Goal: Task Accomplishment & Management: Manage account settings

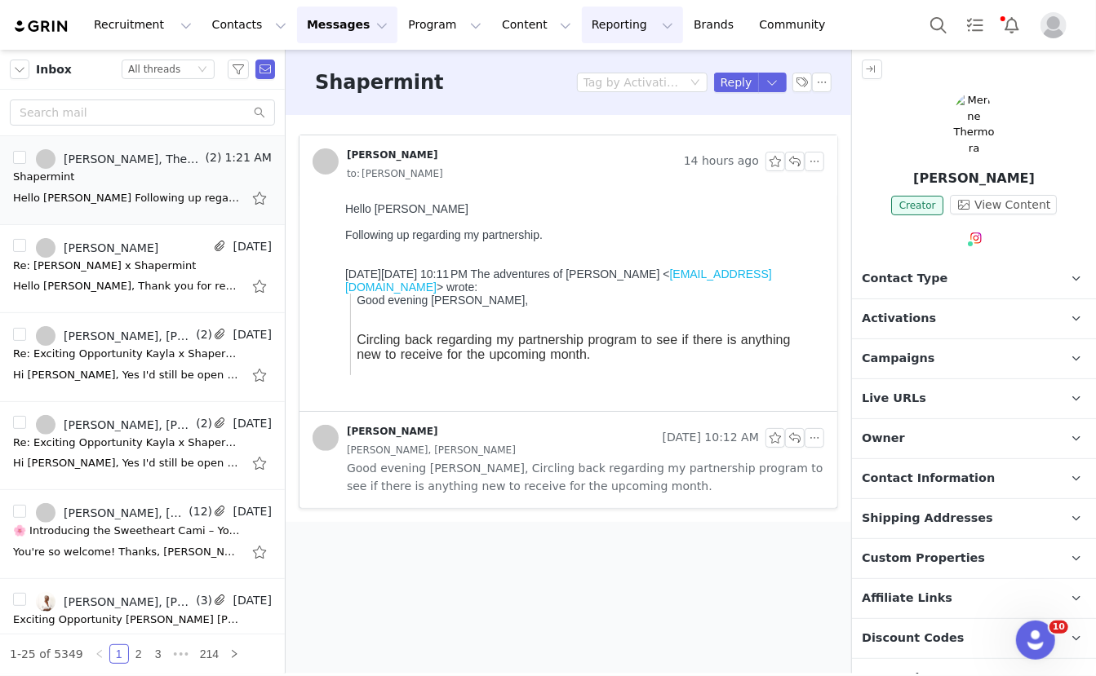
click at [593, 33] on button "Reporting Reporting" at bounding box center [632, 25] width 101 height 37
click at [592, 100] on p "Report Builder" at bounding box center [595, 102] width 82 height 17
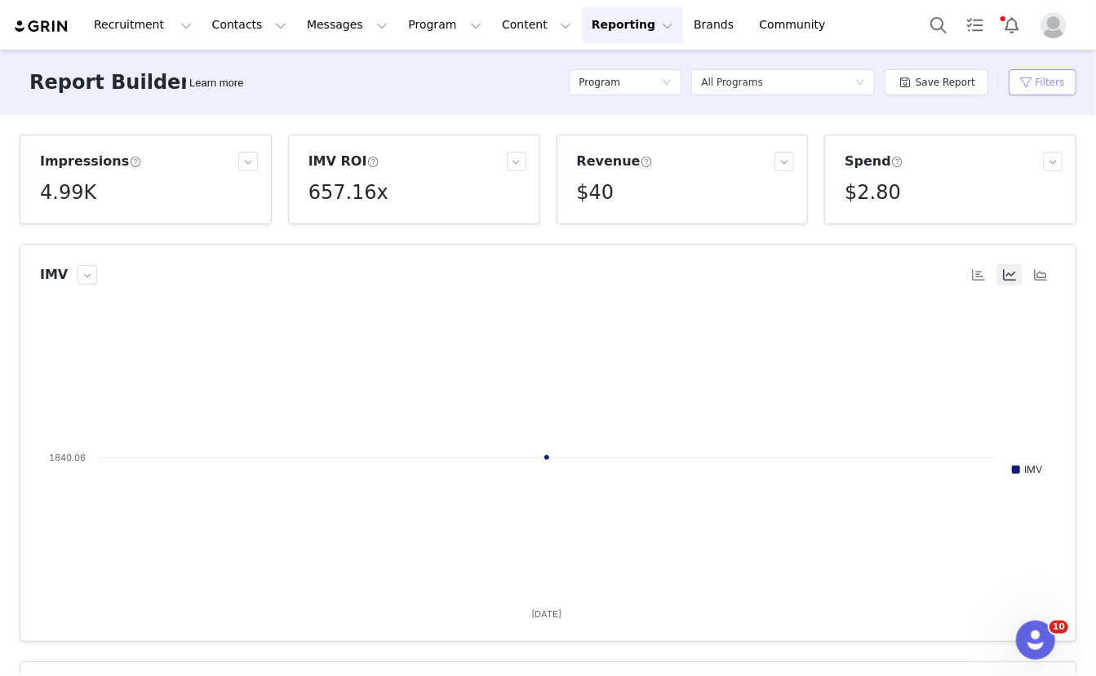
click at [1052, 89] on button "Filters" at bounding box center [1043, 82] width 68 height 26
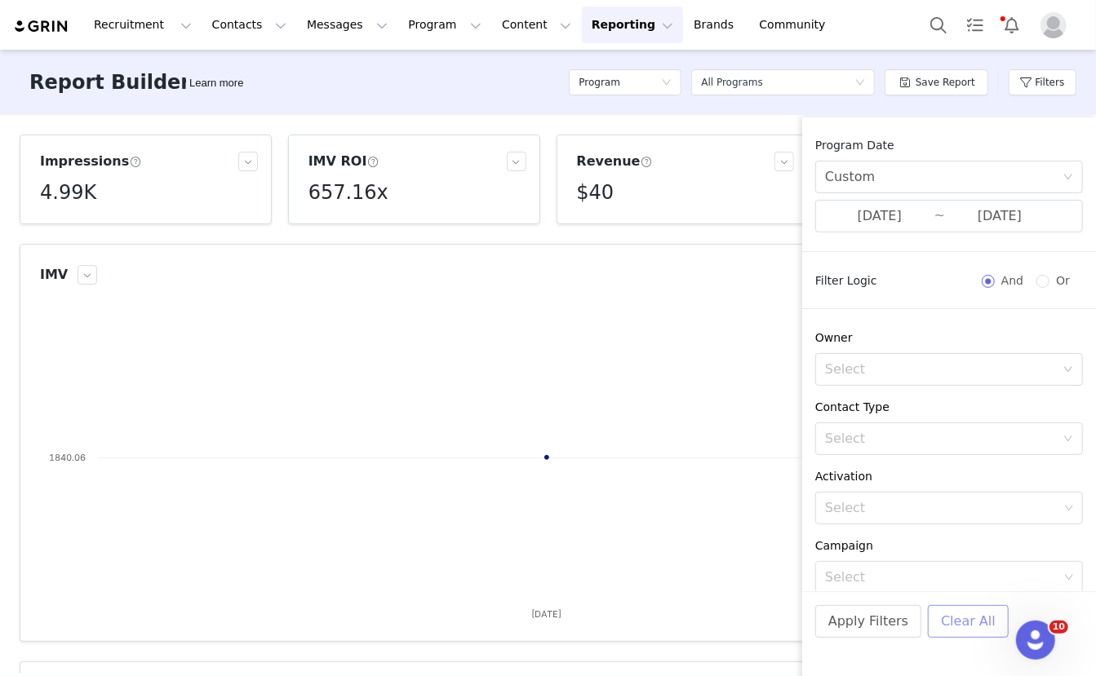
click at [960, 622] on button "Clear All" at bounding box center [968, 621] width 81 height 33
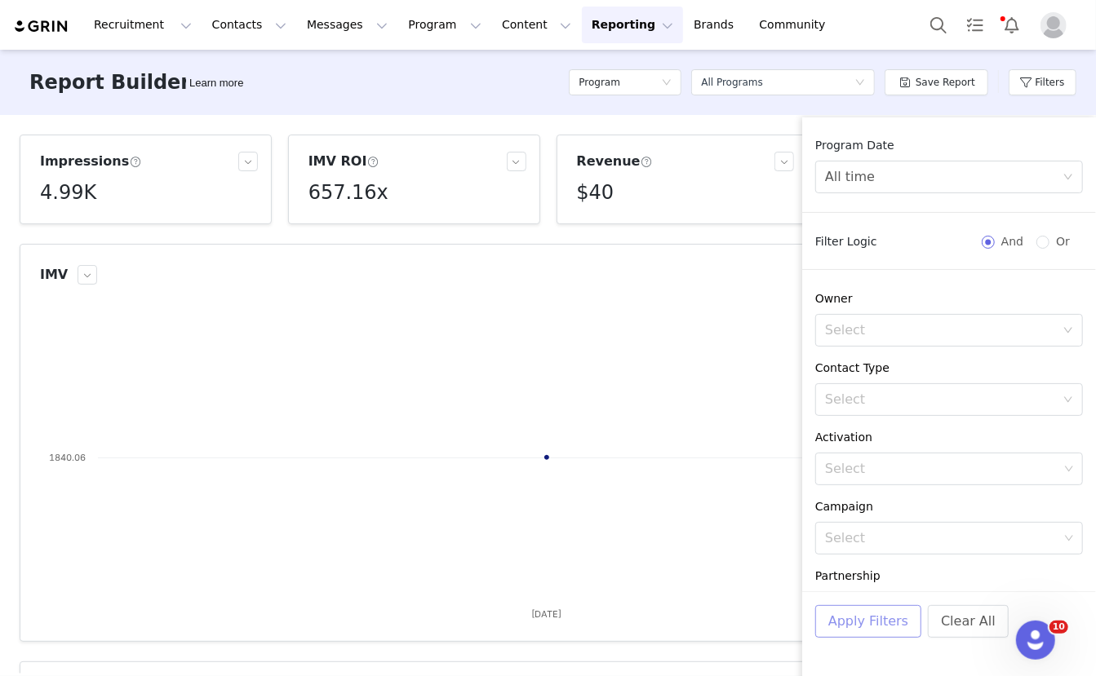
click at [870, 628] on button "Apply Filters" at bounding box center [868, 621] width 106 height 33
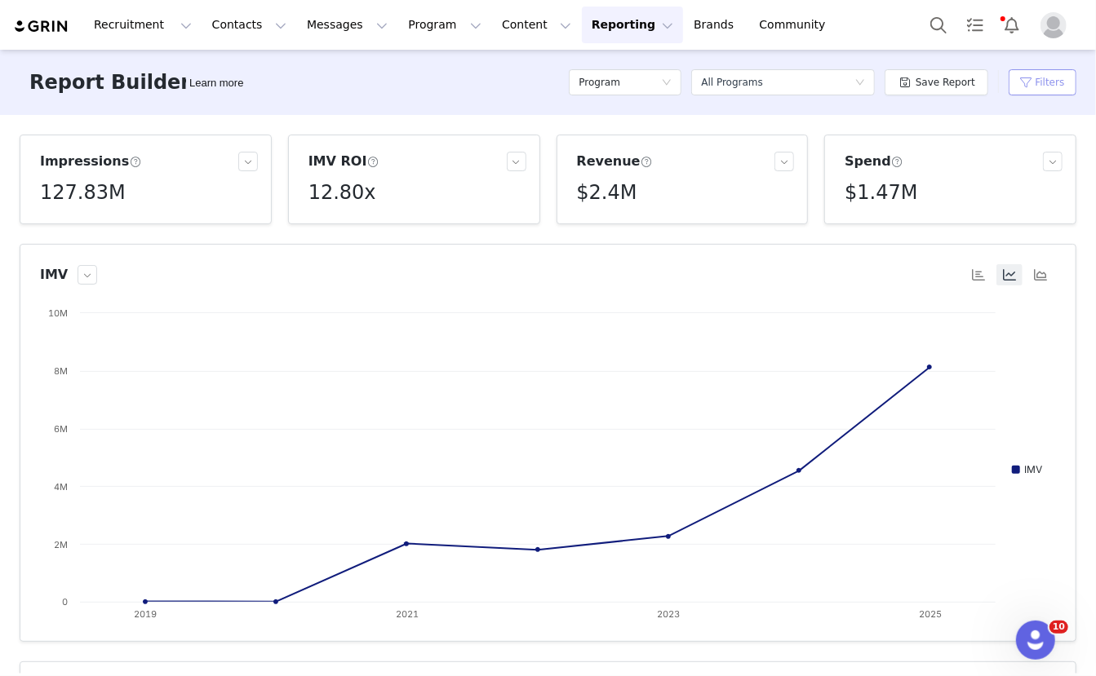
click at [1044, 86] on button "Filters" at bounding box center [1043, 82] width 68 height 26
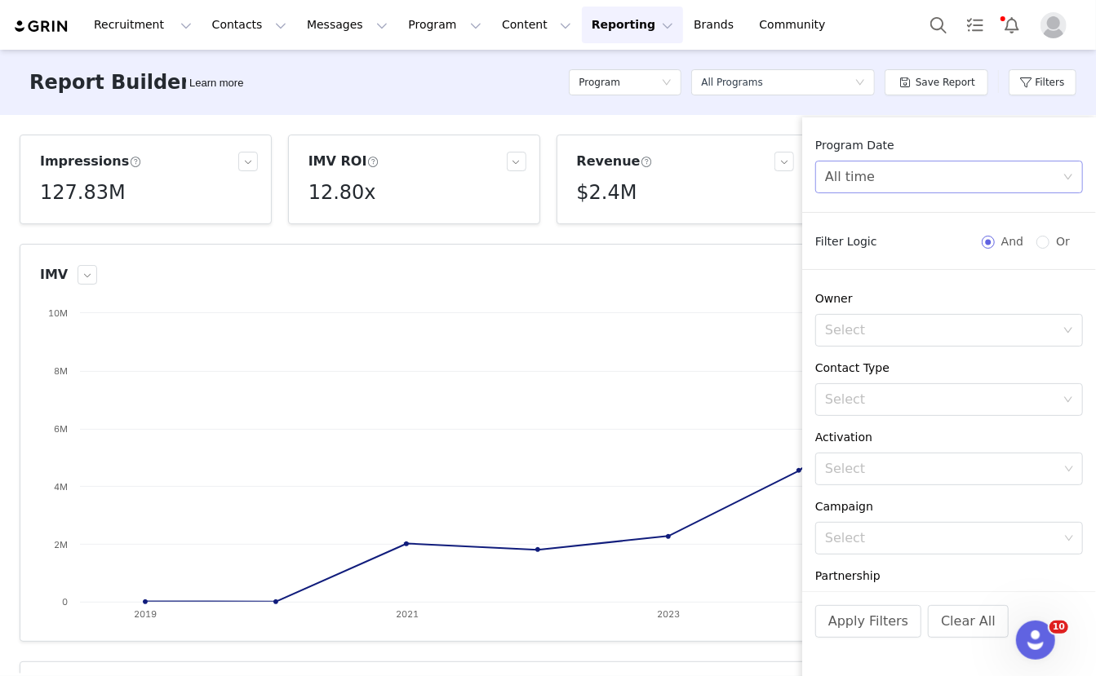
click at [947, 186] on div "All time" at bounding box center [943, 177] width 237 height 31
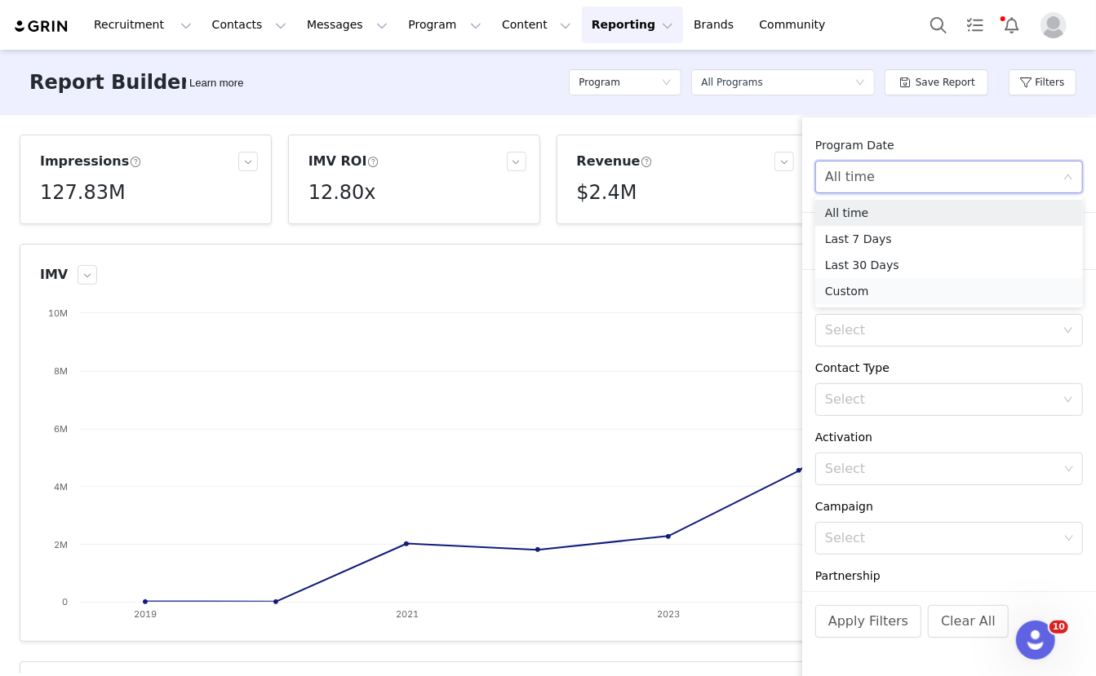
click at [884, 294] on li "Custom" at bounding box center [949, 291] width 268 height 26
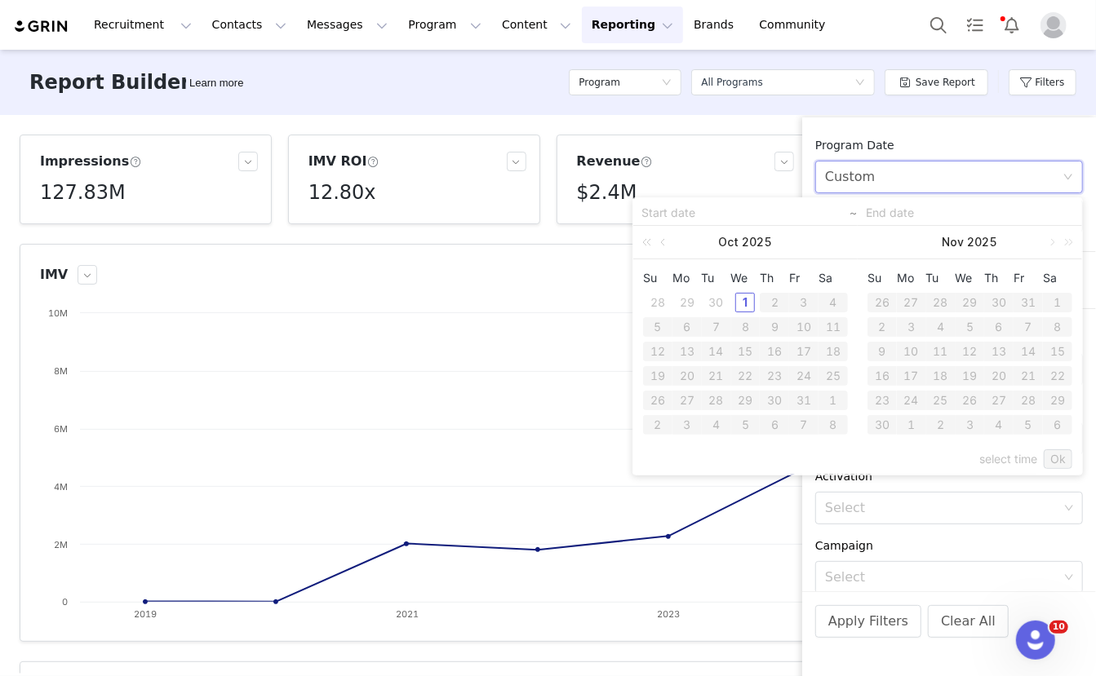
click at [718, 300] on div "30" at bounding box center [717, 303] width 20 height 20
type input "[DATE]"
click at [718, 300] on div "30" at bounding box center [717, 303] width 20 height 20
type input "[DATE]"
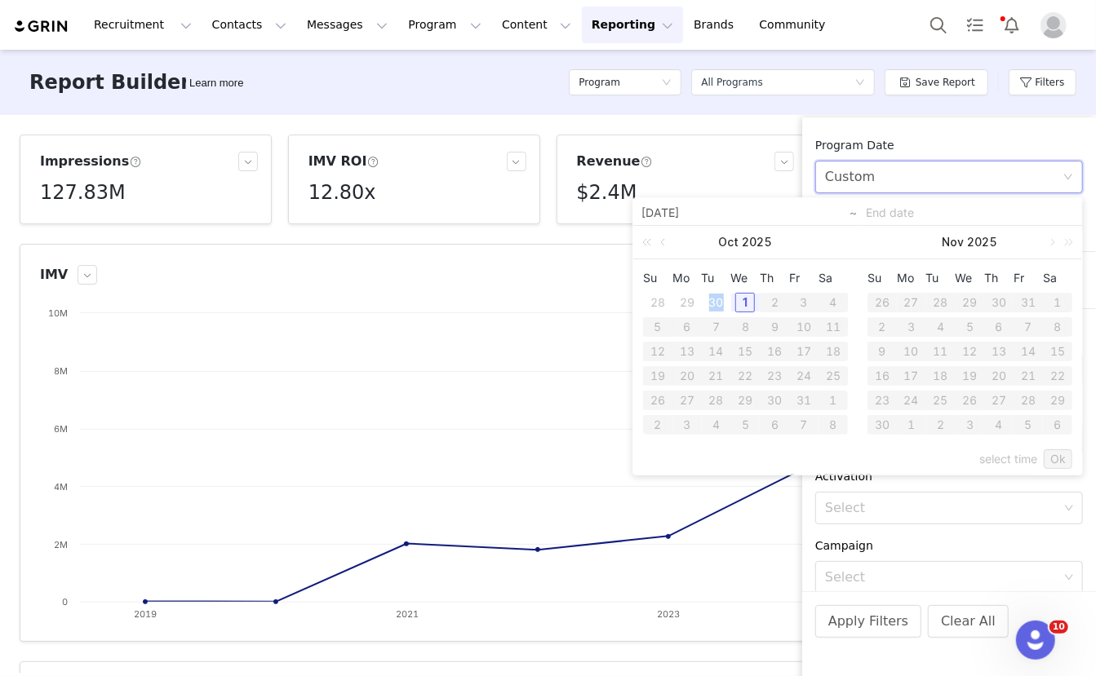
type input "[DATE]"
click at [1062, 456] on link "Ok" at bounding box center [1058, 460] width 29 height 20
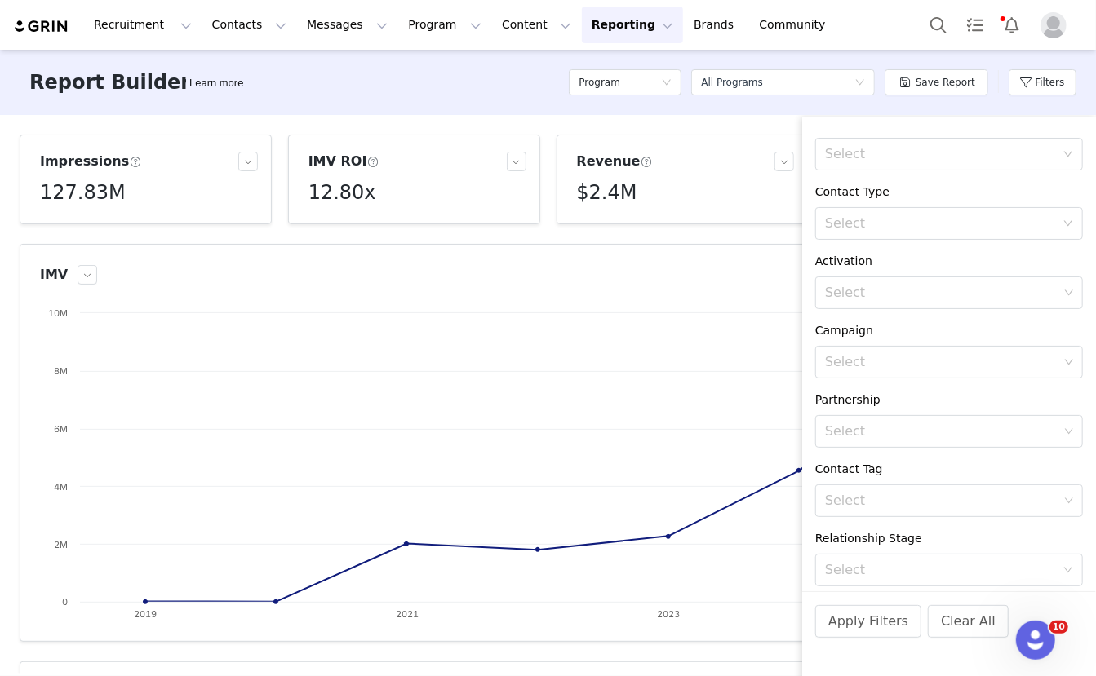
scroll to position [276, 0]
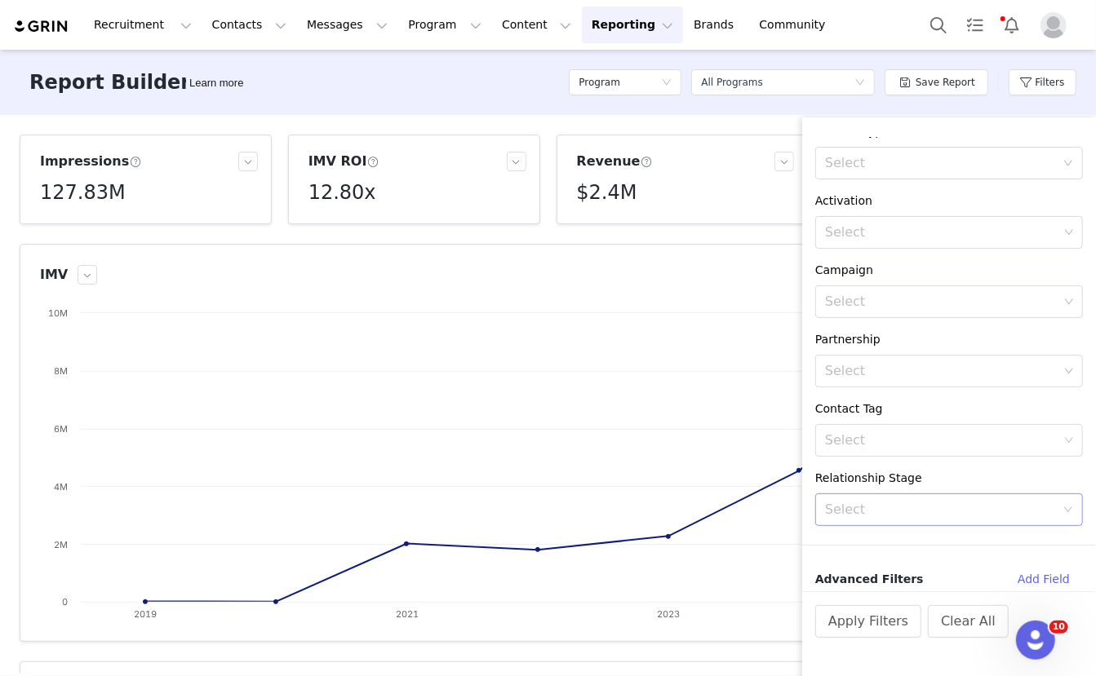
click at [972, 505] on div "Select" at bounding box center [940, 510] width 230 height 16
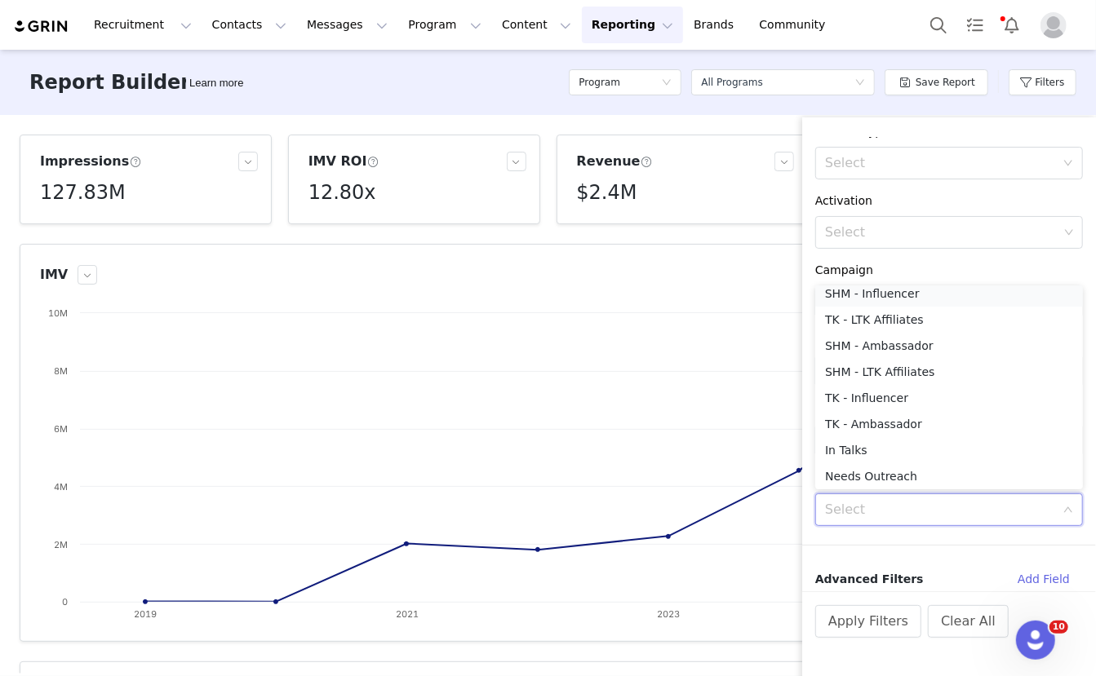
scroll to position [2, 0]
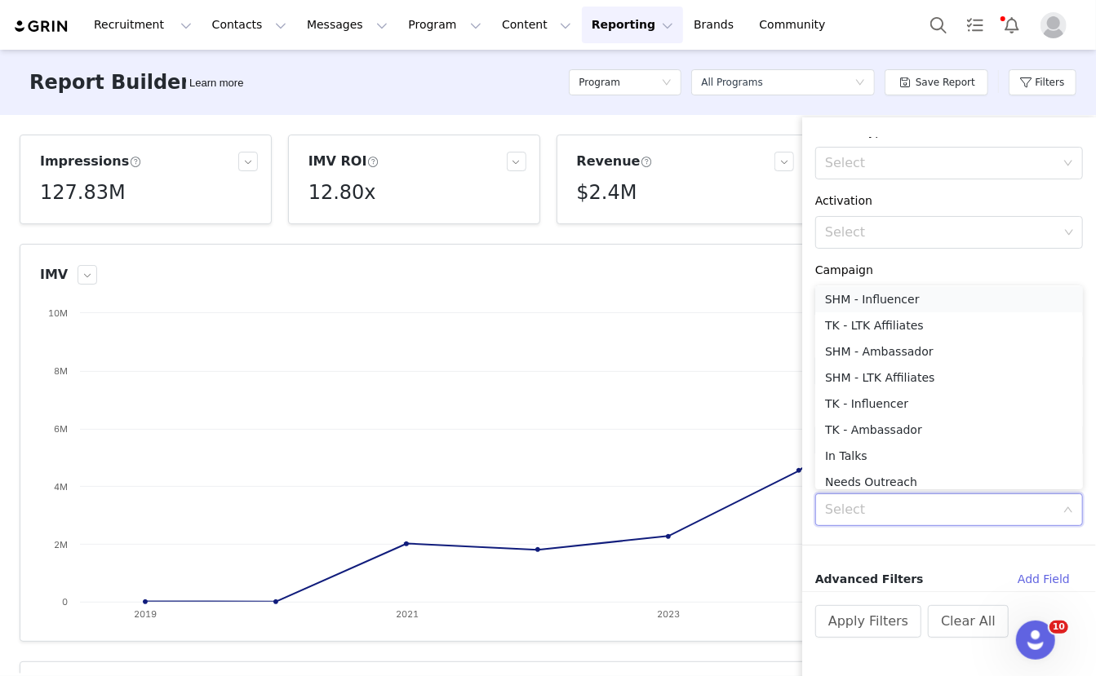
click at [941, 304] on li "SHM - Influencer" at bounding box center [949, 299] width 268 height 26
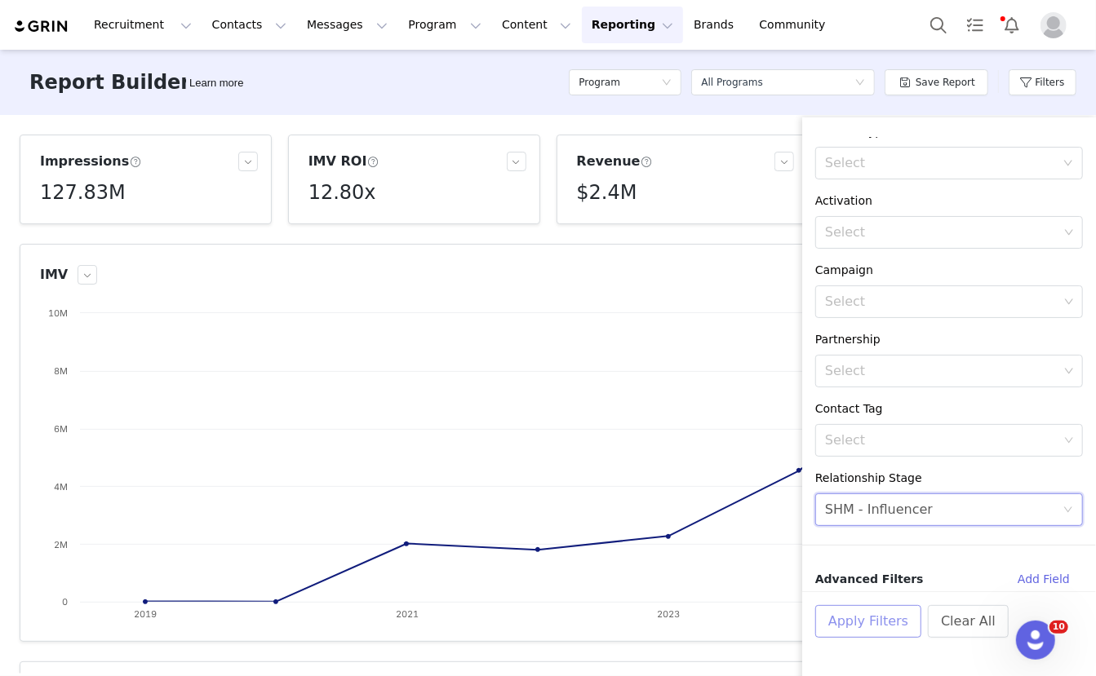
click at [866, 609] on button "Apply Filters" at bounding box center [868, 621] width 106 height 33
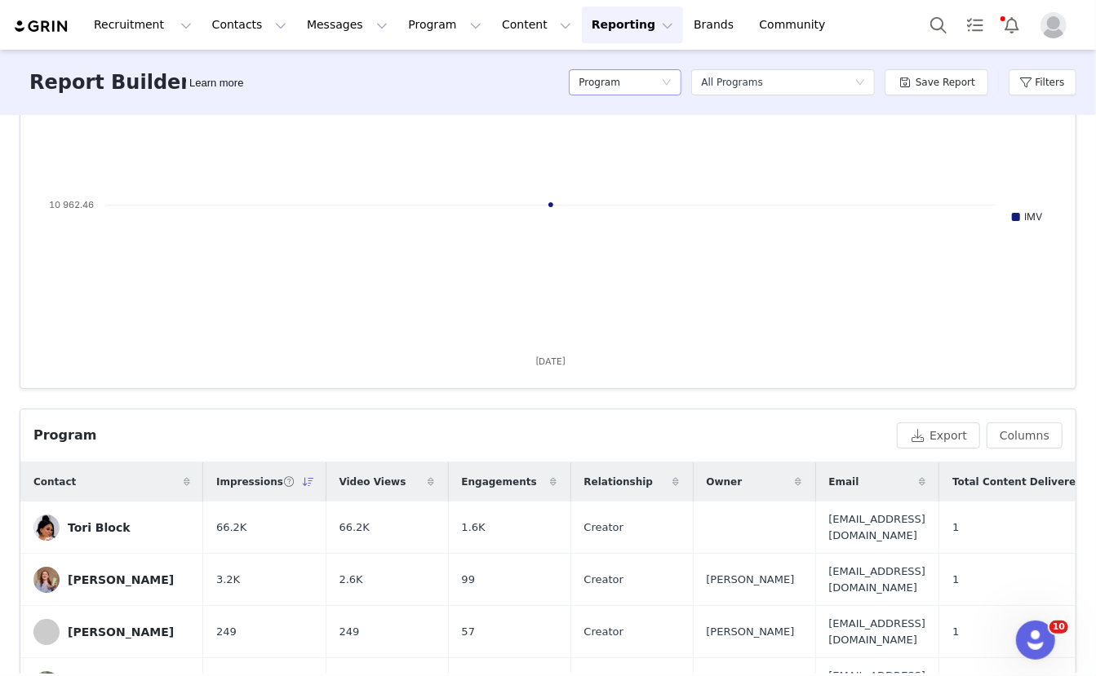
scroll to position [534, 0]
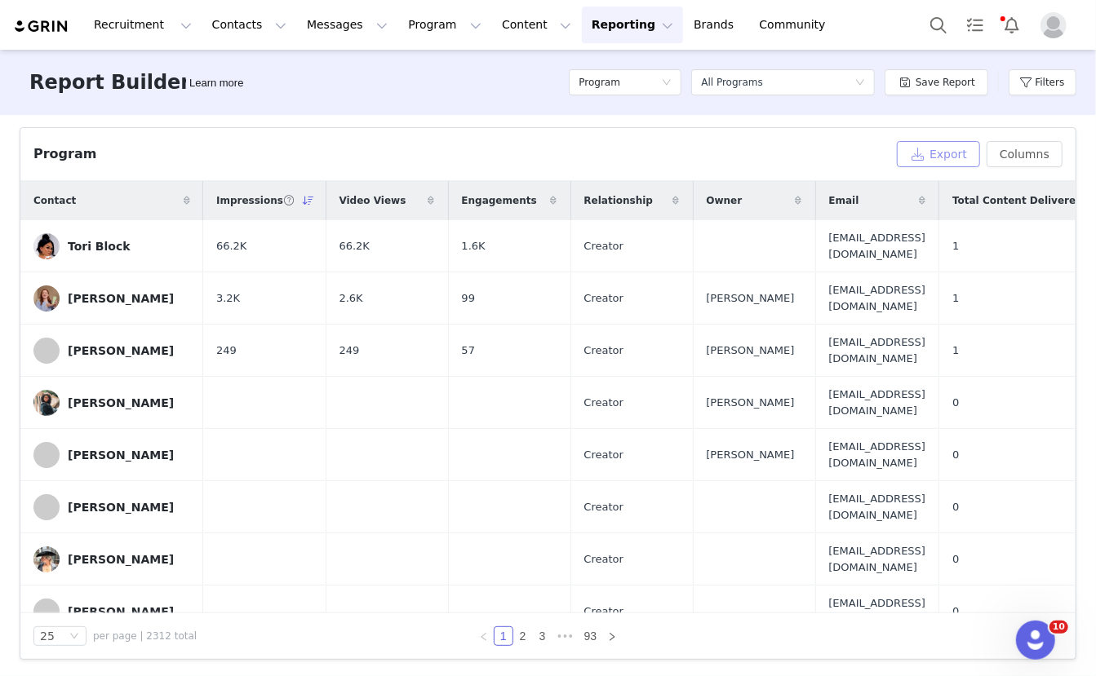
click at [945, 149] on button "Export" at bounding box center [938, 154] width 83 height 26
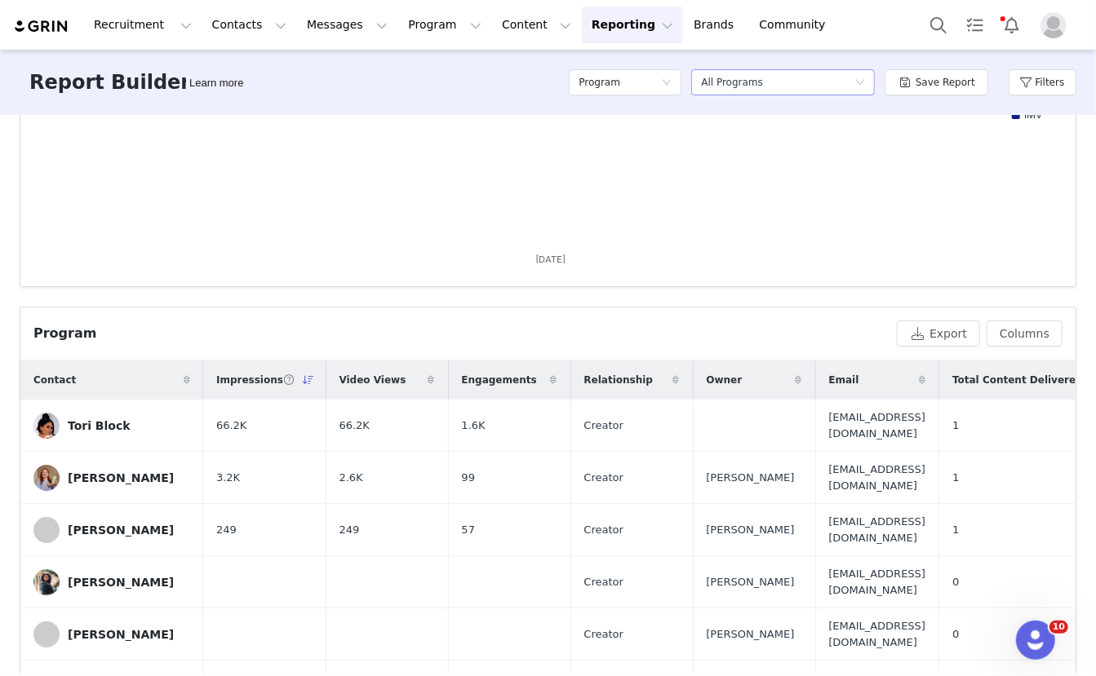
scroll to position [352, 0]
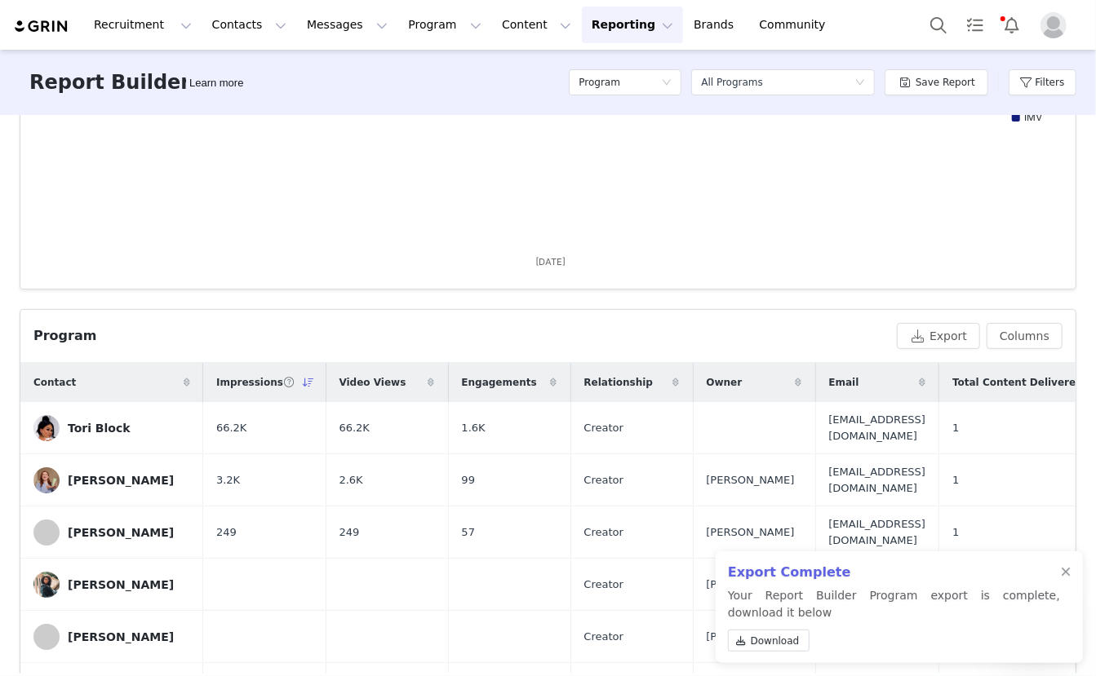
click at [779, 628] on p "Your Report Builder Program export is complete, download it below Download" at bounding box center [894, 622] width 332 height 71
click at [770, 641] on span "Download" at bounding box center [775, 641] width 49 height 15
click at [1065, 572] on div at bounding box center [1066, 572] width 10 height 13
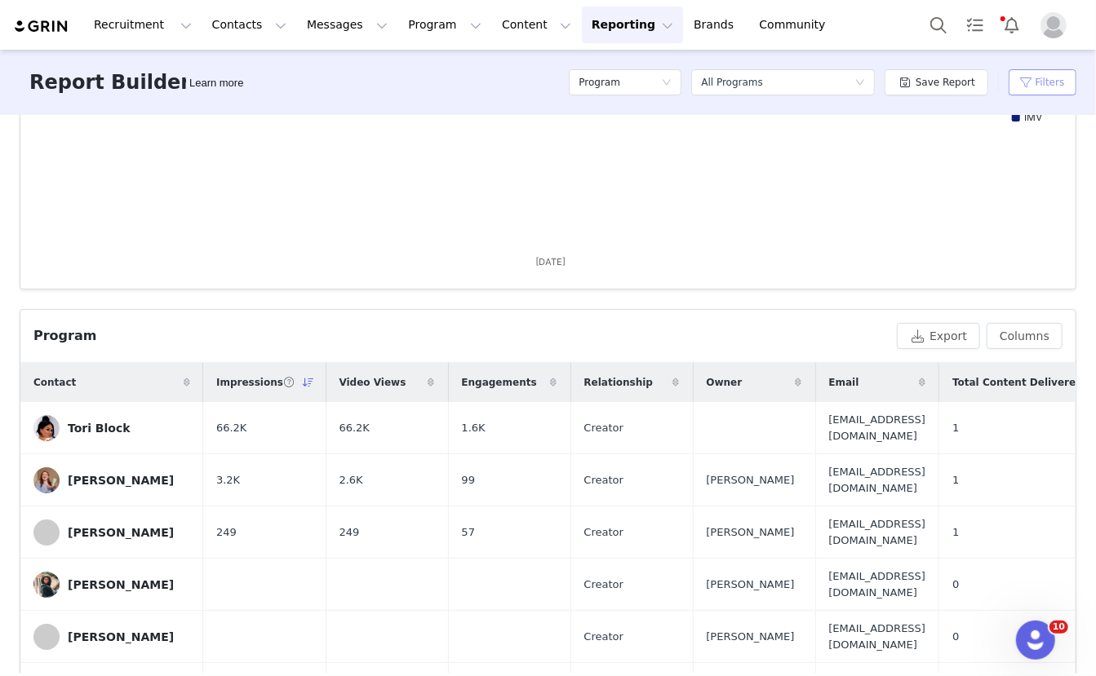
click at [1037, 84] on button "Filters" at bounding box center [1043, 82] width 68 height 26
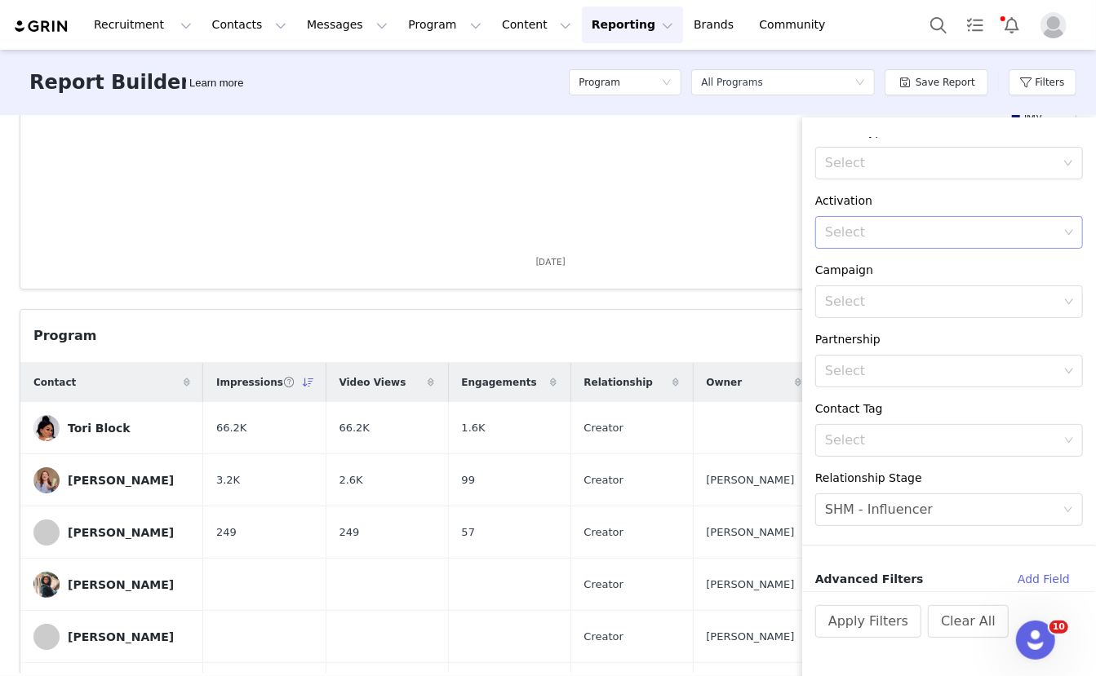
scroll to position [0, 0]
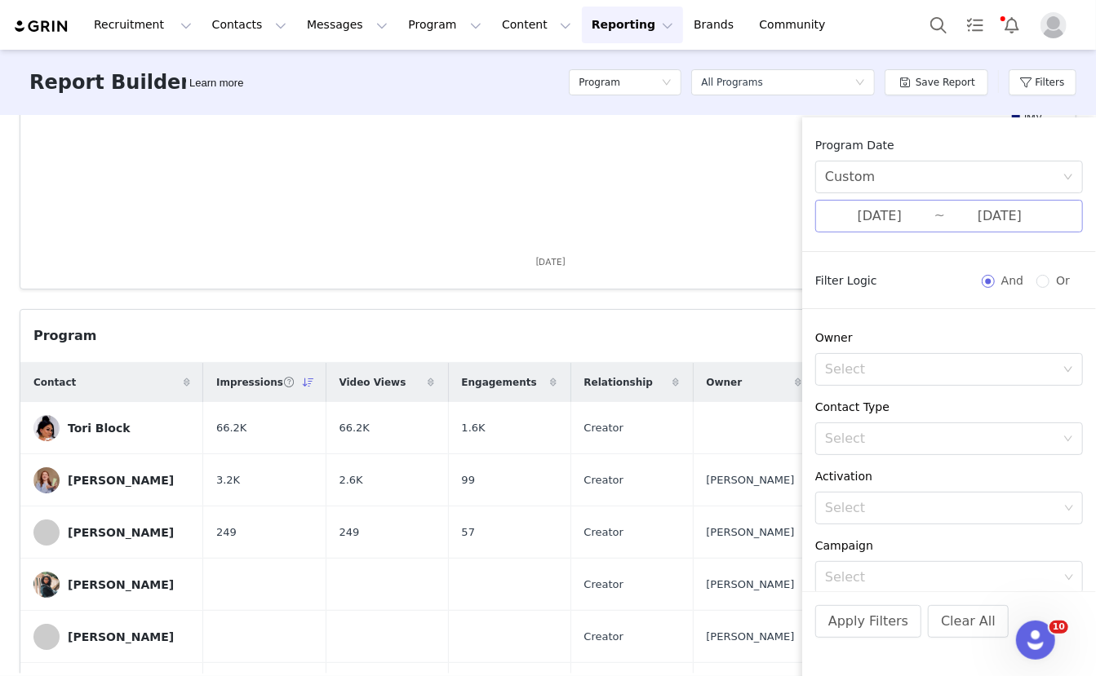
click at [924, 220] on input "[DATE]" at bounding box center [879, 216] width 109 height 21
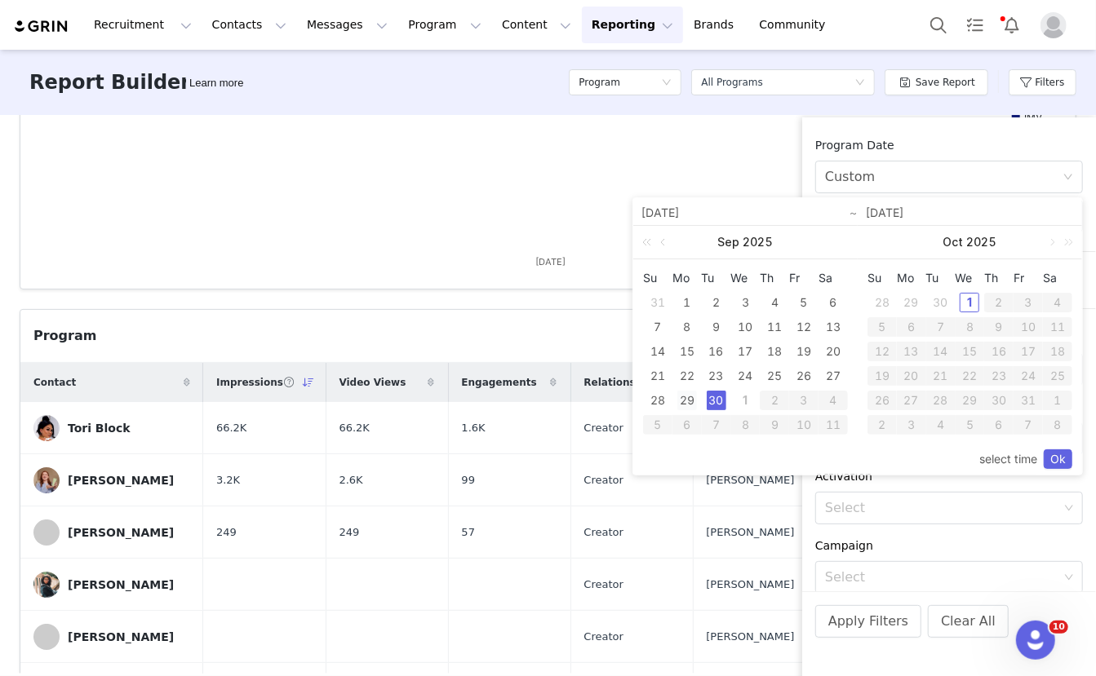
click at [689, 401] on div "29" at bounding box center [687, 401] width 20 height 20
type input "[DATE]"
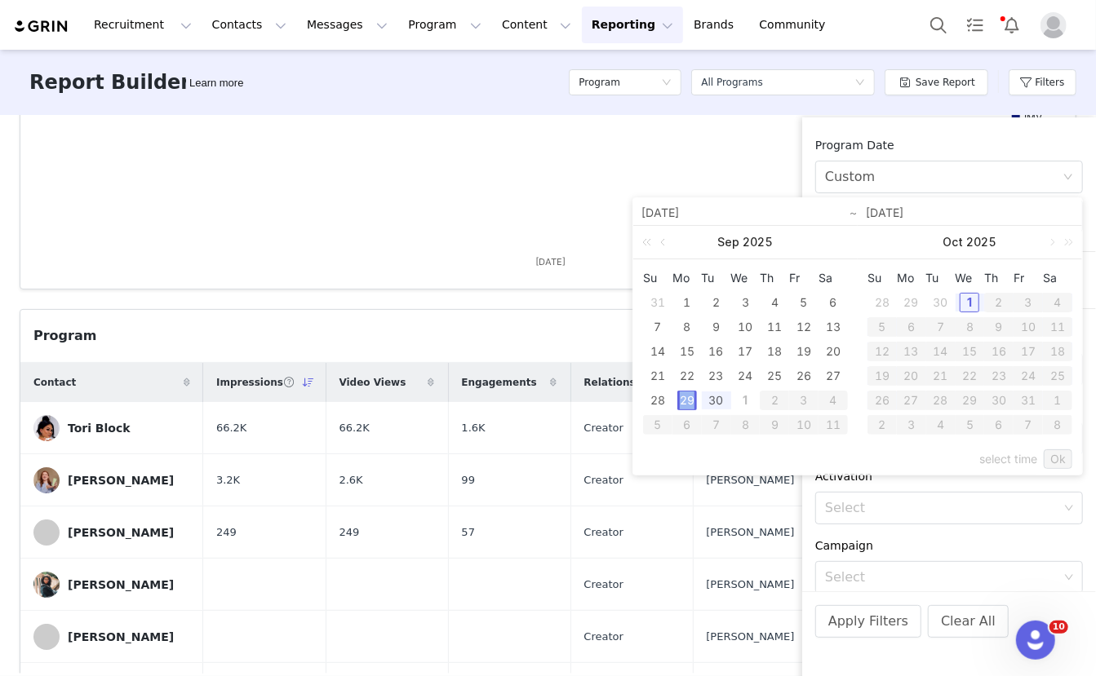
type input "[DATE]"
click at [1057, 455] on link "Ok" at bounding box center [1058, 460] width 29 height 20
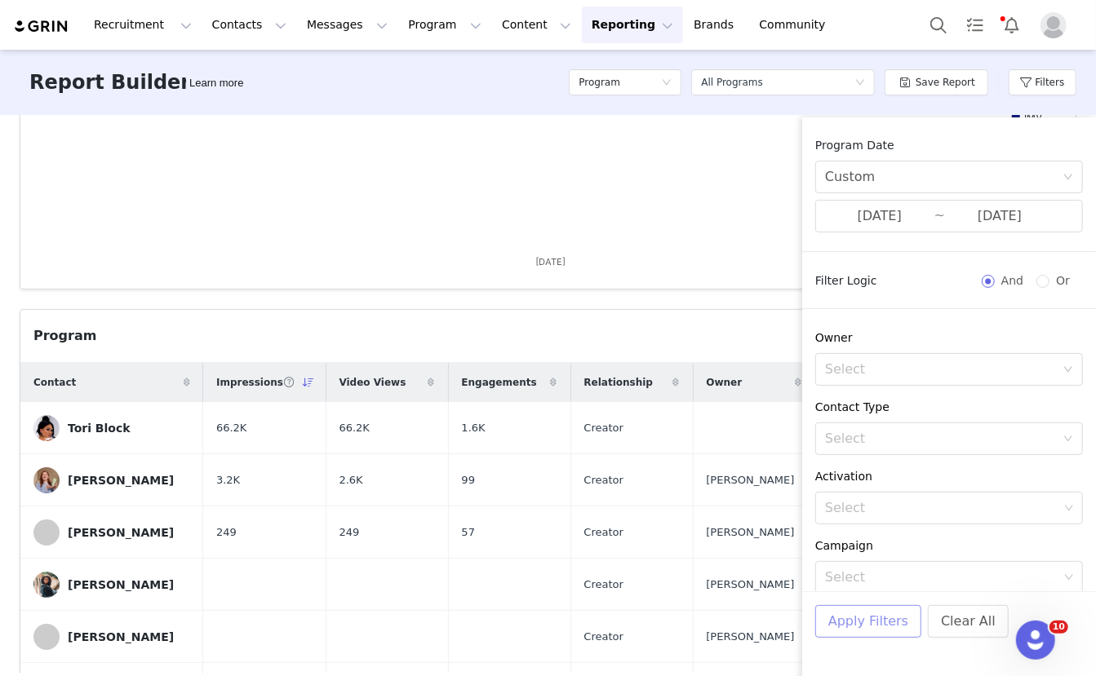
click at [888, 629] on button "Apply Filters" at bounding box center [868, 621] width 106 height 33
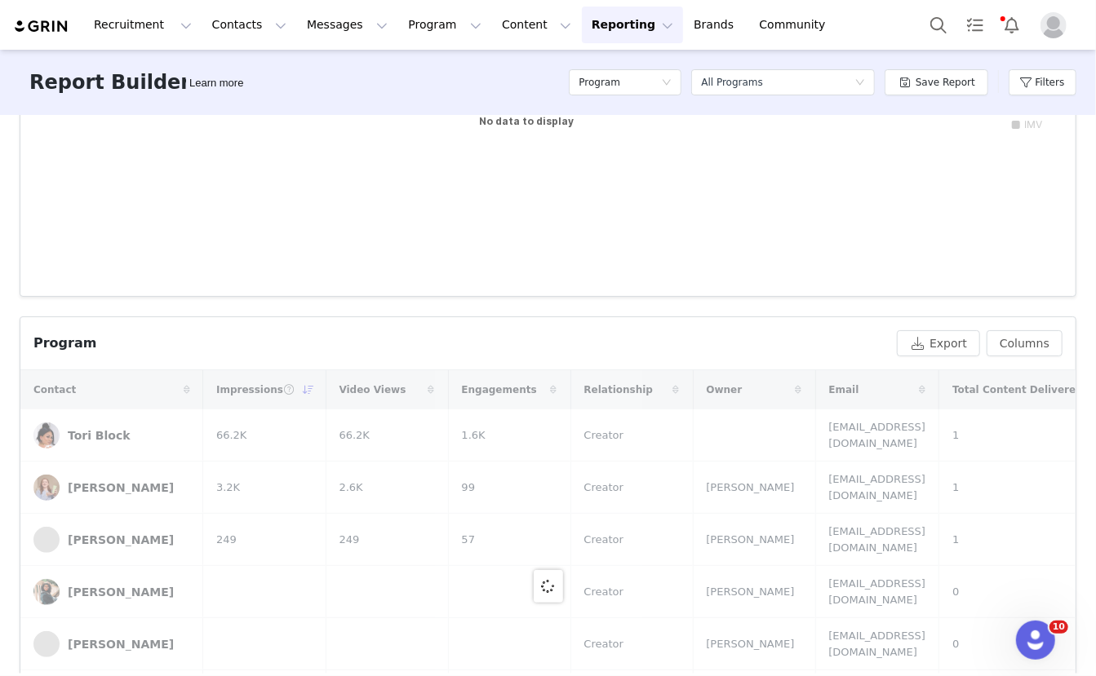
scroll to position [352, 0]
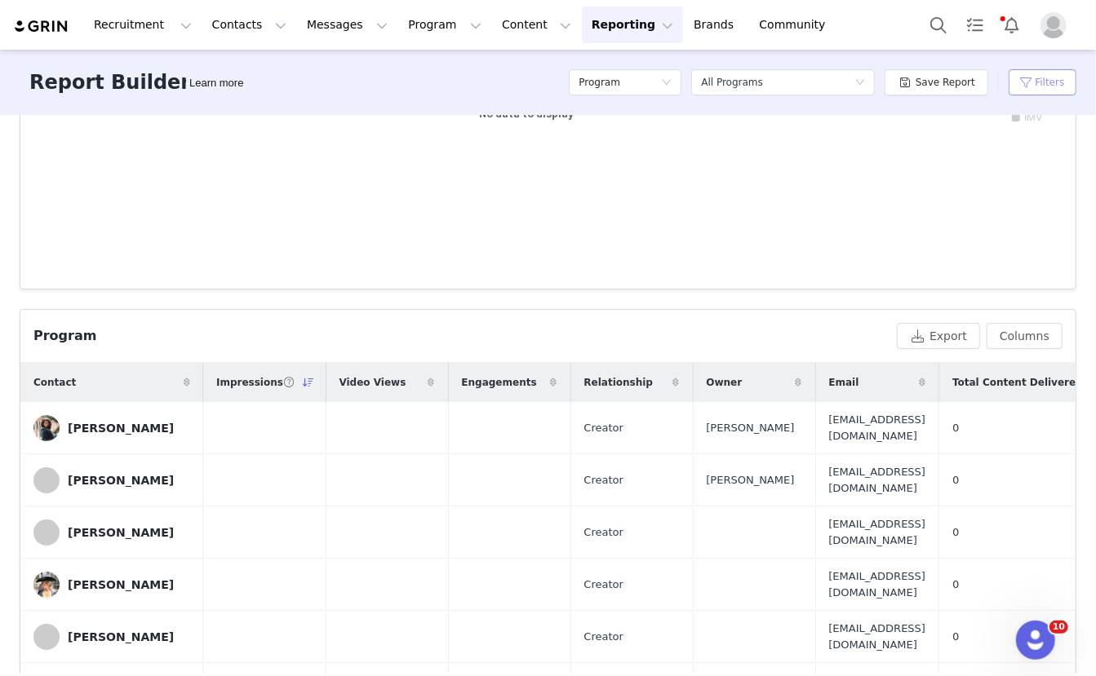
click at [1049, 76] on button "Filters" at bounding box center [1043, 82] width 68 height 26
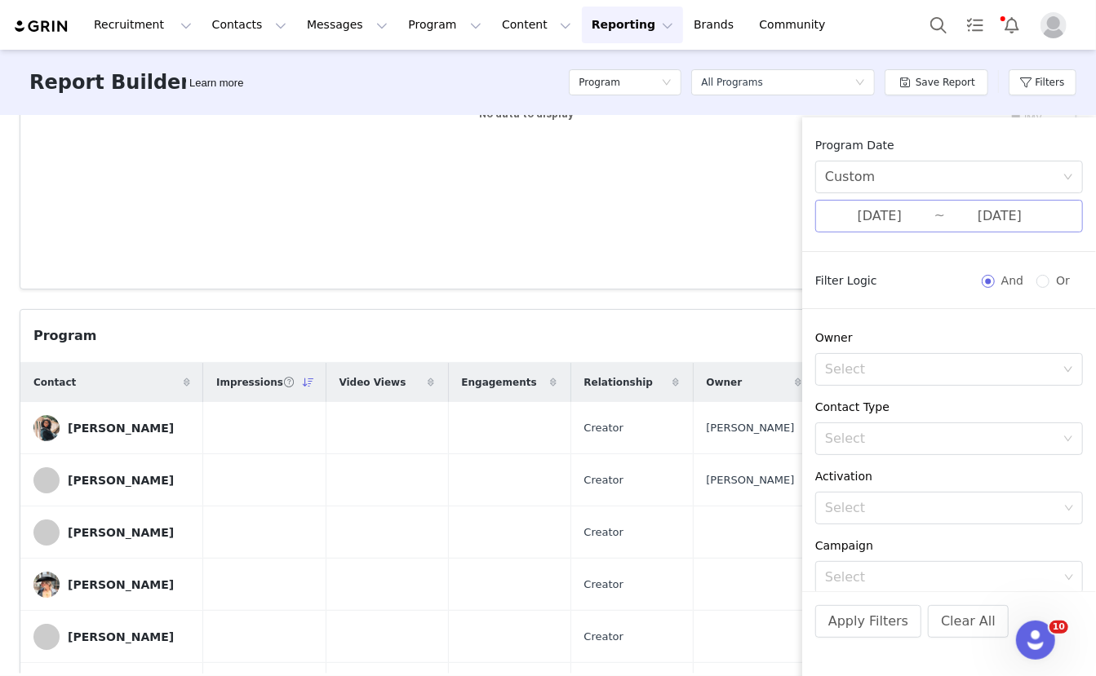
click at [899, 215] on input "[DATE]" at bounding box center [879, 216] width 109 height 21
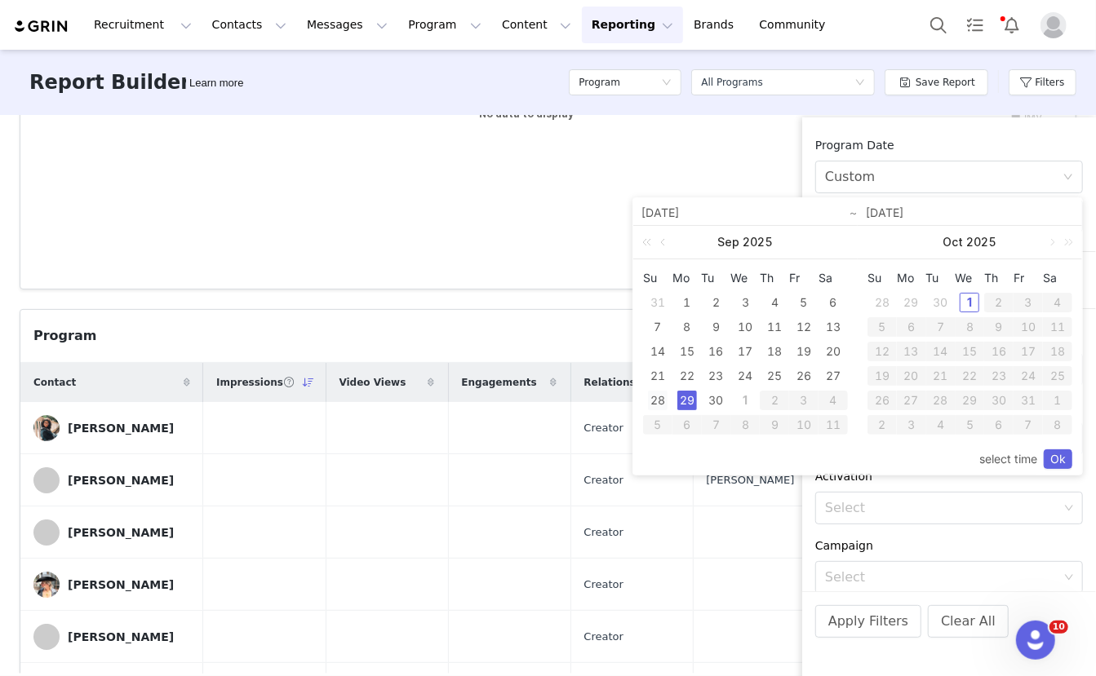
click at [658, 399] on div "28" at bounding box center [658, 401] width 20 height 20
type input "[DATE]"
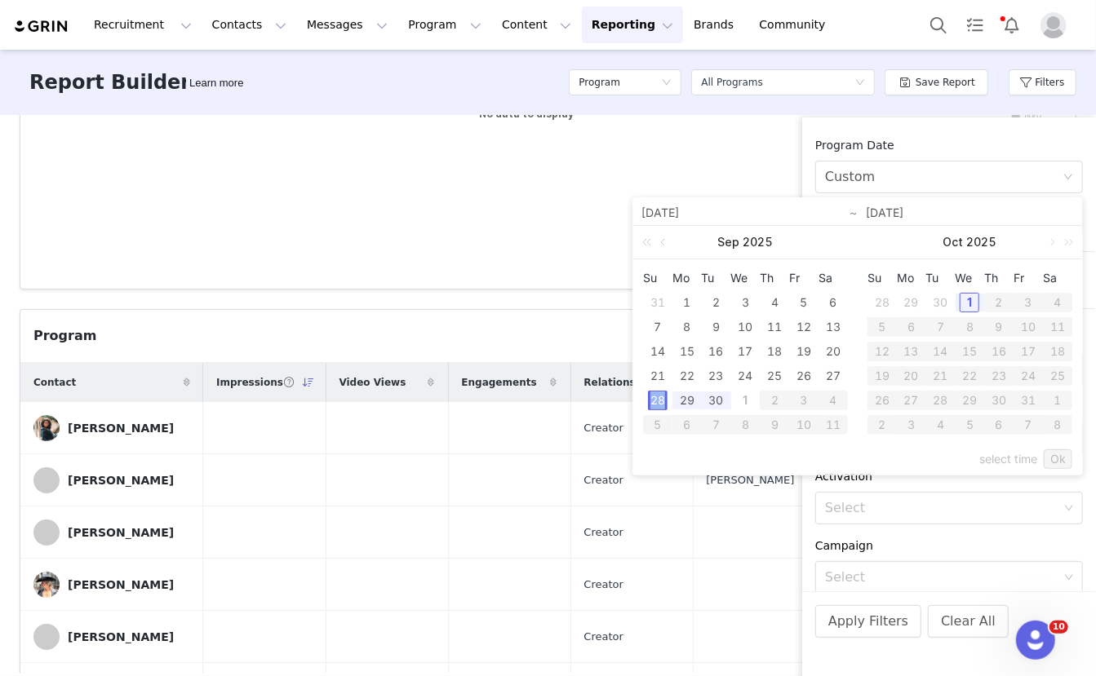
type input "[DATE]"
click at [1053, 463] on link "Ok" at bounding box center [1058, 460] width 29 height 20
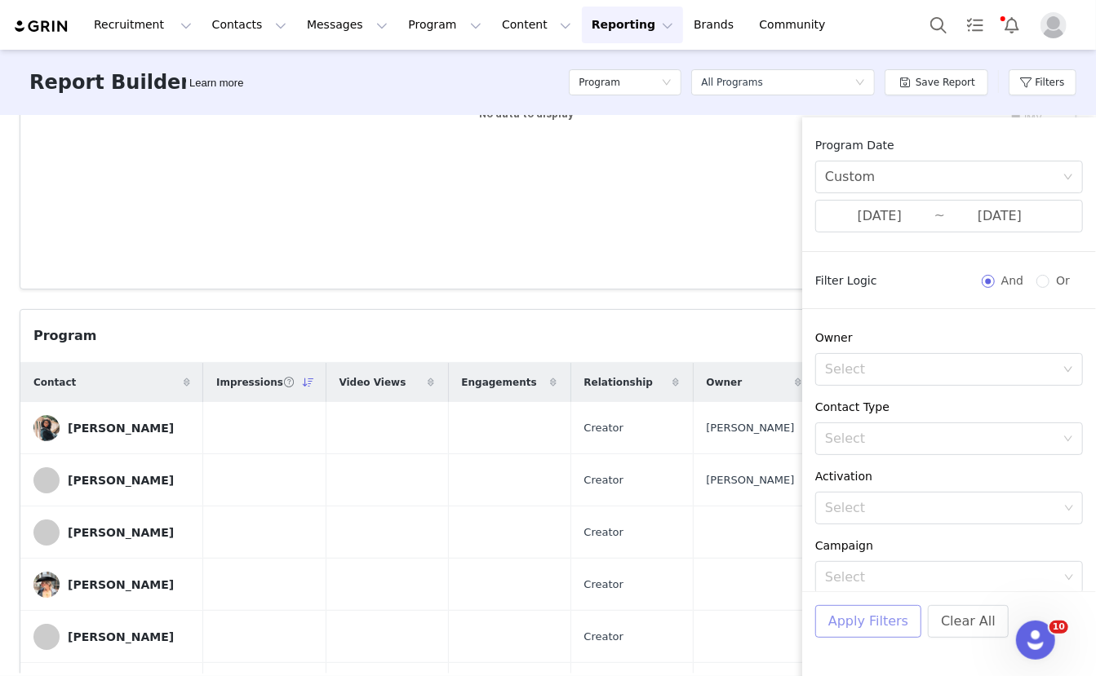
click at [885, 619] on button "Apply Filters" at bounding box center [868, 621] width 106 height 33
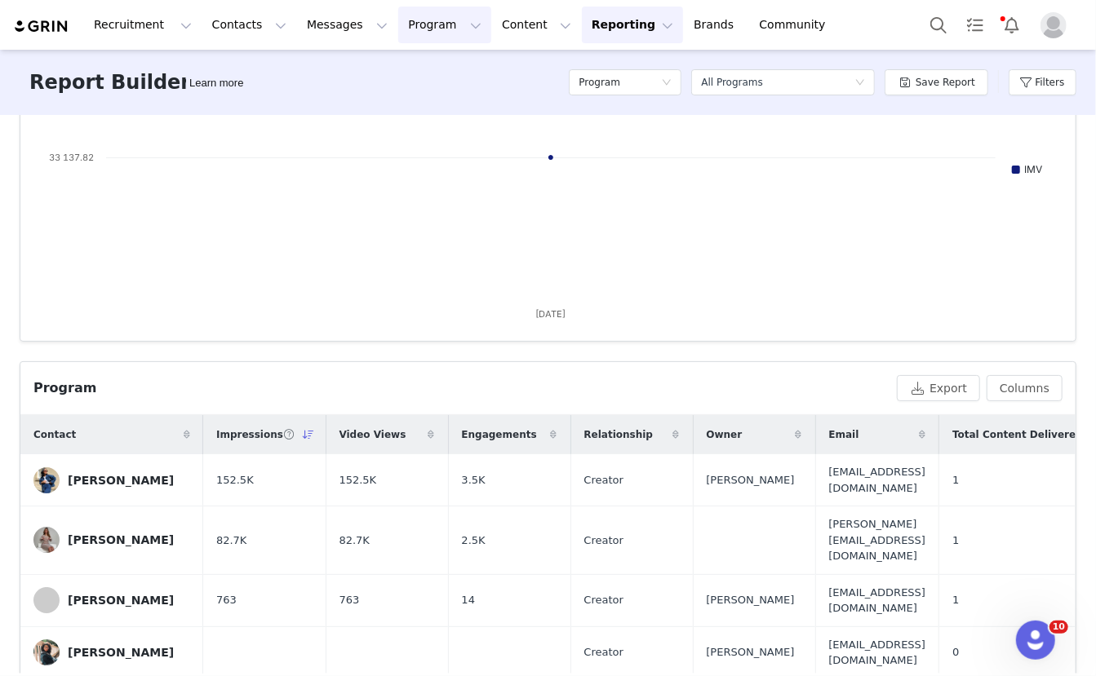
scroll to position [325, 0]
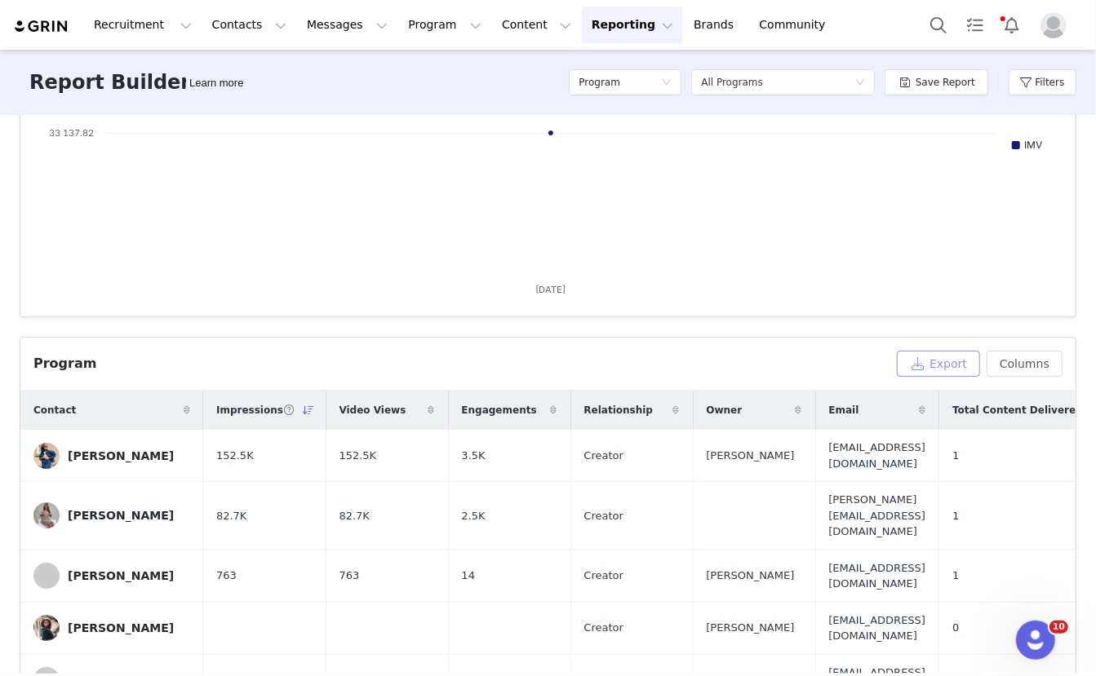
click at [957, 360] on button "Export" at bounding box center [938, 364] width 83 height 26
click at [938, 366] on button "Export" at bounding box center [938, 364] width 83 height 26
click at [941, 361] on button "Export" at bounding box center [938, 364] width 83 height 26
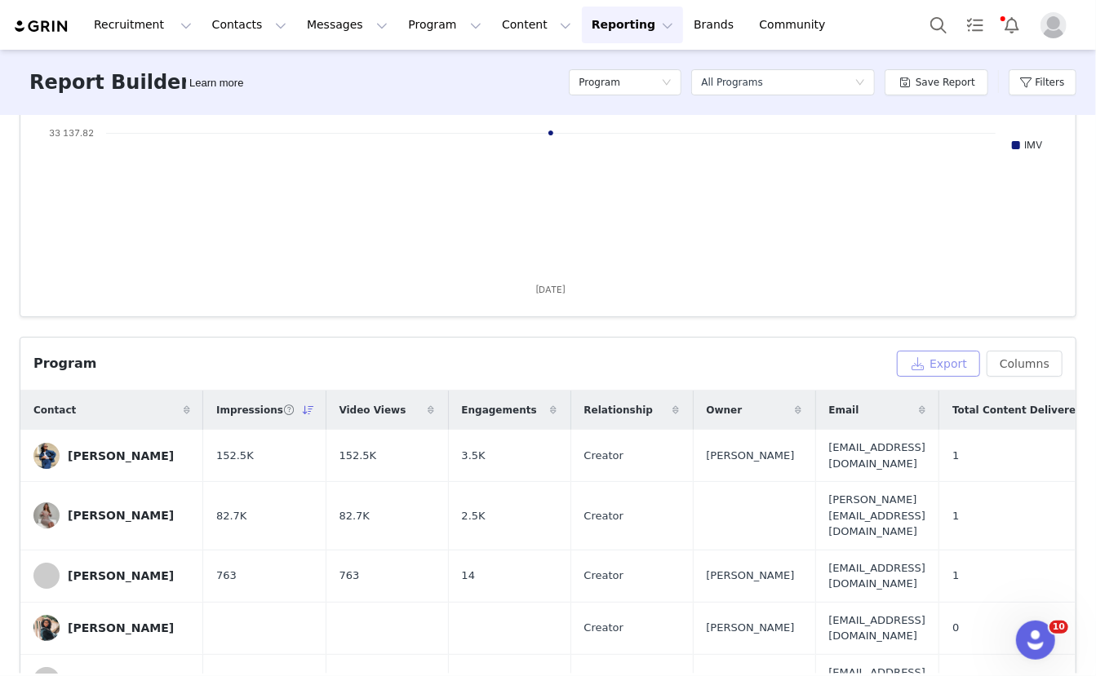
click at [941, 361] on button "Export" at bounding box center [938, 364] width 83 height 26
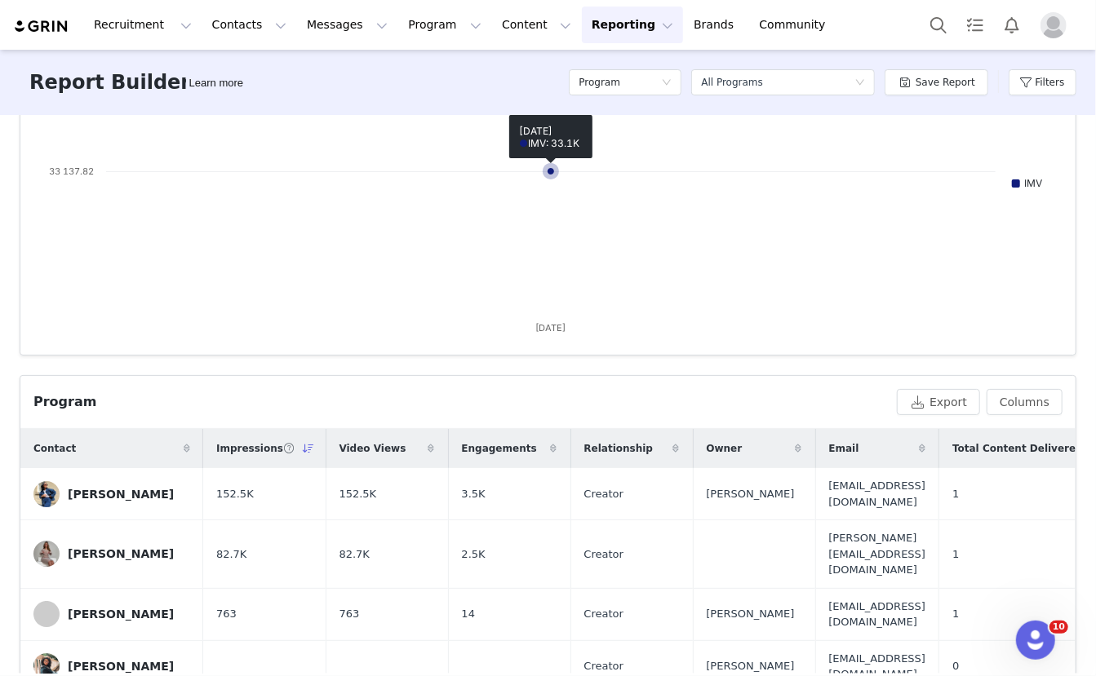
scroll to position [539, 0]
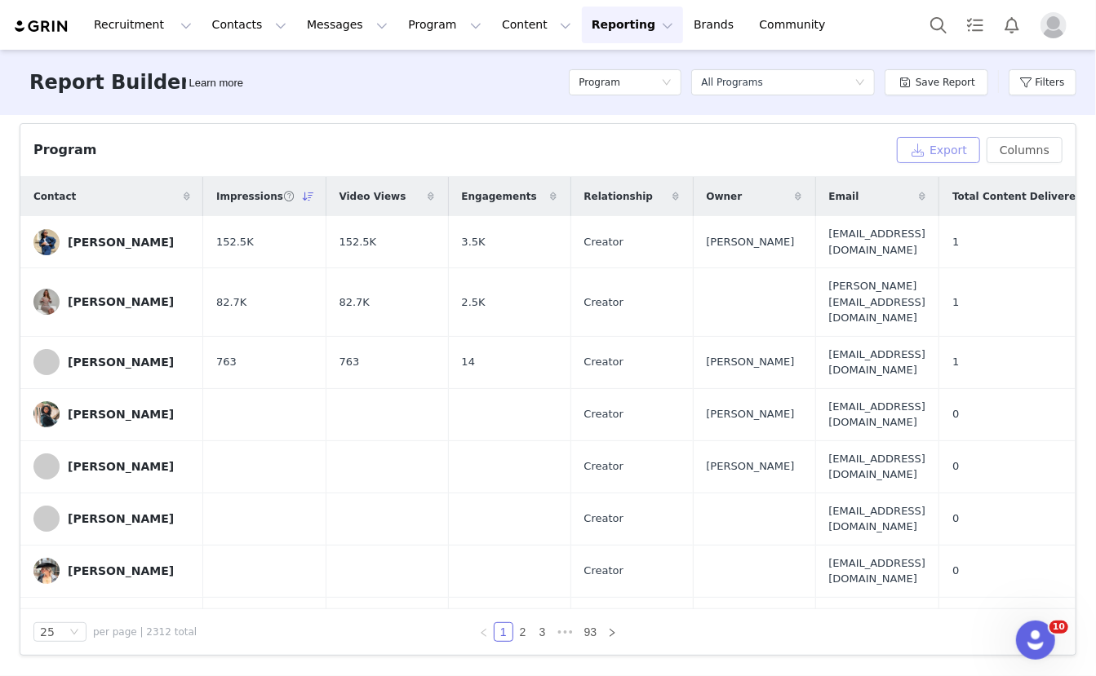
click at [933, 153] on button "Export" at bounding box center [938, 150] width 83 height 26
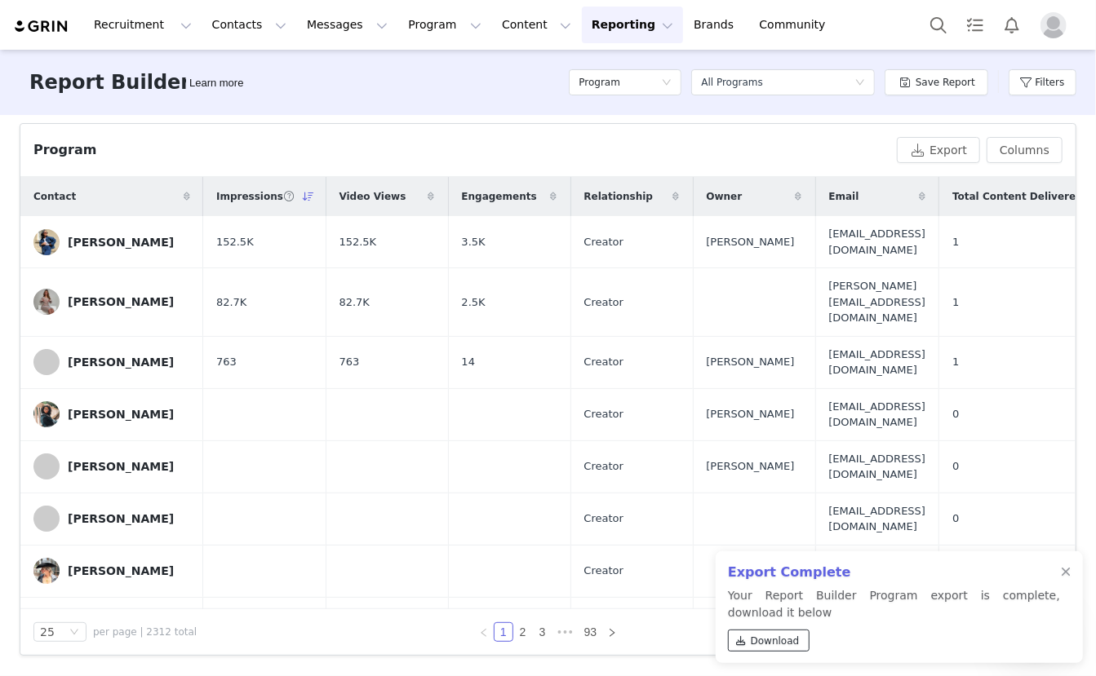
click at [786, 641] on span "Download" at bounding box center [775, 641] width 49 height 15
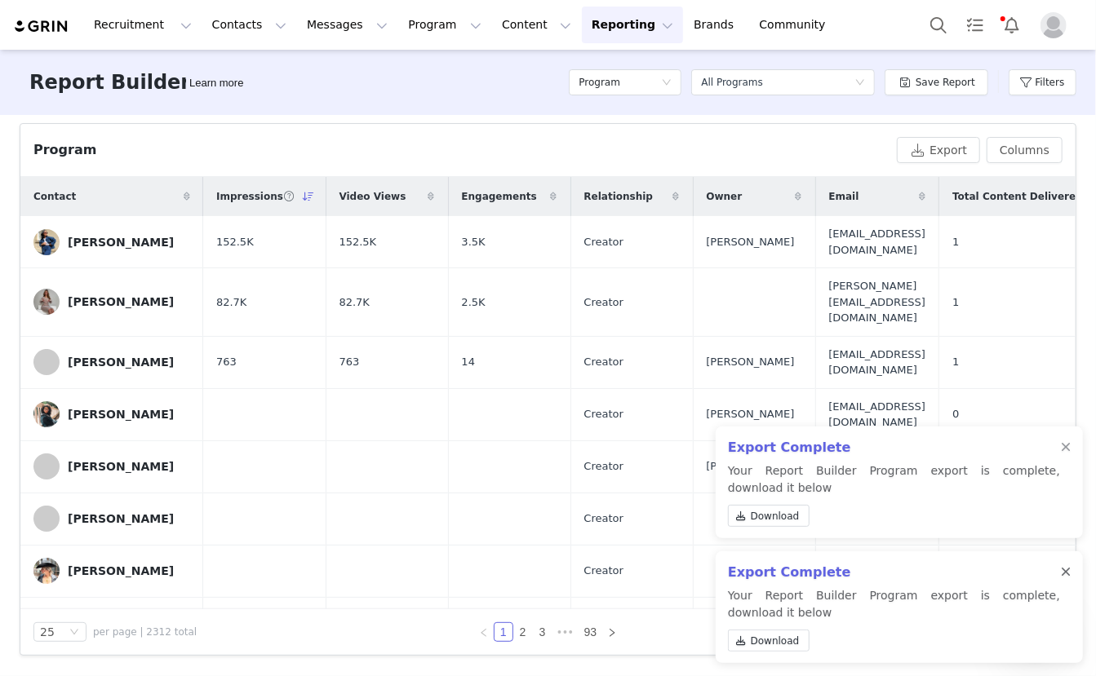
click at [1066, 568] on div at bounding box center [1066, 572] width 10 height 13
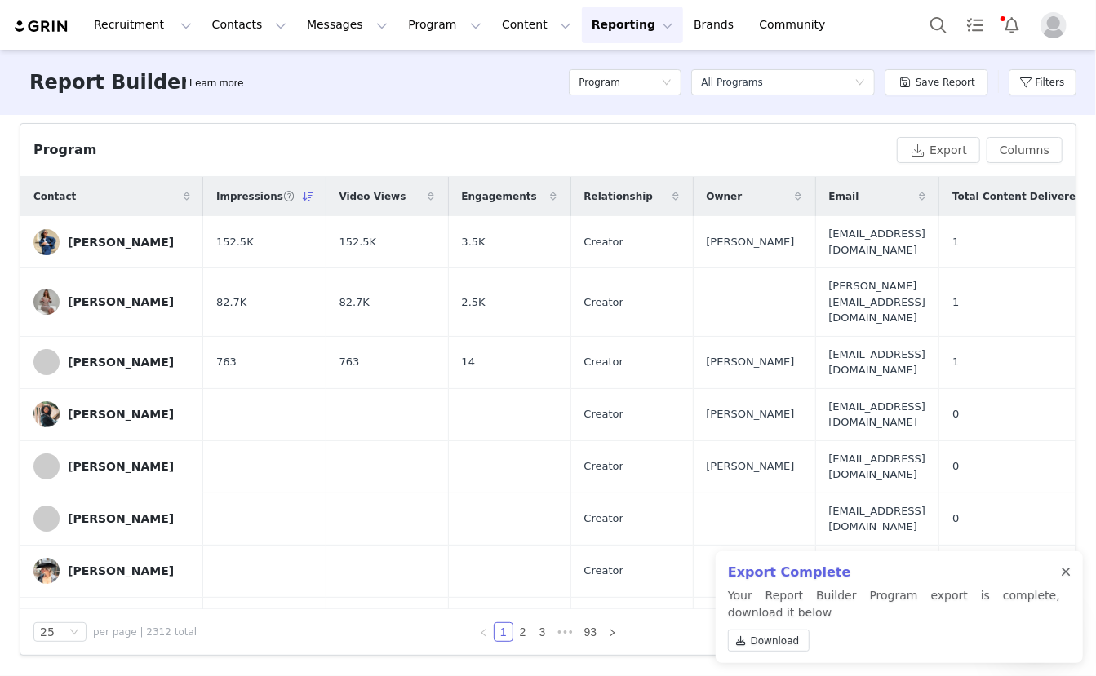
click at [1067, 569] on div at bounding box center [1066, 572] width 10 height 13
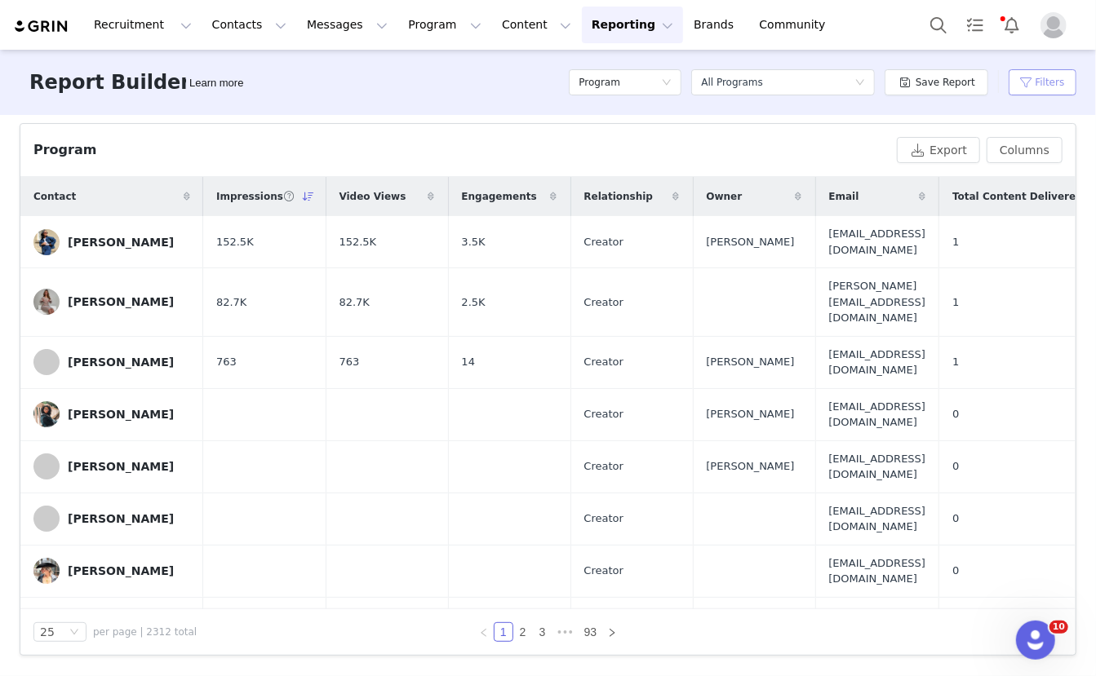
click at [1056, 79] on button "Filters" at bounding box center [1043, 82] width 68 height 26
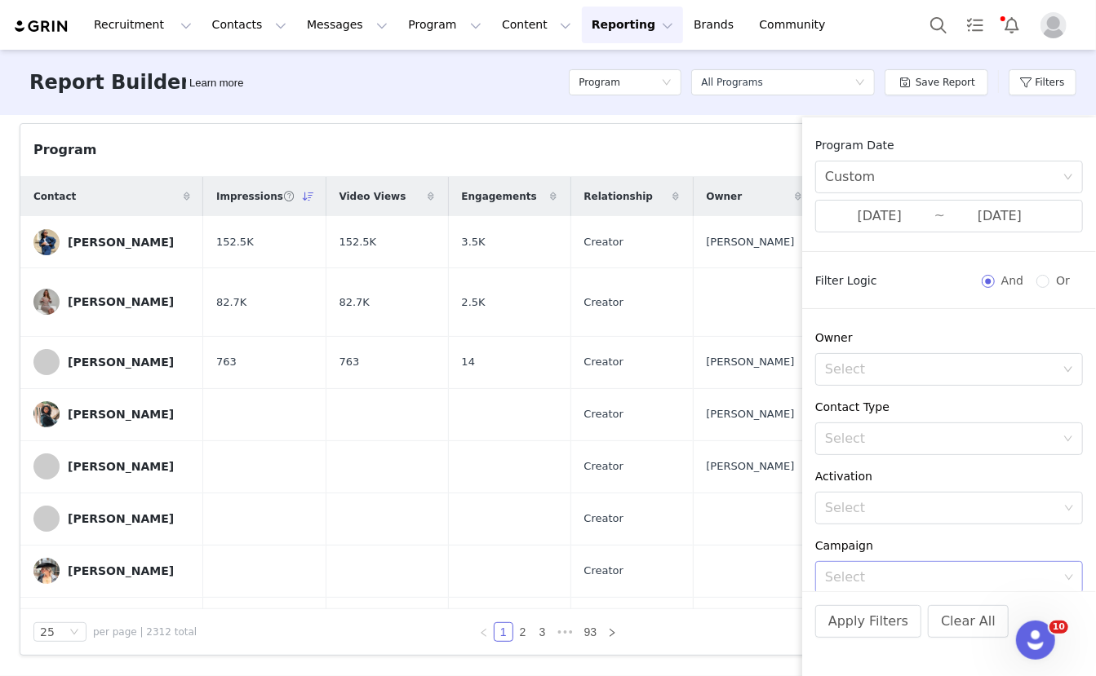
scroll to position [276, 0]
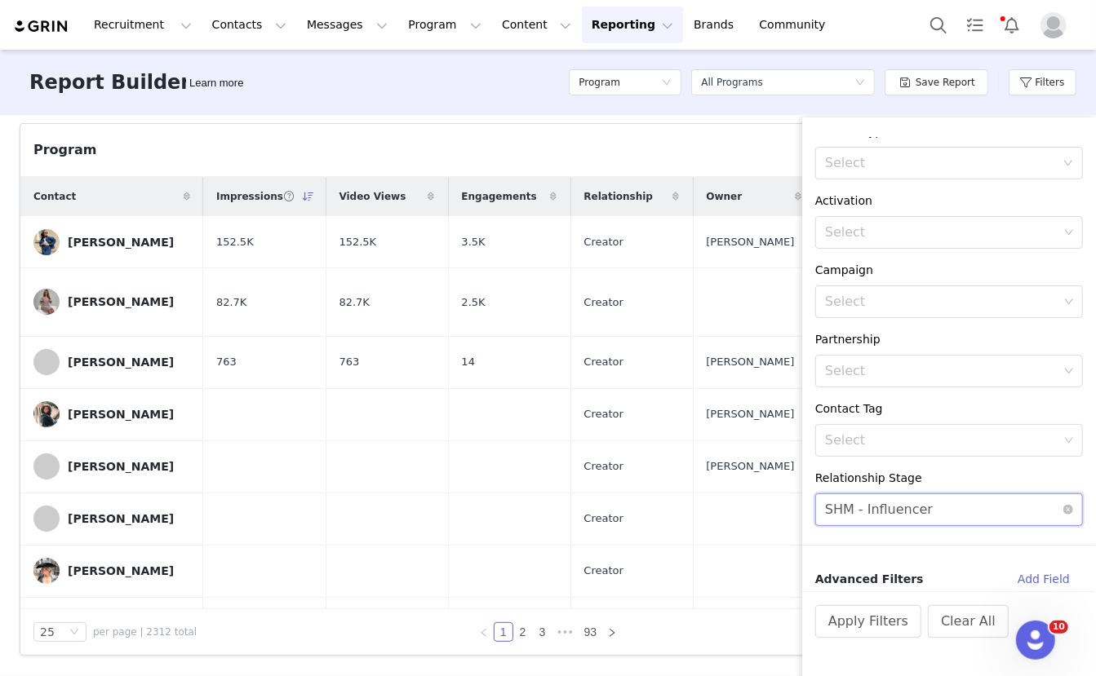
click at [919, 517] on div "SHM - Influencer" at bounding box center [879, 509] width 108 height 31
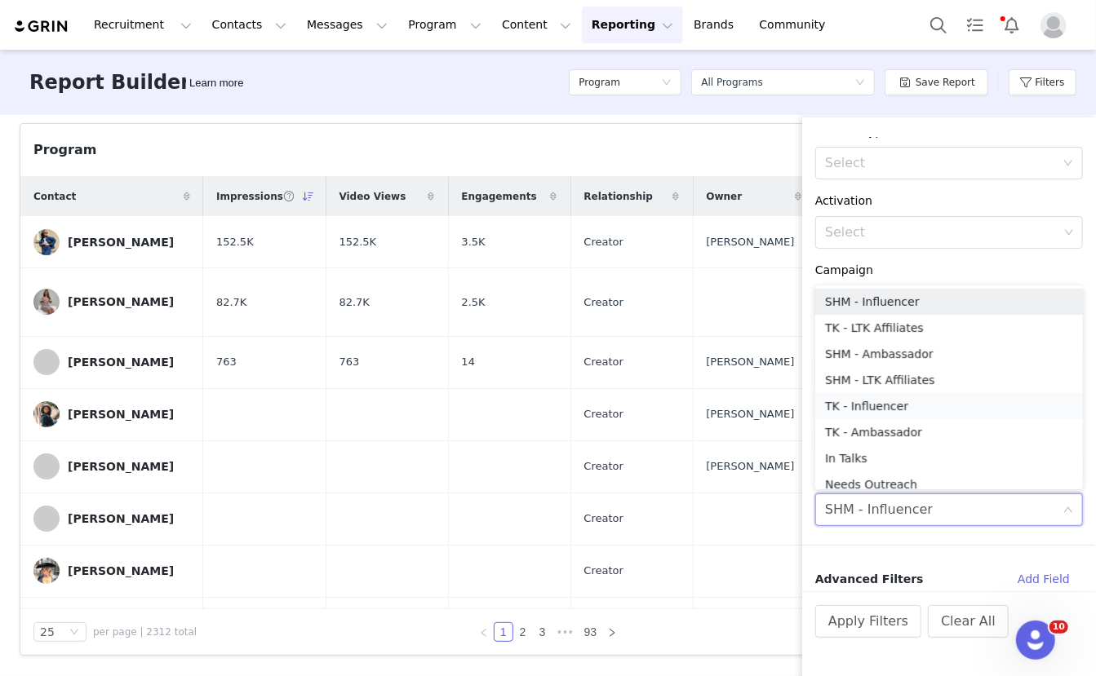
scroll to position [8, 0]
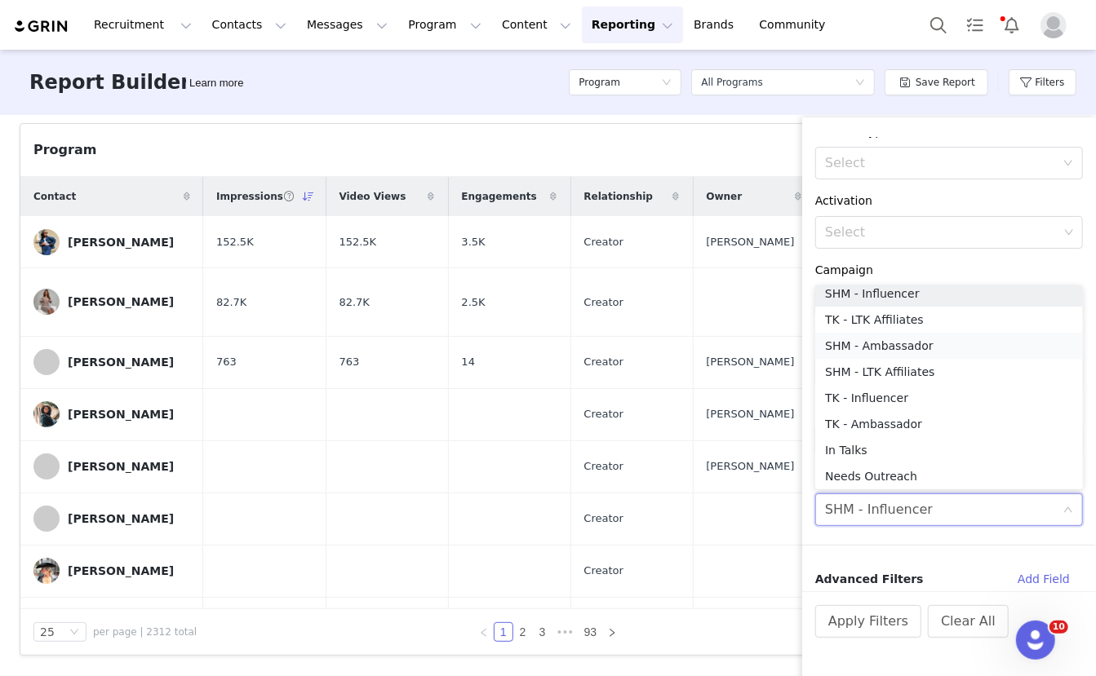
click at [886, 353] on li "SHM - Ambassador" at bounding box center [949, 346] width 268 height 26
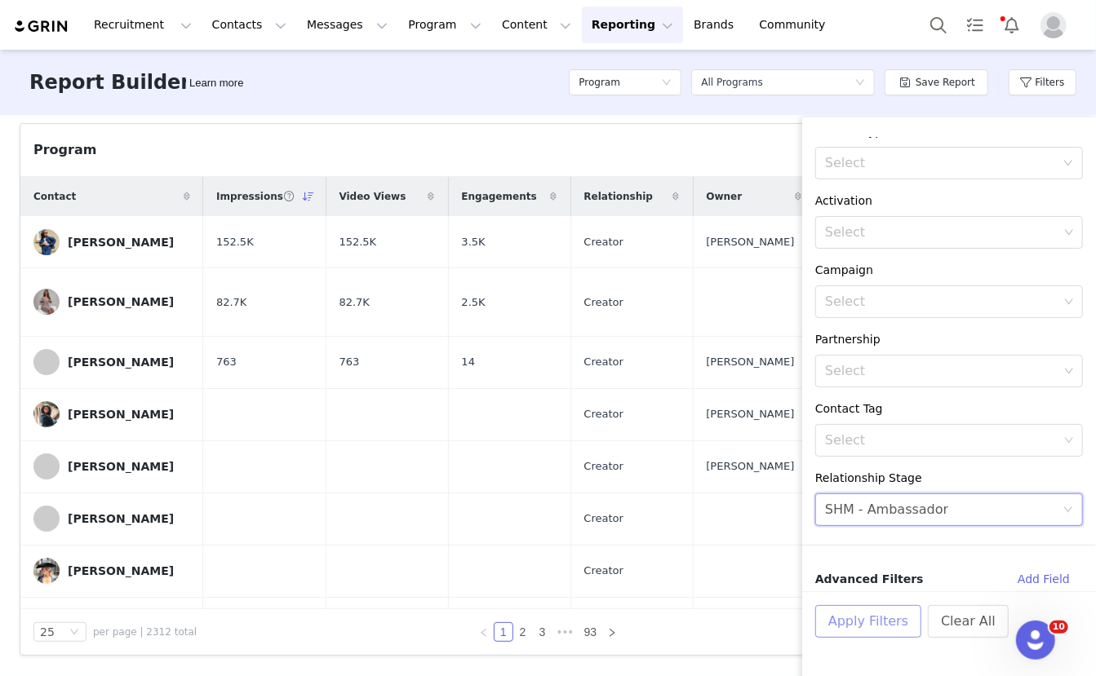
click at [865, 624] on button "Apply Filters" at bounding box center [868, 621] width 106 height 33
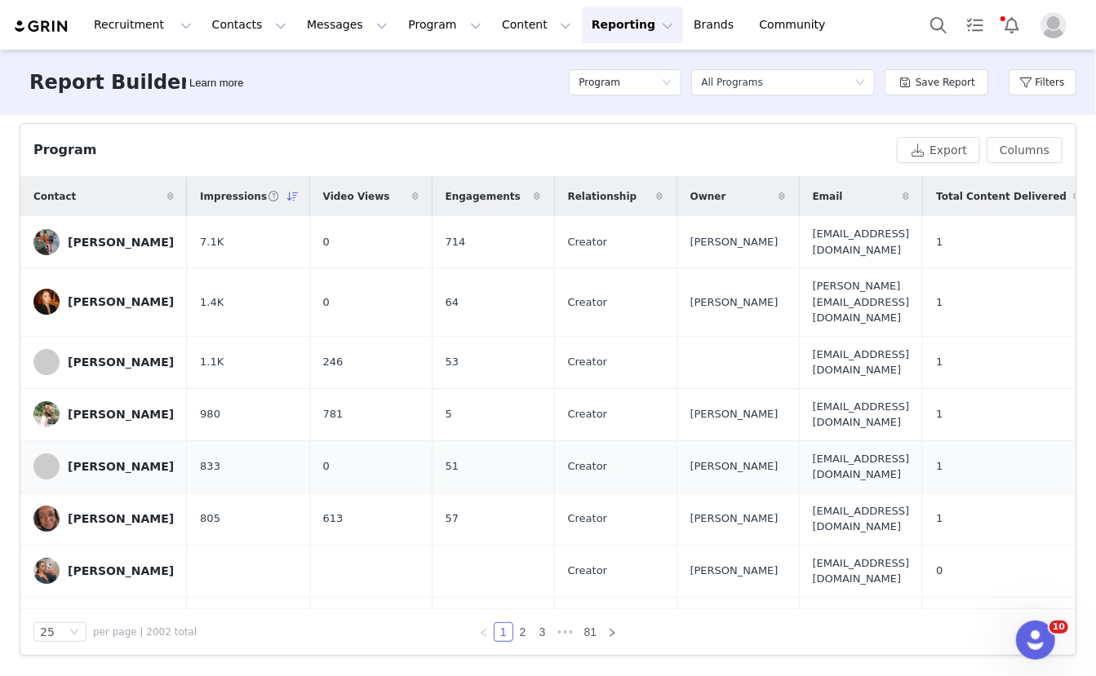
scroll to position [0, 0]
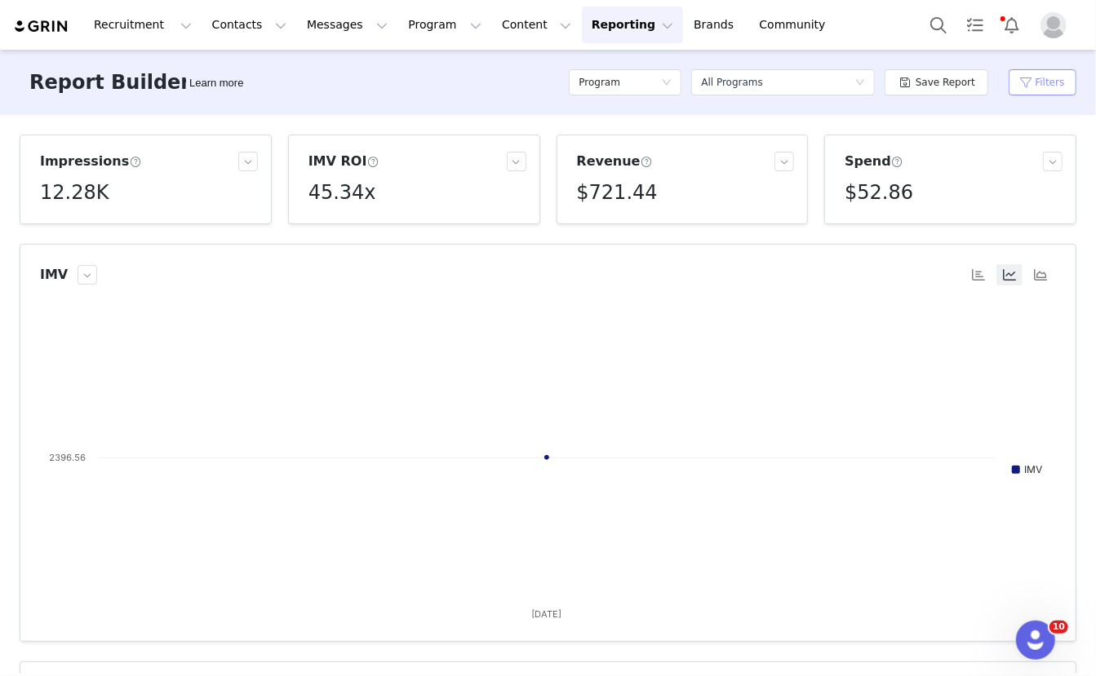
click at [1029, 78] on button "Filters" at bounding box center [1043, 82] width 68 height 26
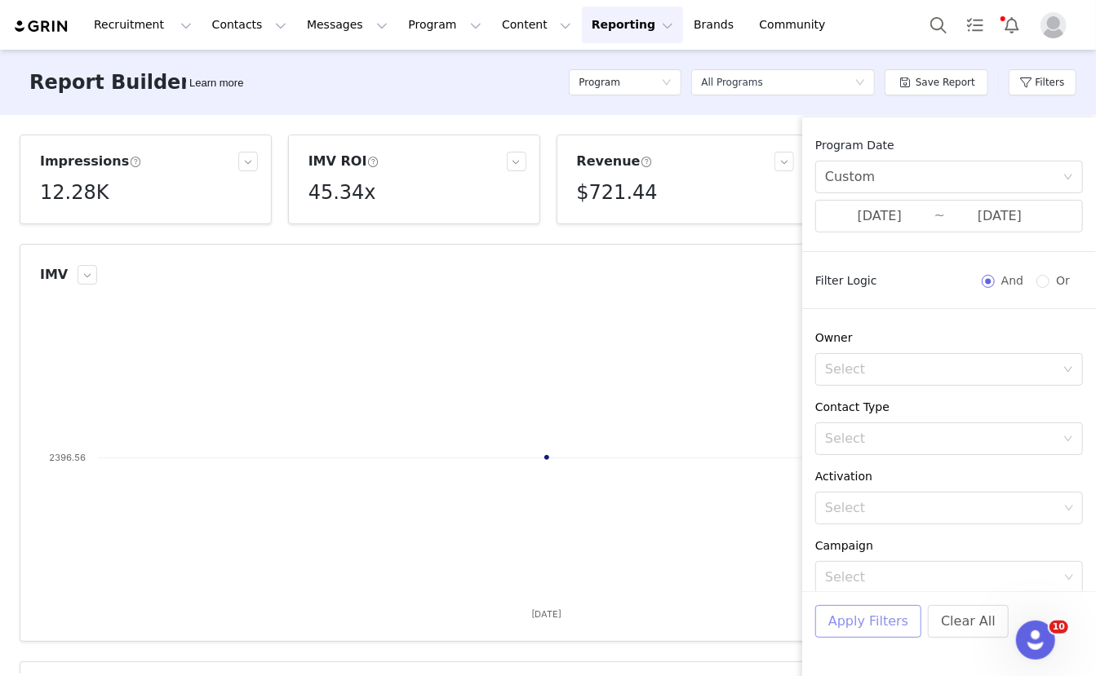
click at [884, 631] on button "Apply Filters" at bounding box center [868, 621] width 106 height 33
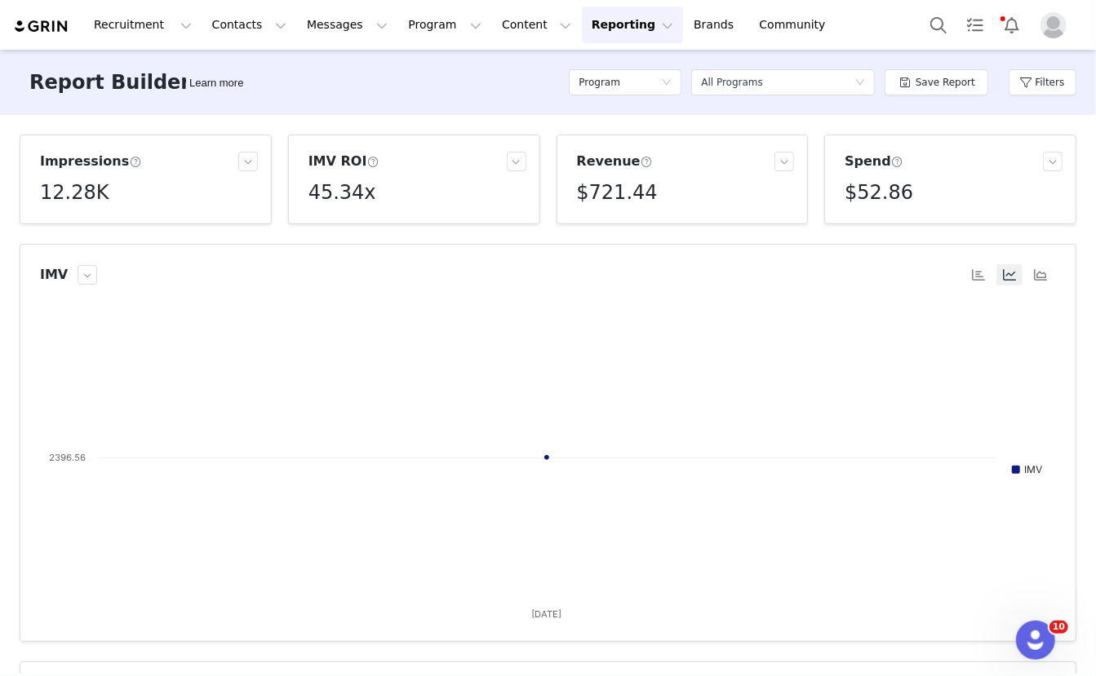
click at [78, 193] on h5 "12.28K" at bounding box center [74, 192] width 69 height 29
click at [63, 237] on div "12,278" at bounding box center [63, 230] width 47 height 26
copy p "12,278"
click at [1043, 82] on button "Filters" at bounding box center [1043, 82] width 68 height 26
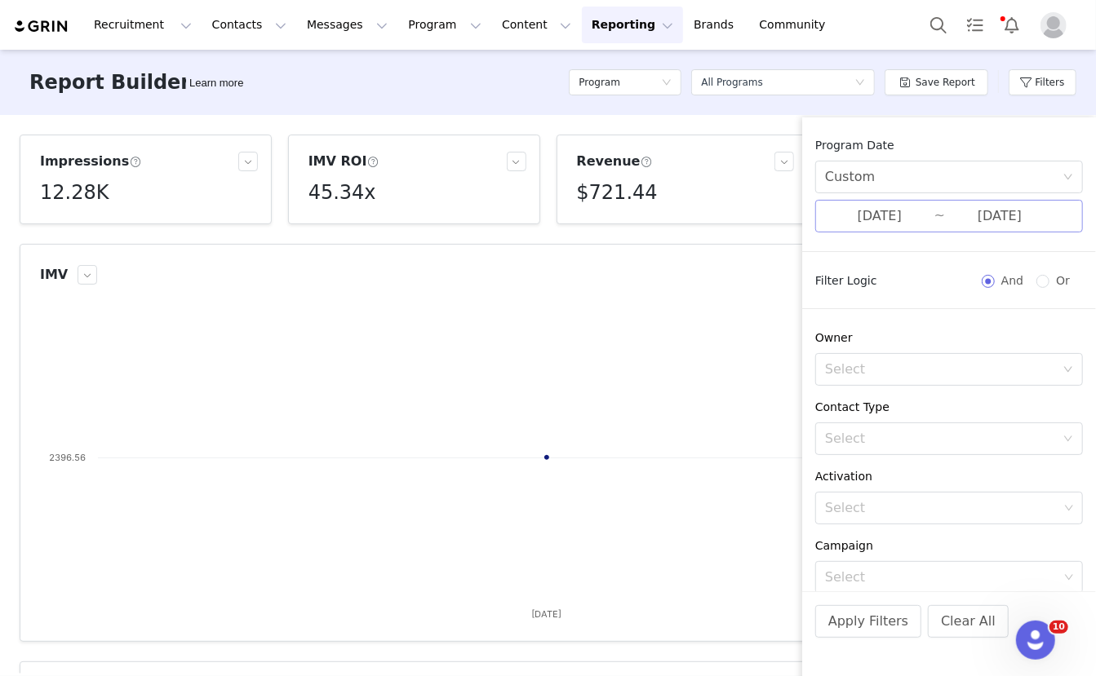
click at [955, 219] on input "[DATE]" at bounding box center [999, 216] width 109 height 21
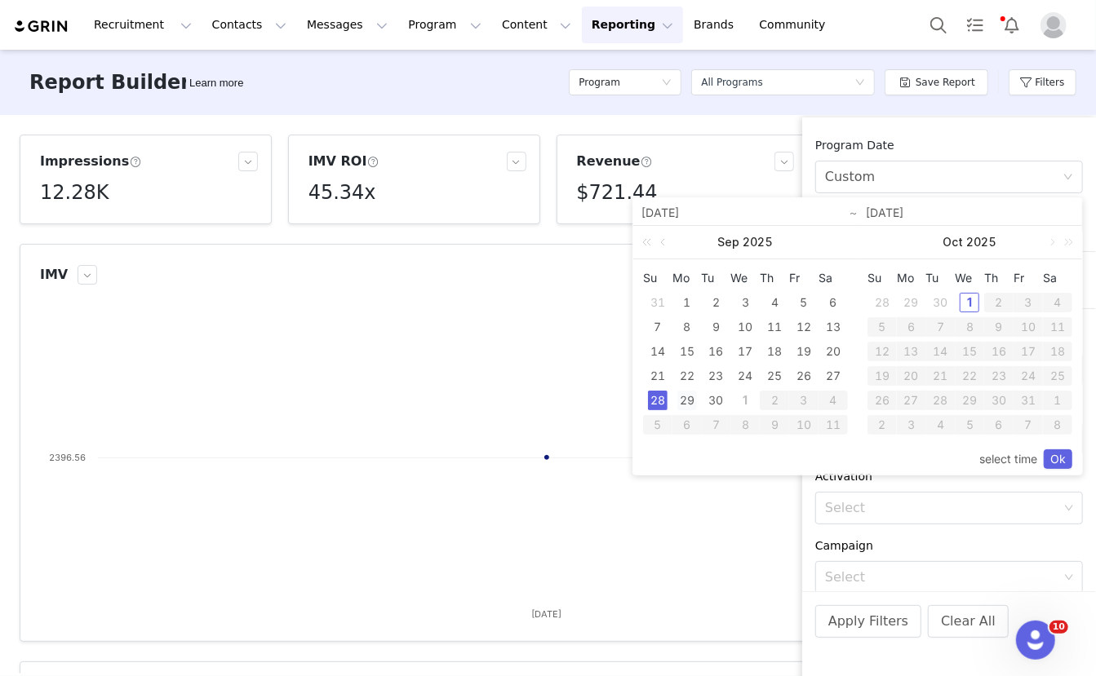
click at [687, 400] on div "29" at bounding box center [687, 401] width 20 height 20
type input "[DATE]"
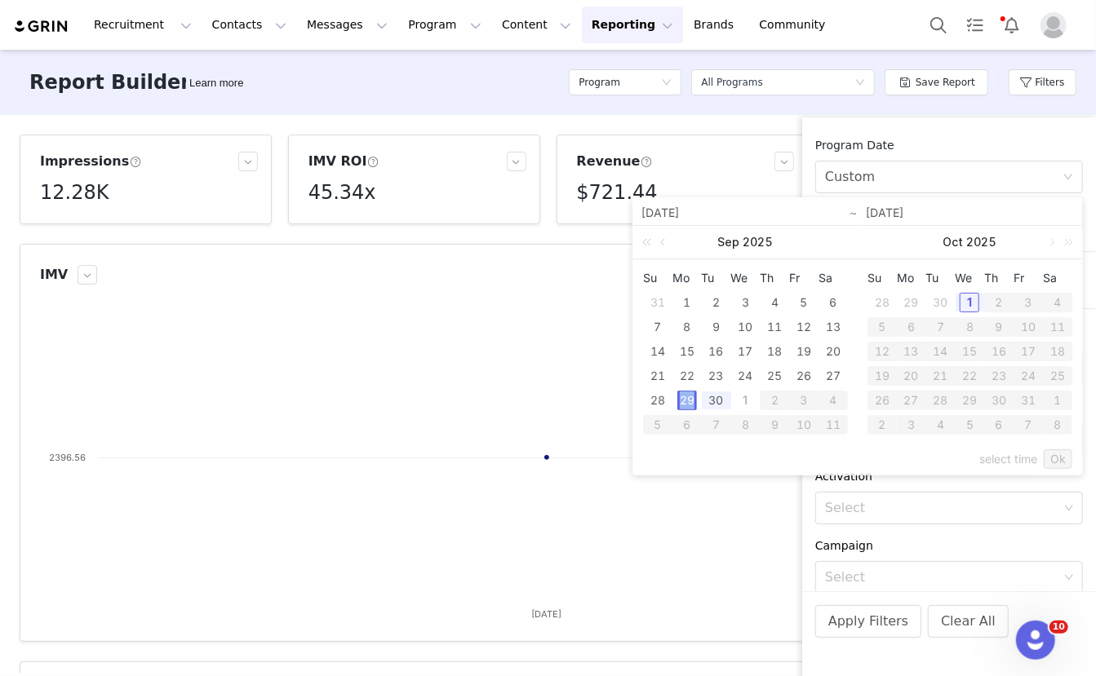
type input "[DATE]"
click at [1065, 463] on link "Ok" at bounding box center [1058, 460] width 29 height 20
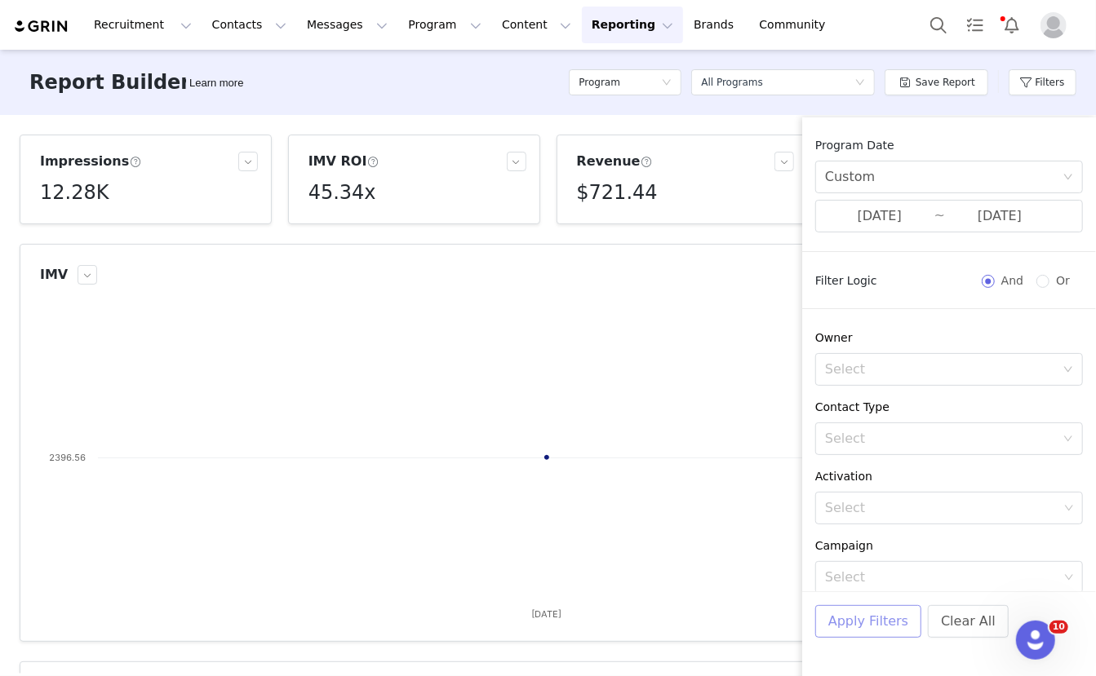
click at [882, 622] on button "Apply Filters" at bounding box center [868, 621] width 106 height 33
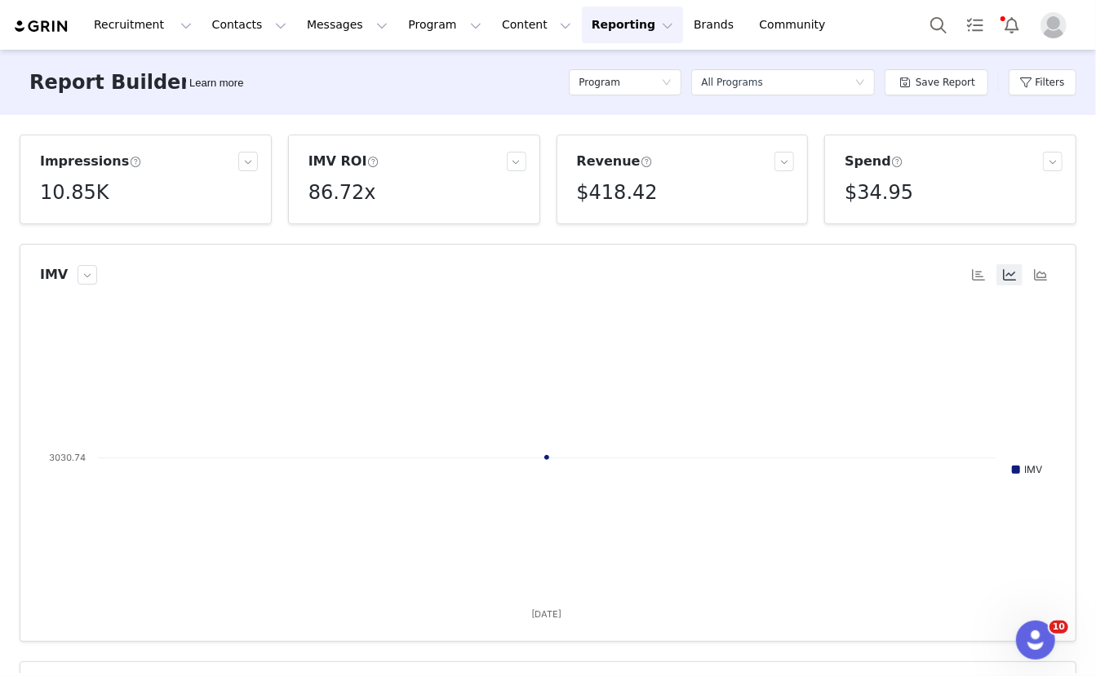
click at [79, 197] on h5 "10.85K" at bounding box center [74, 192] width 69 height 29
click at [69, 226] on p "10,854" at bounding box center [64, 229] width 34 height 15
copy p "10,854"
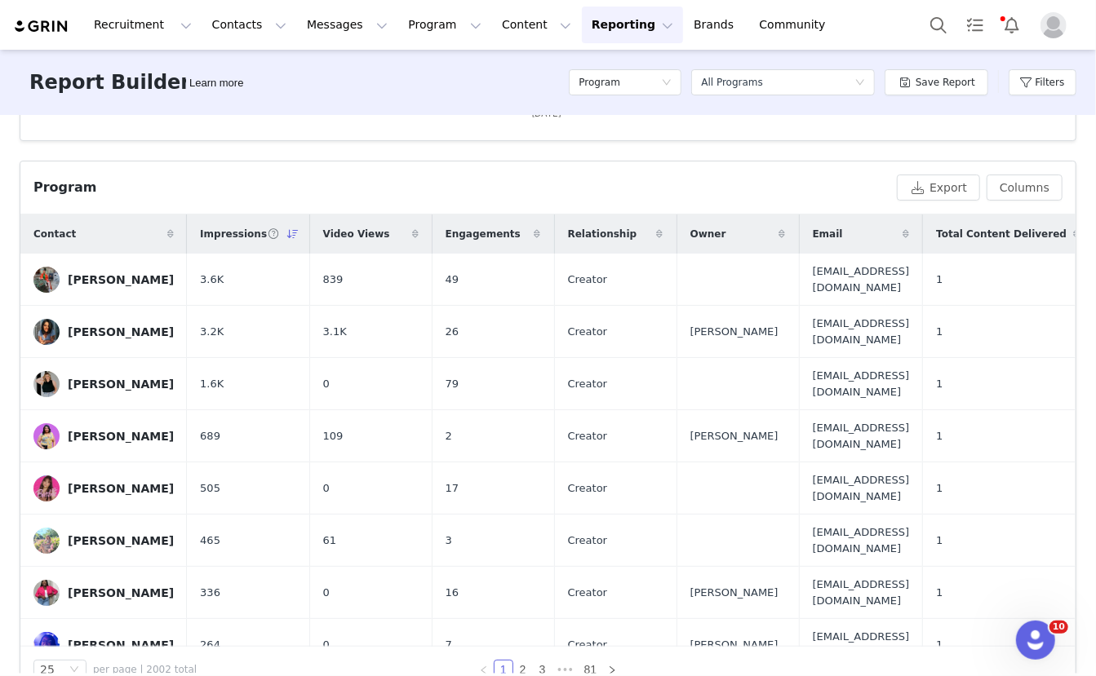
scroll to position [517, 0]
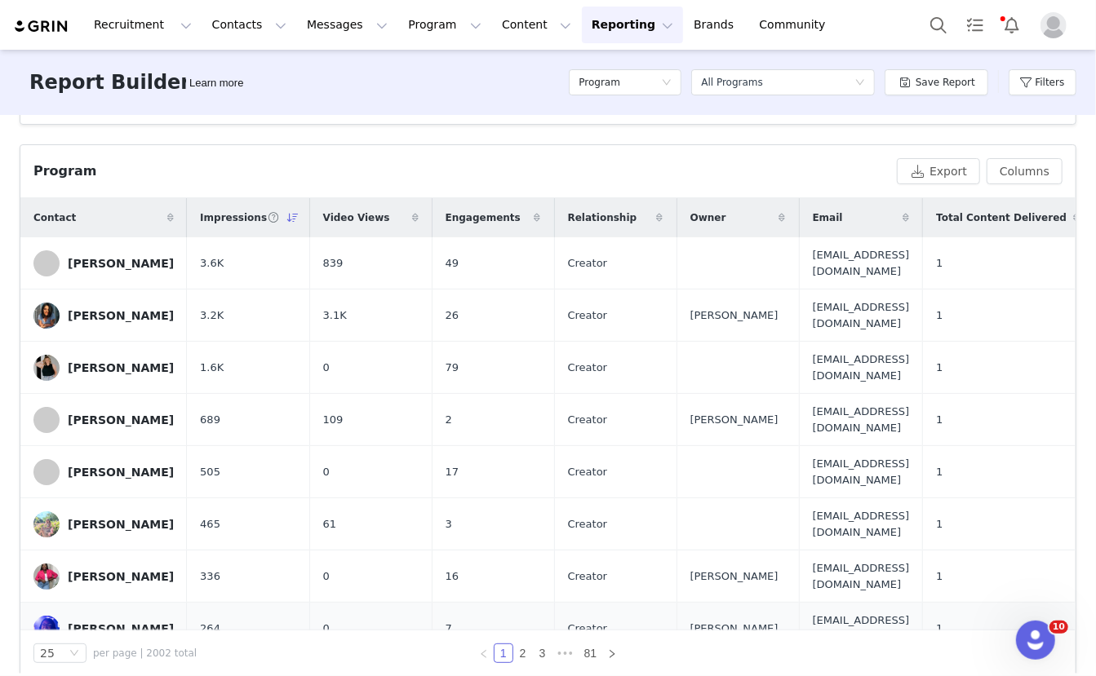
click at [220, 621] on span "264" at bounding box center [210, 629] width 20 height 16
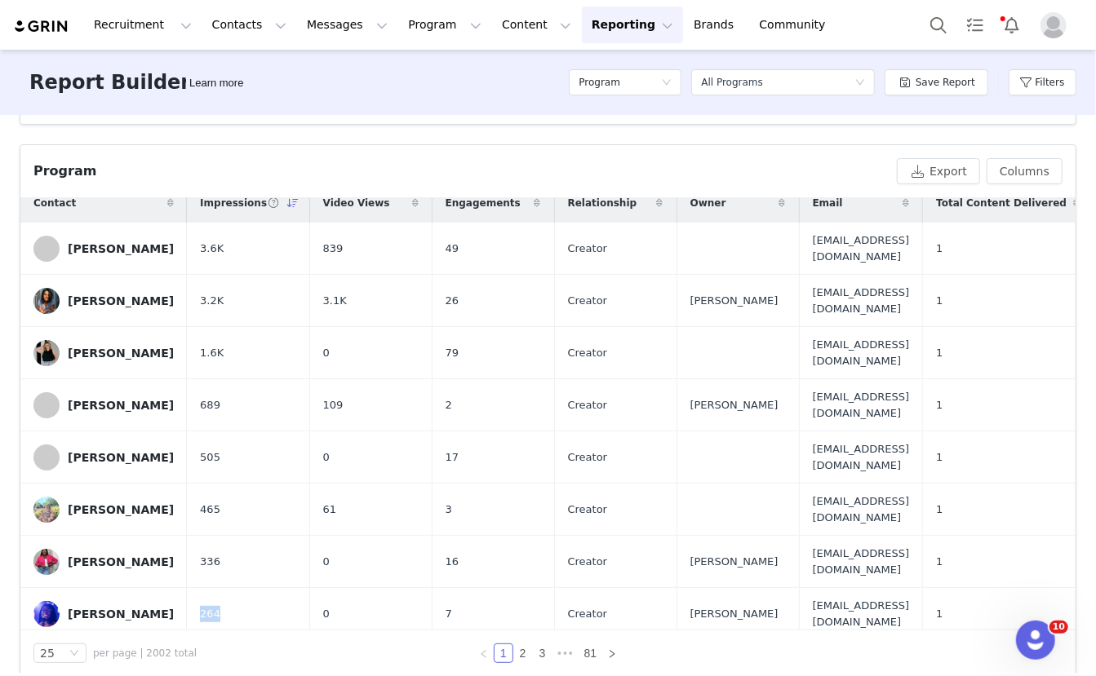
scroll to position [0, 0]
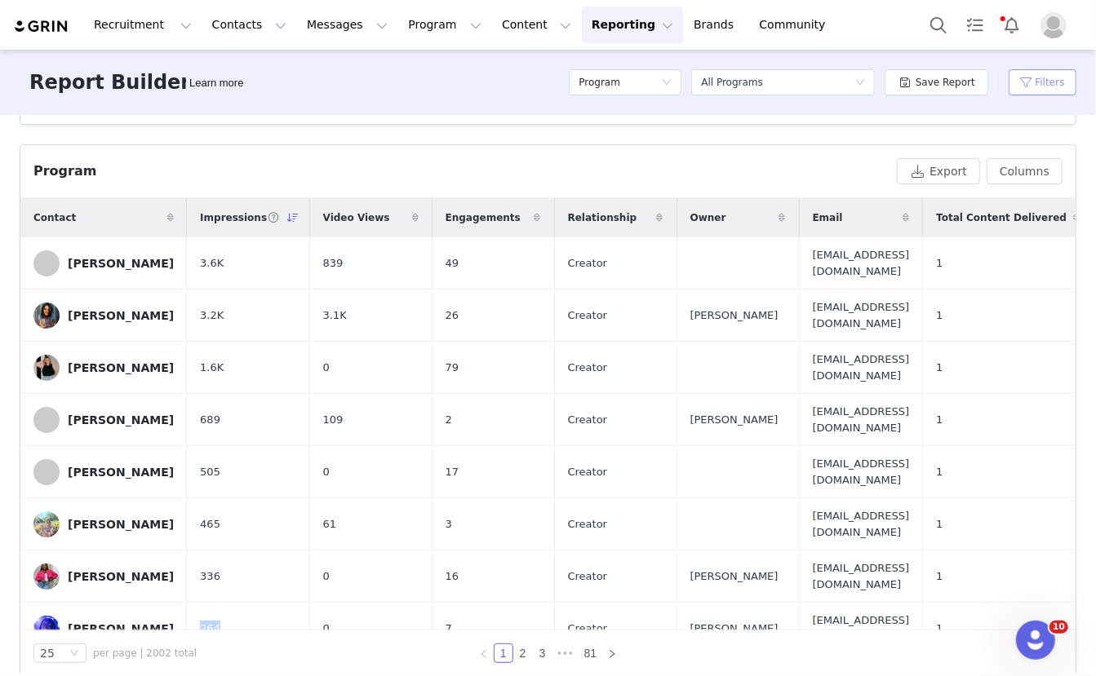
click at [1057, 86] on button "Filters" at bounding box center [1043, 82] width 68 height 26
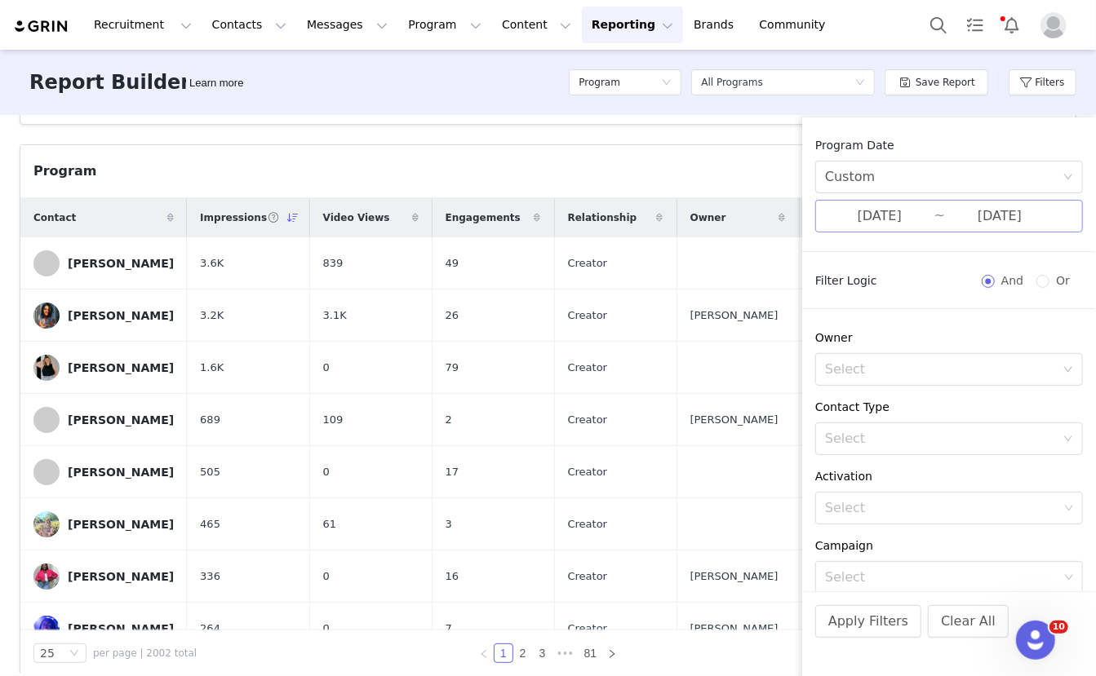
click at [933, 222] on input "[DATE]" at bounding box center [879, 216] width 109 height 21
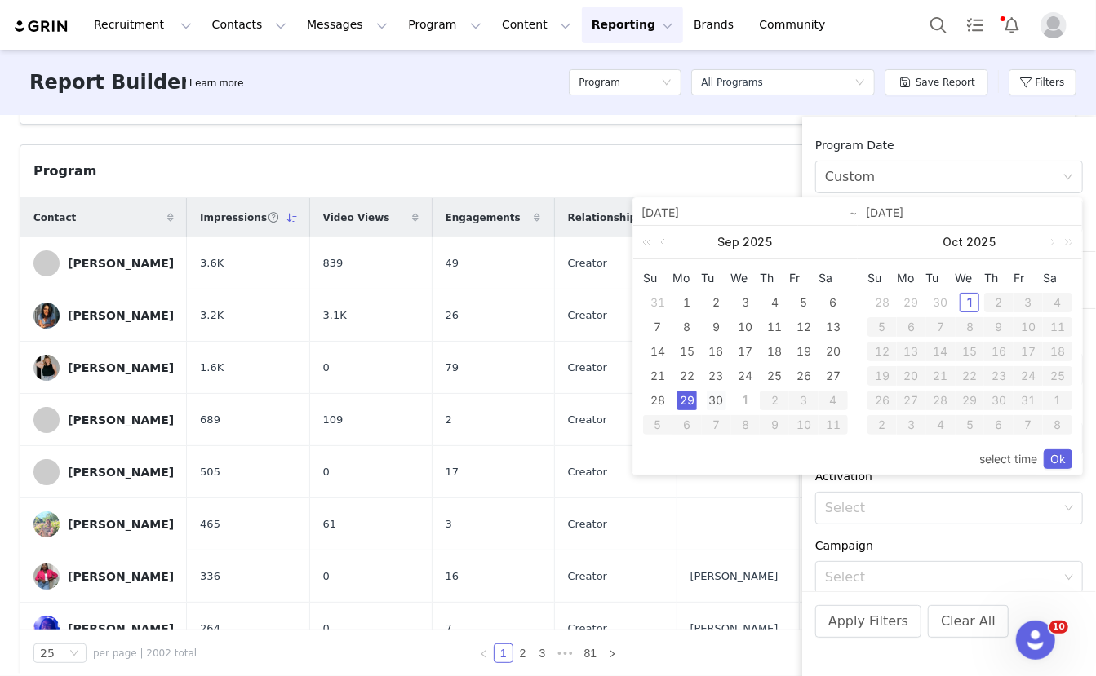
click at [715, 401] on div "30" at bounding box center [717, 401] width 20 height 20
type input "[DATE]"
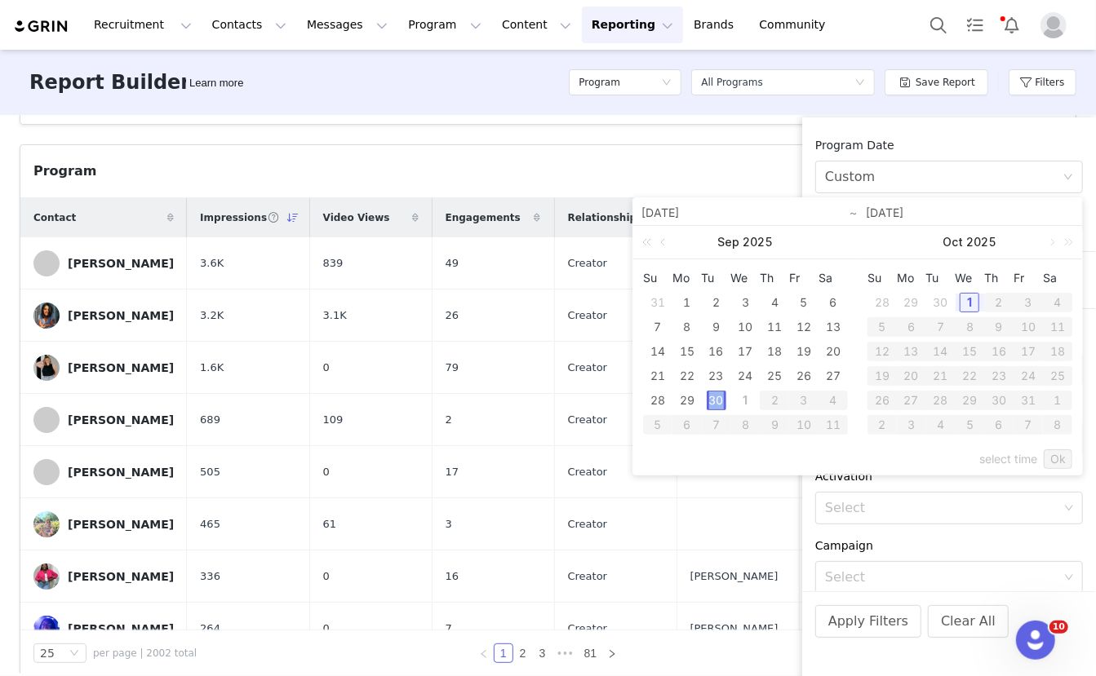
type input "[DATE]"
click at [1060, 456] on link "Ok" at bounding box center [1058, 460] width 29 height 20
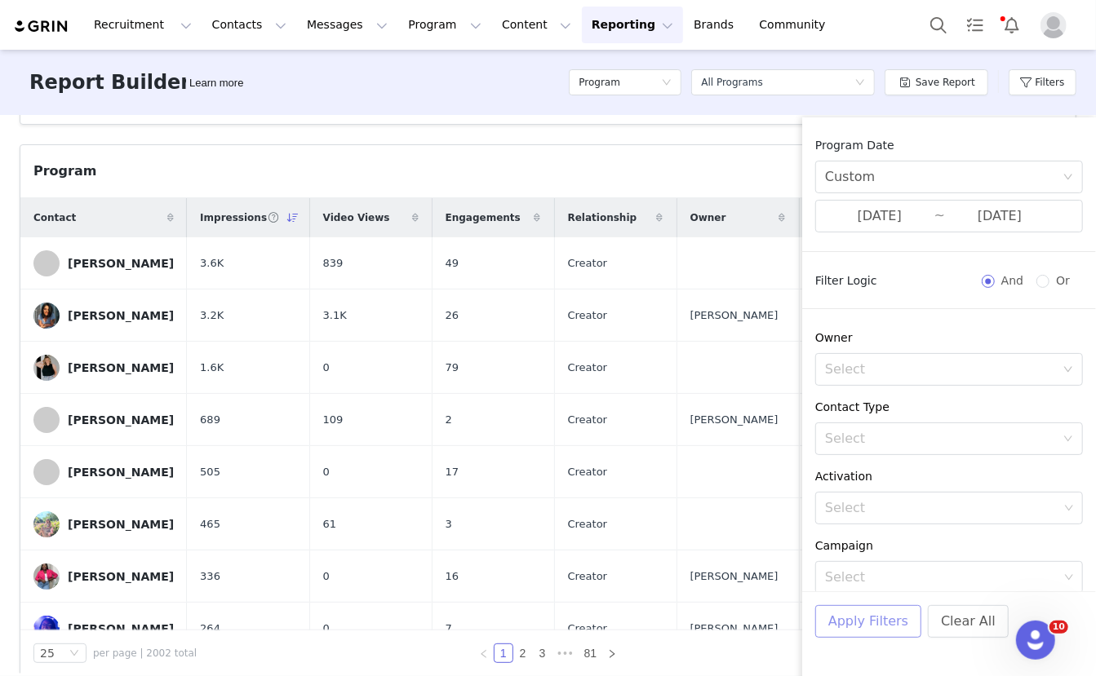
click at [882, 622] on button "Apply Filters" at bounding box center [868, 621] width 106 height 33
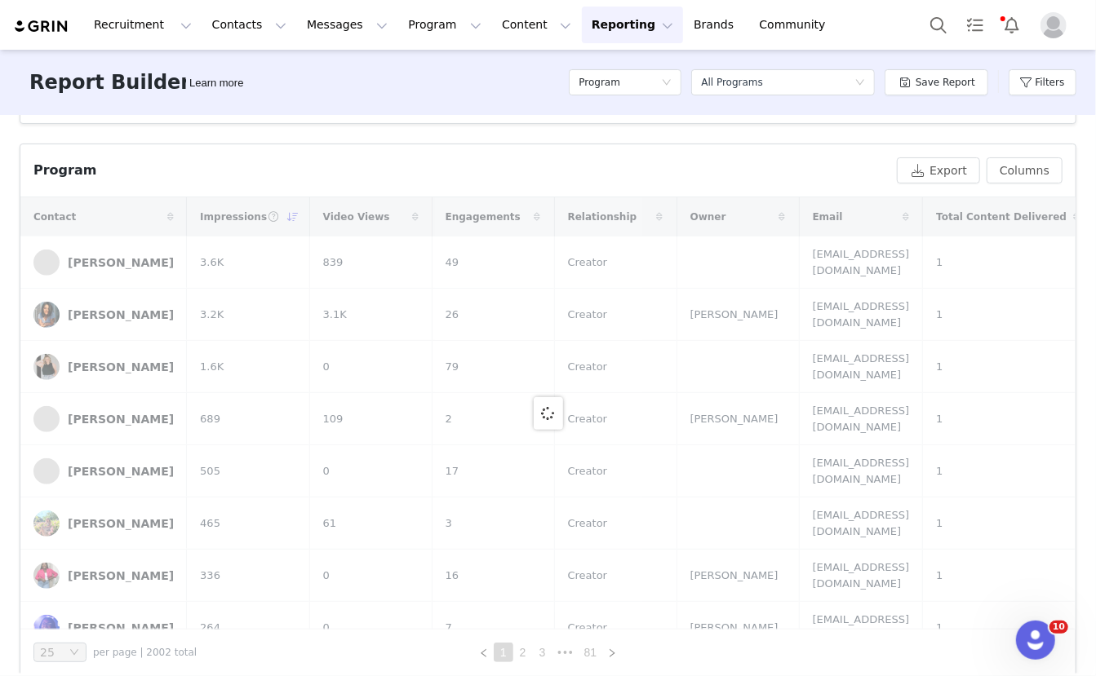
scroll to position [517, 0]
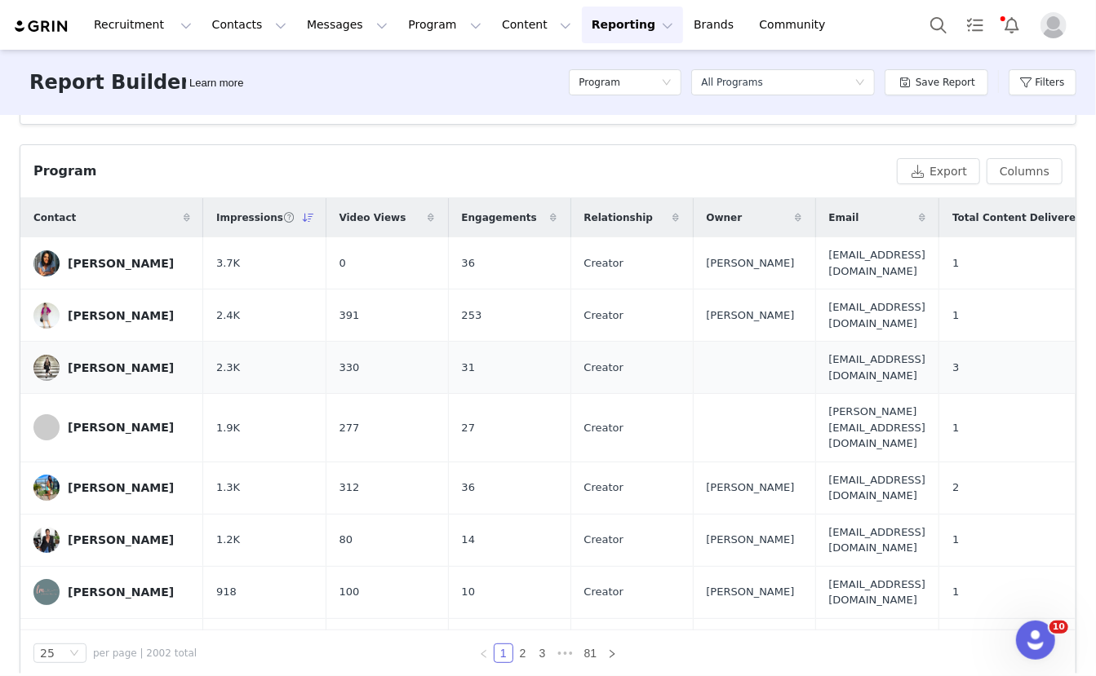
click at [570, 368] on td "Creator" at bounding box center [631, 368] width 122 height 52
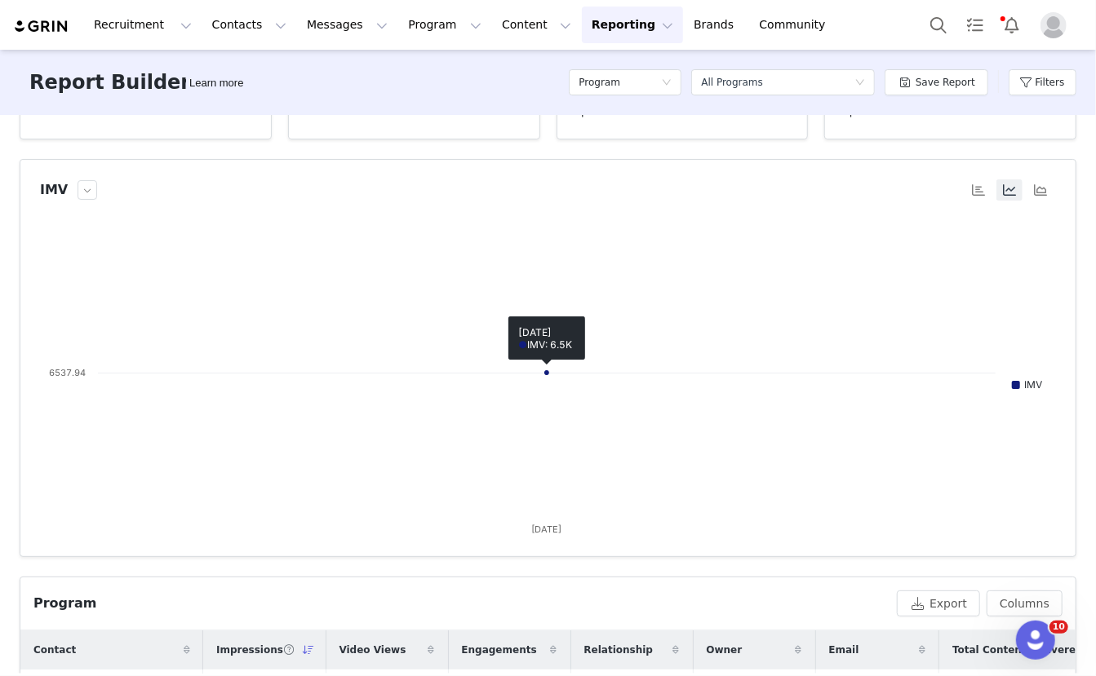
scroll to position [0, 0]
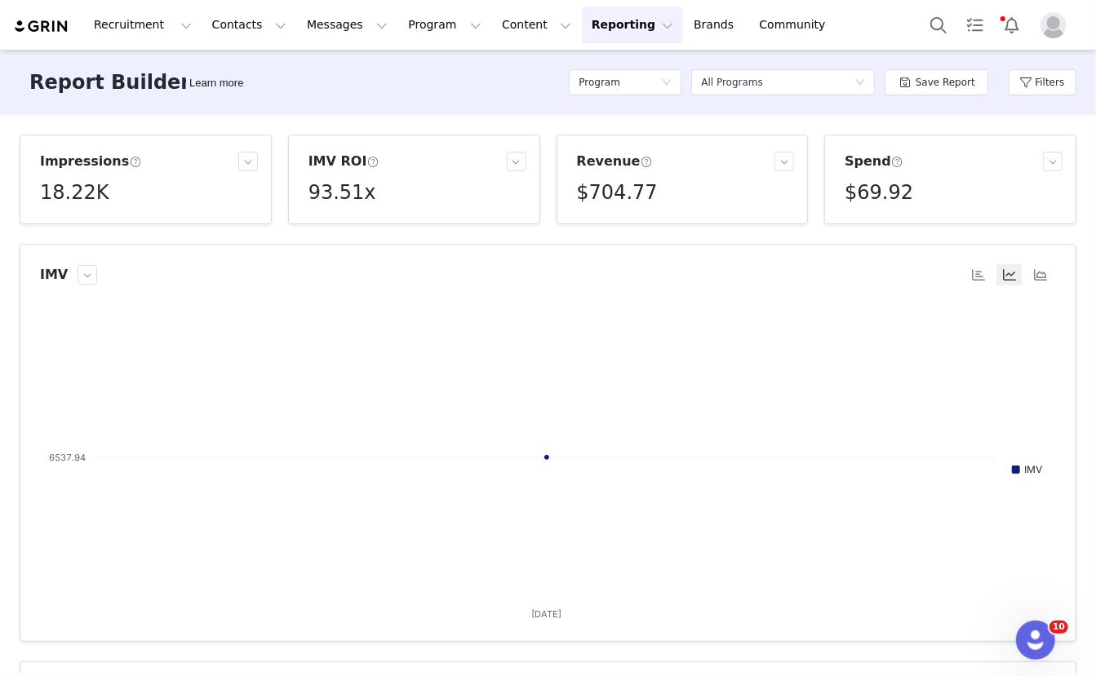
click at [91, 184] on h5 "18.22K" at bounding box center [74, 192] width 69 height 29
click at [71, 228] on p "18,217" at bounding box center [64, 229] width 34 height 15
copy p "18,217"
click at [1026, 88] on button "Filters" at bounding box center [1043, 82] width 68 height 26
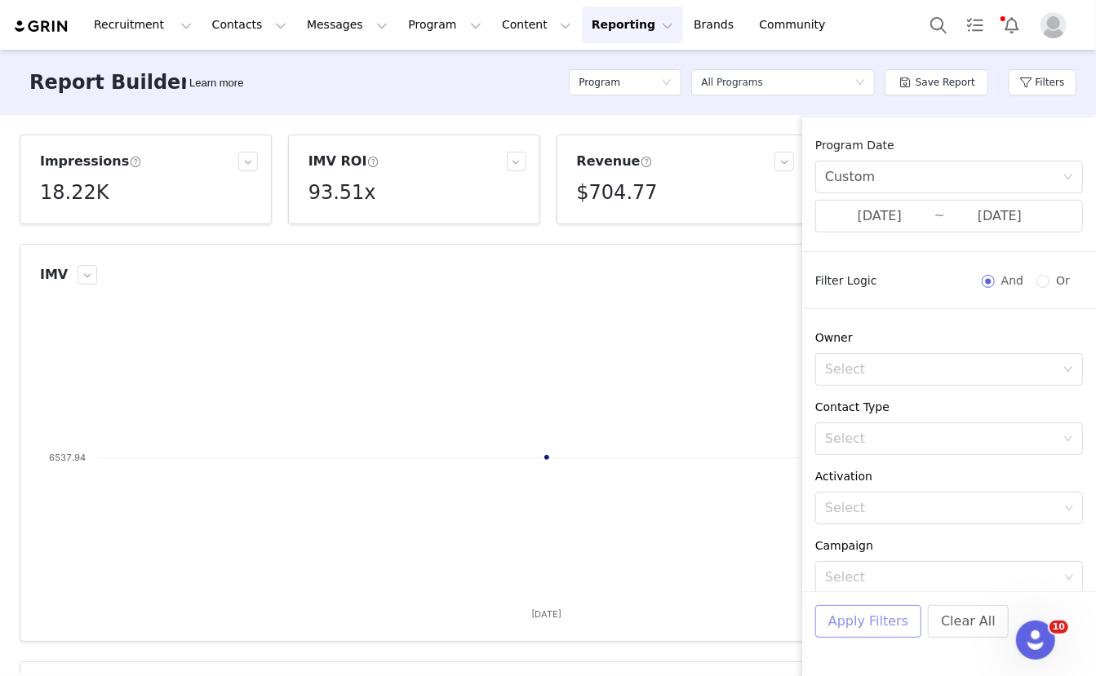
click at [856, 610] on button "Apply Filters" at bounding box center [868, 621] width 106 height 33
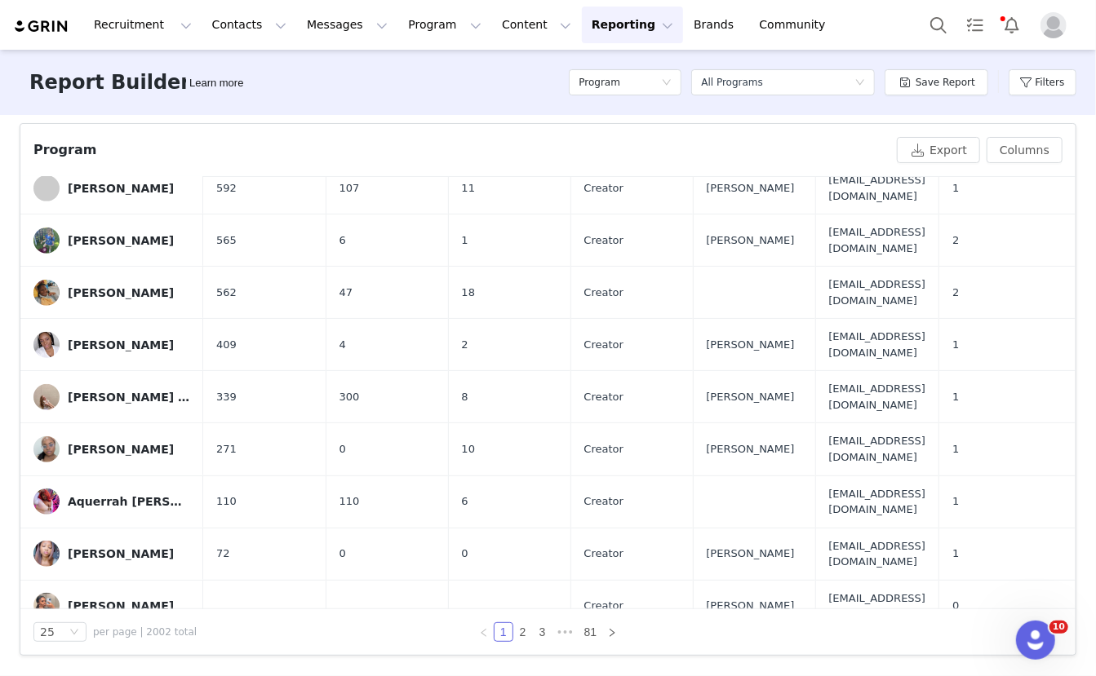
scroll to position [508, 0]
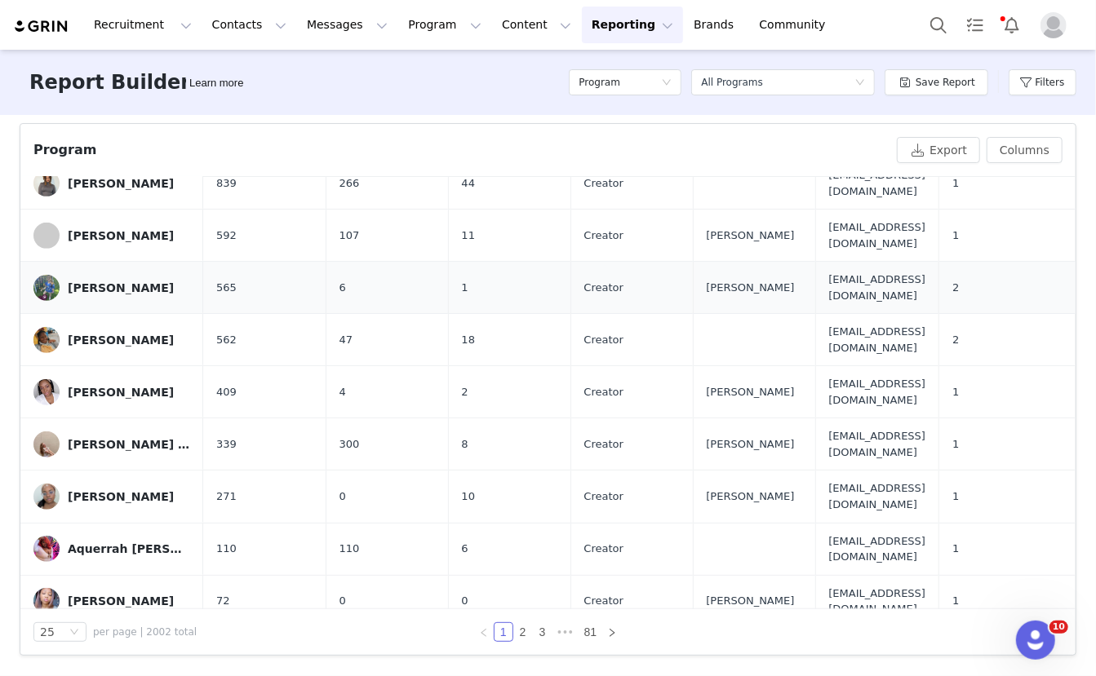
click at [216, 280] on span "565" at bounding box center [226, 288] width 20 height 16
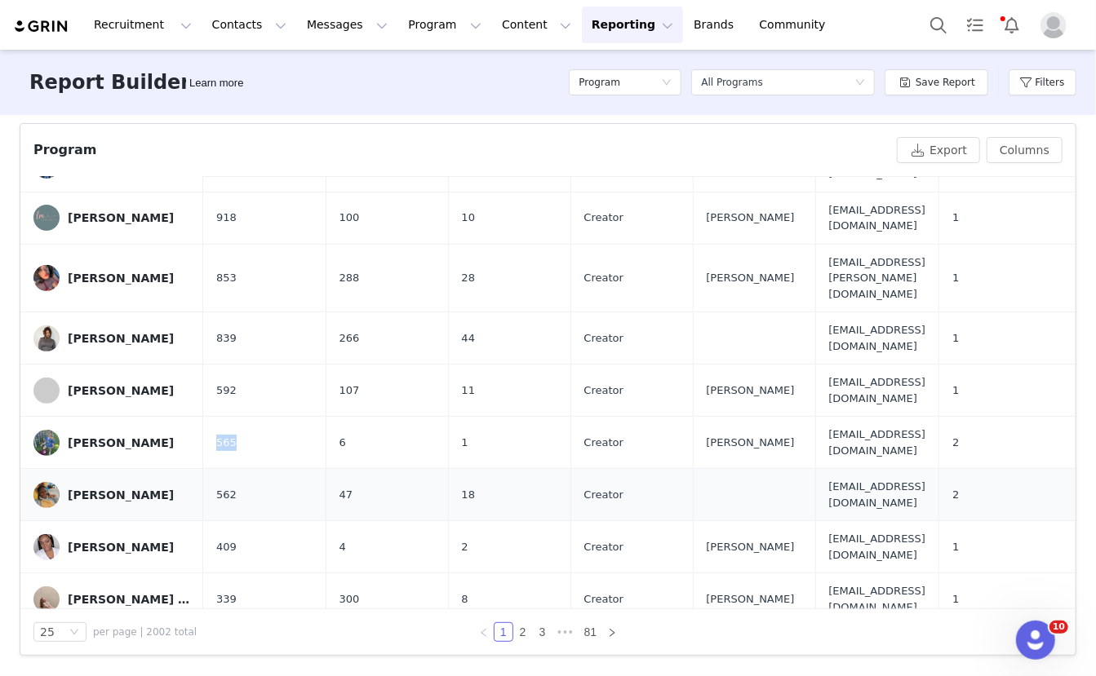
scroll to position [288, 0]
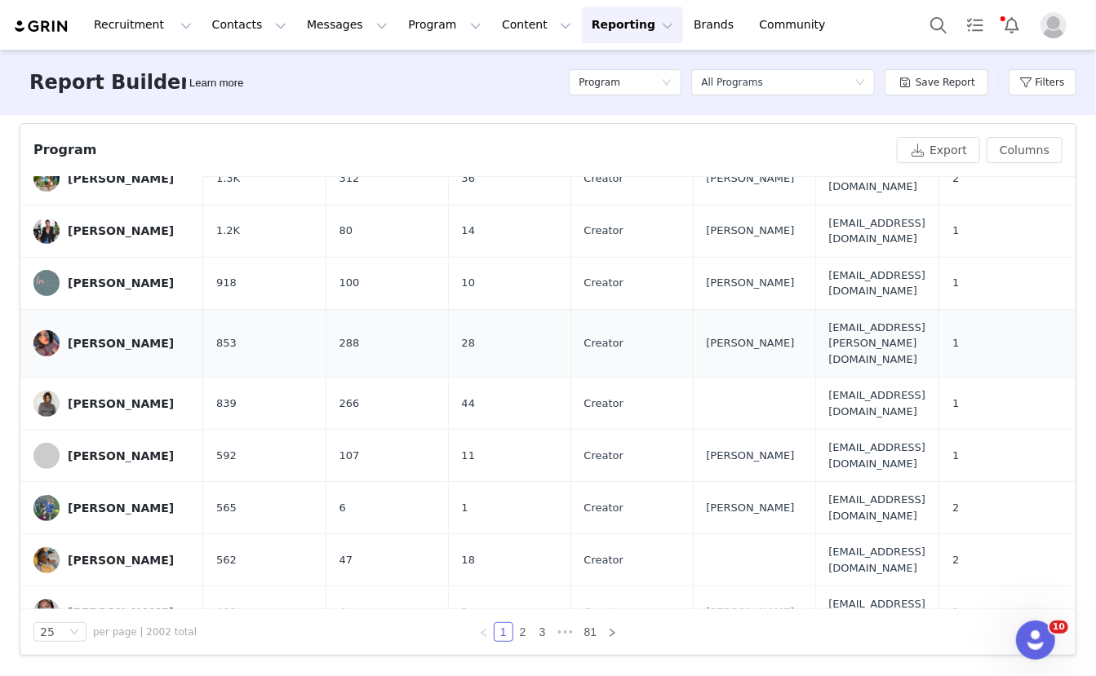
click at [217, 335] on span "853" at bounding box center [226, 343] width 20 height 16
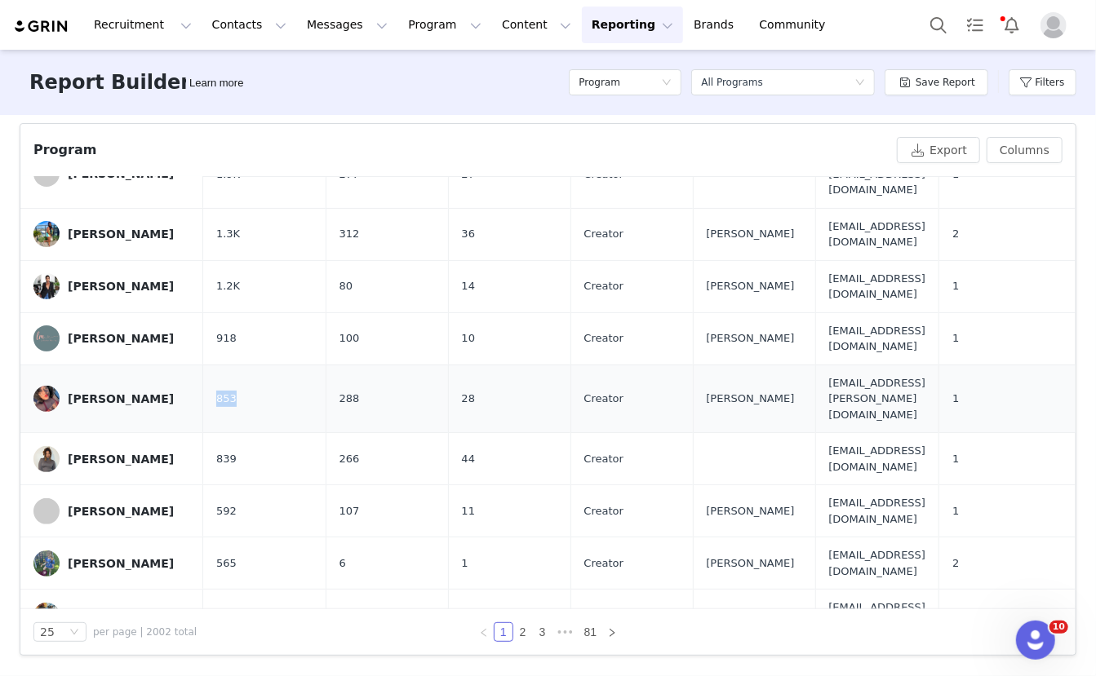
scroll to position [122, 0]
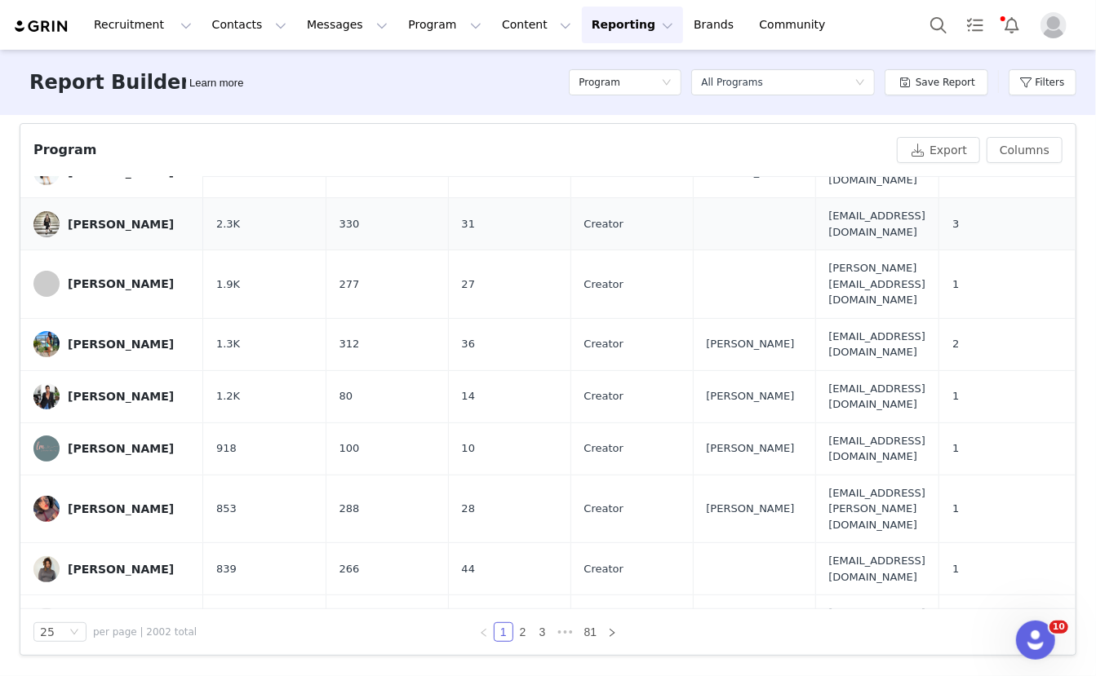
click at [221, 216] on span "2.3K" at bounding box center [228, 224] width 24 height 16
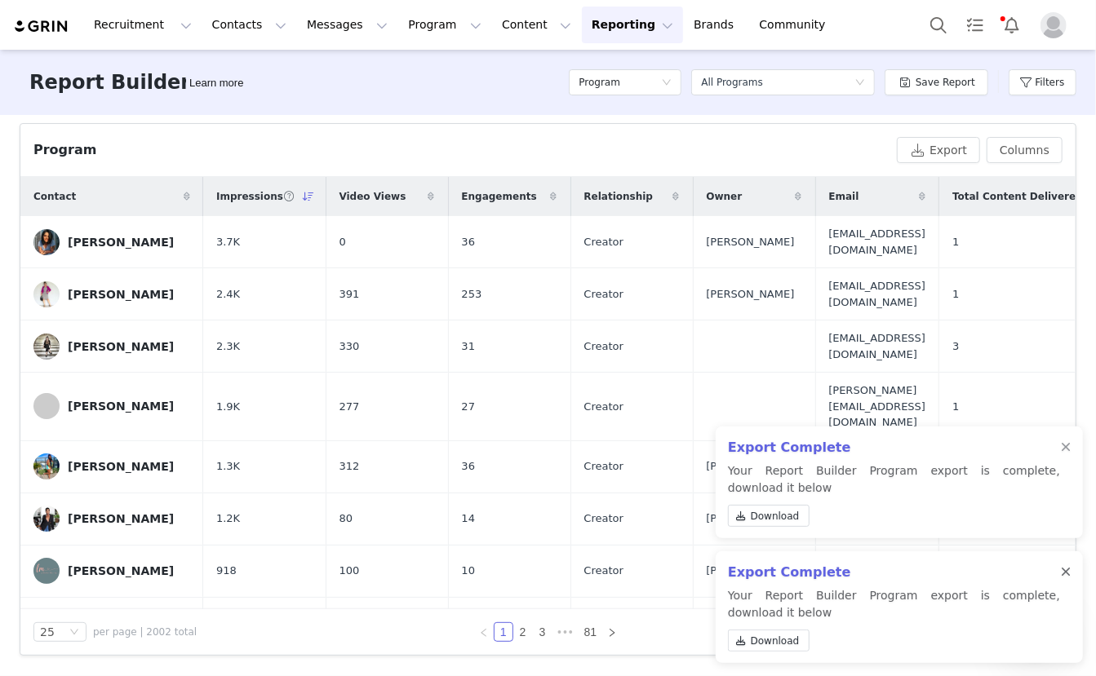
click at [1066, 566] on div at bounding box center [1066, 572] width 10 height 13
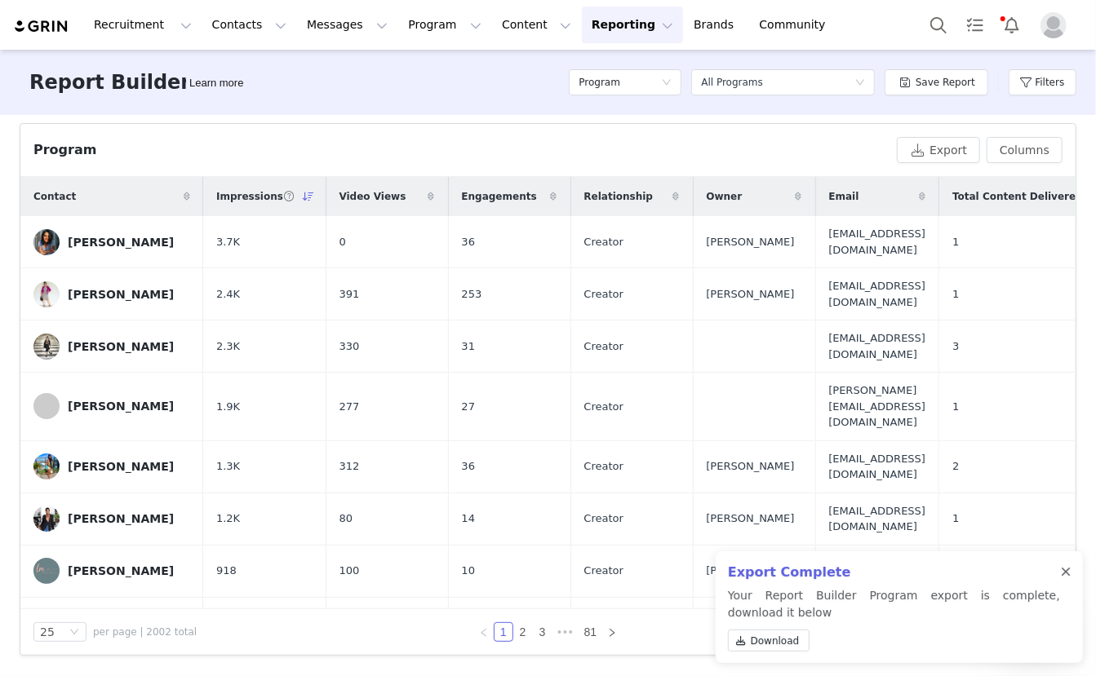
click at [1066, 576] on div at bounding box center [1066, 572] width 10 height 13
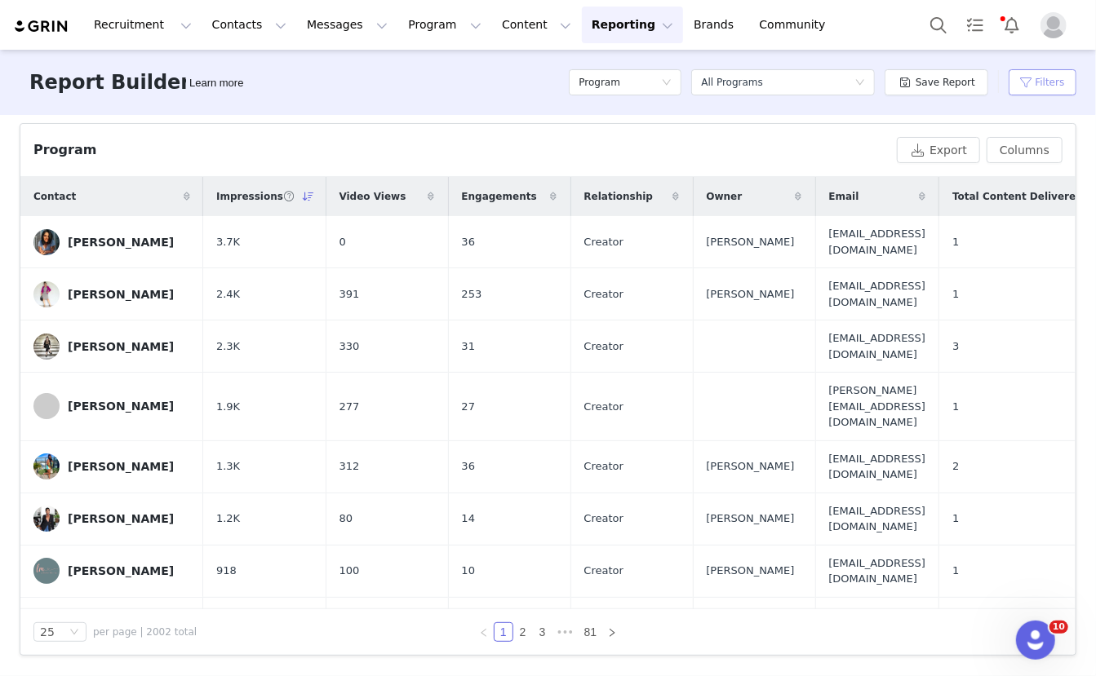
click at [1049, 93] on button "Filters" at bounding box center [1043, 82] width 68 height 26
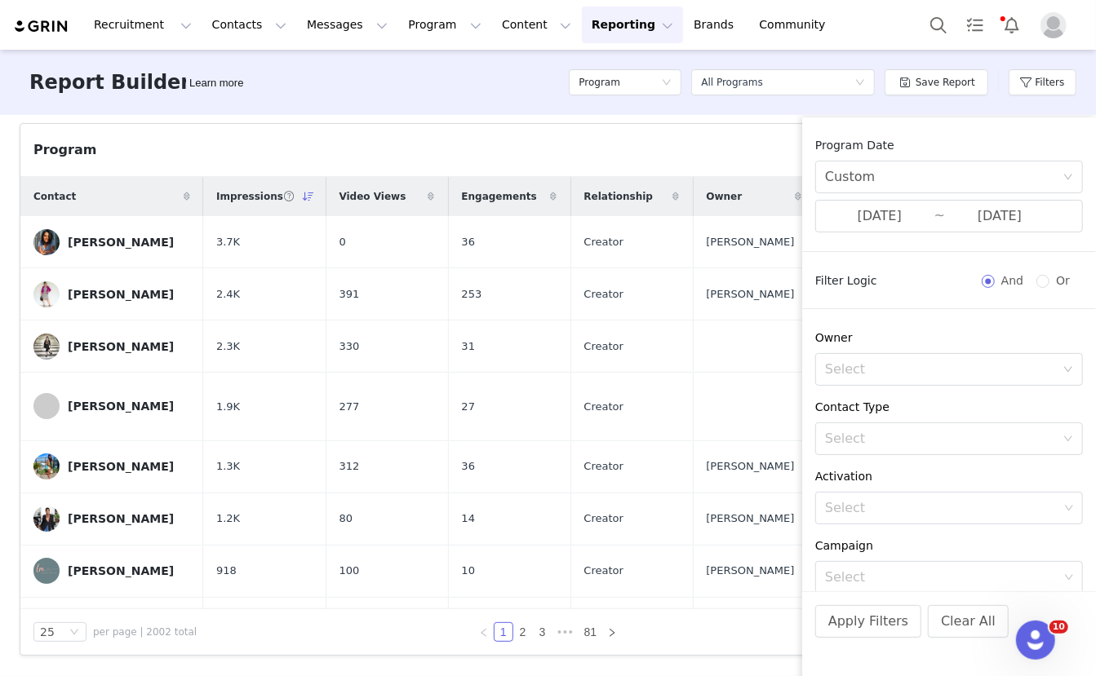
scroll to position [276, 0]
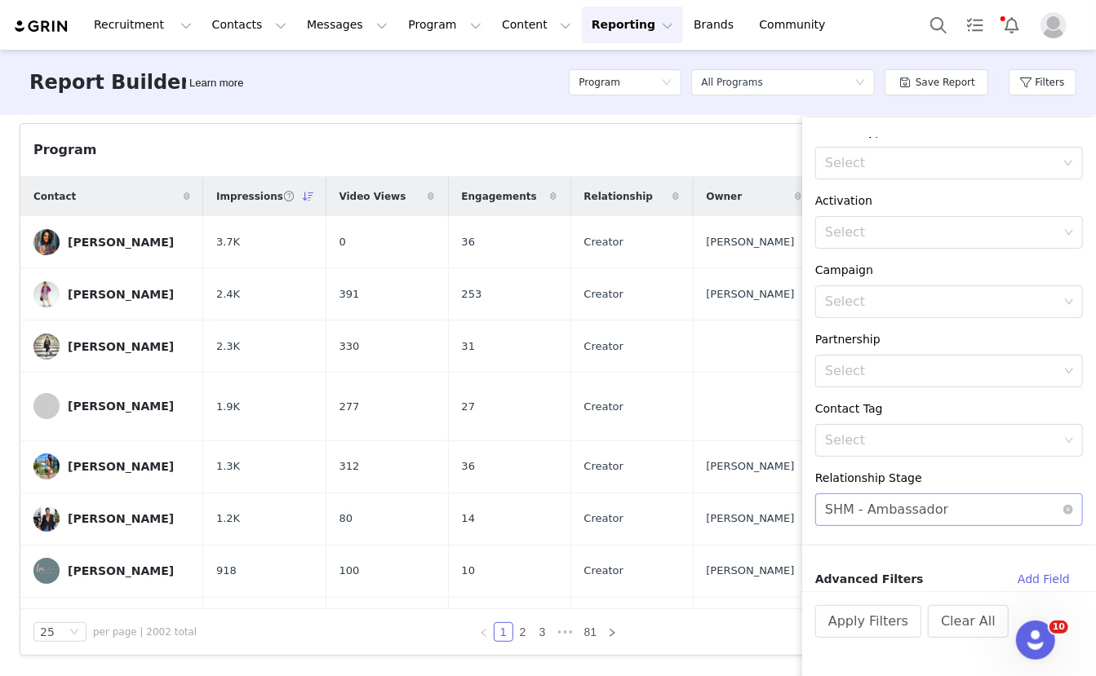
click at [922, 509] on div "SHM - Ambassador" at bounding box center [886, 509] width 123 height 31
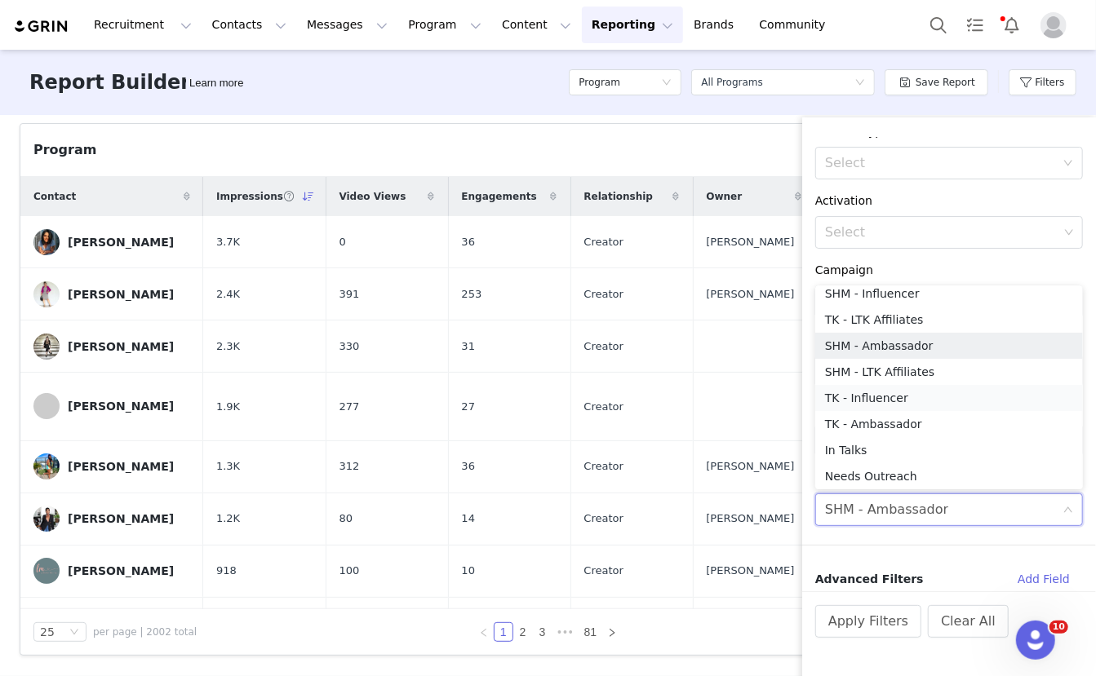
click at [900, 396] on li "TK - Influencer" at bounding box center [949, 398] width 268 height 26
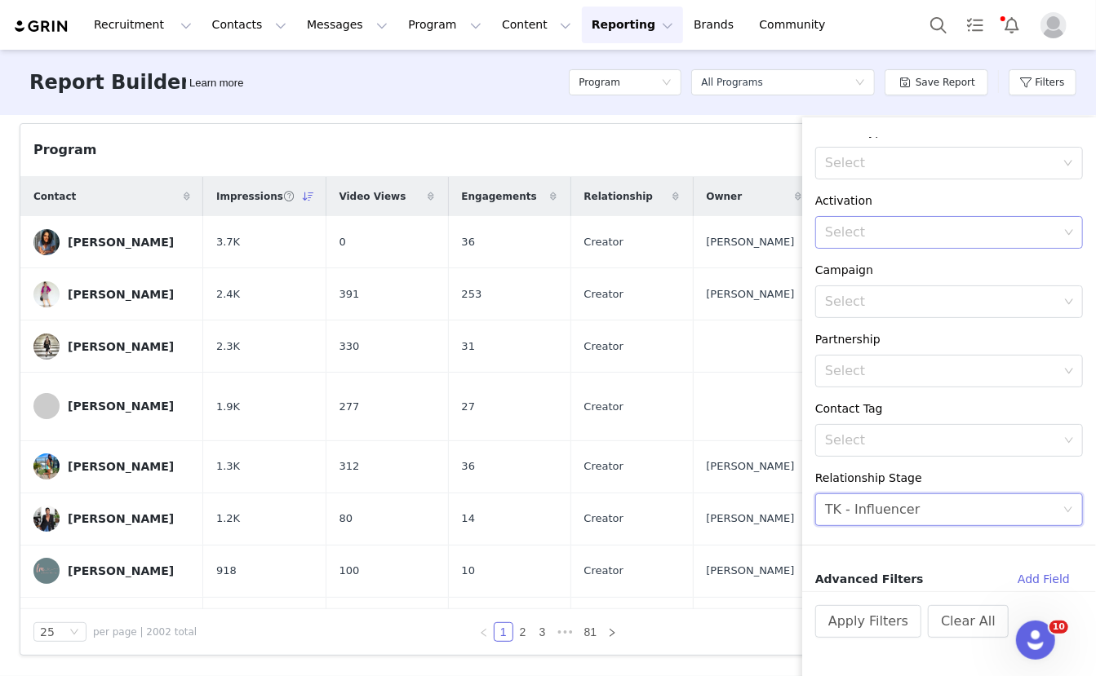
scroll to position [0, 0]
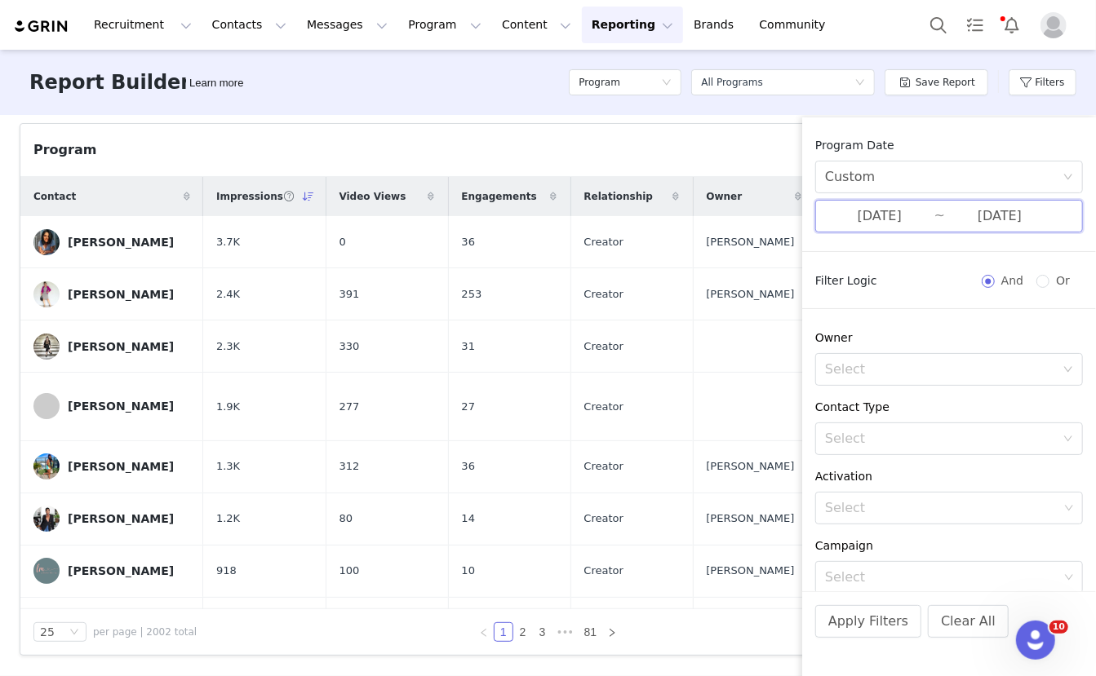
click at [939, 225] on span "09/30/2025 ~ 09/30/2025" at bounding box center [949, 216] width 268 height 33
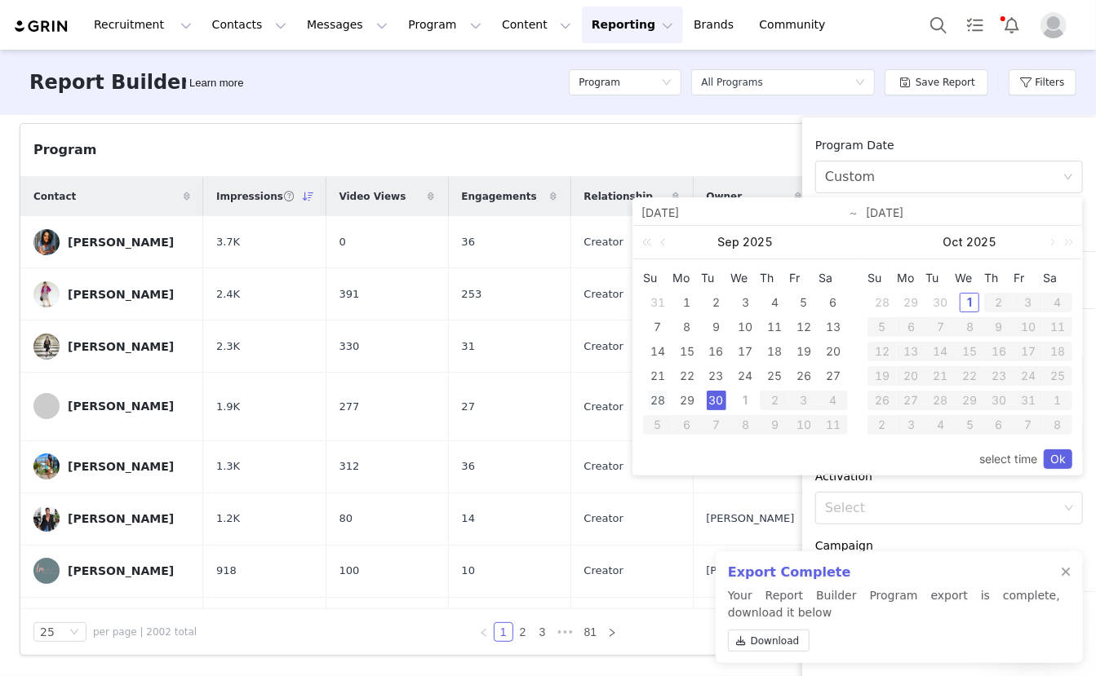
click at [663, 399] on div "28" at bounding box center [658, 401] width 20 height 20
type input "[DATE]"
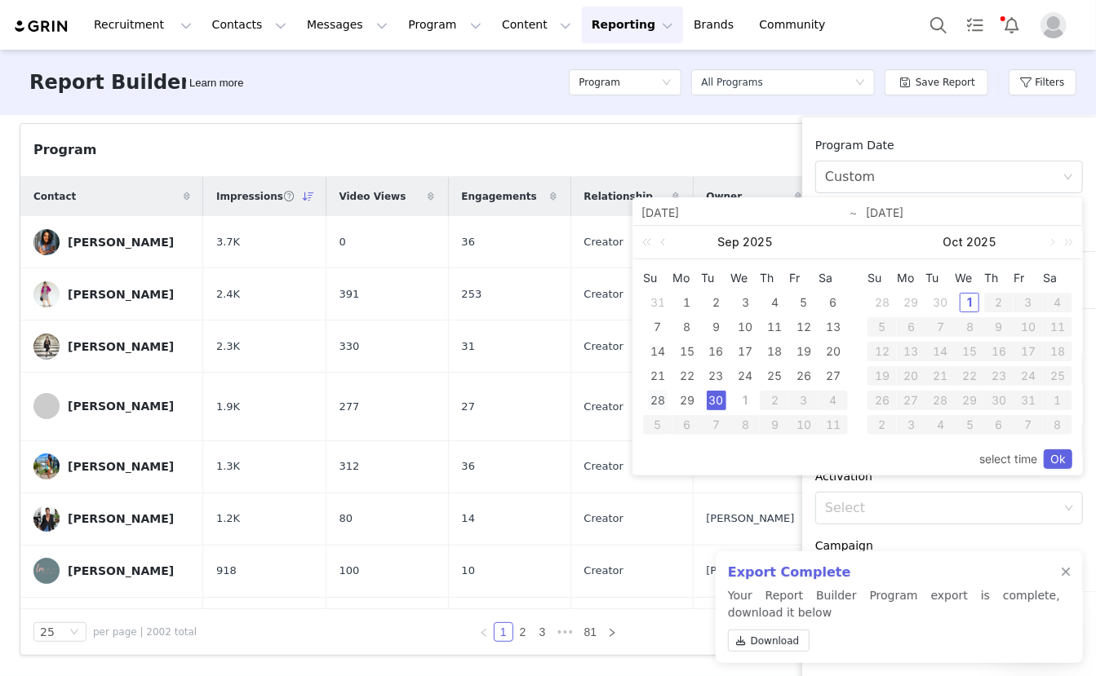
type input "[DATE]"
click at [1058, 461] on link "Ok" at bounding box center [1058, 460] width 29 height 20
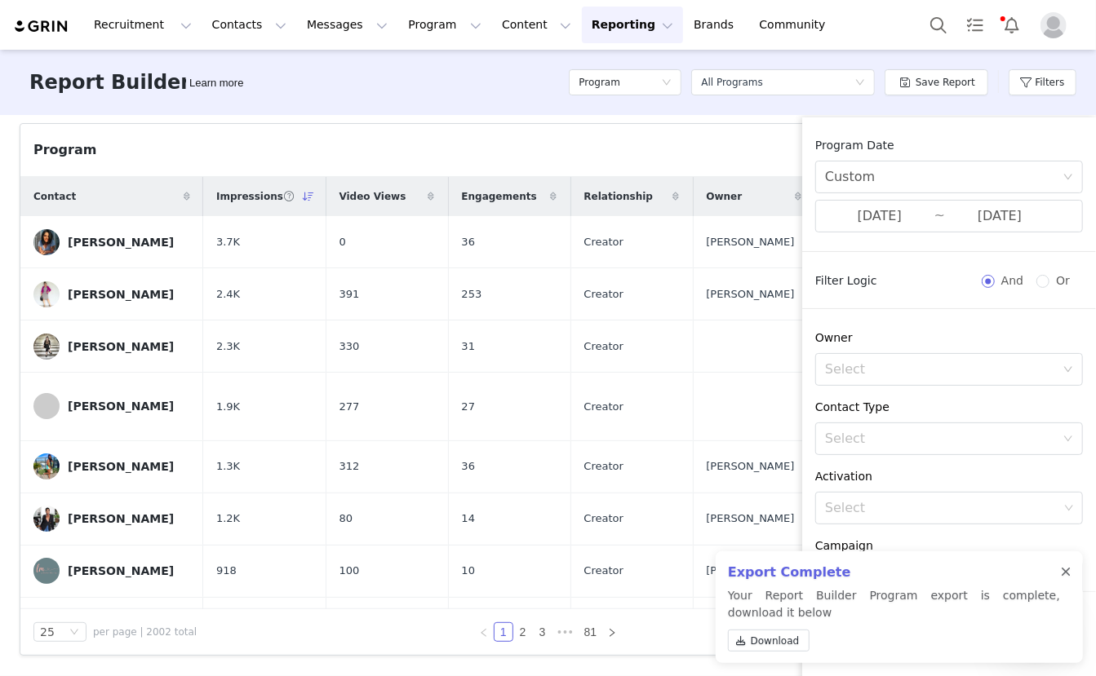
click at [1063, 571] on div at bounding box center [1066, 572] width 10 height 13
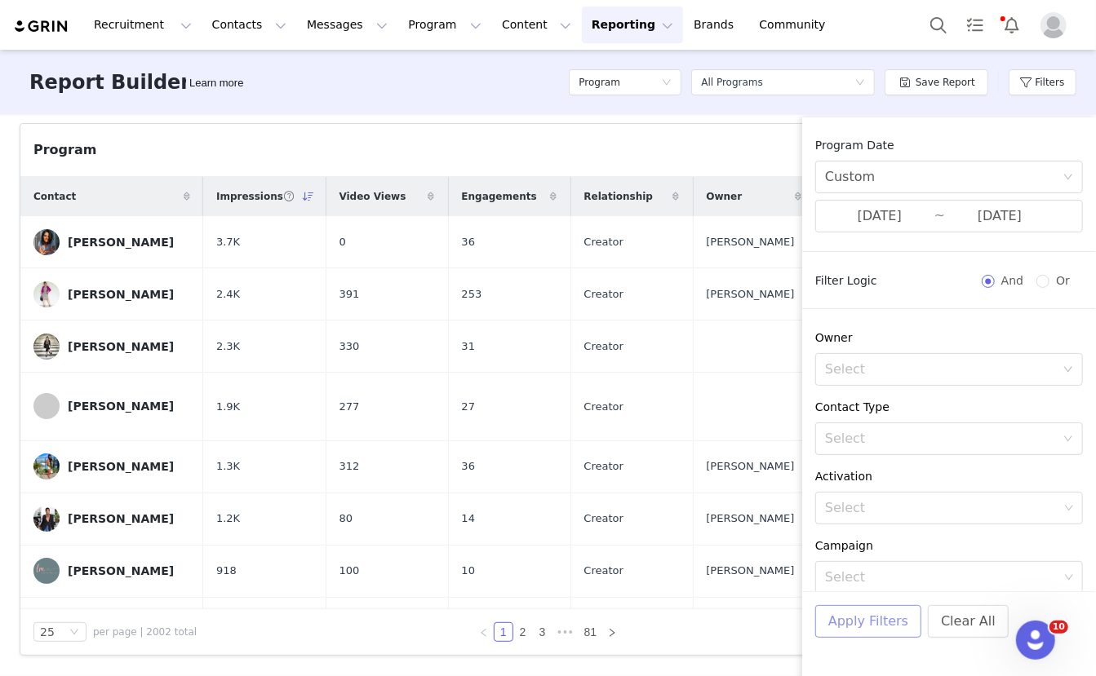
click at [888, 625] on button "Apply Filters" at bounding box center [868, 621] width 106 height 33
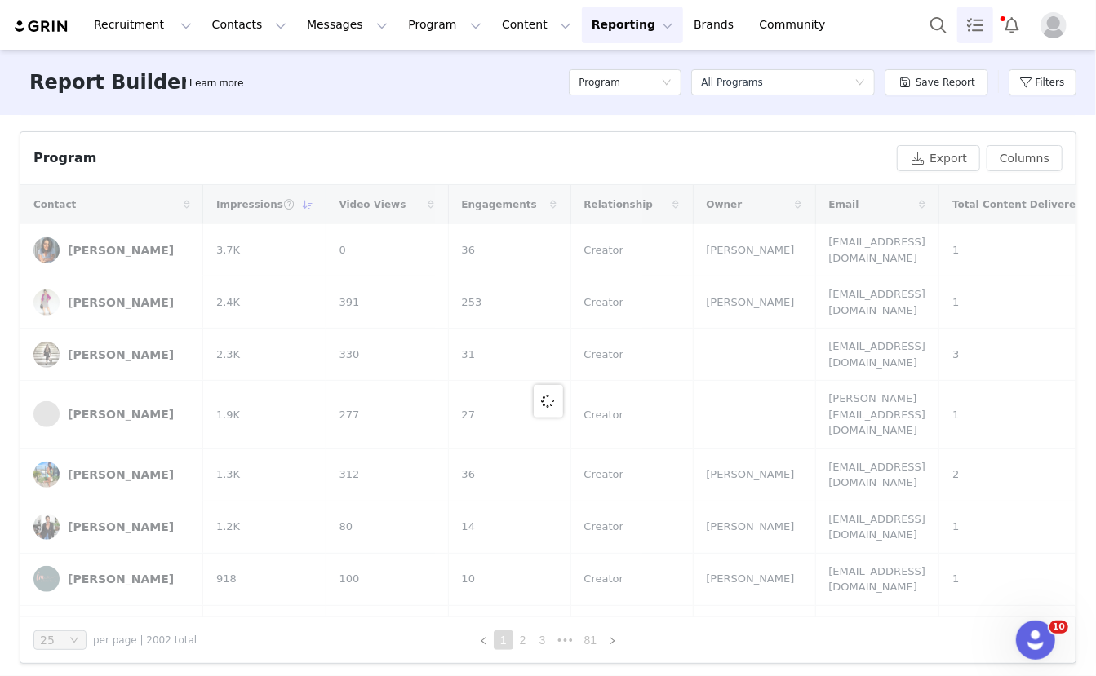
scroll to position [539, 0]
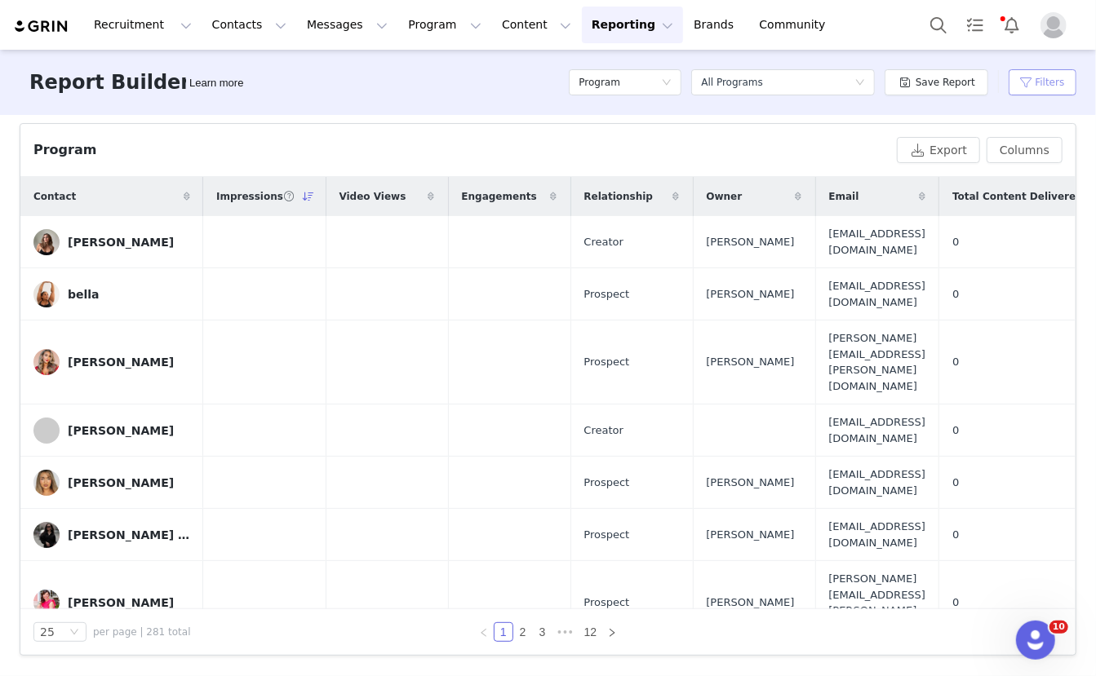
click at [1053, 80] on button "Filters" at bounding box center [1043, 82] width 68 height 26
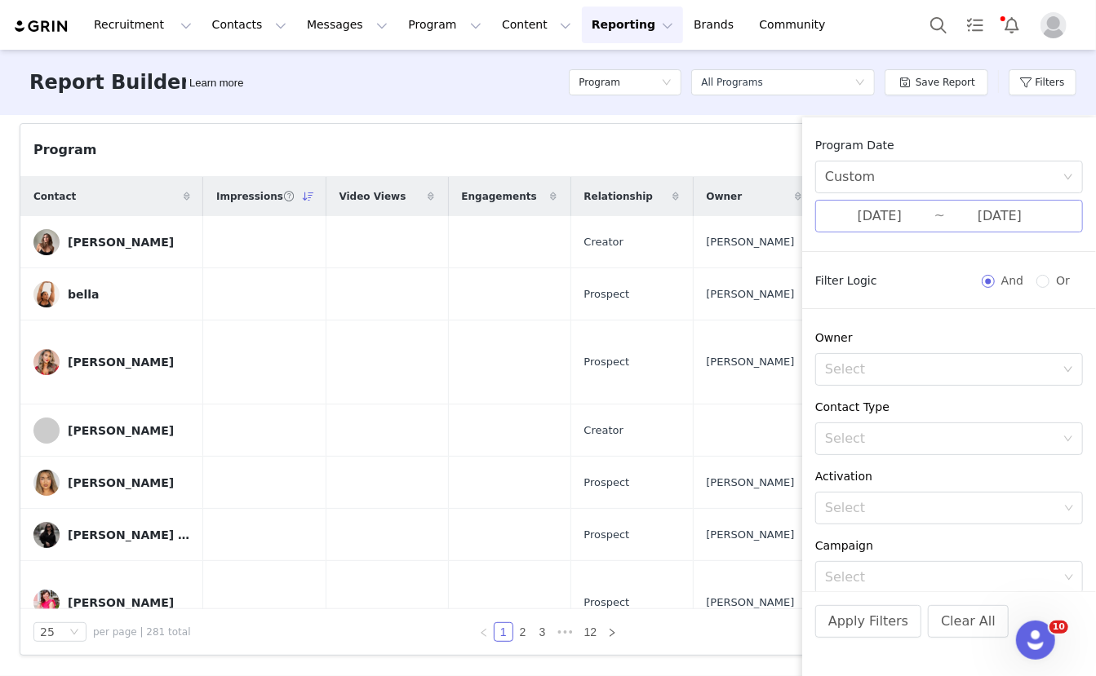
click at [933, 212] on input "[DATE]" at bounding box center [879, 216] width 109 height 21
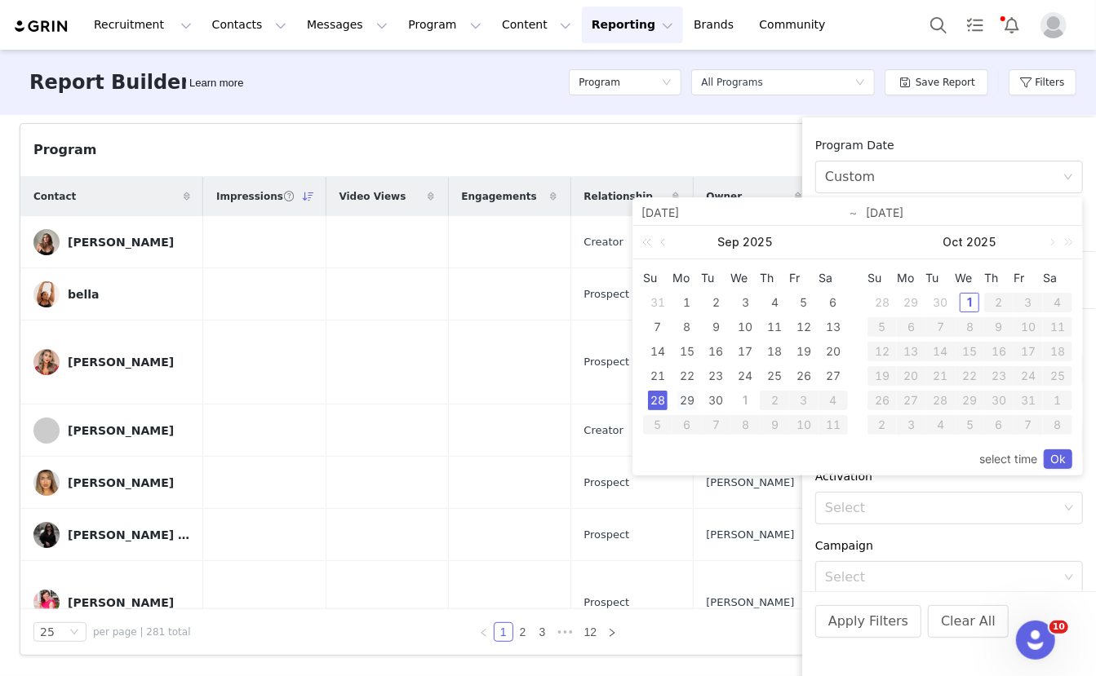
click at [689, 396] on div "29" at bounding box center [687, 401] width 20 height 20
type input "[DATE]"
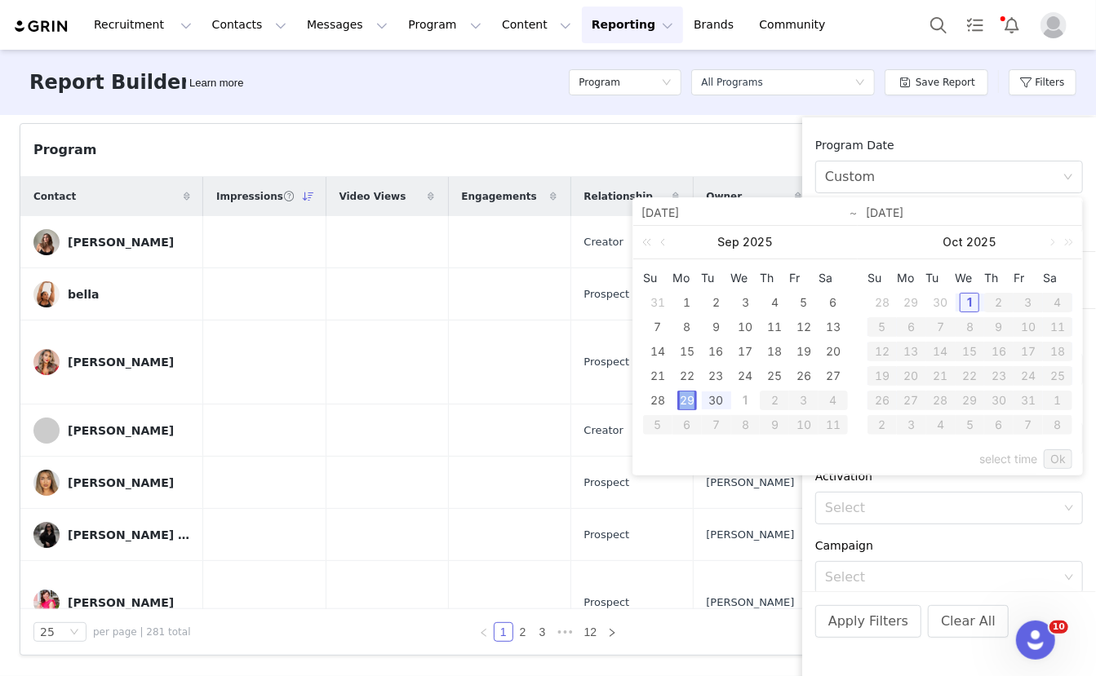
type input "[DATE]"
click at [1051, 463] on link "Ok" at bounding box center [1058, 460] width 29 height 20
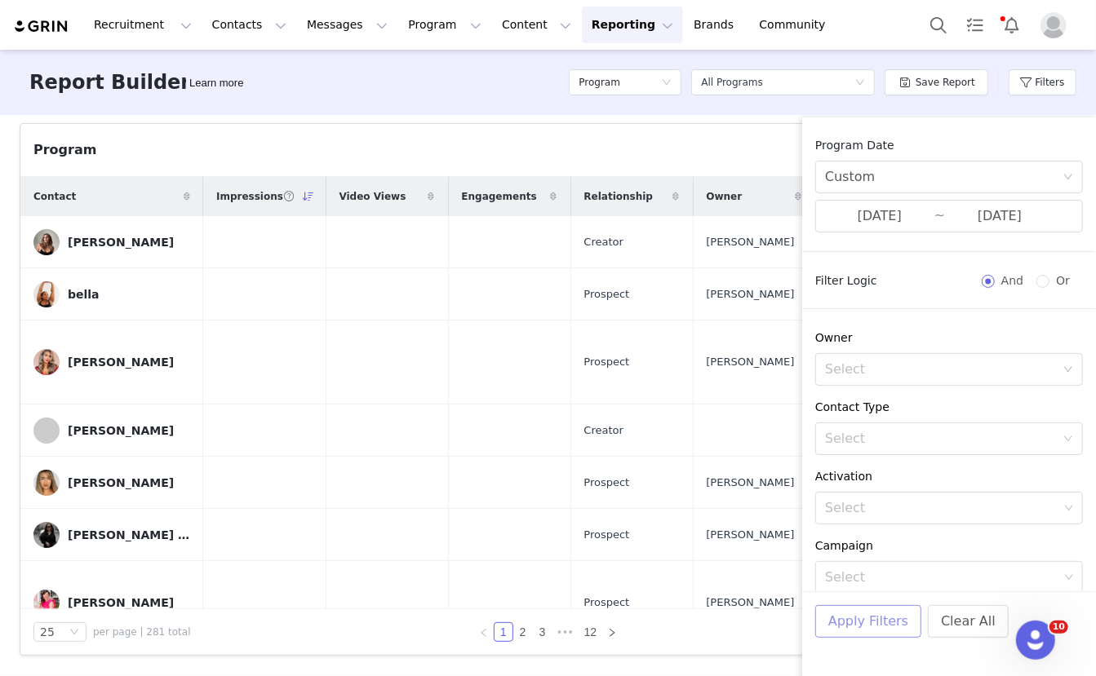
click at [884, 625] on button "Apply Filters" at bounding box center [868, 621] width 106 height 33
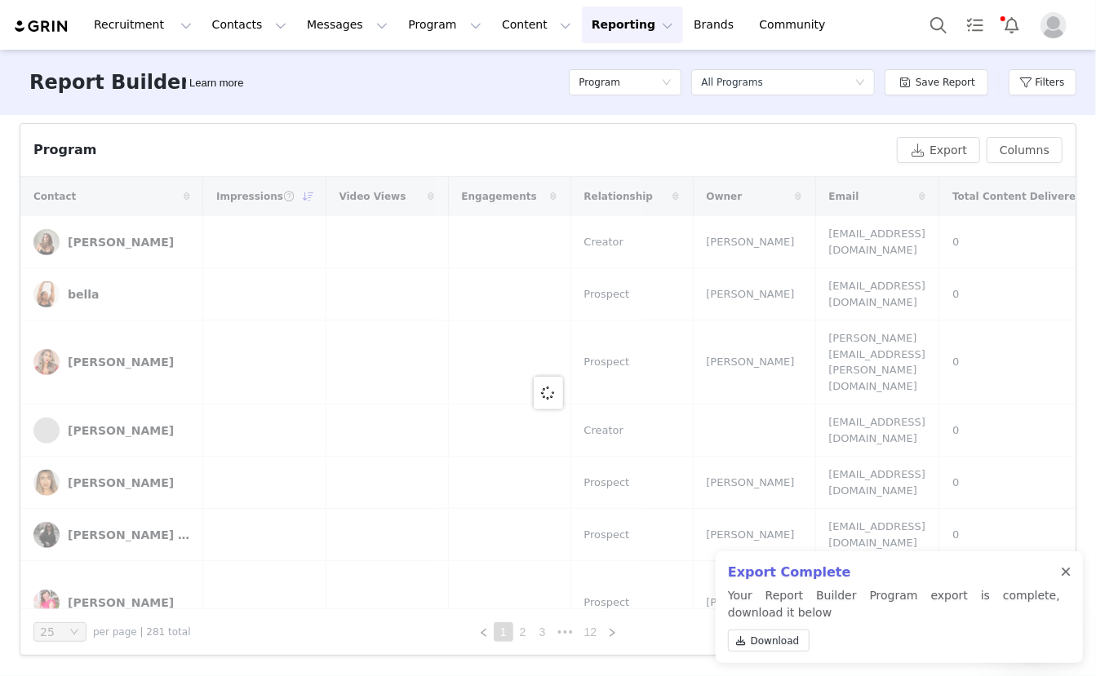
click at [1067, 573] on div at bounding box center [1066, 572] width 10 height 13
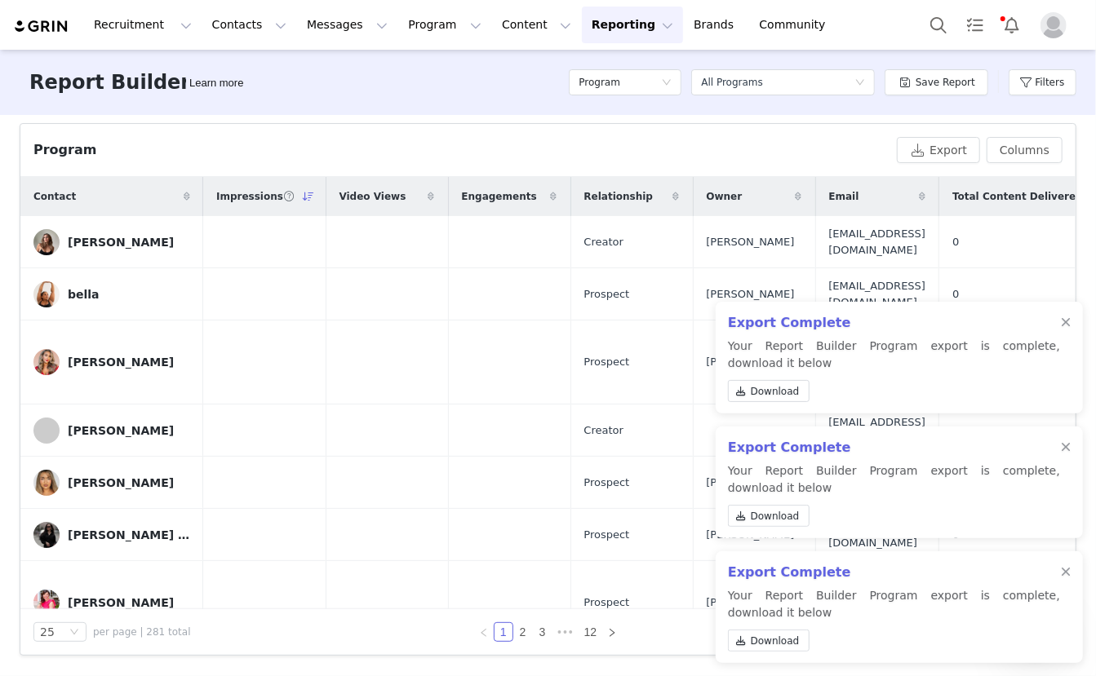
click at [1067, 573] on div at bounding box center [1066, 572] width 10 height 13
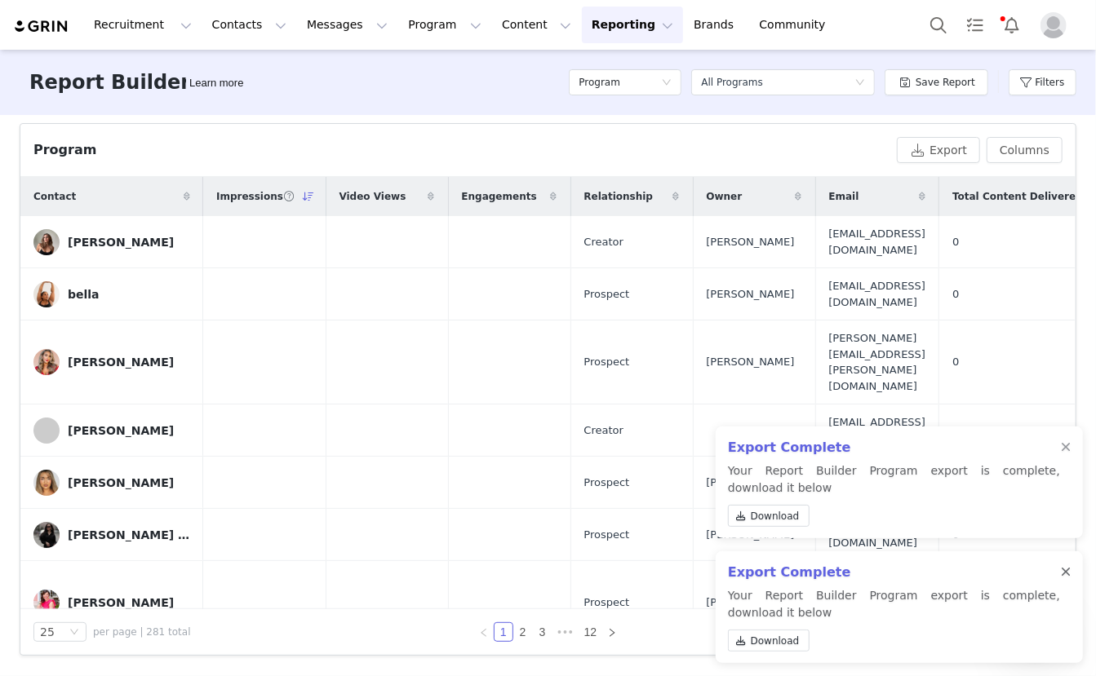
click at [1070, 573] on div at bounding box center [1066, 572] width 10 height 13
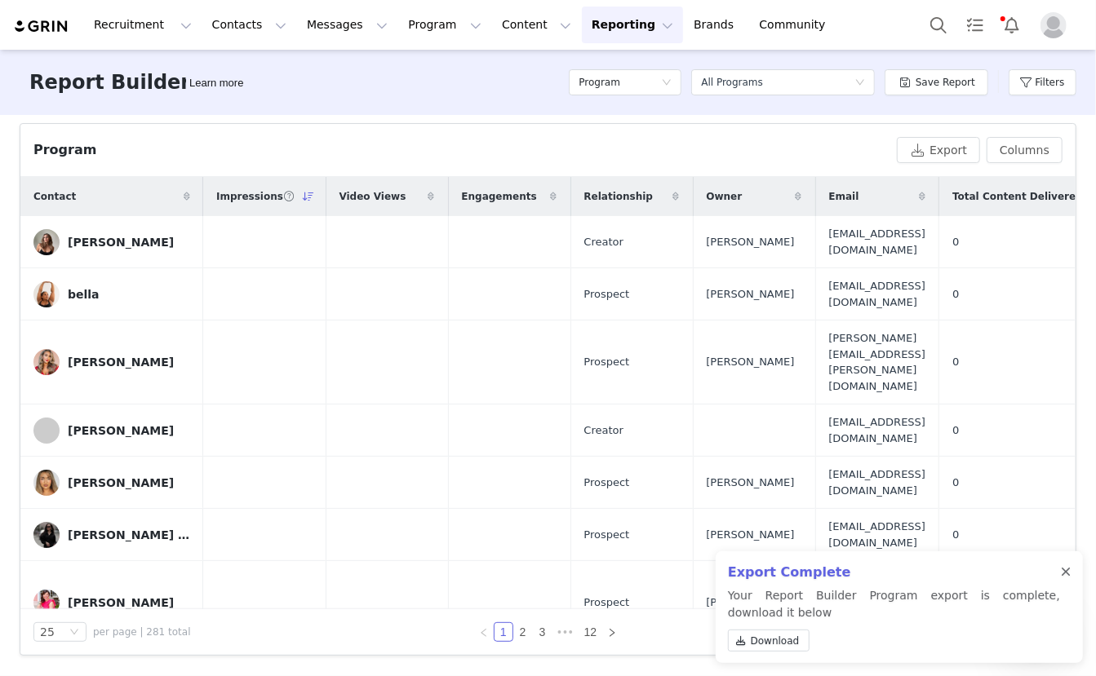
click at [1068, 571] on div at bounding box center [1066, 572] width 10 height 13
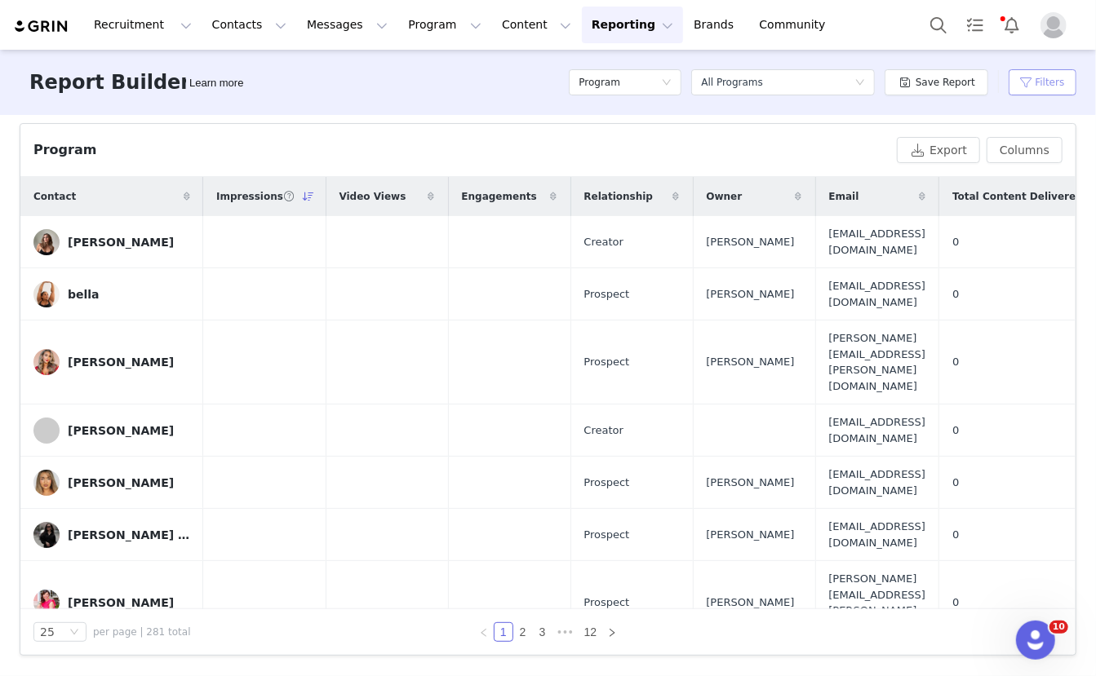
click at [1035, 78] on button "Filters" at bounding box center [1043, 82] width 68 height 26
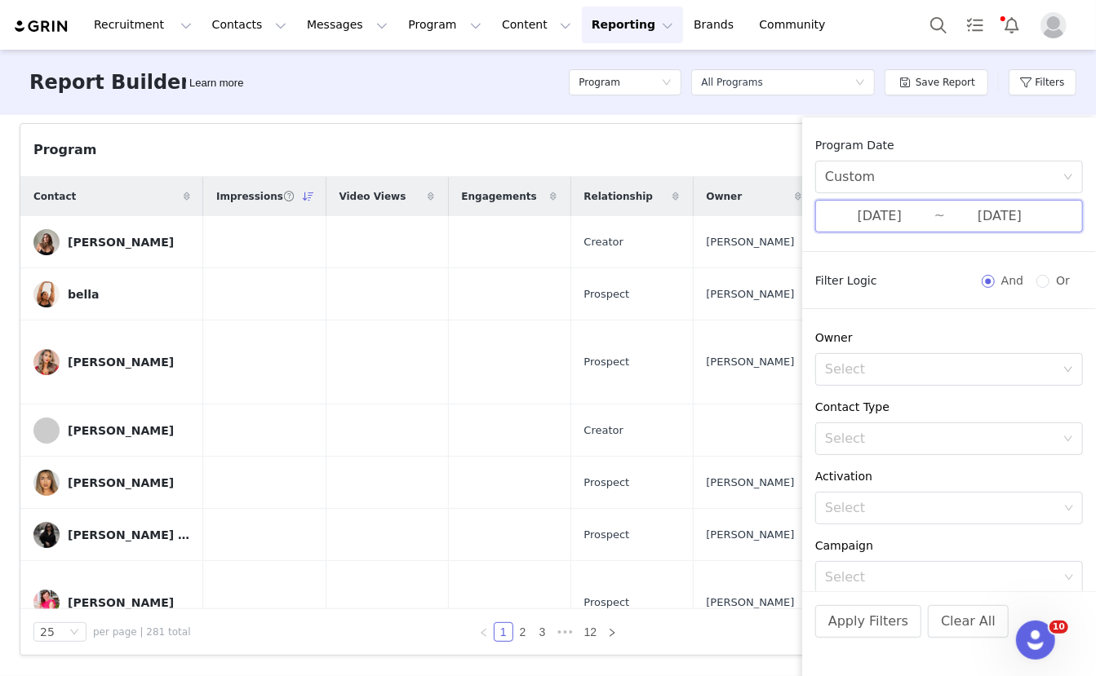
click at [941, 230] on span "09/29/2025 ~ 09/29/2025" at bounding box center [949, 216] width 268 height 33
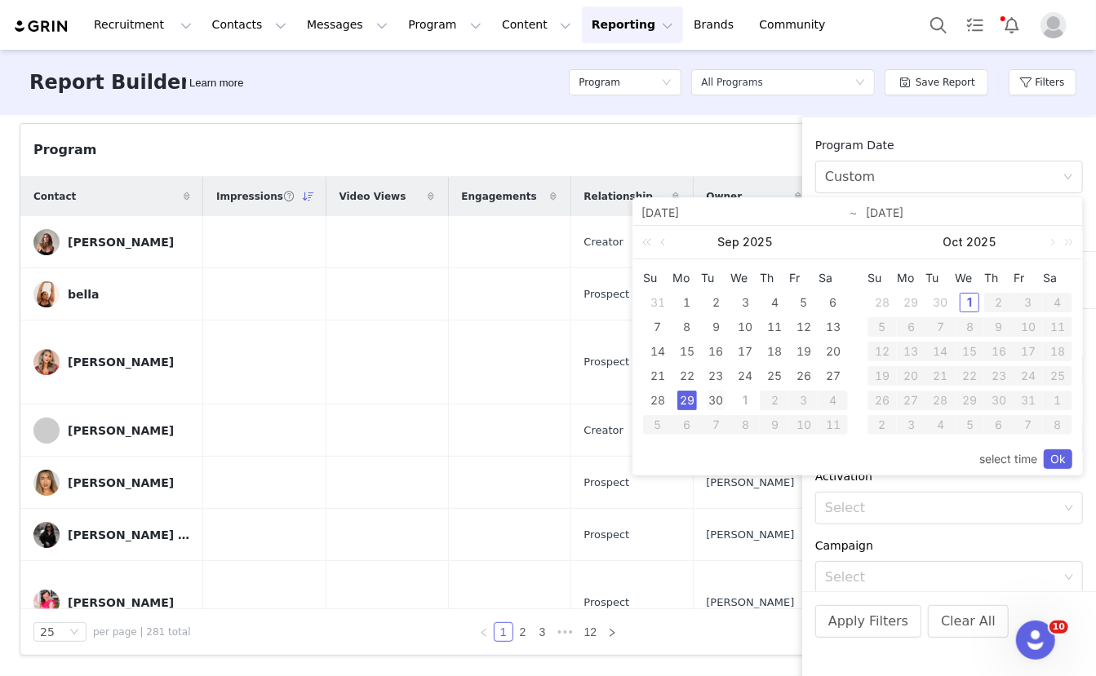
click at [717, 407] on div "30" at bounding box center [717, 401] width 20 height 20
type input "[DATE]"
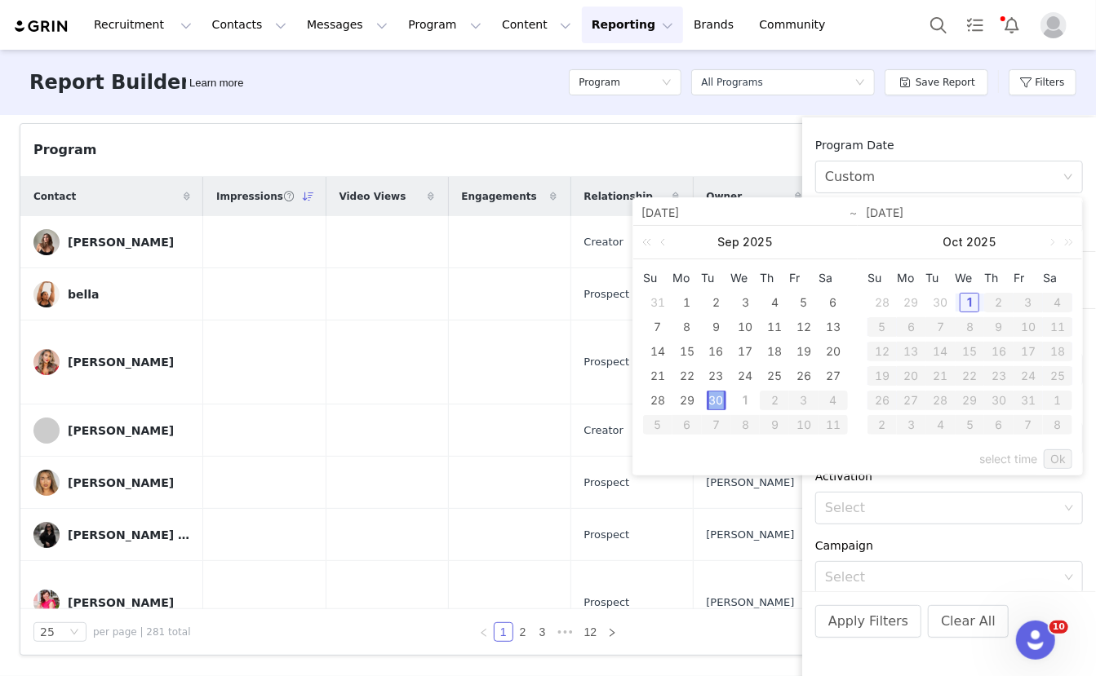
type input "[DATE]"
click at [1060, 462] on link "Ok" at bounding box center [1058, 460] width 29 height 20
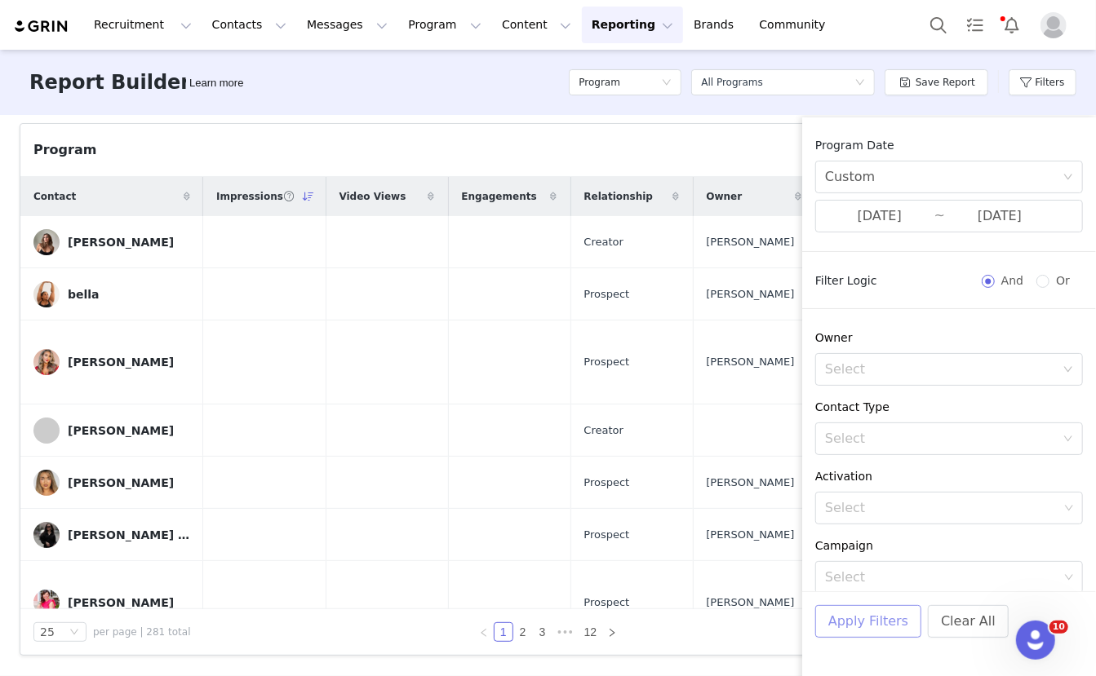
click at [900, 611] on button "Apply Filters" at bounding box center [868, 621] width 106 height 33
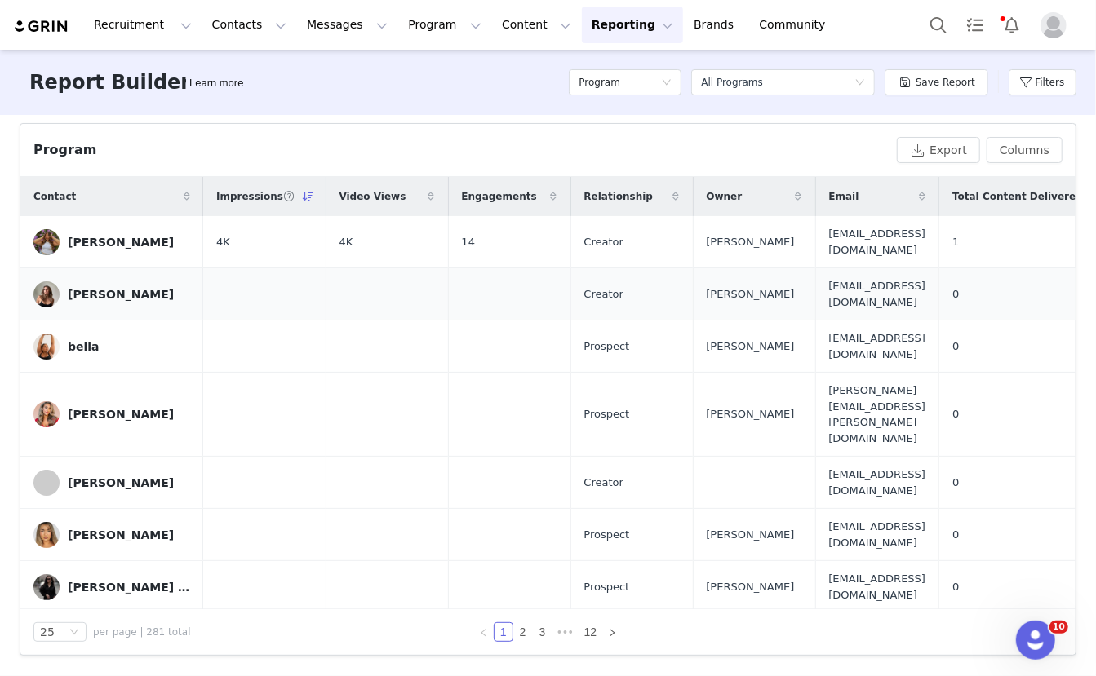
scroll to position [0, 0]
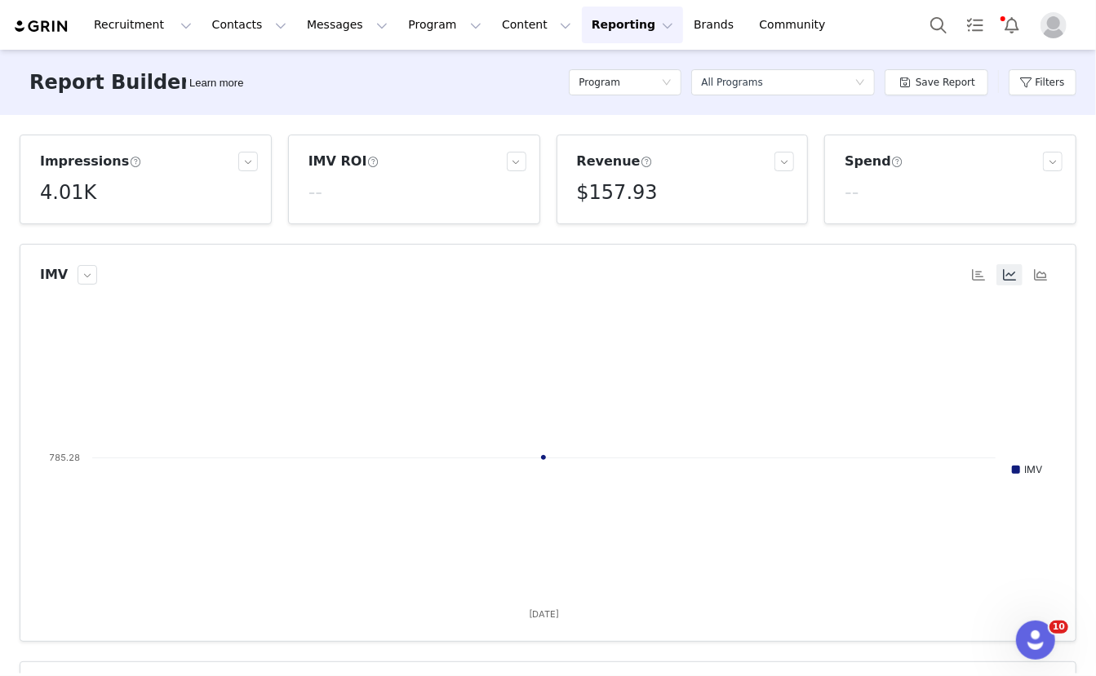
click at [70, 193] on h5 "4.01K" at bounding box center [68, 192] width 56 height 29
click at [58, 229] on p "4,015" at bounding box center [61, 229] width 28 height 15
copy p "4,015"
click at [1037, 85] on button "Filters" at bounding box center [1043, 82] width 68 height 26
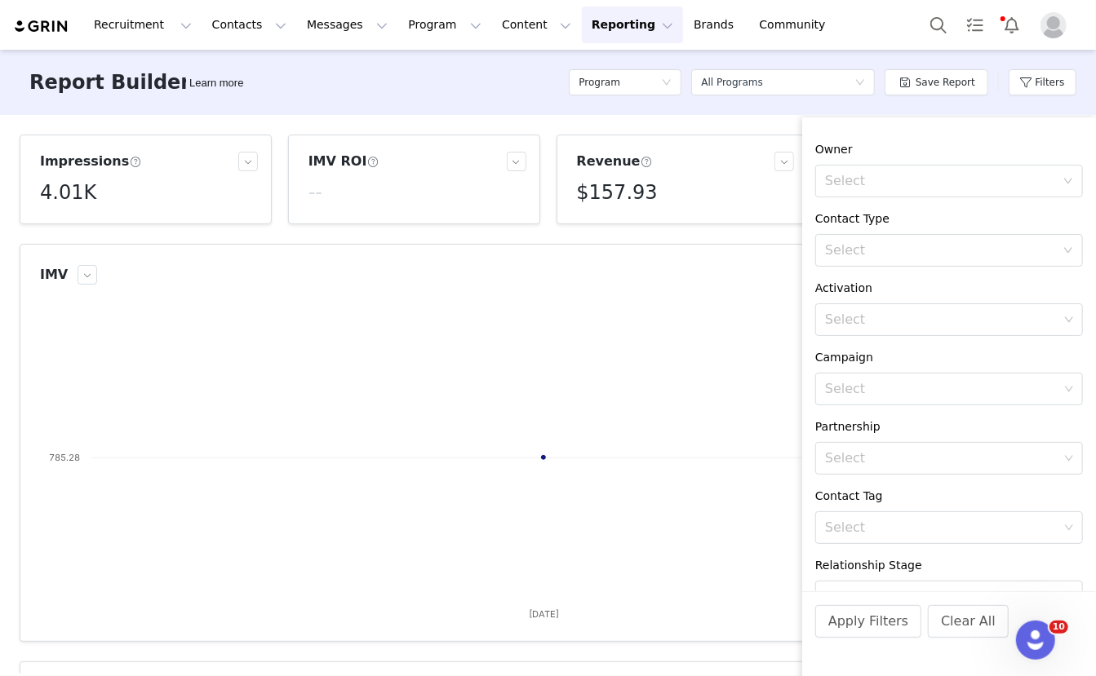
scroll to position [276, 0]
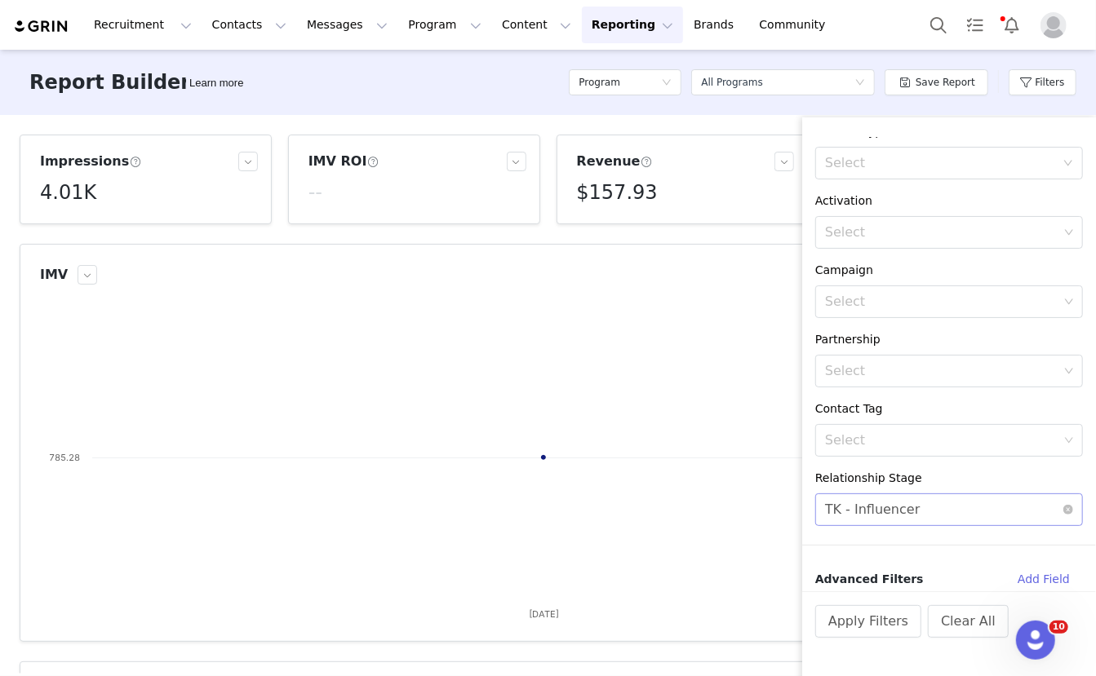
click at [911, 509] on div "TK - Influencer" at bounding box center [872, 509] width 95 height 31
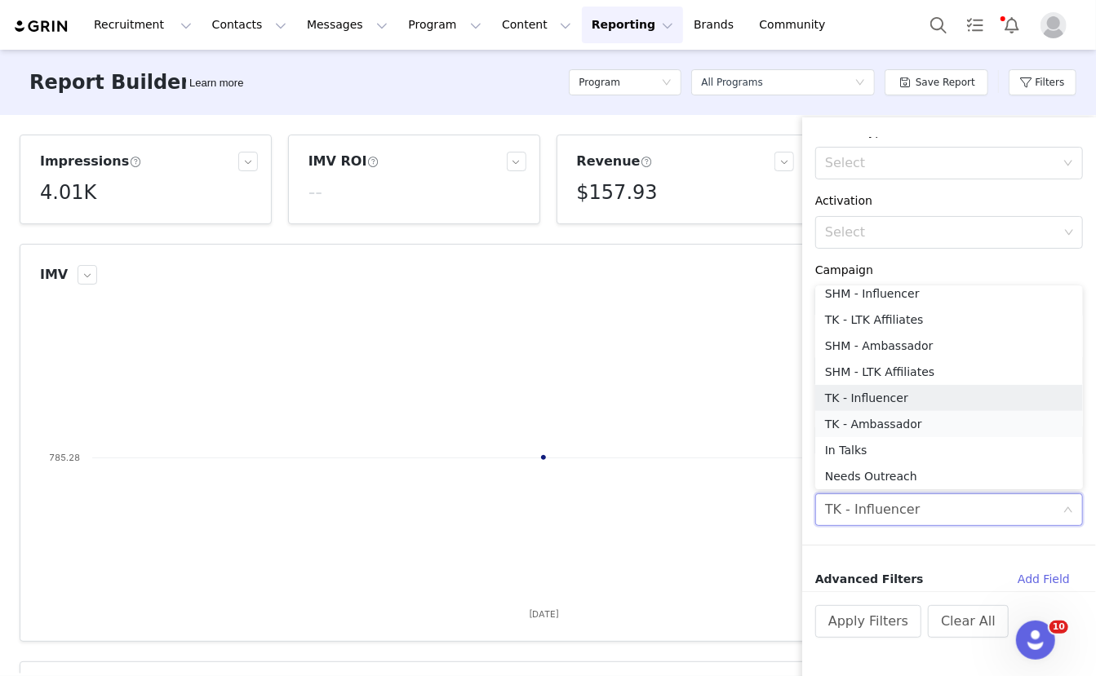
click at [902, 423] on li "TK - Ambassador" at bounding box center [949, 424] width 268 height 26
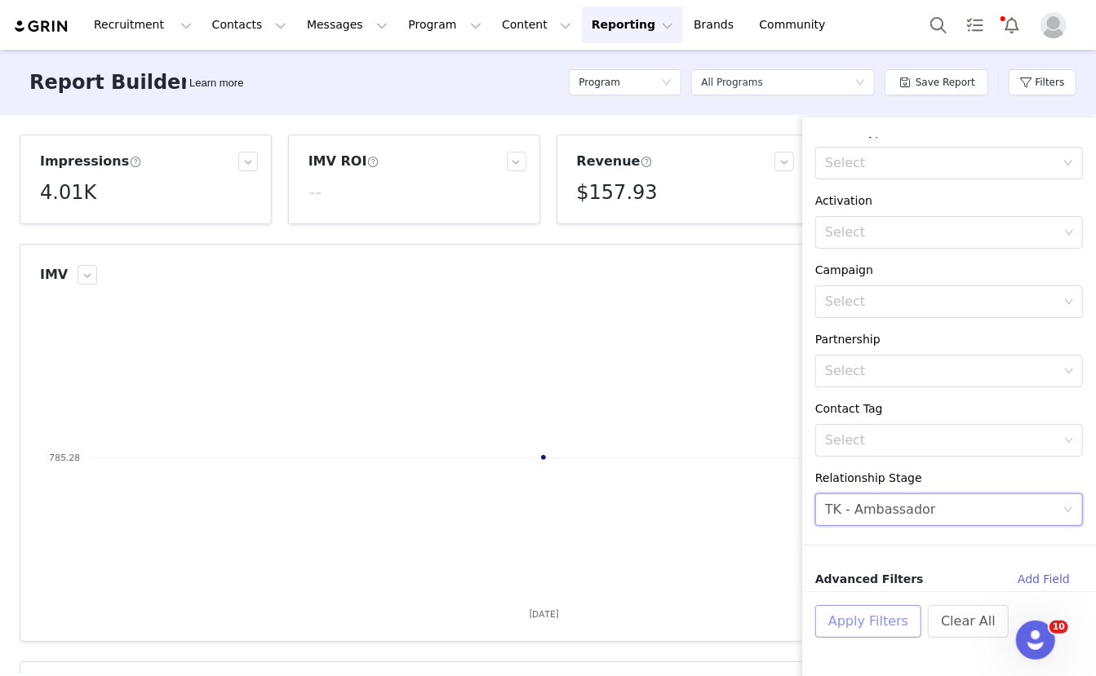
click at [854, 623] on button "Apply Filters" at bounding box center [868, 621] width 106 height 33
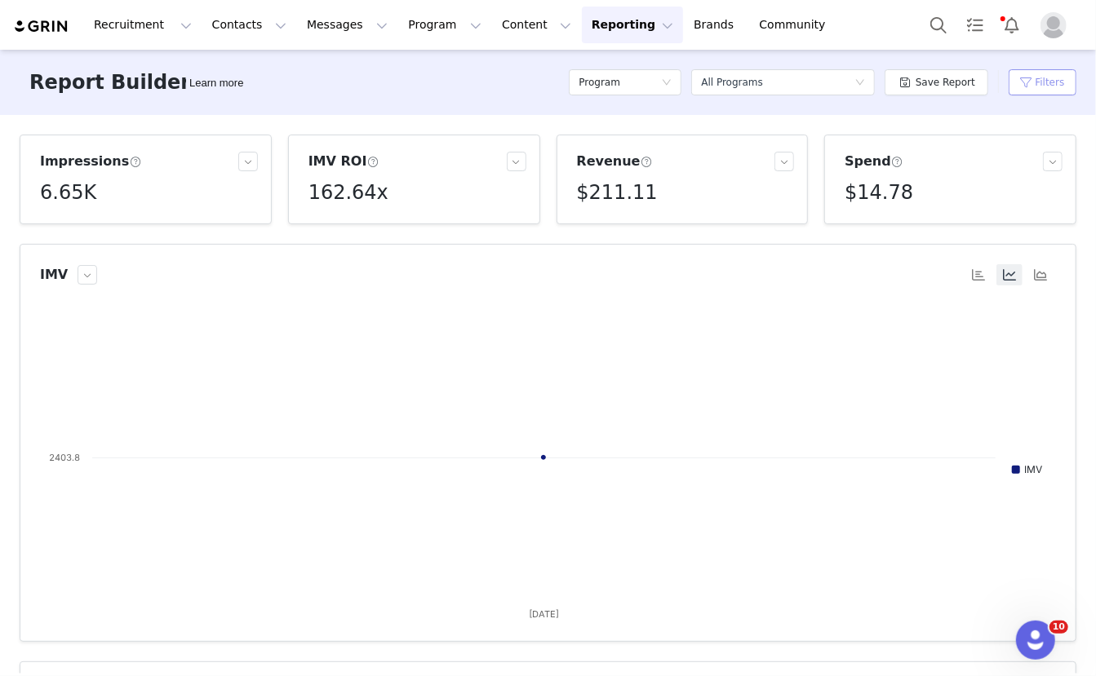
click at [1030, 79] on button "Filters" at bounding box center [1043, 82] width 68 height 26
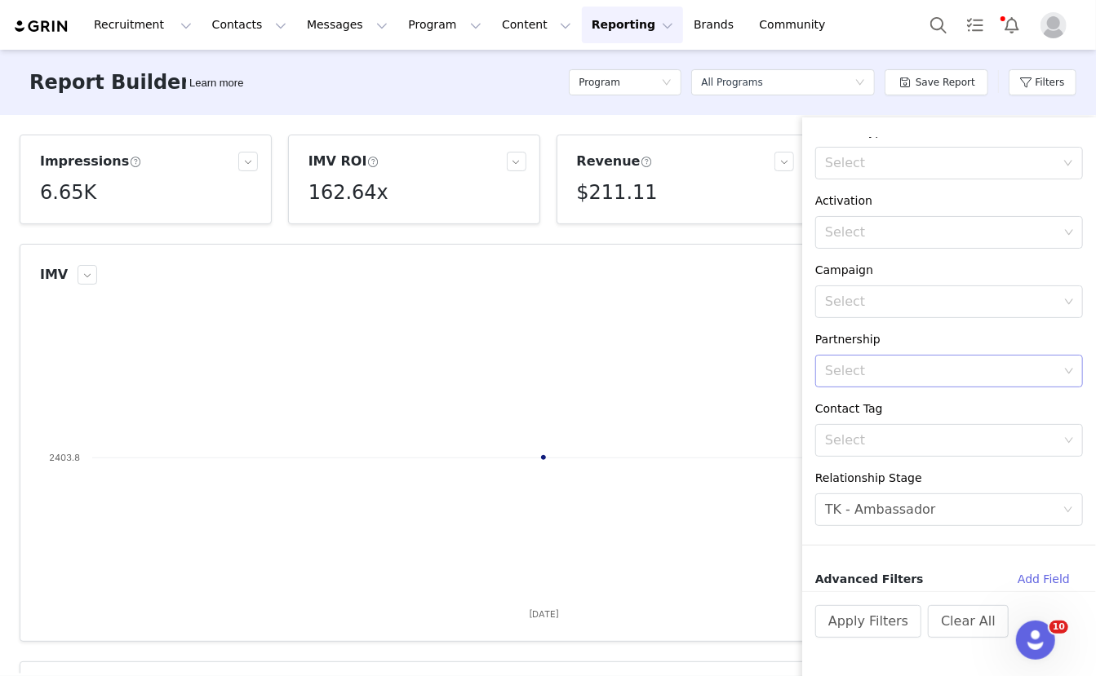
scroll to position [0, 0]
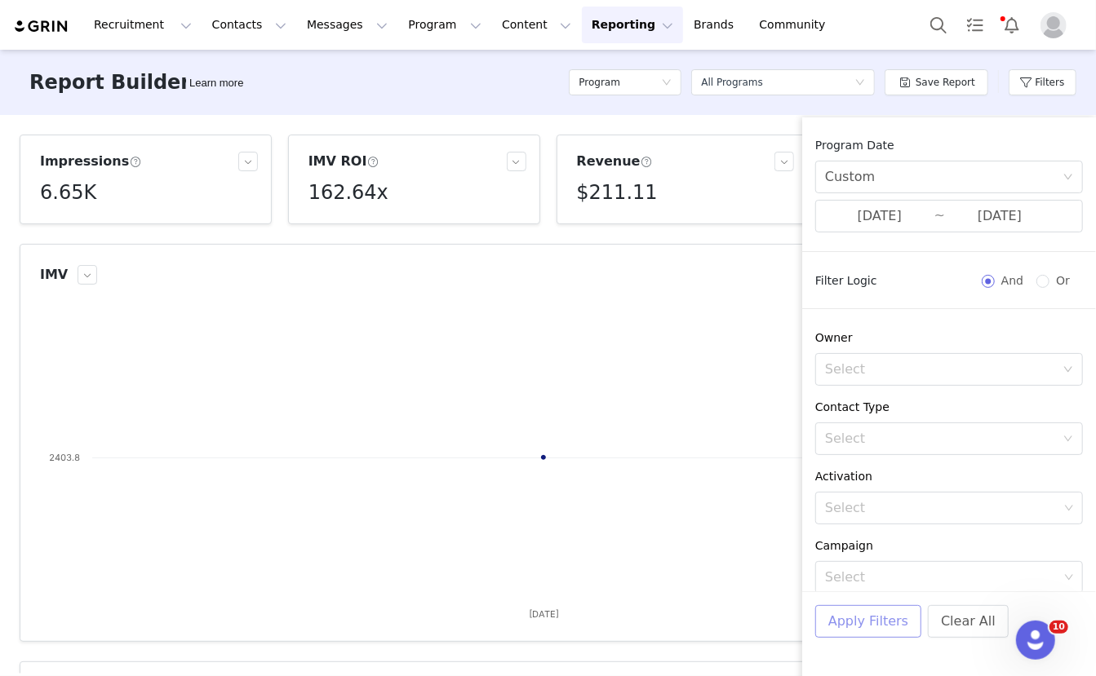
click at [874, 630] on button "Apply Filters" at bounding box center [868, 621] width 106 height 33
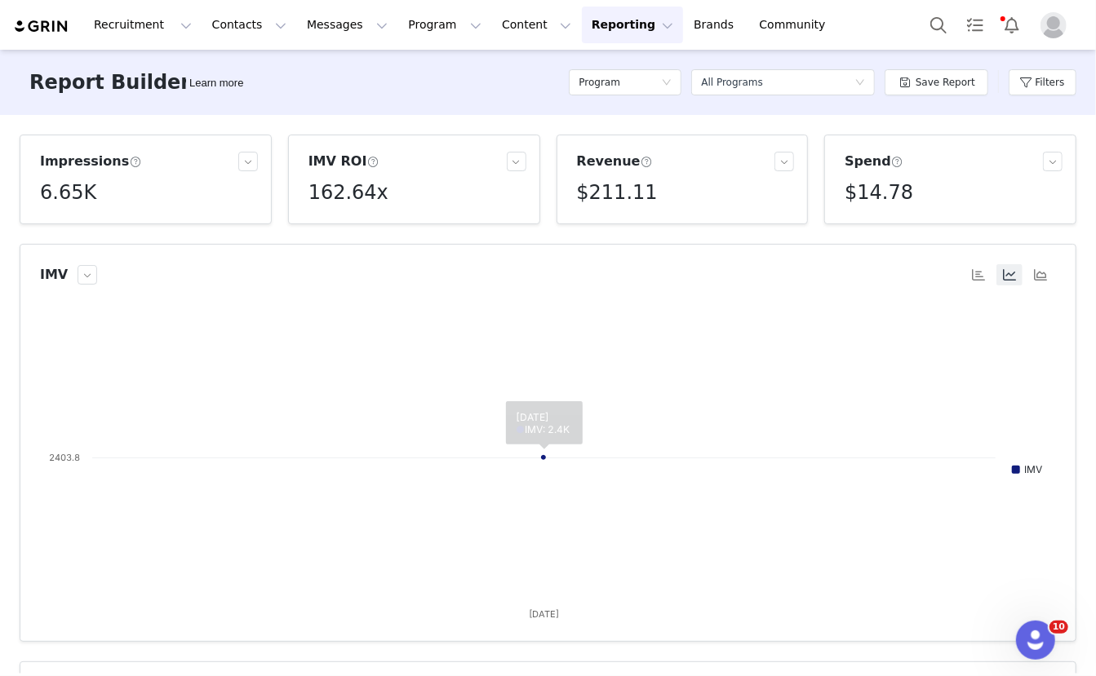
click at [60, 185] on h5 "6.65K" at bounding box center [68, 192] width 56 height 29
click at [57, 229] on p "6,647" at bounding box center [61, 229] width 28 height 15
copy p "6,647"
click at [84, 197] on h5 "6.65K" at bounding box center [68, 192] width 56 height 29
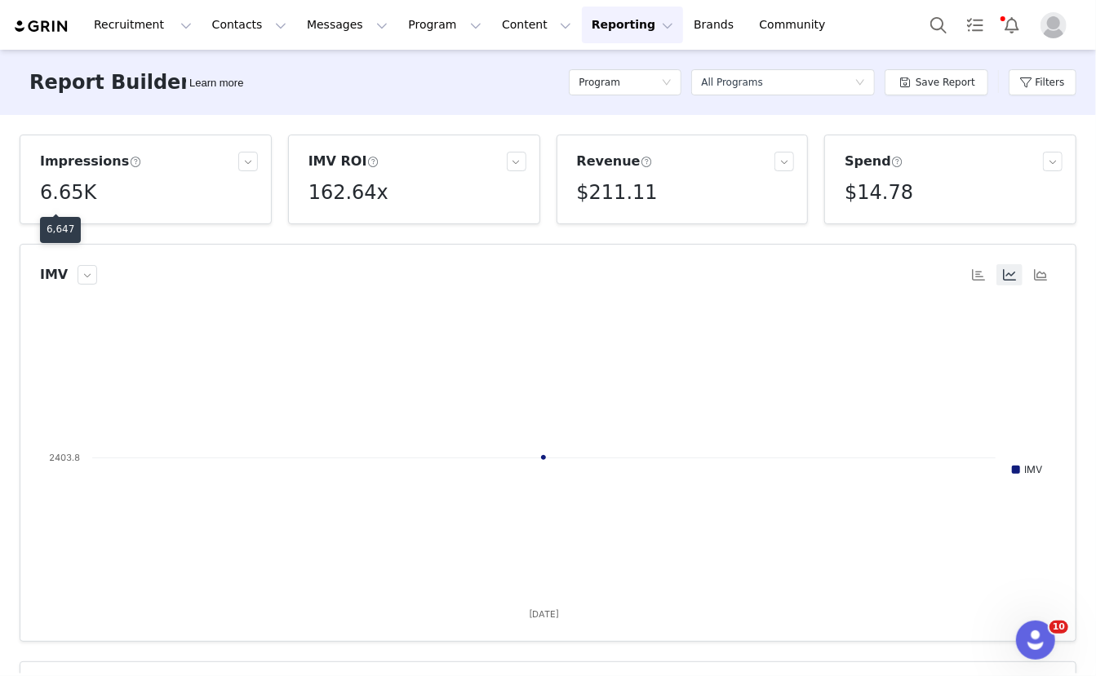
click at [73, 222] on p "6,647" at bounding box center [61, 229] width 28 height 15
click at [63, 227] on p "6,647" at bounding box center [61, 229] width 28 height 15
copy p "6,647"
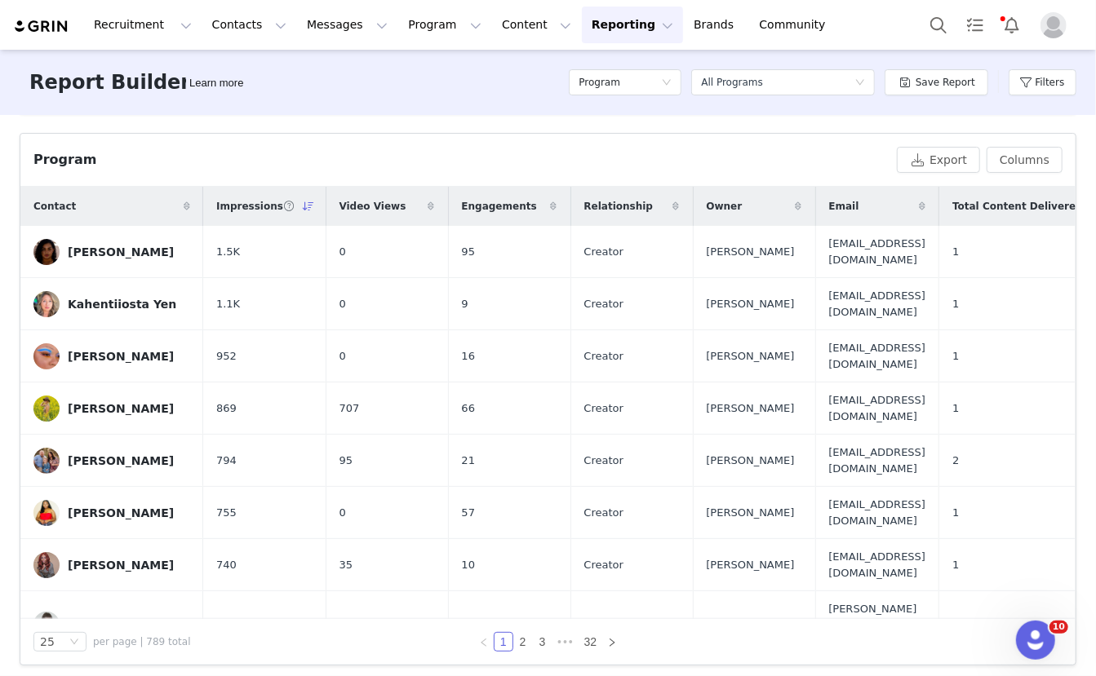
scroll to position [539, 0]
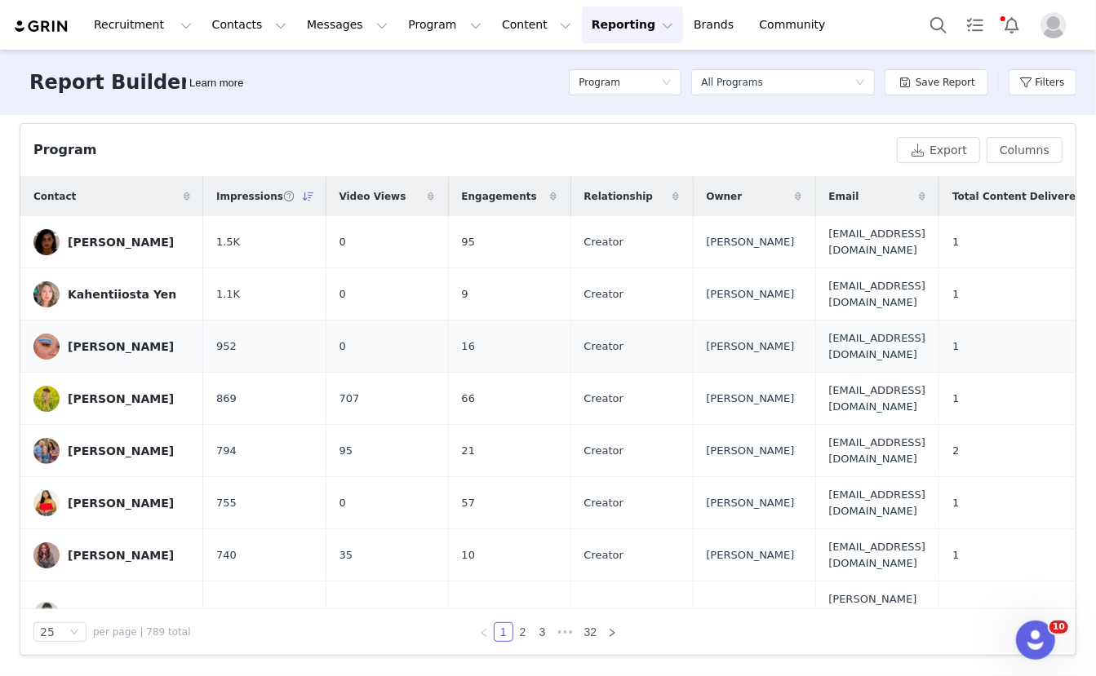
click at [221, 348] on span "952" at bounding box center [226, 347] width 20 height 16
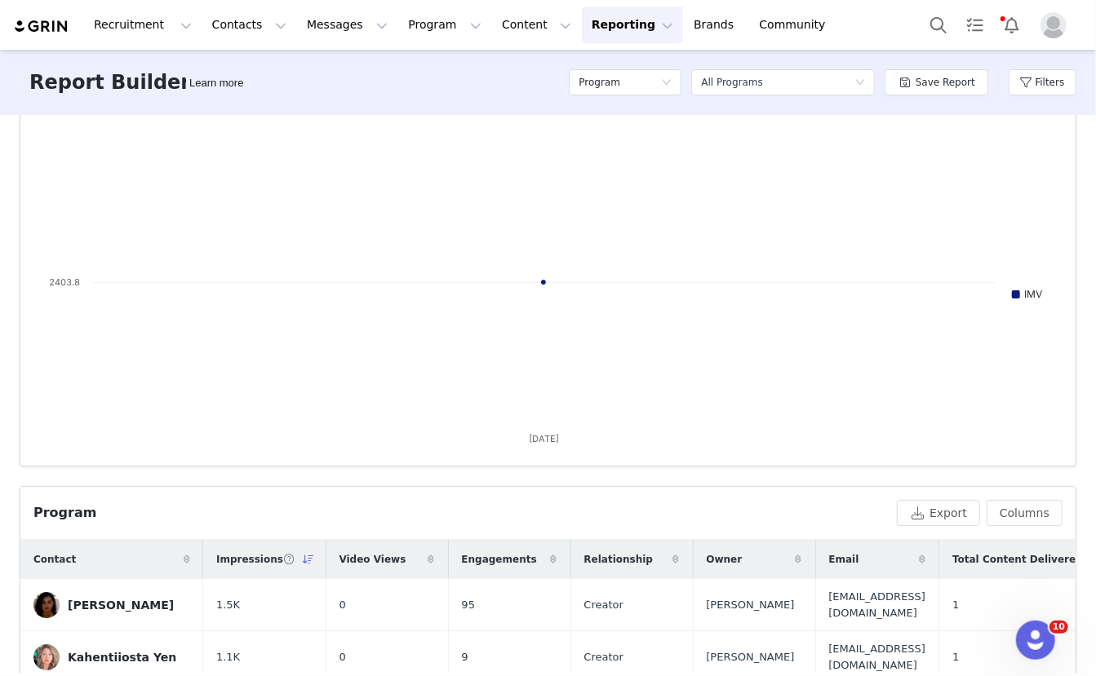
scroll to position [0, 0]
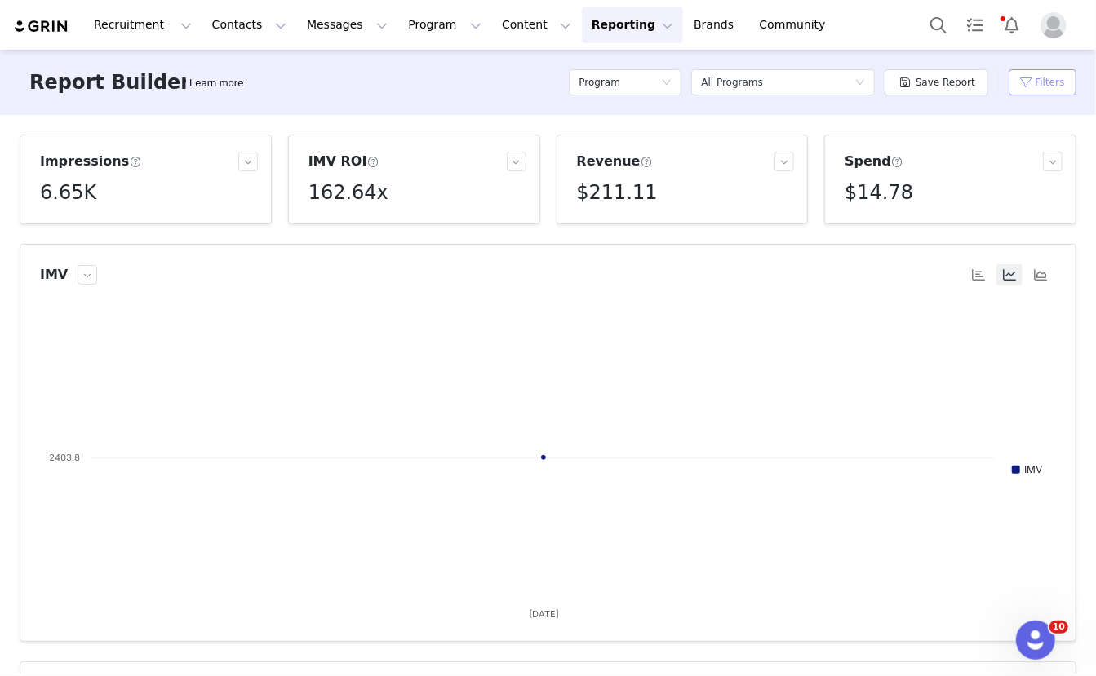
click at [1037, 90] on button "Filters" at bounding box center [1043, 82] width 68 height 26
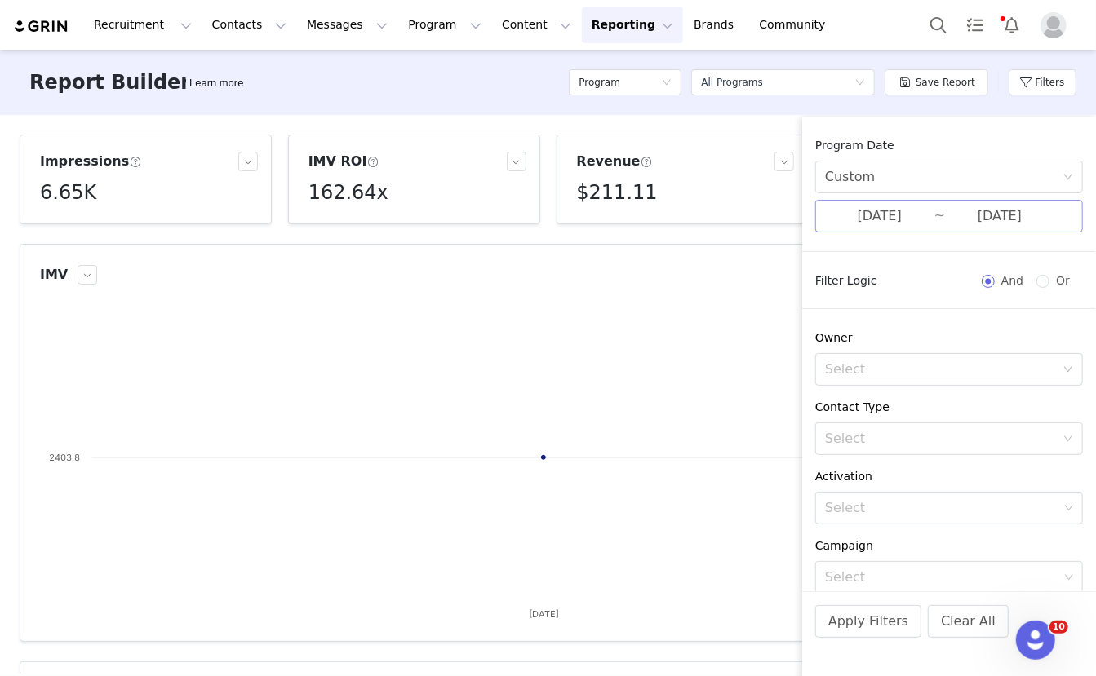
click at [928, 215] on input "[DATE]" at bounding box center [879, 216] width 109 height 21
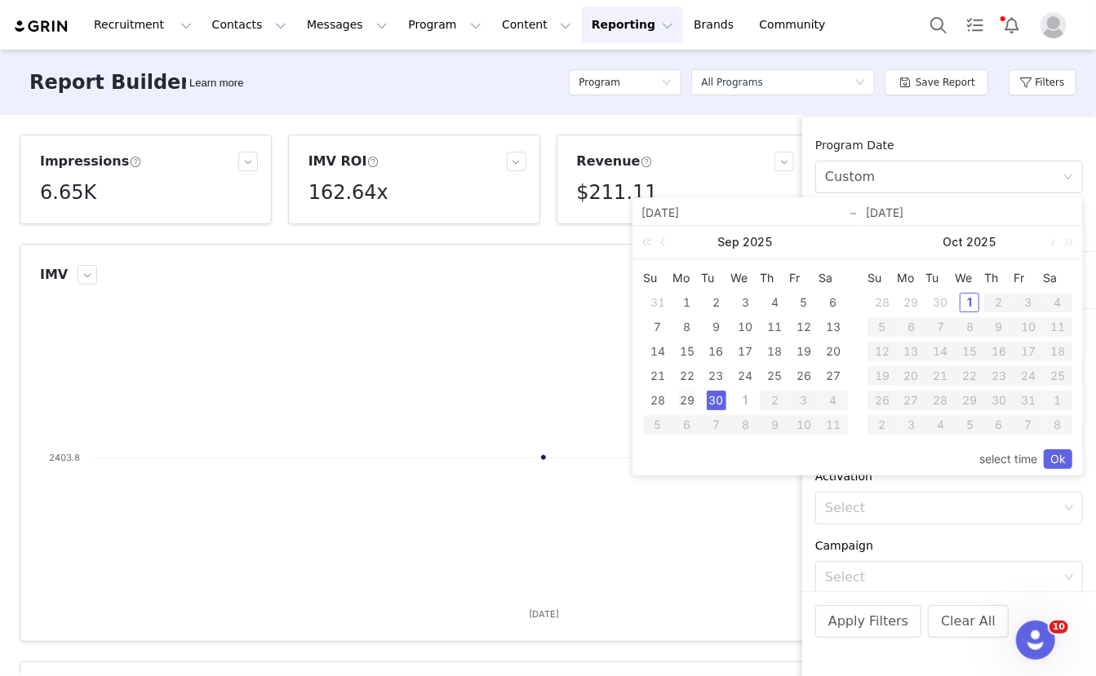
click at [687, 400] on div "29" at bounding box center [687, 401] width 20 height 20
type input "[DATE]"
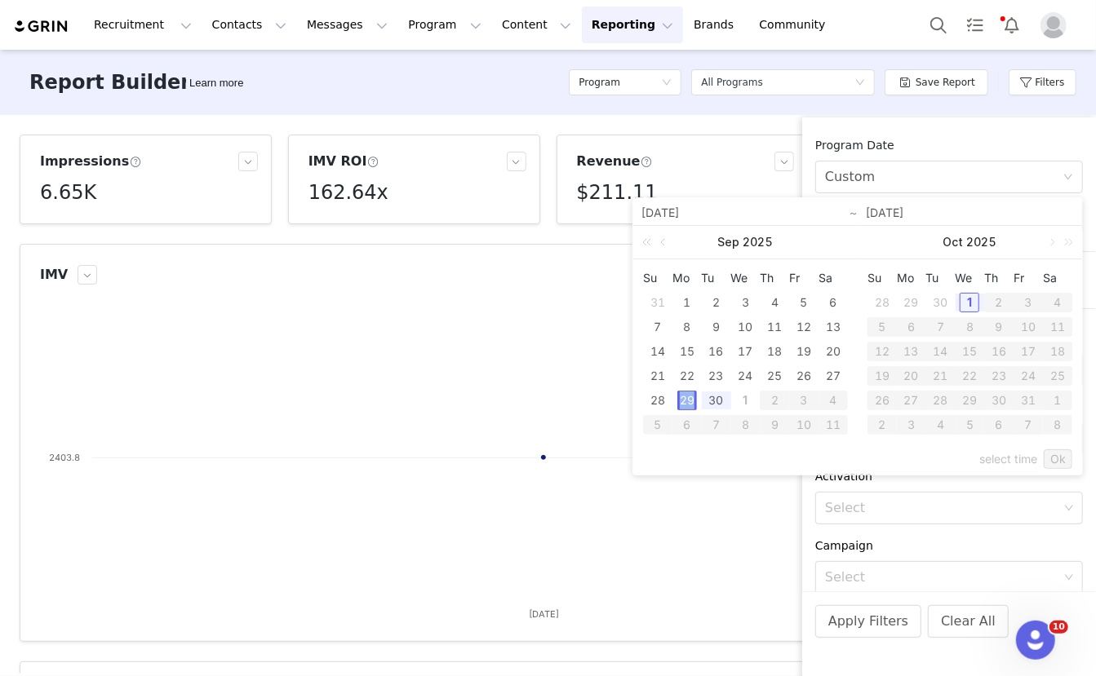
type input "[DATE]"
click at [1062, 453] on link "Ok" at bounding box center [1058, 460] width 29 height 20
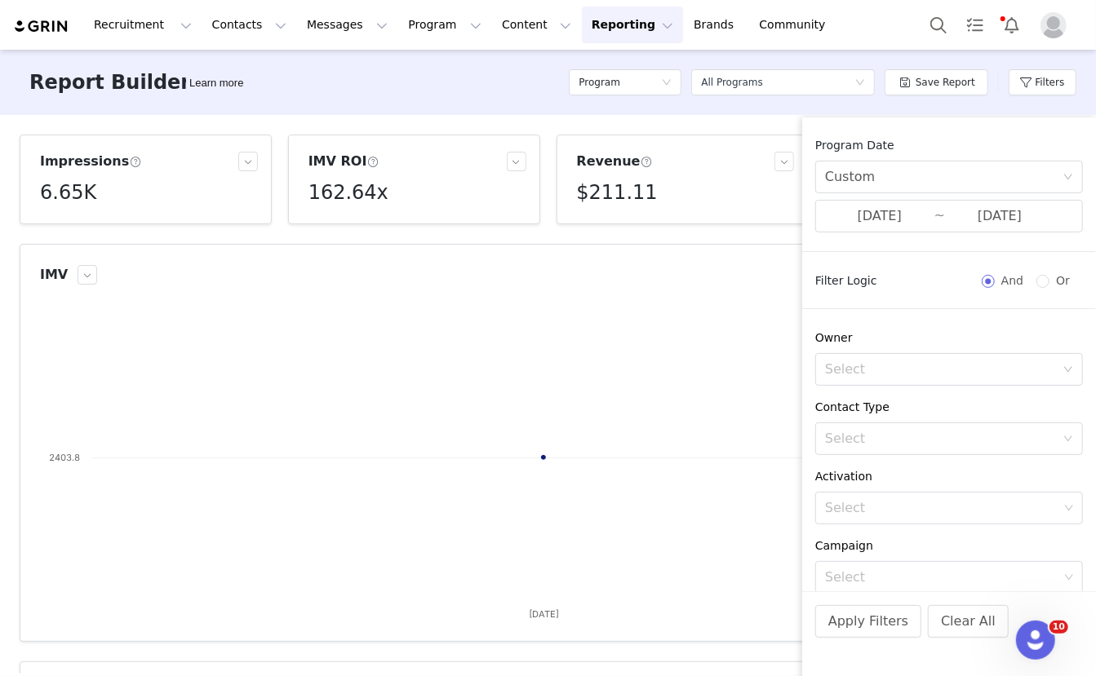
scroll to position [276, 0]
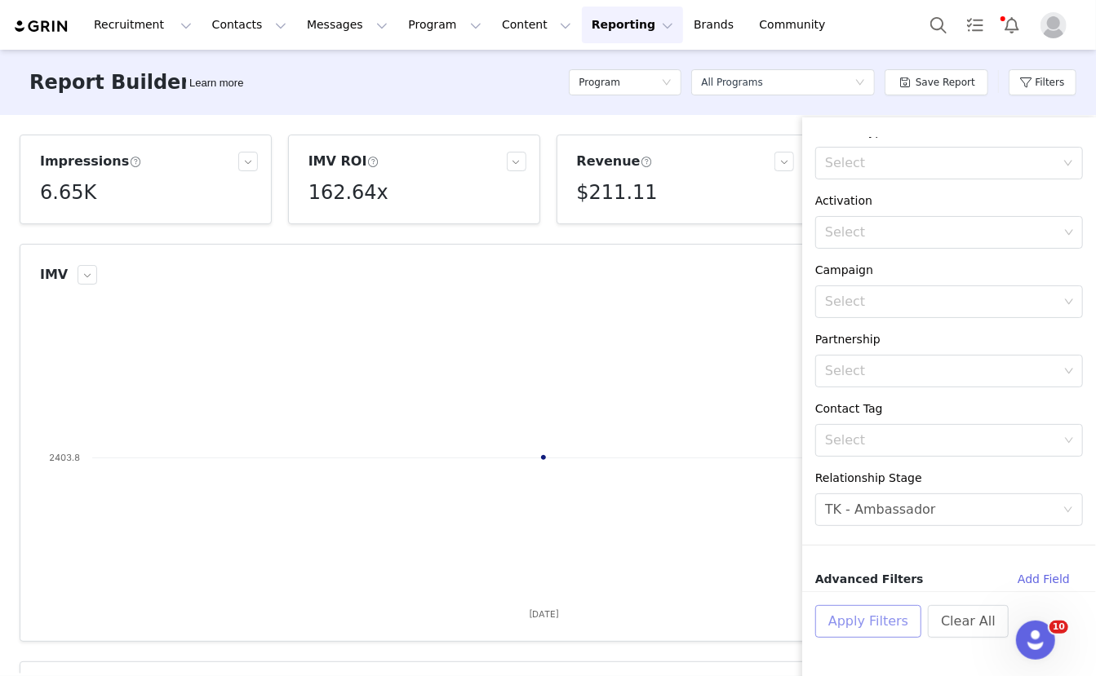
click at [884, 619] on button "Apply Filters" at bounding box center [868, 621] width 106 height 33
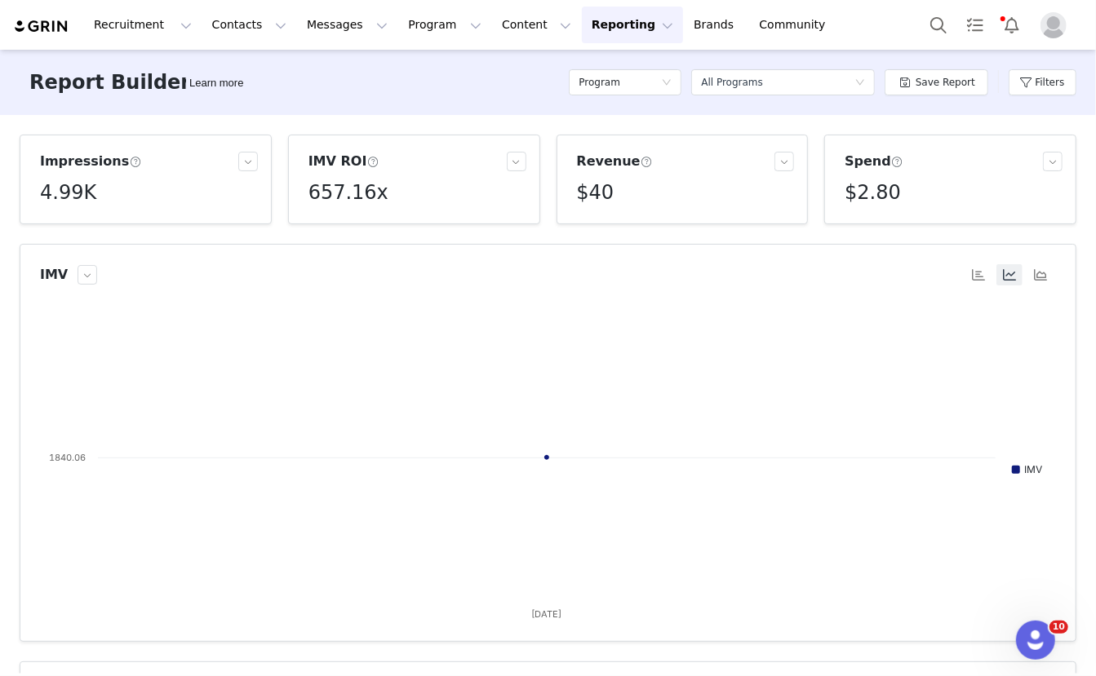
click at [83, 193] on h5 "4.99K" at bounding box center [68, 192] width 56 height 29
click at [72, 227] on p "4,986" at bounding box center [61, 229] width 28 height 15
copy p "4,986"
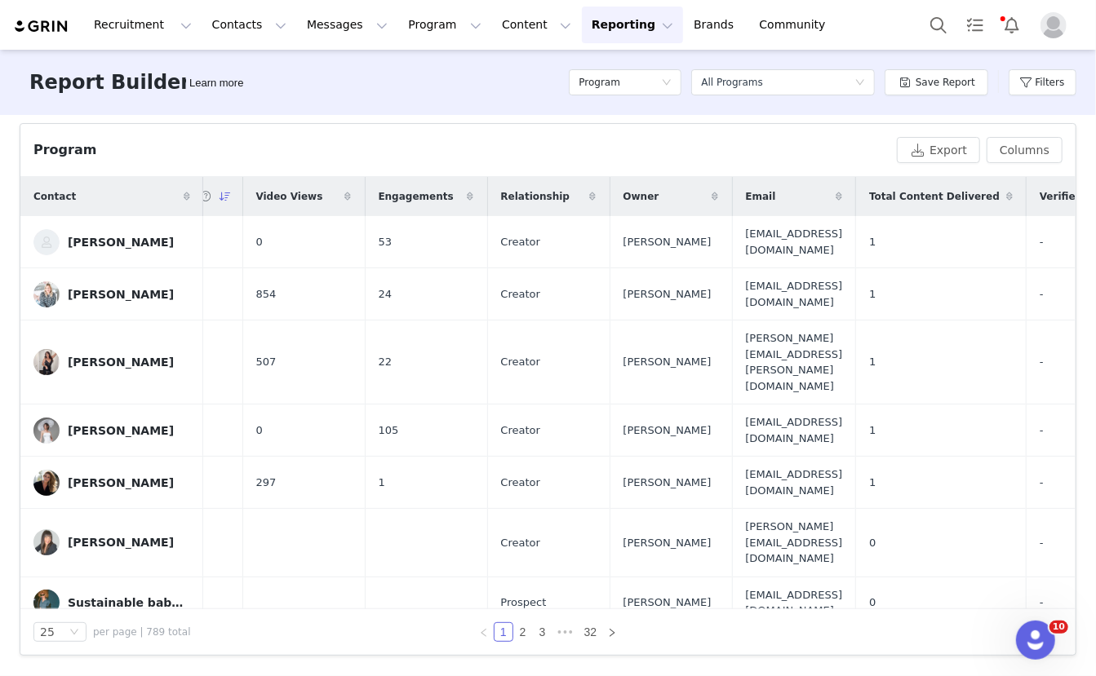
scroll to position [0, 0]
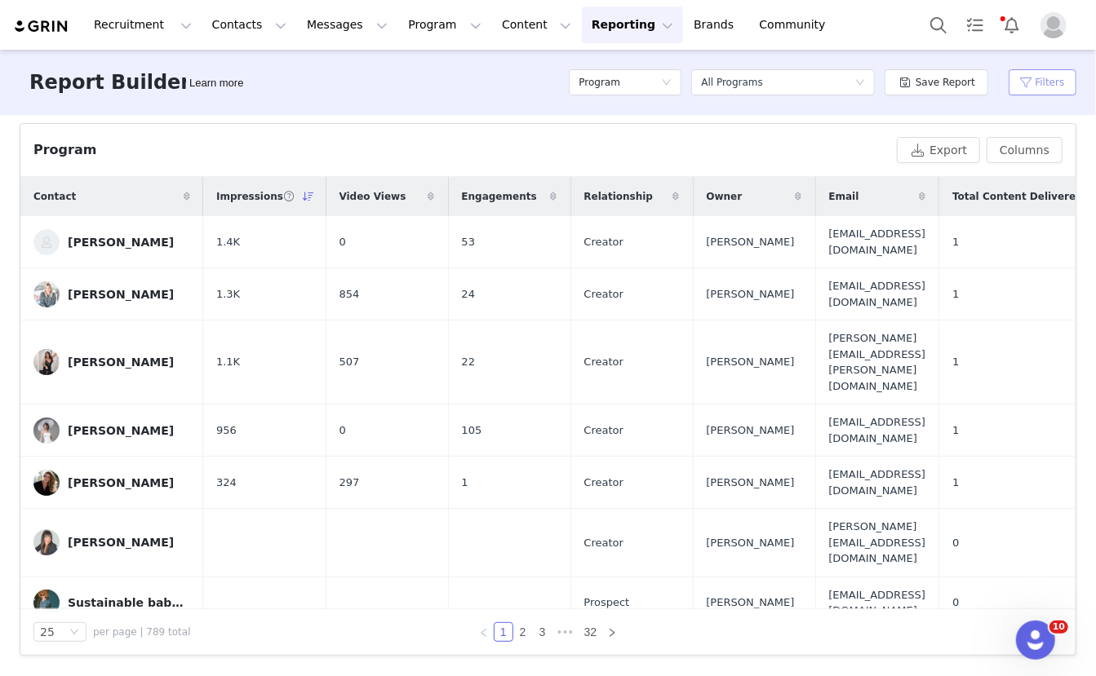
click at [1056, 82] on button "Filters" at bounding box center [1043, 82] width 68 height 26
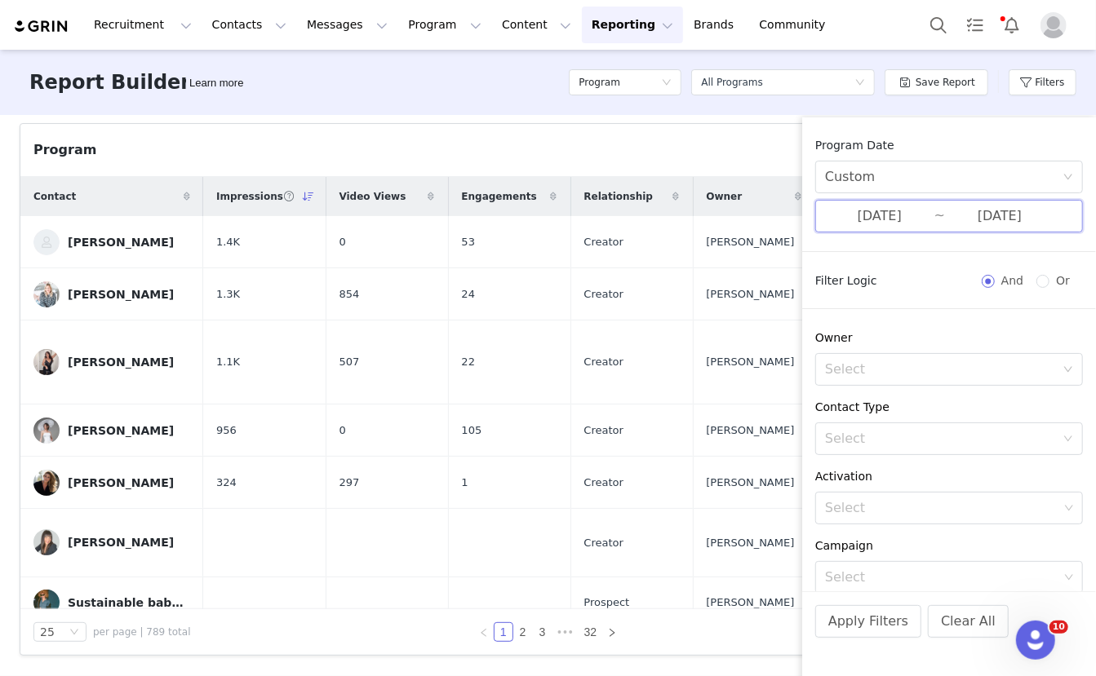
click at [935, 209] on span "09/29/2025 ~ 09/29/2025" at bounding box center [949, 216] width 268 height 33
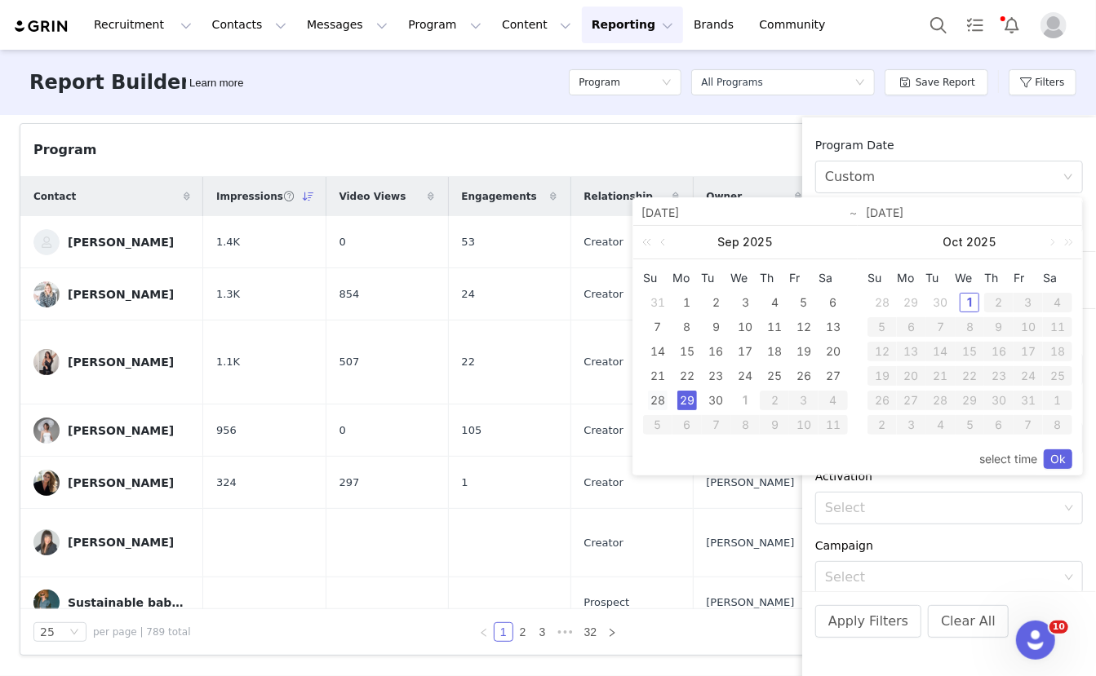
click at [664, 398] on div "28" at bounding box center [658, 401] width 20 height 20
type input "[DATE]"
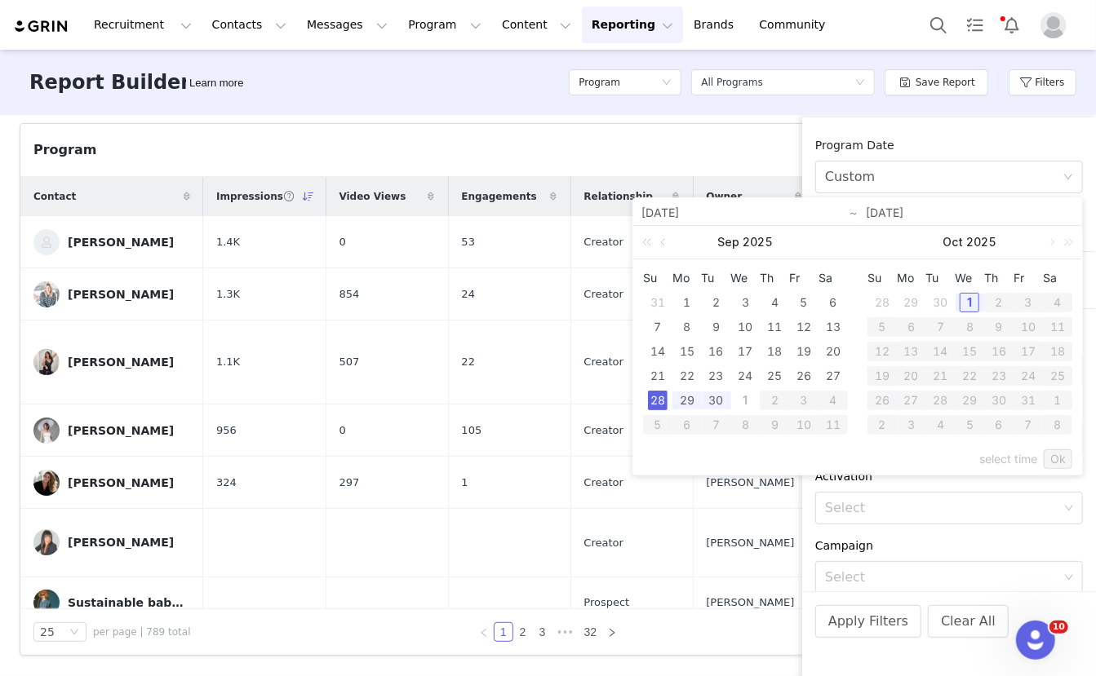
type input "[DATE]"
click at [1056, 465] on link "Ok" at bounding box center [1058, 460] width 29 height 20
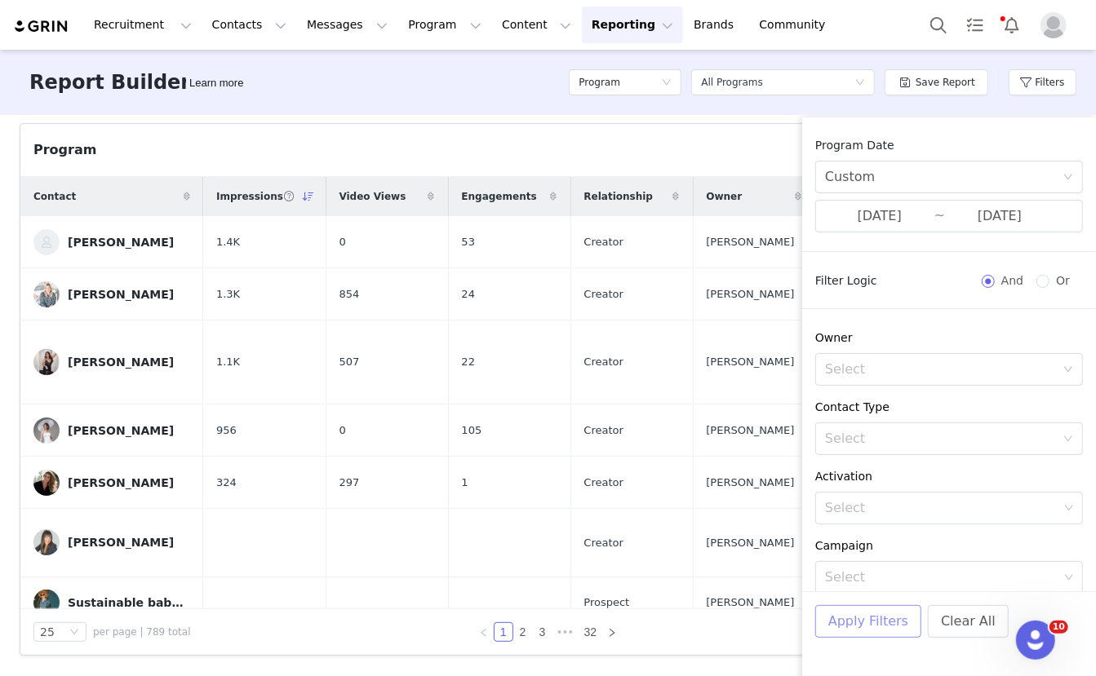
click at [892, 622] on button "Apply Filters" at bounding box center [868, 621] width 106 height 33
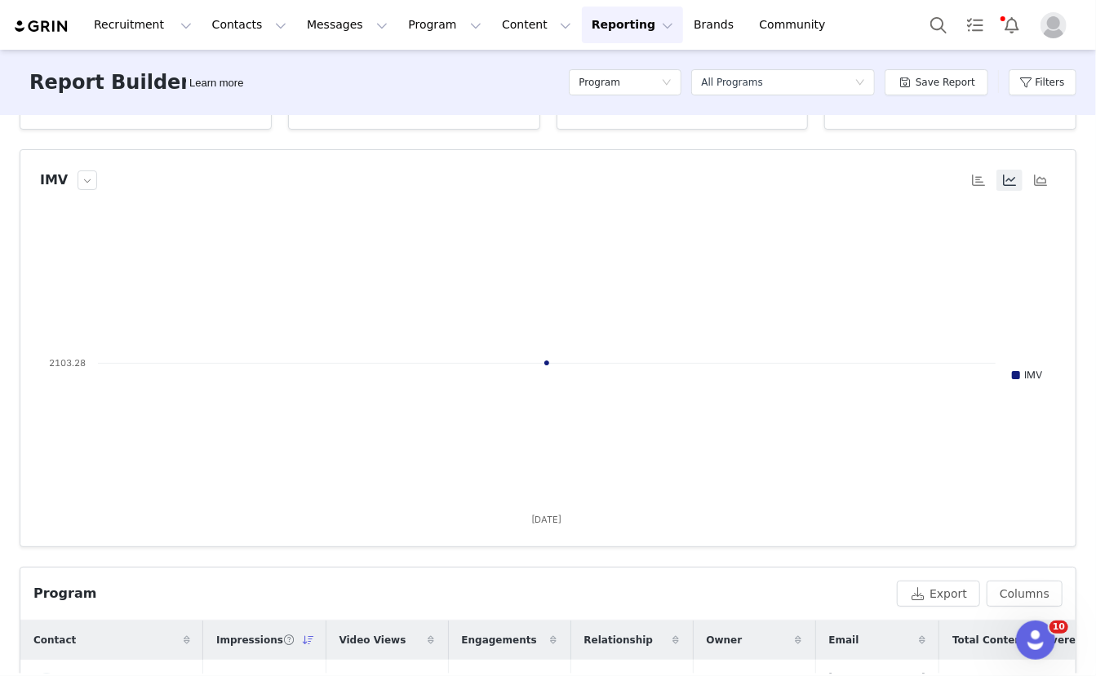
scroll to position [23, 0]
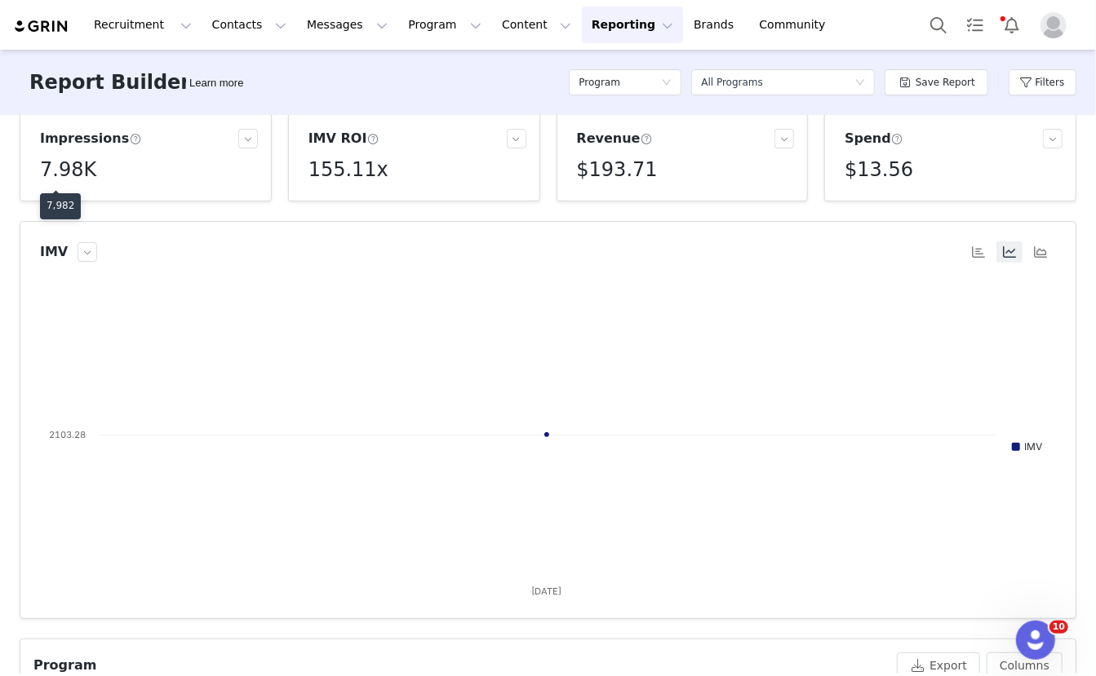
click at [73, 171] on h5 "7.98K" at bounding box center [68, 169] width 56 height 29
click at [69, 172] on h5 "7.98K" at bounding box center [68, 169] width 56 height 29
click at [57, 202] on p "7,982" at bounding box center [61, 205] width 28 height 15
copy p "7,982"
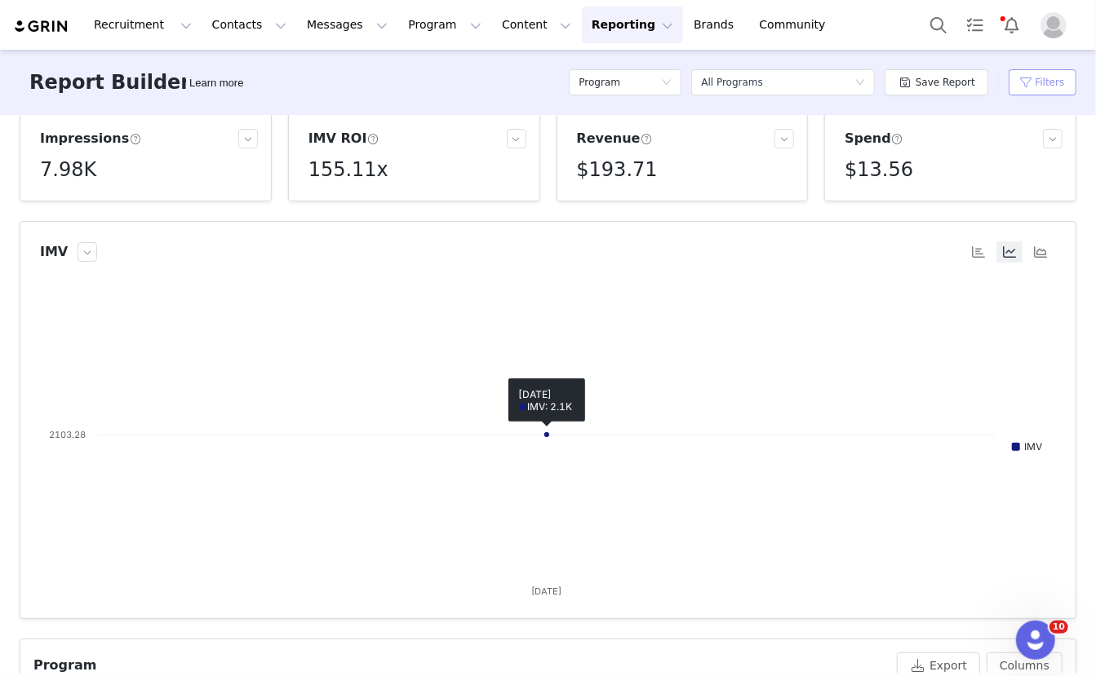
click at [1019, 86] on button "Filters" at bounding box center [1043, 82] width 68 height 26
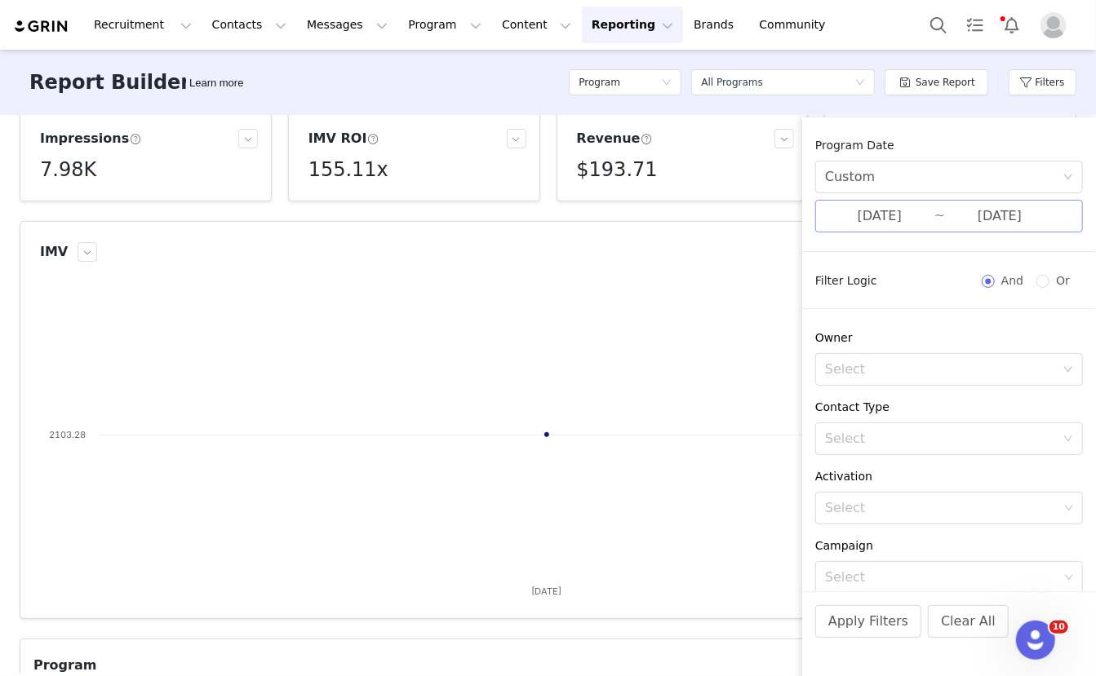
click at [898, 217] on input "[DATE]" at bounding box center [879, 216] width 109 height 21
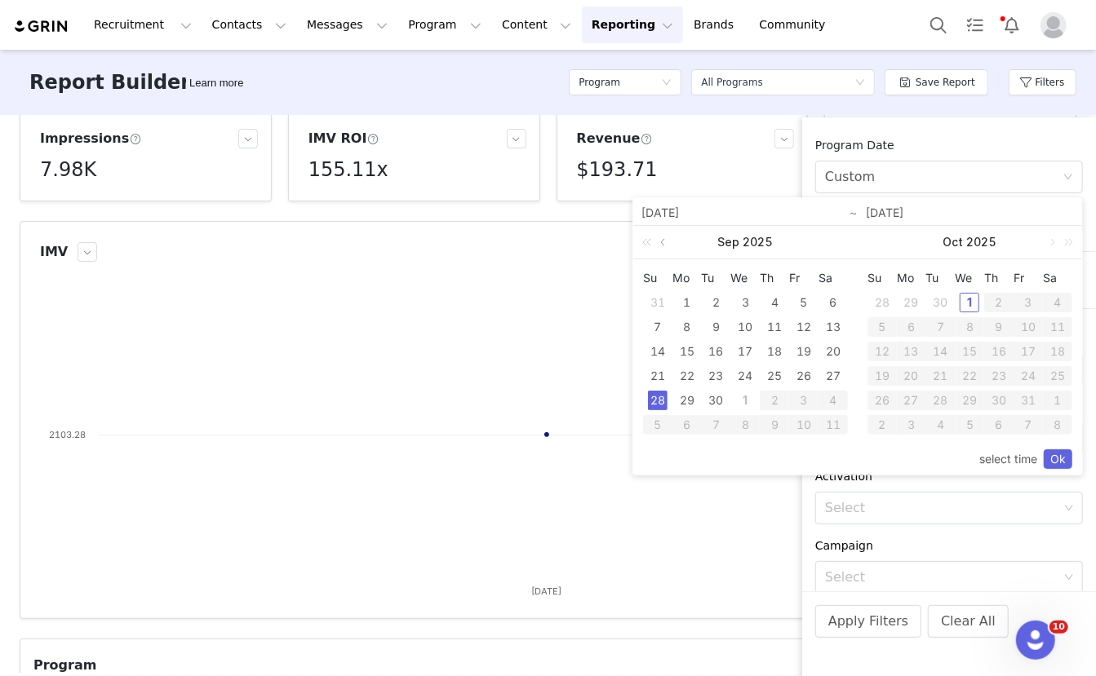
click at [659, 240] on link at bounding box center [664, 242] width 15 height 33
click at [719, 304] on div "1" at bounding box center [717, 303] width 20 height 20
click at [884, 239] on link at bounding box center [888, 242] width 15 height 33
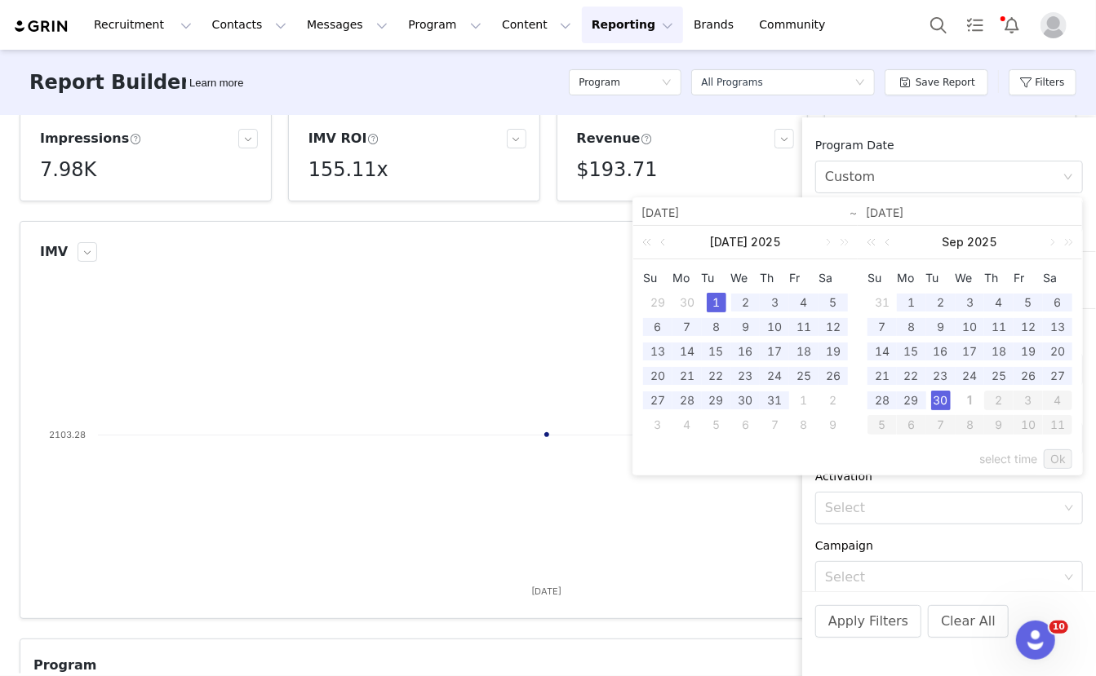
click at [949, 408] on div "30" at bounding box center [941, 401] width 20 height 20
type input "07/01/2025"
type input "[DATE]"
type input "07/01/2025"
type input "[DATE]"
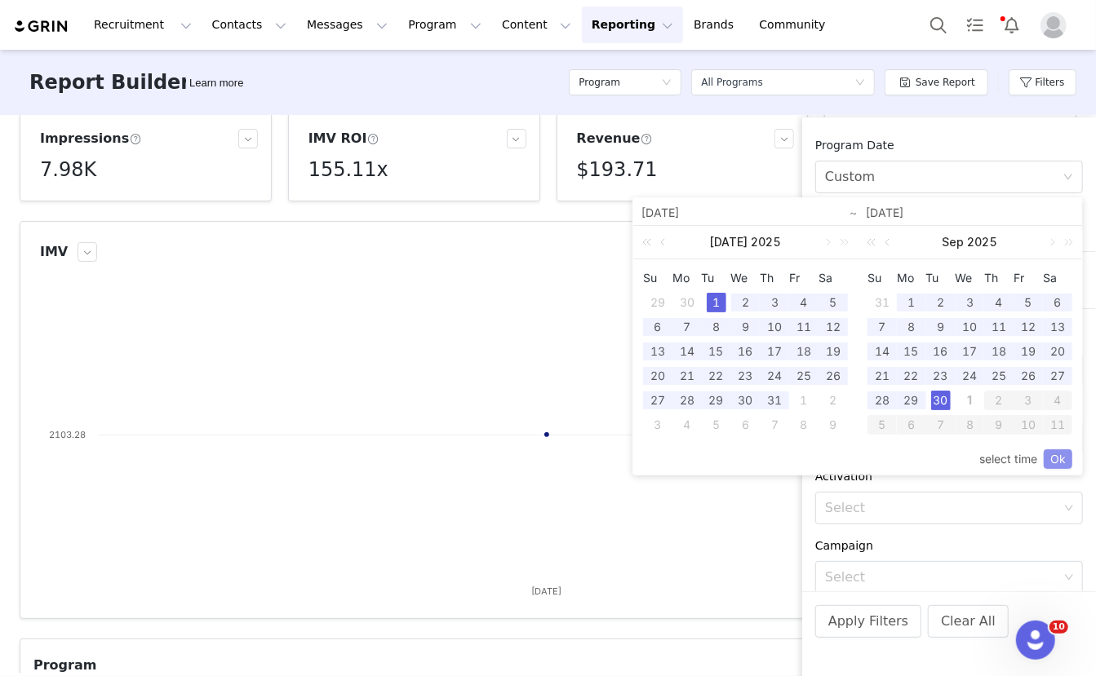
click at [1053, 457] on link "Ok" at bounding box center [1058, 460] width 29 height 20
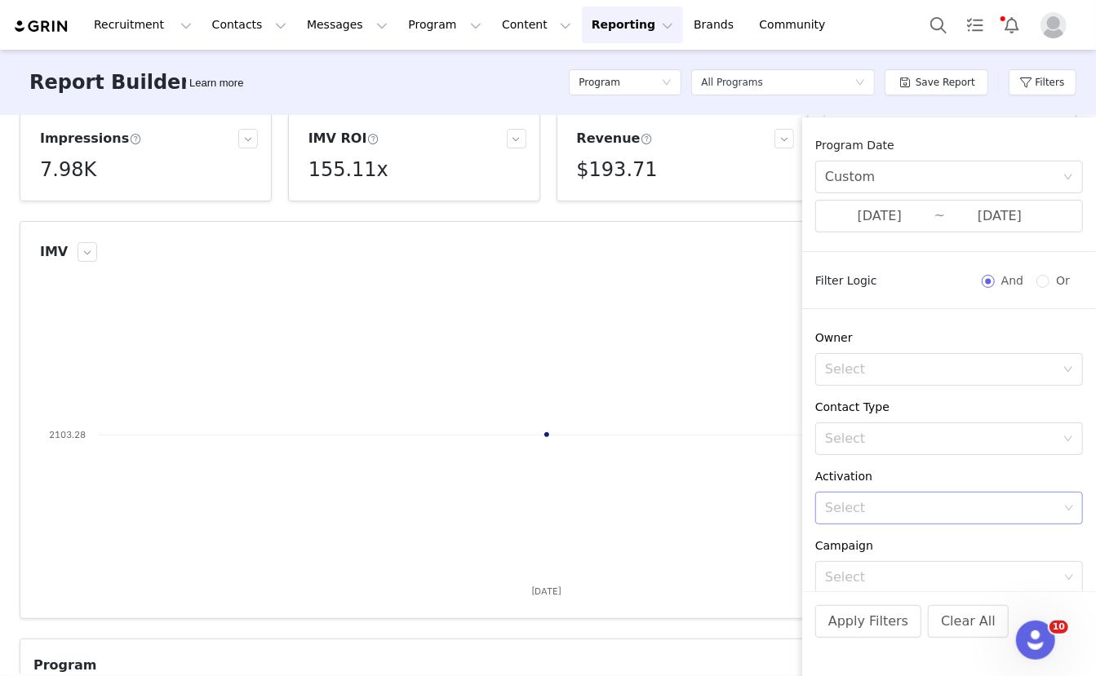
scroll to position [276, 0]
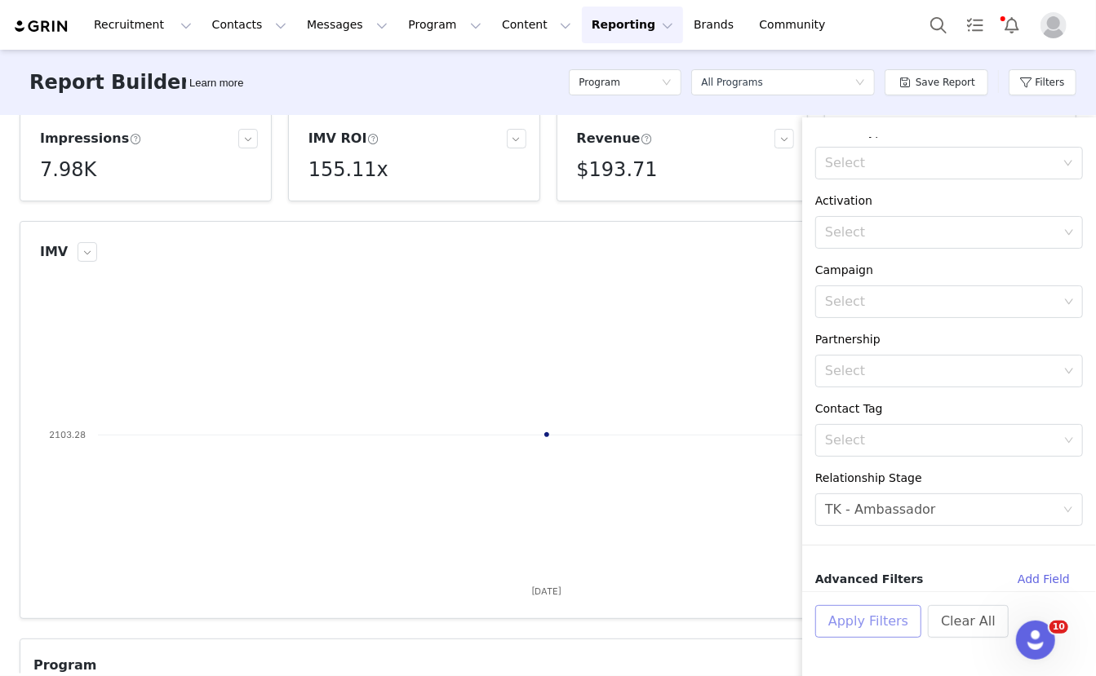
click at [870, 614] on button "Apply Filters" at bounding box center [868, 621] width 106 height 33
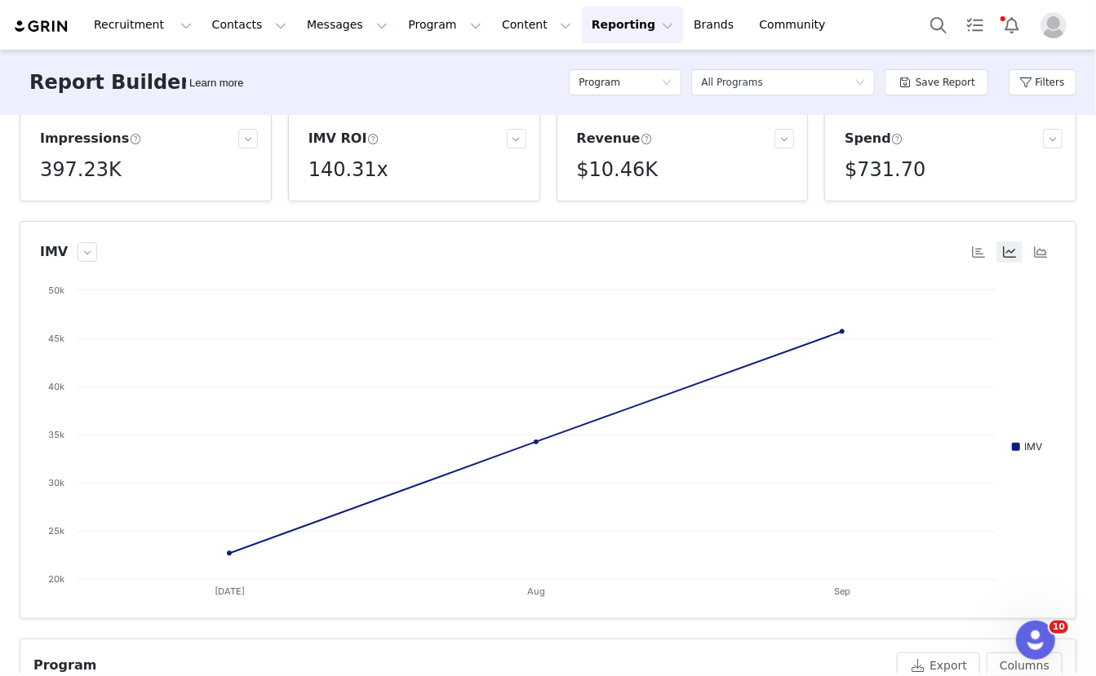
scroll to position [539, 0]
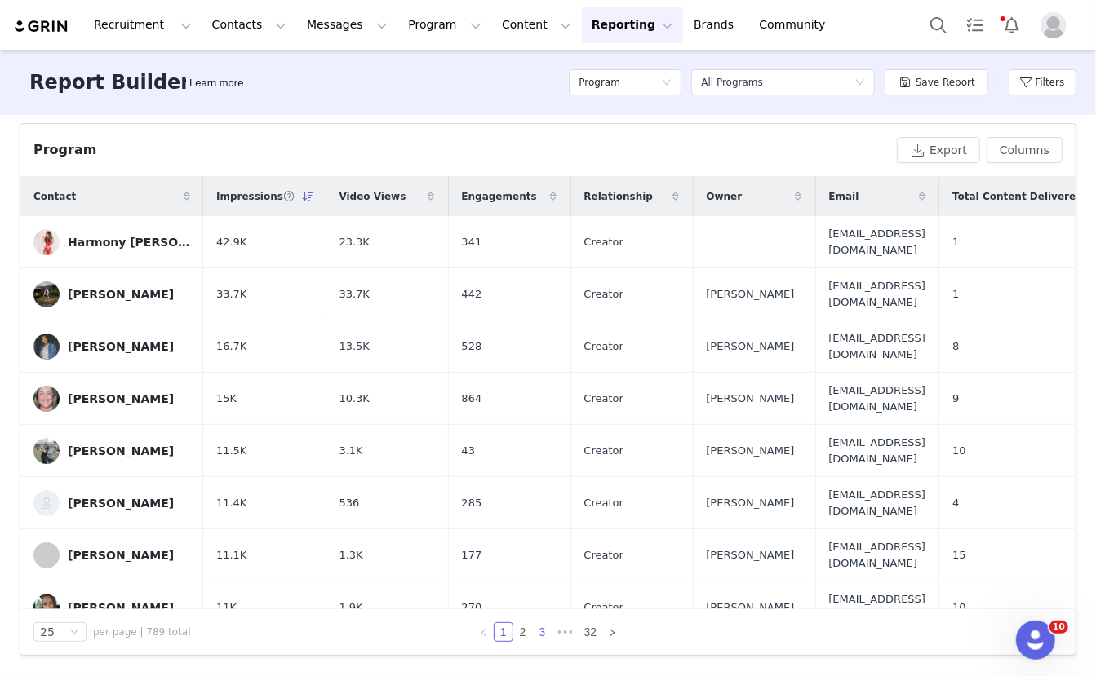
click at [542, 630] on link "3" at bounding box center [543, 632] width 18 height 18
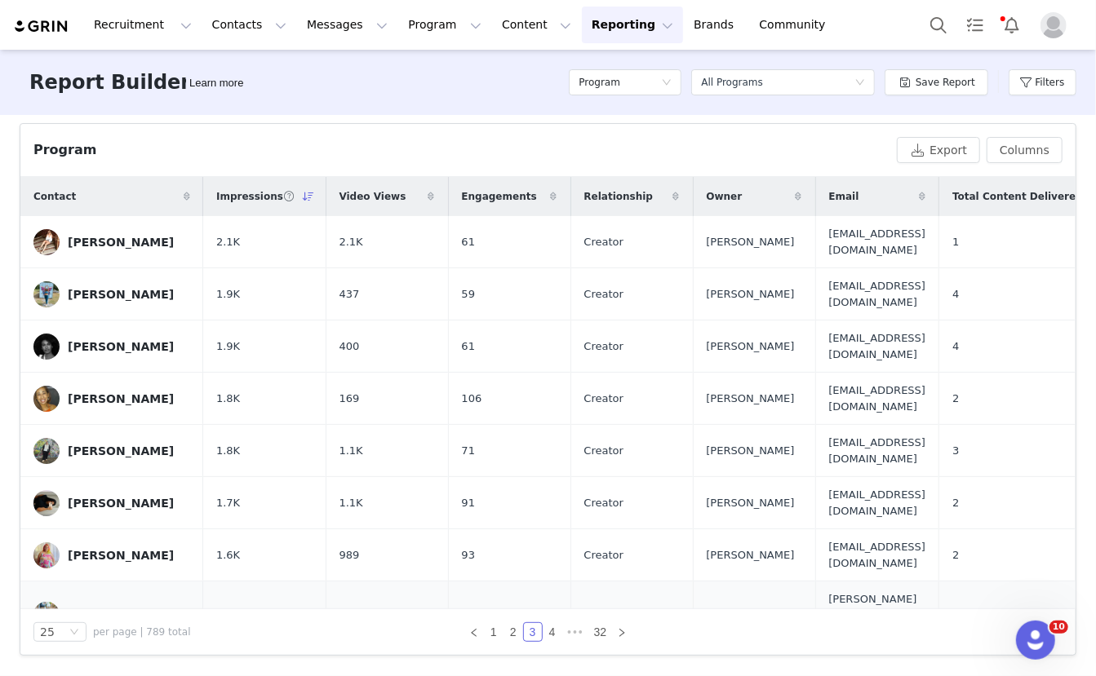
click at [224, 608] on span "1.6K" at bounding box center [228, 616] width 24 height 16
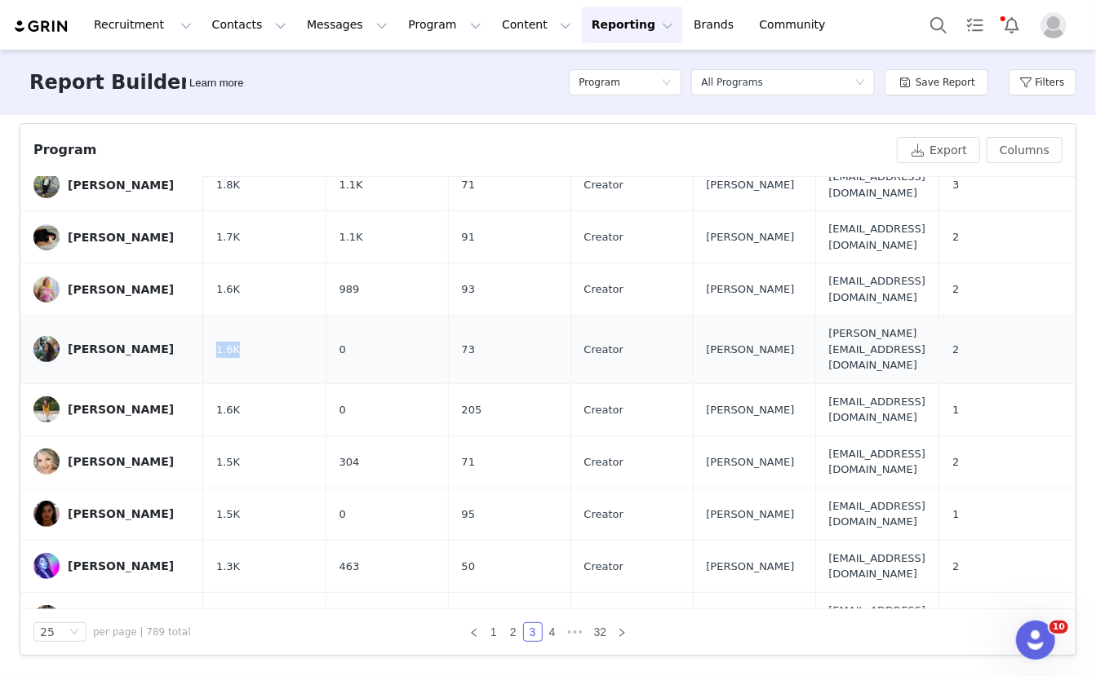
scroll to position [364, 0]
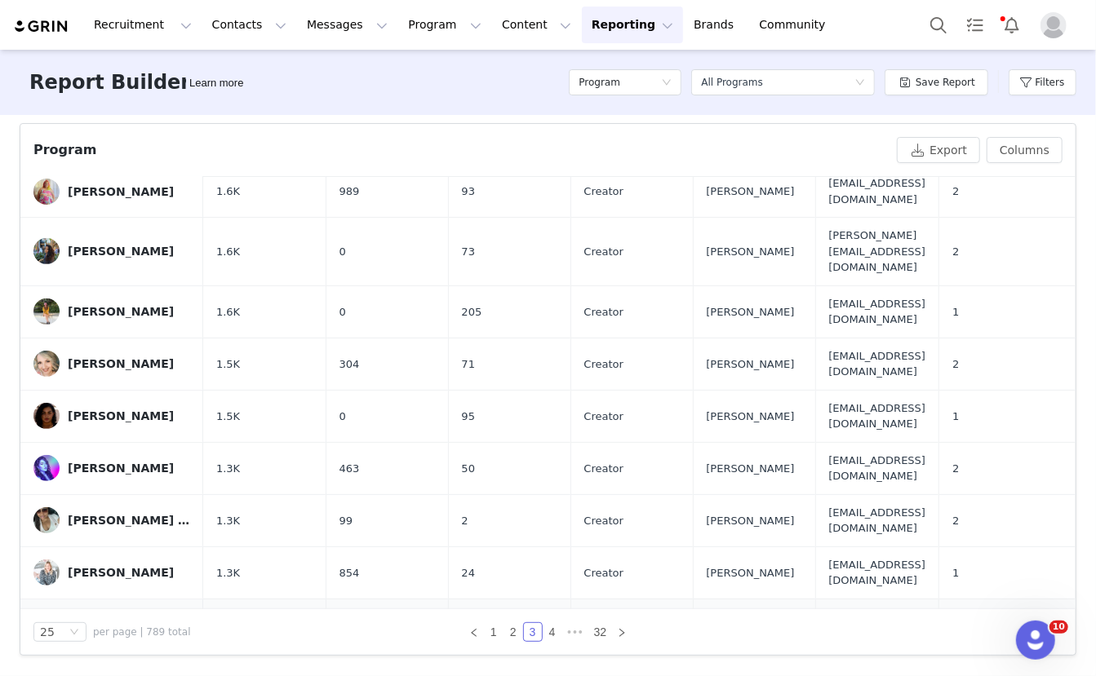
click at [232, 618] on span "1.3K" at bounding box center [228, 626] width 24 height 16
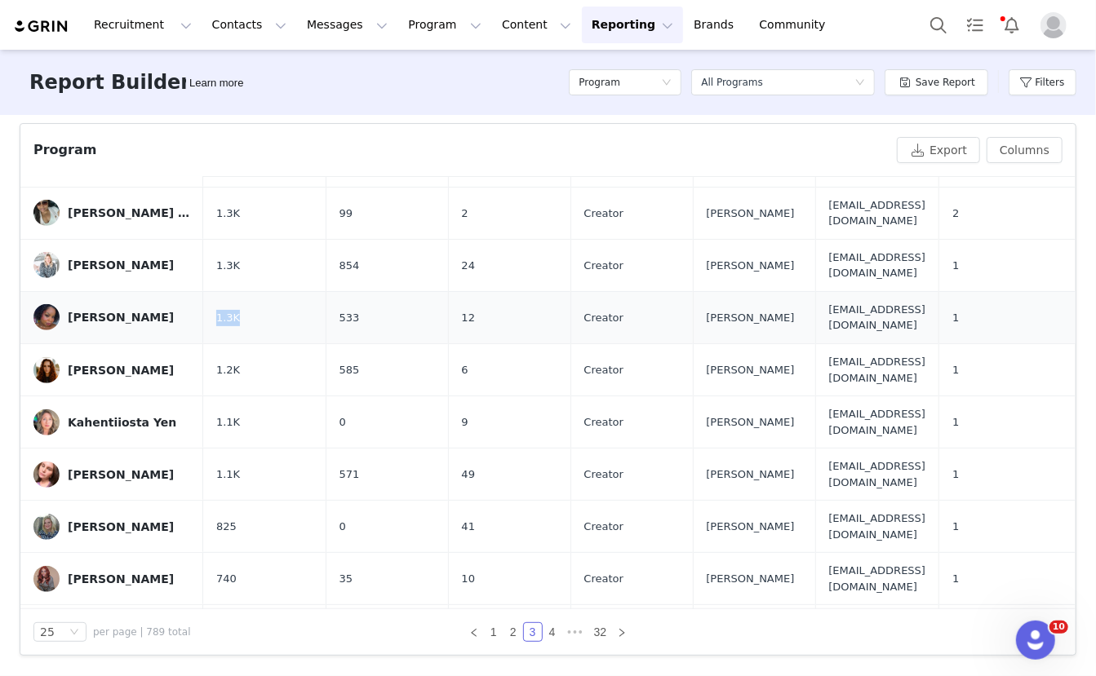
scroll to position [683, 0]
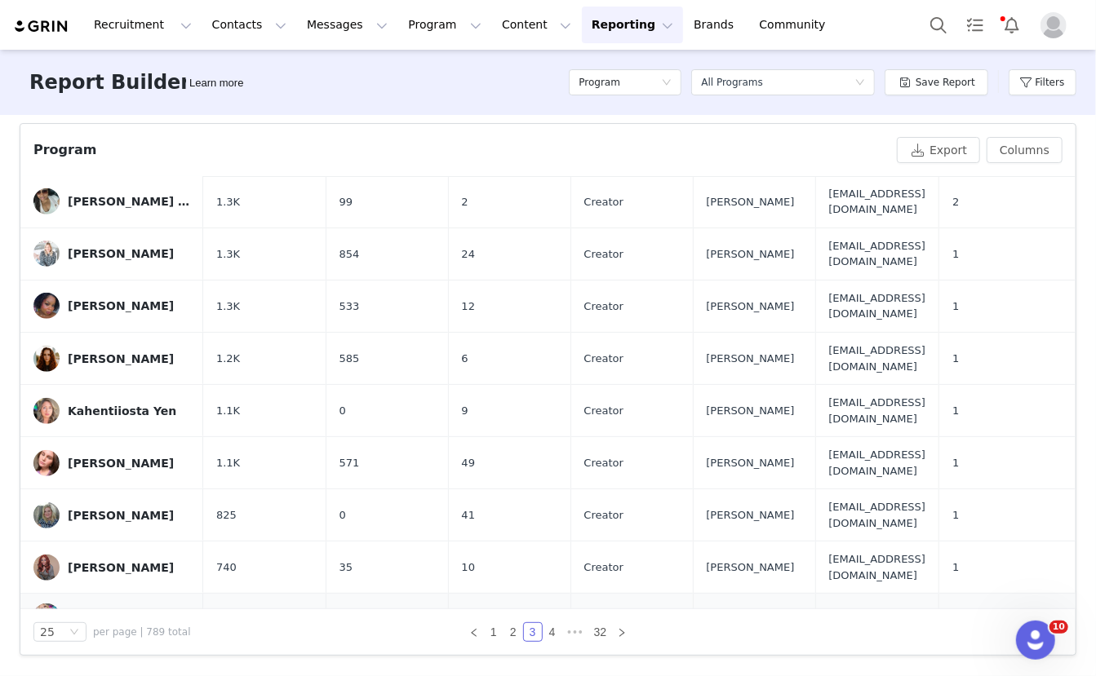
click at [227, 609] on span "692" at bounding box center [226, 617] width 20 height 16
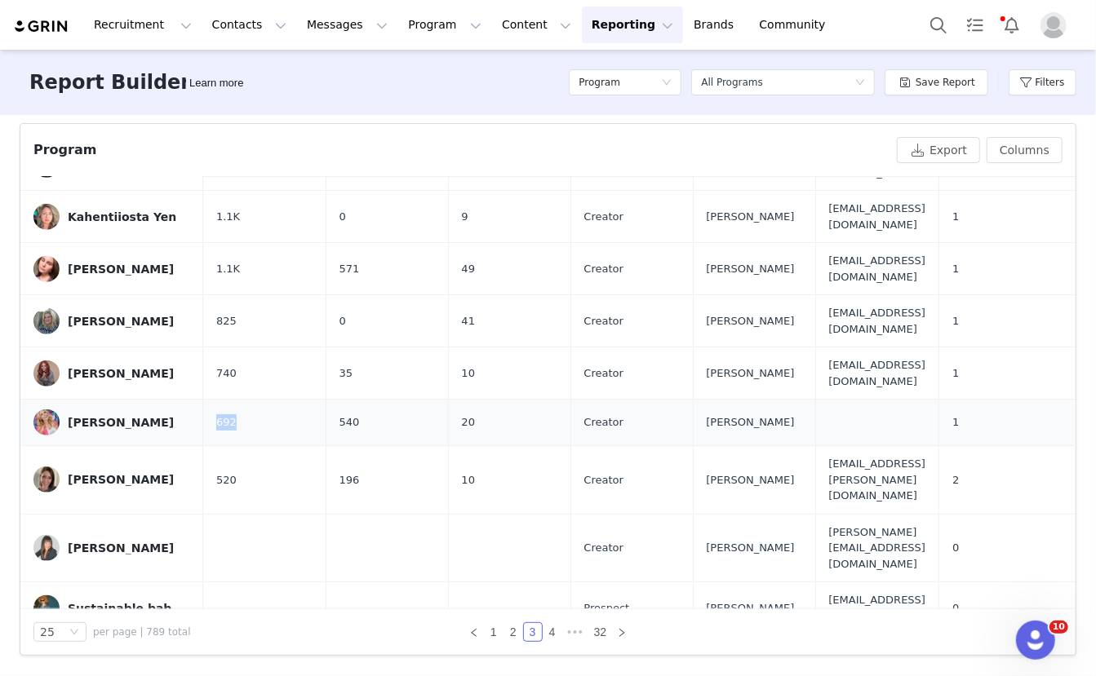
scroll to position [896, 0]
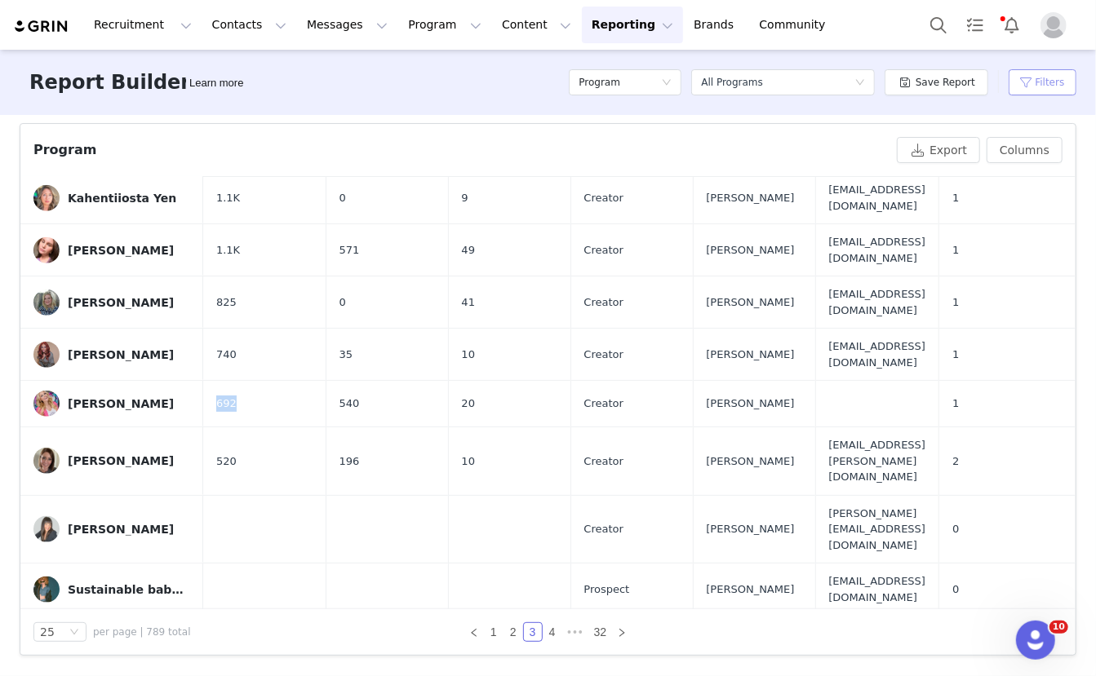
click at [1044, 78] on button "Filters" at bounding box center [1043, 82] width 68 height 26
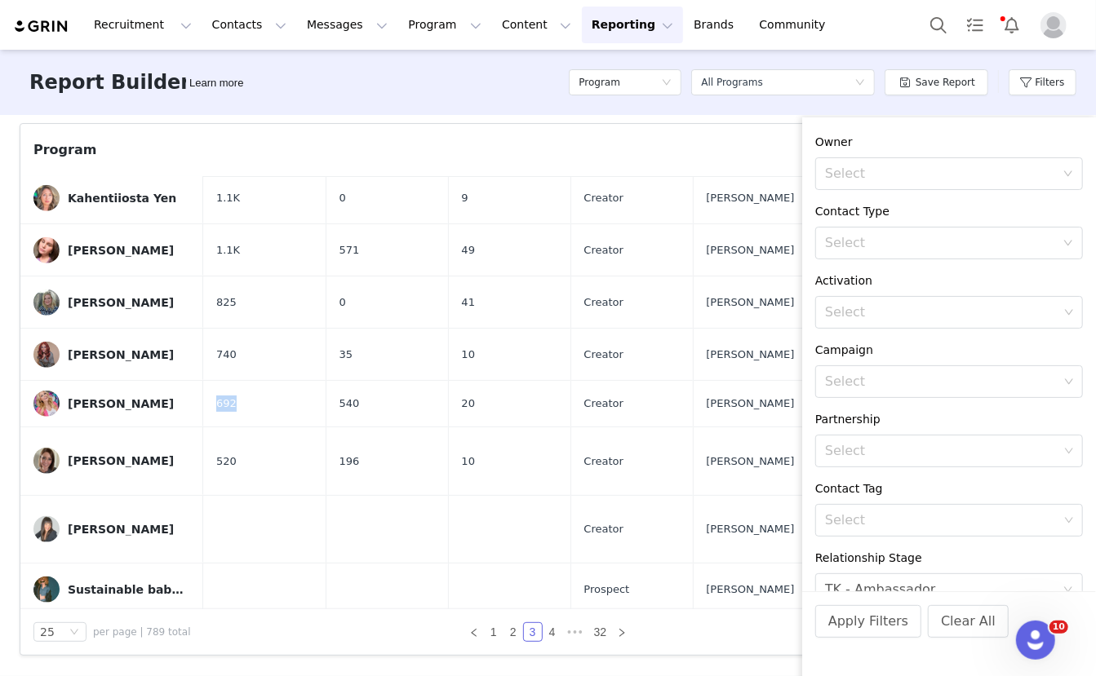
scroll to position [0, 0]
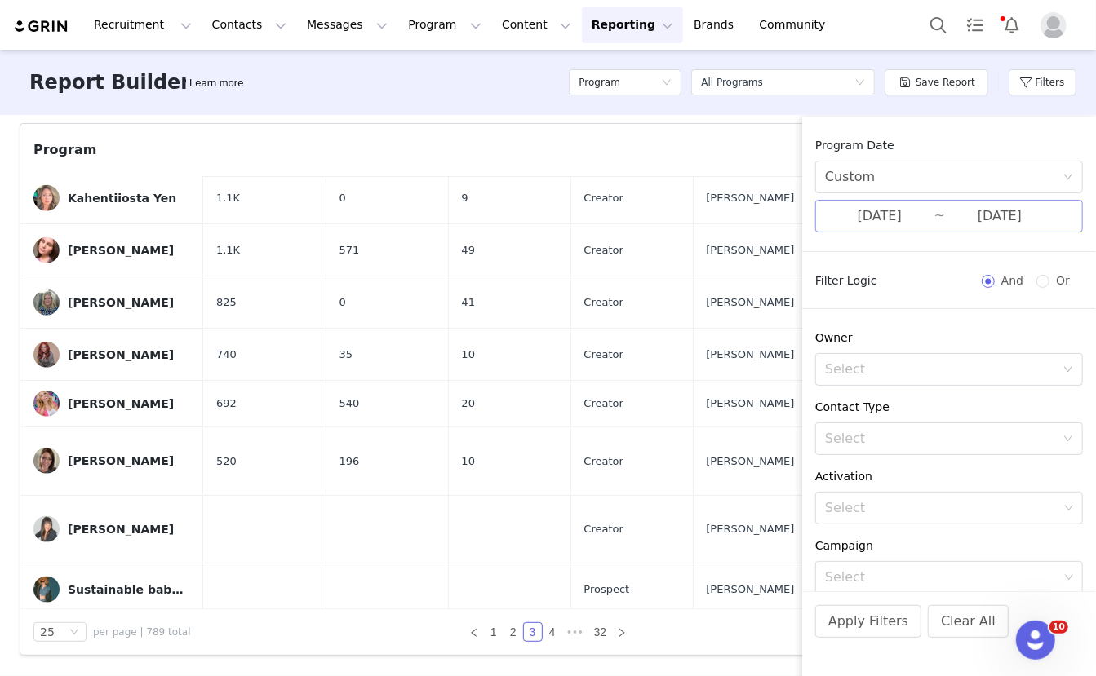
click at [920, 216] on input "07/01/2025" at bounding box center [879, 216] width 109 height 21
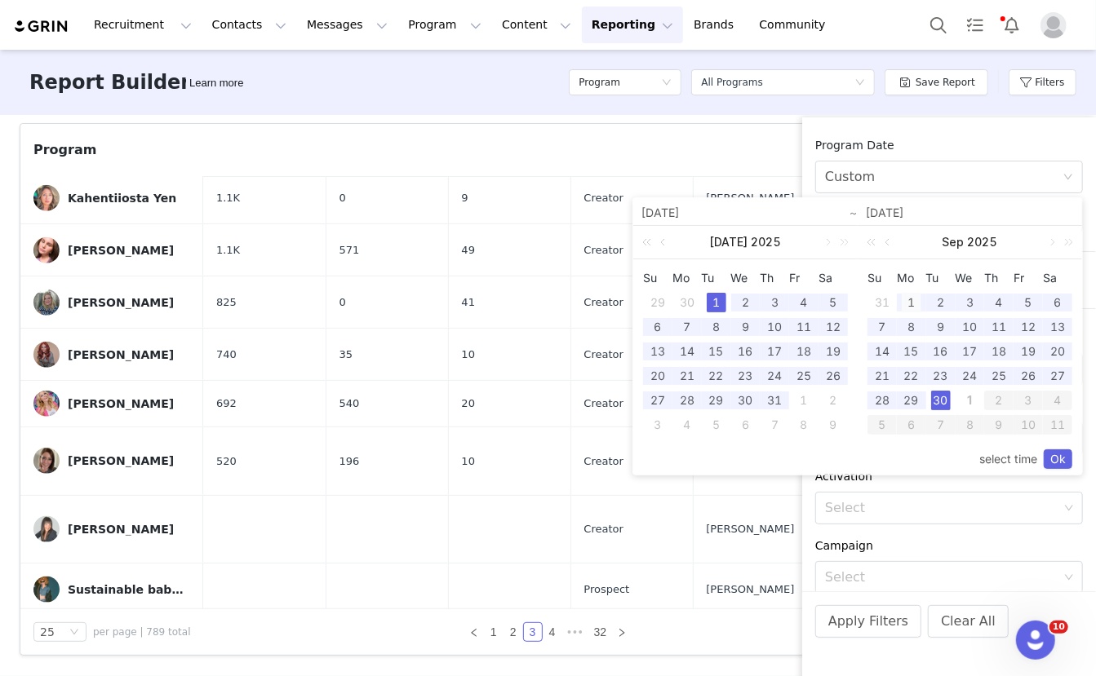
click at [908, 302] on div "1" at bounding box center [912, 303] width 20 height 20
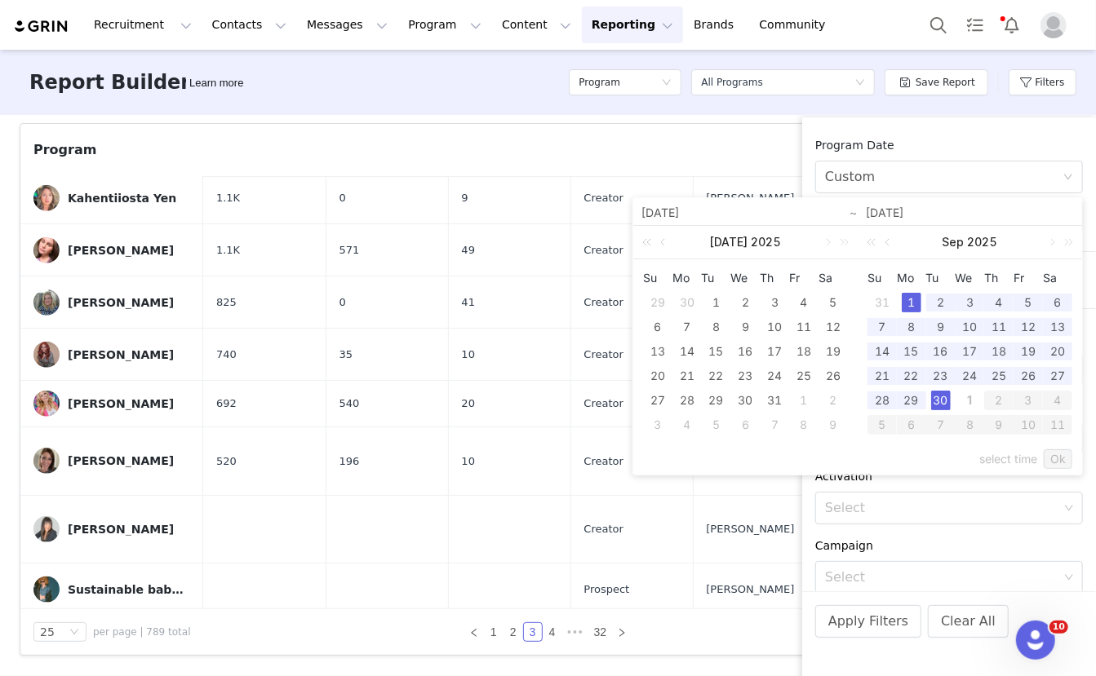
click at [942, 397] on div "30" at bounding box center [941, 401] width 20 height 20
type input "09/01/2025"
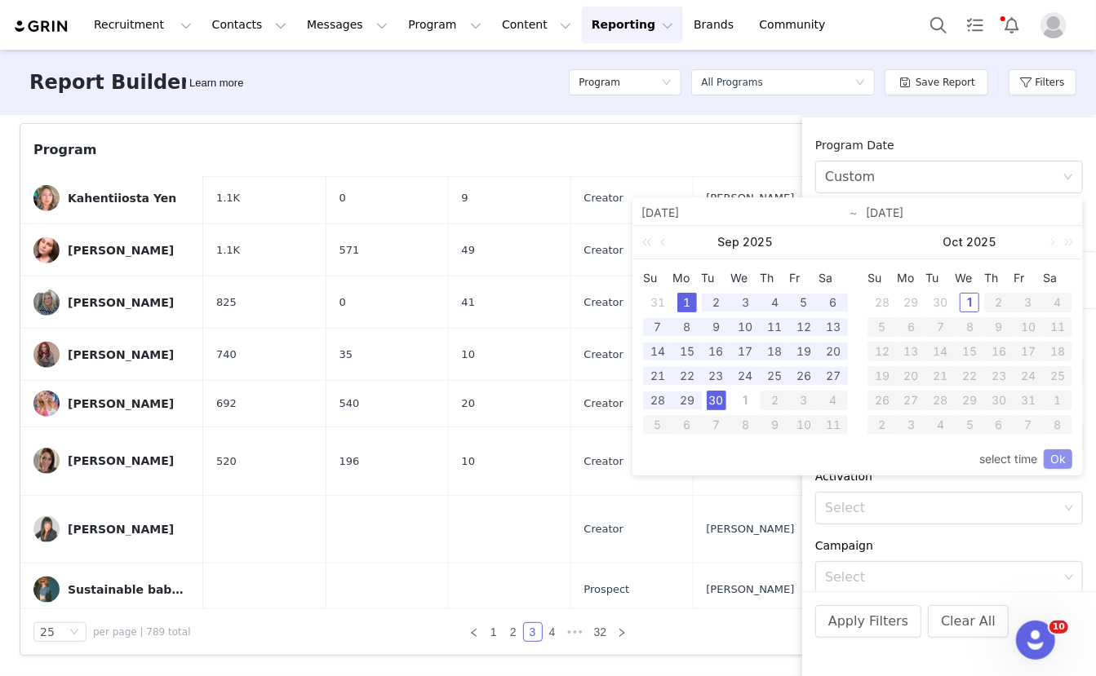
click at [1062, 457] on link "Ok" at bounding box center [1058, 460] width 29 height 20
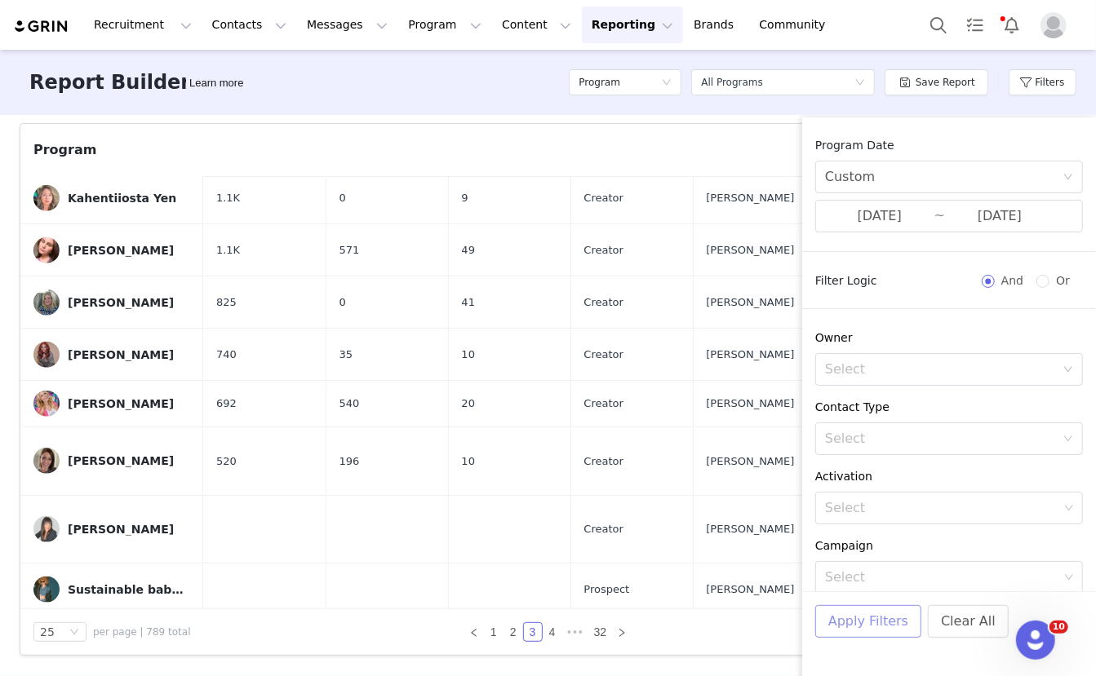
click at [880, 617] on button "Apply Filters" at bounding box center [868, 621] width 106 height 33
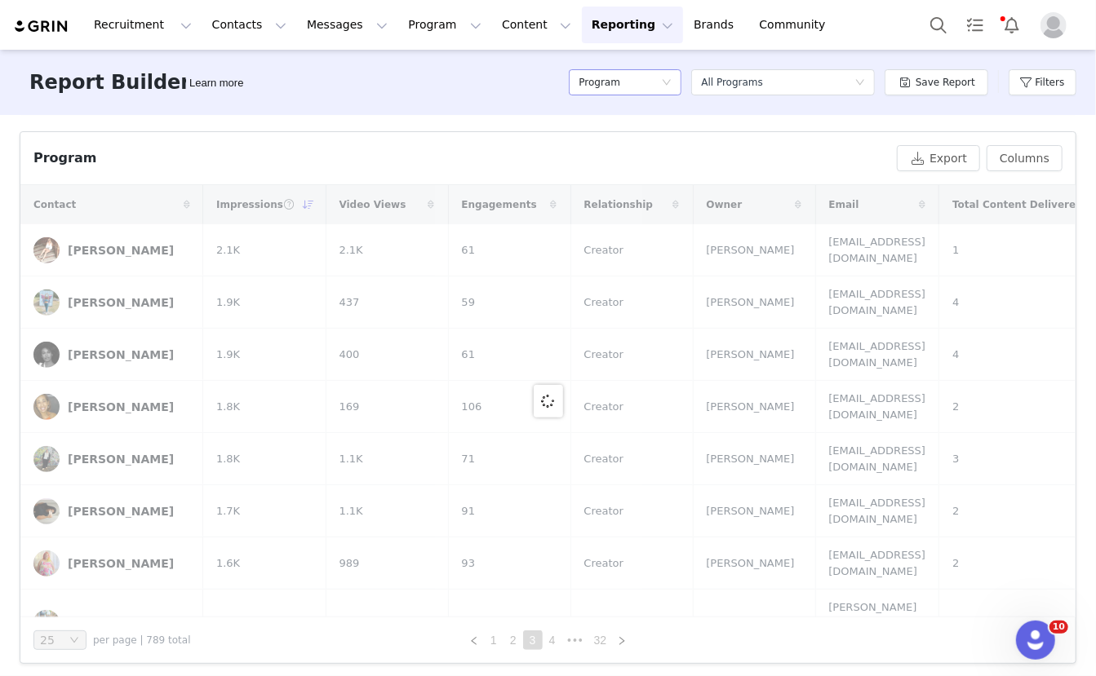
scroll to position [539, 0]
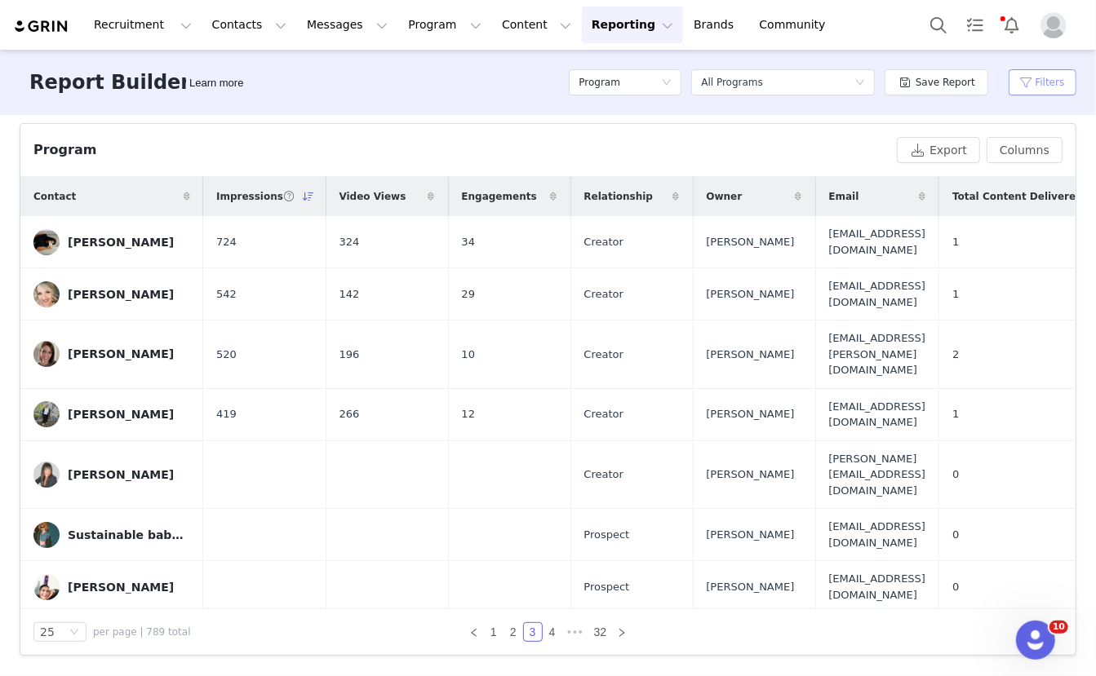
click at [1057, 85] on button "Filters" at bounding box center [1043, 82] width 68 height 26
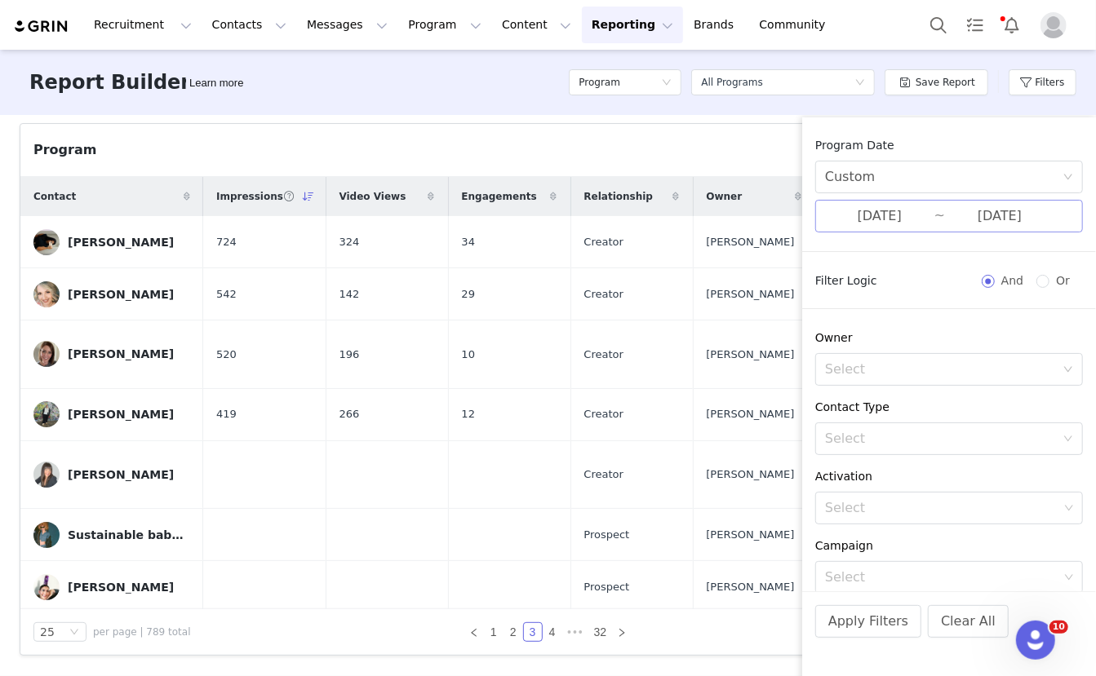
click at [909, 222] on input "09/01/2025" at bounding box center [879, 216] width 109 height 21
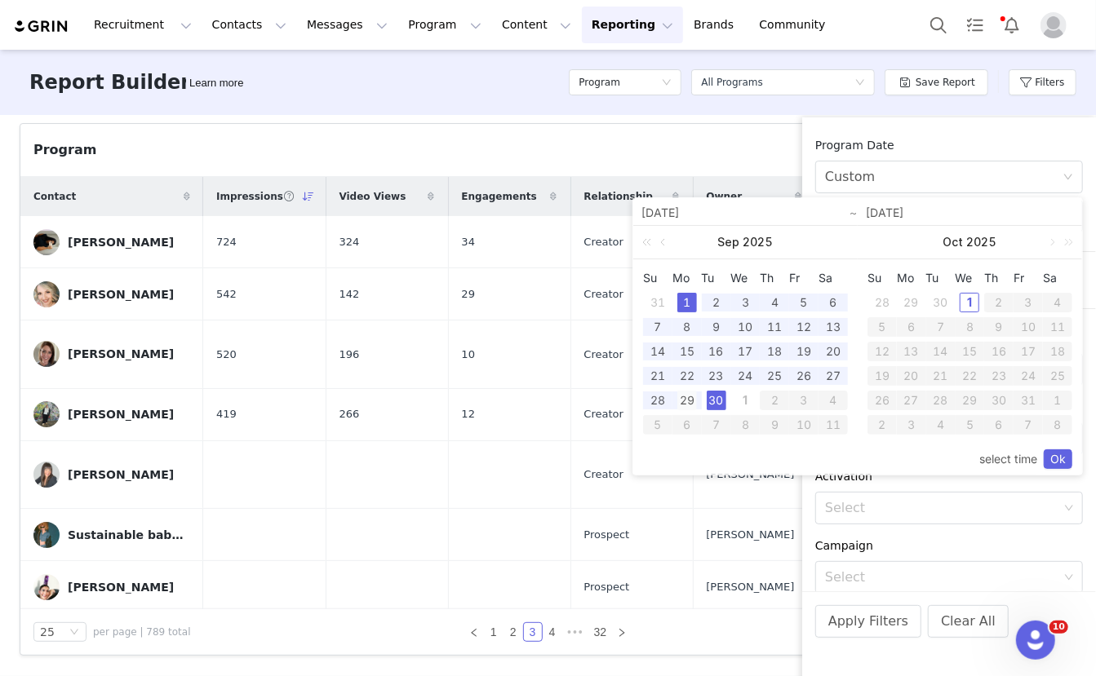
click at [688, 399] on div "29" at bounding box center [687, 401] width 20 height 20
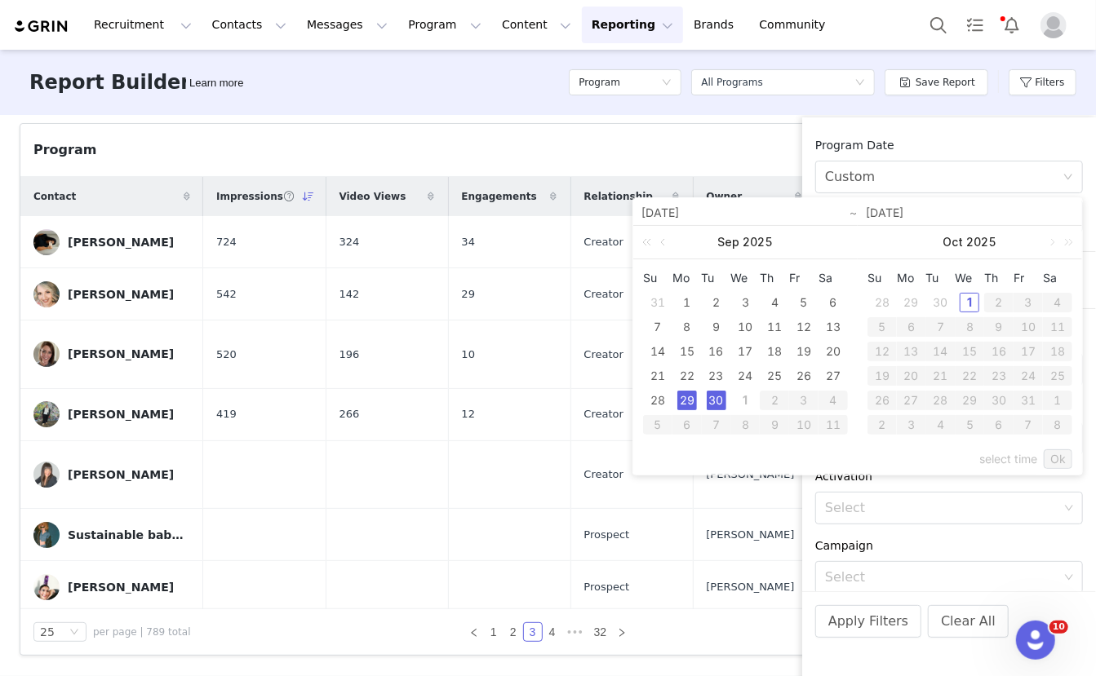
click at [712, 398] on div "30" at bounding box center [717, 401] width 20 height 20
type input "[DATE]"
click at [1052, 459] on link "Ok" at bounding box center [1058, 460] width 29 height 20
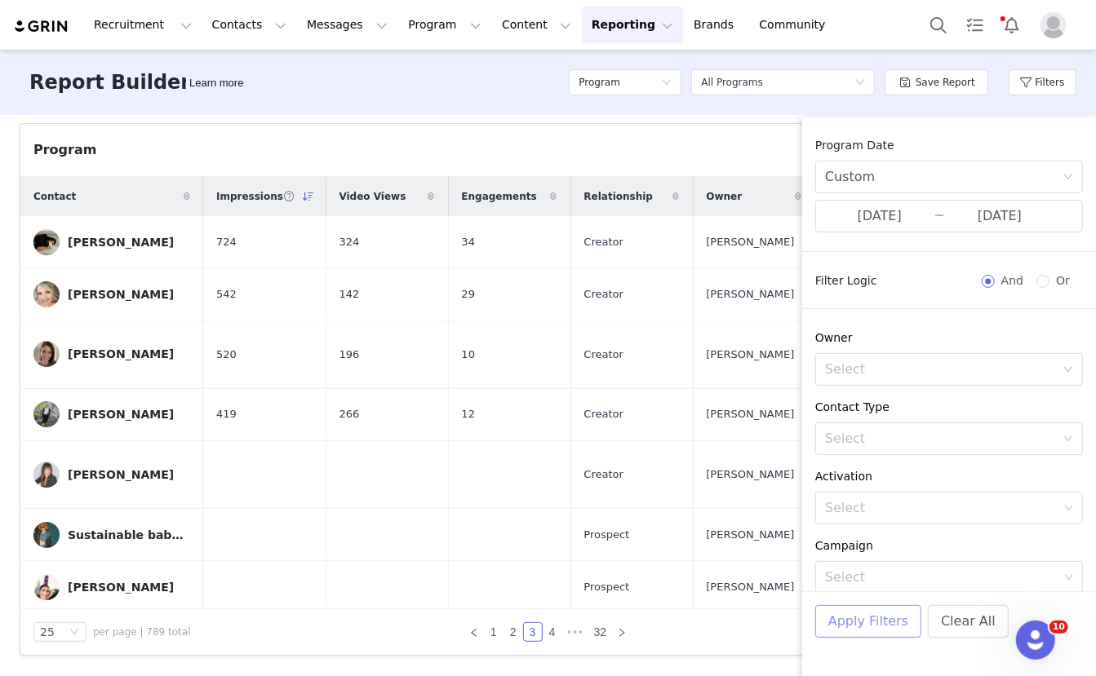
click at [865, 625] on button "Apply Filters" at bounding box center [868, 621] width 106 height 33
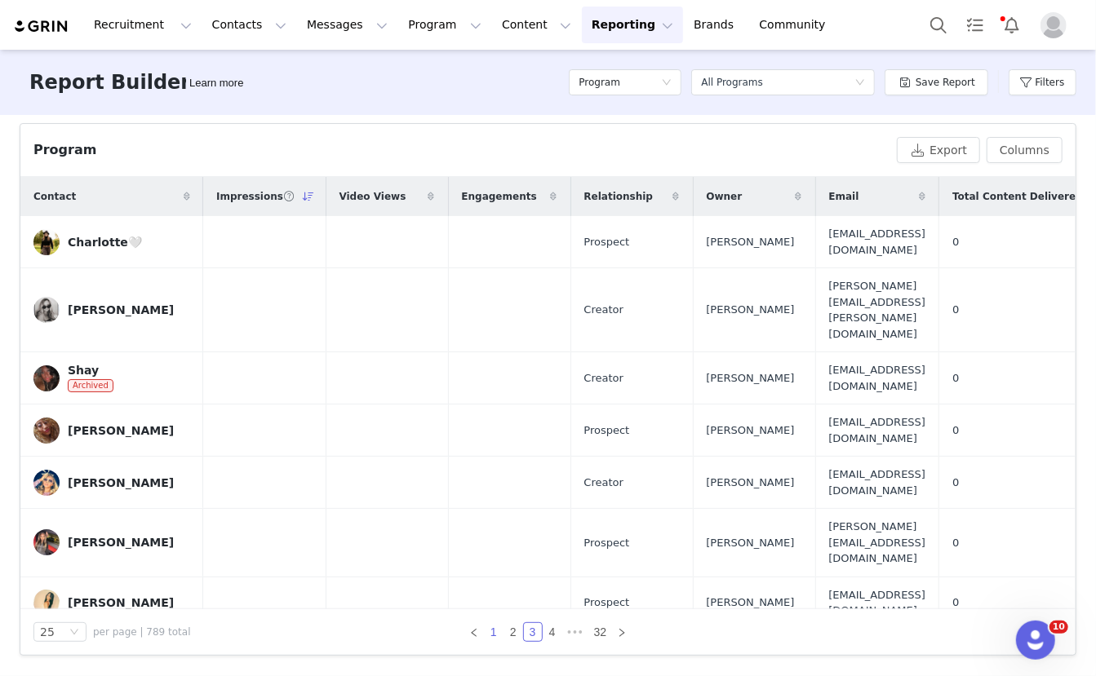
click at [497, 636] on link "1" at bounding box center [494, 632] width 18 height 18
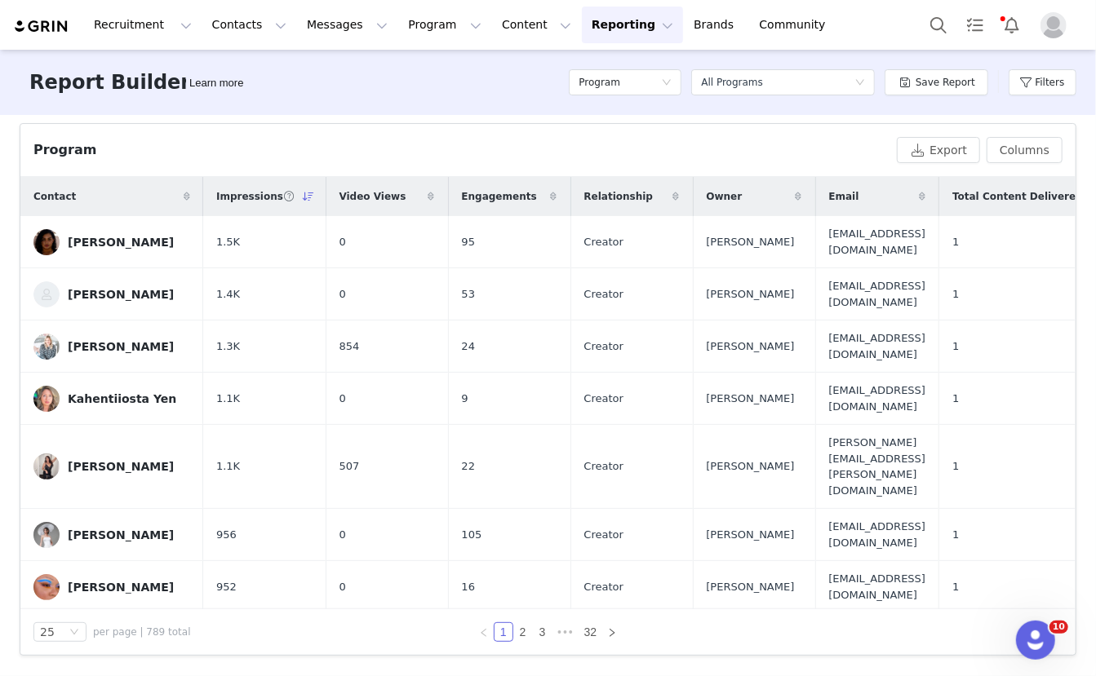
click at [228, 632] on span "869" at bounding box center [226, 640] width 20 height 16
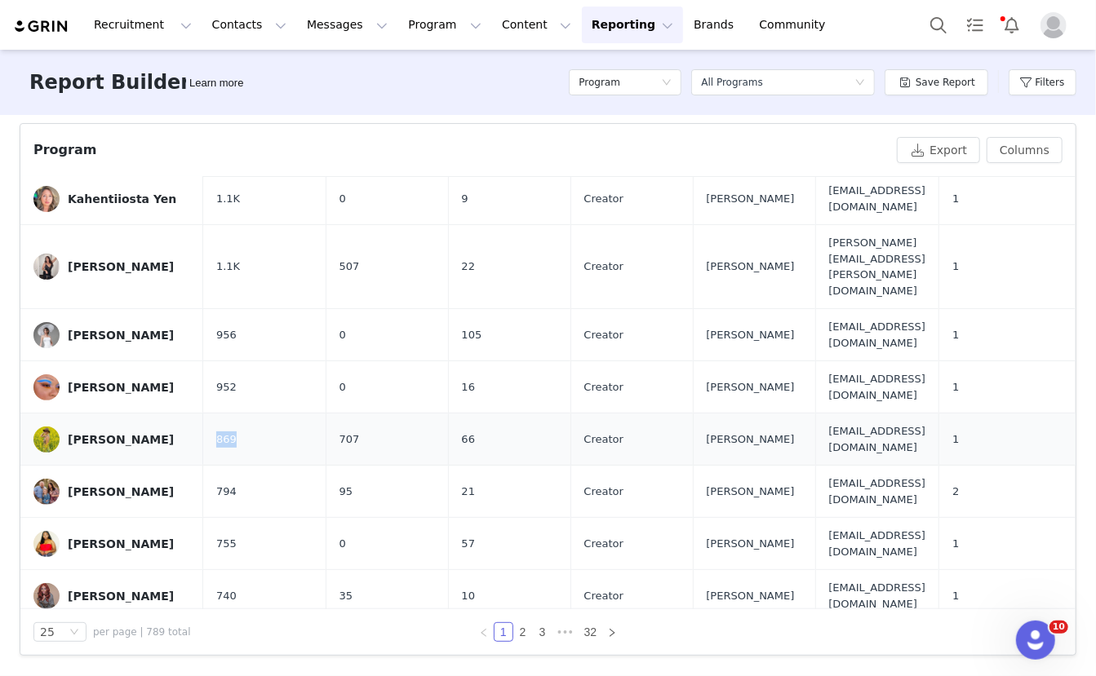
scroll to position [272, 0]
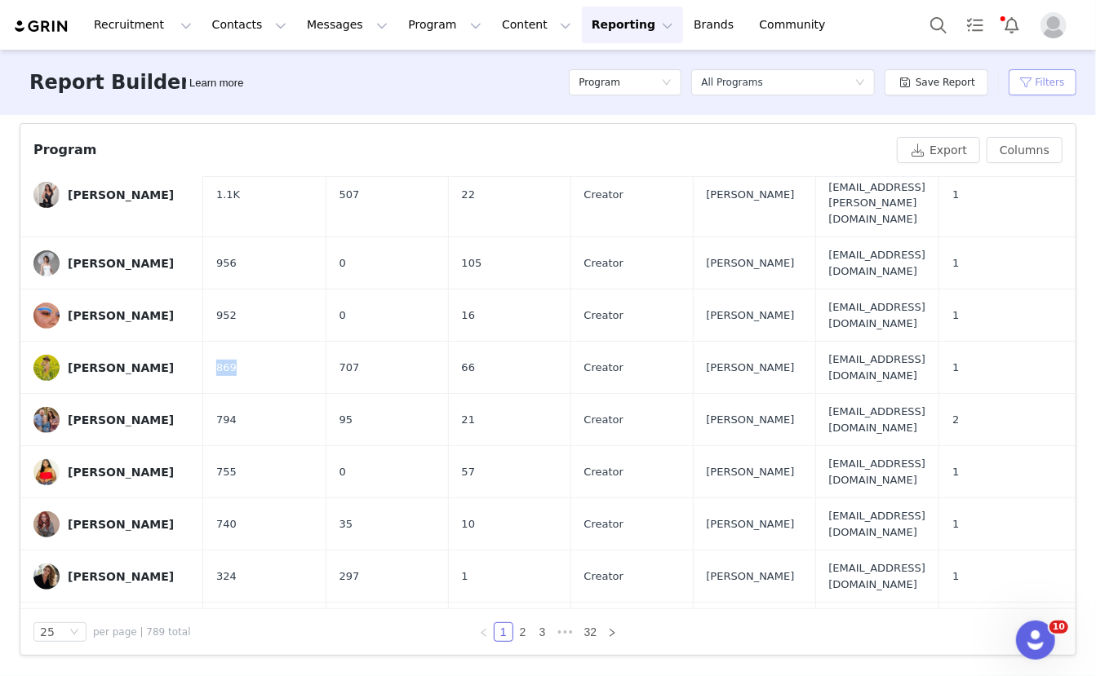
click at [1044, 86] on button "Filters" at bounding box center [1043, 82] width 68 height 26
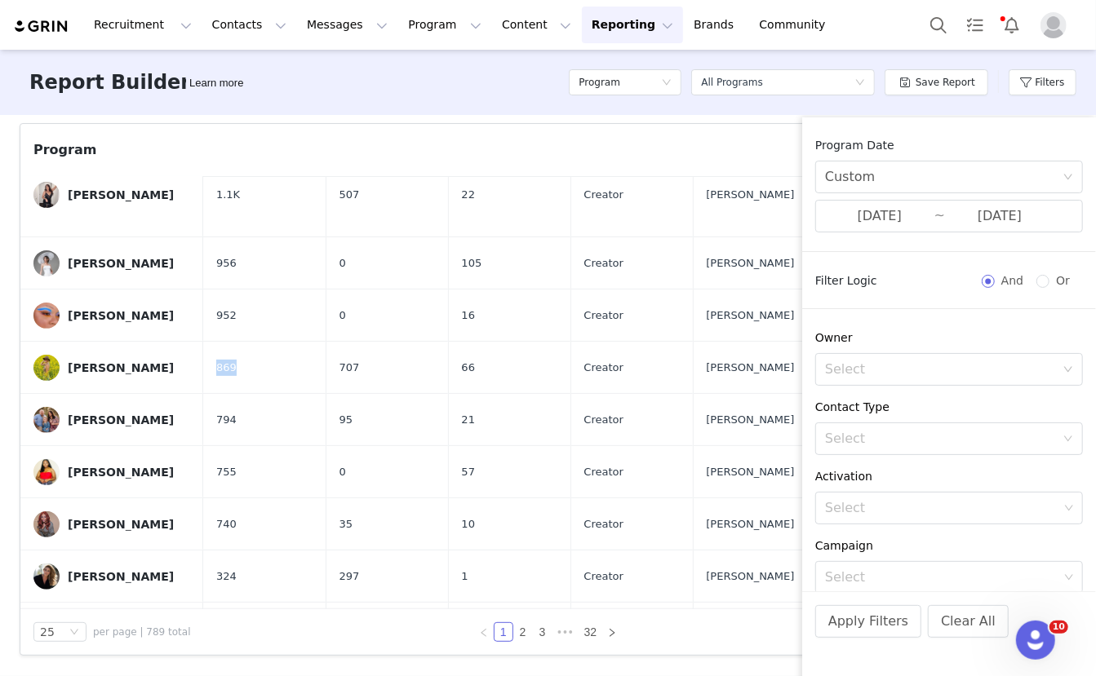
scroll to position [276, 0]
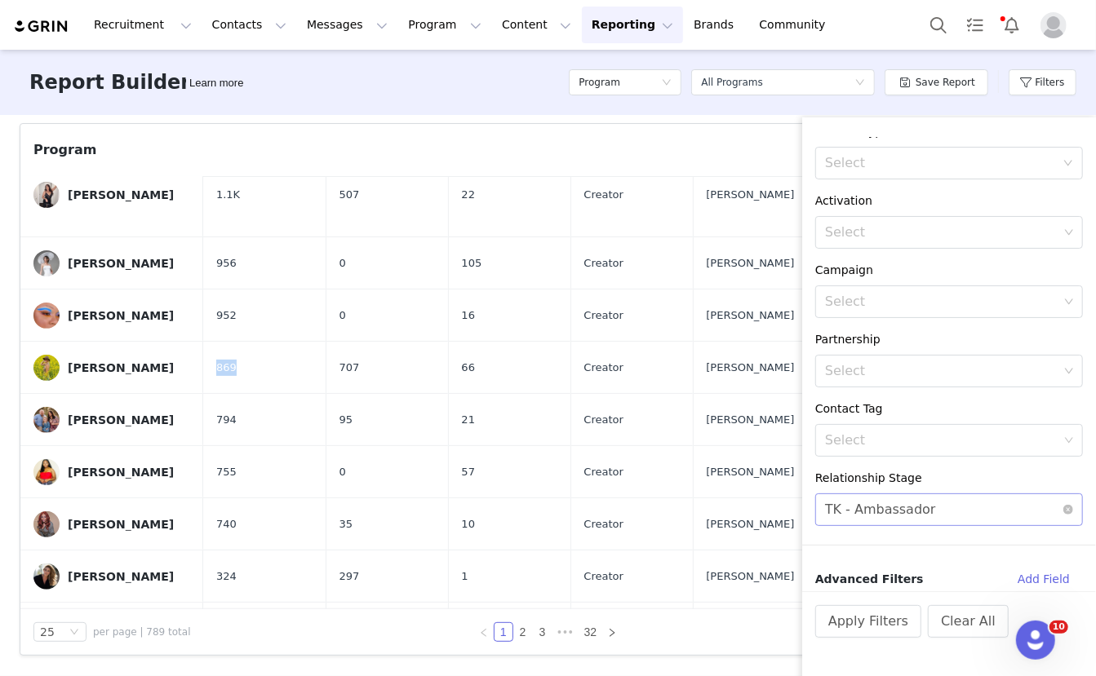
click at [922, 503] on div "TK - Ambassador" at bounding box center [880, 509] width 111 height 31
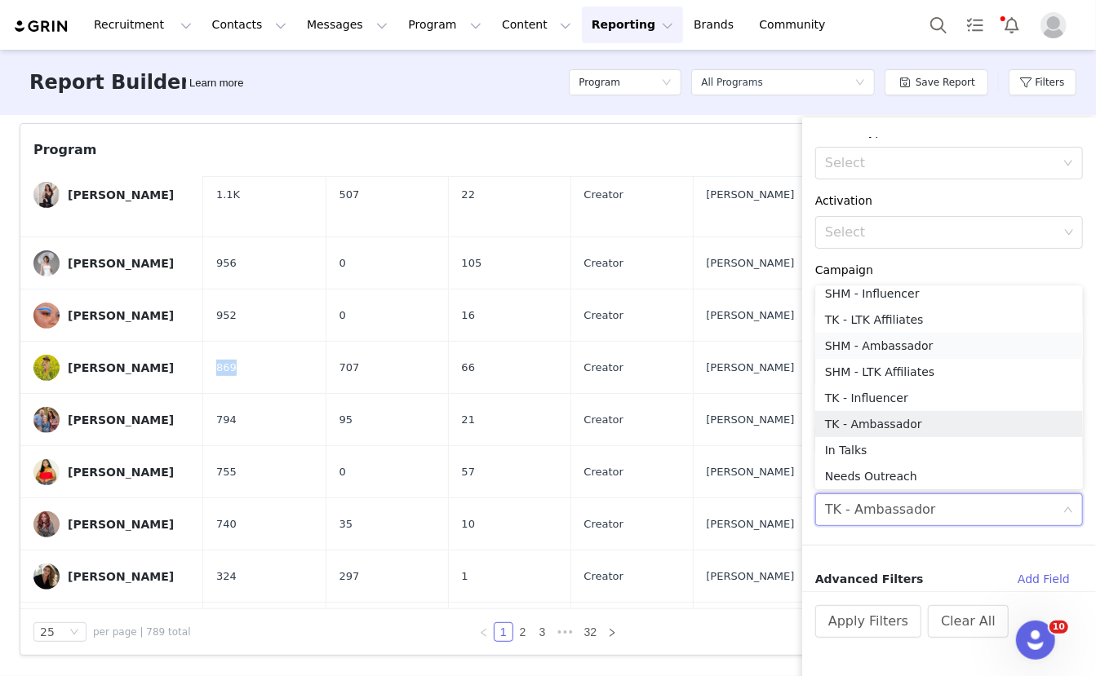
click at [904, 348] on li "SHM - Ambassador" at bounding box center [949, 346] width 268 height 26
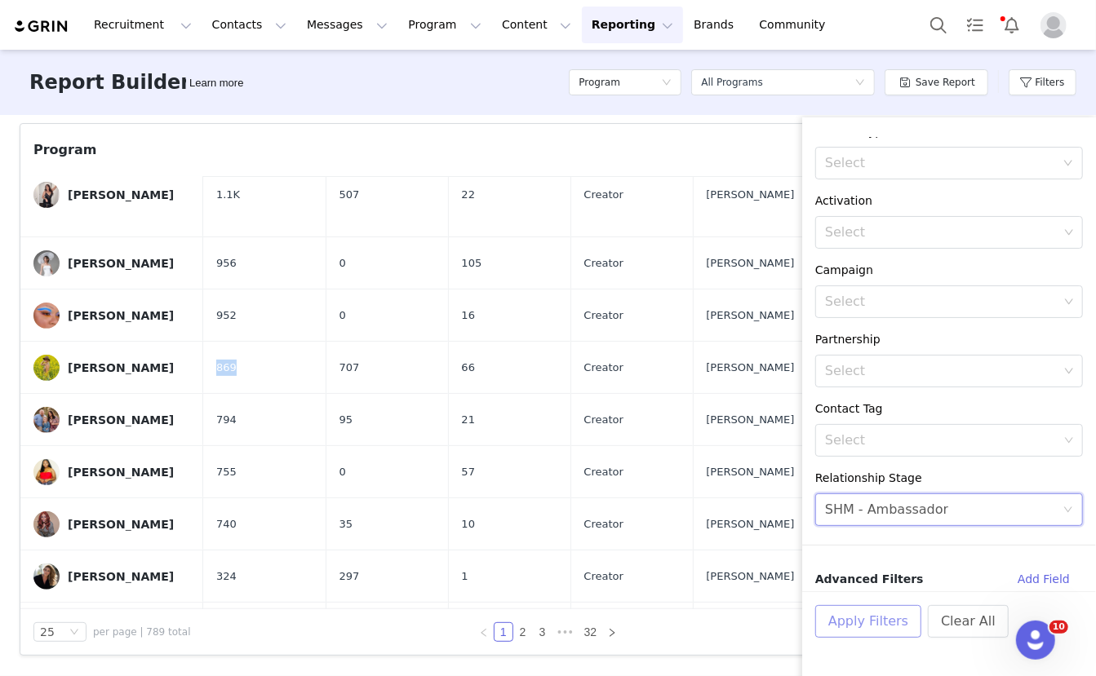
click at [879, 625] on button "Apply Filters" at bounding box center [868, 621] width 106 height 33
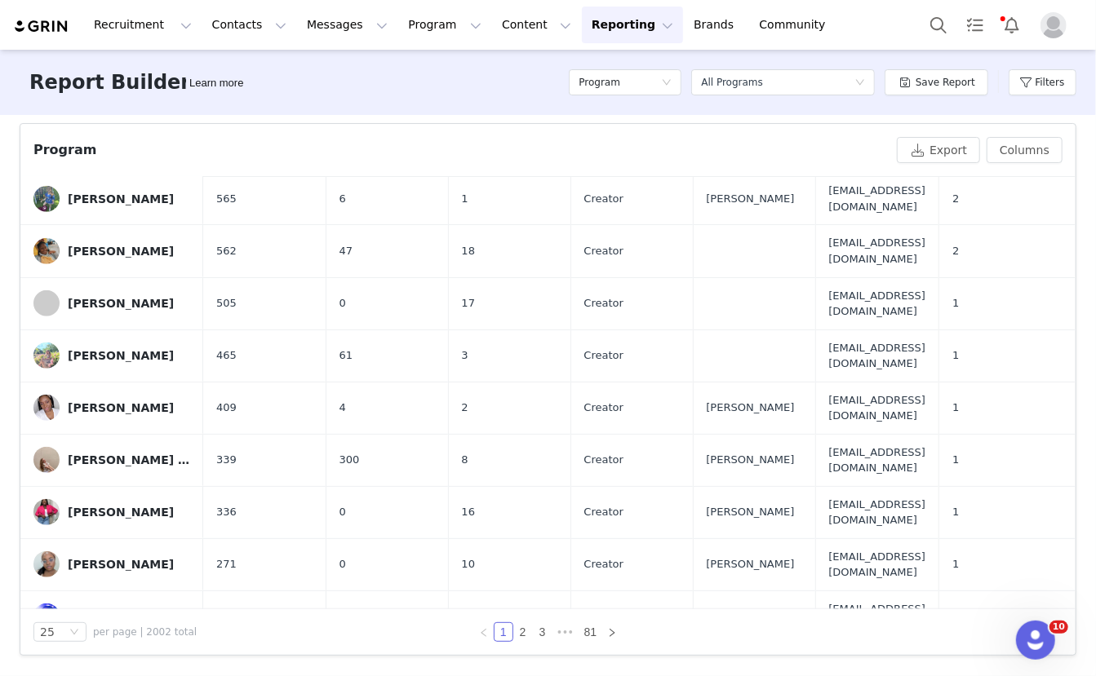
scroll to position [759, 0]
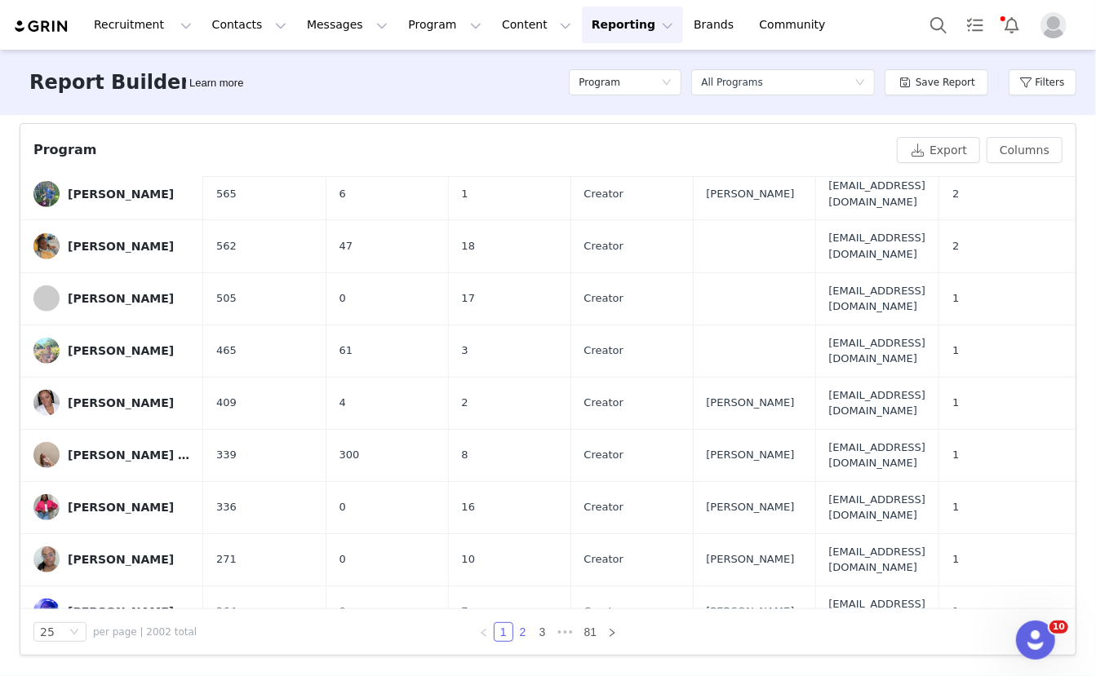
click at [525, 629] on link "2" at bounding box center [523, 632] width 18 height 18
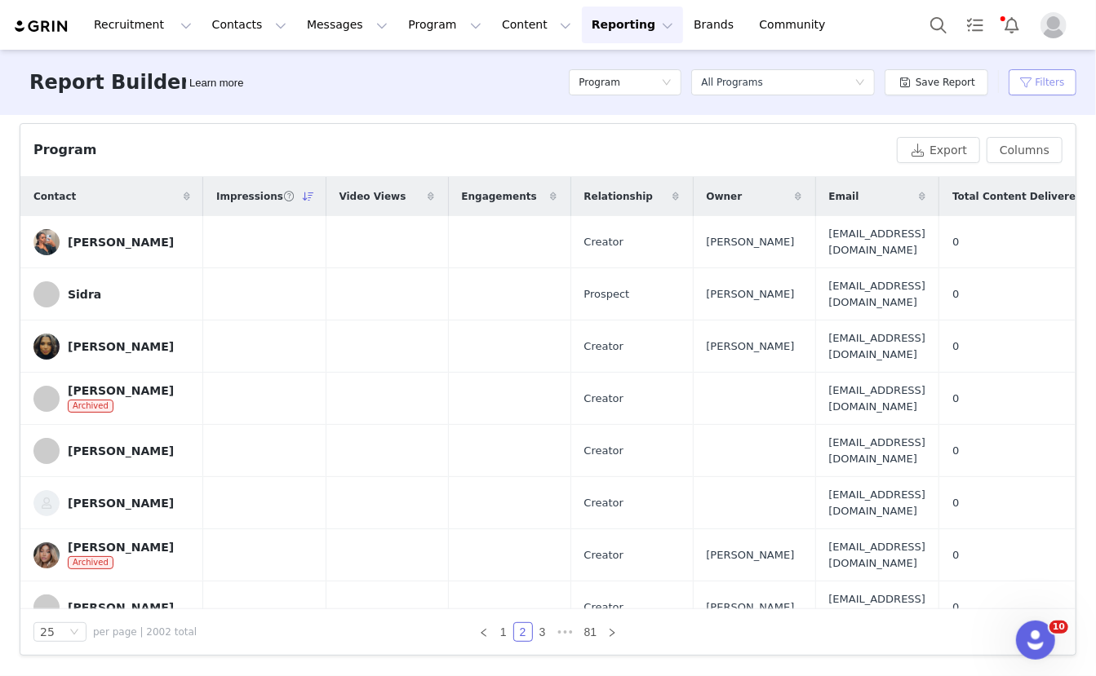
click at [1053, 86] on button "Filters" at bounding box center [1043, 82] width 68 height 26
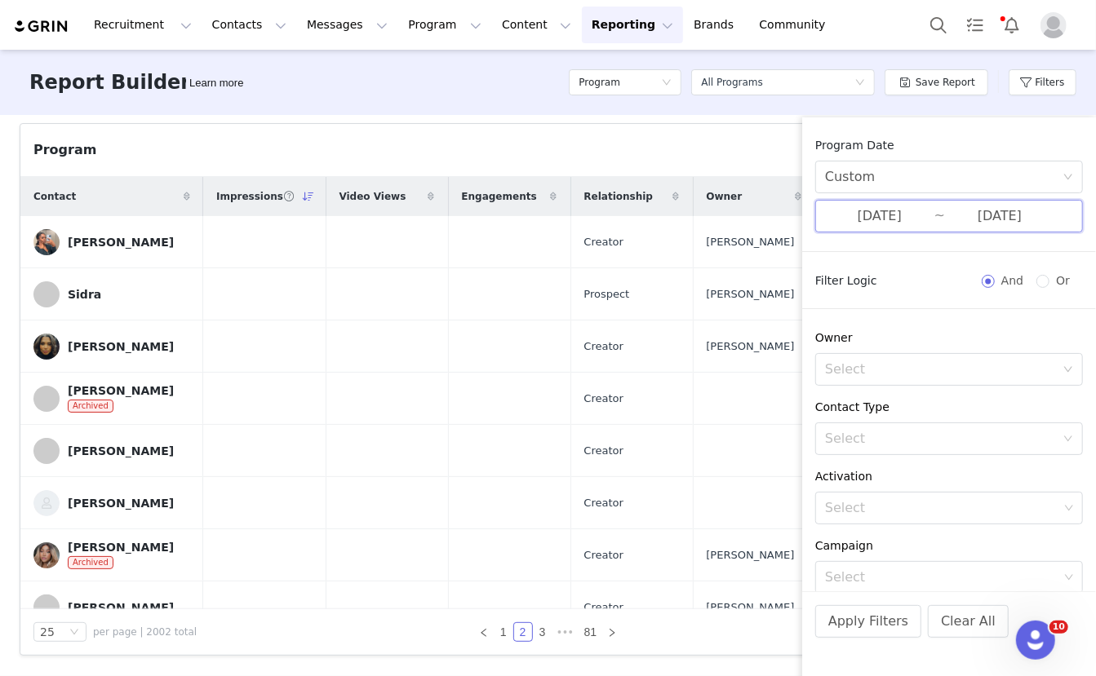
click at [941, 205] on span "09/29/2025 ~ 09/30/2025" at bounding box center [949, 216] width 268 height 33
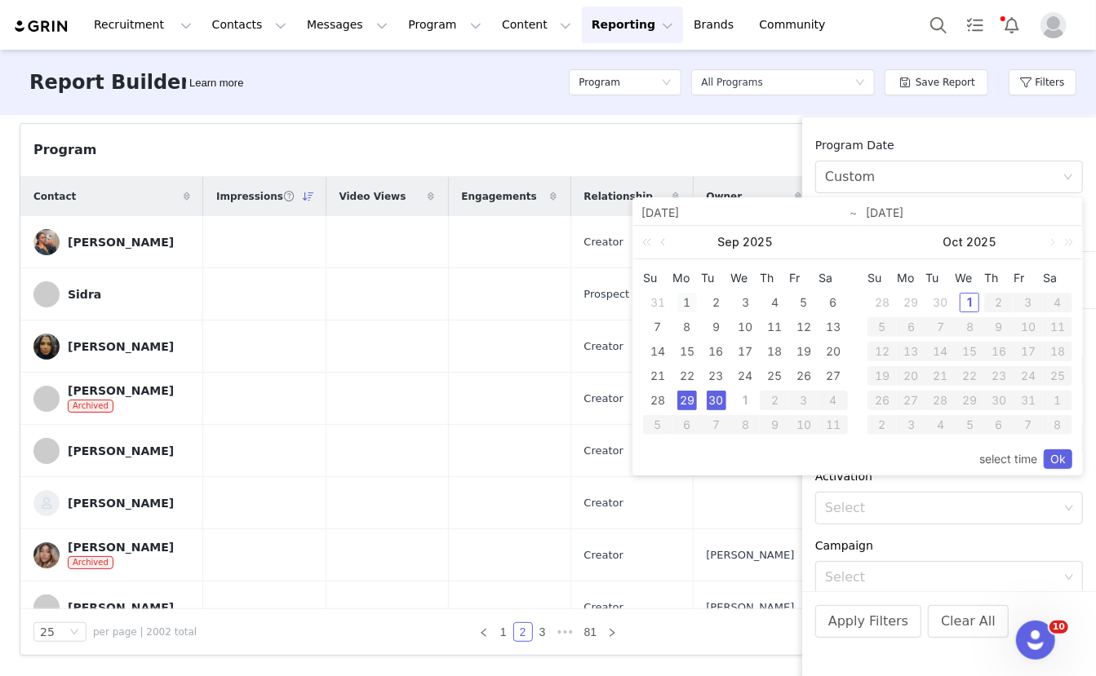
click at [681, 300] on div "1" at bounding box center [687, 303] width 20 height 20
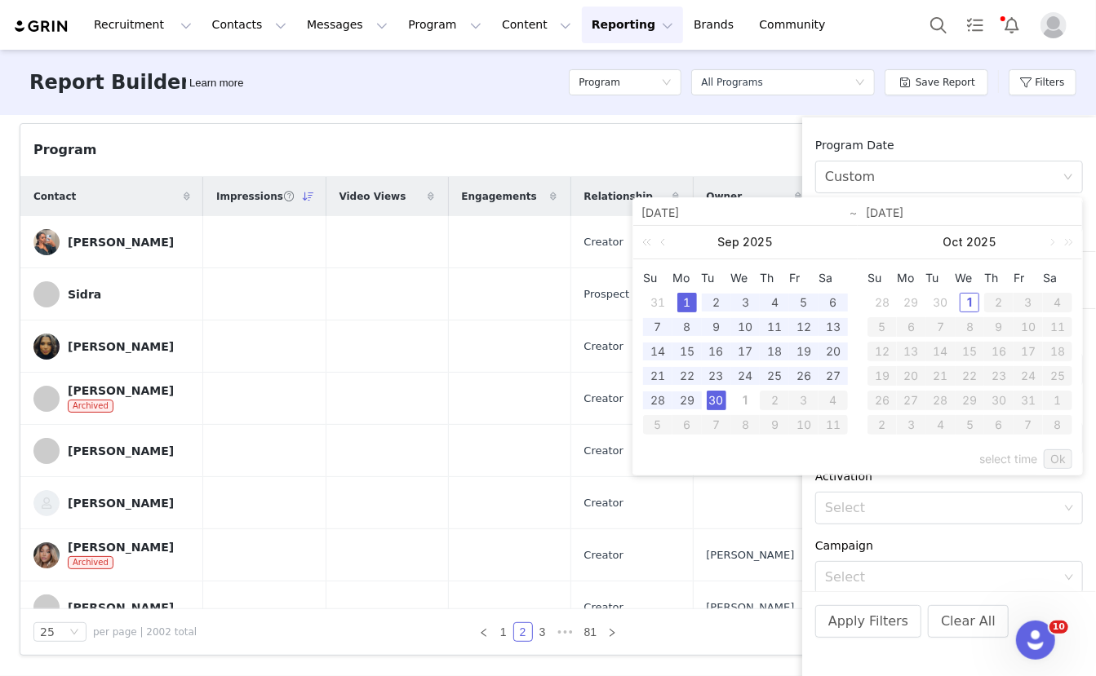
click at [707, 393] on div "30" at bounding box center [717, 401] width 20 height 20
type input "09/01/2025"
click at [1055, 455] on link "Ok" at bounding box center [1058, 460] width 29 height 20
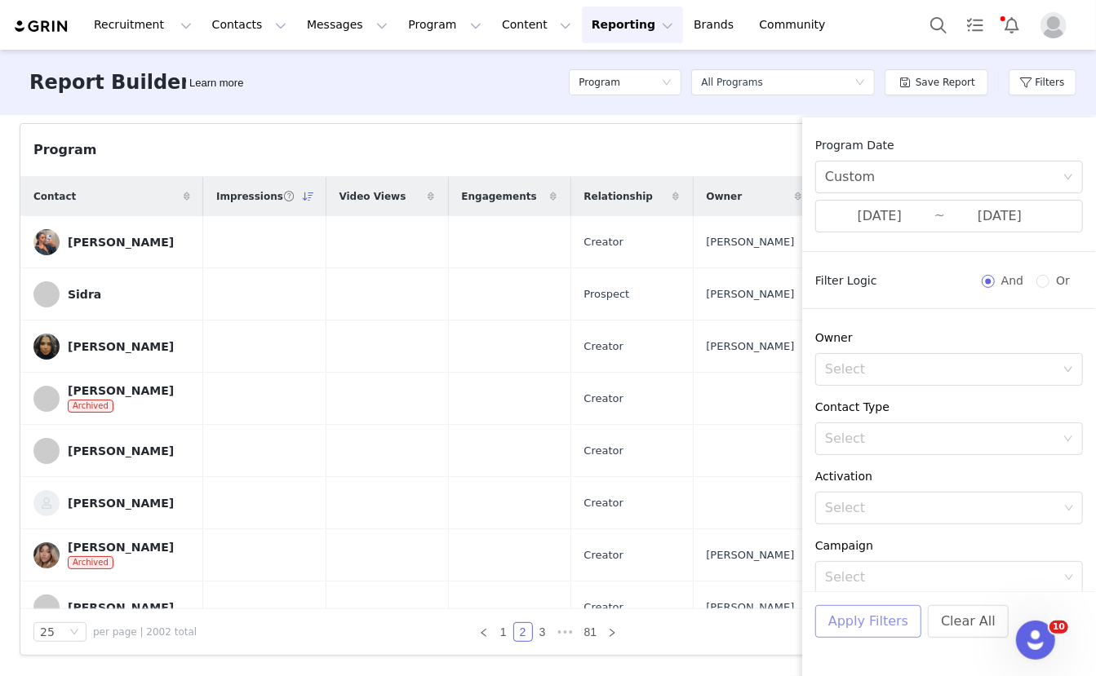
click at [881, 633] on button "Apply Filters" at bounding box center [868, 621] width 106 height 33
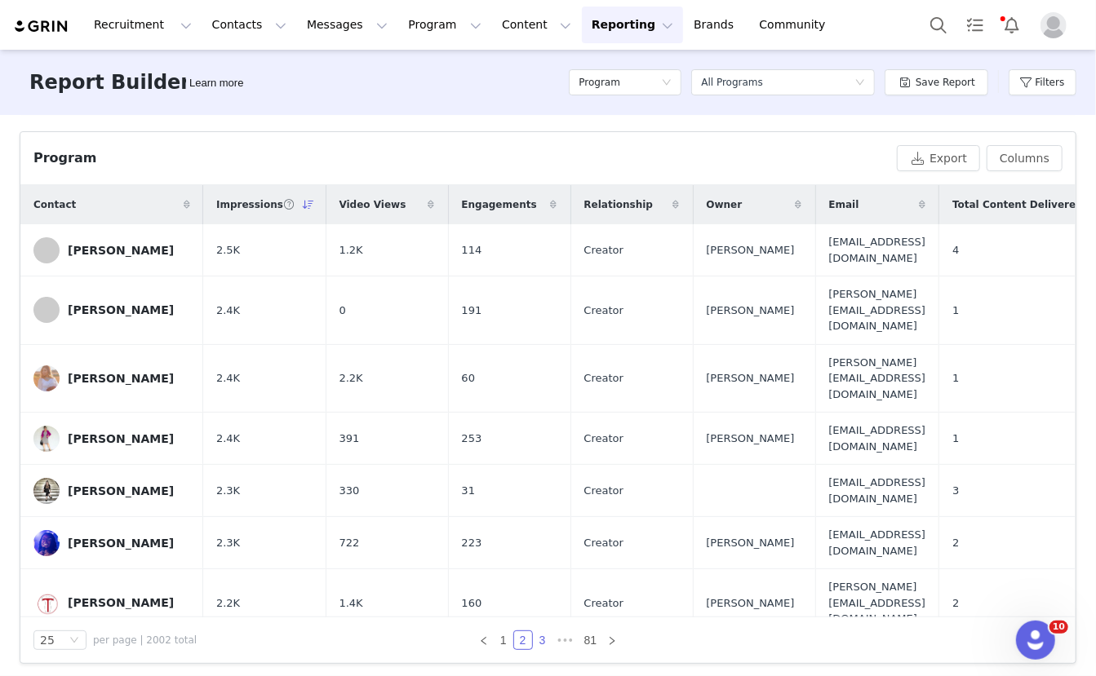
click at [540, 632] on link "3" at bounding box center [543, 641] width 18 height 18
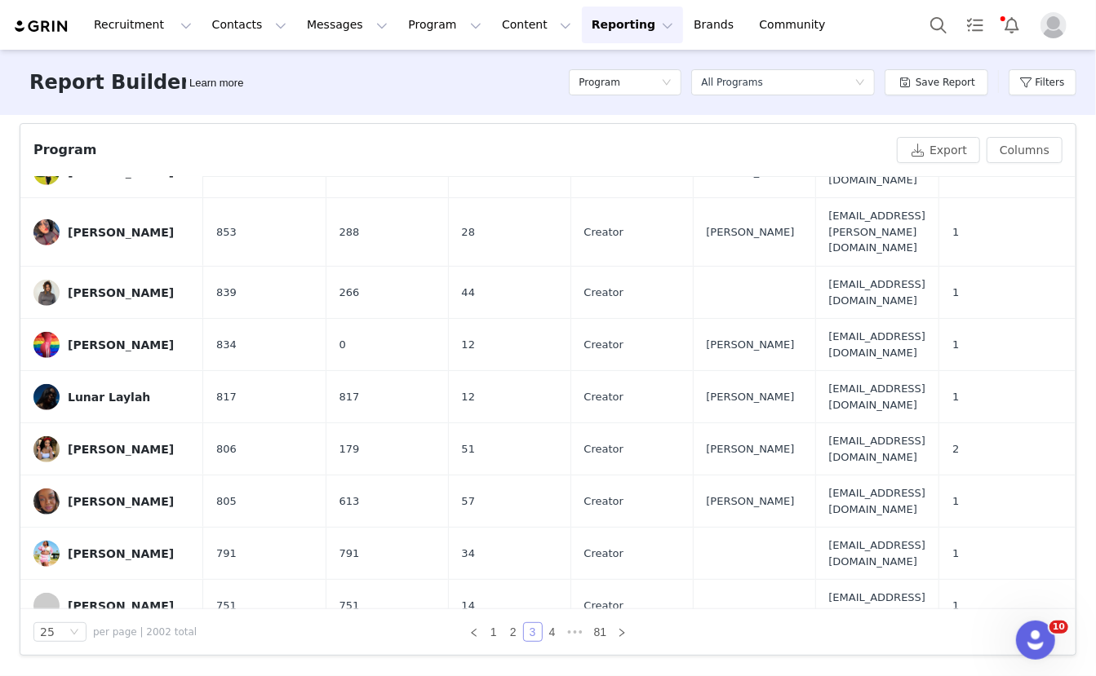
scroll to position [776, 0]
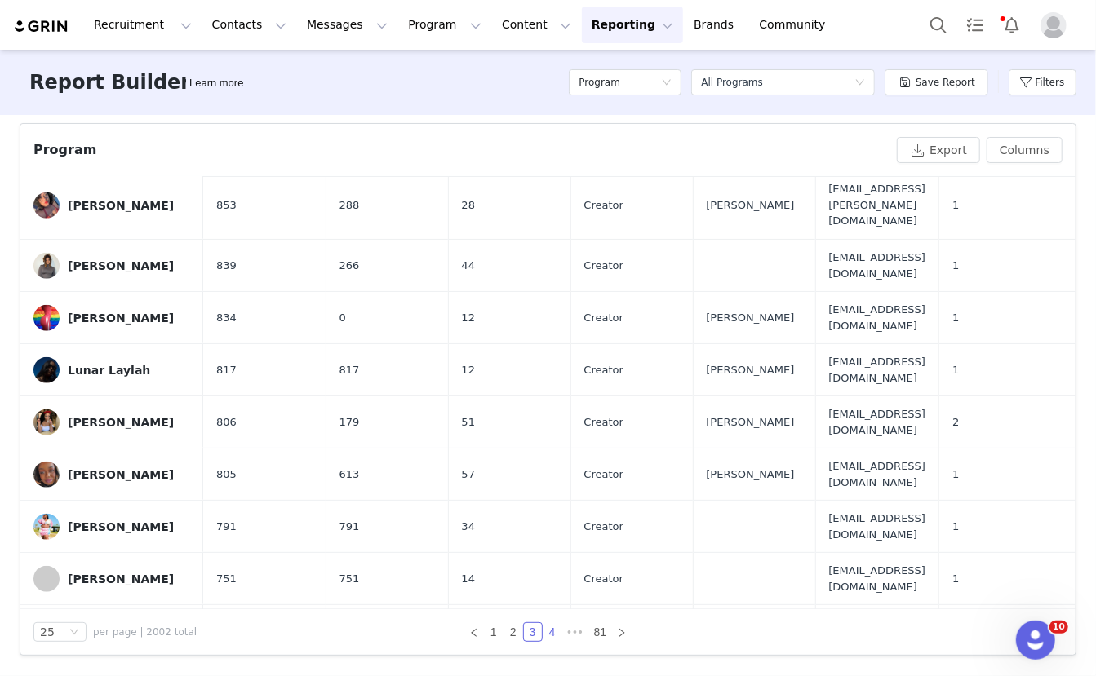
click at [556, 635] on link "4" at bounding box center [552, 632] width 18 height 18
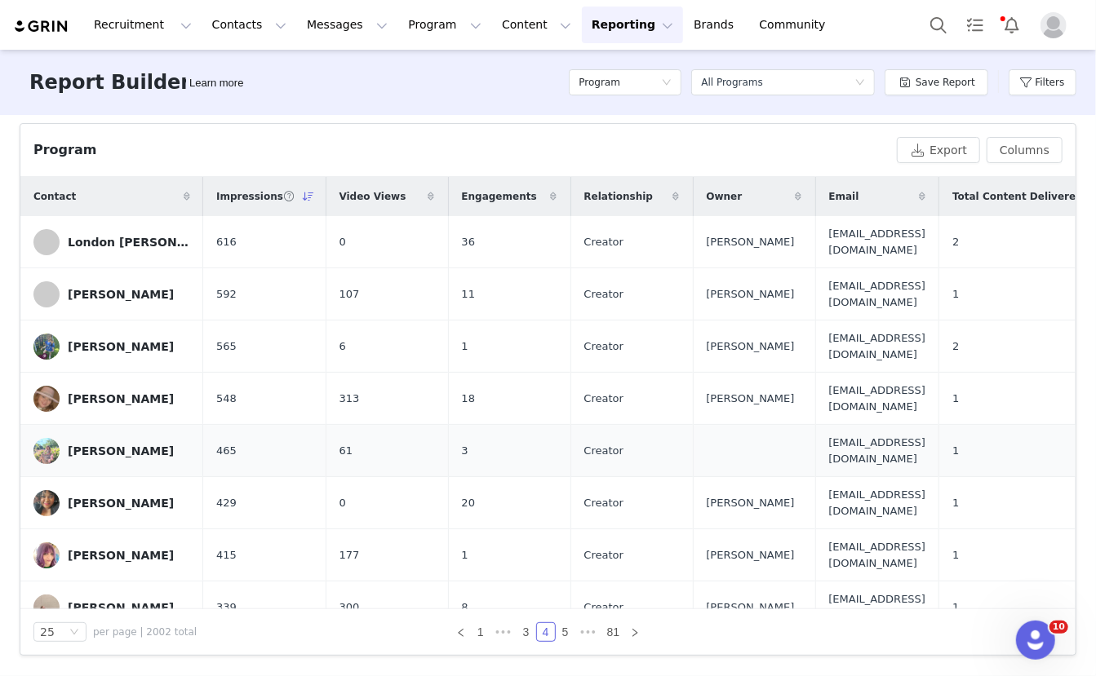
click at [224, 443] on span "465" at bounding box center [226, 451] width 20 height 16
click at [221, 600] on span "339" at bounding box center [226, 608] width 20 height 16
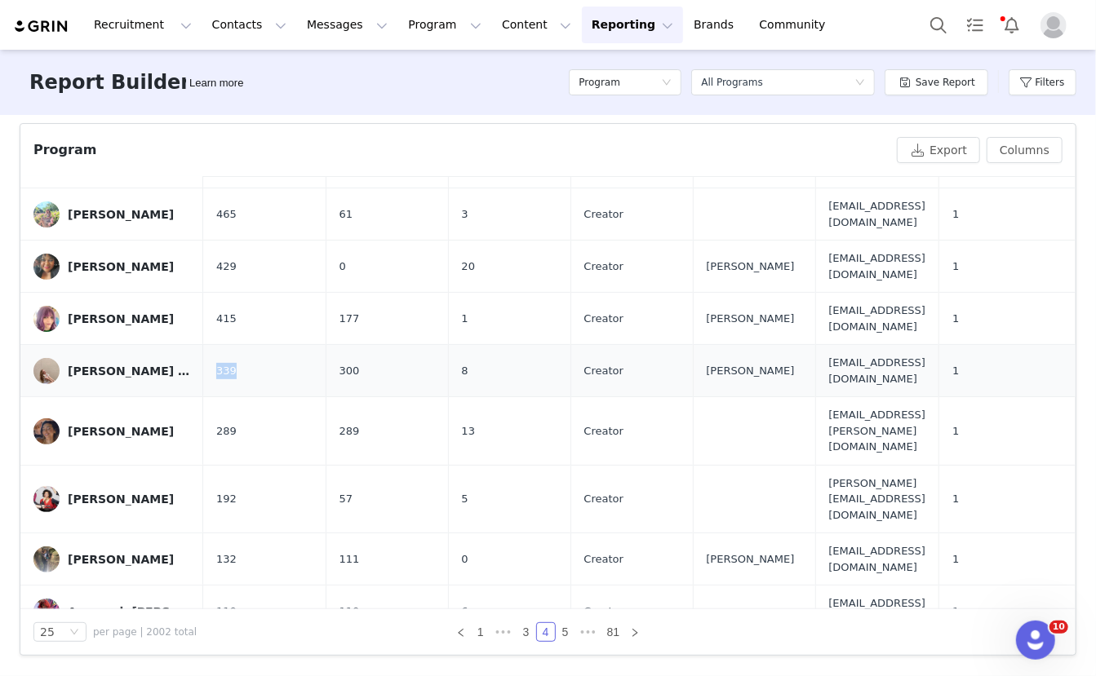
scroll to position [344, 0]
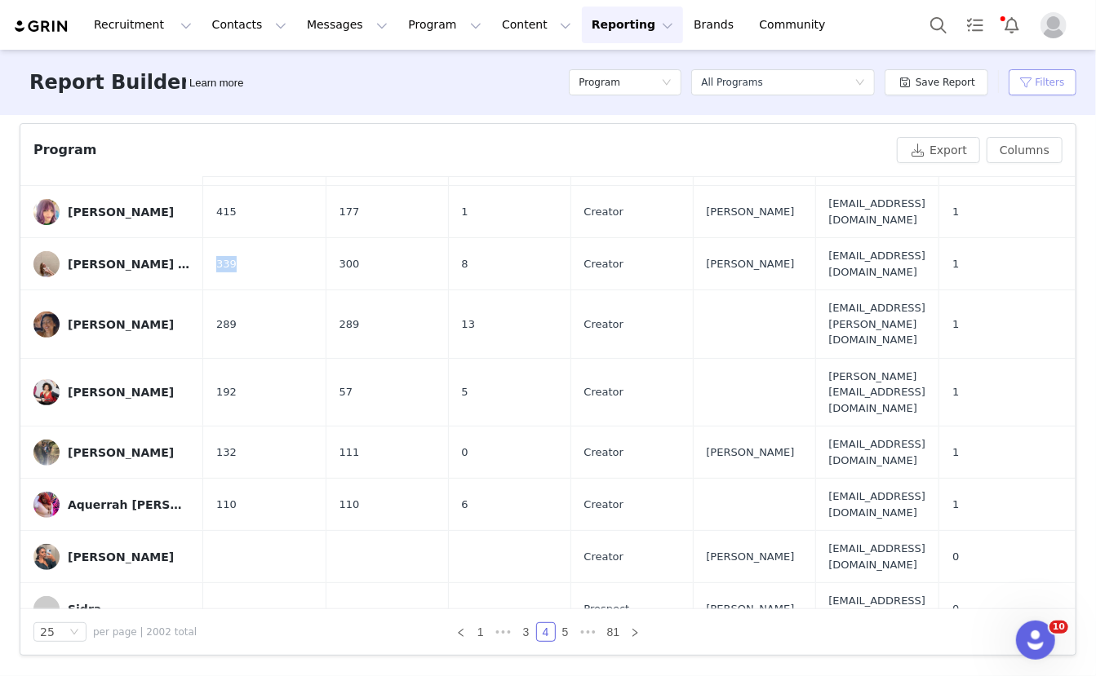
click at [1047, 88] on button "Filters" at bounding box center [1043, 82] width 68 height 26
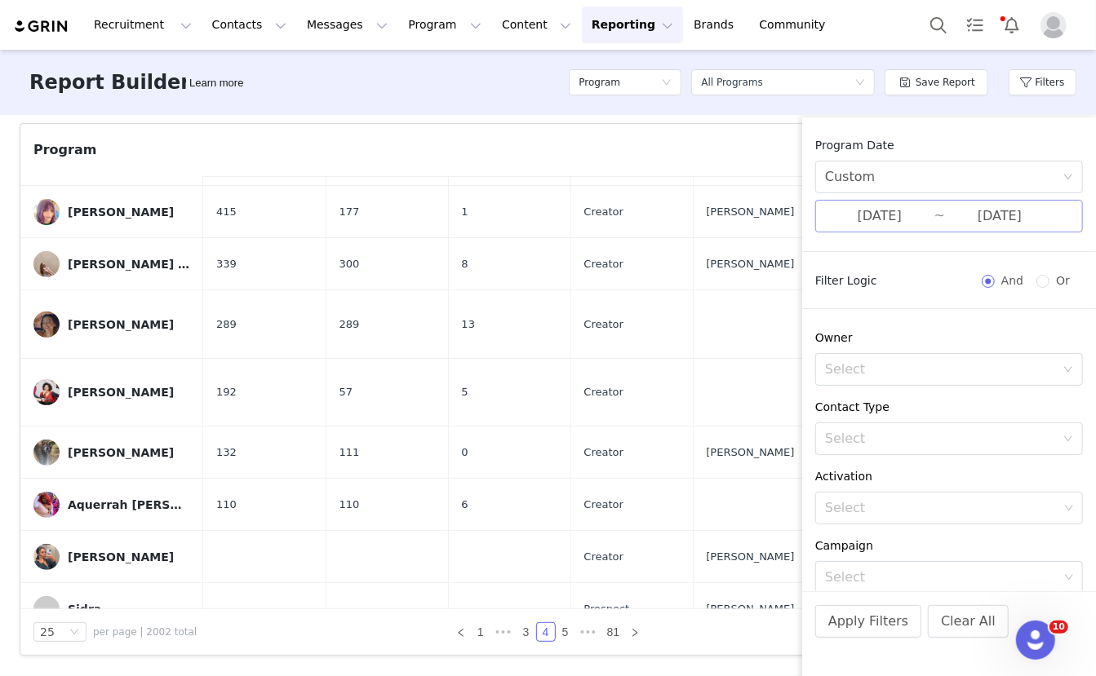
click at [921, 206] on input "09/01/2025" at bounding box center [879, 216] width 109 height 21
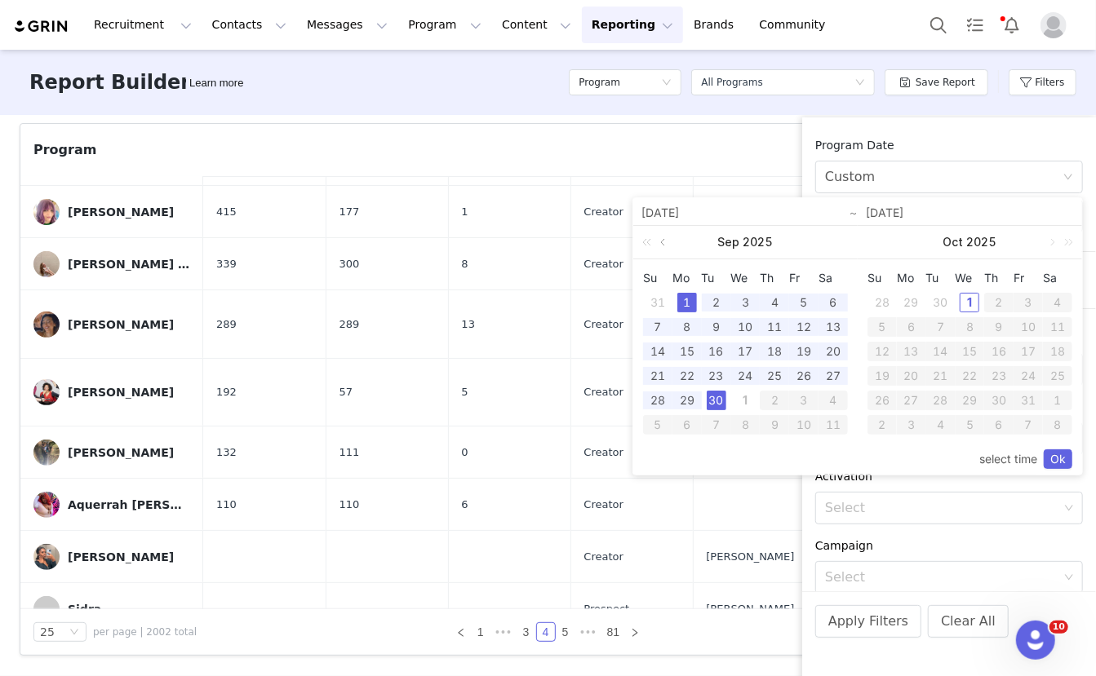
click at [663, 244] on link at bounding box center [664, 242] width 15 height 33
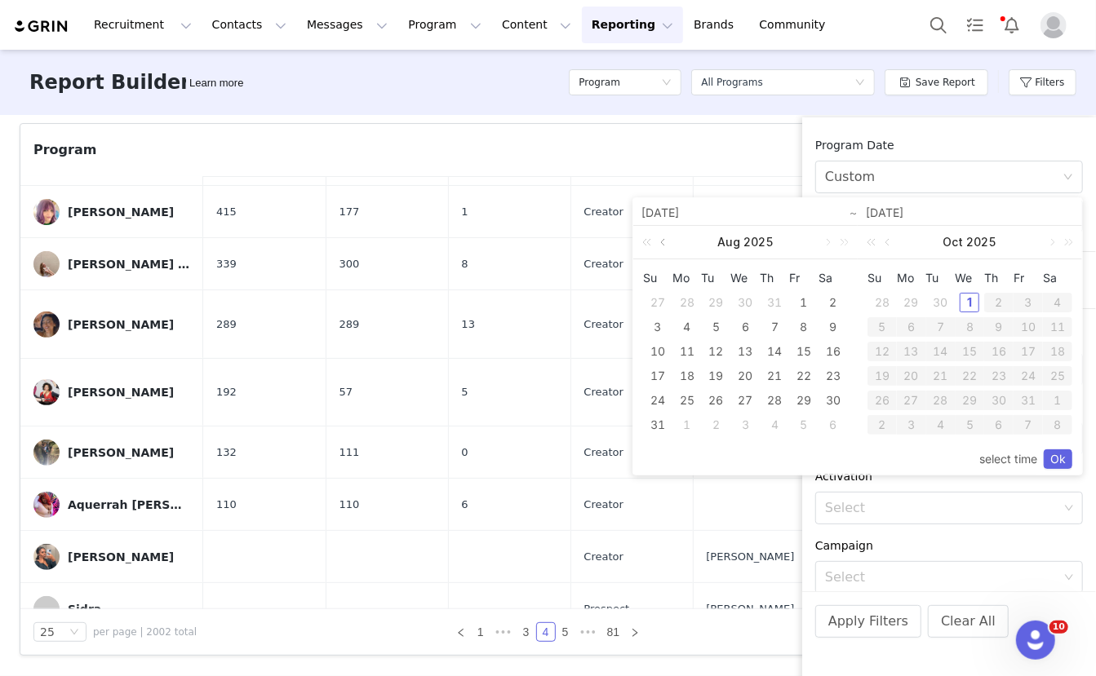
click at [663, 244] on link at bounding box center [664, 242] width 15 height 33
click at [715, 304] on div "1" at bounding box center [717, 303] width 20 height 20
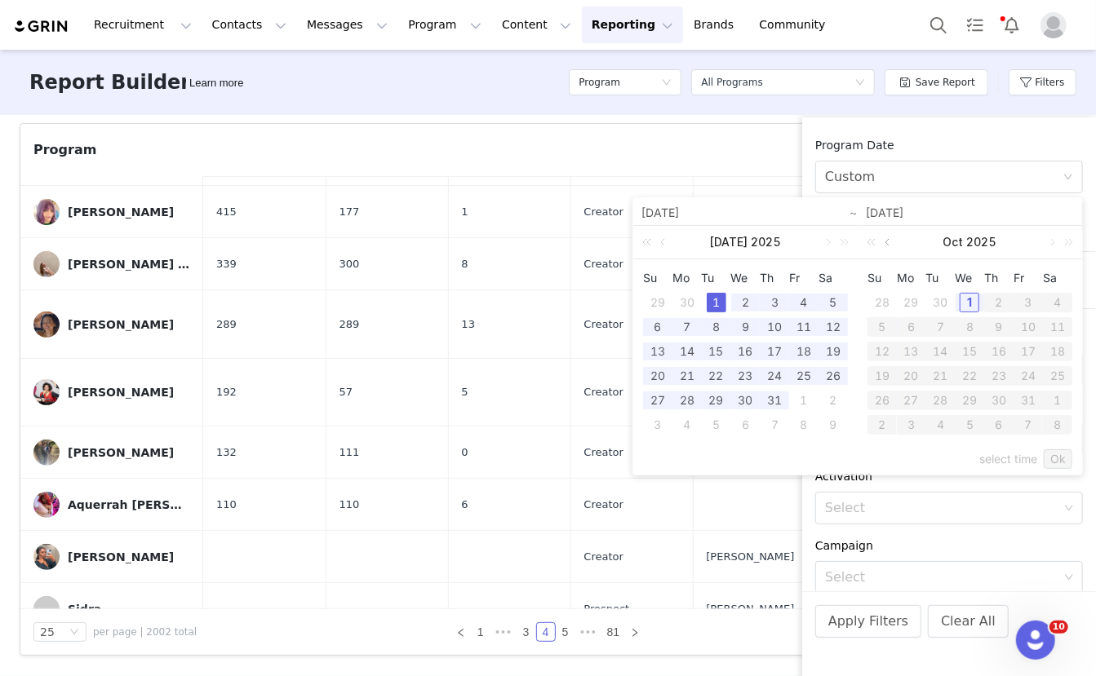
click at [889, 238] on link at bounding box center [888, 242] width 15 height 33
click at [941, 396] on div "30" at bounding box center [941, 401] width 20 height 20
type input "07/01/2025"
click at [1063, 459] on link "Ok" at bounding box center [1058, 460] width 29 height 20
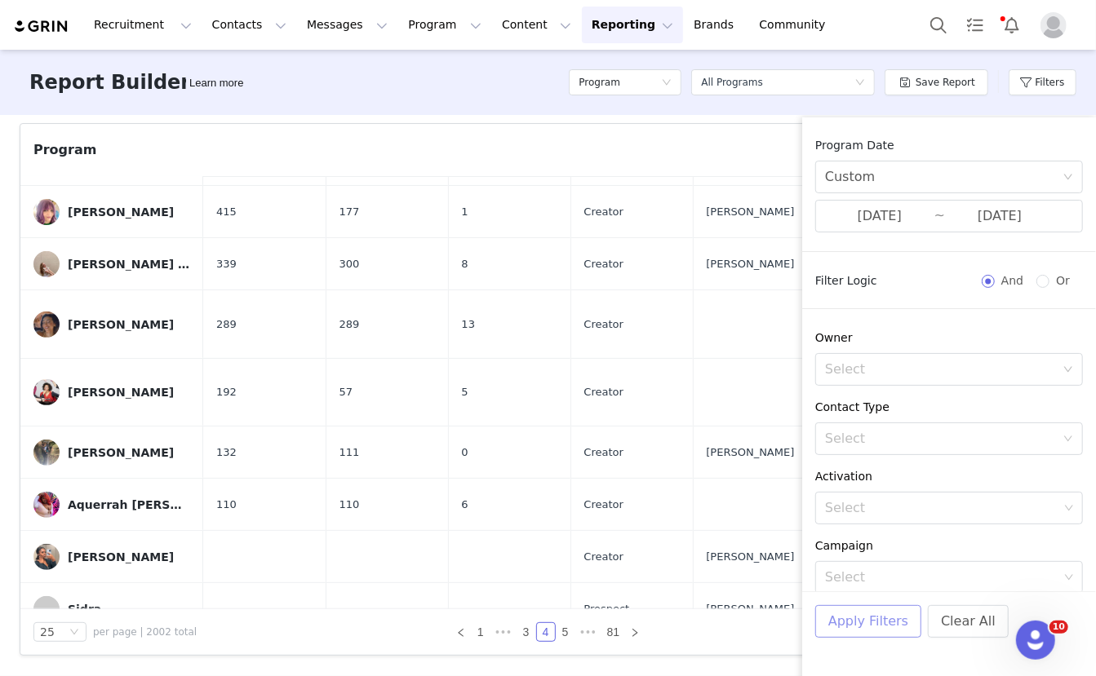
click at [886, 623] on button "Apply Filters" at bounding box center [868, 621] width 106 height 33
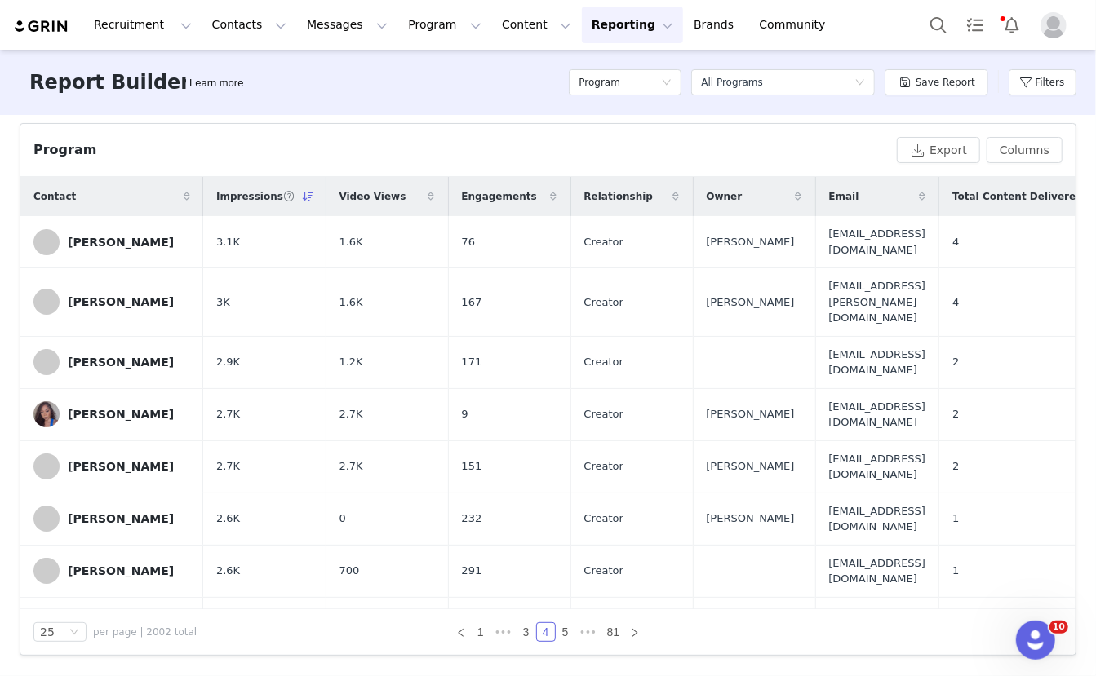
scroll to position [539, 0]
click at [566, 633] on link "5" at bounding box center [565, 632] width 18 height 18
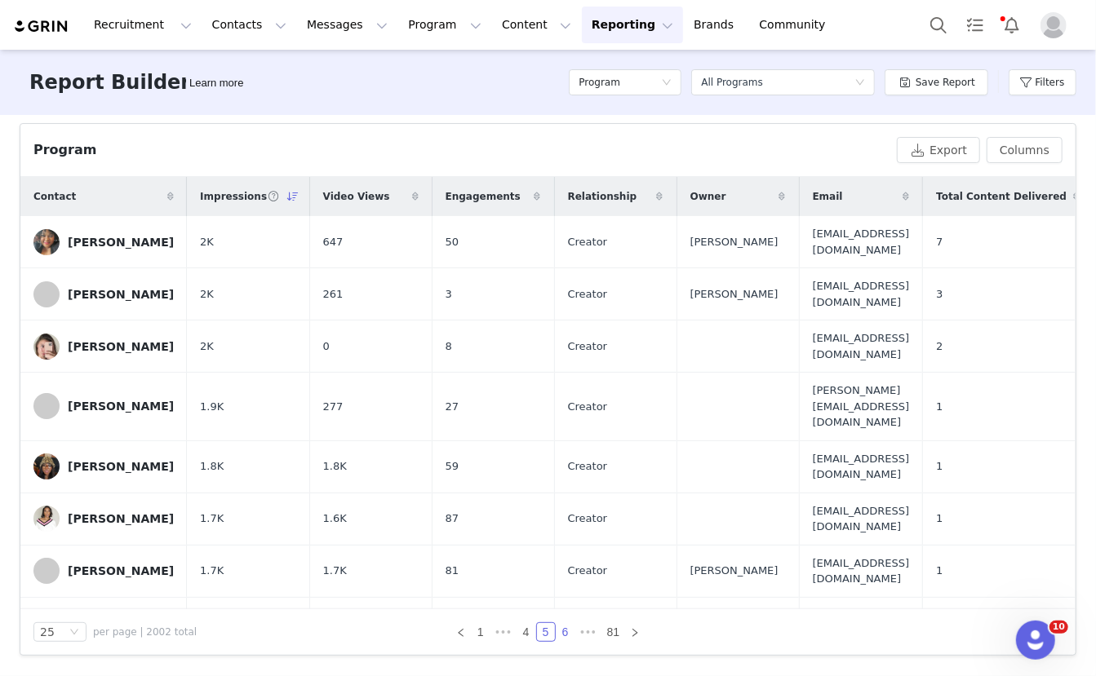
click at [566, 633] on link "6" at bounding box center [565, 632] width 18 height 18
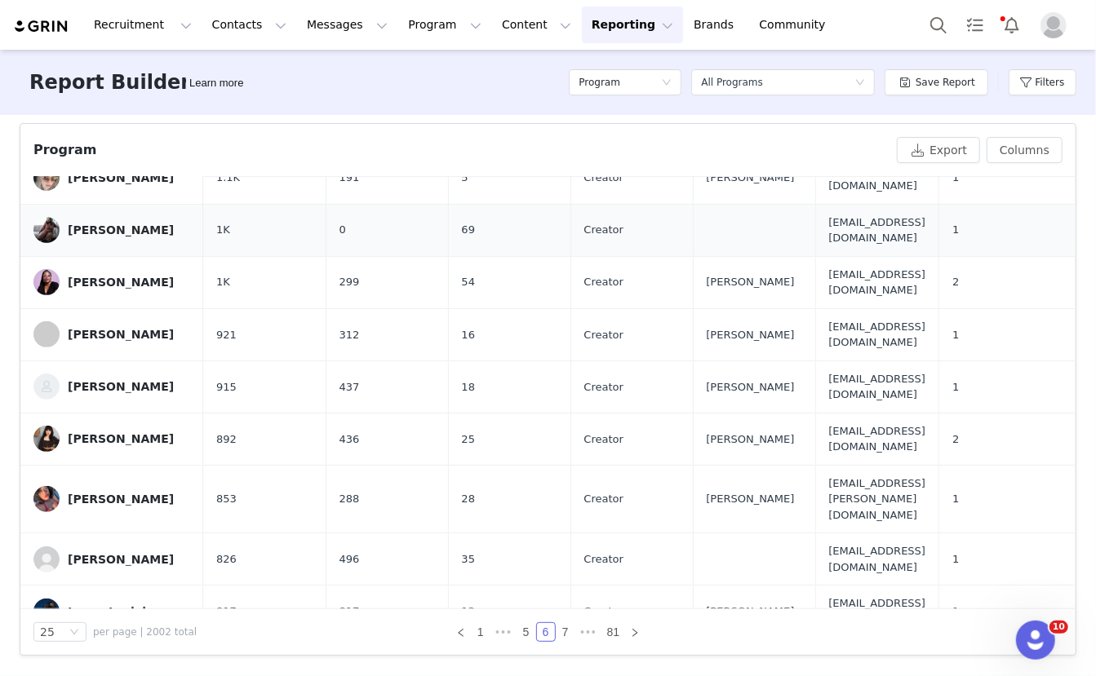
scroll to position [787, 0]
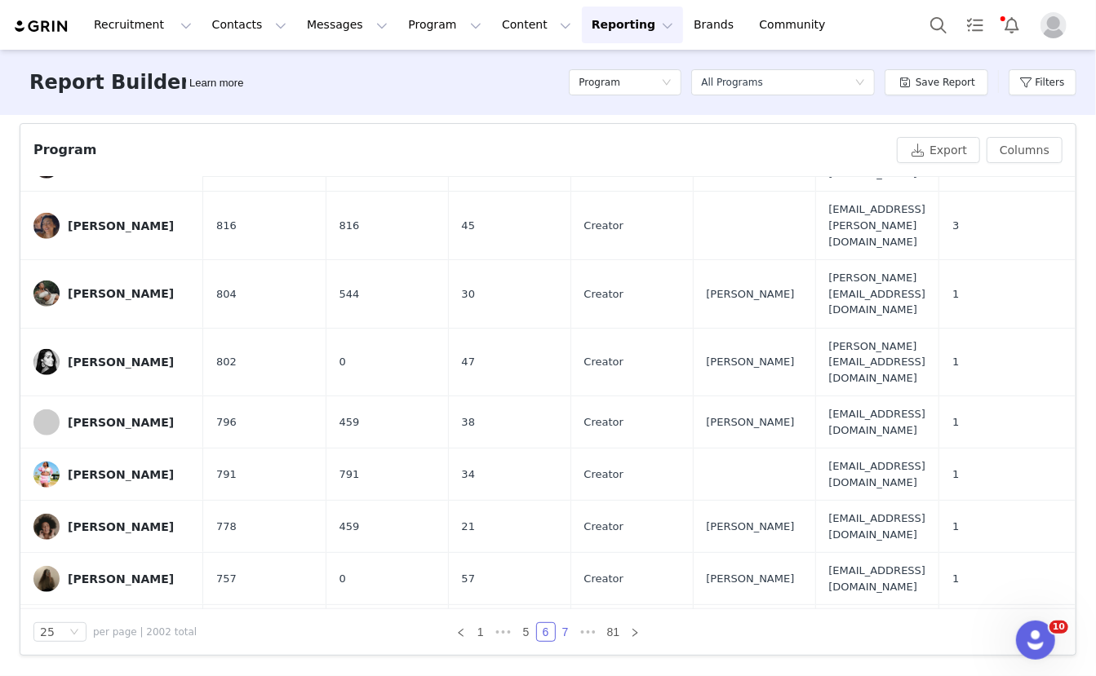
click at [564, 629] on link "7" at bounding box center [565, 632] width 18 height 18
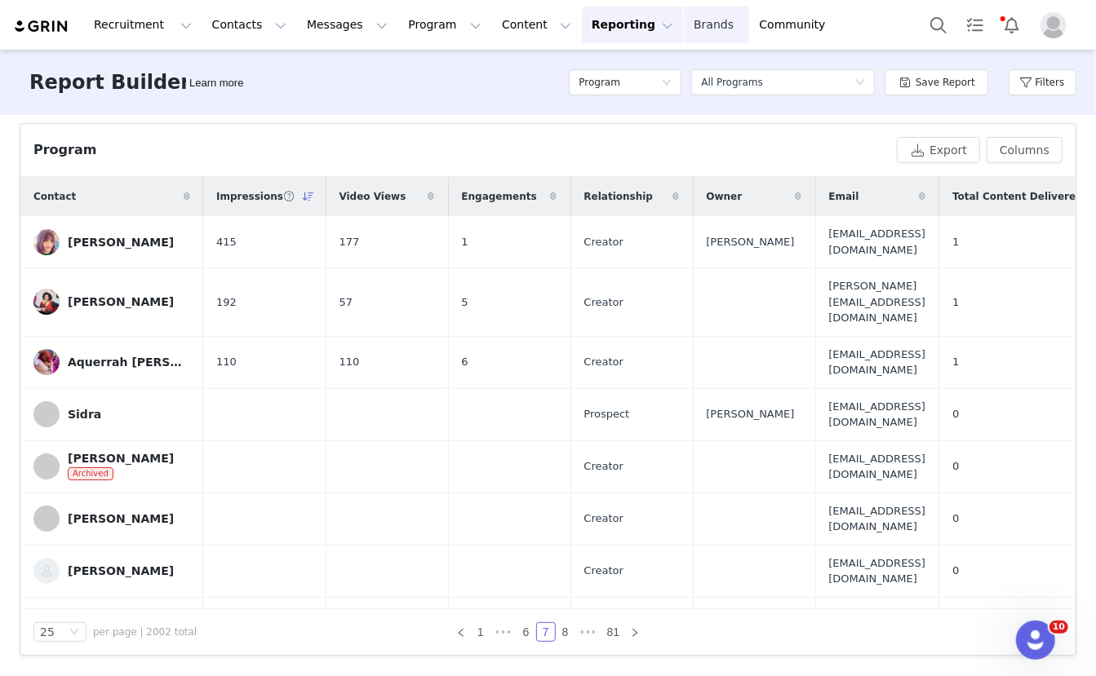
click at [684, 20] on link "Brands Brands" at bounding box center [716, 25] width 64 height 37
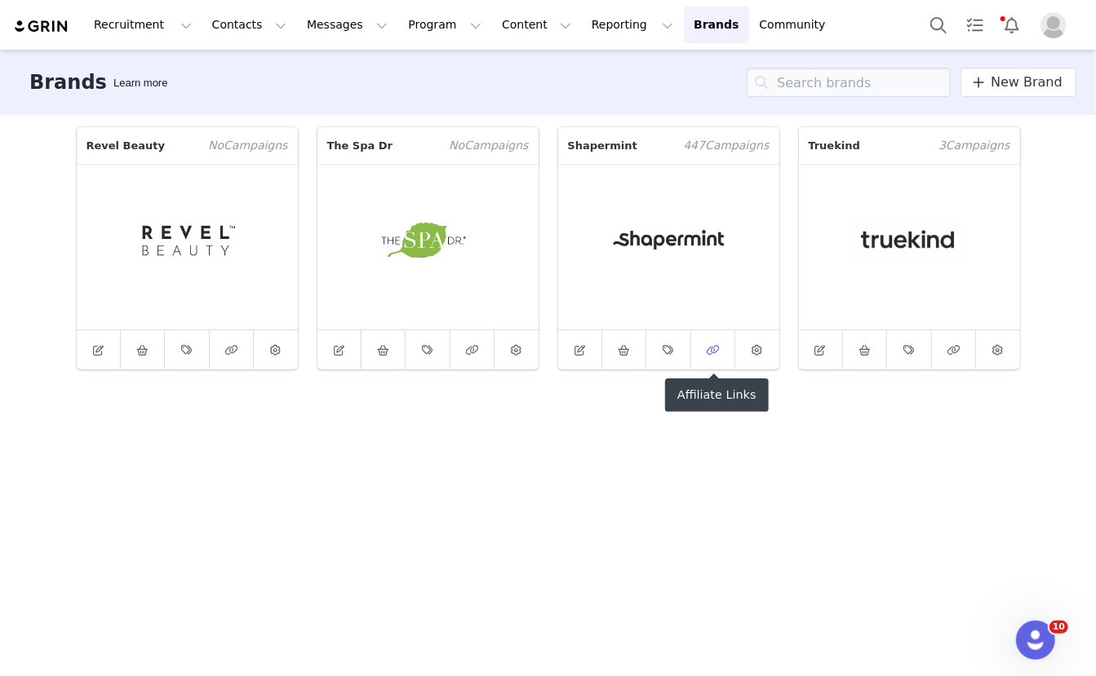
click at [708, 348] on icon at bounding box center [712, 350] width 13 height 11
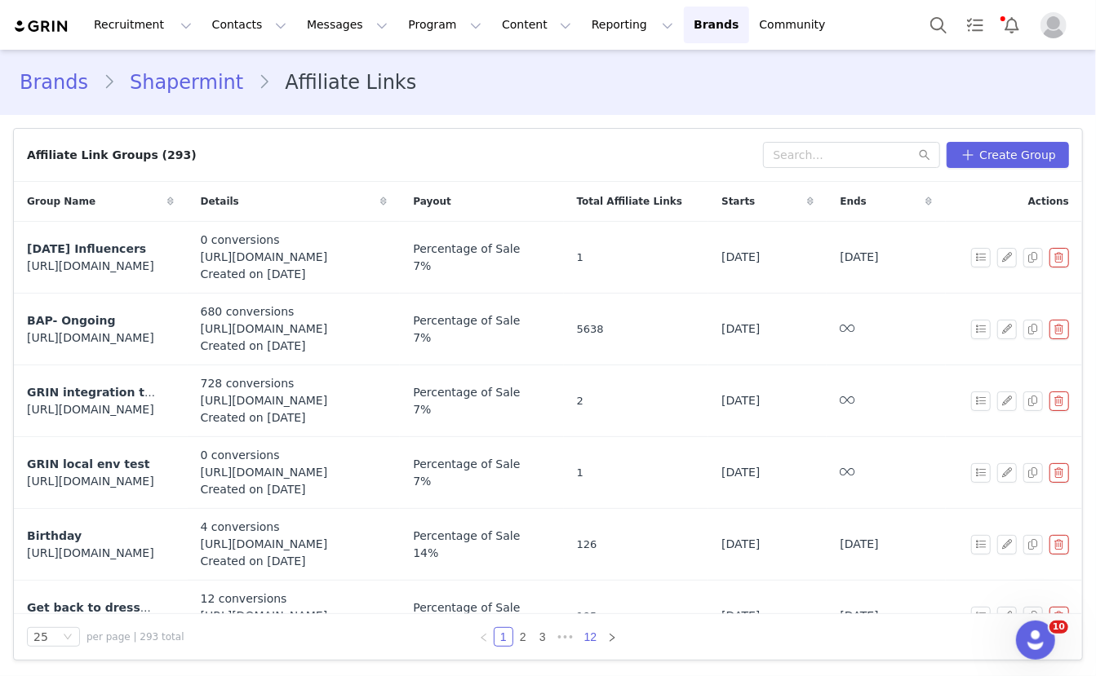
click at [592, 633] on link "12" at bounding box center [590, 637] width 23 height 18
click at [574, 633] on link "11" at bounding box center [571, 637] width 23 height 18
click at [503, 637] on link "1" at bounding box center [499, 637] width 18 height 18
click at [1009, 326] on button "button" at bounding box center [1007, 330] width 20 height 20
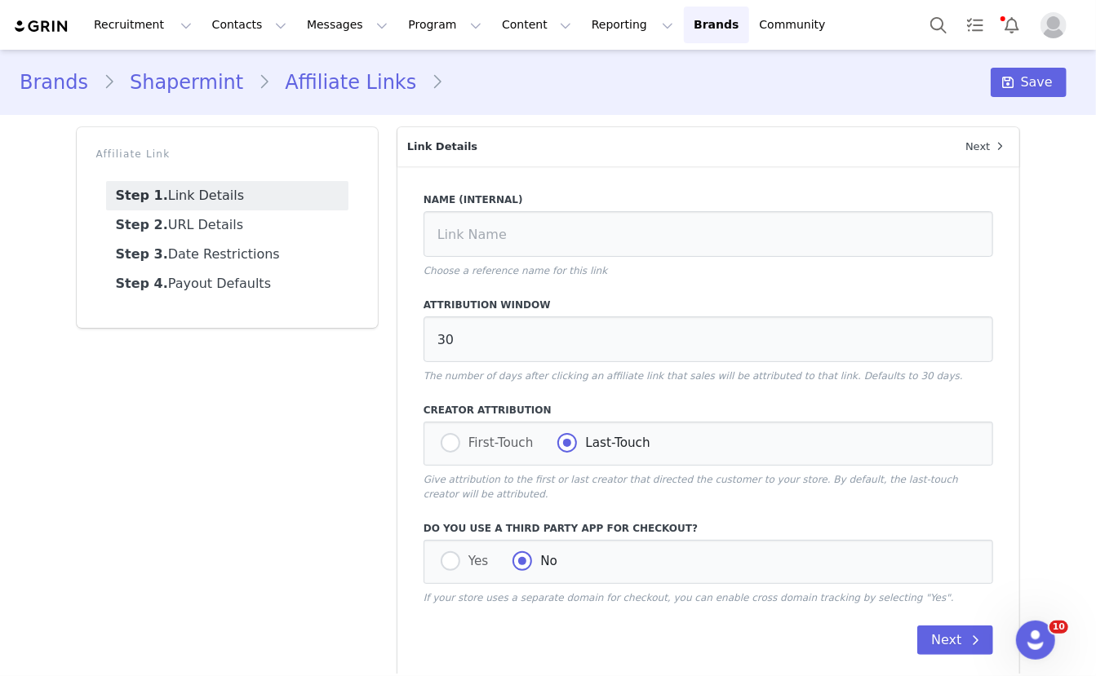
type input "BAP- Ongoing"
click at [248, 230] on link "Step 2. URL Details" at bounding box center [227, 225] width 242 height 29
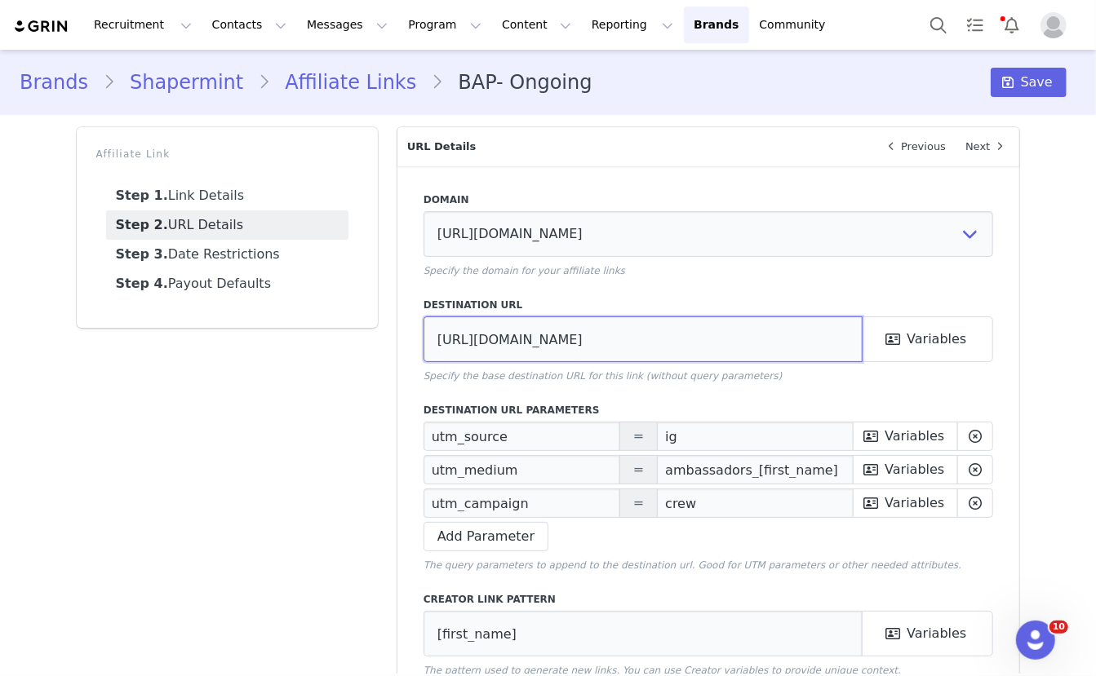
click at [480, 334] on input "https://shapermint.com/collections/warehouse-sale" at bounding box center [643, 340] width 440 height 46
paste input "prime-deals-event"
type input "https://shapermint.com/collections/prime-deals-event"
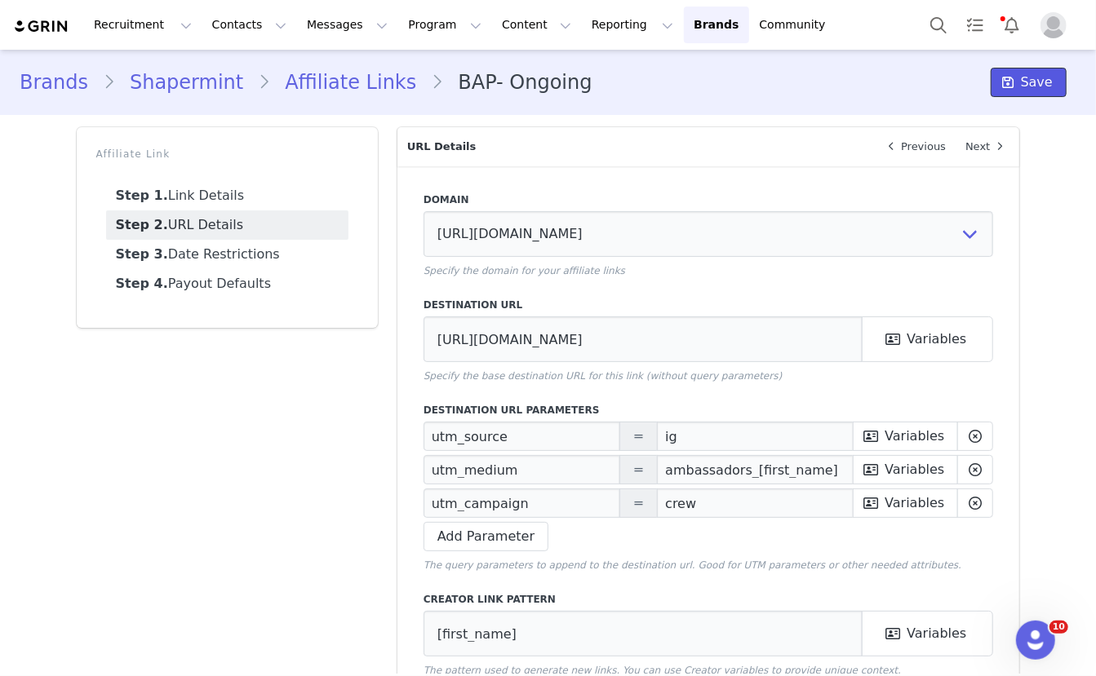
click at [1028, 81] on span "Save" at bounding box center [1037, 83] width 32 height 20
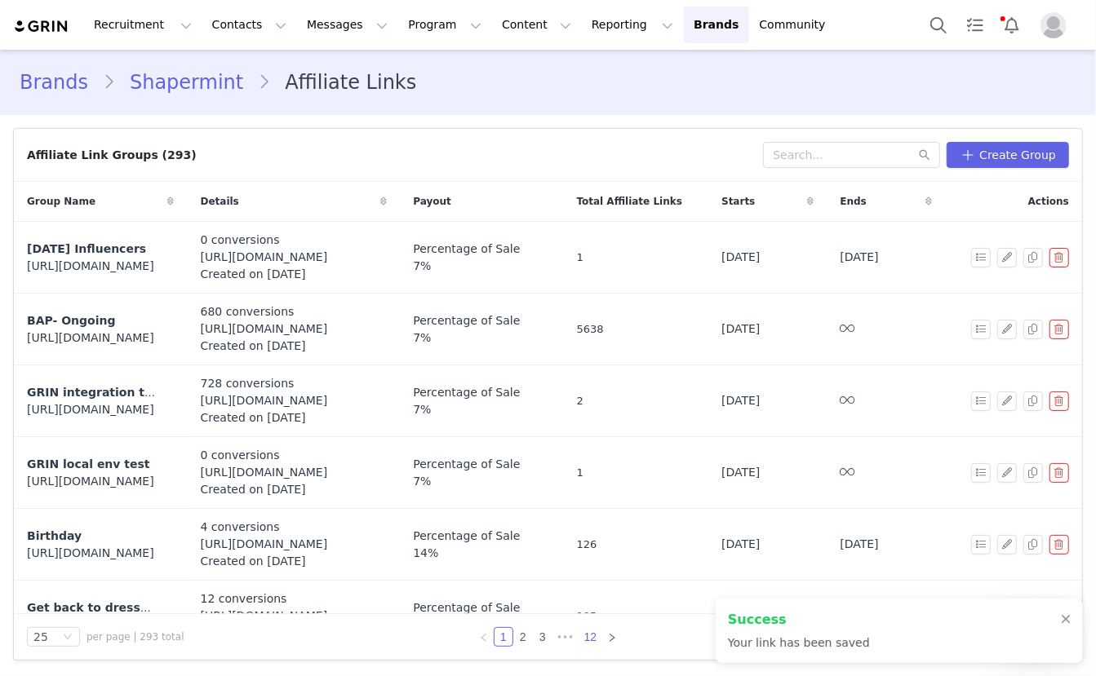
click at [594, 631] on link "12" at bounding box center [590, 637] width 23 height 18
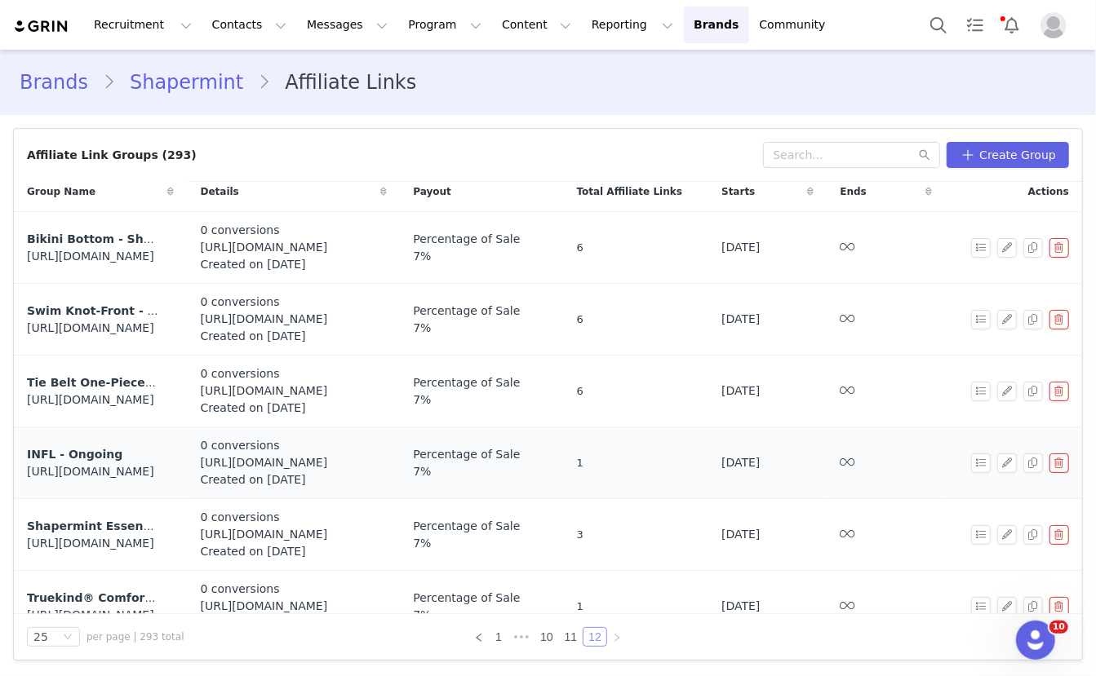
scroll to position [11, 0]
click at [1007, 462] on button "button" at bounding box center [1007, 463] width 20 height 20
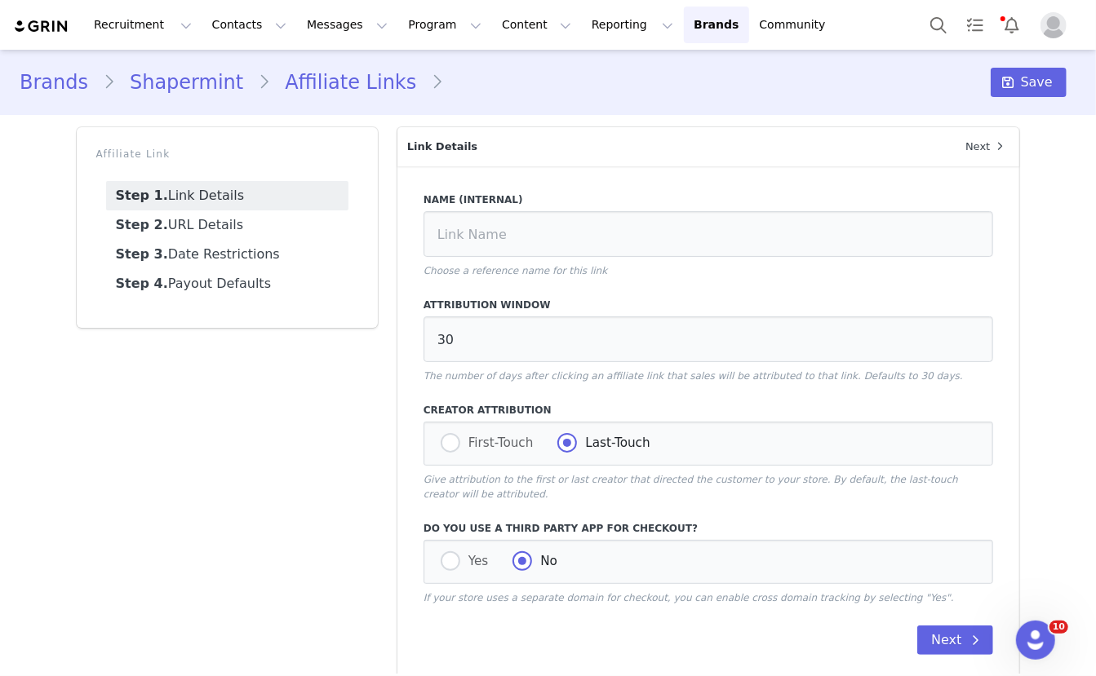
type input "INFL - Ongoing"
type input "https://shapermint.com/collections/warehouse-sale"
type input "[first_name]"
click at [243, 219] on link "Step 2. URL Details" at bounding box center [227, 225] width 242 height 29
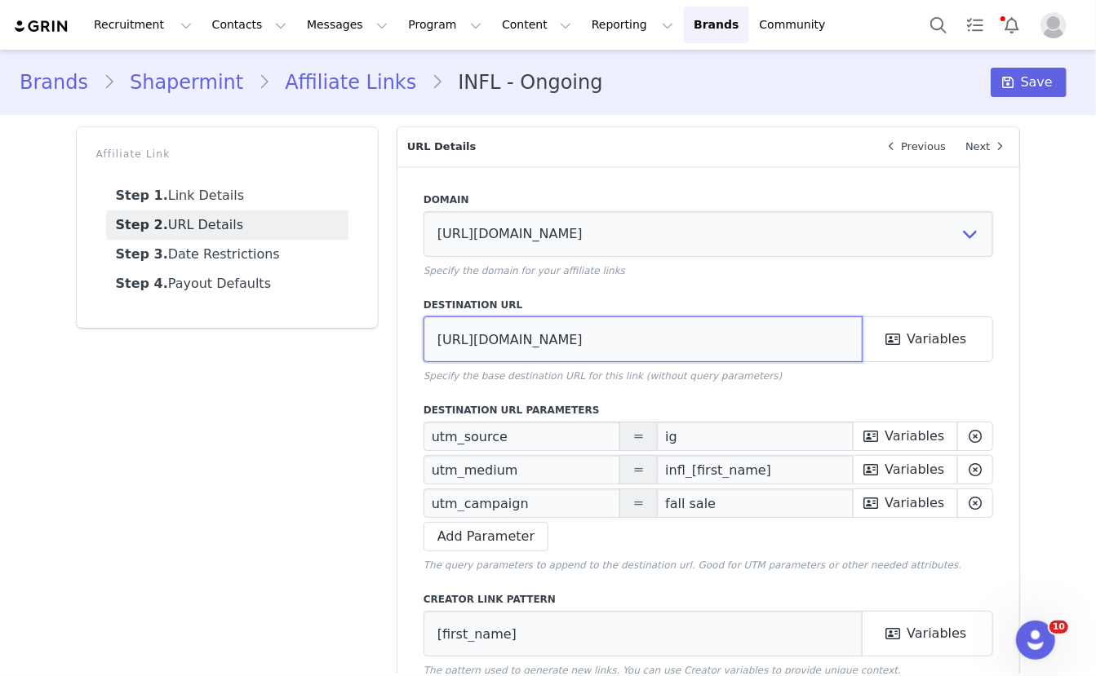
click at [563, 339] on input "https://shapermint.com/collections/warehouse-sale" at bounding box center [643, 340] width 440 height 46
paste input "prime-deals-event"
type input "https://shapermint.com/collections/prime-deals-event"
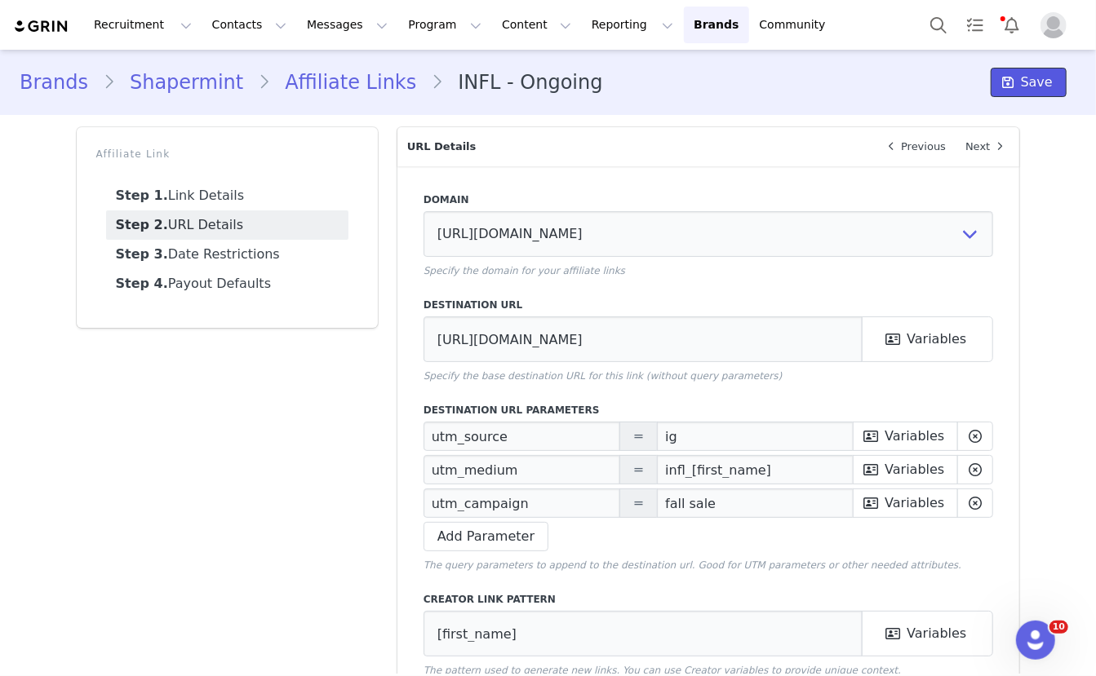
click at [1024, 77] on span "Save" at bounding box center [1037, 83] width 32 height 20
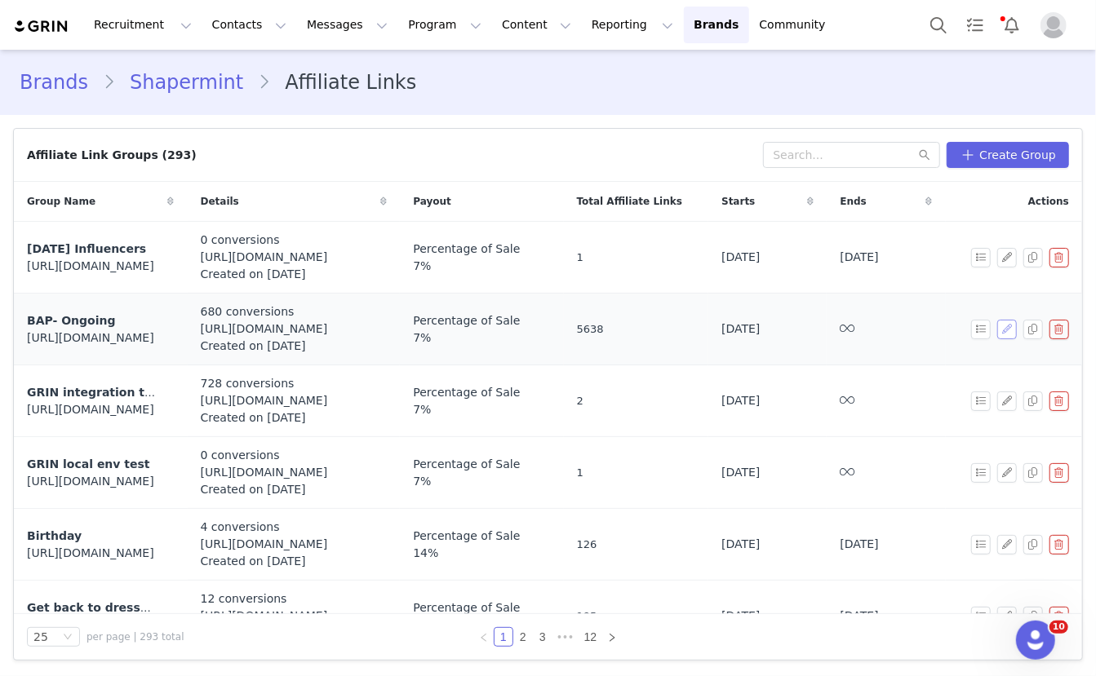
click at [1005, 330] on button "button" at bounding box center [1007, 330] width 20 height 20
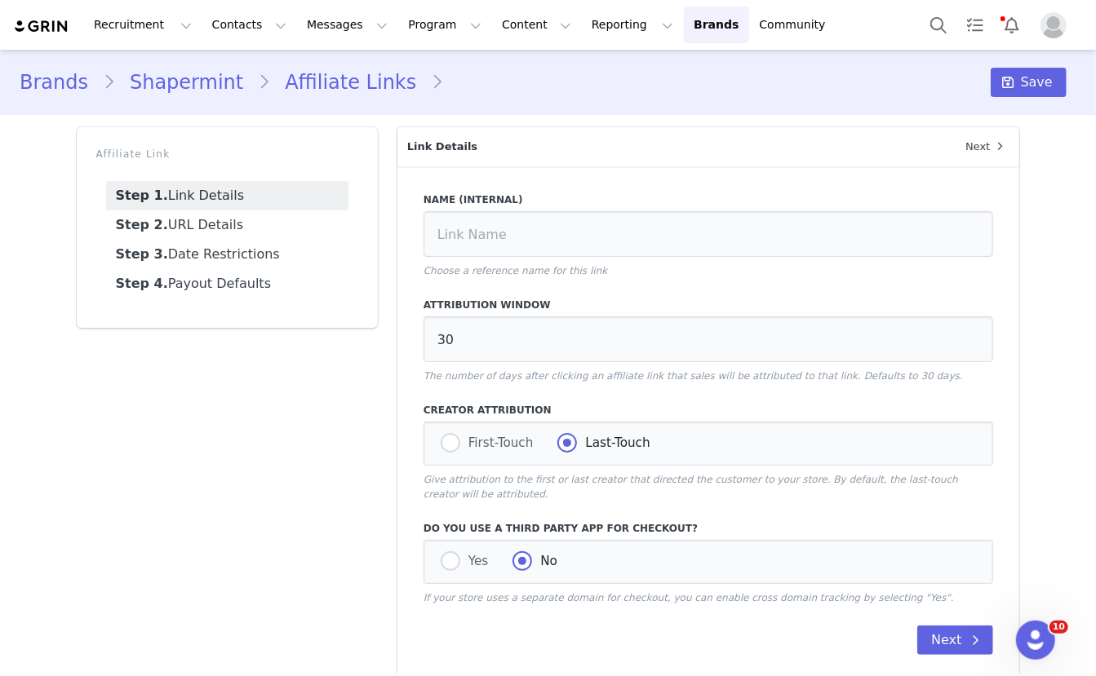
type input "BAP- Ongoing"
type input "https://shapermint.com/collections/prime-deals-event"
type input "[first_name]"
click at [270, 225] on link "Step 2. URL Details" at bounding box center [227, 225] width 242 height 29
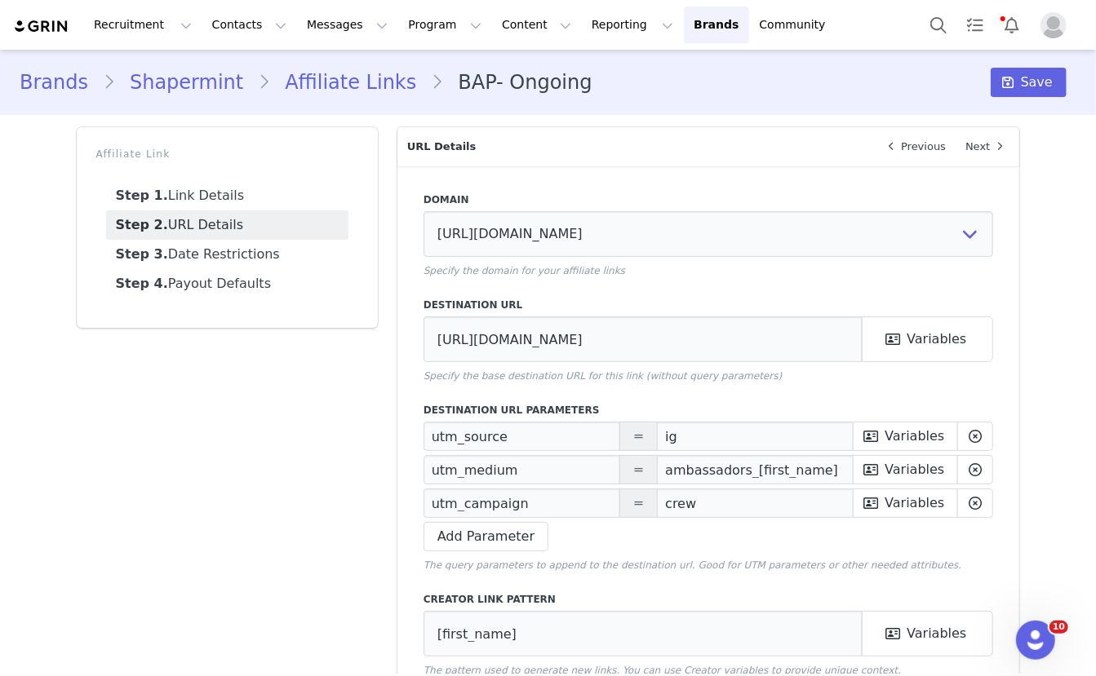
click at [345, 82] on link "Affiliate Links" at bounding box center [350, 82] width 161 height 29
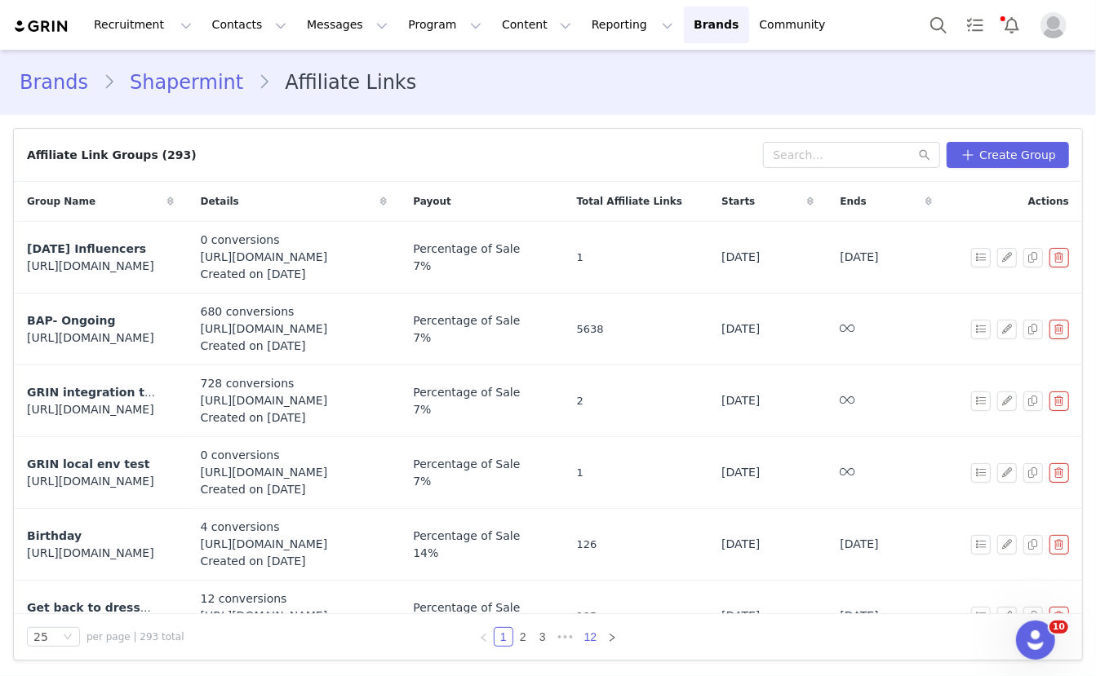
click at [586, 635] on link "12" at bounding box center [590, 637] width 23 height 18
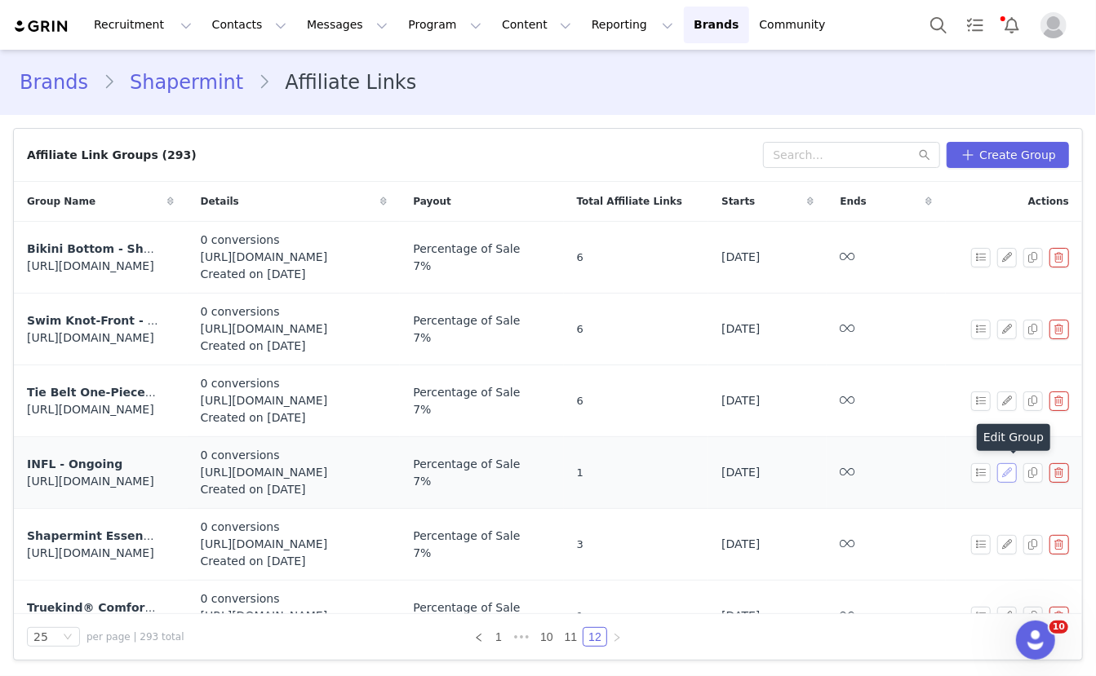
click at [1007, 472] on button "button" at bounding box center [1007, 473] width 20 height 20
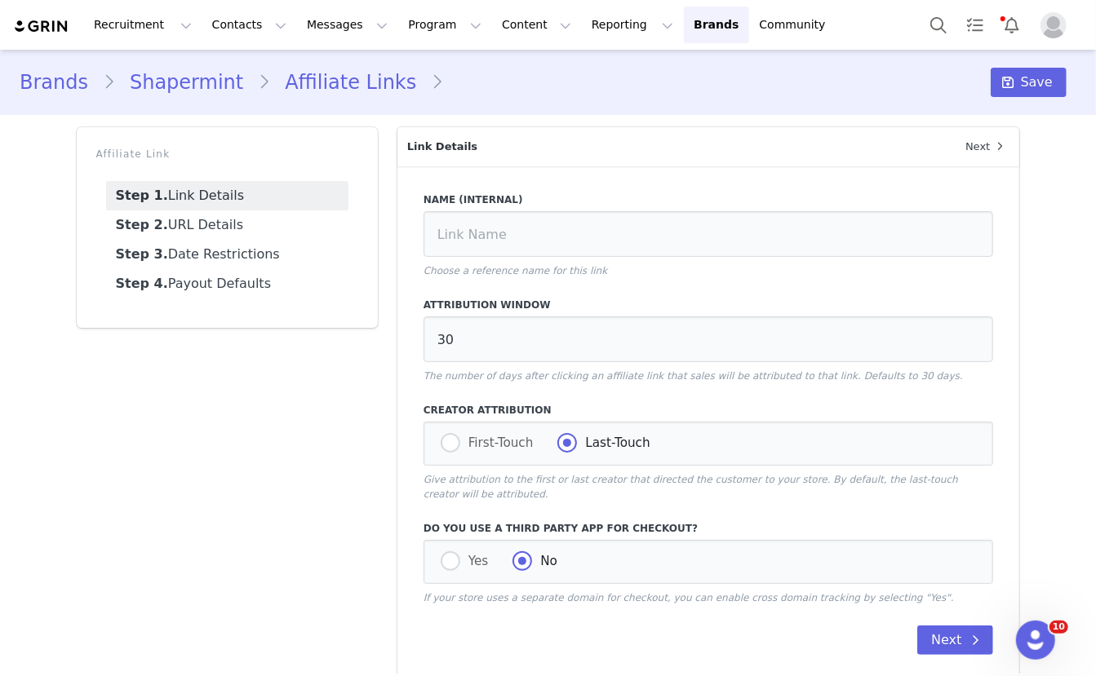
type input "INFL - Ongoing"
type input "https://shapermint.com/collections/prime-deals-event"
type input "[first_name]"
click at [280, 225] on link "Step 2. URL Details" at bounding box center [227, 225] width 242 height 29
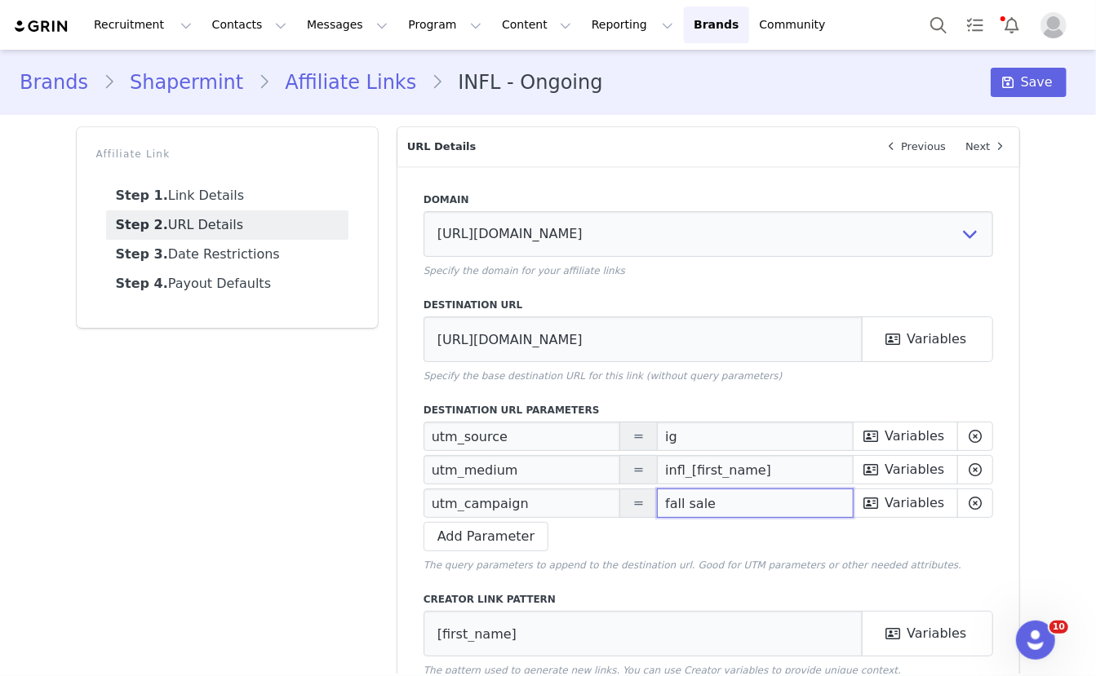
click at [712, 505] on input "fall sale" at bounding box center [755, 503] width 197 height 29
paste input "Prime Deals"
type input "Prime Deals"
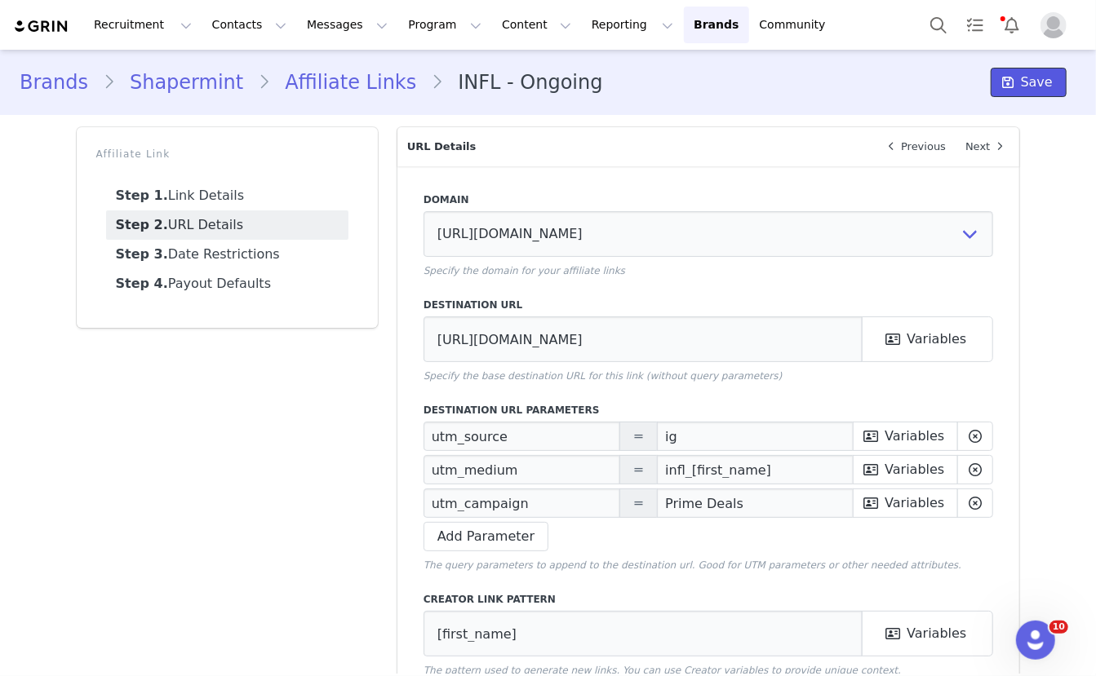
click at [1035, 83] on span "Save" at bounding box center [1037, 83] width 32 height 20
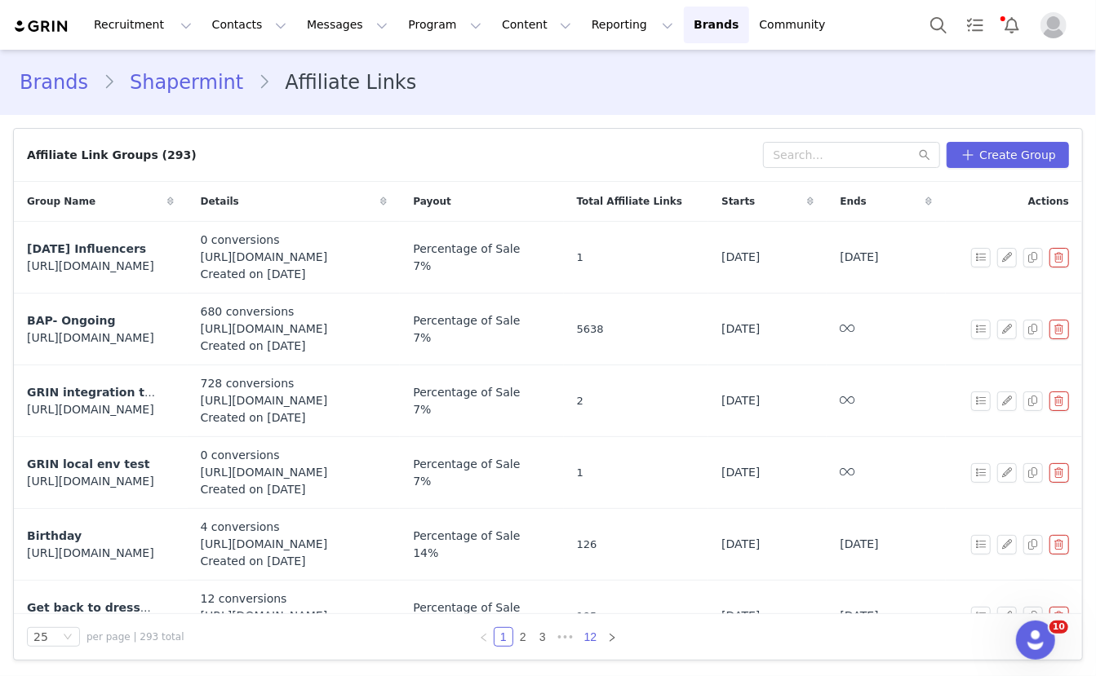
click at [587, 641] on link "12" at bounding box center [590, 637] width 23 height 18
click at [546, 639] on link "10" at bounding box center [546, 637] width 23 height 18
click at [538, 640] on link "9" at bounding box center [534, 637] width 18 height 18
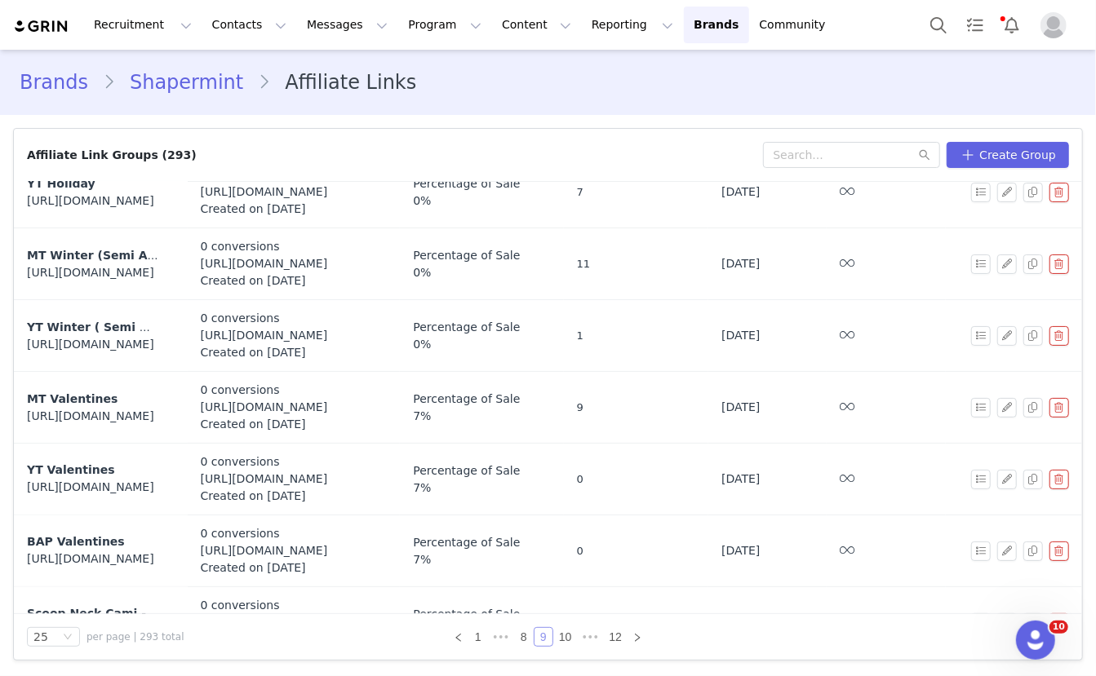
scroll to position [1392, 0]
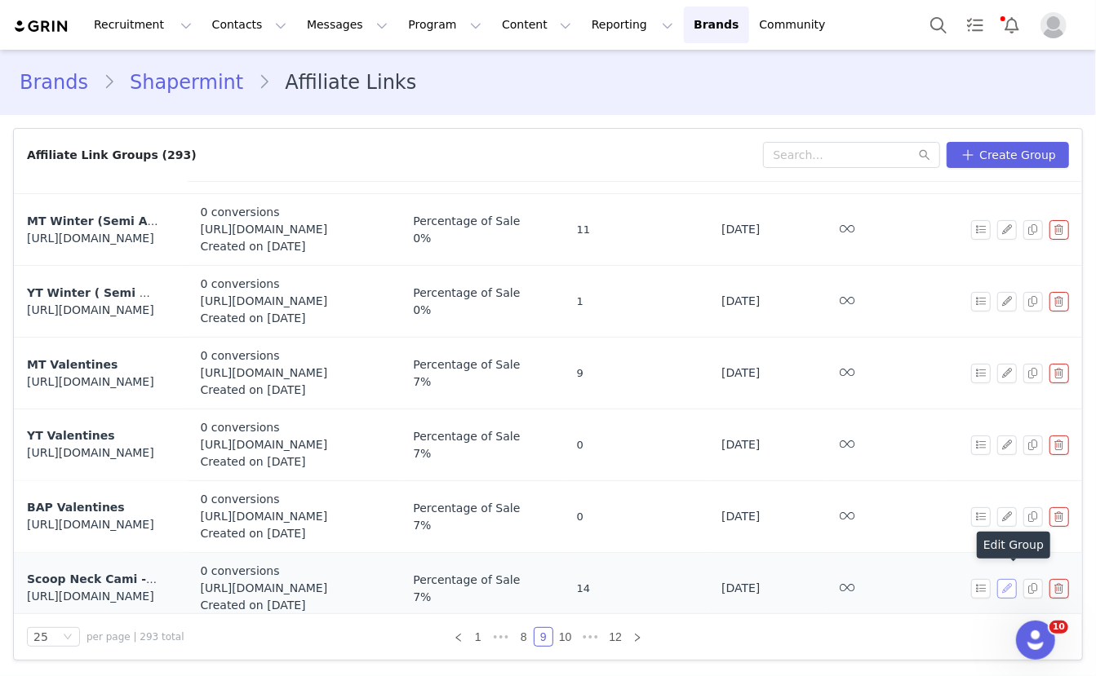
click at [1009, 579] on button "button" at bounding box center [1007, 589] width 20 height 20
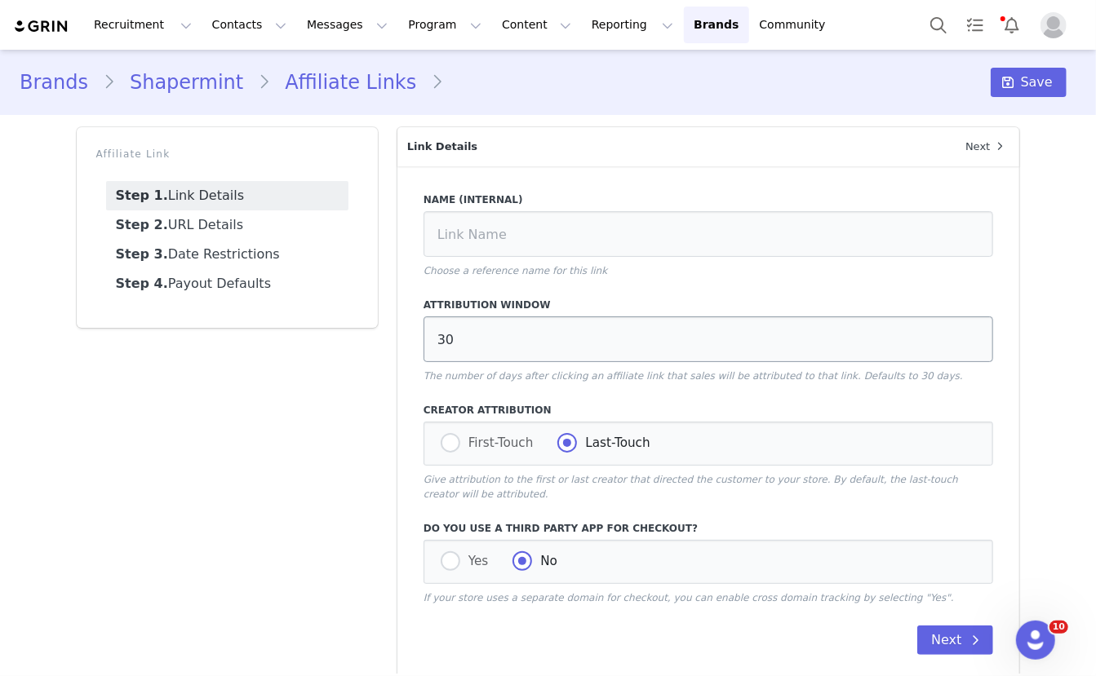
type input "Scoop Neck Cami - All Day Every Day Scoop Neck Cami"
type input "https://shapermint.com/products/shapermint-essentials-all-day-every-day-scoop-n…"
type input "[first_name]"
click at [215, 223] on link "Step 2. URL Details" at bounding box center [227, 225] width 242 height 29
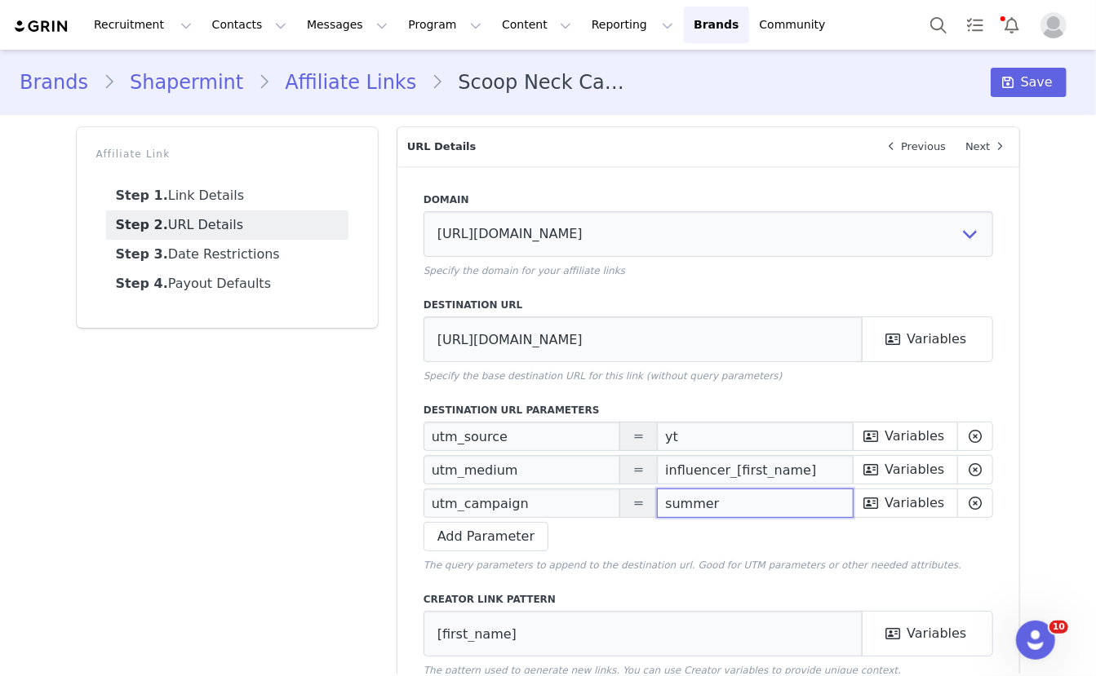
click at [674, 503] on input "summer" at bounding box center [755, 503] width 197 height 29
paste input "Prime Deals"
type input "Prime Deals"
click at [1017, 78] on span at bounding box center [1009, 83] width 20 height 20
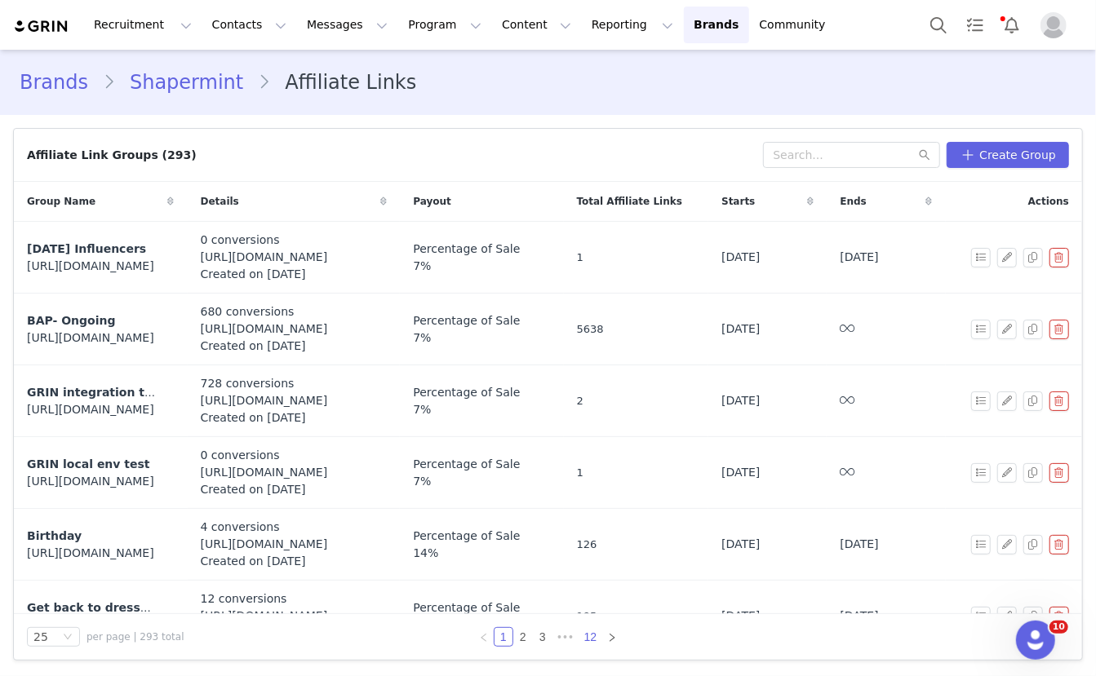
click at [592, 640] on link "12" at bounding box center [590, 637] width 23 height 18
click at [572, 638] on link "11" at bounding box center [571, 637] width 23 height 18
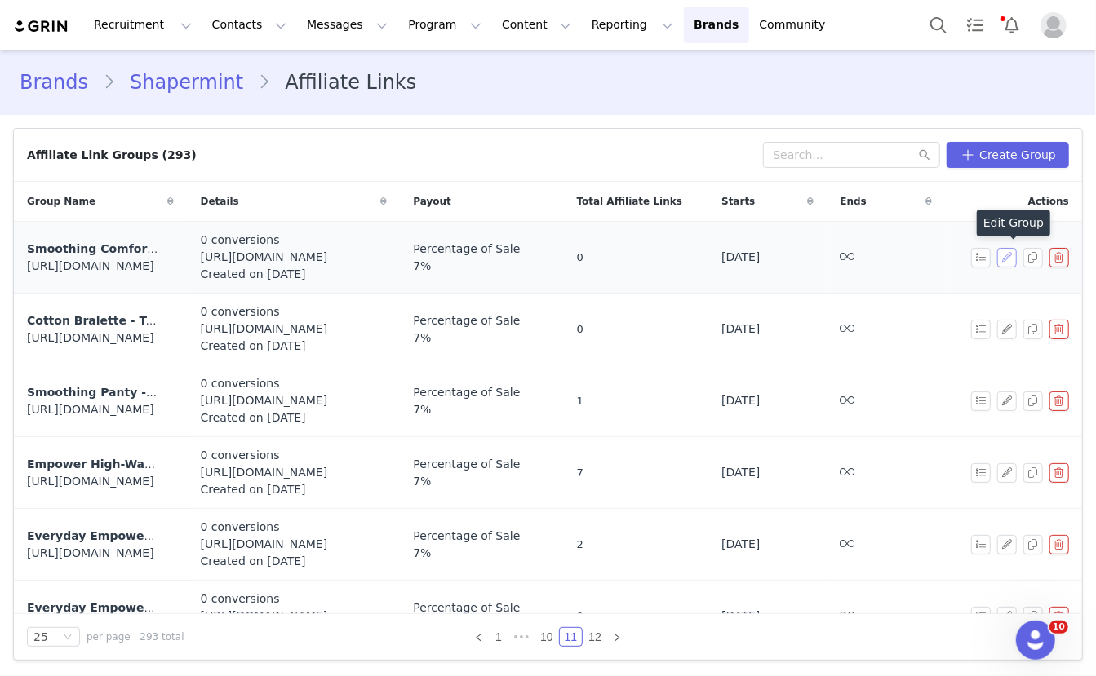
click at [1008, 249] on button "button" at bounding box center [1007, 258] width 20 height 20
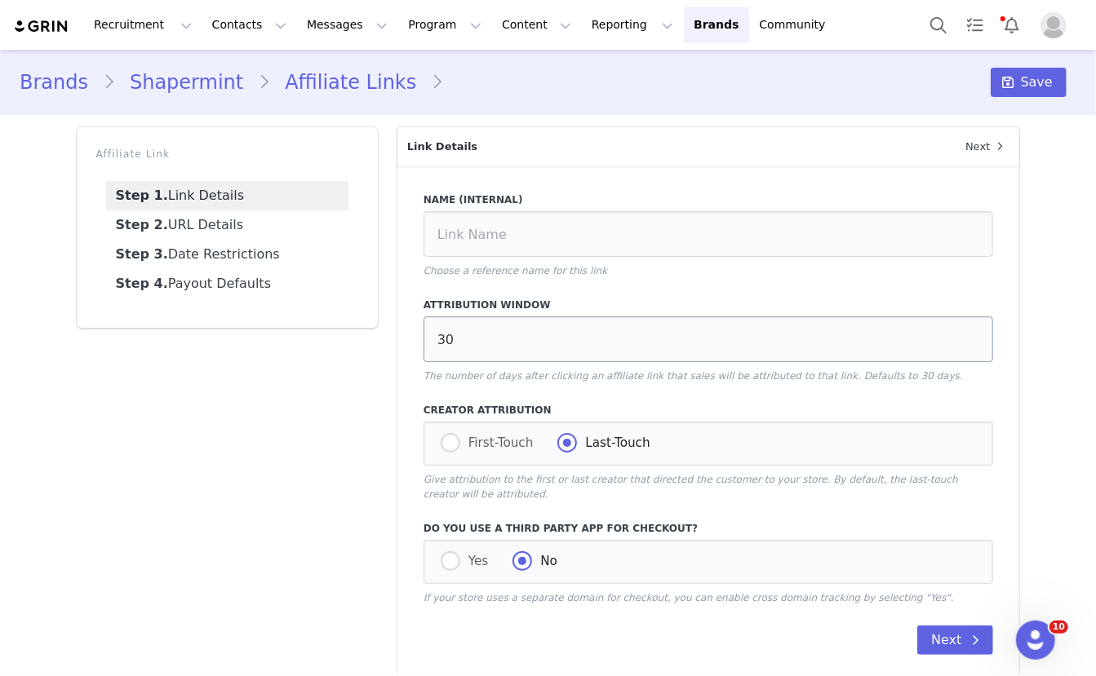
type input "Smoothing Comfort Wireless Bra - Shapermint Essentials Smoothing Comfort Wirele…"
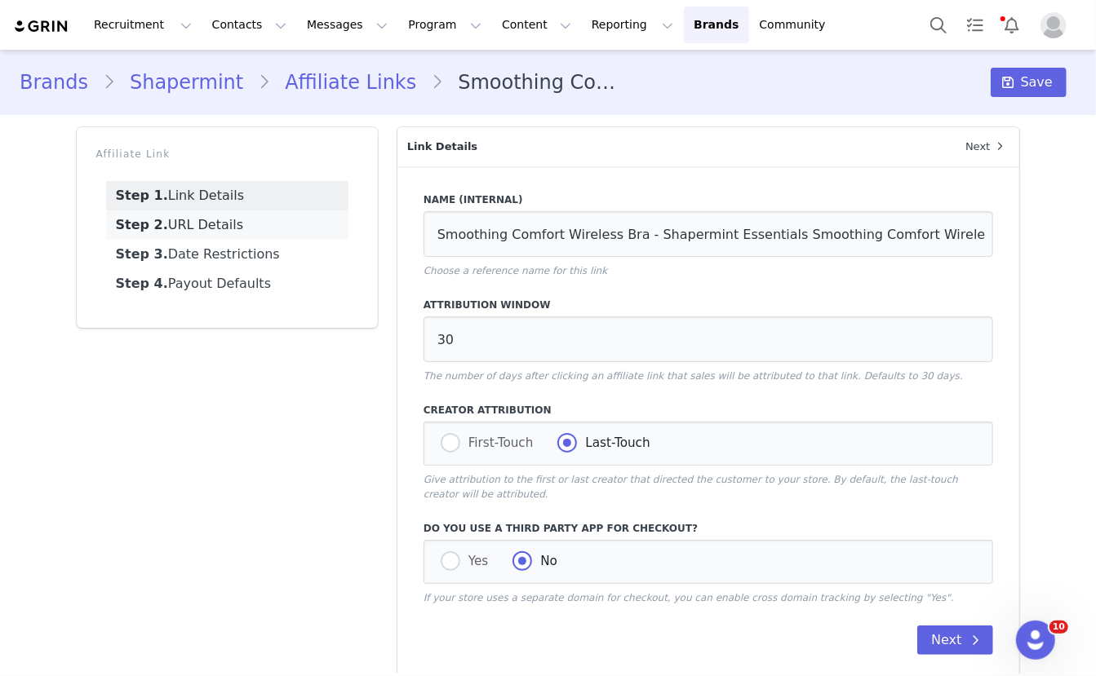
click at [219, 228] on link "Step 2. URL Details" at bounding box center [227, 225] width 242 height 29
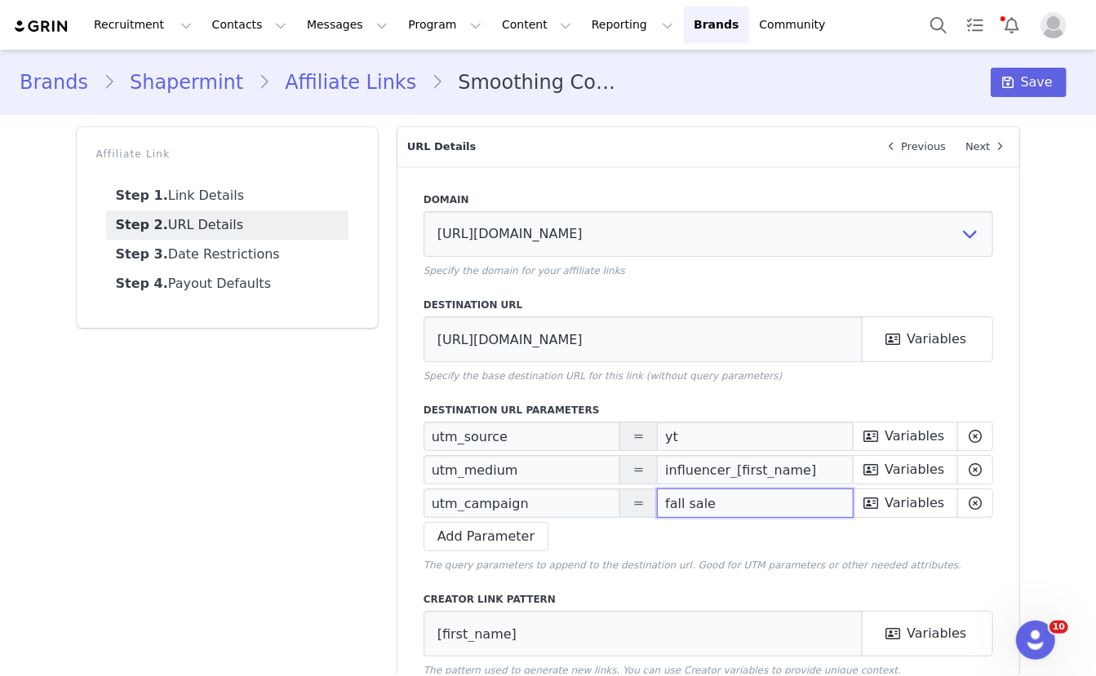
click at [691, 505] on input "fall sale" at bounding box center [755, 503] width 197 height 29
paste input "Prime Deals"
type input "Prime Deals"
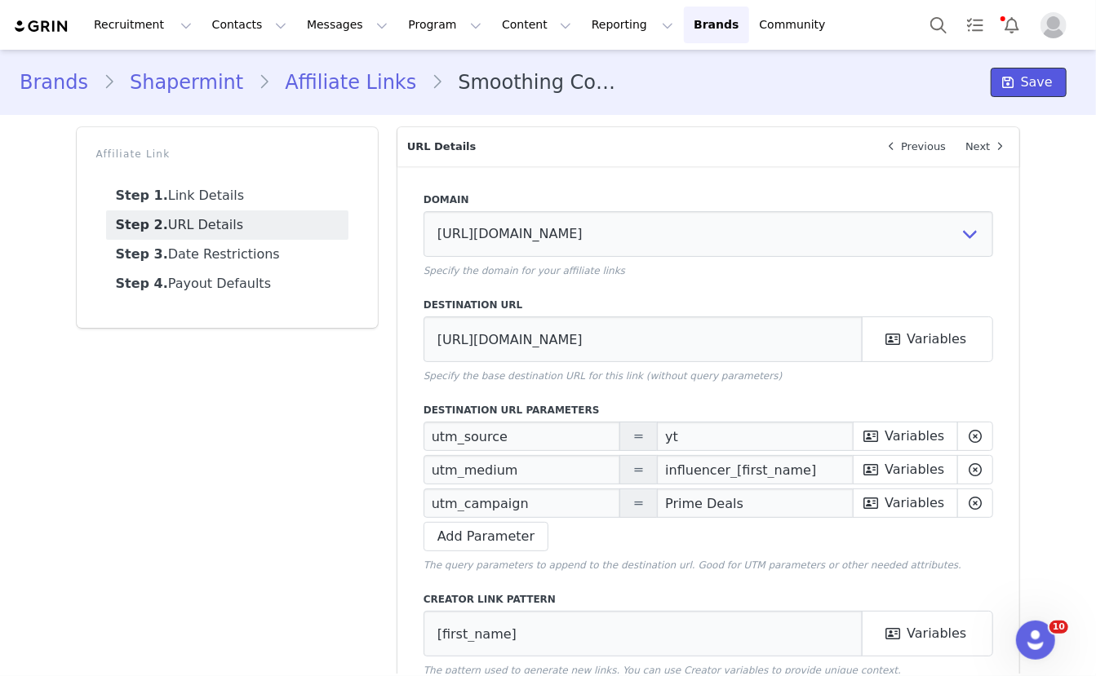
click at [1022, 82] on button "Save" at bounding box center [1029, 82] width 76 height 29
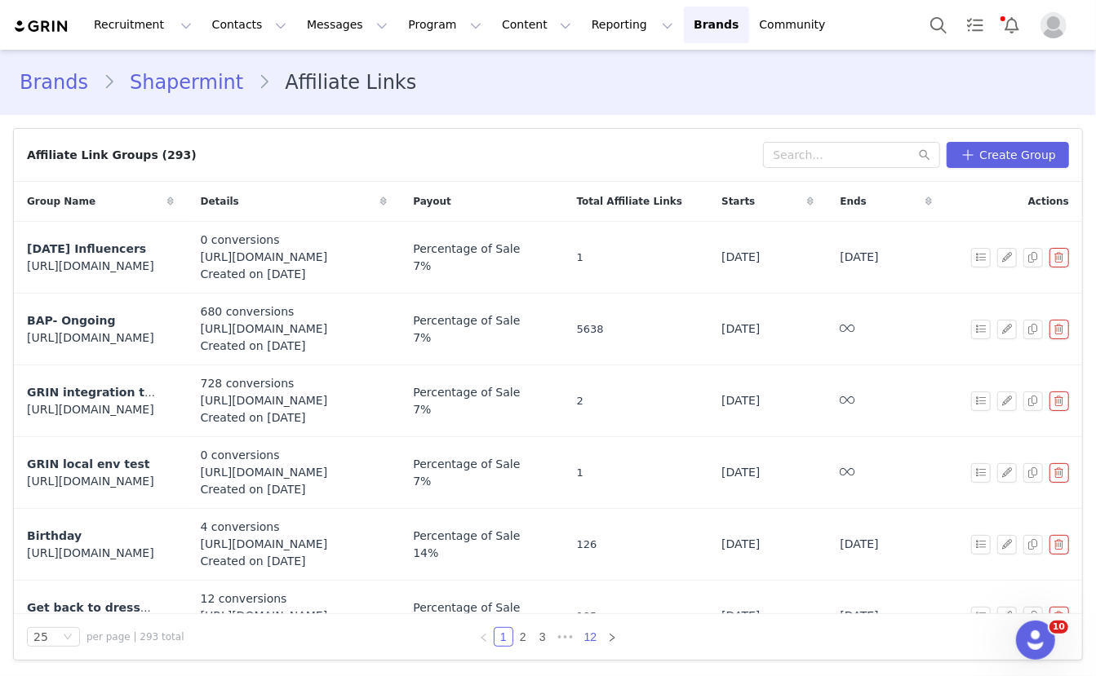
click at [592, 639] on link "12" at bounding box center [590, 637] width 23 height 18
click at [572, 640] on link "11" at bounding box center [571, 637] width 23 height 18
click at [1002, 327] on button "button" at bounding box center [1007, 330] width 20 height 20
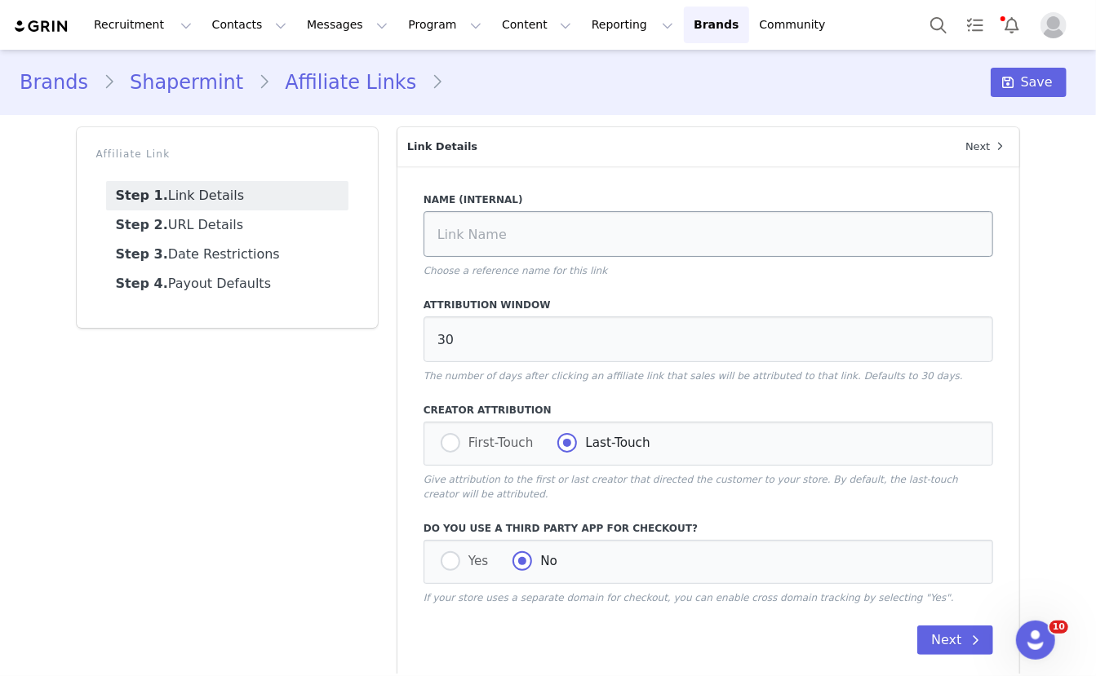
type input "Cotton Bralette - Truekind® Comfort Cotton Bralette"
type input "https://shapermint.com/products/truekind-comfort-cotton-bralette?variant=406526…"
type input "[first_name]"
click at [238, 220] on link "Step 2. URL Details" at bounding box center [227, 225] width 242 height 29
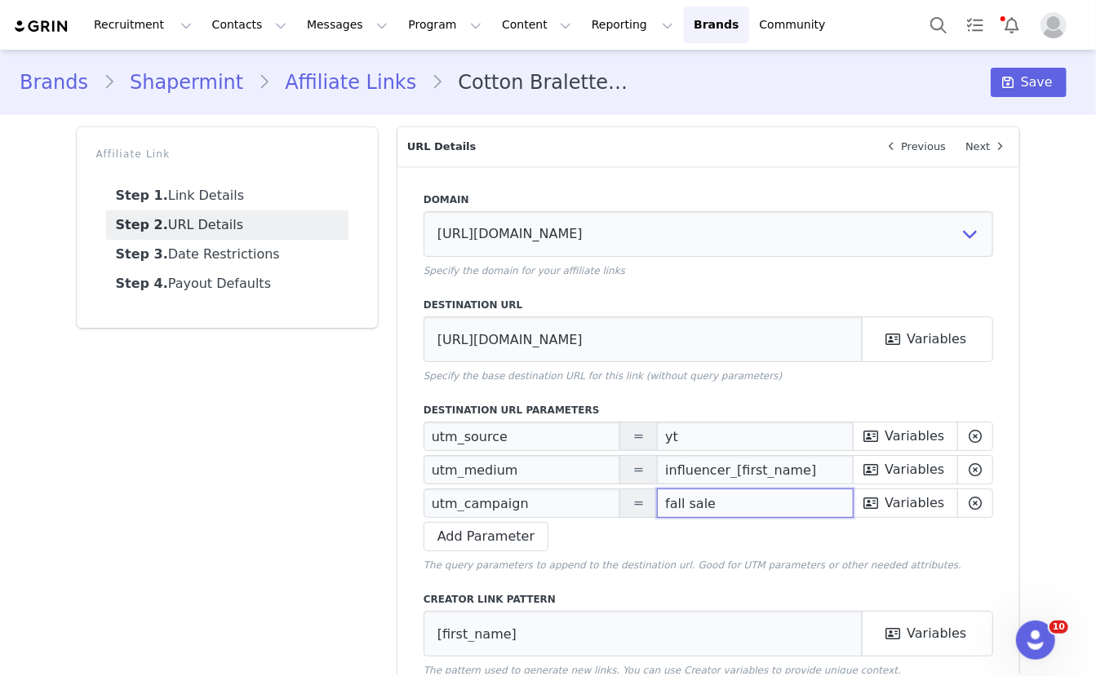
click at [716, 504] on input "fall sale" at bounding box center [755, 503] width 197 height 29
paste input "Prime Deals"
type input "Prime Deals"
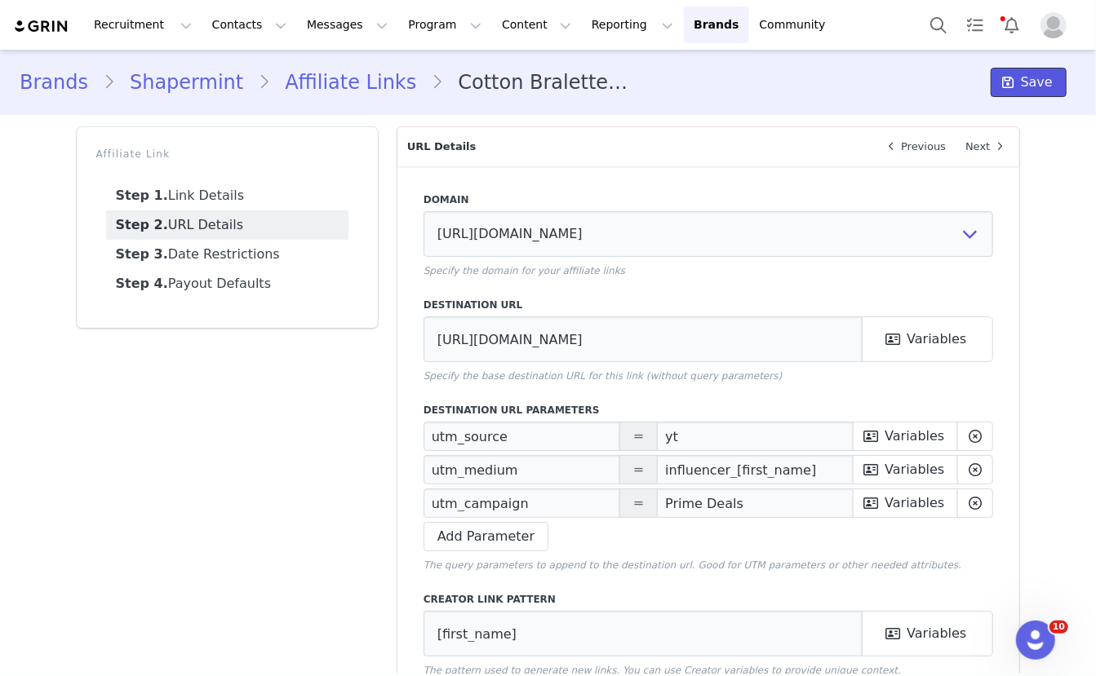
click at [1040, 85] on span "Save" at bounding box center [1037, 83] width 32 height 20
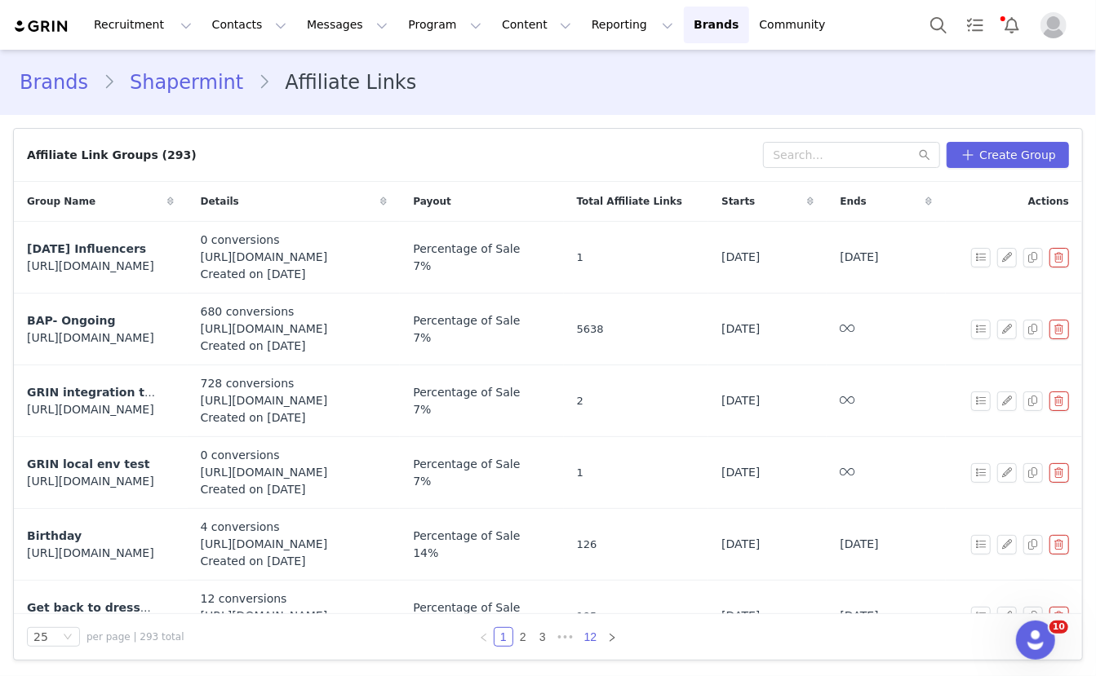
click at [590, 638] on link "12" at bounding box center [590, 637] width 23 height 18
click at [571, 638] on link "11" at bounding box center [571, 637] width 23 height 18
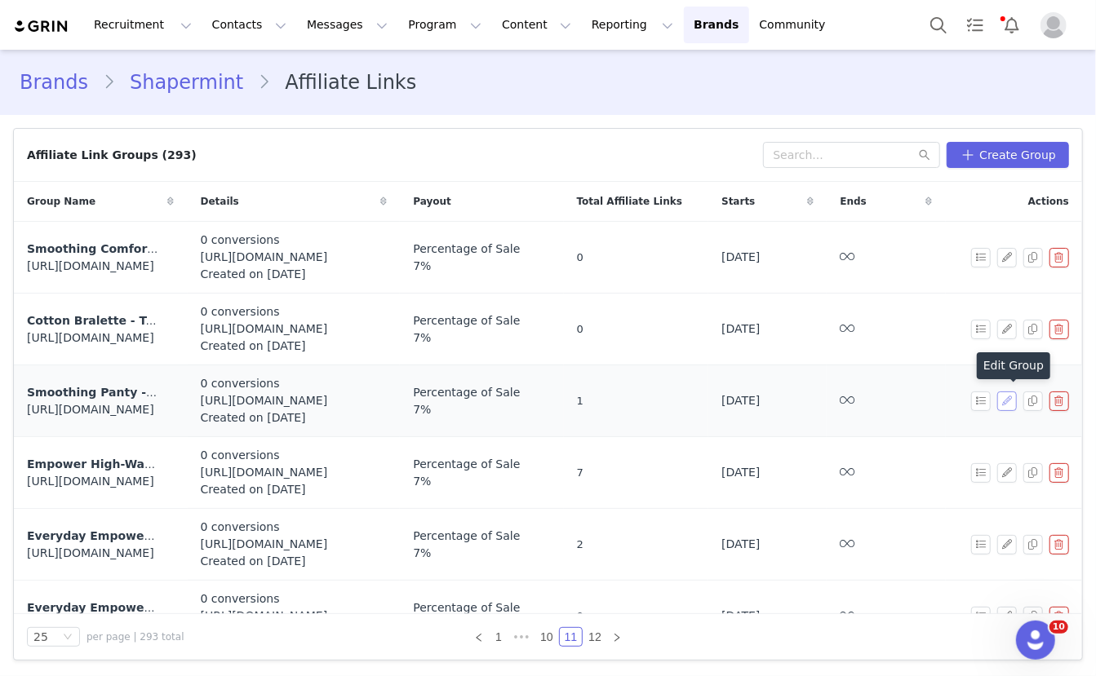
click at [1011, 396] on button "button" at bounding box center [1007, 402] width 20 height 20
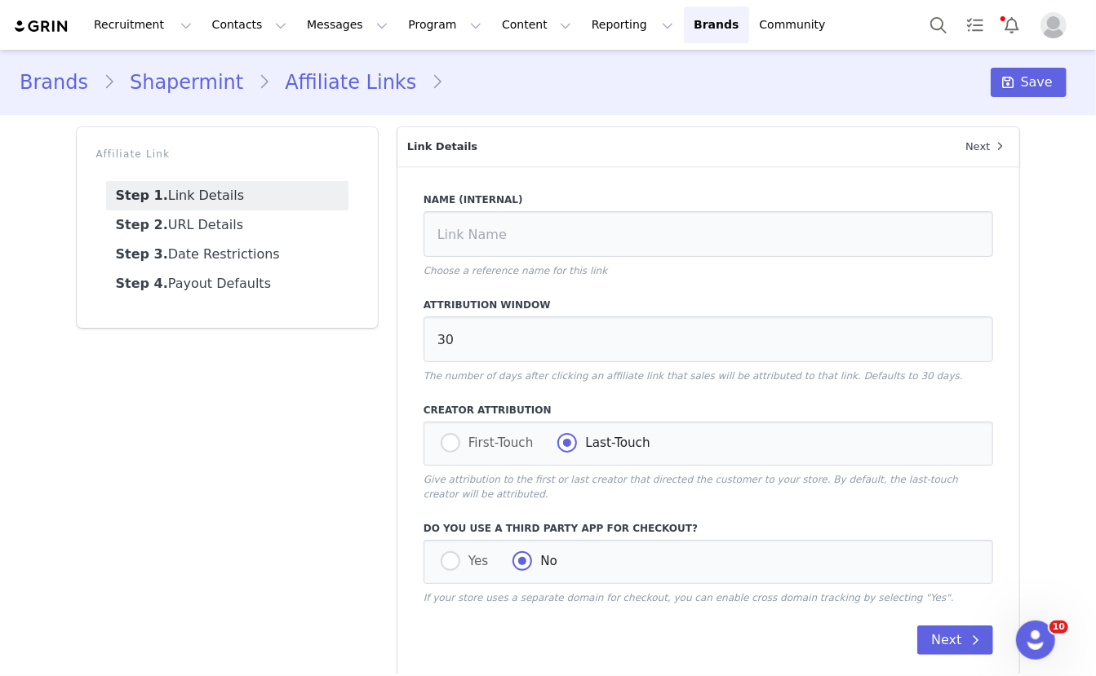
type input "Smoothing Panty - Truekind® Comfort Cotton Smoothing Panty"
type input "https://shapermint.com/products/truekind-comfort-cotton-smoothing-panty?variant…"
type input "[first_name]"
click at [286, 223] on link "Step 2. URL Details" at bounding box center [227, 225] width 242 height 29
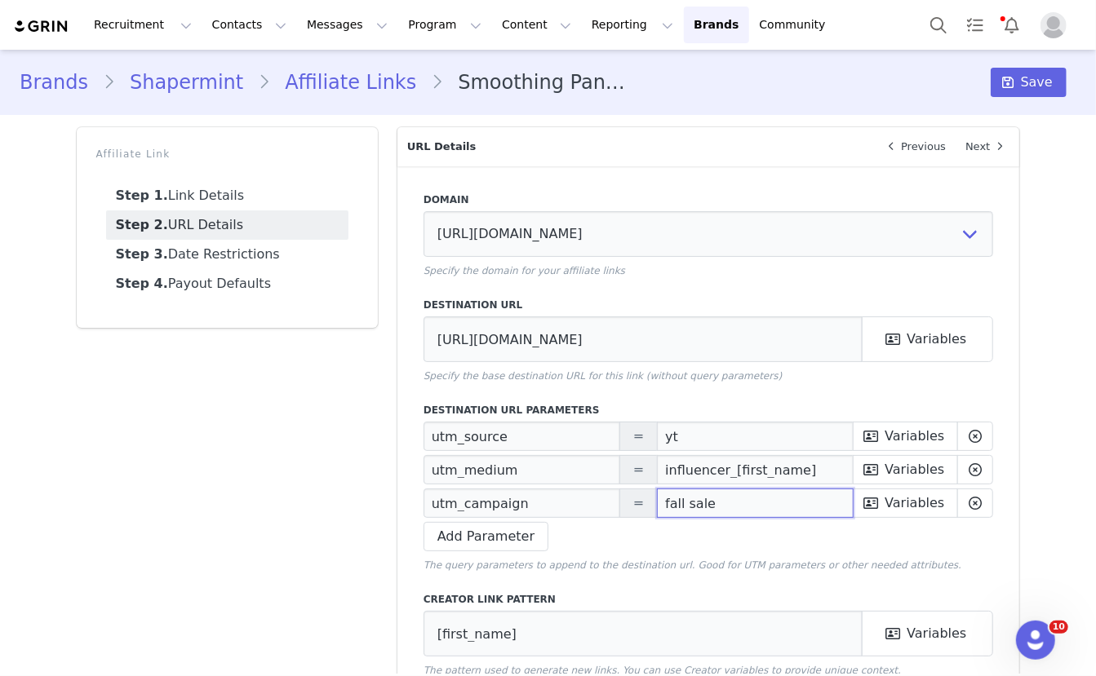
click at [732, 512] on input "fall sale" at bounding box center [755, 503] width 197 height 29
paste input "Prime Deals"
type input "Prime Deals"
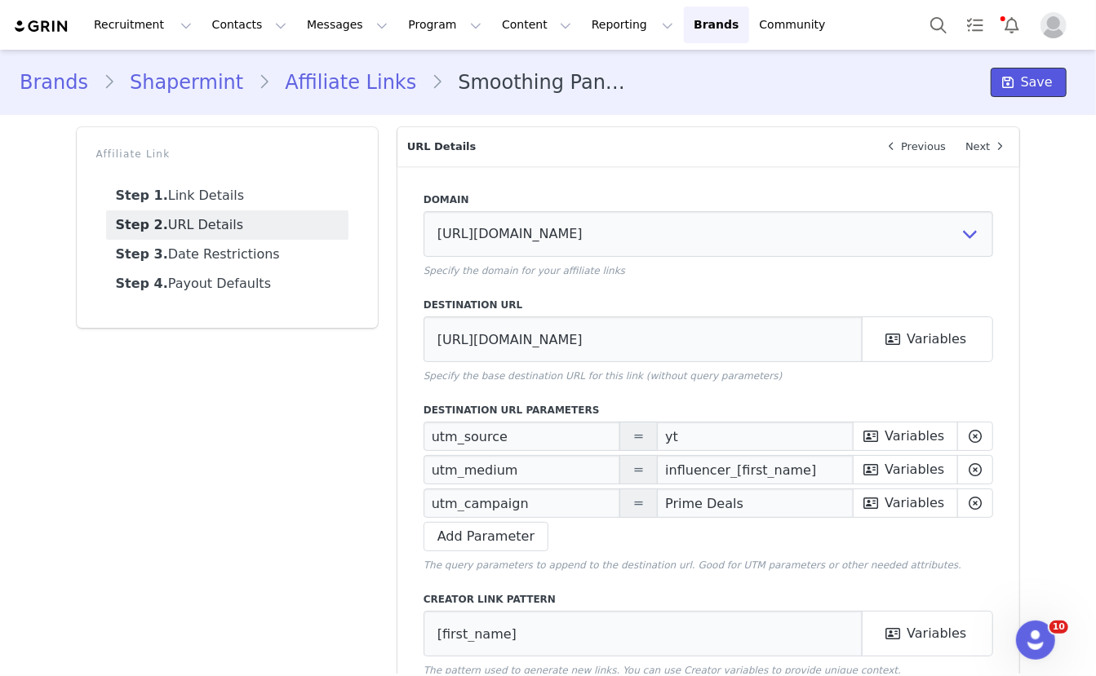
click at [1035, 82] on span "Save" at bounding box center [1037, 83] width 32 height 20
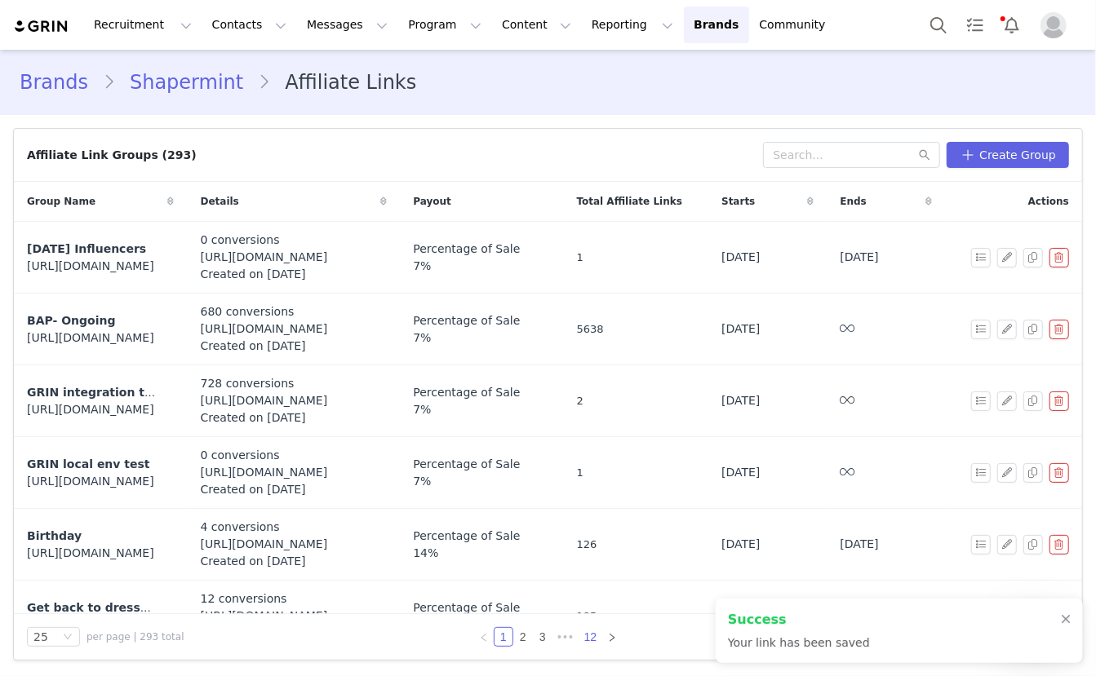
click at [590, 641] on link "12" at bounding box center [590, 637] width 23 height 18
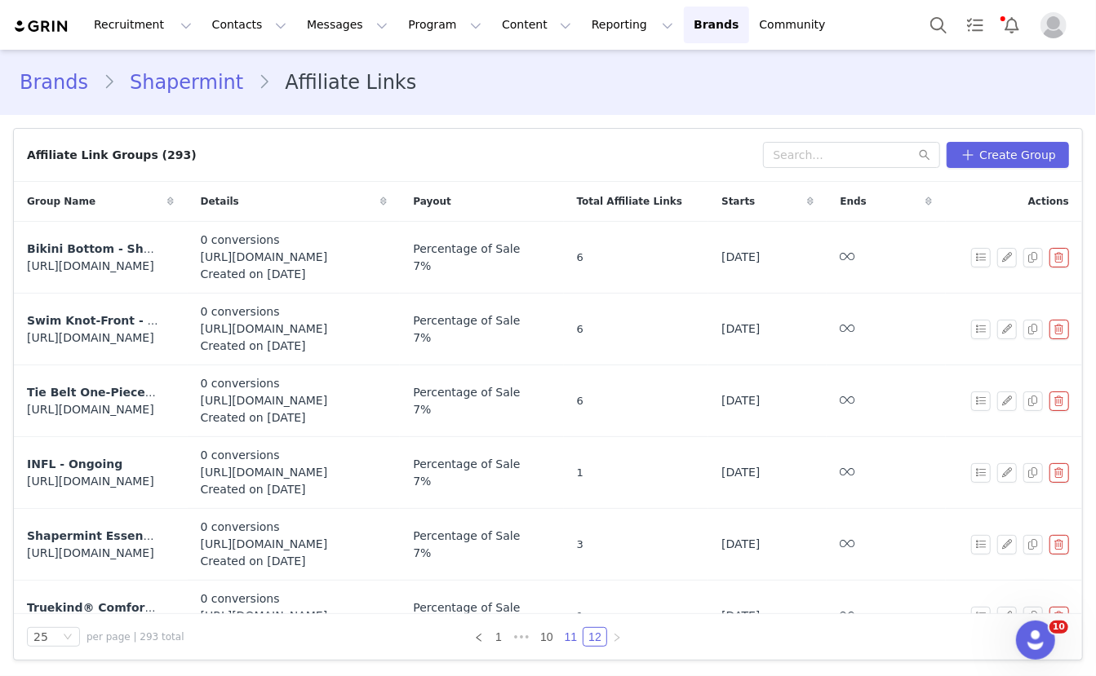
click at [574, 640] on link "11" at bounding box center [571, 637] width 23 height 18
click at [1009, 467] on button "button" at bounding box center [1007, 473] width 20 height 20
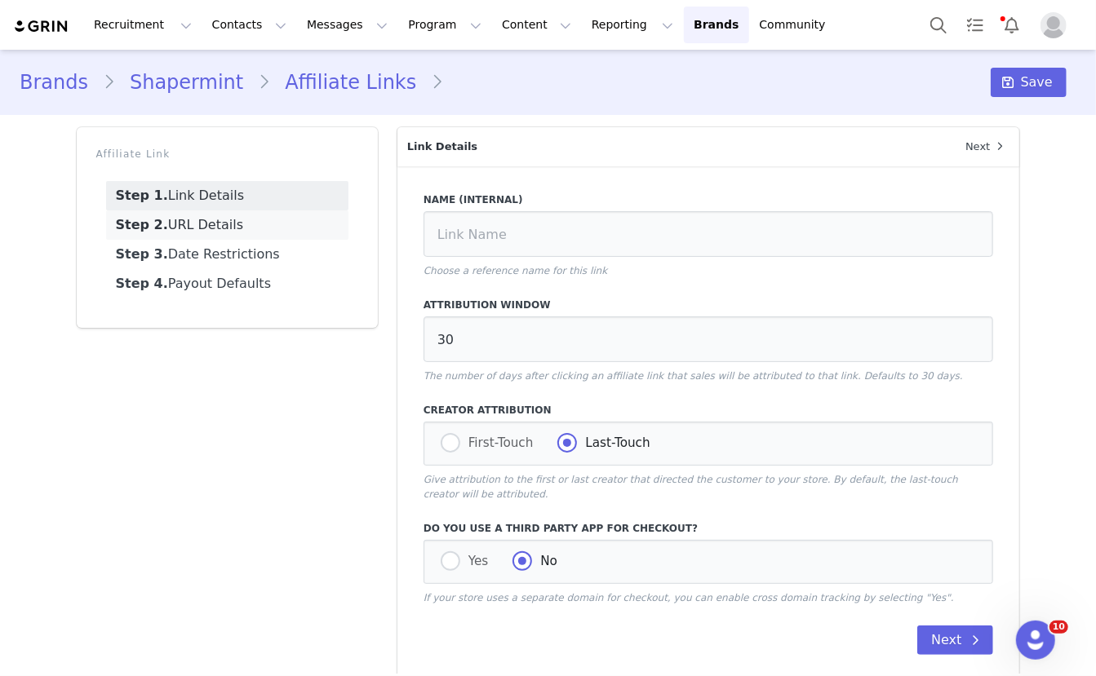
type input "Empower High-Waisted Shaper Shorts - Shapermint Essentials Everyday Empower Hig…"
type input "https://shapermint.com/products/shapermint-essentials-everyday-empower-high-wai…"
type input "[first_name]"
click at [229, 223] on link "Step 2. URL Details" at bounding box center [227, 225] width 242 height 29
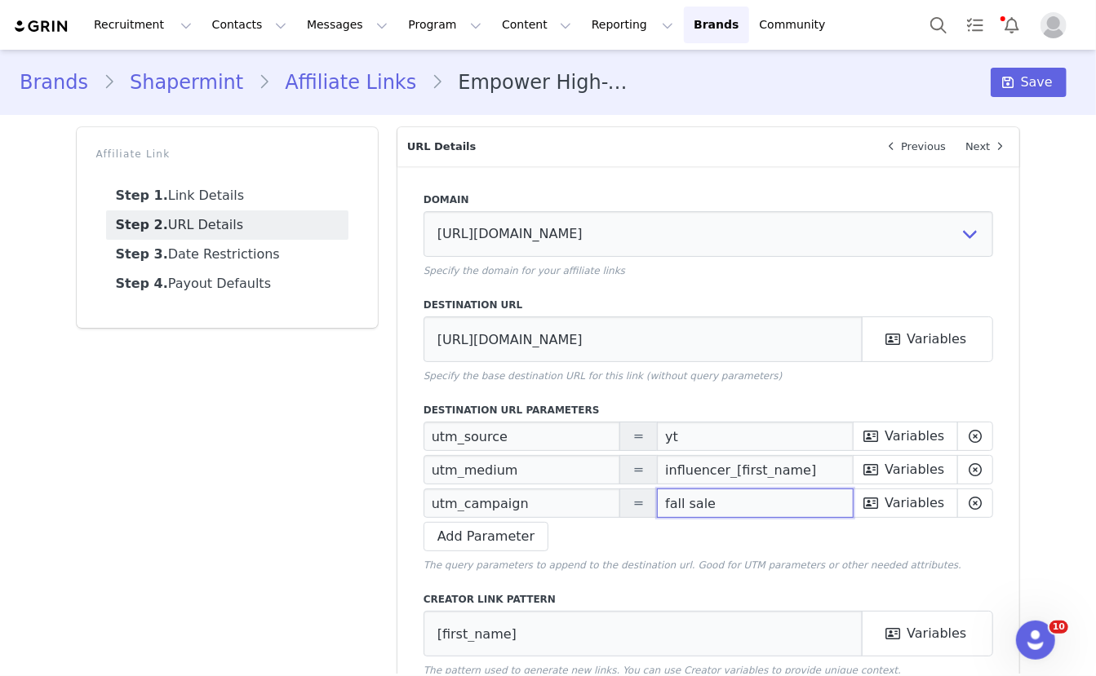
click at [689, 503] on input "fall sale" at bounding box center [755, 503] width 197 height 29
paste input "Prime Deals"
type input "Prime Deals"
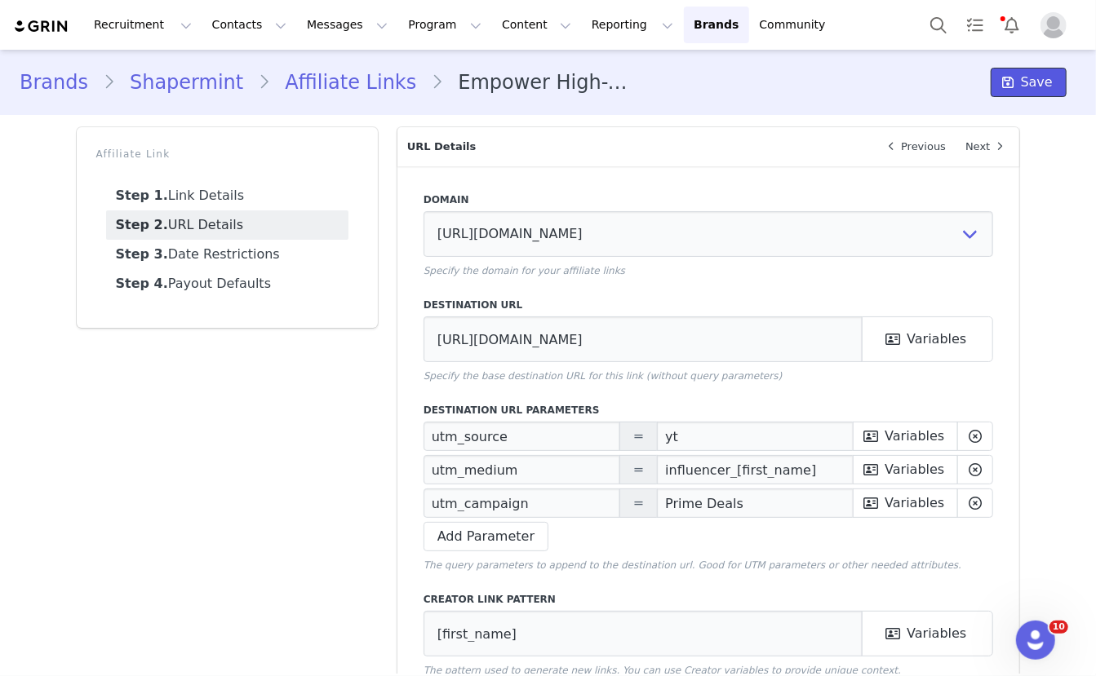
click at [1009, 86] on icon at bounding box center [1008, 82] width 11 height 13
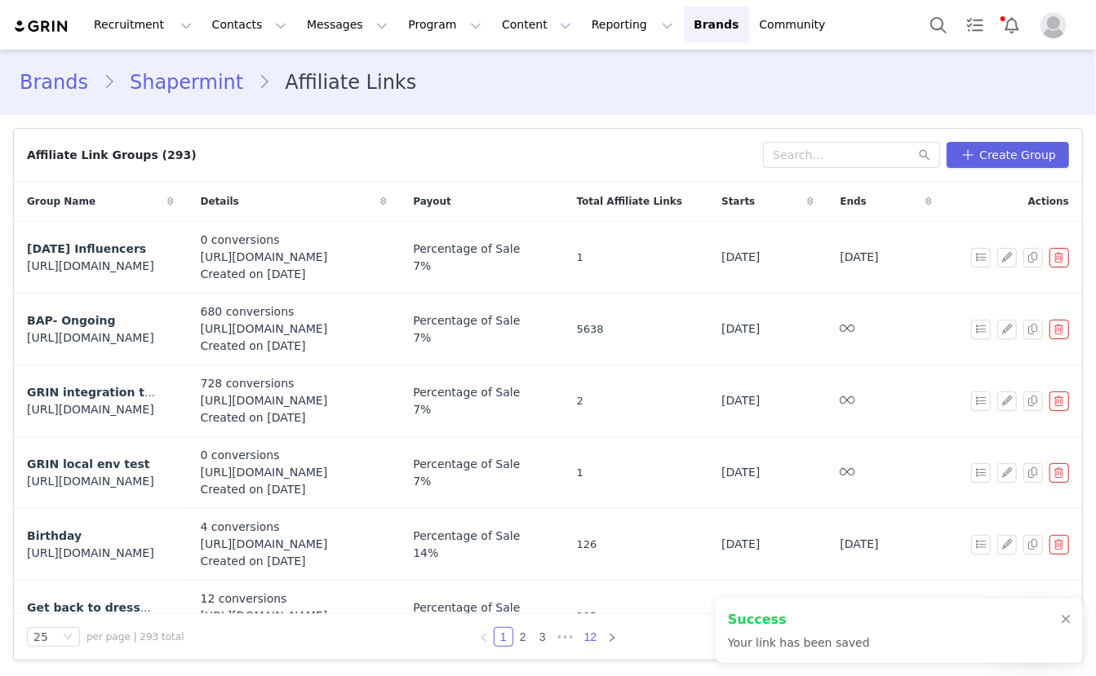
click at [590, 632] on link "12" at bounding box center [590, 637] width 23 height 18
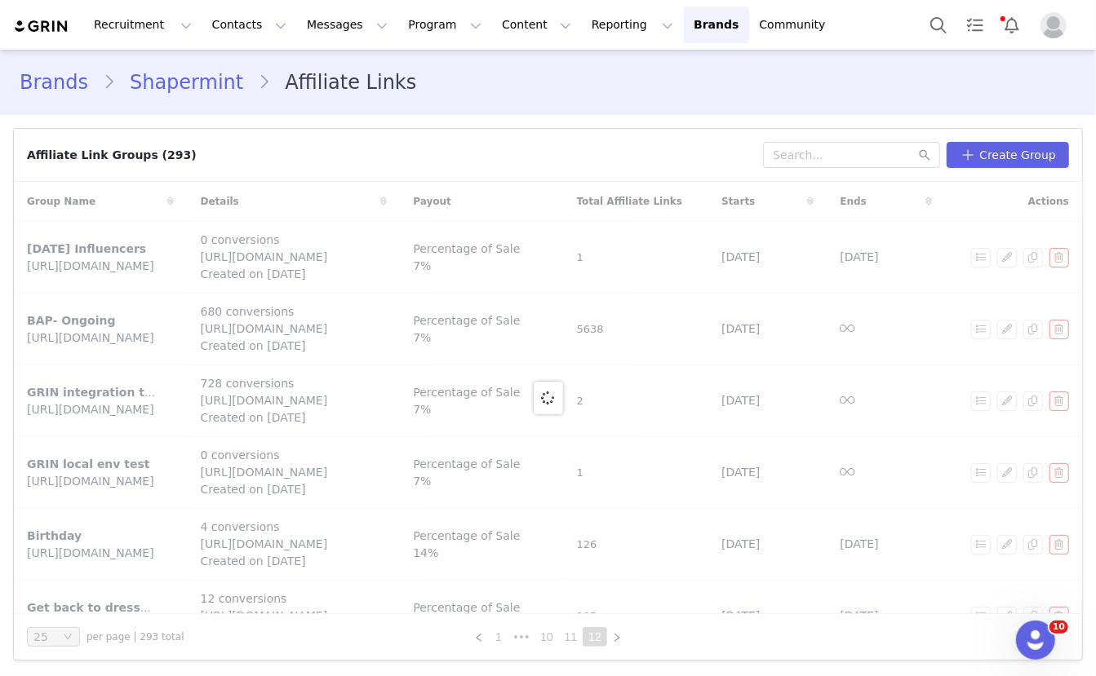
click at [574, 636] on link "11" at bounding box center [571, 637] width 23 height 18
click at [570, 638] on link "11" at bounding box center [571, 637] width 23 height 18
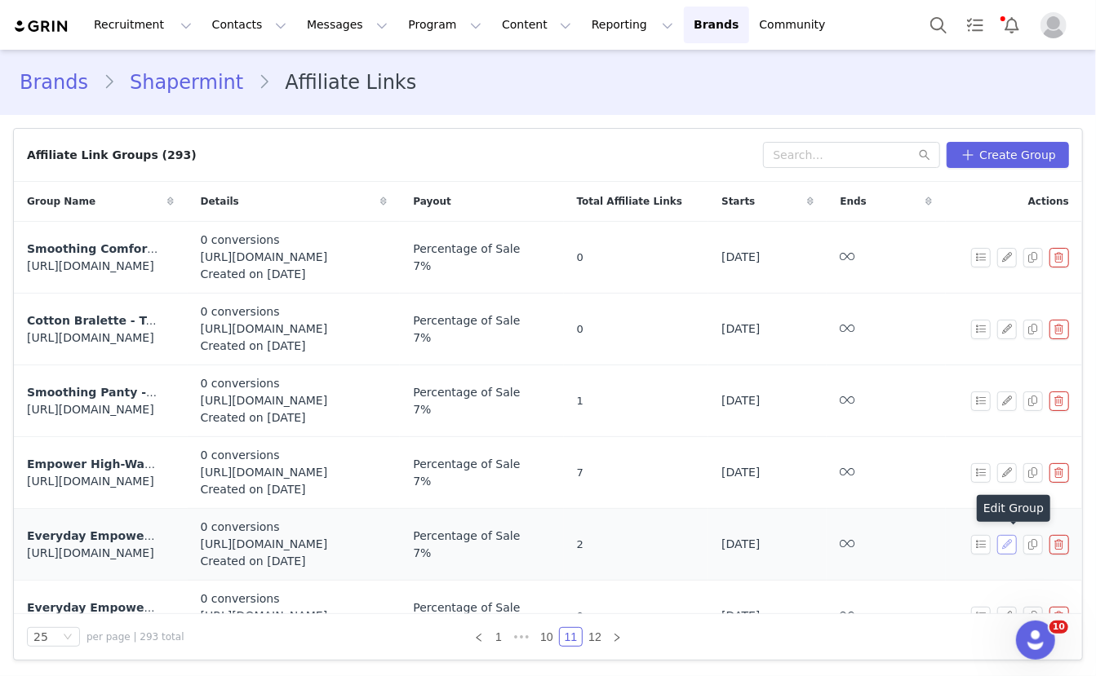
click at [997, 544] on button "button" at bounding box center [1007, 545] width 20 height 20
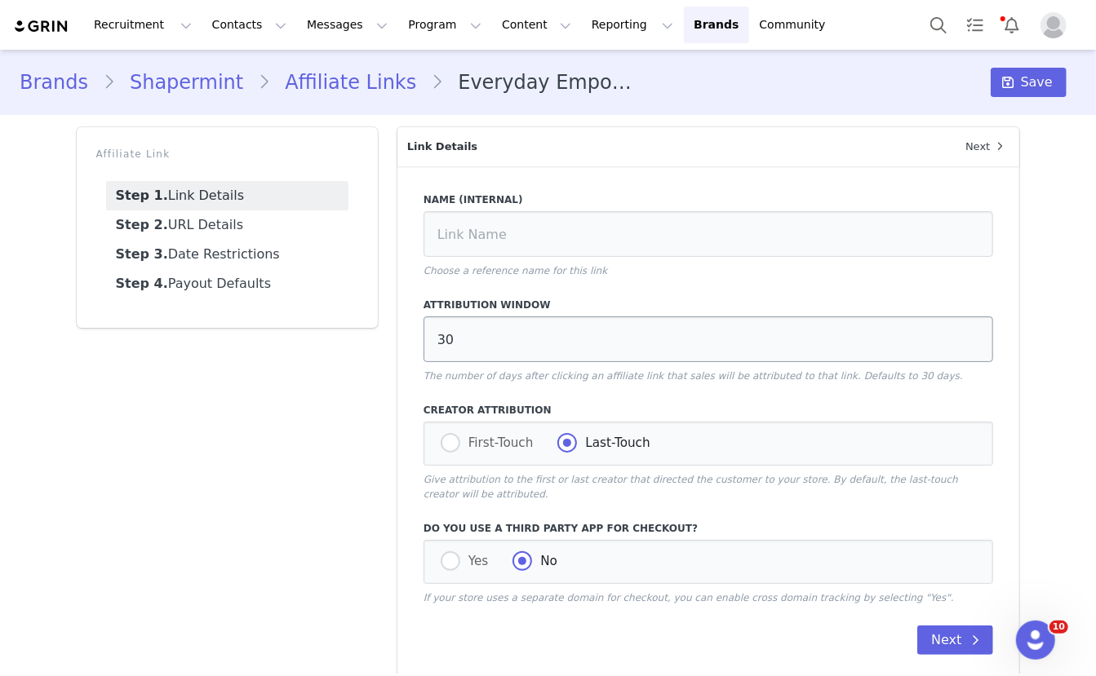
type input "Everyday Empower Mesh Shaper Shorts"
click at [293, 224] on link "Step 2. URL Details" at bounding box center [227, 225] width 242 height 29
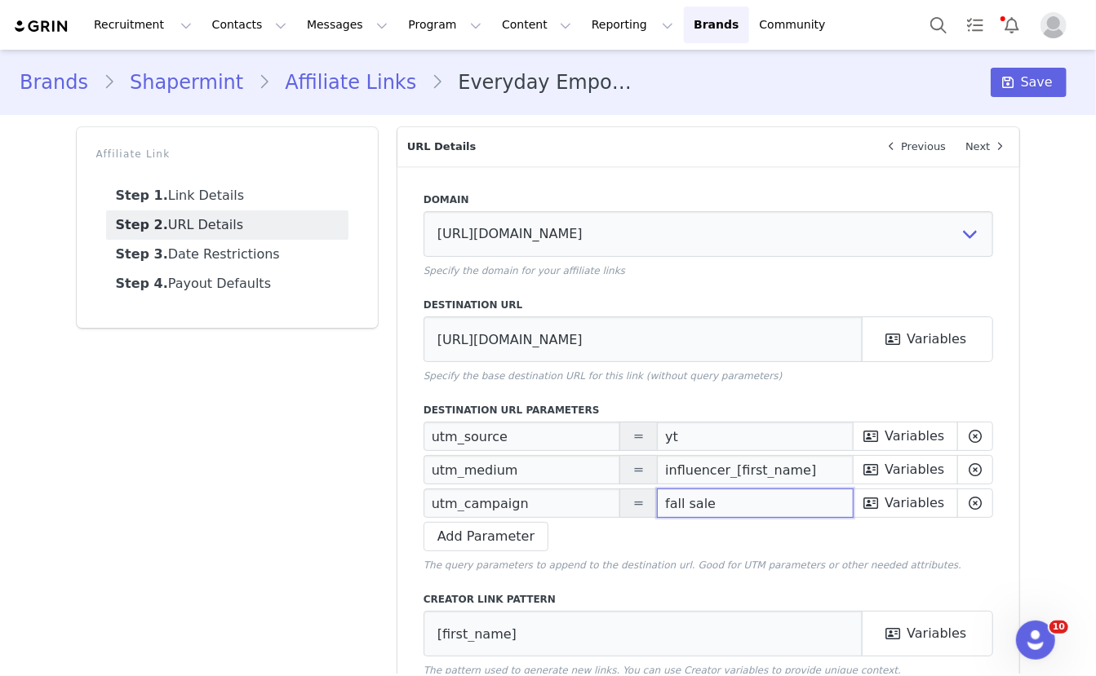
click at [706, 508] on input "fall sale" at bounding box center [755, 503] width 197 height 29
paste input "Prime Deals"
type input "Prime Deals"
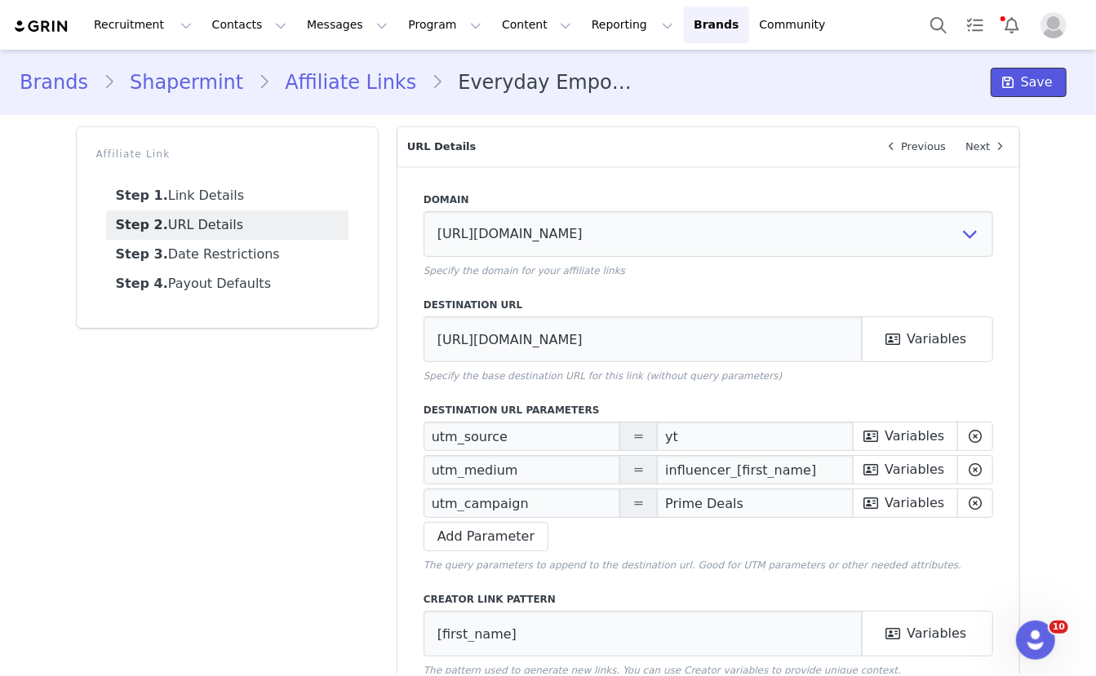
click at [1025, 78] on span "Save" at bounding box center [1037, 83] width 32 height 20
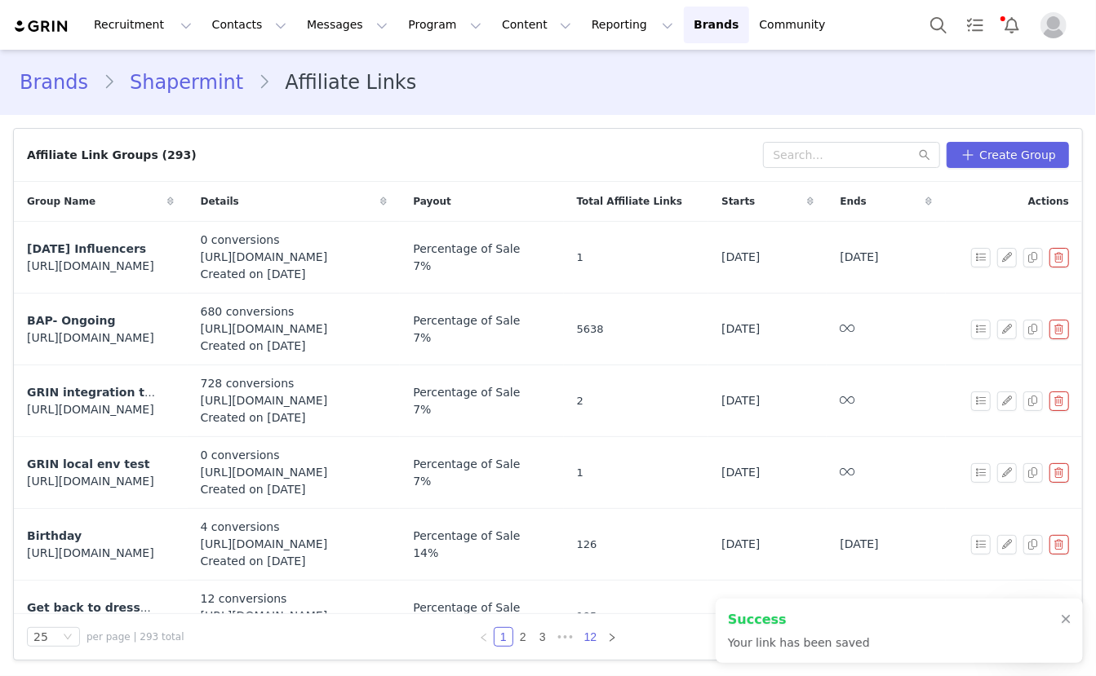
click at [584, 640] on link "12" at bounding box center [590, 637] width 23 height 18
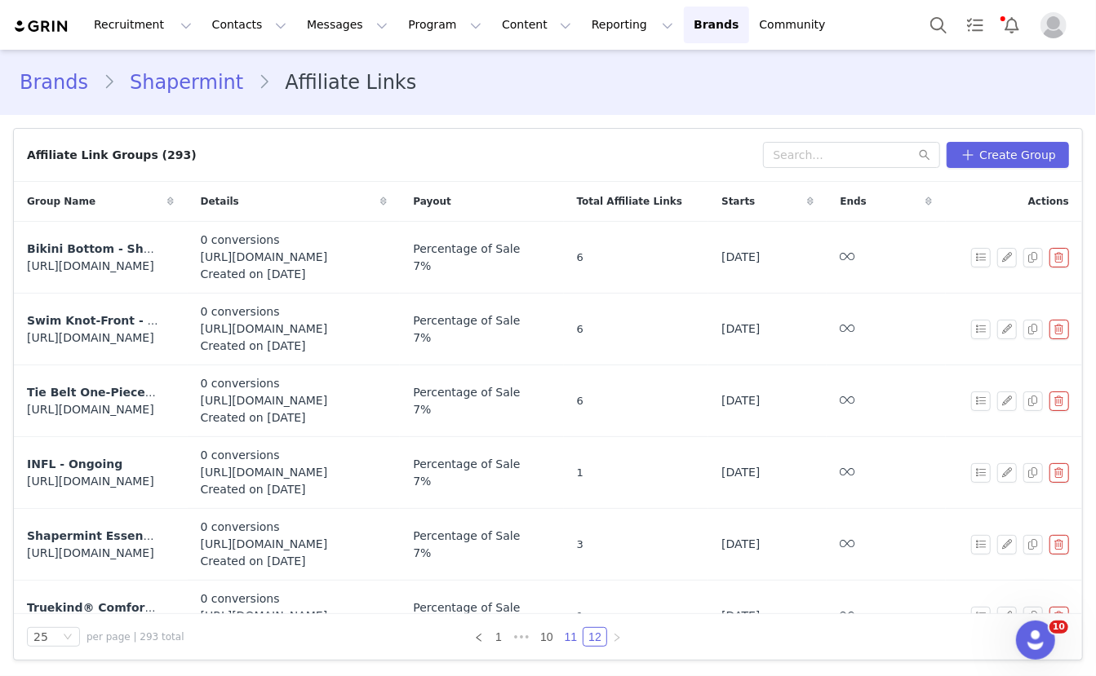
click at [572, 639] on link "11" at bounding box center [571, 637] width 23 height 18
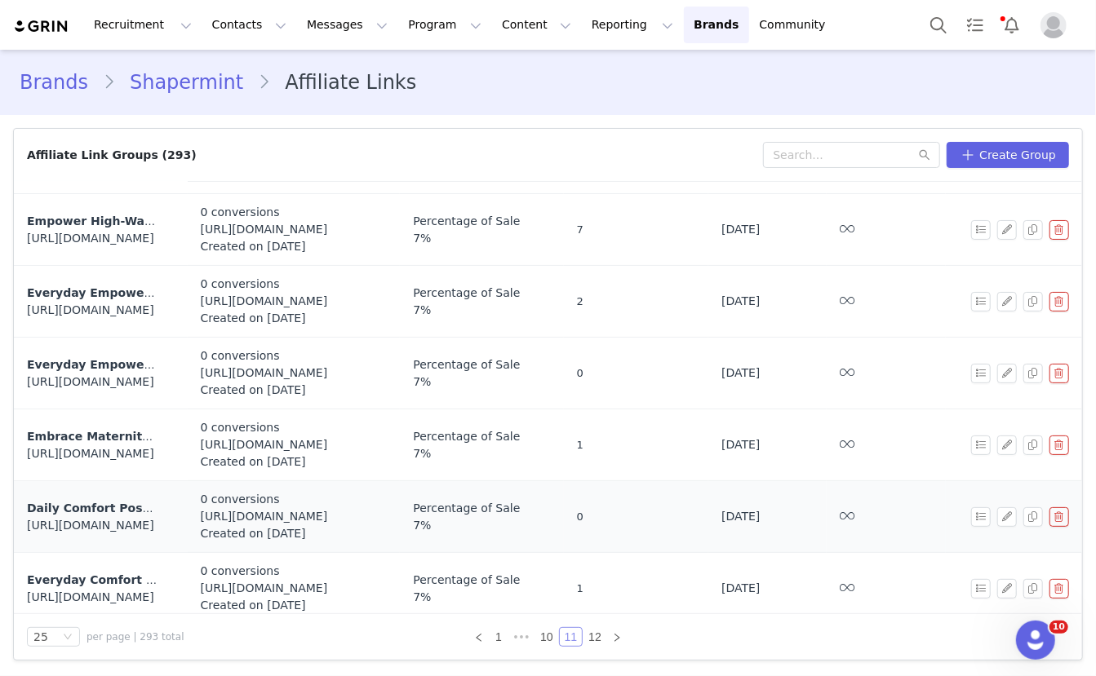
scroll to position [261, 0]
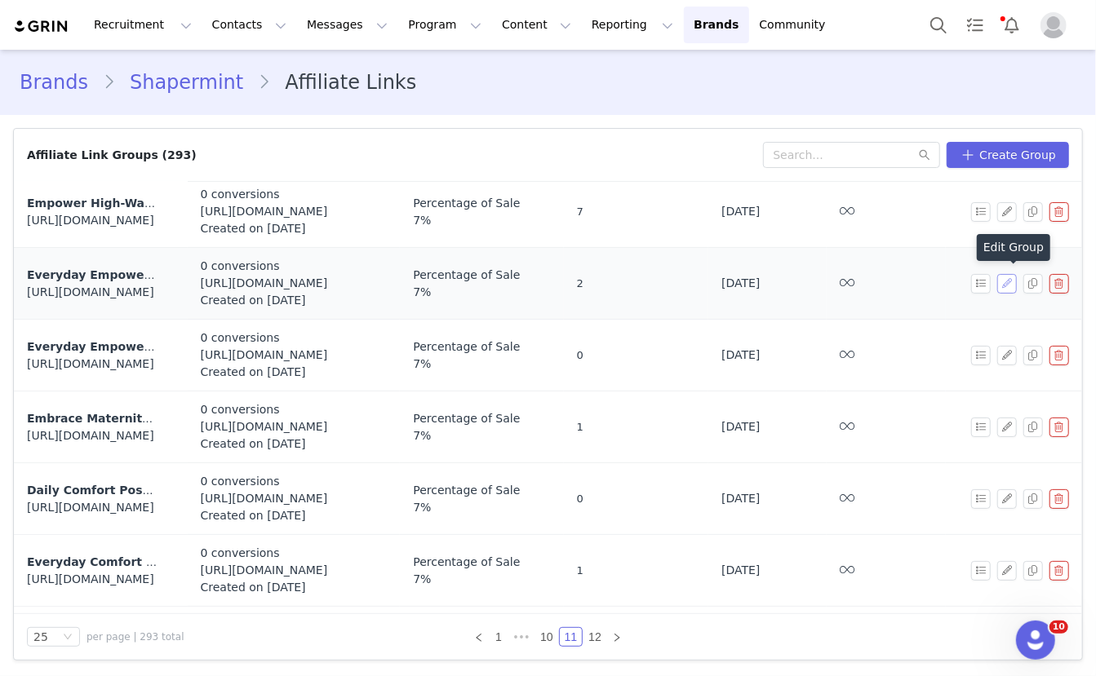
click at [1003, 284] on button "button" at bounding box center [1007, 284] width 20 height 20
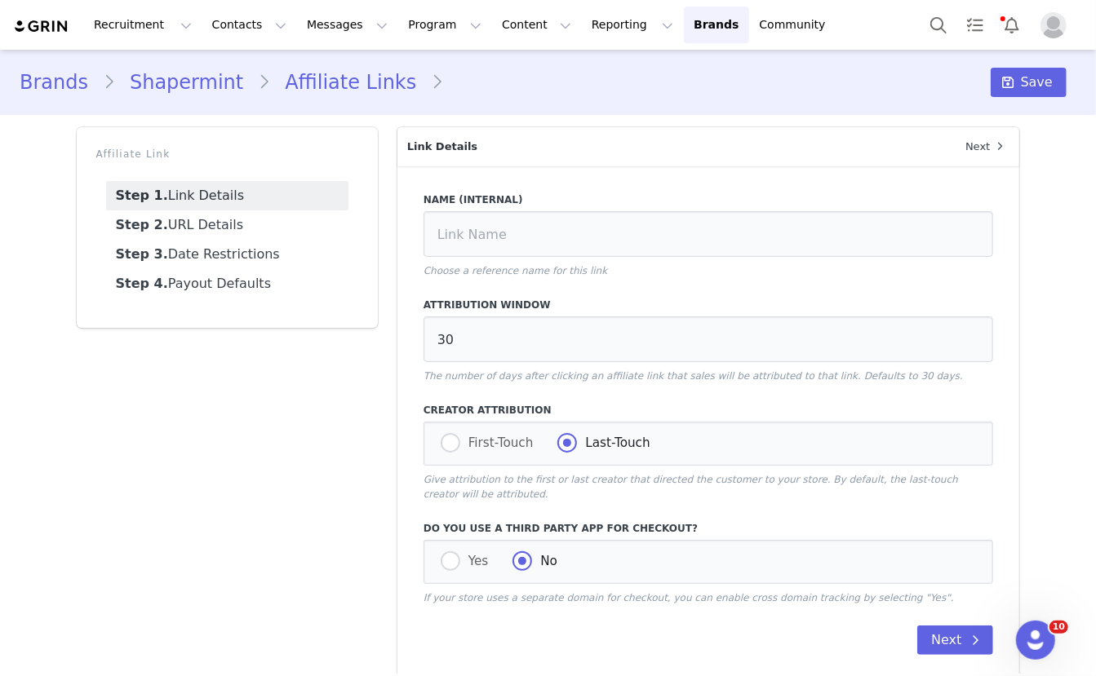
type input "Everyday Empower Mesh Shaper Shorts"
click at [250, 220] on link "Step 2. URL Details" at bounding box center [227, 225] width 242 height 29
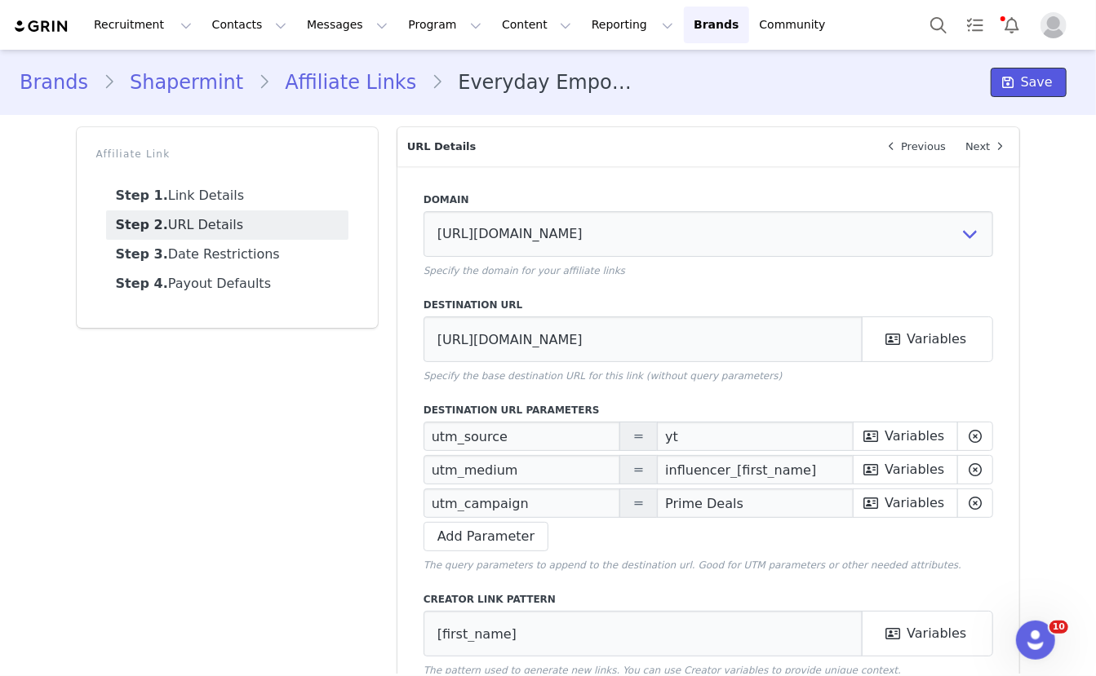
click at [1022, 84] on button "Save" at bounding box center [1029, 82] width 76 height 29
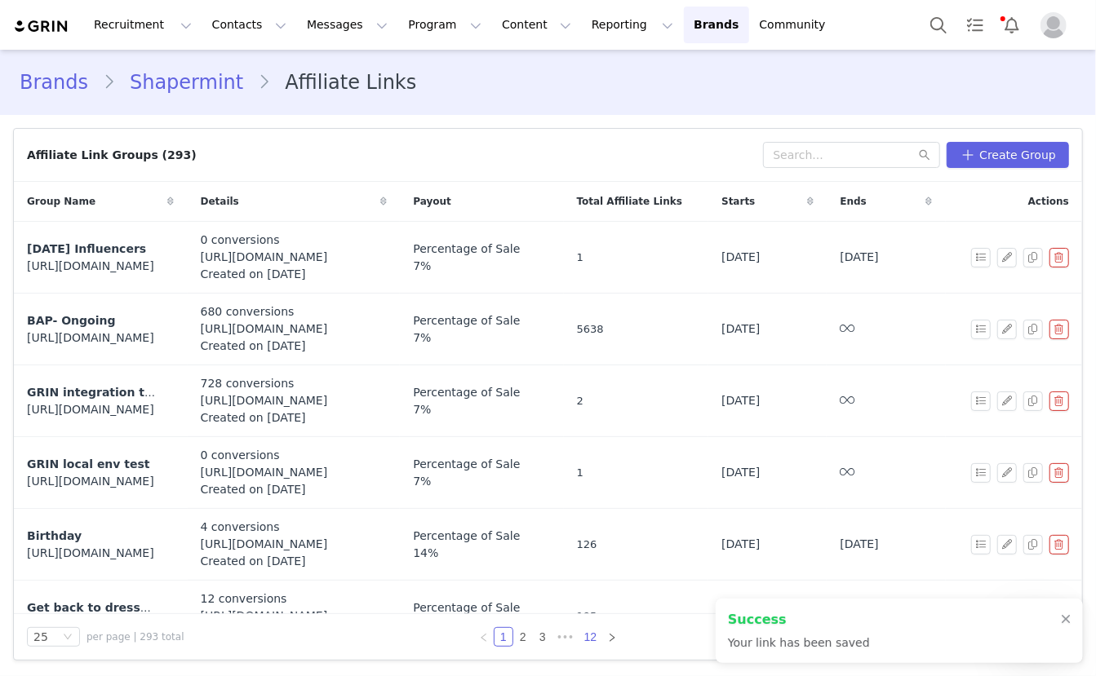
click at [597, 636] on link "12" at bounding box center [590, 637] width 23 height 18
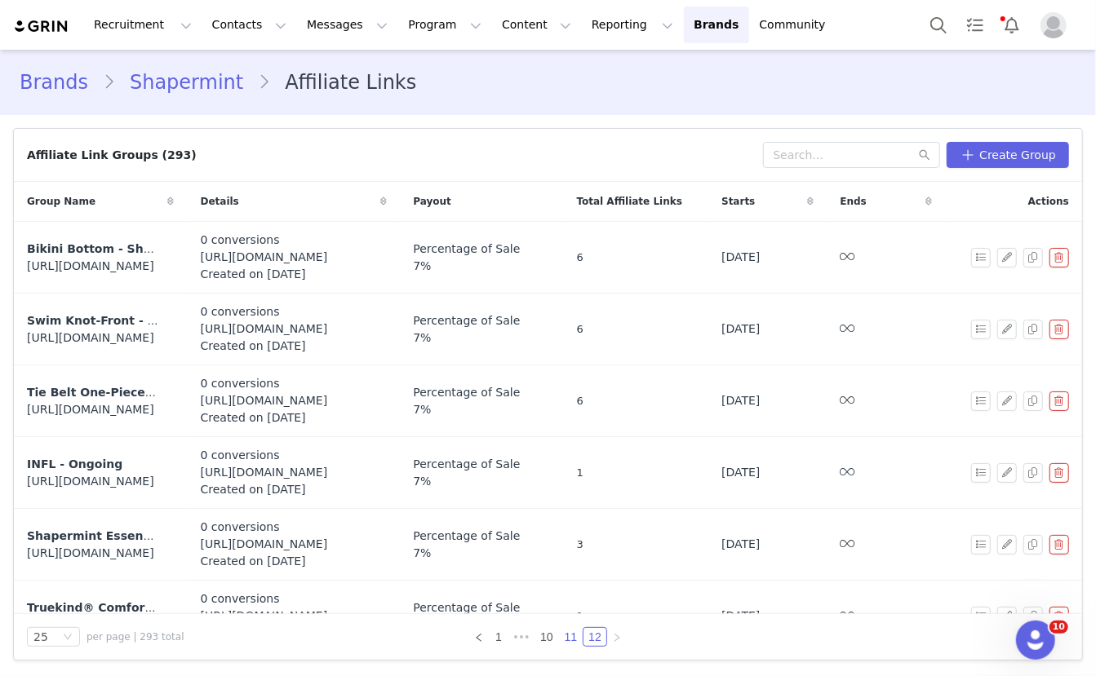
click at [569, 639] on link "11" at bounding box center [571, 637] width 23 height 18
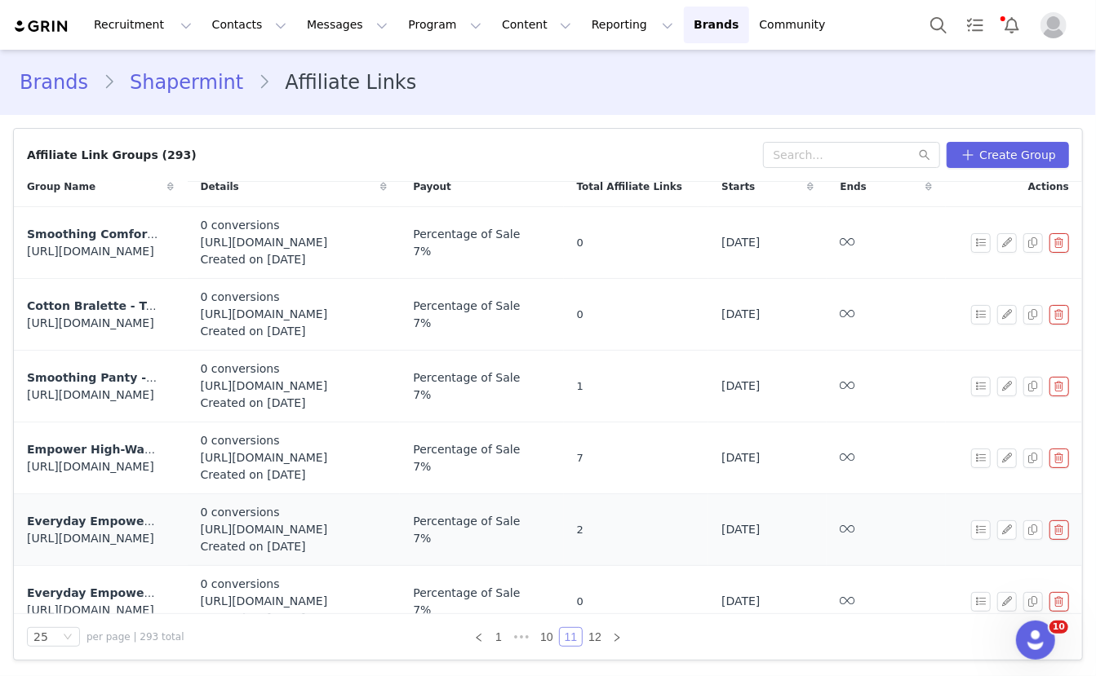
scroll to position [28, 0]
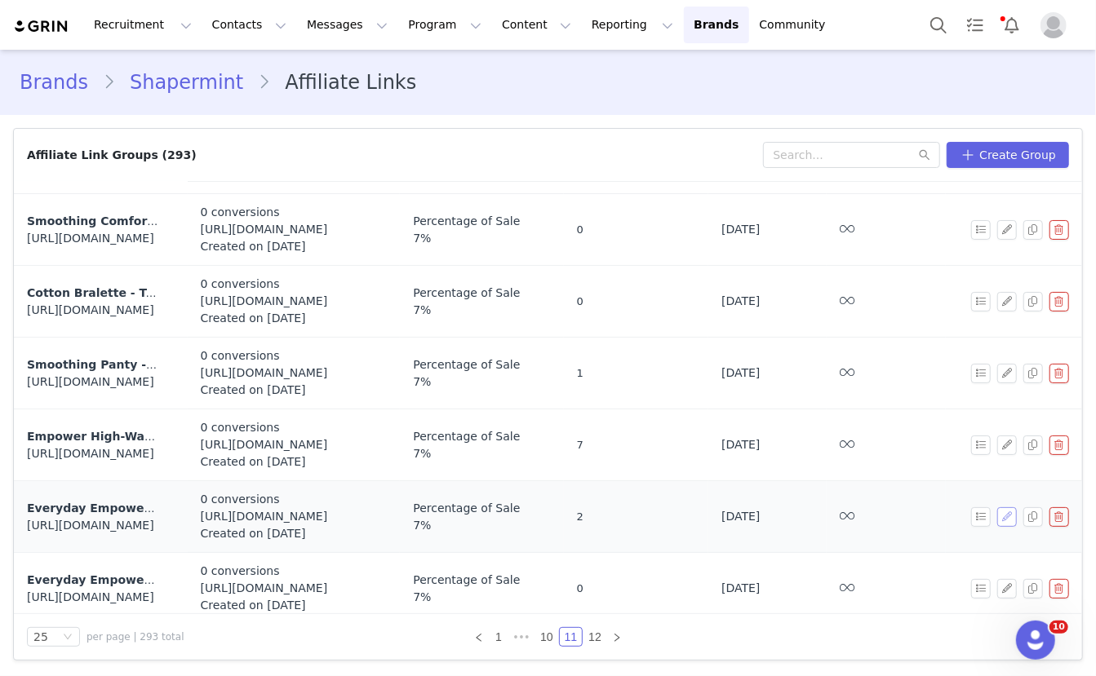
click at [1011, 512] on button "button" at bounding box center [1007, 518] width 20 height 20
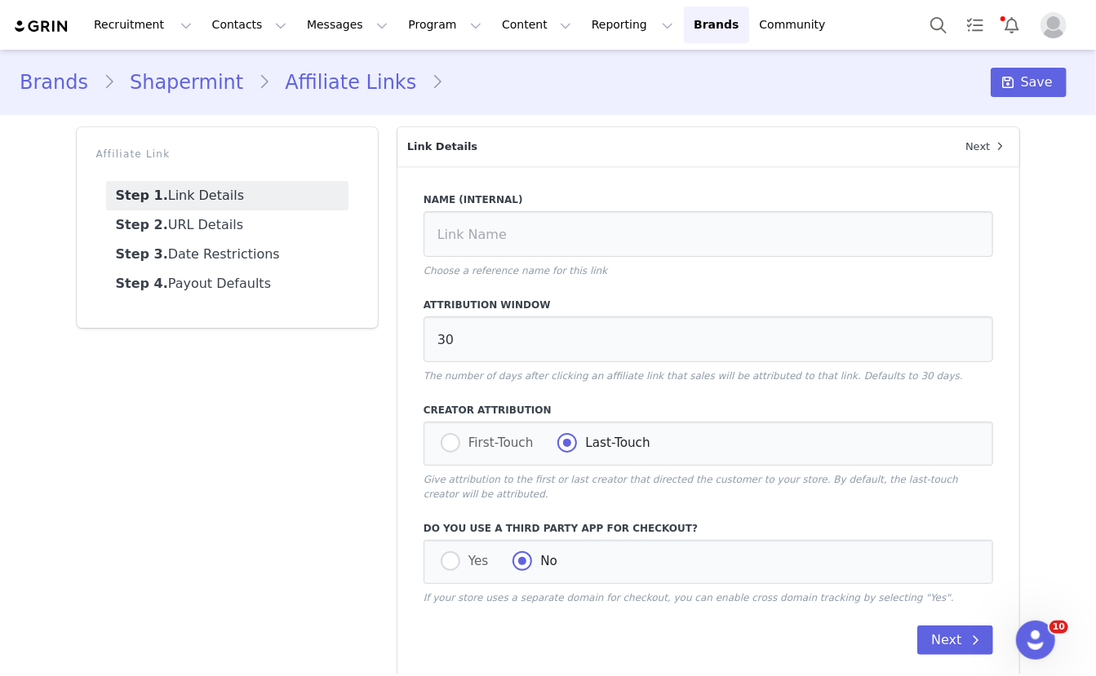
type input "Everyday Empower Mesh Shaper Shorts"
click at [233, 233] on link "Step 2. URL Details" at bounding box center [227, 225] width 242 height 29
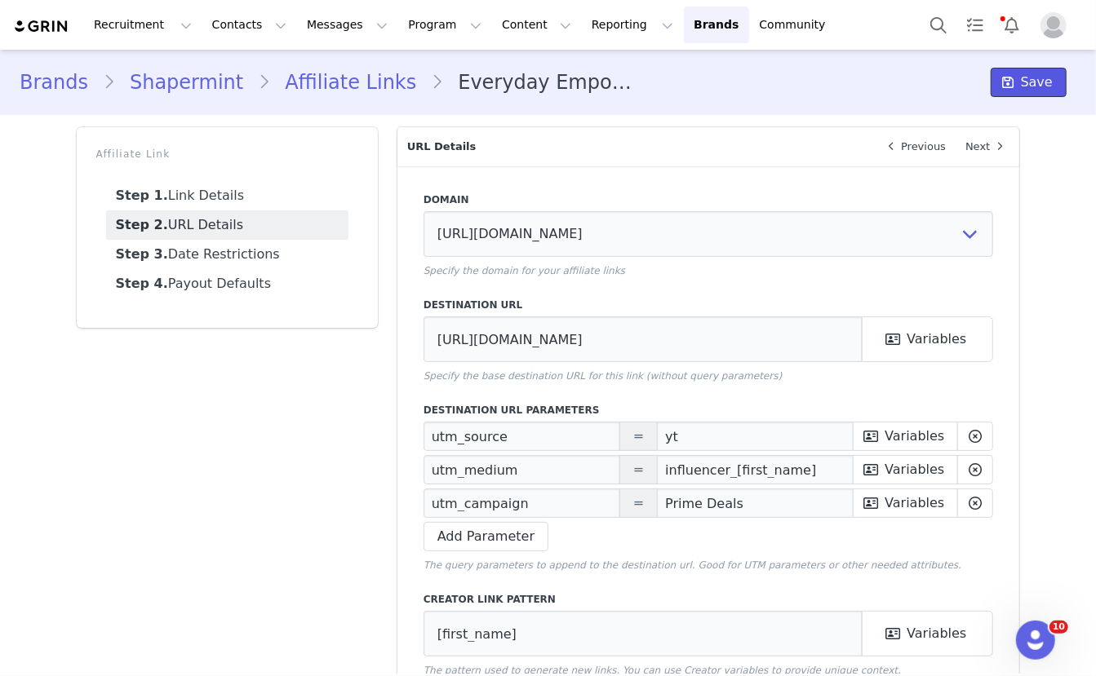
click at [1040, 78] on span "Save" at bounding box center [1037, 83] width 32 height 20
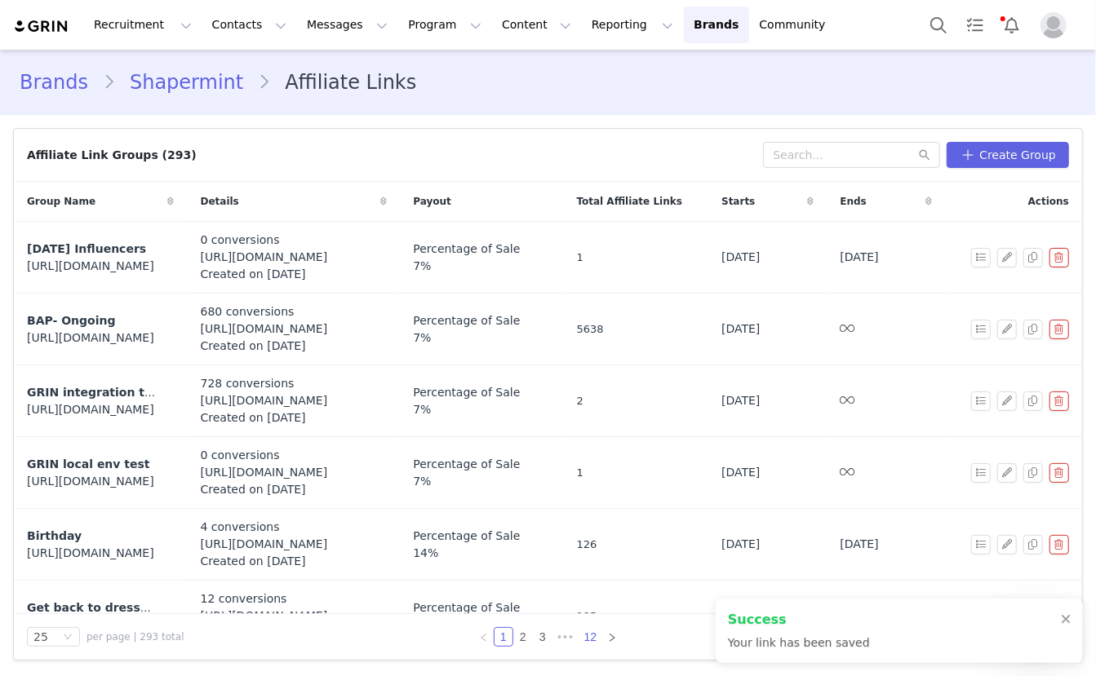
click at [589, 636] on link "12" at bounding box center [590, 637] width 23 height 18
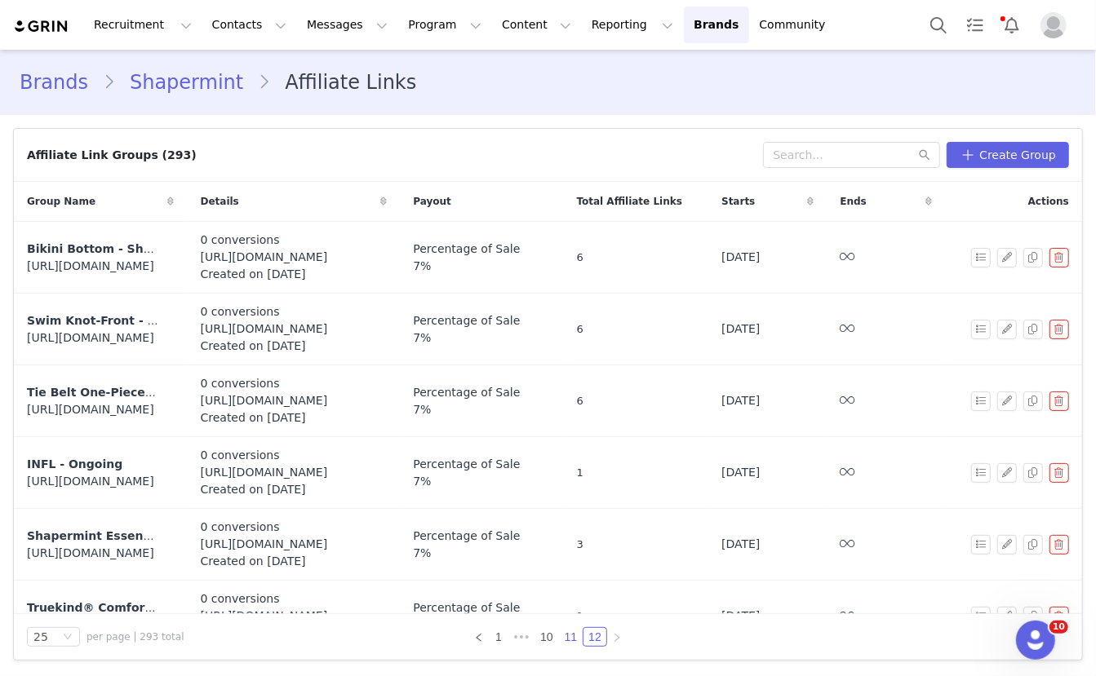
click at [571, 641] on link "11" at bounding box center [571, 637] width 23 height 18
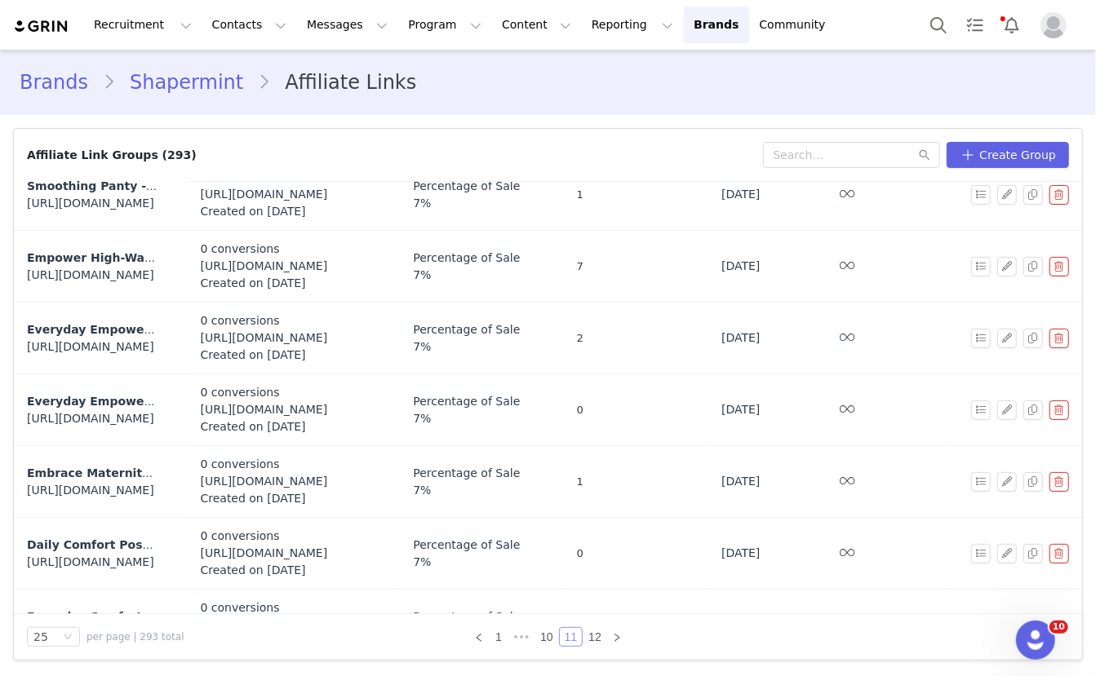
scroll to position [250, 0]
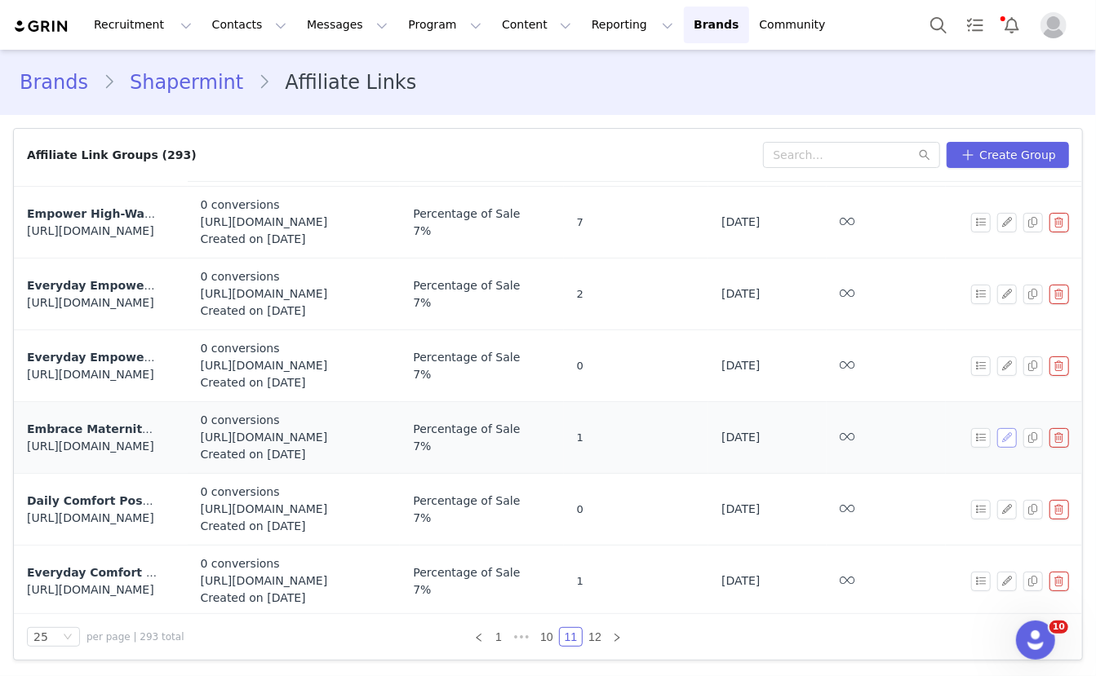
click at [1007, 437] on button "button" at bounding box center [1007, 438] width 20 height 20
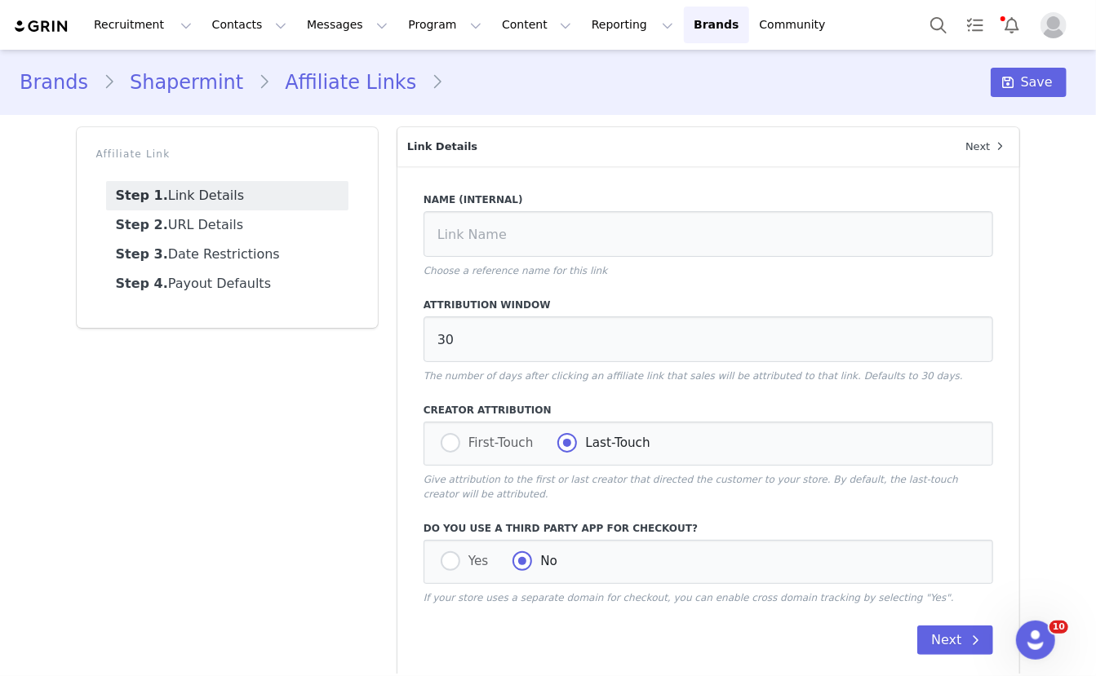
type input "Embrace Maternity Belly -"
type input "https://shapermint.com/products/shapermint-essentials-embrace-maternity-belly-s…"
type input "[first_name]"
click at [242, 221] on link "Step 2. URL Details" at bounding box center [227, 225] width 242 height 29
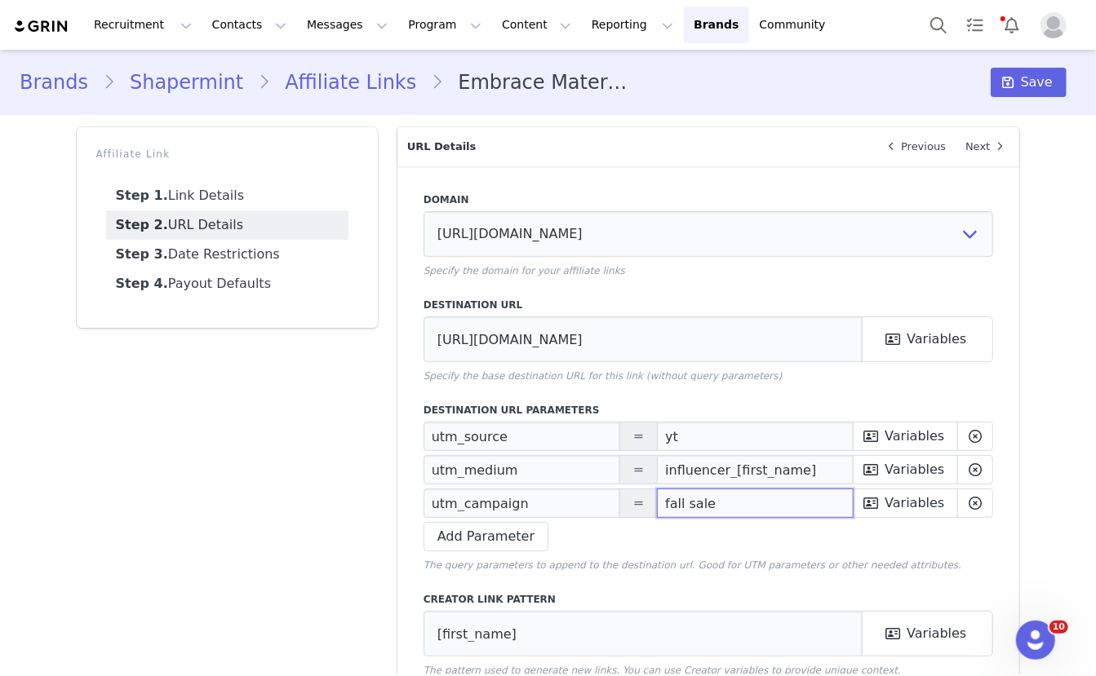
click at [695, 500] on input "fall sale" at bounding box center [755, 503] width 197 height 29
paste input "Prime Deals"
type input "Prime Deals"
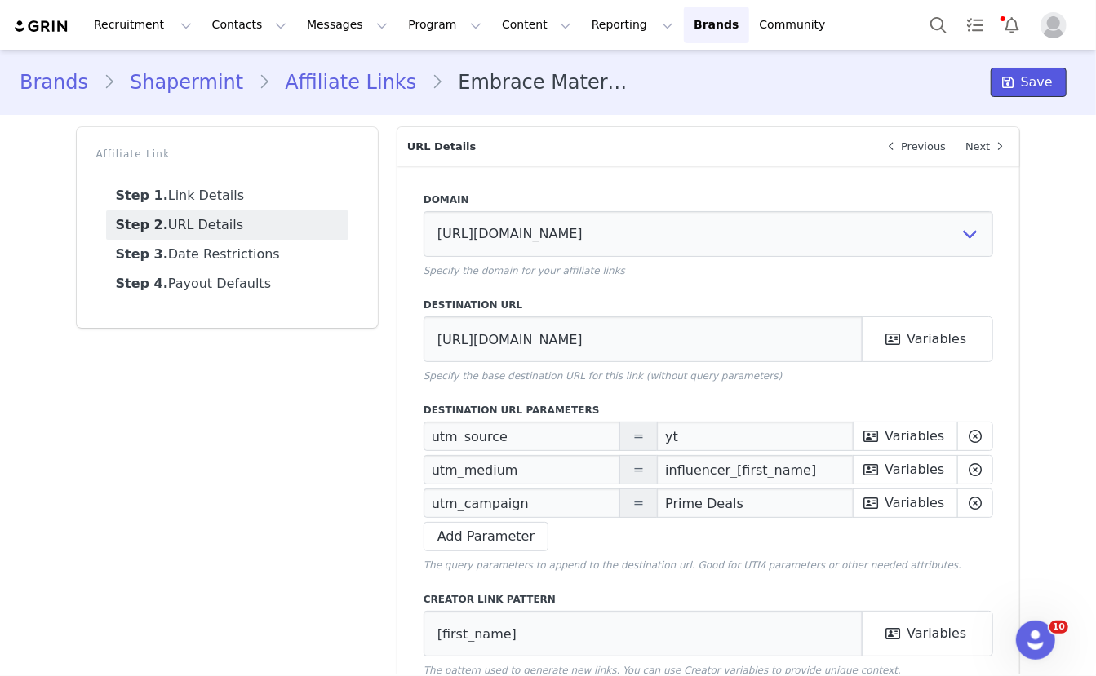
click at [1025, 86] on span "Save" at bounding box center [1037, 83] width 32 height 20
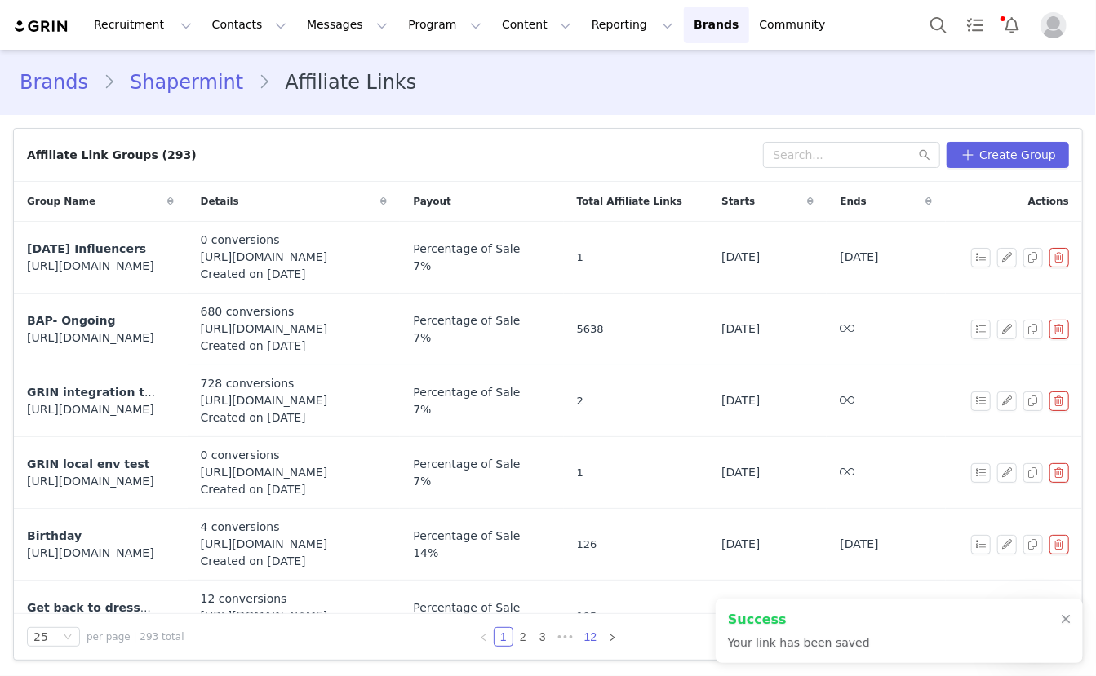
click at [590, 639] on link "12" at bounding box center [590, 637] width 23 height 18
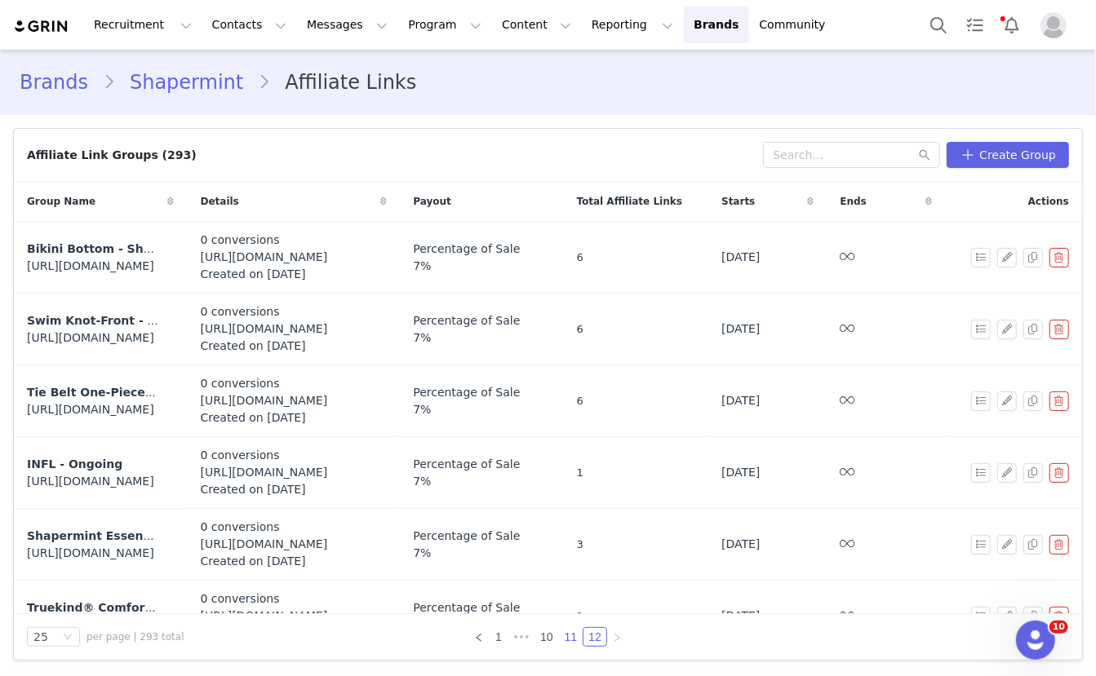
click at [571, 636] on link "11" at bounding box center [571, 637] width 23 height 18
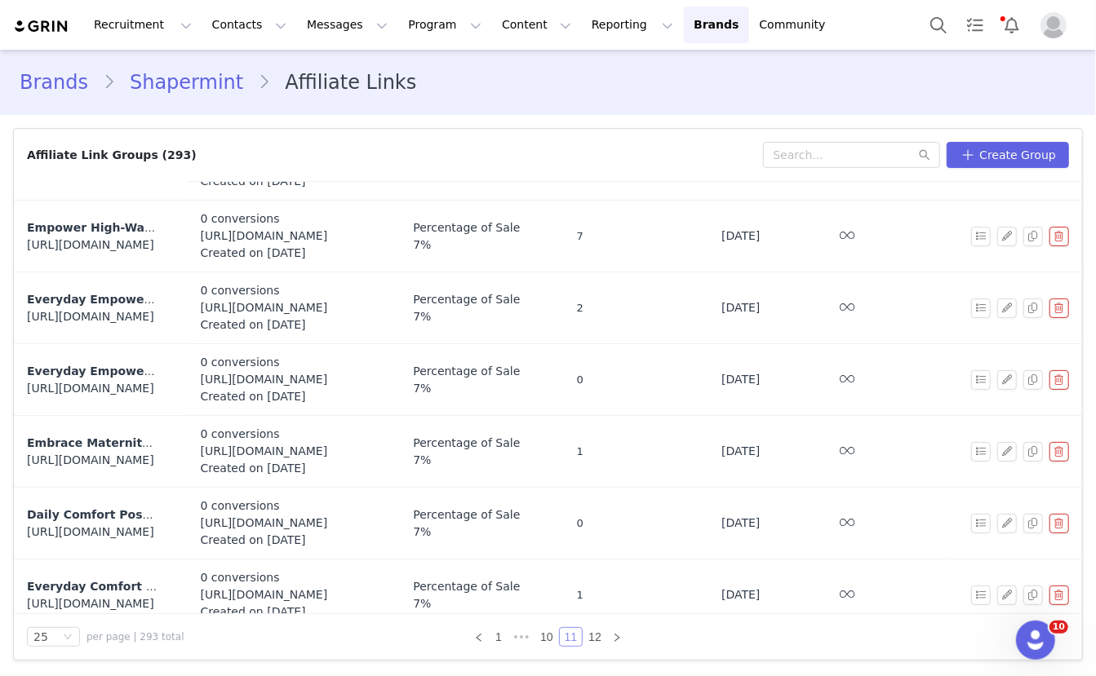
scroll to position [259, 0]
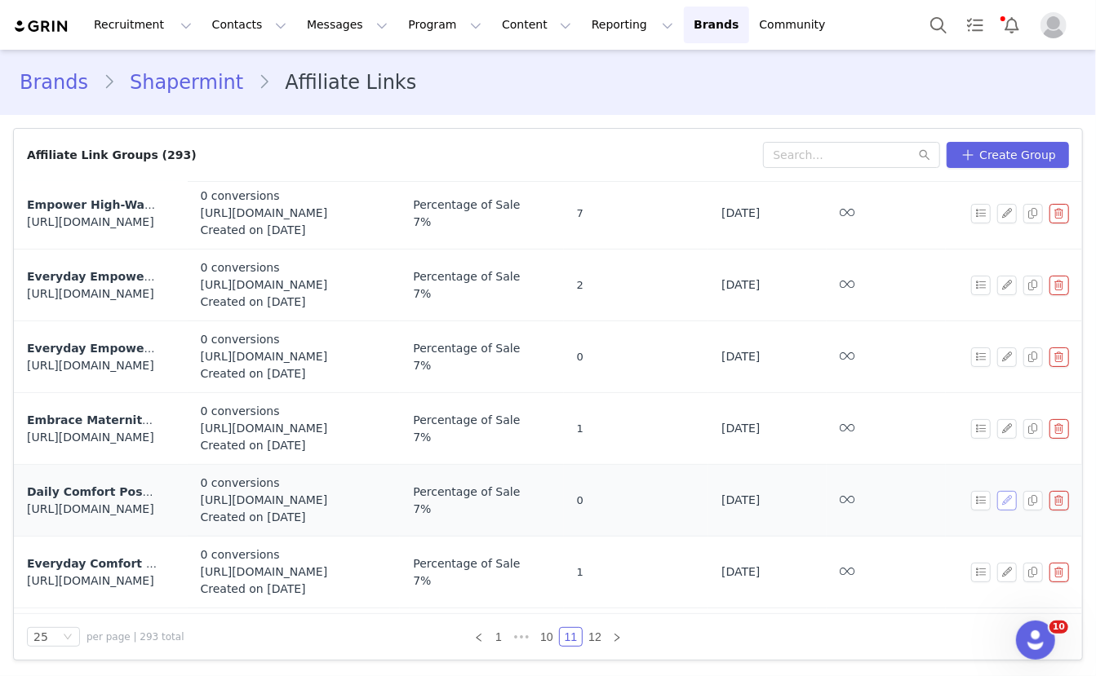
click at [1006, 492] on button "button" at bounding box center [1007, 501] width 20 height 20
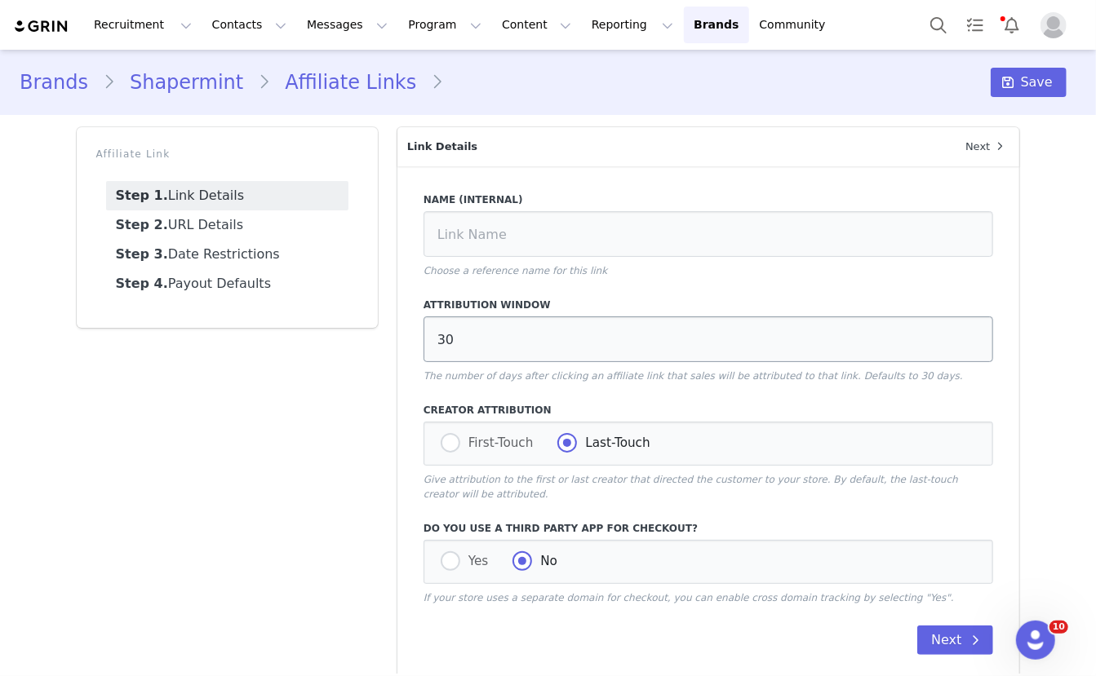
type input "Daily Comfort Posture Bra"
type input "https://shapermint.com/products/shapermint-essentials-embrace-maternity-belly-s…"
type input "[first_name]"
click at [247, 226] on link "Step 2. URL Details" at bounding box center [227, 225] width 242 height 29
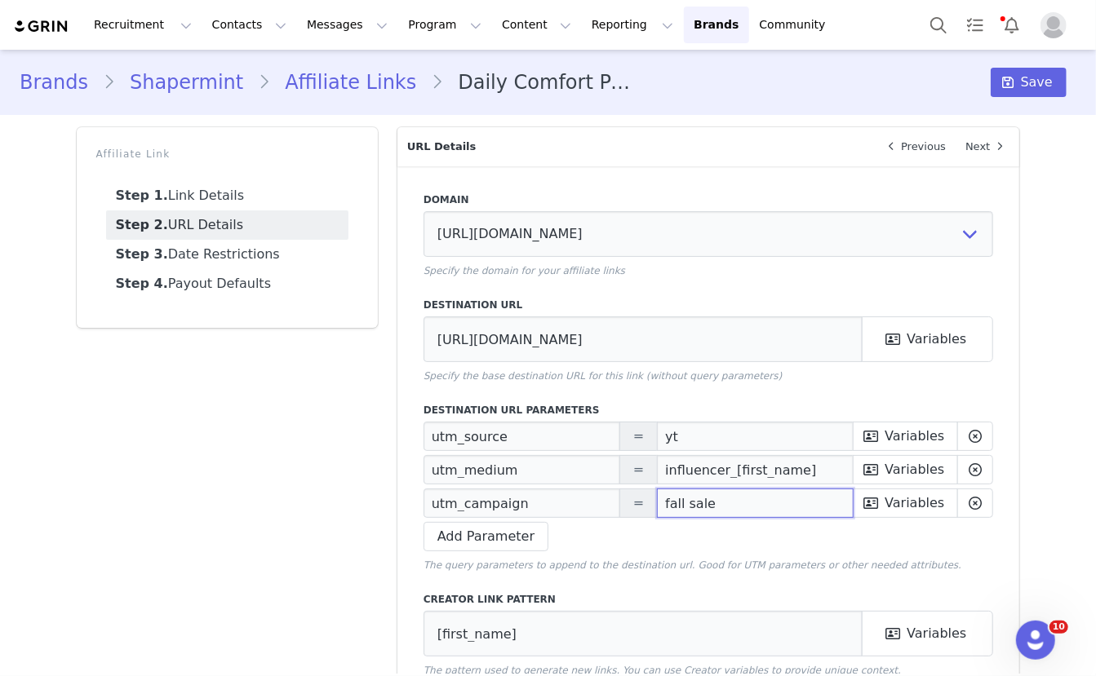
click at [674, 507] on input "fall sale" at bounding box center [755, 503] width 197 height 29
paste input "Prime Deals"
type input "Prime Deals"
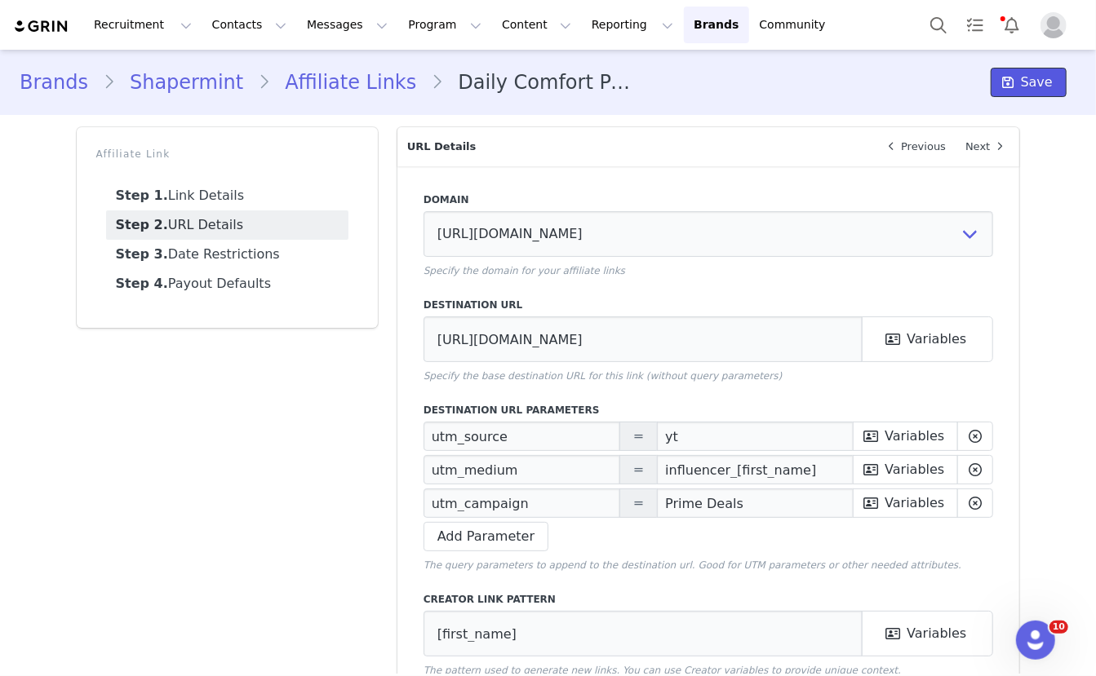
click at [1019, 70] on button "Save" at bounding box center [1029, 82] width 76 height 29
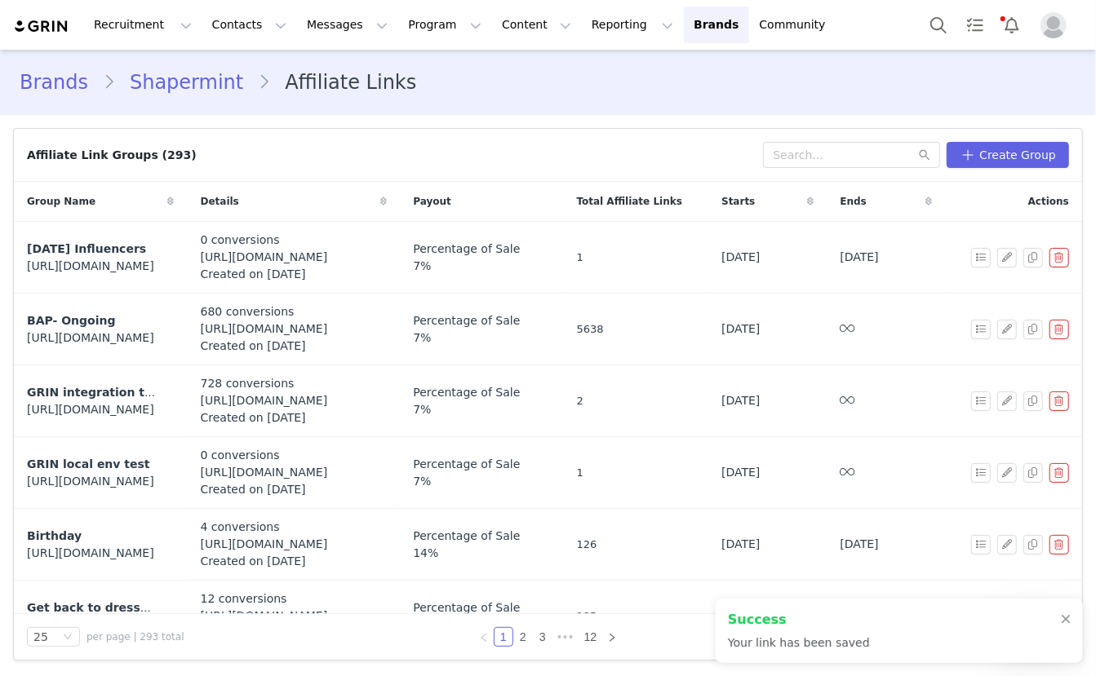
click at [185, 76] on link "Shapermint" at bounding box center [186, 82] width 143 height 29
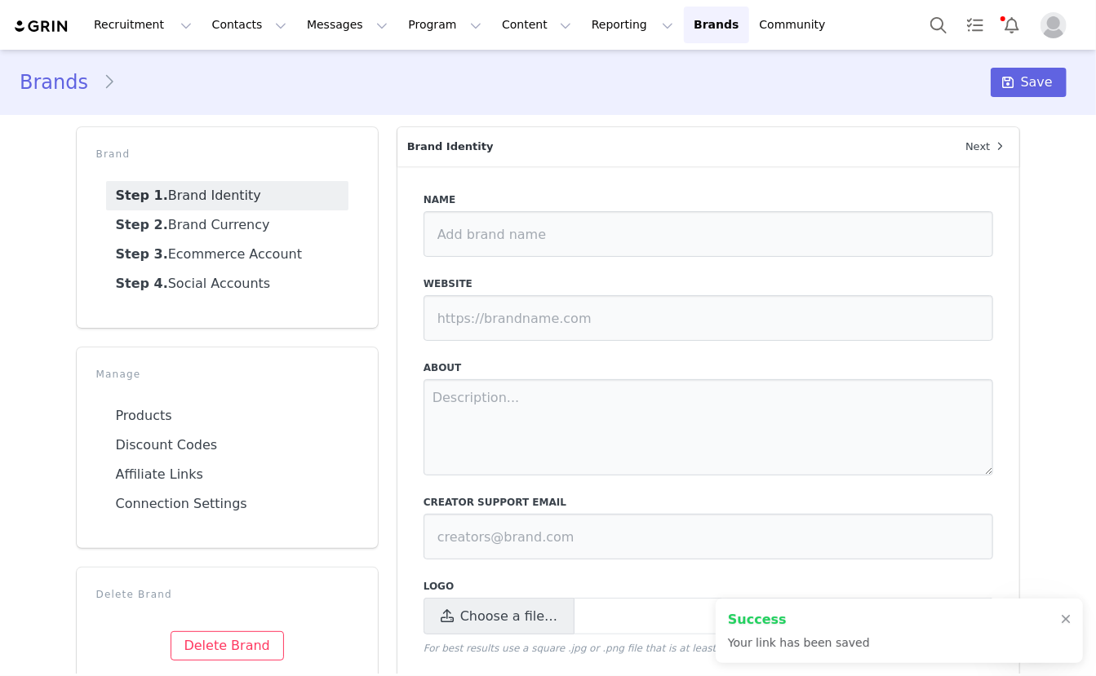
type input "Shapermint"
type input "http://www.shapermint.com"
type textarea "Shapermint - everyday essentials from your favorite brands, including shapewear…"
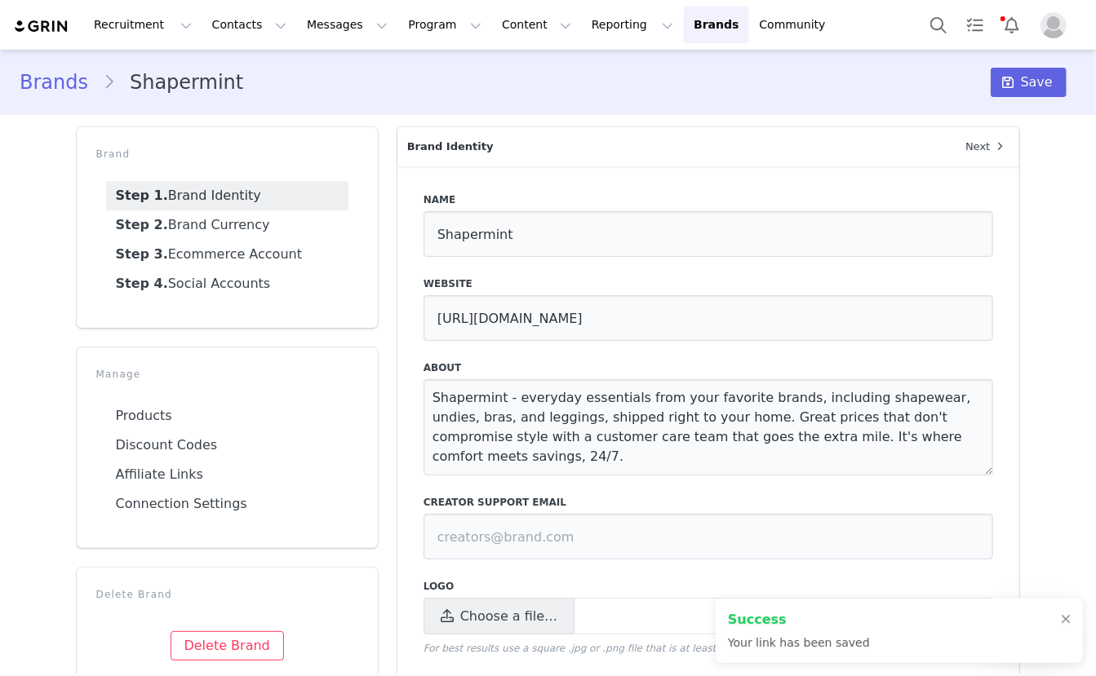
click at [72, 86] on link "Brands" at bounding box center [61, 82] width 83 height 29
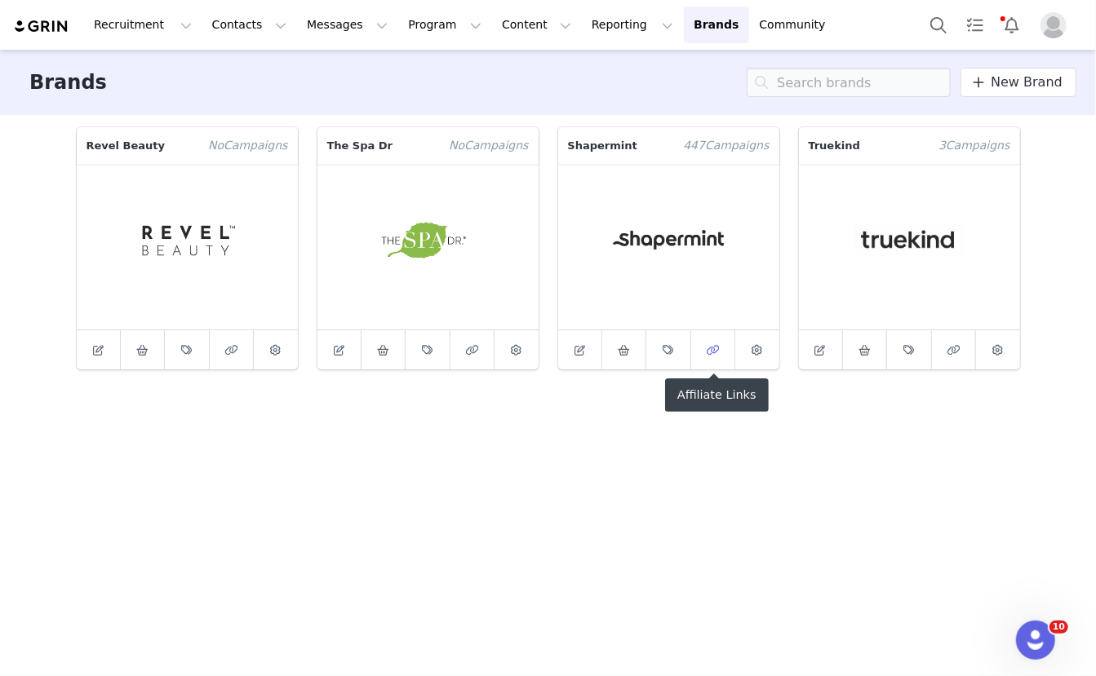
click at [713, 355] on span at bounding box center [713, 350] width 20 height 20
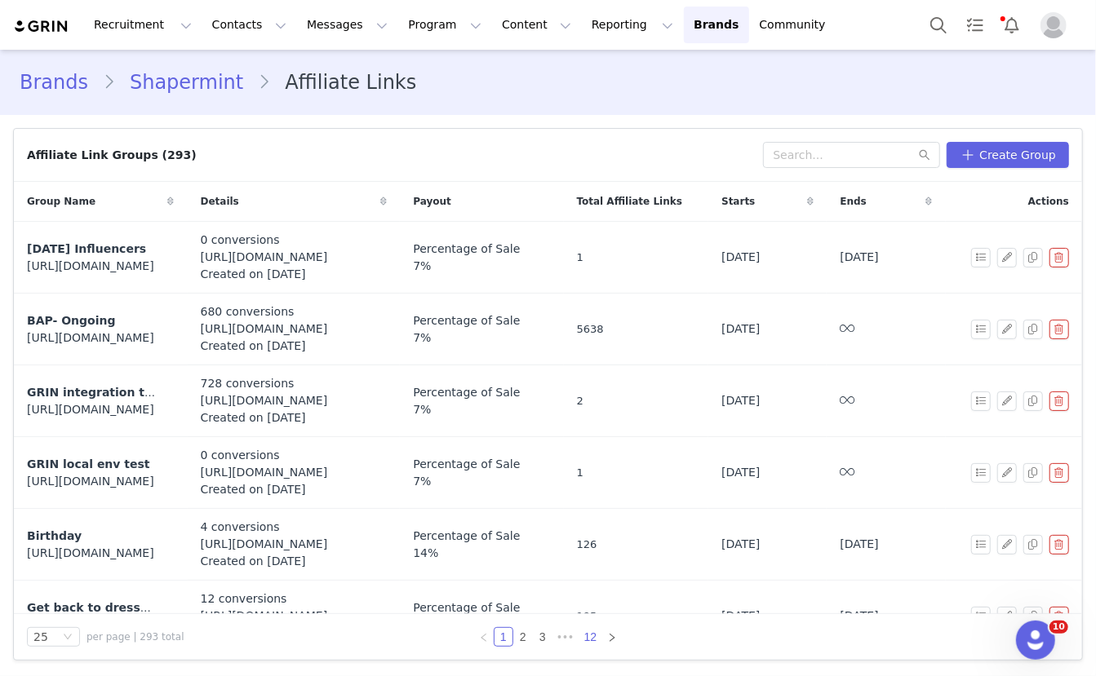
click at [591, 637] on link "12" at bounding box center [590, 637] width 23 height 18
click at [574, 637] on link "11" at bounding box center [571, 637] width 23 height 18
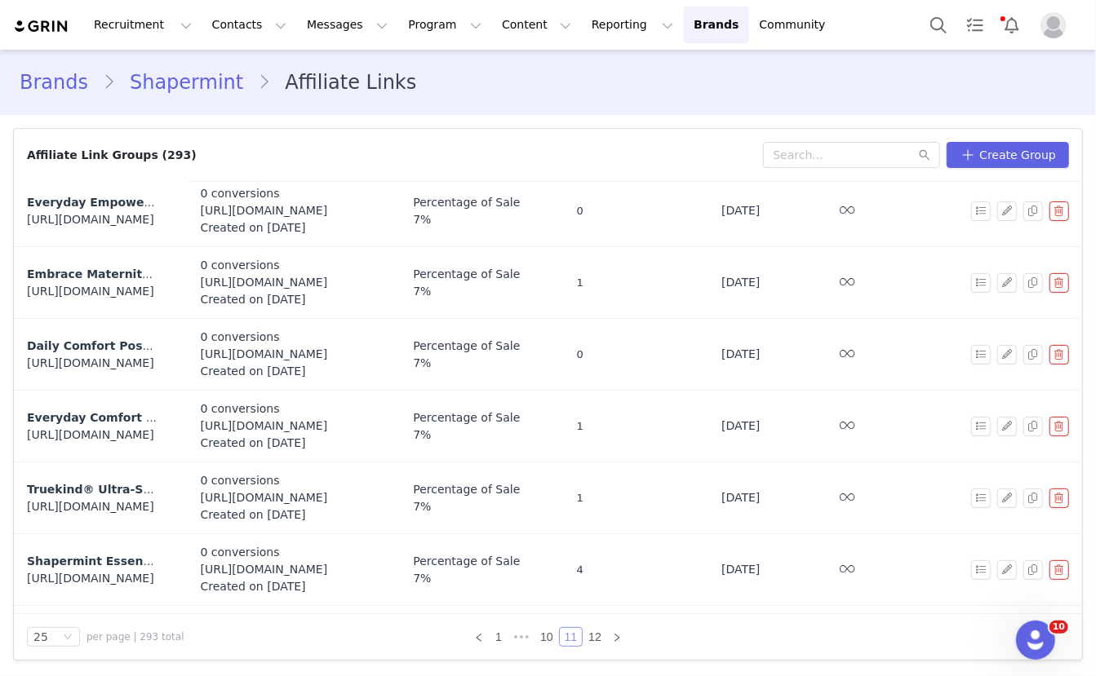
scroll to position [454, 0]
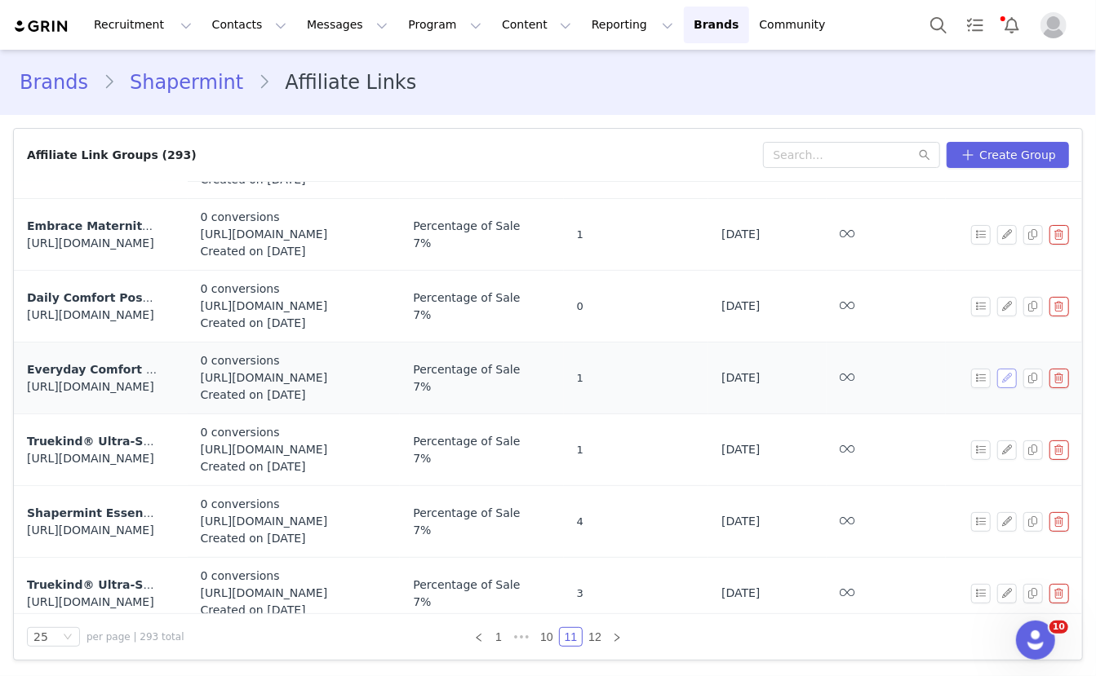
click at [1009, 376] on button "button" at bounding box center [1007, 379] width 20 height 20
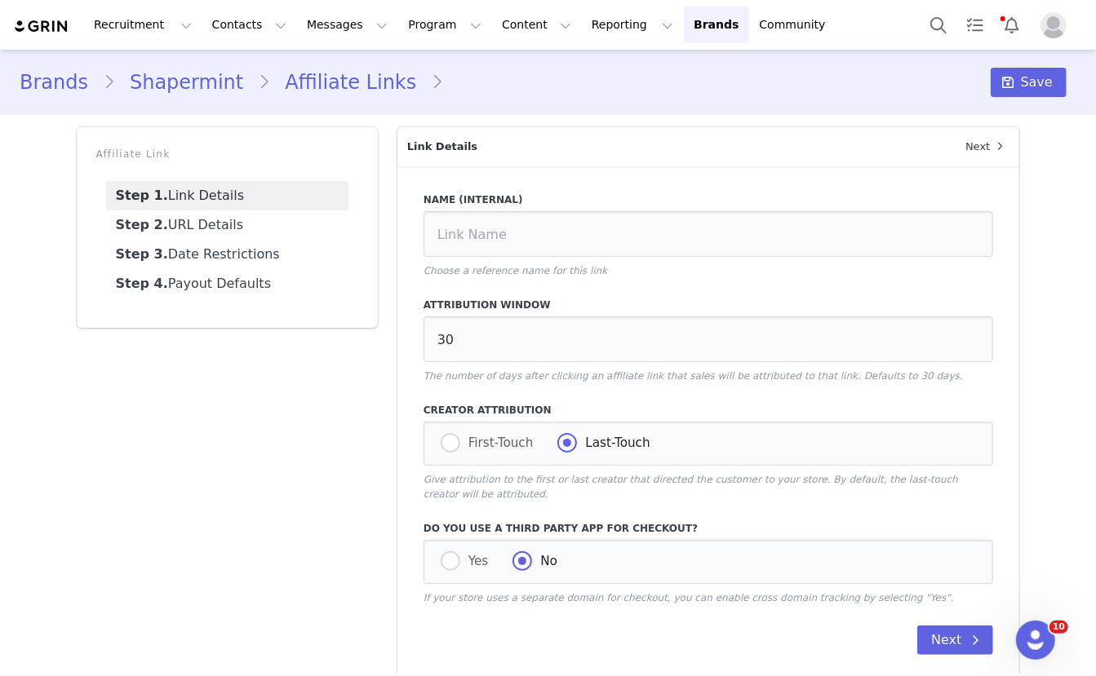
type input "Everyday Comfort Straps Wireless Shaping Bra"
click at [239, 219] on link "Step 2. URL Details" at bounding box center [227, 225] width 242 height 29
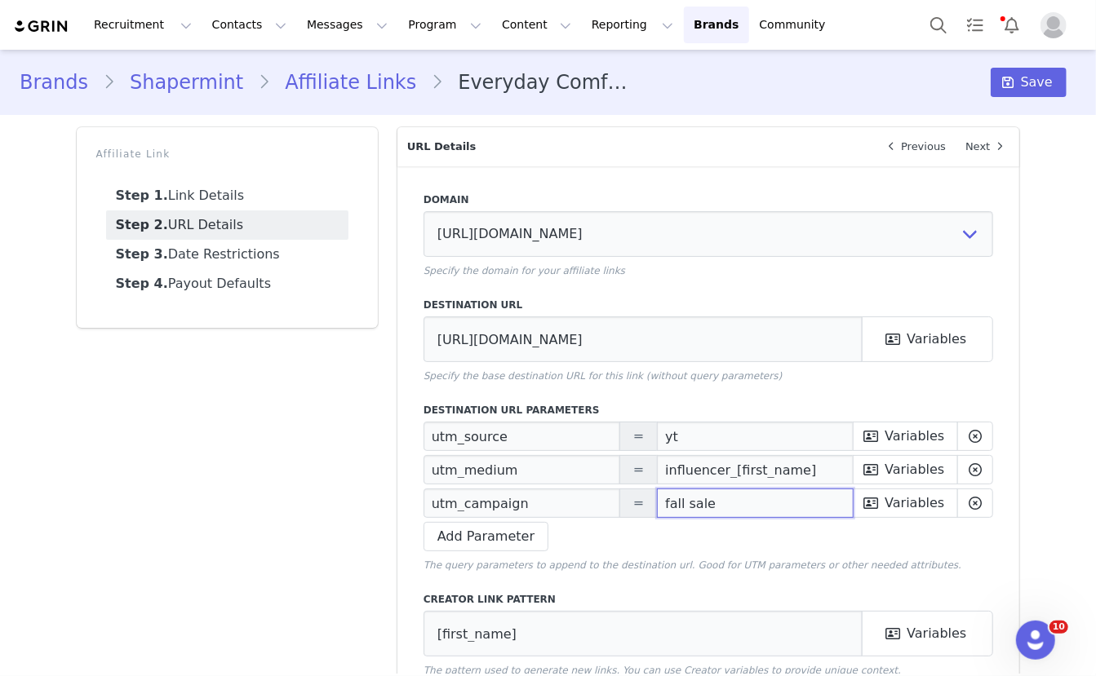
click at [691, 512] on input "fall sale" at bounding box center [755, 503] width 197 height 29
paste input "Prime Deals"
type input "Prime Deals"
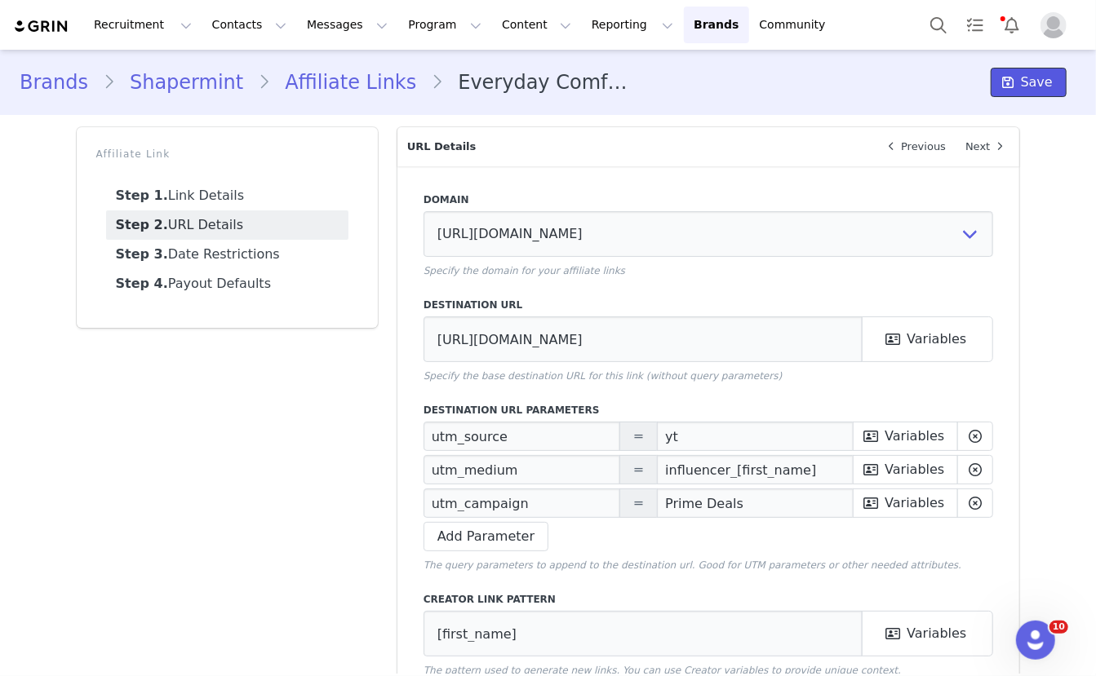
click at [1031, 89] on span "Save" at bounding box center [1037, 83] width 32 height 20
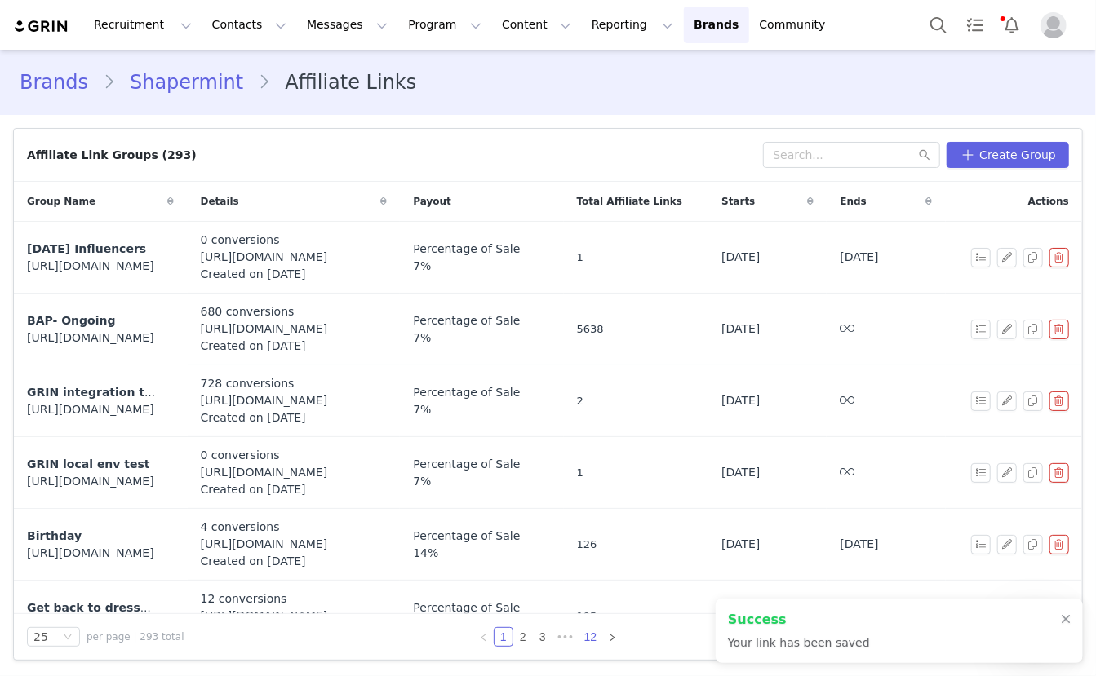
click at [594, 639] on link "12" at bounding box center [590, 637] width 23 height 18
click at [572, 641] on link "11" at bounding box center [571, 637] width 23 height 18
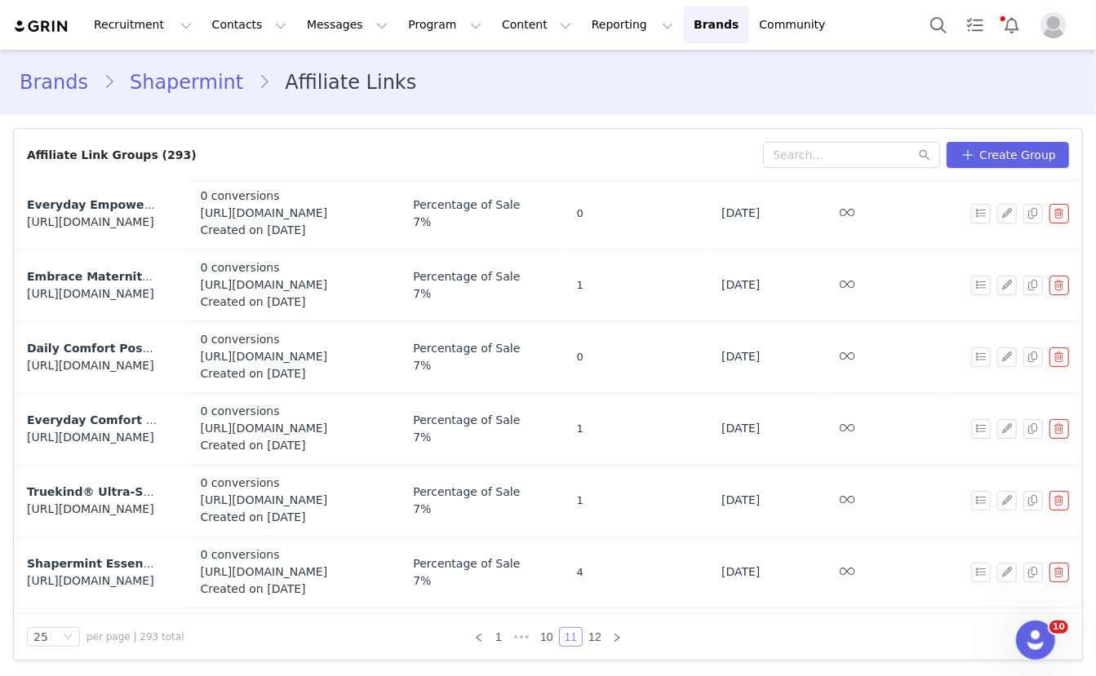
scroll to position [415, 0]
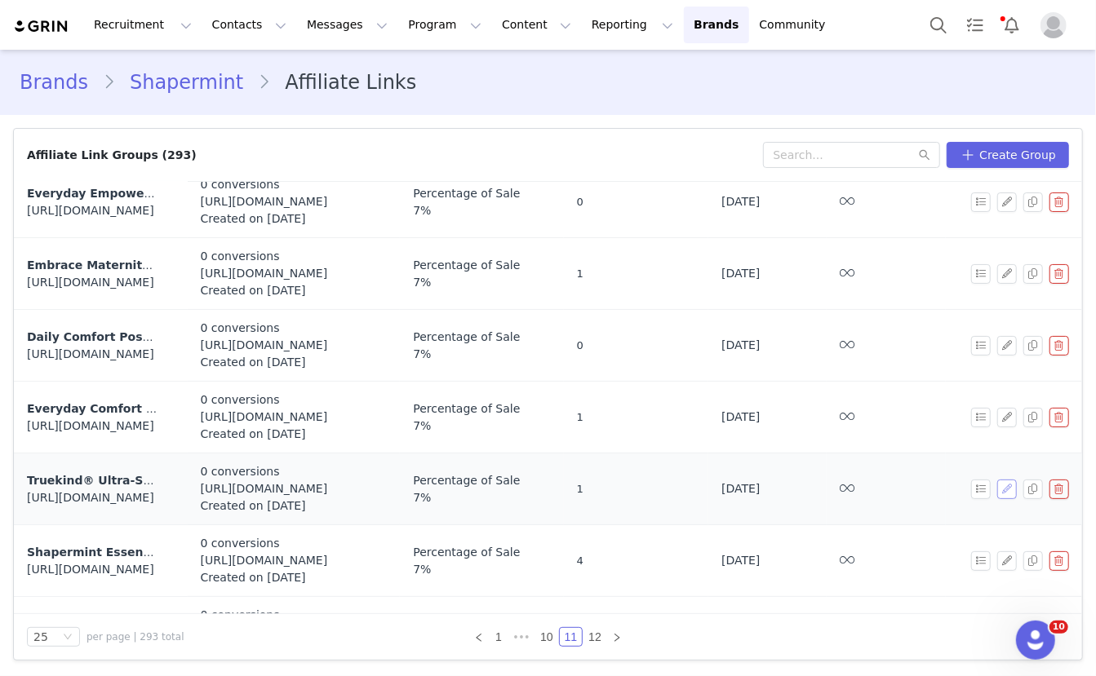
click at [1006, 485] on button "button" at bounding box center [1007, 490] width 20 height 20
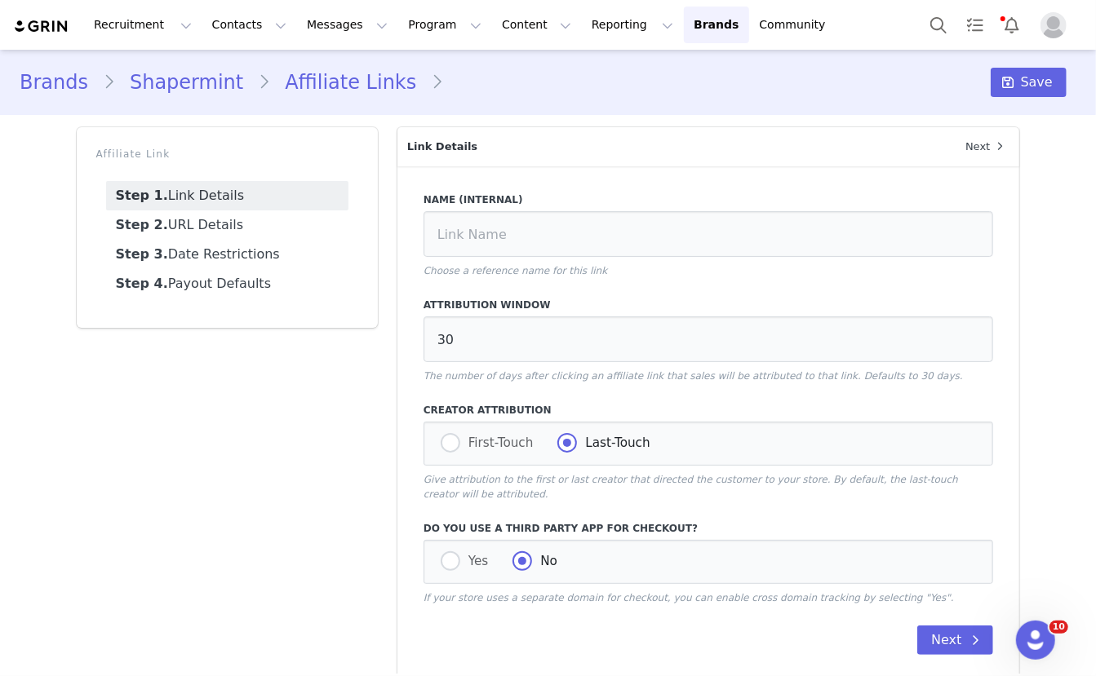
type input "Truekind® Ultra-Soft Essentials Brief"
type input "https://shapermint.com/products/truekind-ultra-soft-essentials-brief?variant=41…"
type input "[first_name]"
click at [224, 217] on link "Step 2. URL Details" at bounding box center [227, 225] width 242 height 29
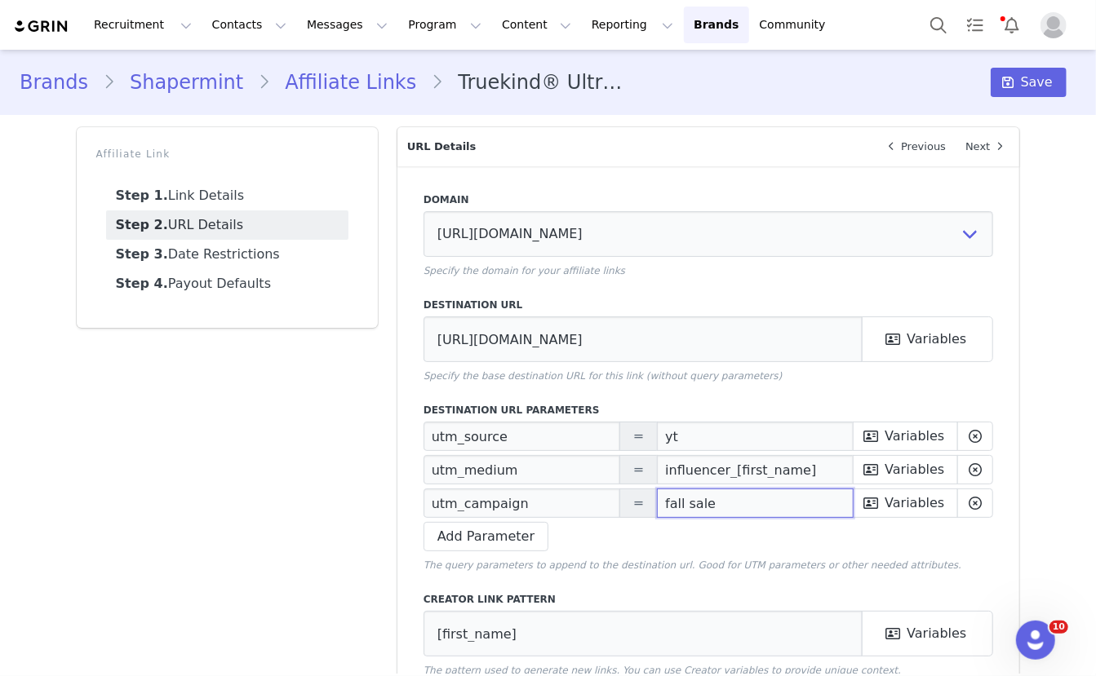
click at [687, 516] on input "fall sale" at bounding box center [755, 503] width 197 height 29
paste input "Prime Deals"
type input "Prime Deals"
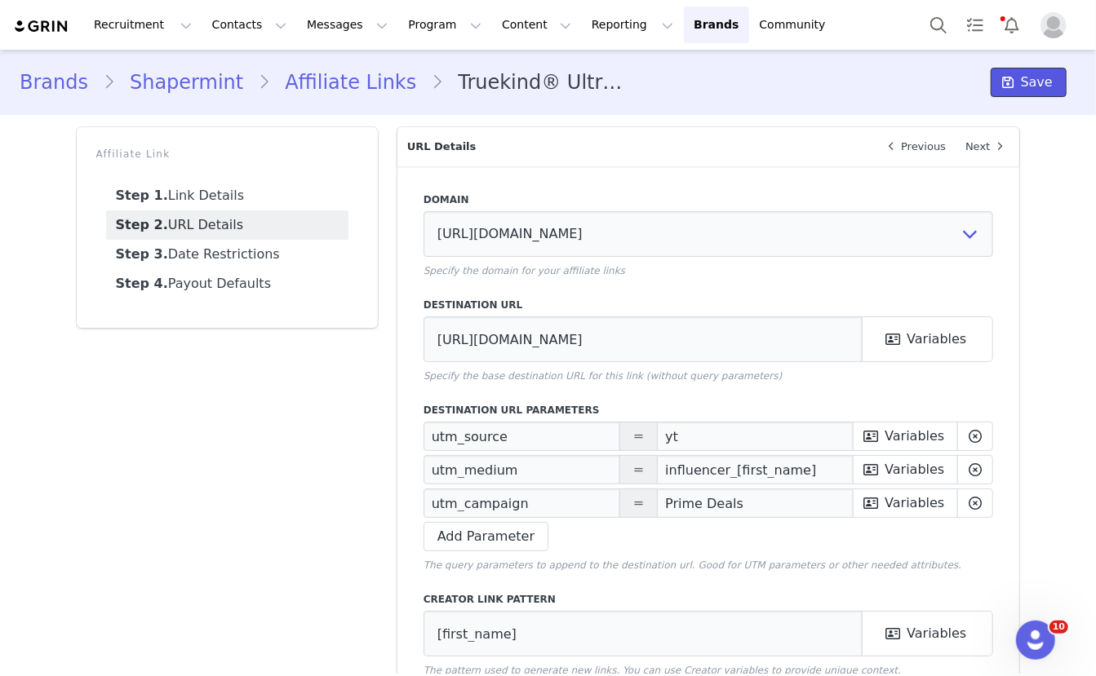
click at [1042, 81] on span "Save" at bounding box center [1037, 83] width 32 height 20
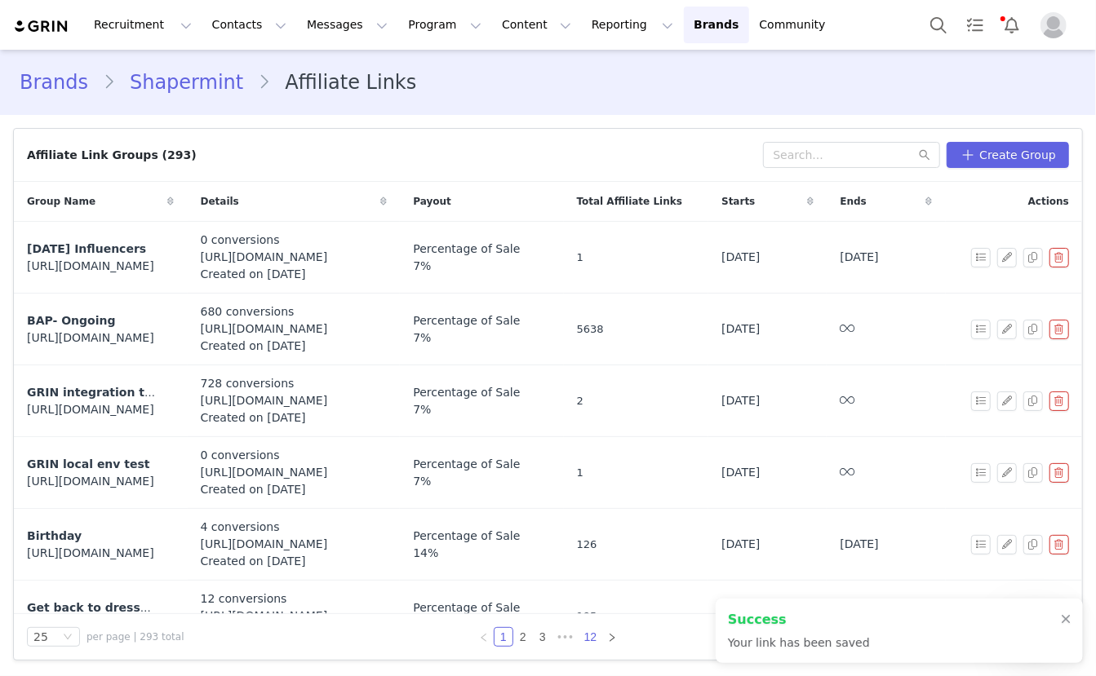
click at [596, 641] on link "12" at bounding box center [590, 637] width 23 height 18
click at [568, 641] on link "11" at bounding box center [571, 637] width 23 height 18
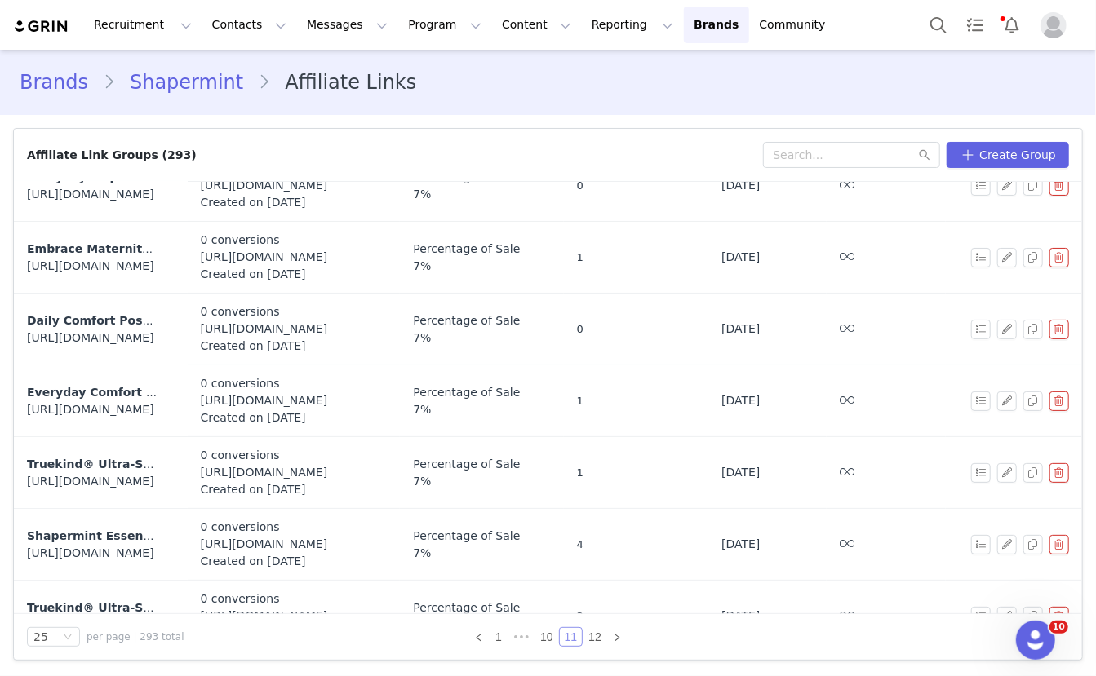
scroll to position [457, 0]
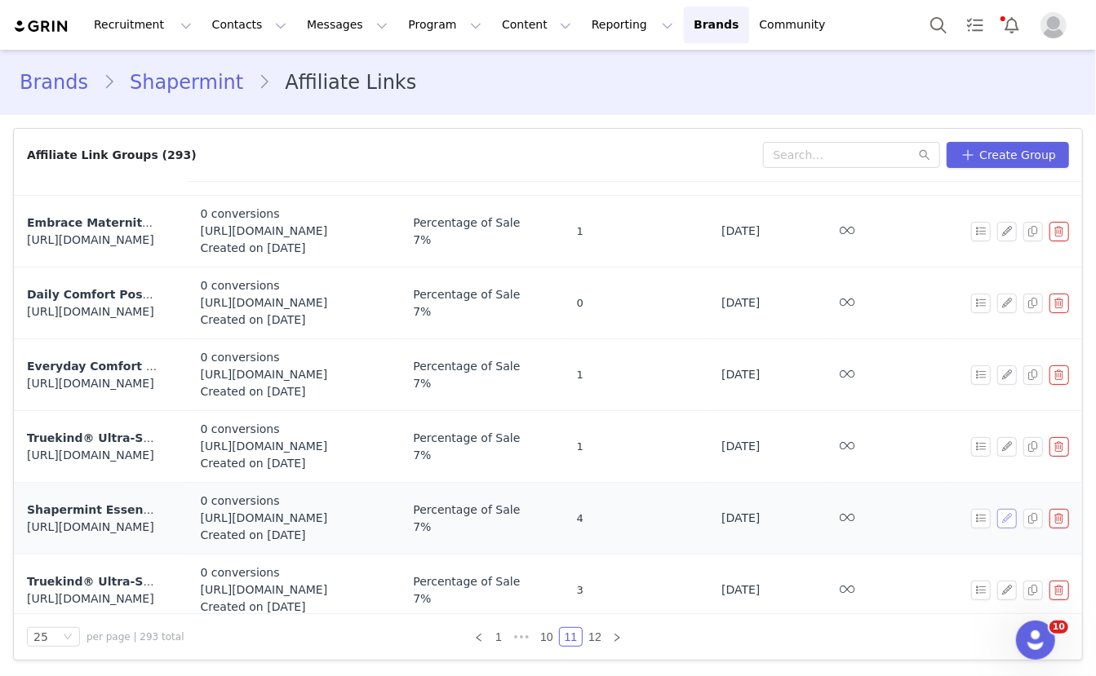
click at [1004, 516] on button "button" at bounding box center [1007, 519] width 20 height 20
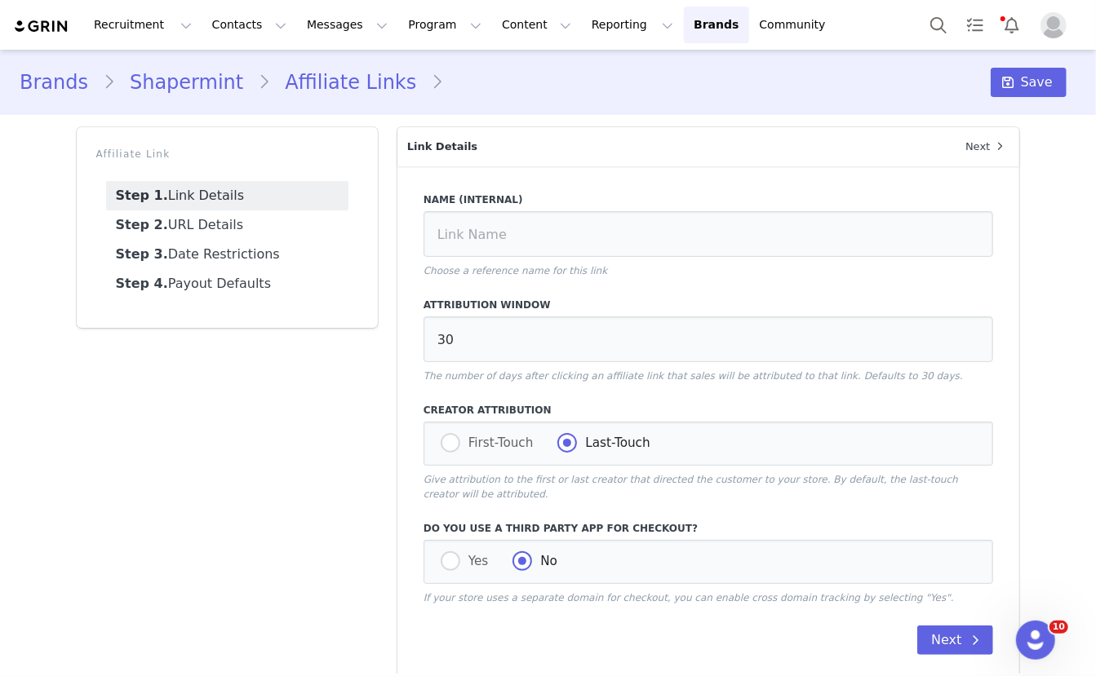
type input "Shapermint Essentials Everyday Comfort Straps Wireless Shaping Bra"
click at [233, 227] on link "Step 2. URL Details" at bounding box center [227, 225] width 242 height 29
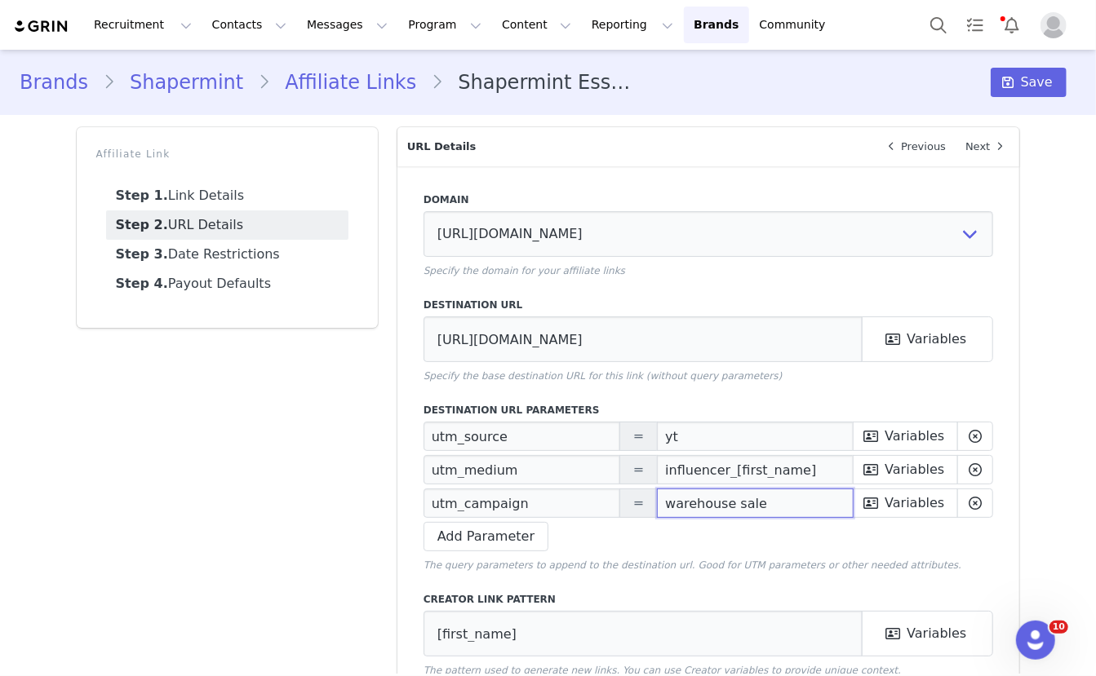
click at [706, 502] on input "warehouse sale" at bounding box center [755, 503] width 197 height 29
paste input "Prime Deals"
type input "Prime Deals"
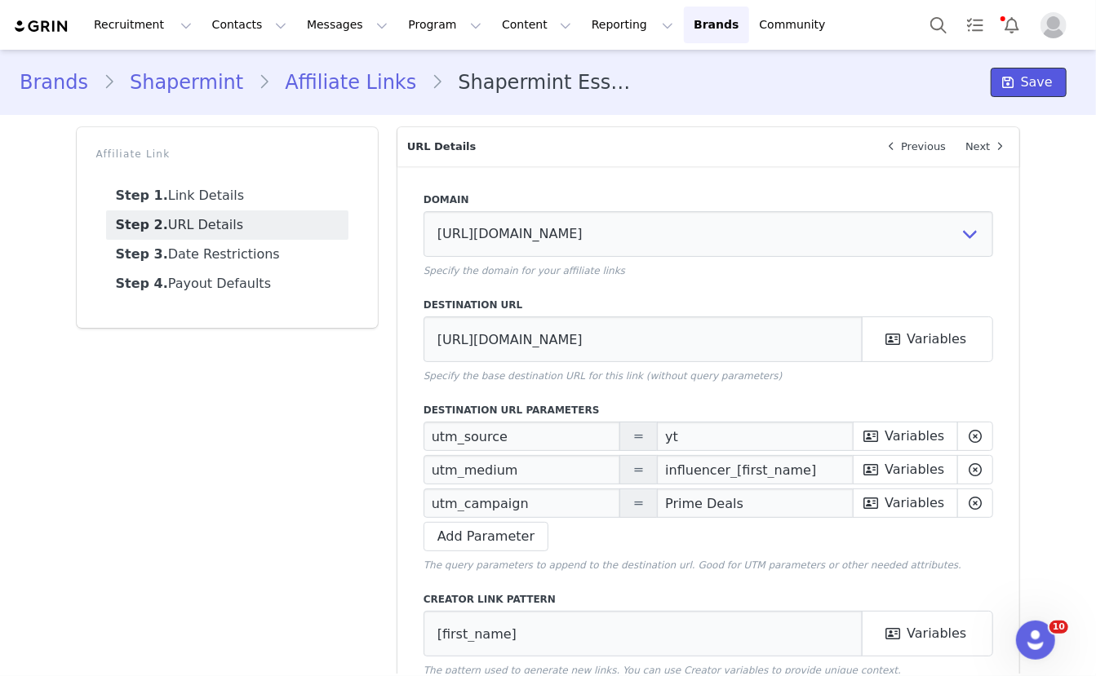
click at [1025, 77] on span "Save" at bounding box center [1037, 83] width 32 height 20
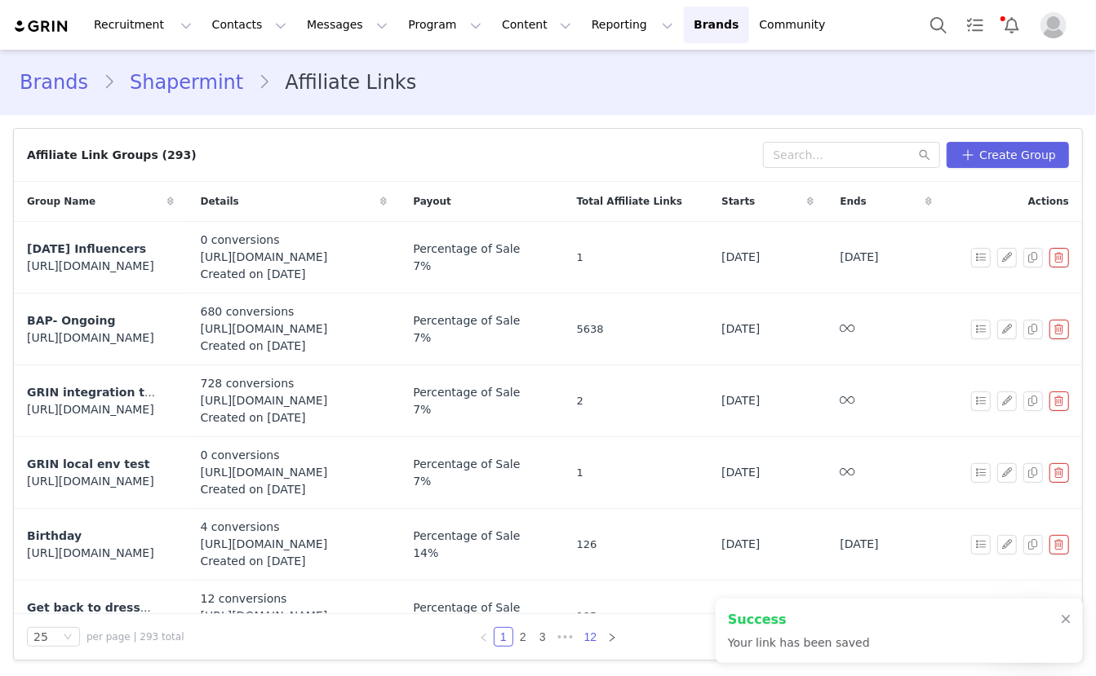
click at [589, 636] on link "12" at bounding box center [590, 637] width 23 height 18
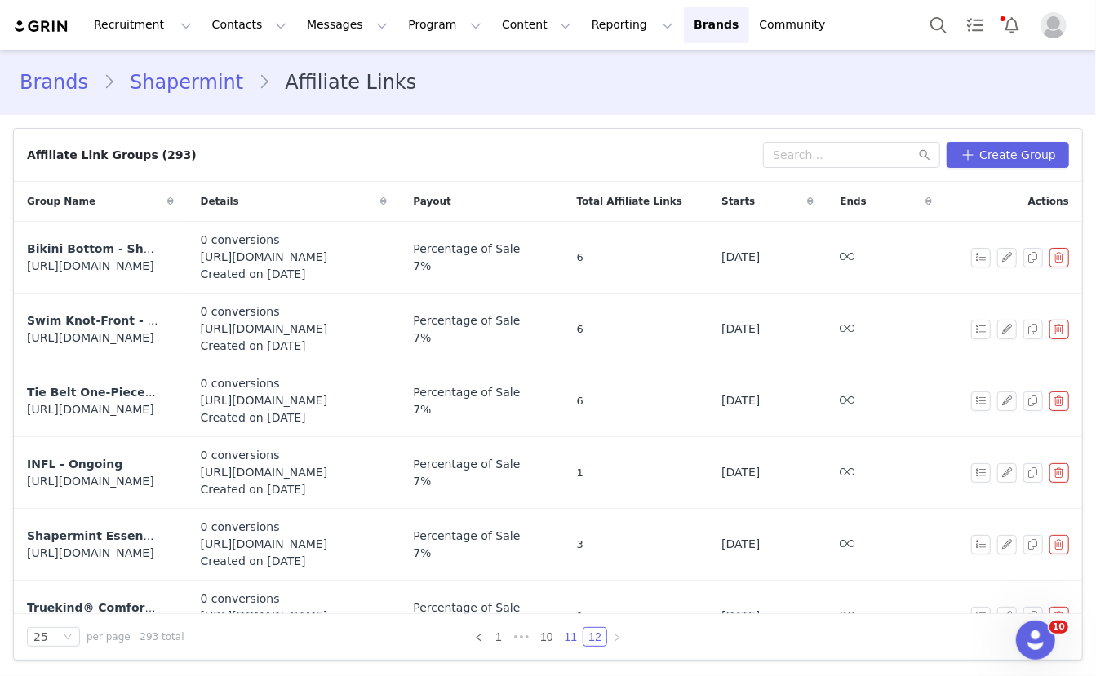
click at [570, 637] on link "11" at bounding box center [571, 637] width 23 height 18
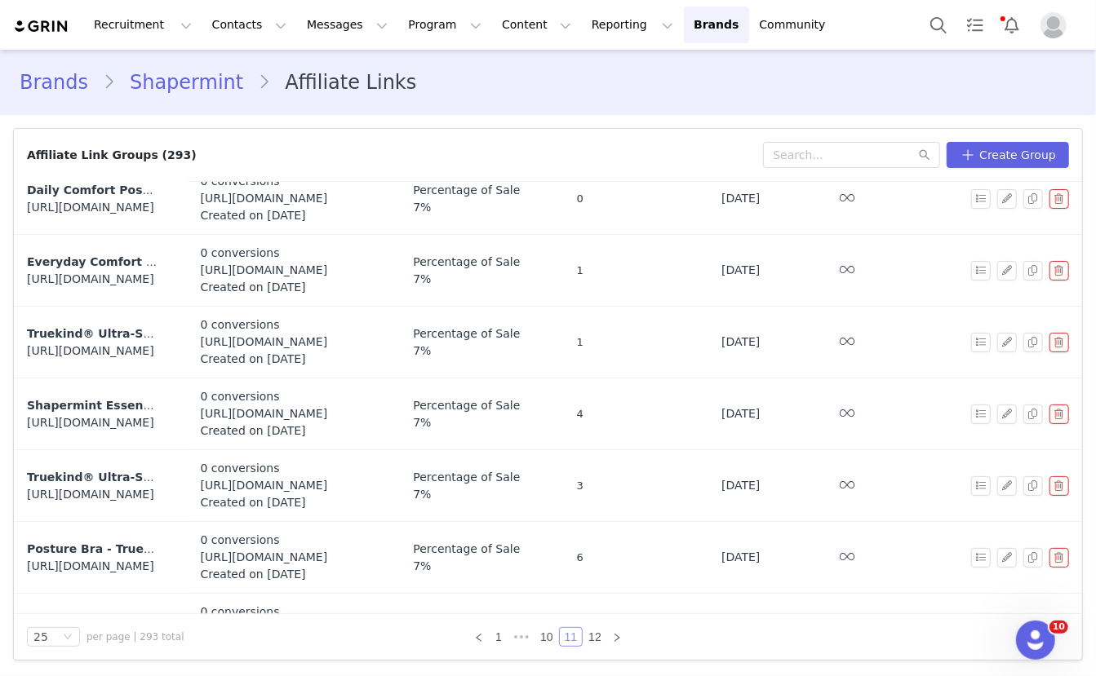
scroll to position [601, 0]
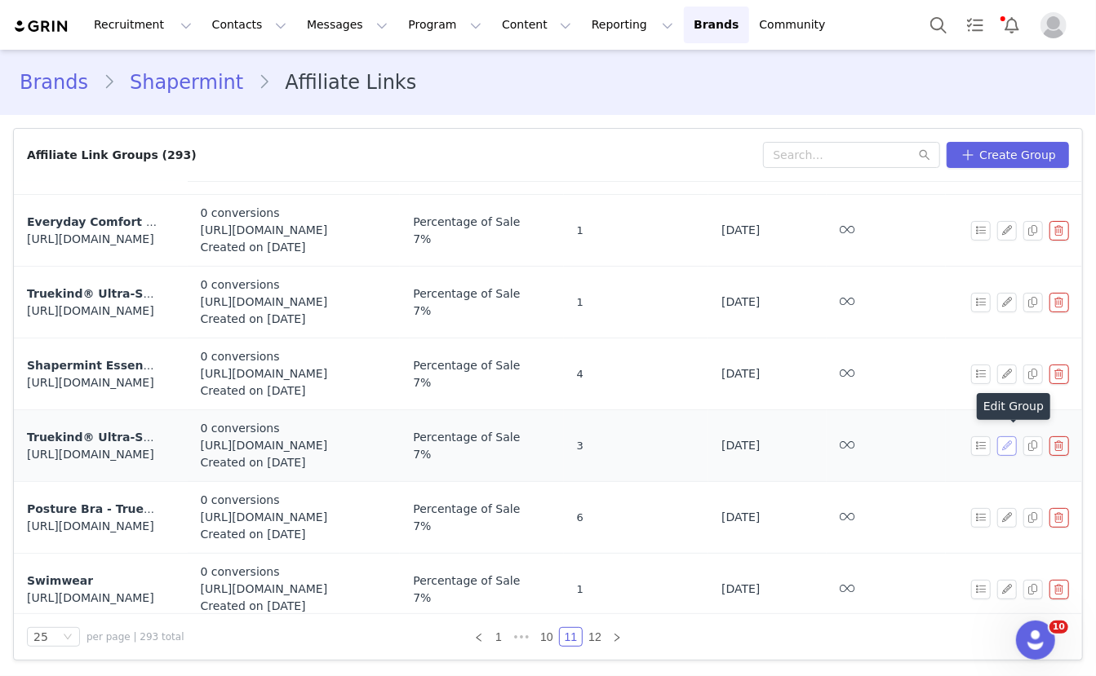
click at [1009, 442] on button "button" at bounding box center [1007, 447] width 20 height 20
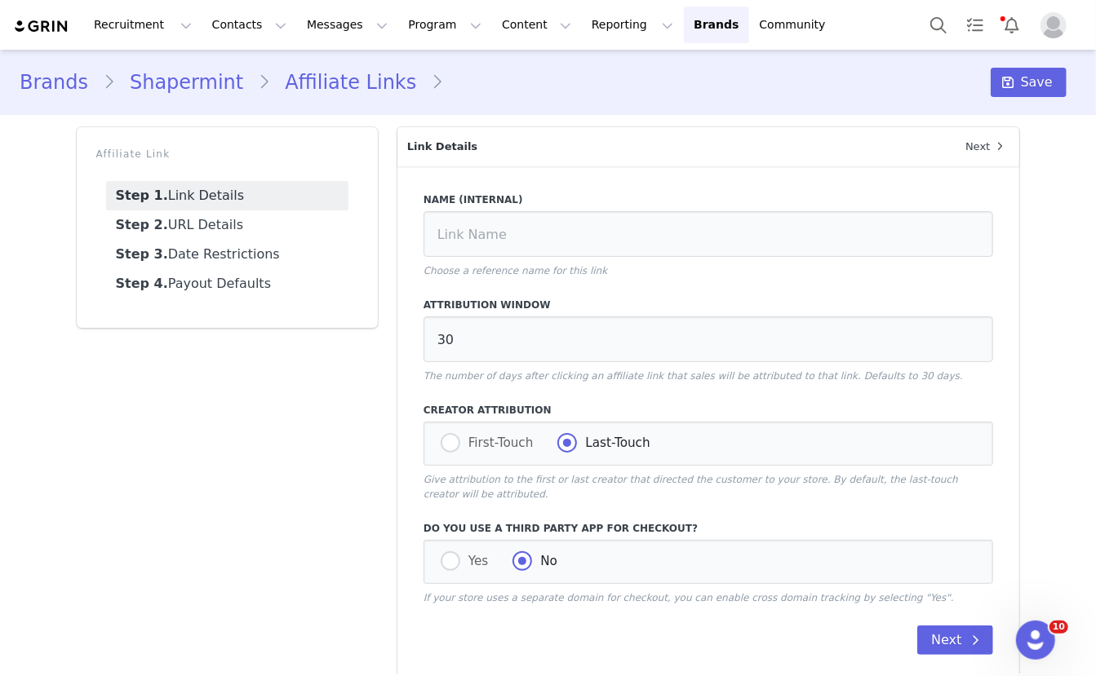
type input "Truekind® Ultra-Soft Essentials Brief"
type input "https://shapermint.com/products/truekind-ultra-soft-essentials-brief?variant=41…"
type input "[first_name]"
click at [254, 222] on link "Step 2. URL Details" at bounding box center [227, 225] width 242 height 29
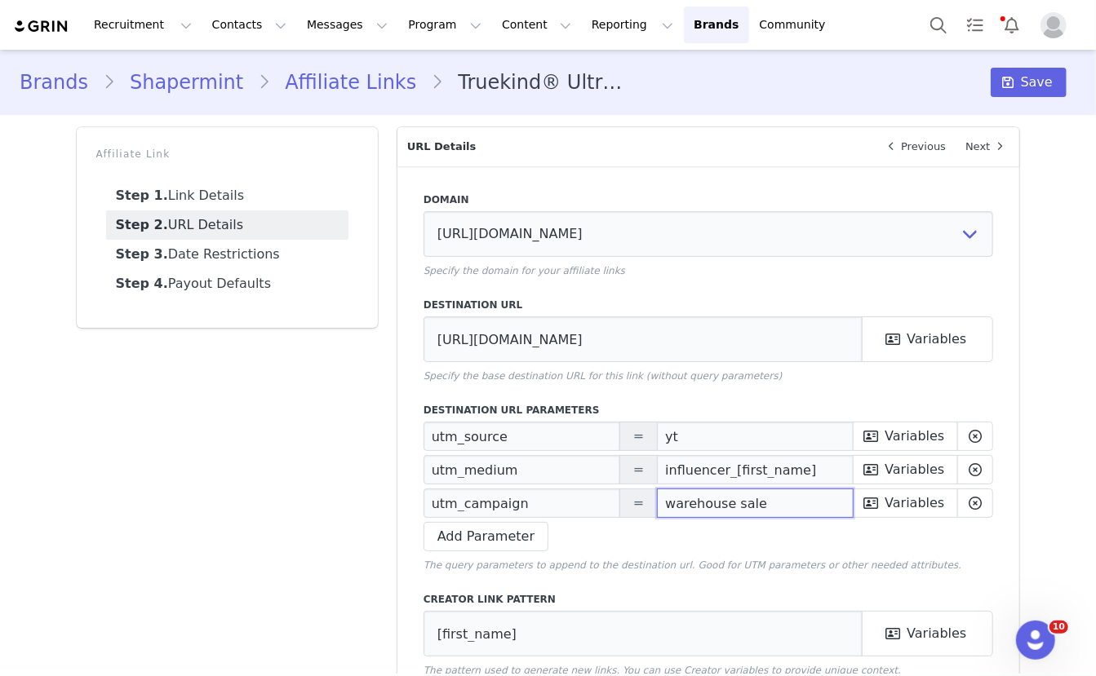
click at [711, 507] on input "warehouse sale" at bounding box center [755, 503] width 197 height 29
paste input "Prime Deals"
type input "Prime Deals"
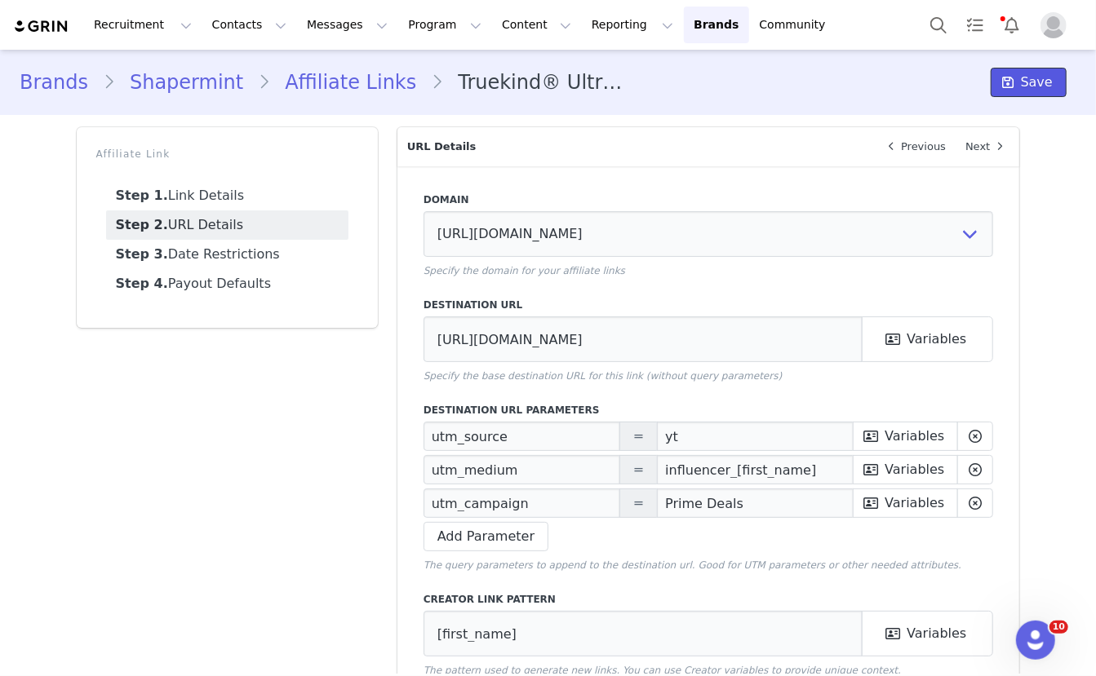
click at [1026, 76] on span "Save" at bounding box center [1037, 83] width 32 height 20
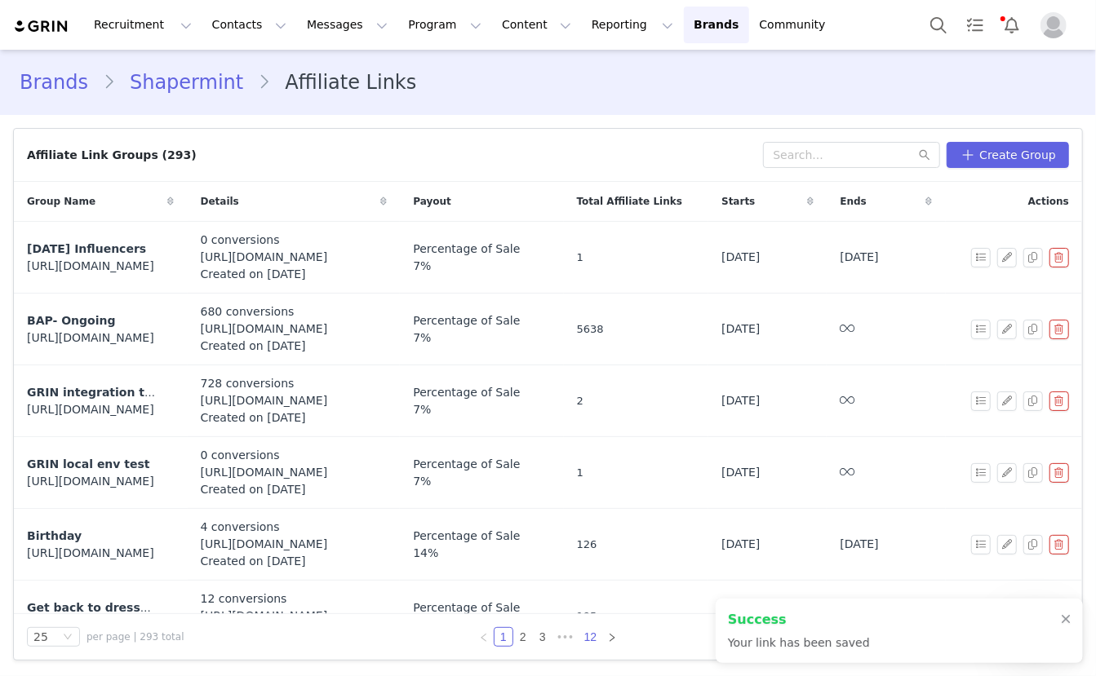
click at [586, 638] on link "12" at bounding box center [590, 637] width 23 height 18
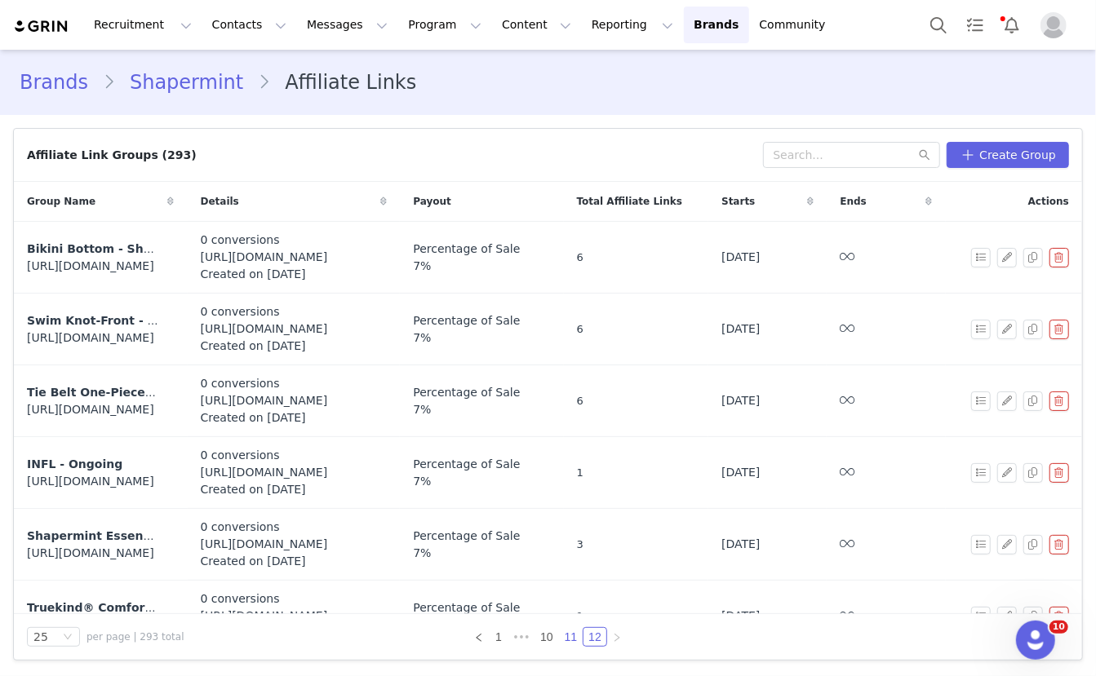
click at [573, 639] on link "11" at bounding box center [571, 637] width 23 height 18
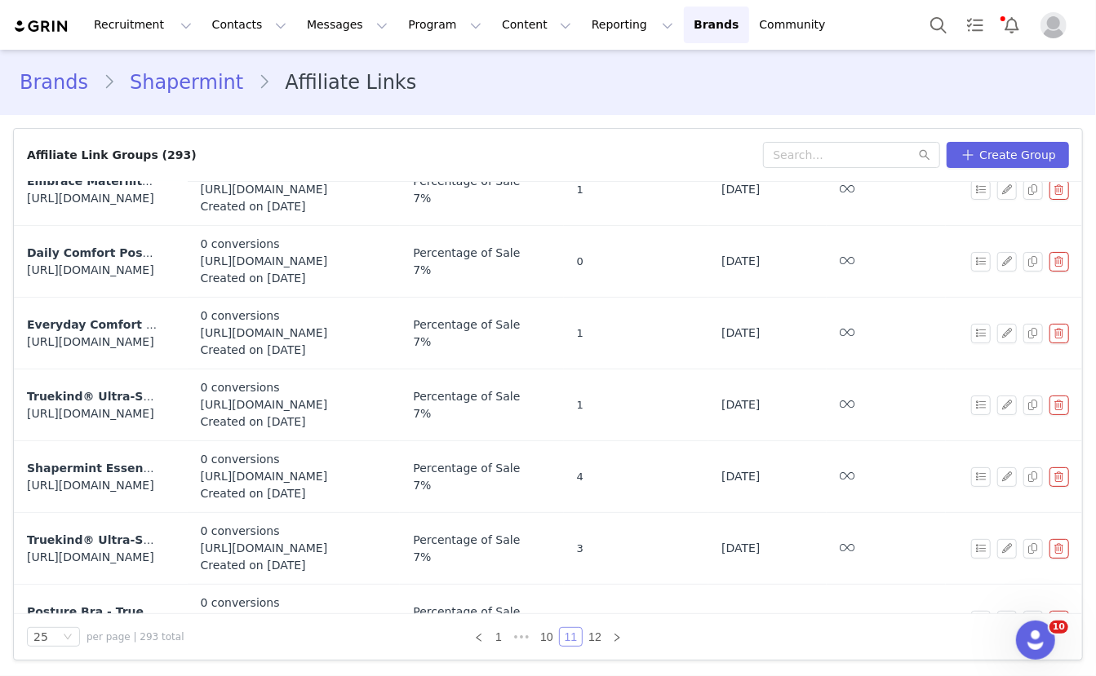
scroll to position [543, 0]
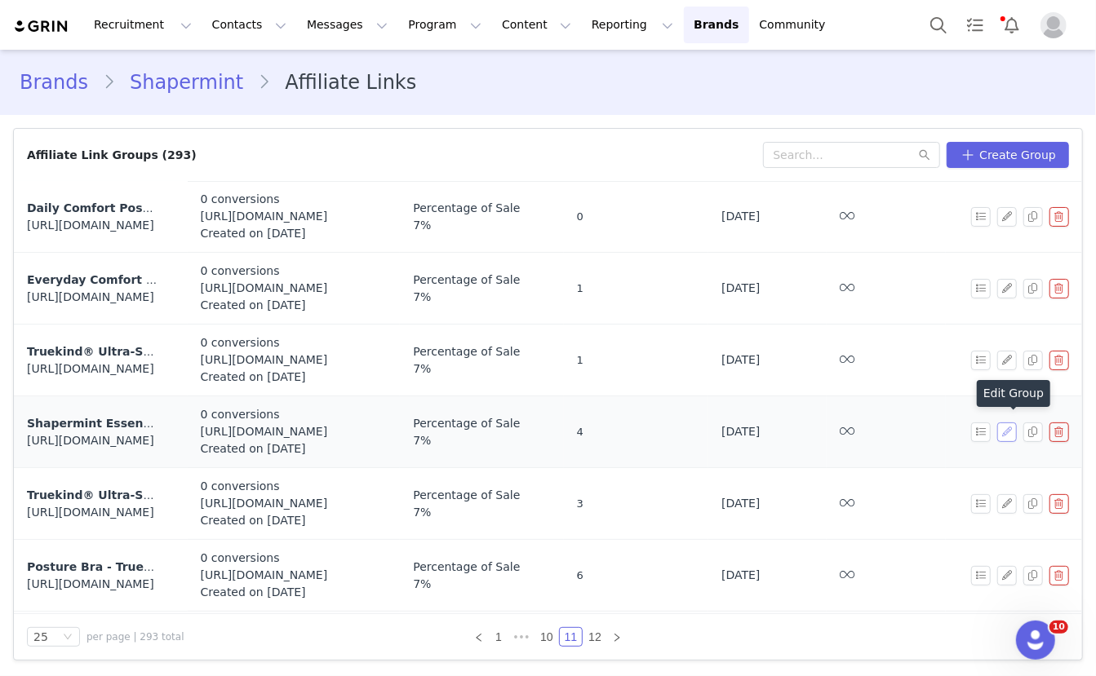
click at [1007, 428] on button "button" at bounding box center [1007, 433] width 20 height 20
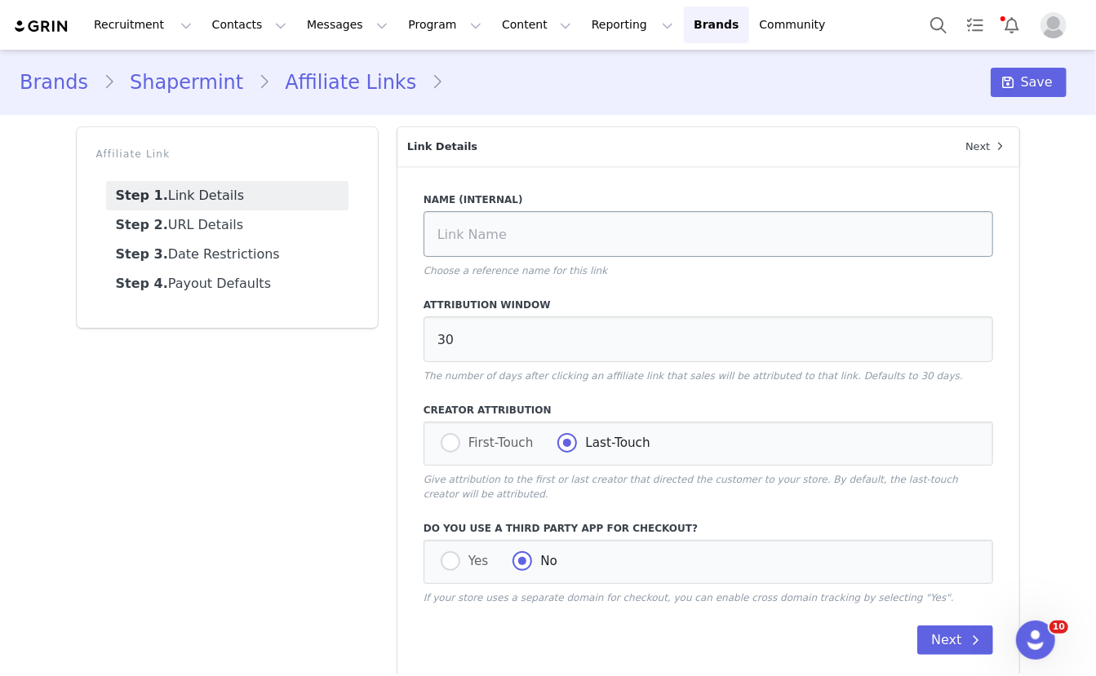
type input "Shapermint Essentials Everyday Comfort Straps Wireless Shaping Bra"
type input "https://shapermint.com/products/truekind-everyday-comfort-wireless-shaping-bra?…"
type input "[first_name]"
click at [259, 220] on link "Step 2. URL Details" at bounding box center [227, 225] width 242 height 29
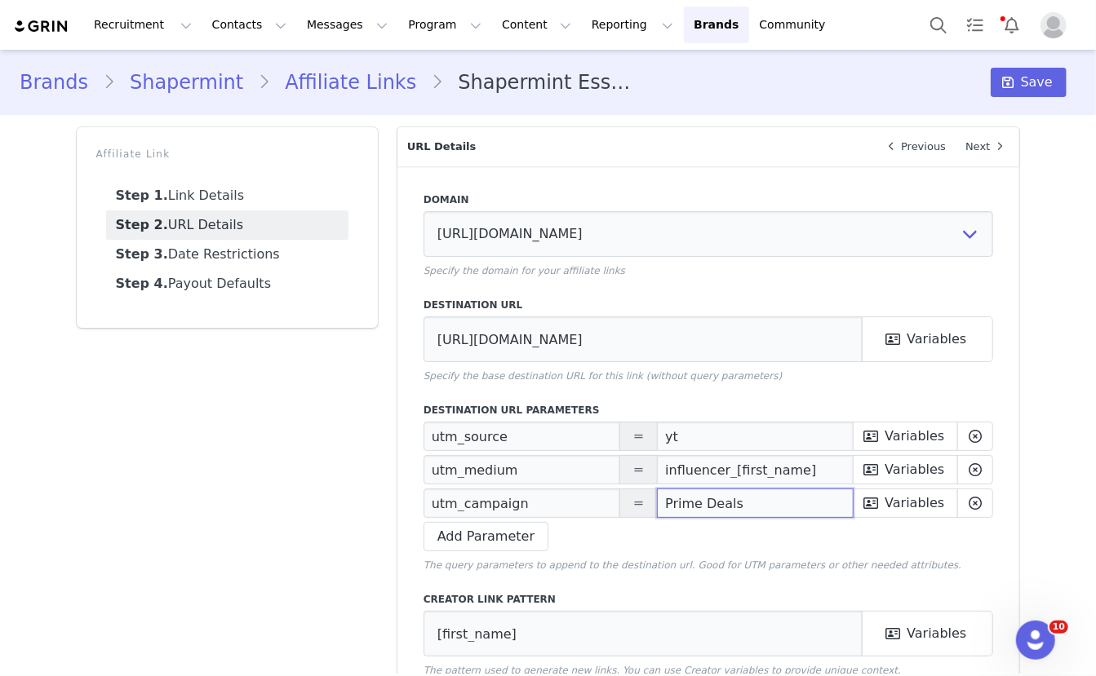
click at [696, 502] on input "Prime Deals" at bounding box center [755, 503] width 197 height 29
click at [1019, 101] on div "Brands Shapermint Affiliate Links Shapermint Essentials Everyday Comfort Straps…" at bounding box center [548, 82] width 1096 height 55
click at [1018, 86] on span at bounding box center [1009, 83] width 20 height 20
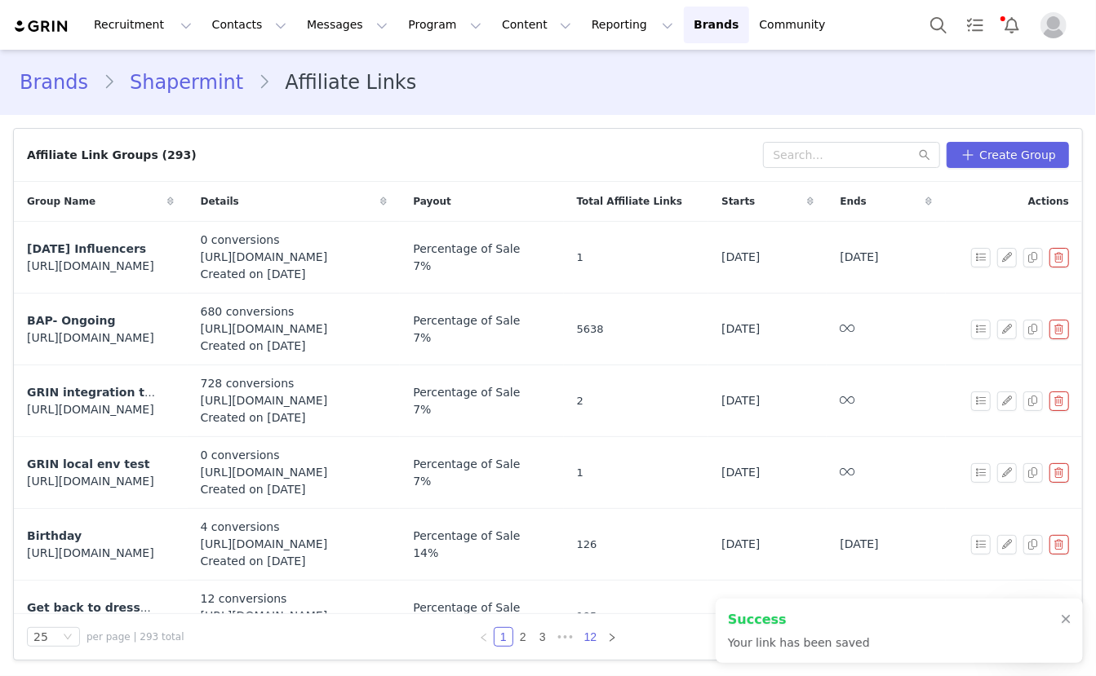
click at [587, 636] on link "12" at bounding box center [590, 637] width 23 height 18
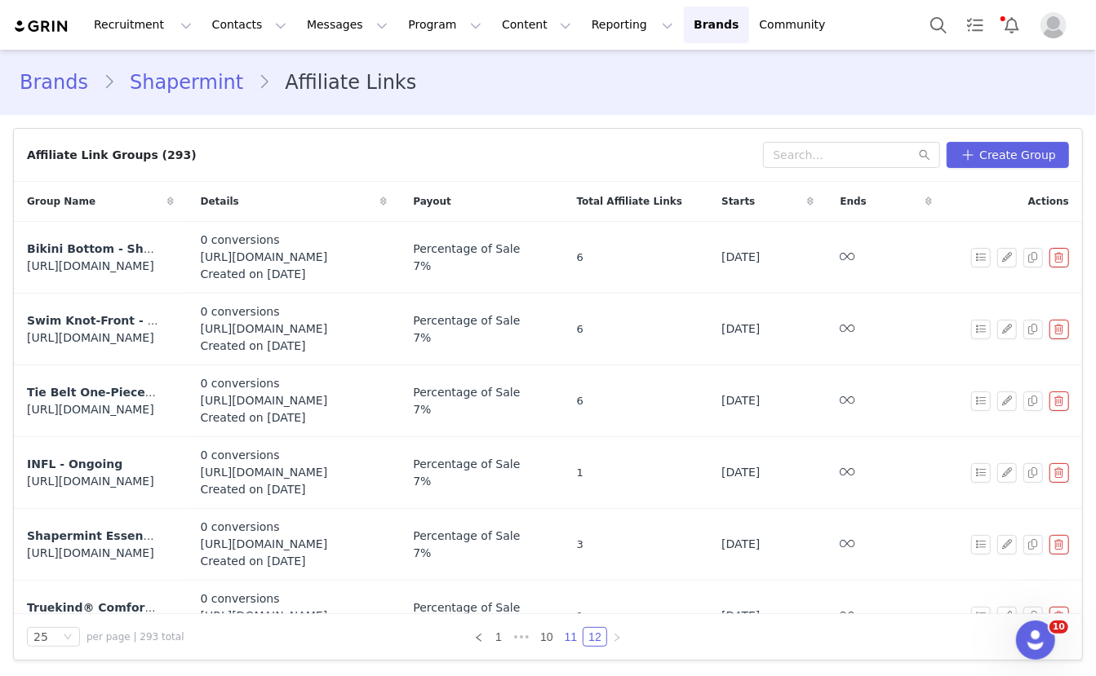
click at [570, 636] on link "11" at bounding box center [571, 637] width 23 height 18
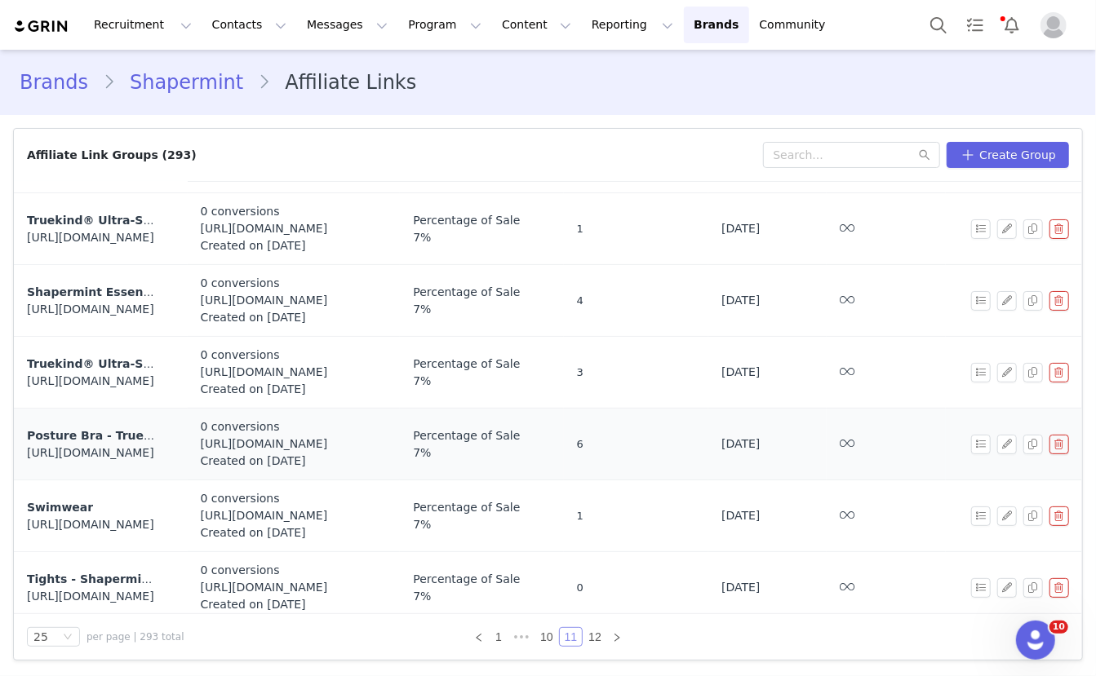
scroll to position [702, 0]
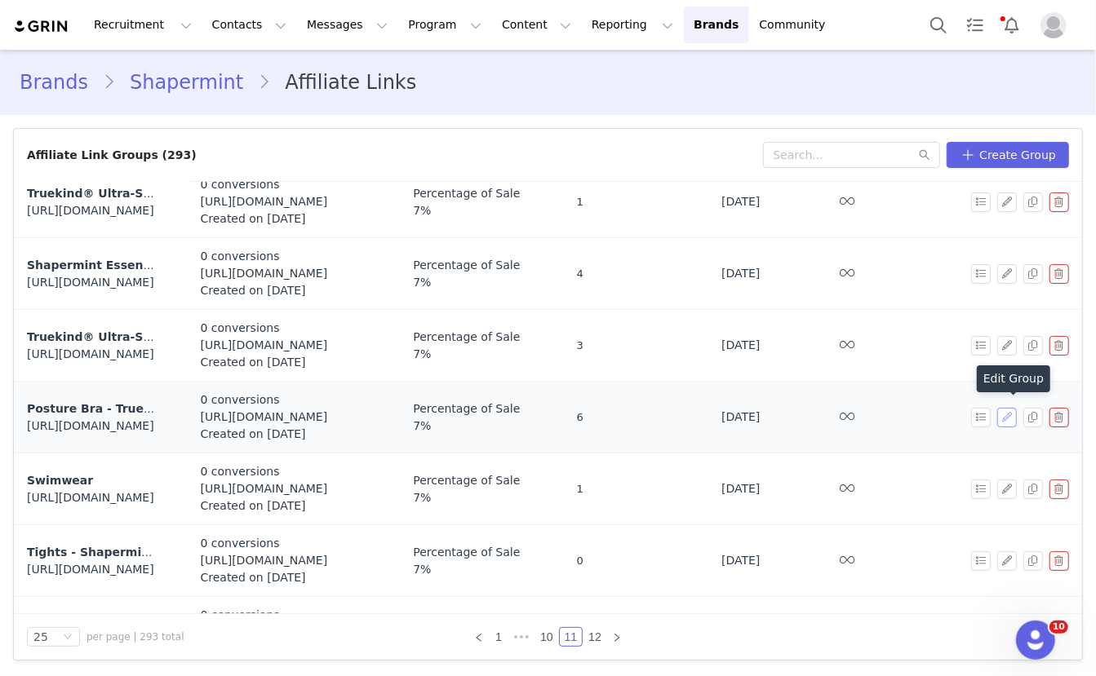
click at [1008, 410] on button "button" at bounding box center [1007, 418] width 20 height 20
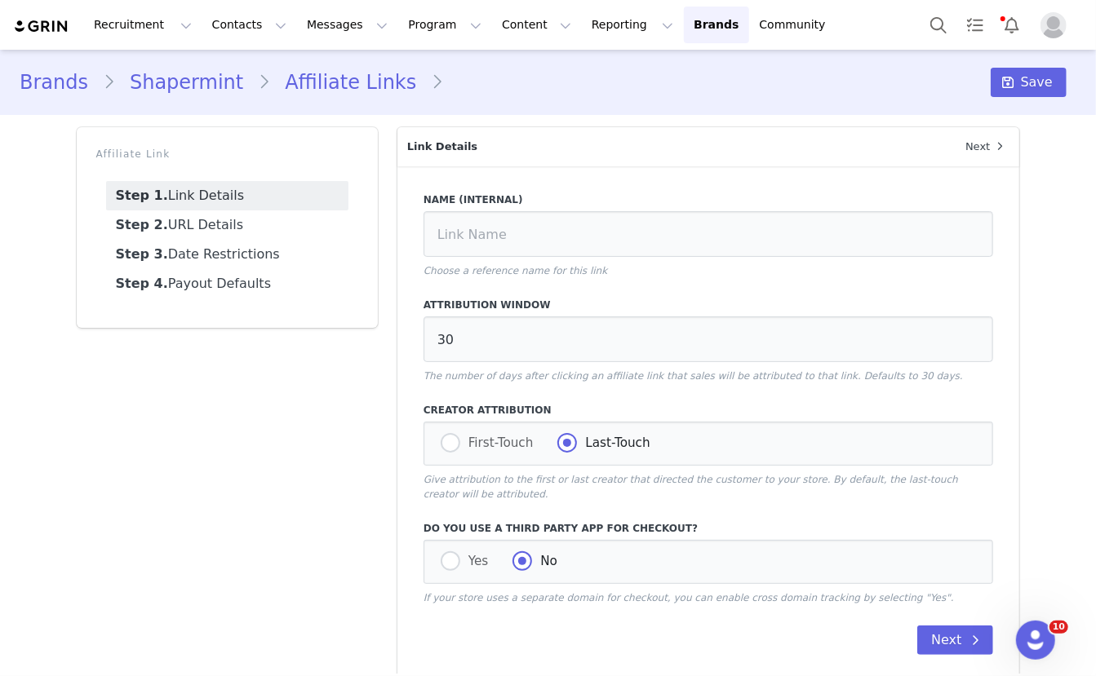
type input "Posture Bra - Truekind® Daily Comfort Posture Bra"
click at [246, 214] on link "Step 2. URL Details" at bounding box center [227, 225] width 242 height 29
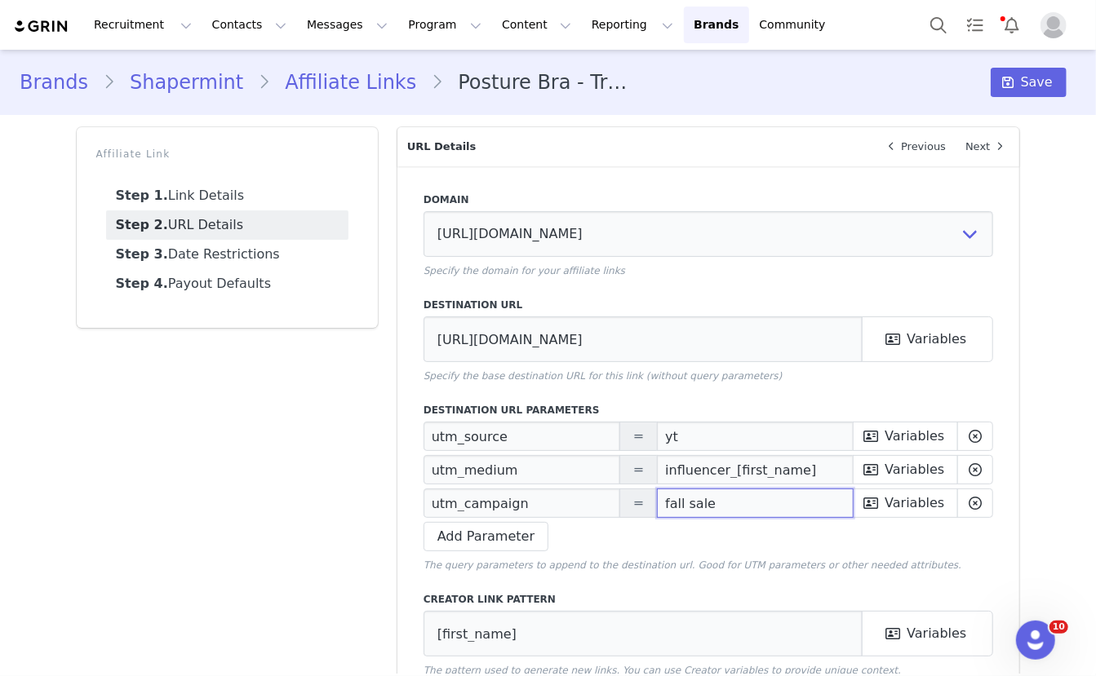
click at [684, 511] on input "fall sale" at bounding box center [755, 503] width 197 height 29
paste input "Prime Deals"
type input "Prime Deals"
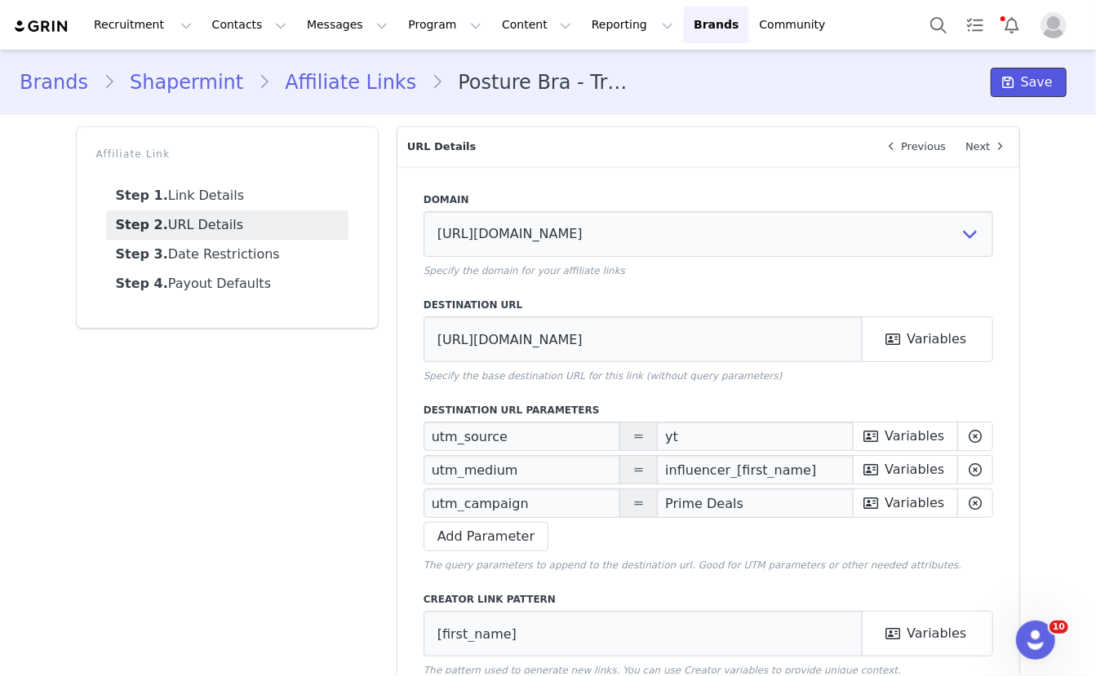
click at [1018, 83] on span at bounding box center [1009, 83] width 20 height 20
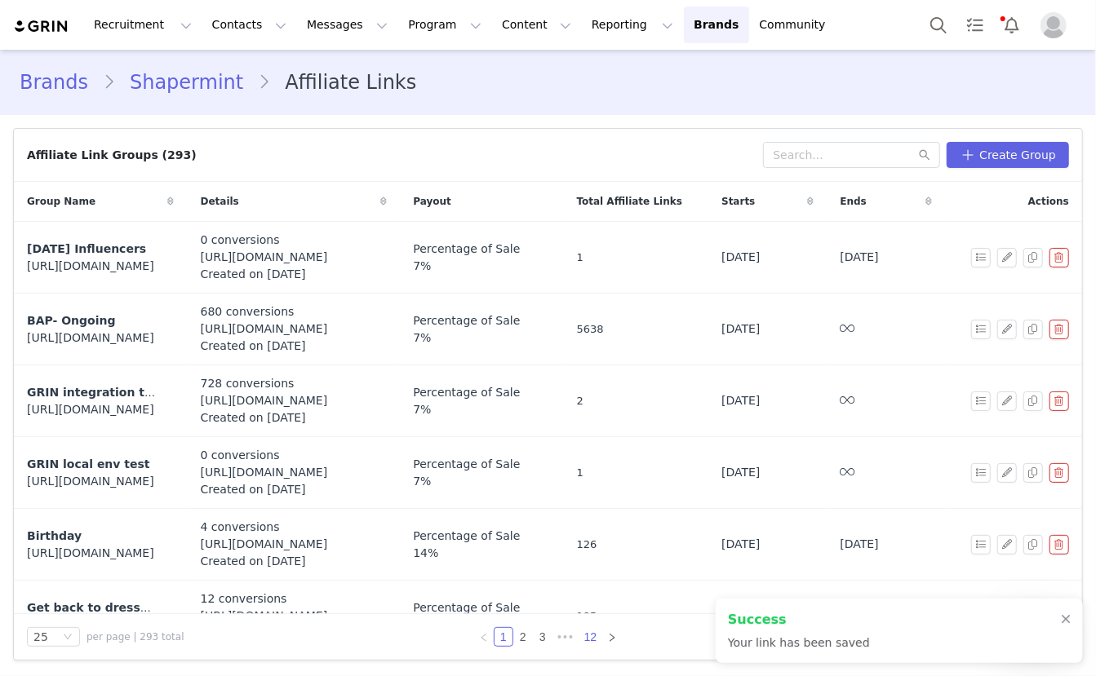
click at [595, 631] on link "12" at bounding box center [590, 637] width 23 height 18
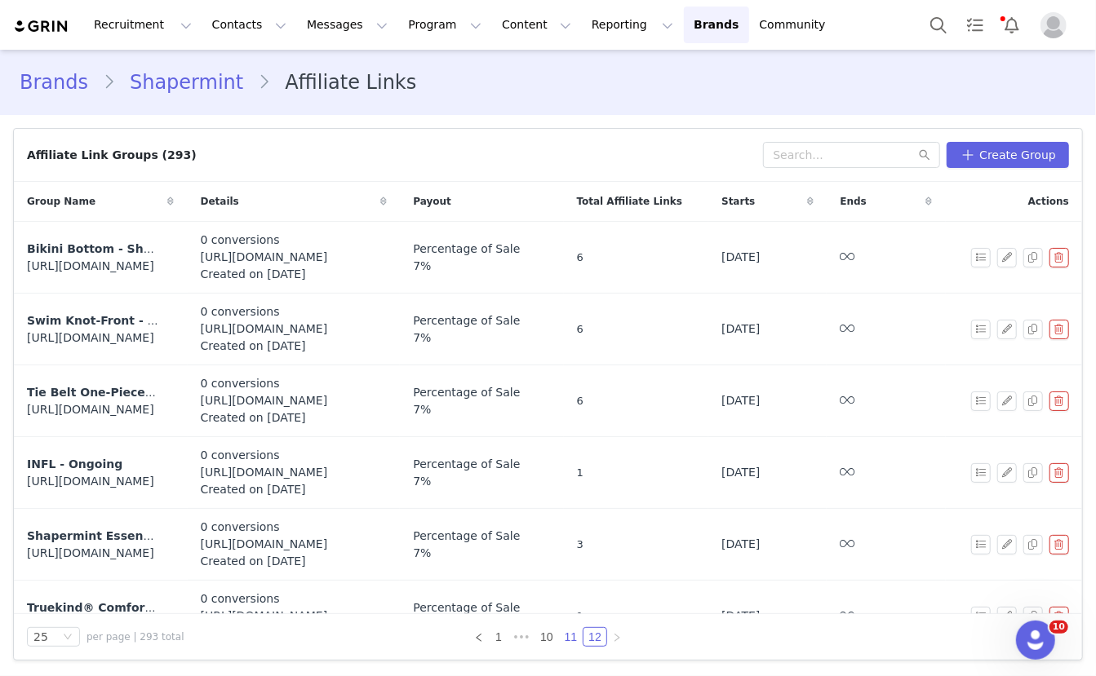
click at [570, 641] on link "11" at bounding box center [571, 637] width 23 height 18
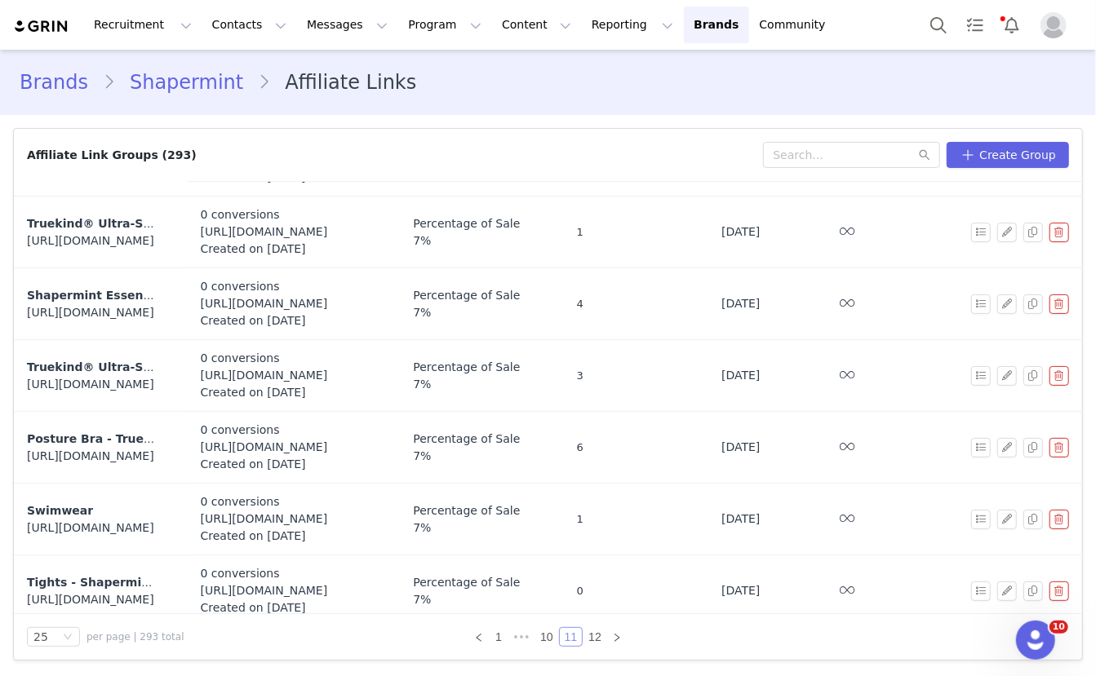
scroll to position [828, 0]
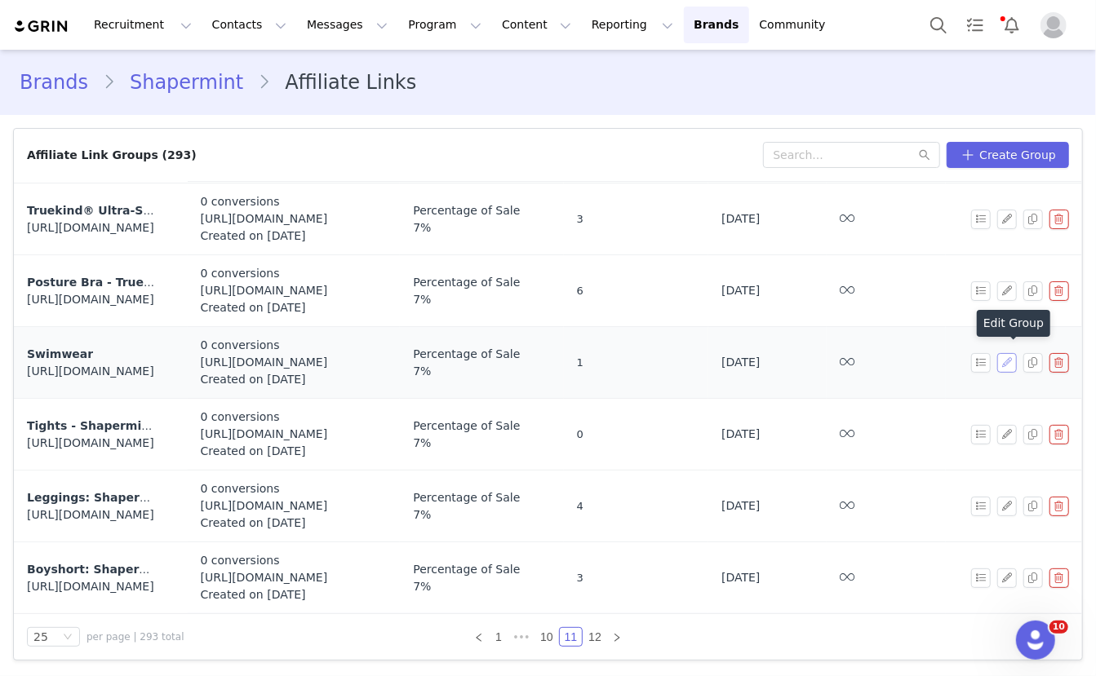
click at [1008, 356] on button "button" at bounding box center [1007, 363] width 20 height 20
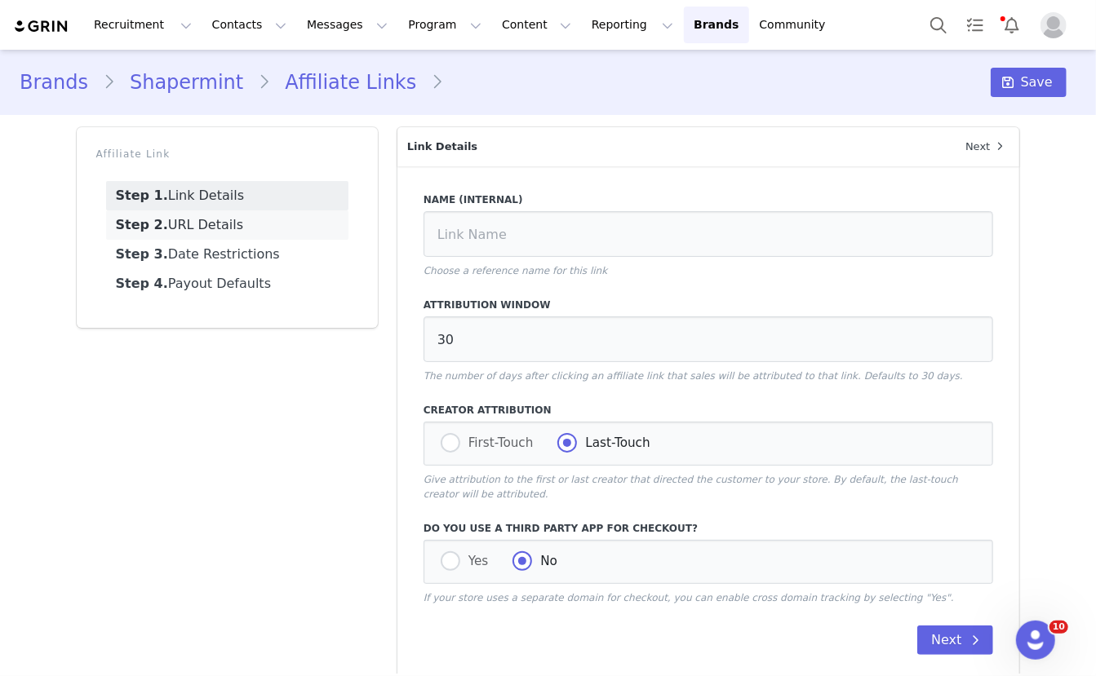
type input "Swimwear"
type input "https://shapermint.com/collections/swimwear"
type input "[first_name]"
click at [240, 230] on link "Step 2. URL Details" at bounding box center [227, 225] width 242 height 29
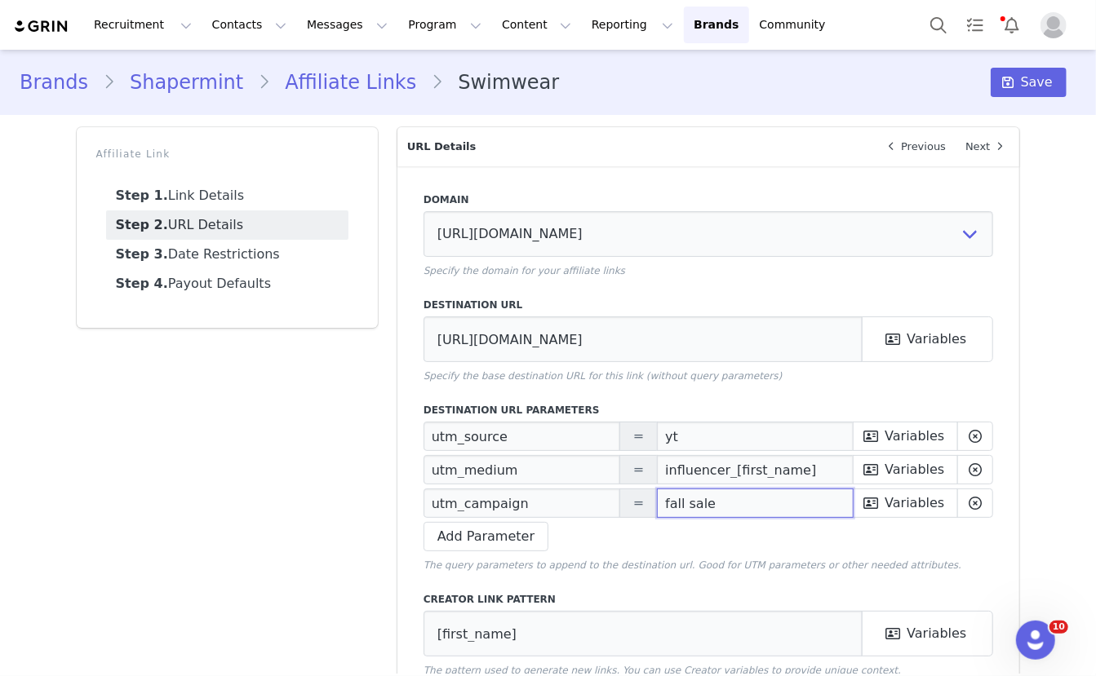
click at [688, 500] on input "fall sale" at bounding box center [755, 503] width 197 height 29
paste input "Prime Deals"
type input "Prime Deals"
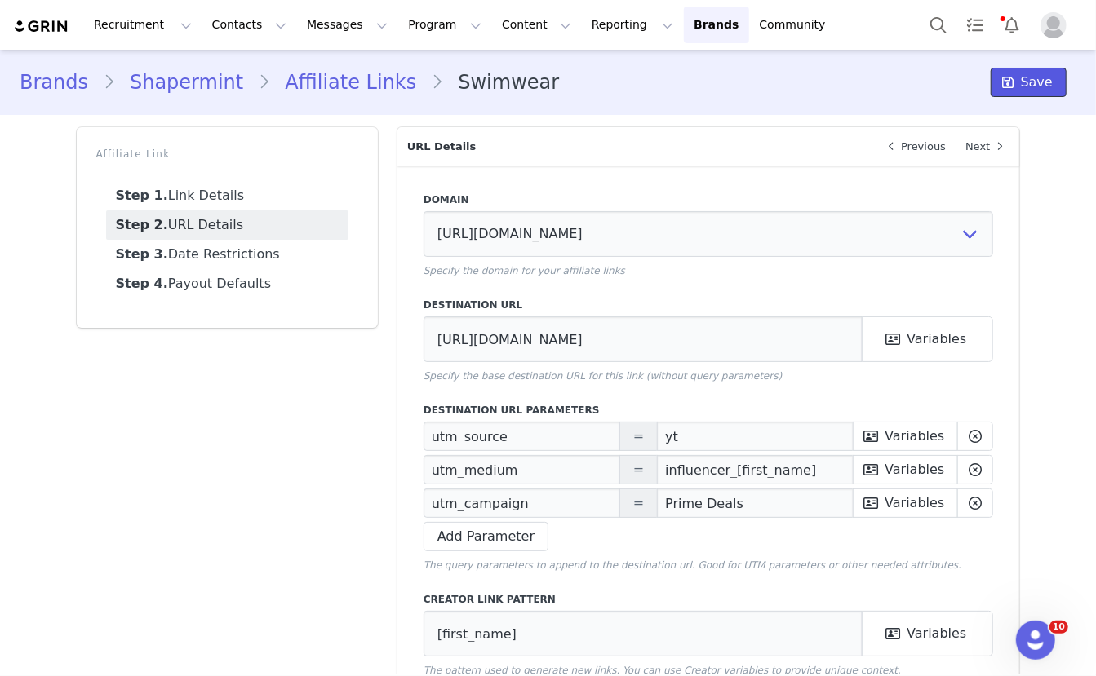
click at [1018, 87] on span at bounding box center [1009, 83] width 20 height 20
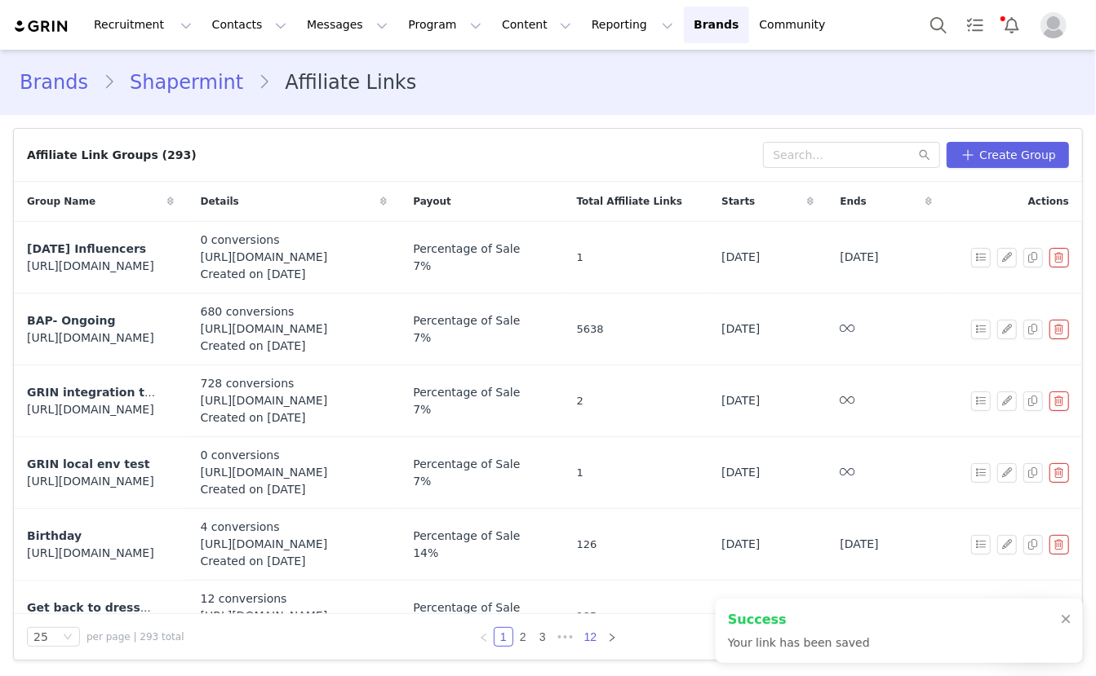
click at [592, 637] on link "12" at bounding box center [590, 637] width 23 height 18
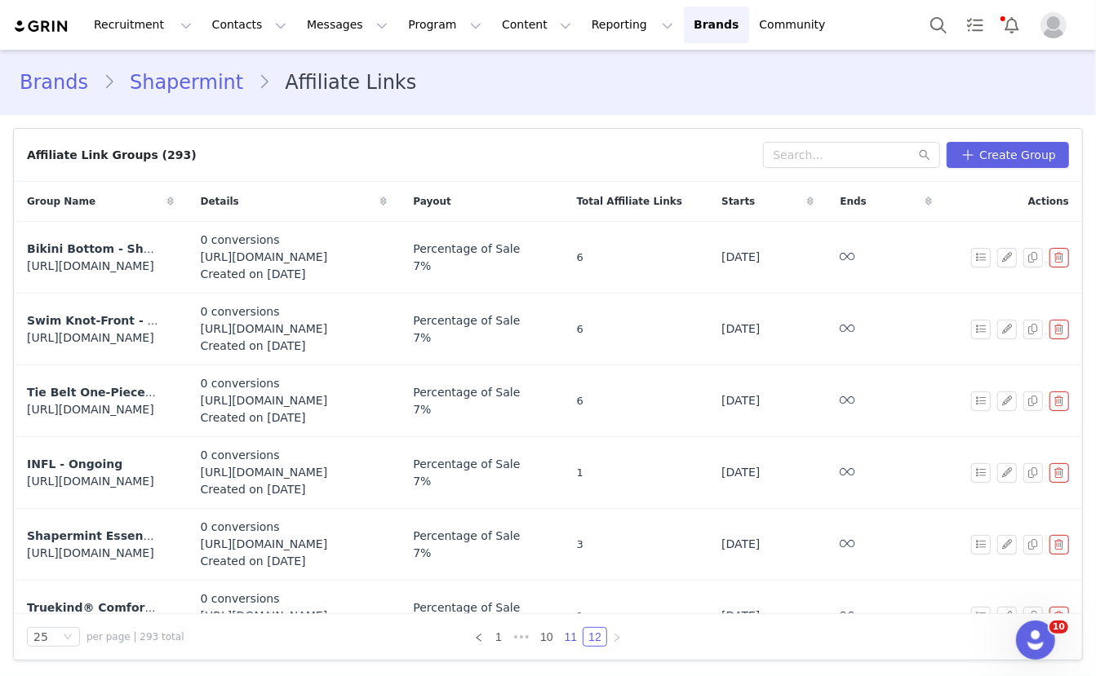
click at [570, 639] on link "11" at bounding box center [571, 637] width 23 height 18
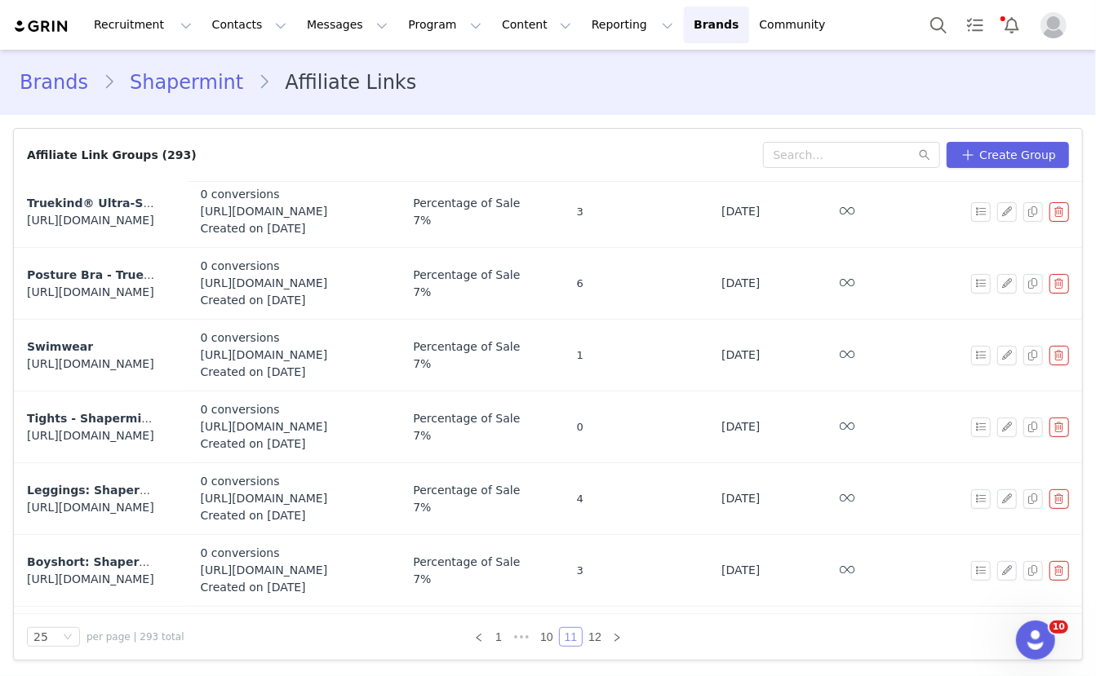
scroll to position [851, 0]
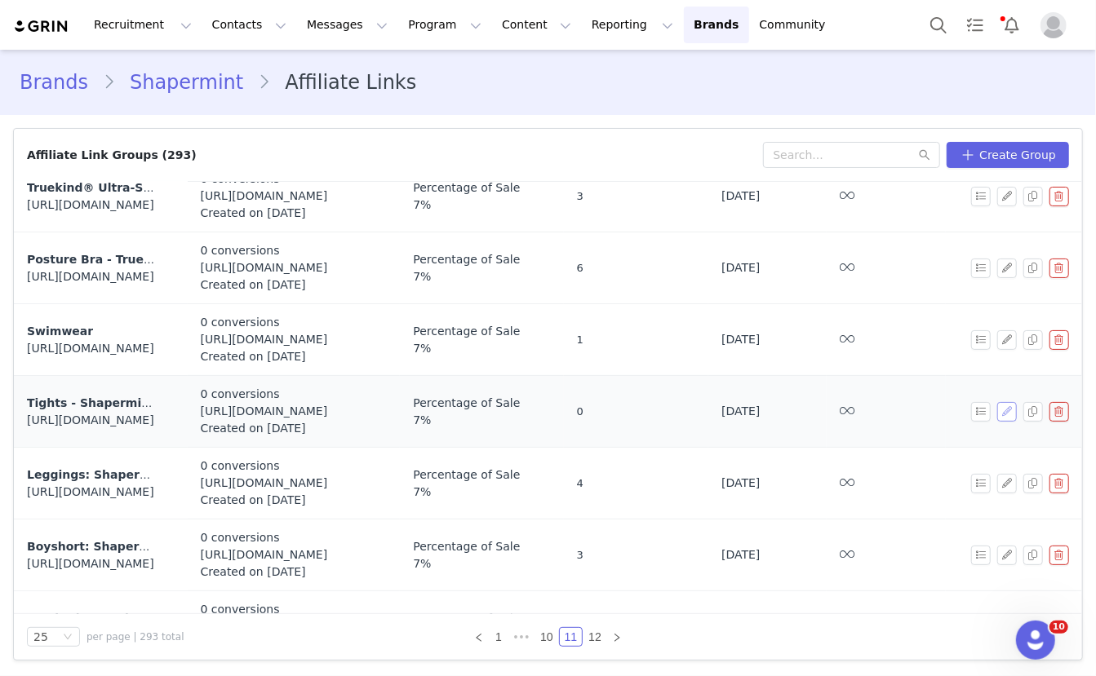
click at [1003, 407] on button "button" at bounding box center [1007, 412] width 20 height 20
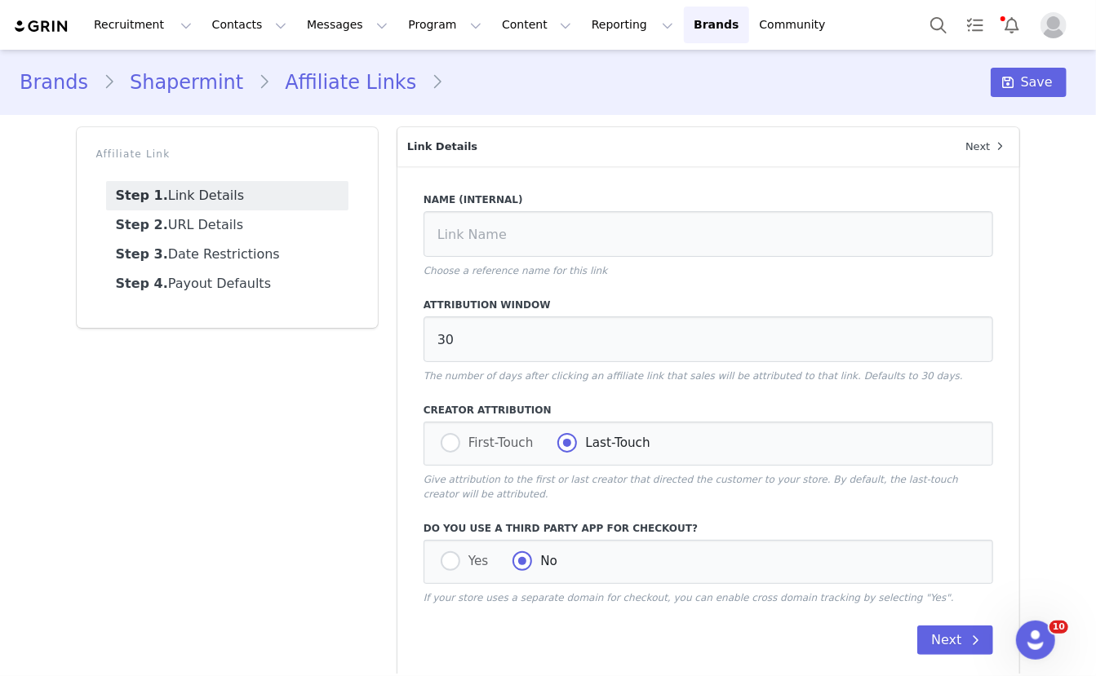
type input "Tights - Shapermint Essentials Ultra-Resistant Shaping Tights"
type input "https://shapermint.com/products/shapermint-essentials-tear-proof-shaping-tights…"
type input "[first_name]"
click at [239, 227] on link "Step 2. URL Details" at bounding box center [227, 225] width 242 height 29
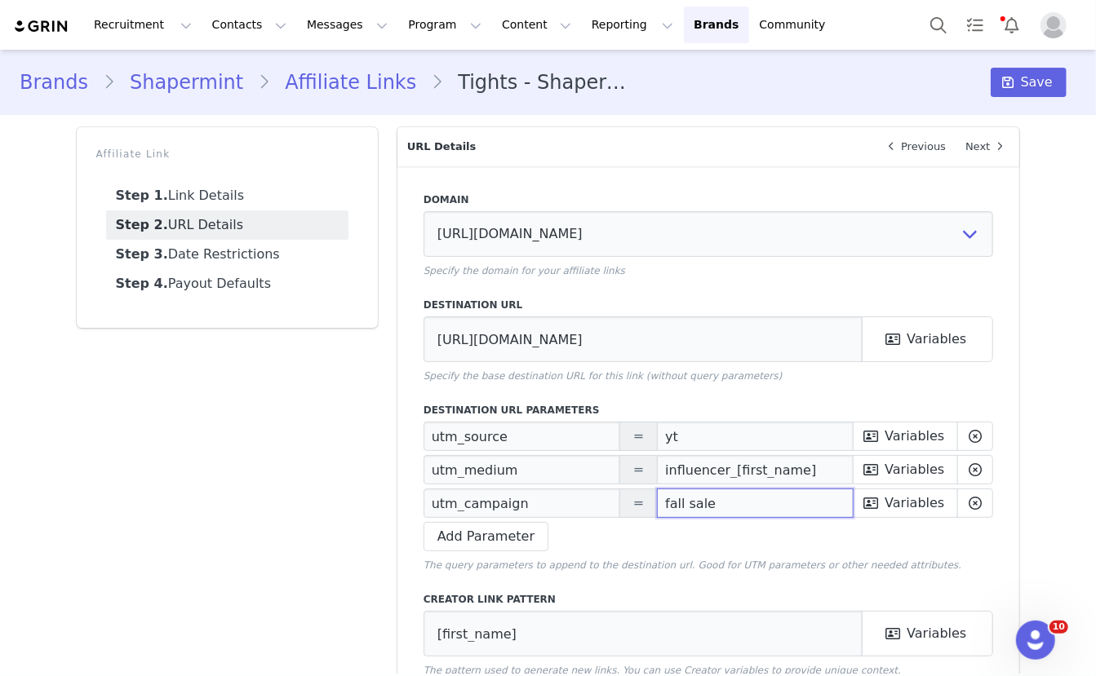
click at [683, 498] on input "fall sale" at bounding box center [755, 503] width 197 height 29
paste input "Prime Deals"
type input "Prime Deals"
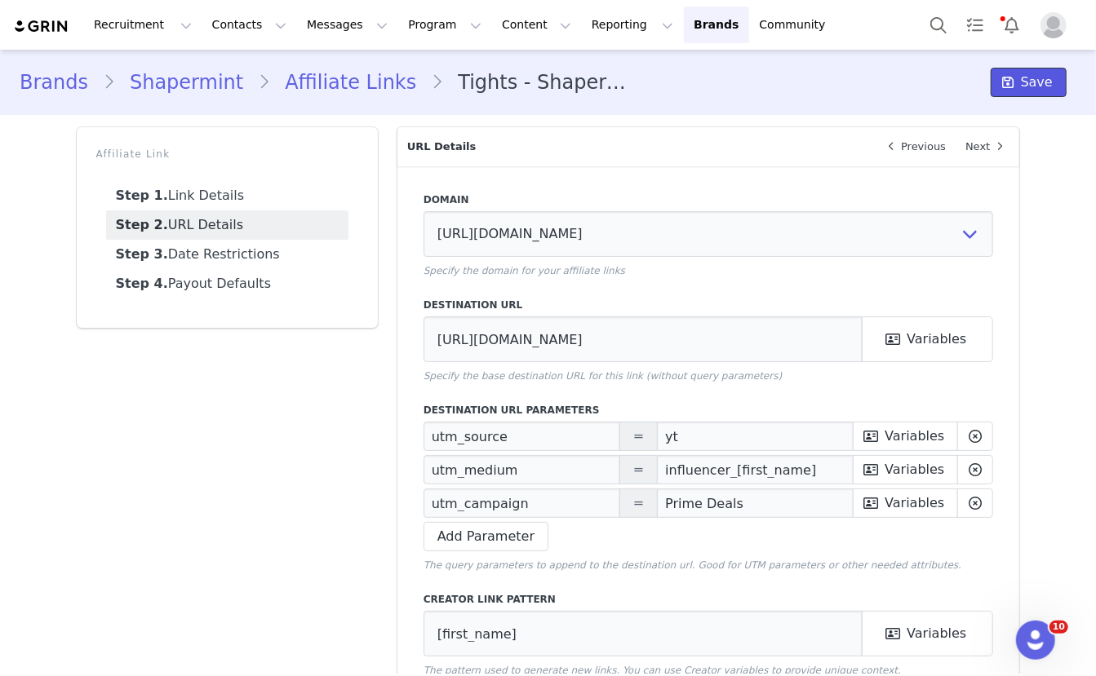
click at [1018, 78] on span at bounding box center [1009, 83] width 20 height 20
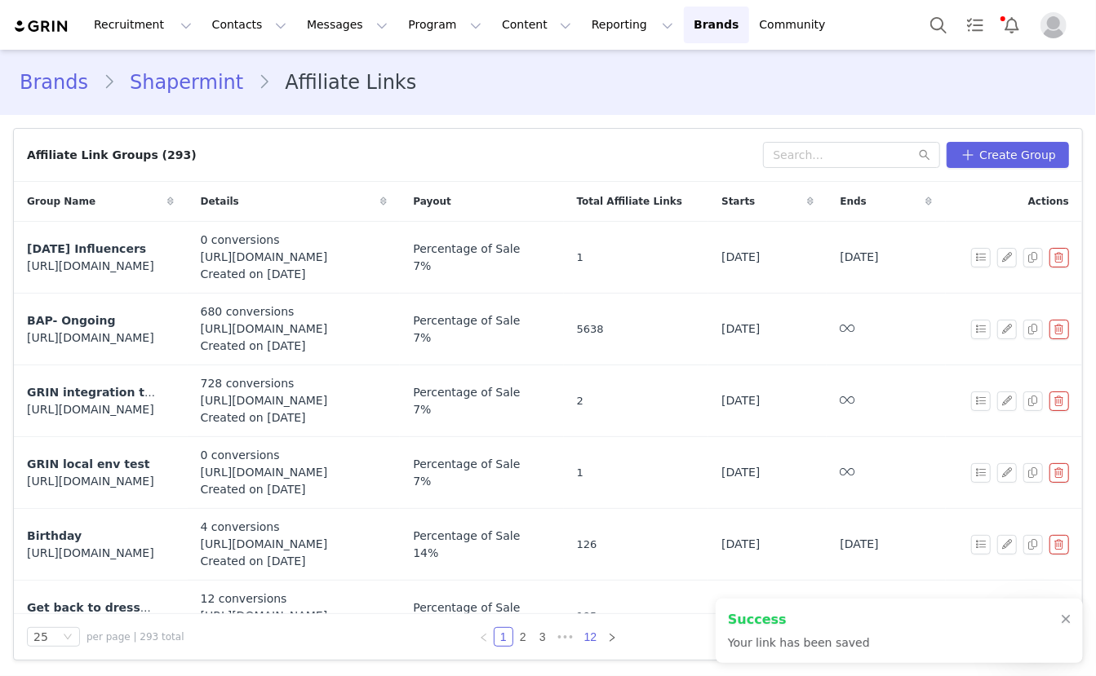
click at [598, 638] on link "12" at bounding box center [590, 637] width 23 height 18
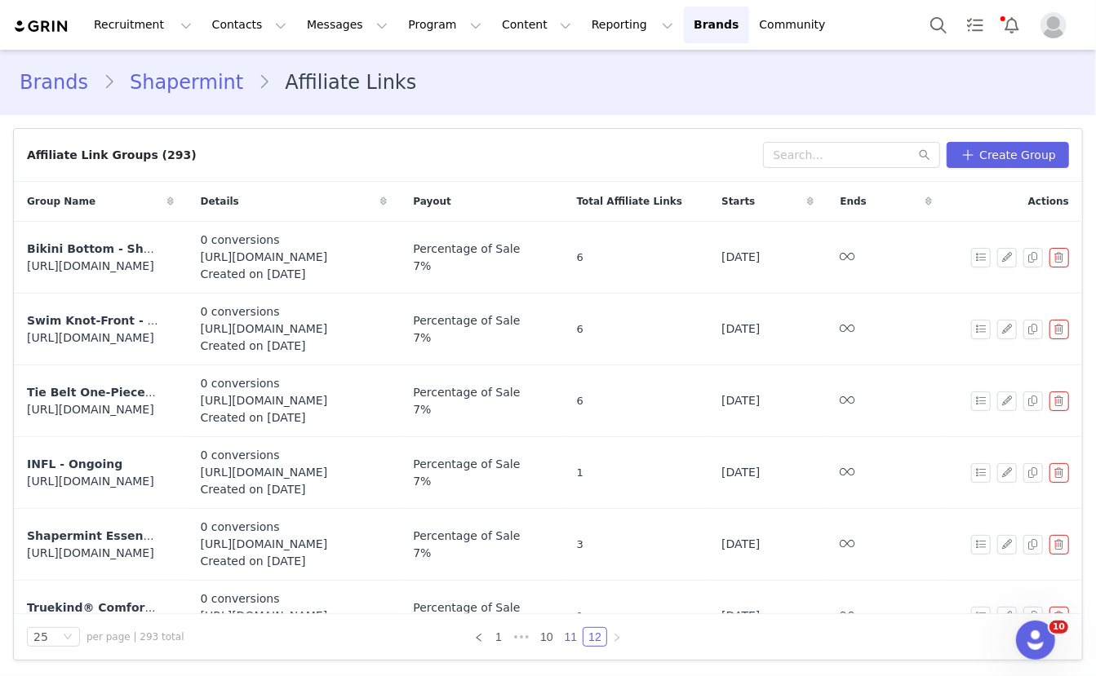
click at [573, 638] on link "11" at bounding box center [571, 637] width 23 height 18
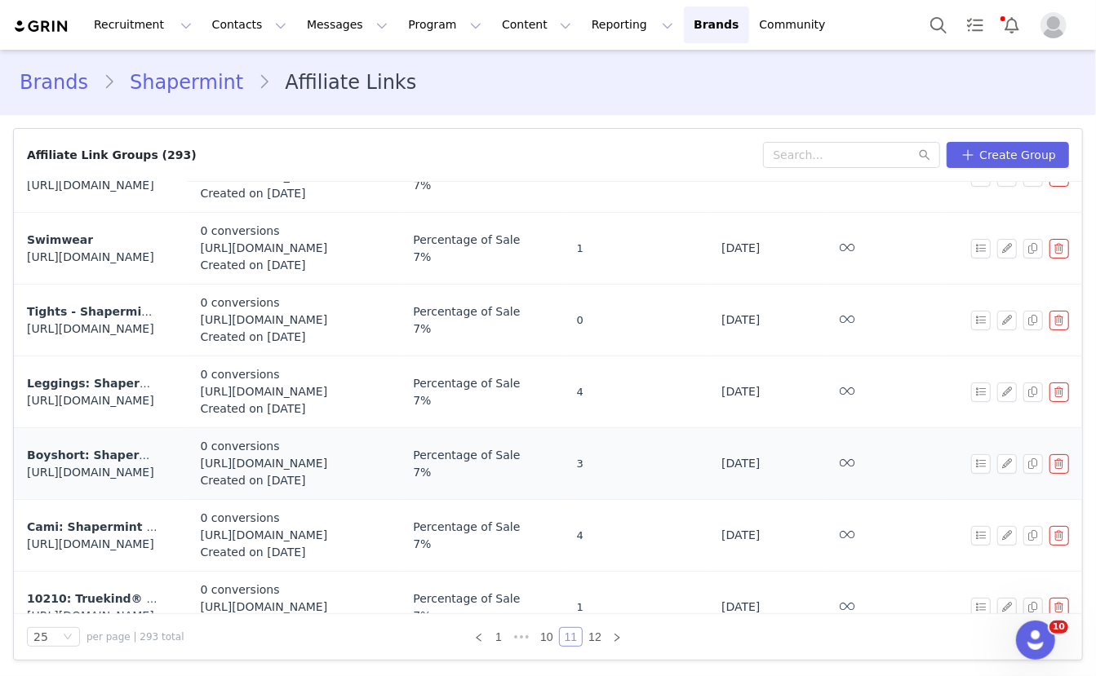
scroll to position [957, 0]
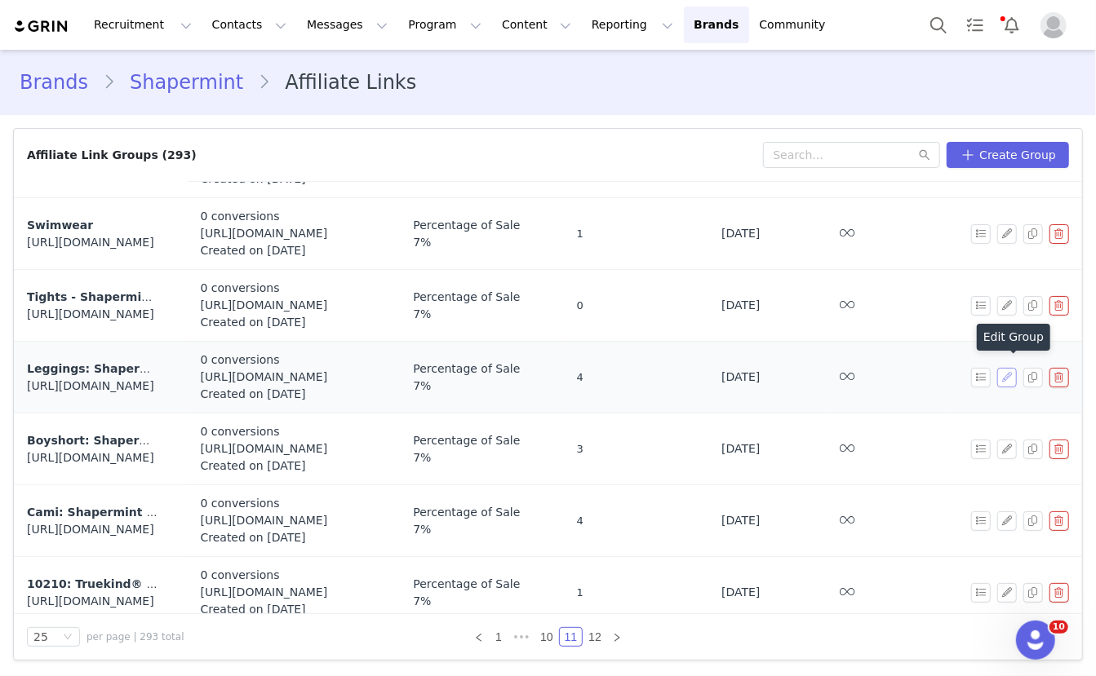
click at [1005, 369] on button "button" at bounding box center [1007, 378] width 20 height 20
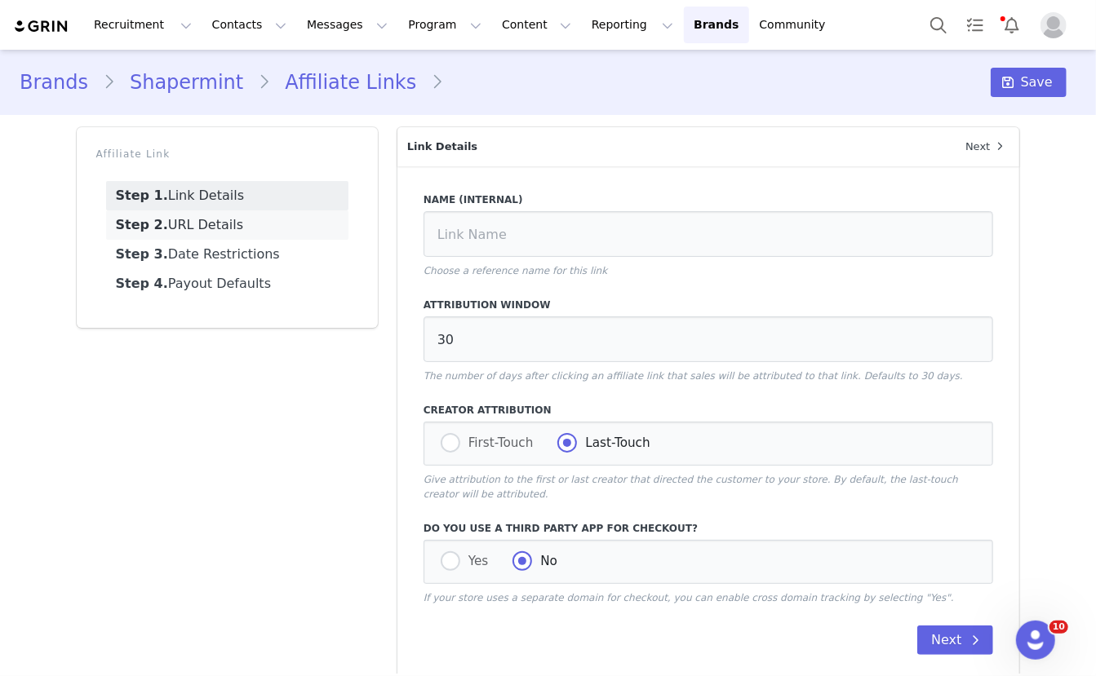
type input "https://shapermint.com/products/shapermint-essentials-high-waisted-shaping-legg…"
type input "[first_name]"
click at [240, 224] on link "Step 2. URL Details" at bounding box center [227, 225] width 242 height 29
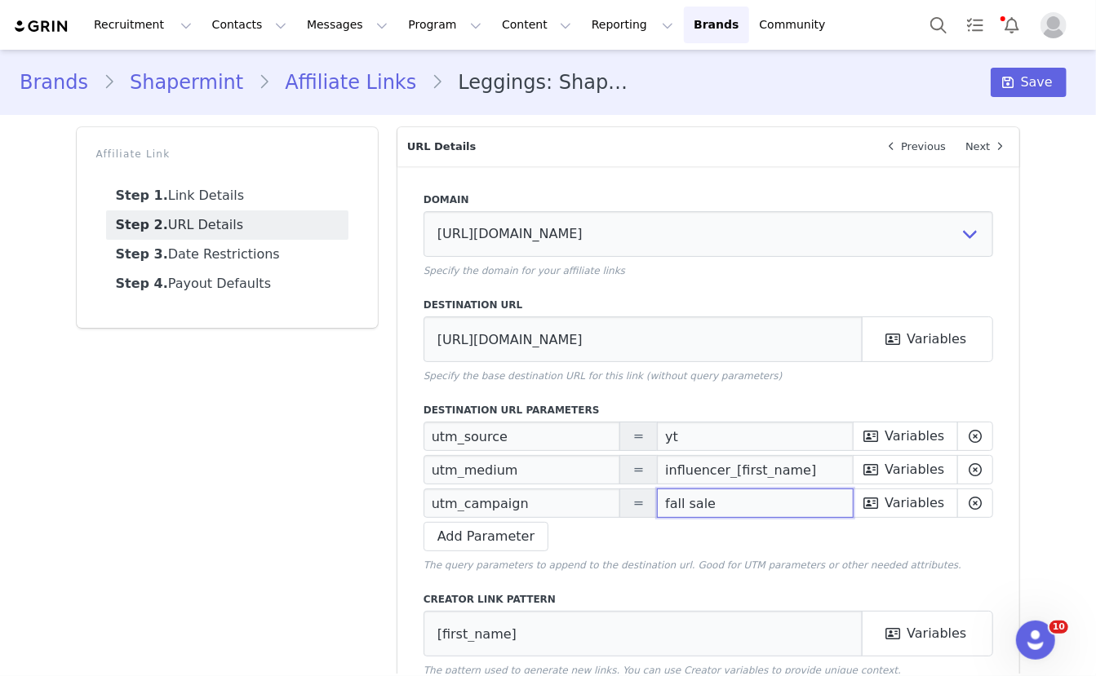
click at [664, 503] on input "fall sale" at bounding box center [755, 503] width 197 height 29
paste input "Prime Deals"
type input "Prime Deals"
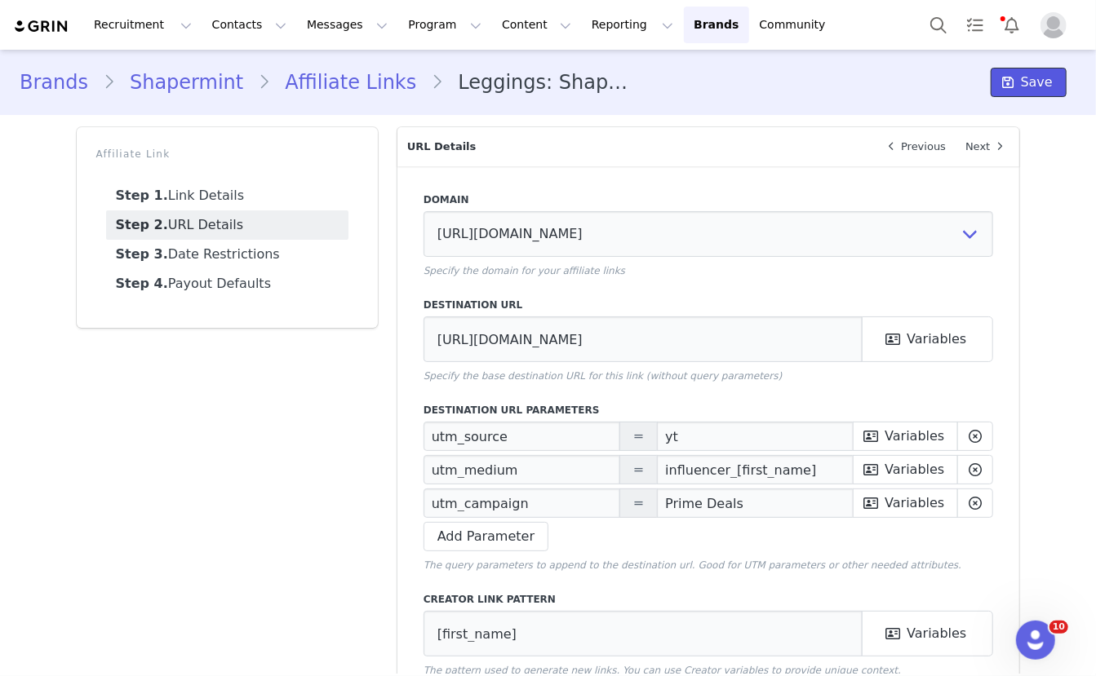
click at [1033, 73] on span "Save" at bounding box center [1037, 83] width 32 height 20
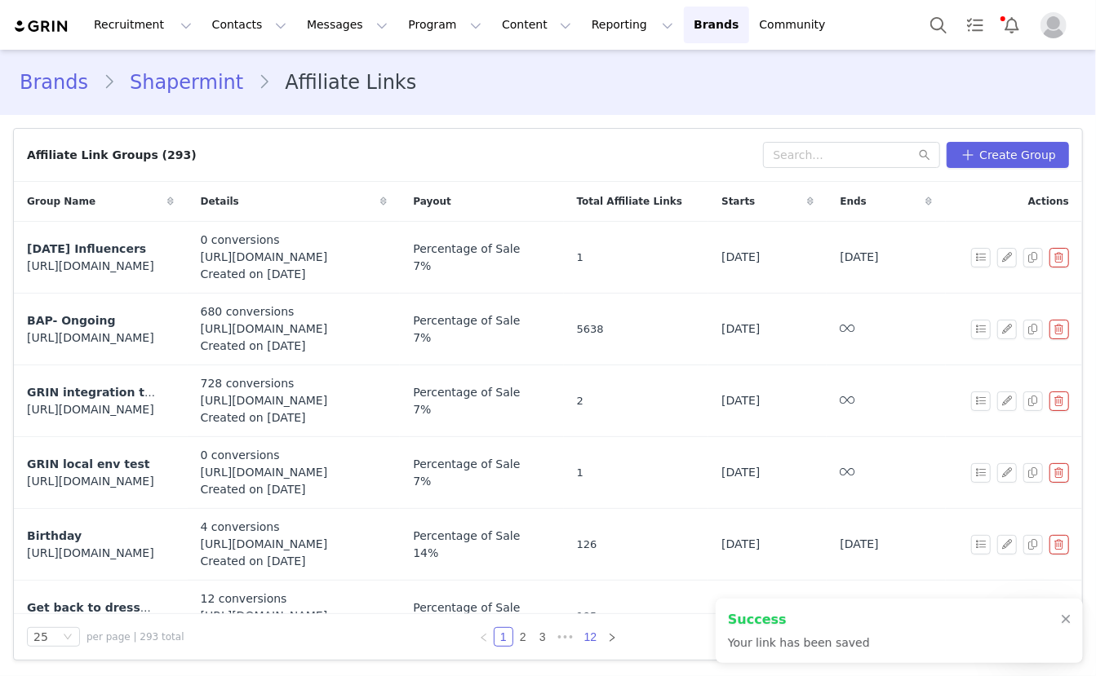
click at [588, 636] on link "12" at bounding box center [590, 637] width 23 height 18
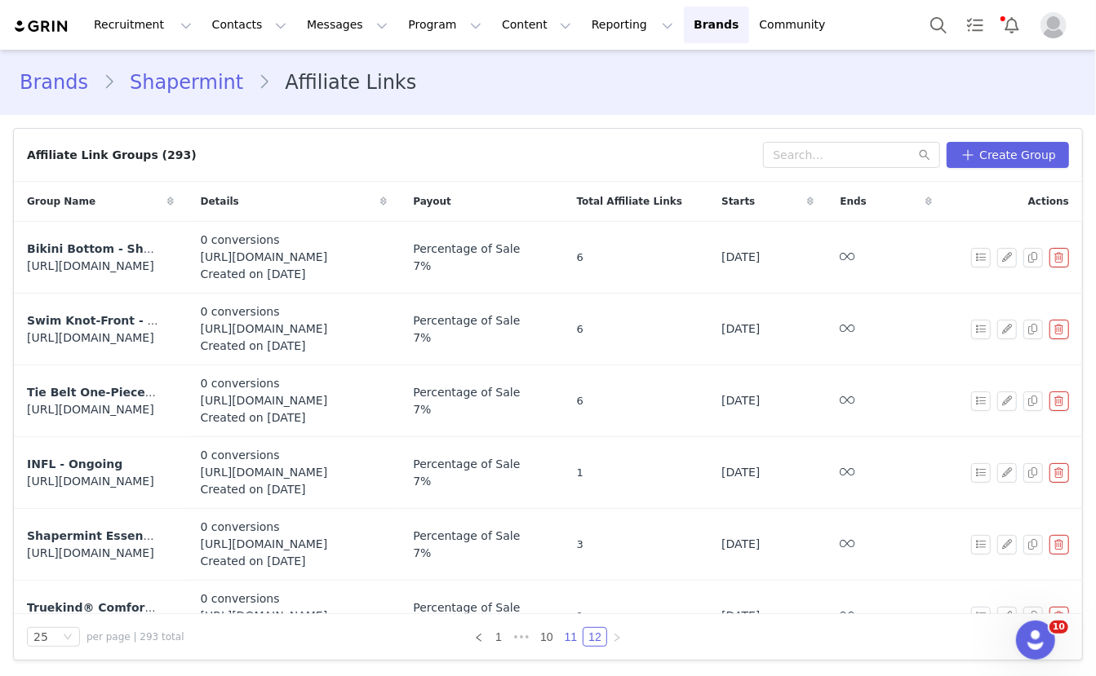
click at [571, 640] on link "11" at bounding box center [571, 637] width 23 height 18
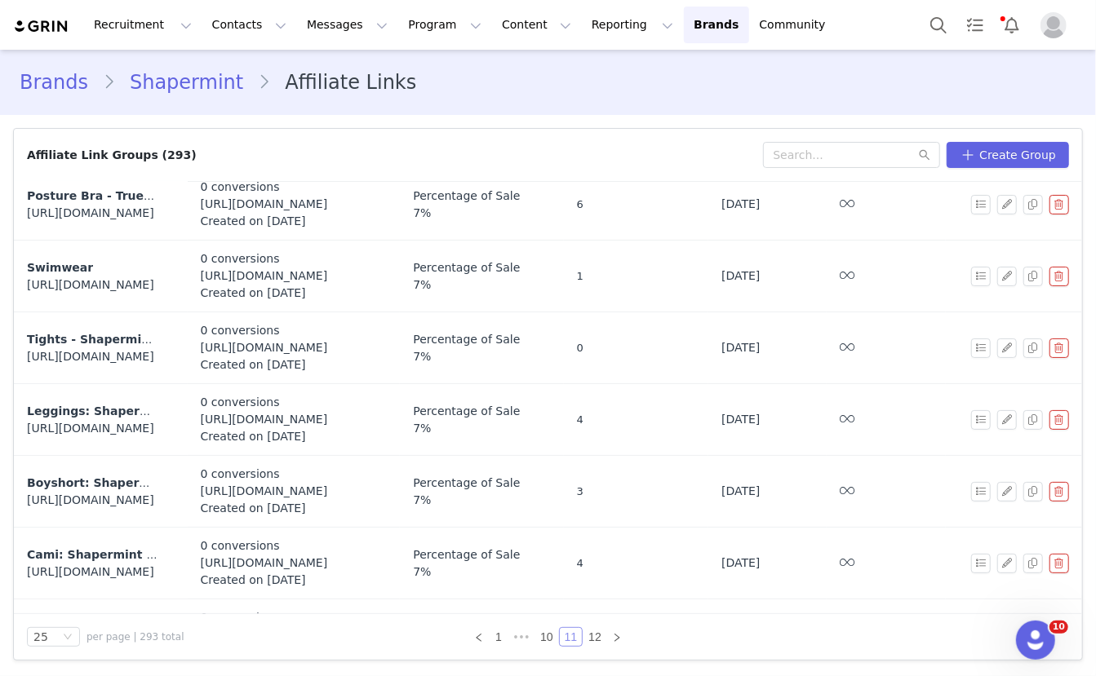
scroll to position [925, 0]
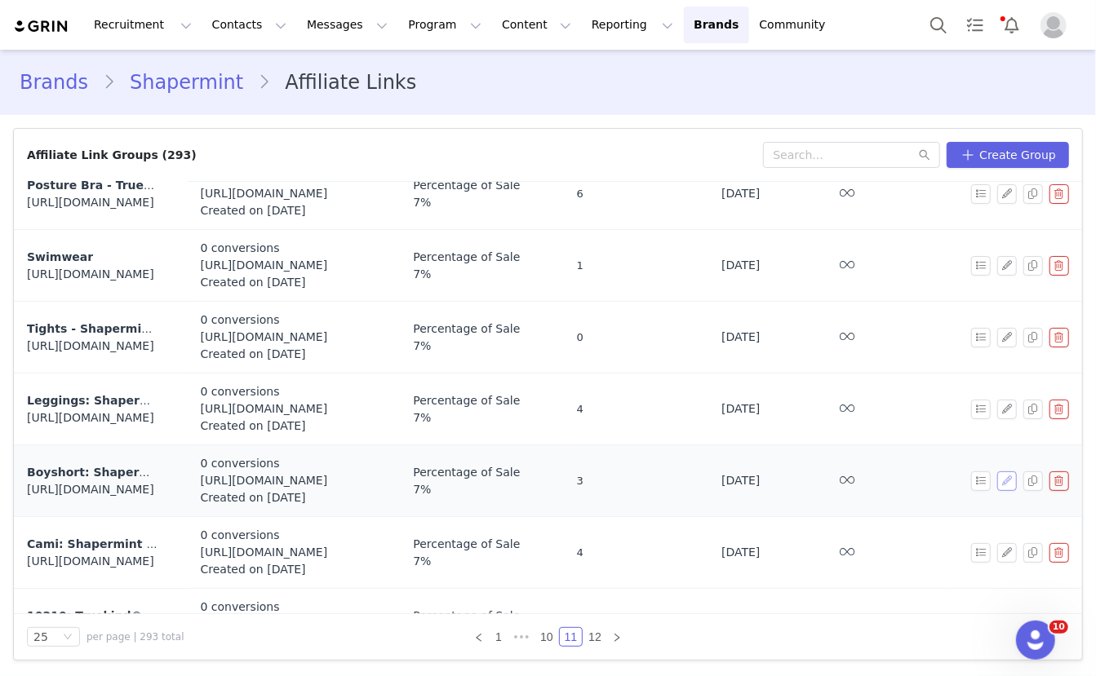
click at [1007, 473] on button "button" at bounding box center [1007, 482] width 20 height 20
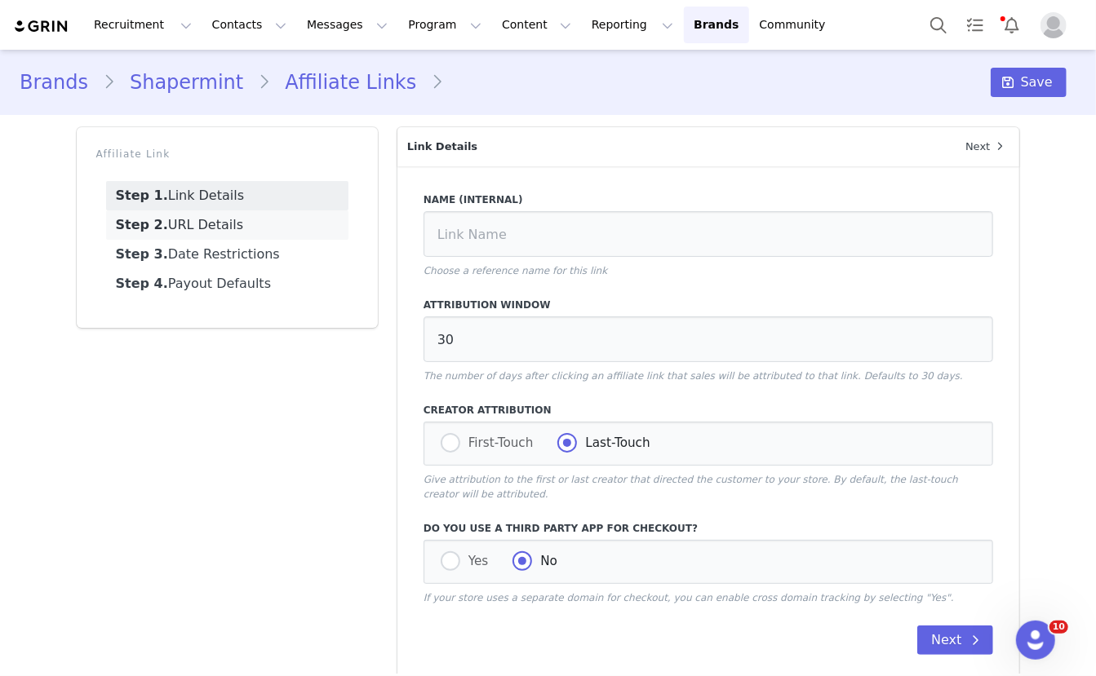
type input "Boyshort: Shapermint Essentials All Day Every Day High-Waisted Shaper"
type input "https://shapermint.com/products/shapermint-essentials-all-day-every-day-shaper-…"
type input "[first_name]"
click at [179, 223] on link "Step 2. URL Details" at bounding box center [227, 225] width 242 height 29
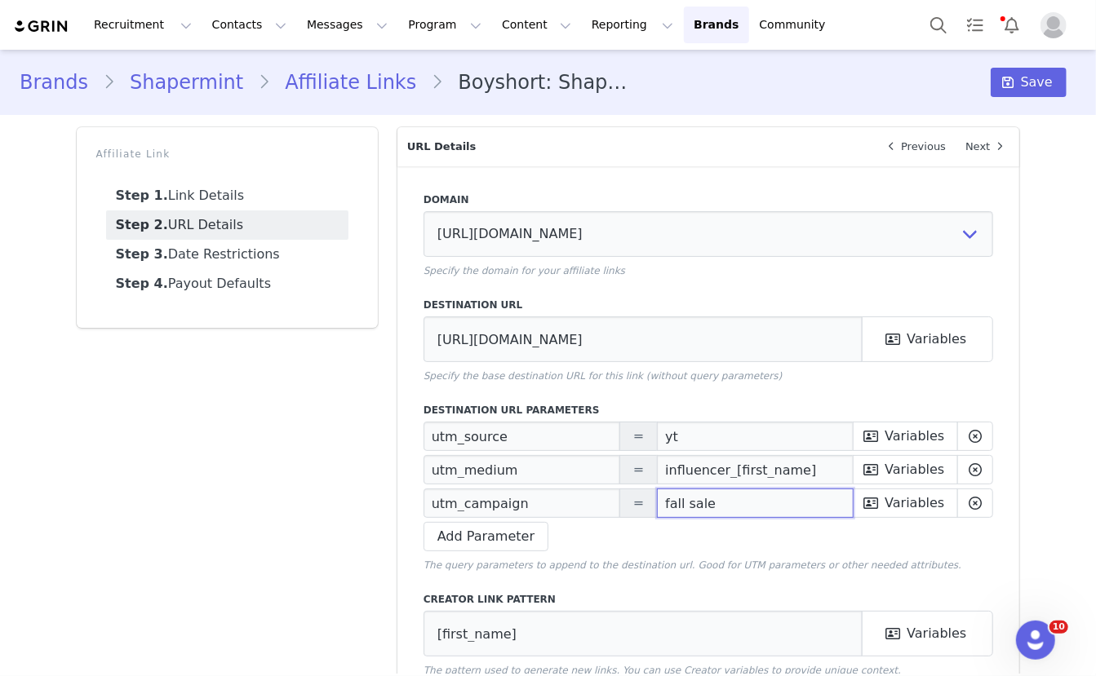
click at [691, 503] on input "fall sale" at bounding box center [755, 503] width 197 height 29
paste input "Prime Deals"
type input "Prime Deals"
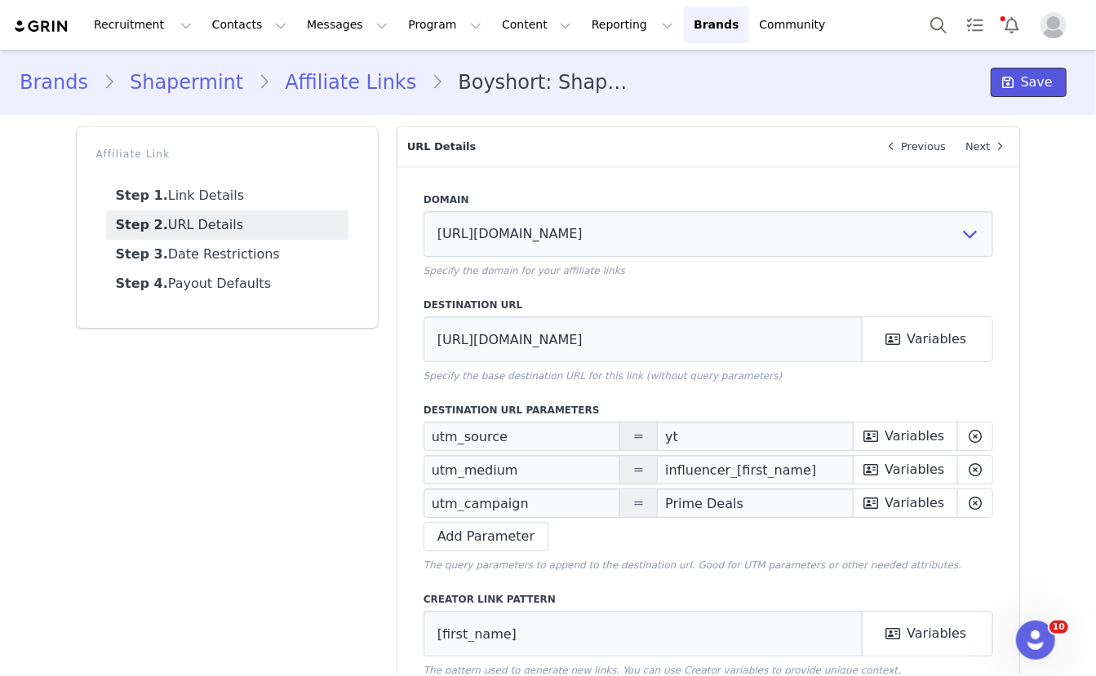
click at [1025, 93] on button "Save" at bounding box center [1029, 82] width 76 height 29
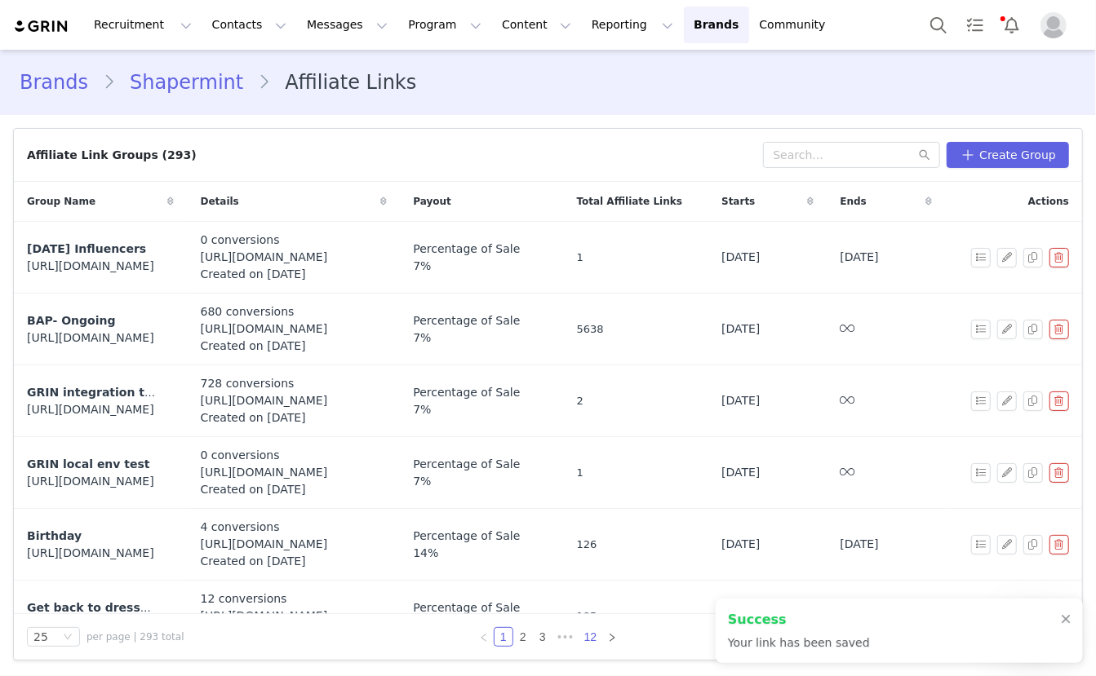
click at [590, 642] on link "12" at bounding box center [590, 637] width 23 height 18
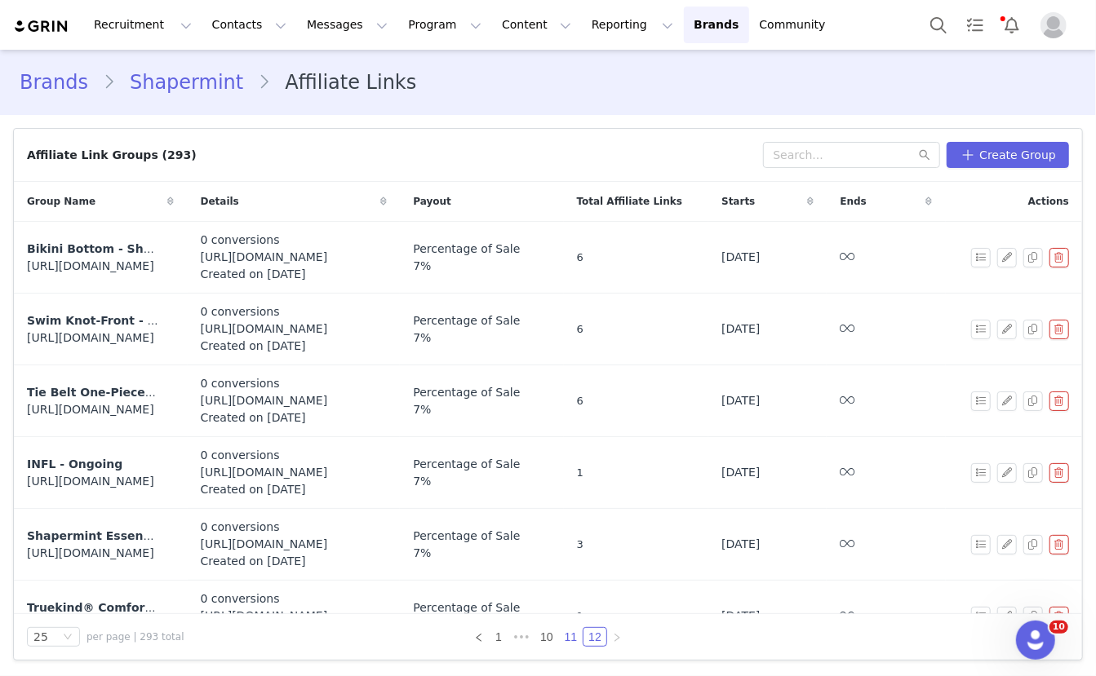
click at [570, 639] on link "11" at bounding box center [571, 637] width 23 height 18
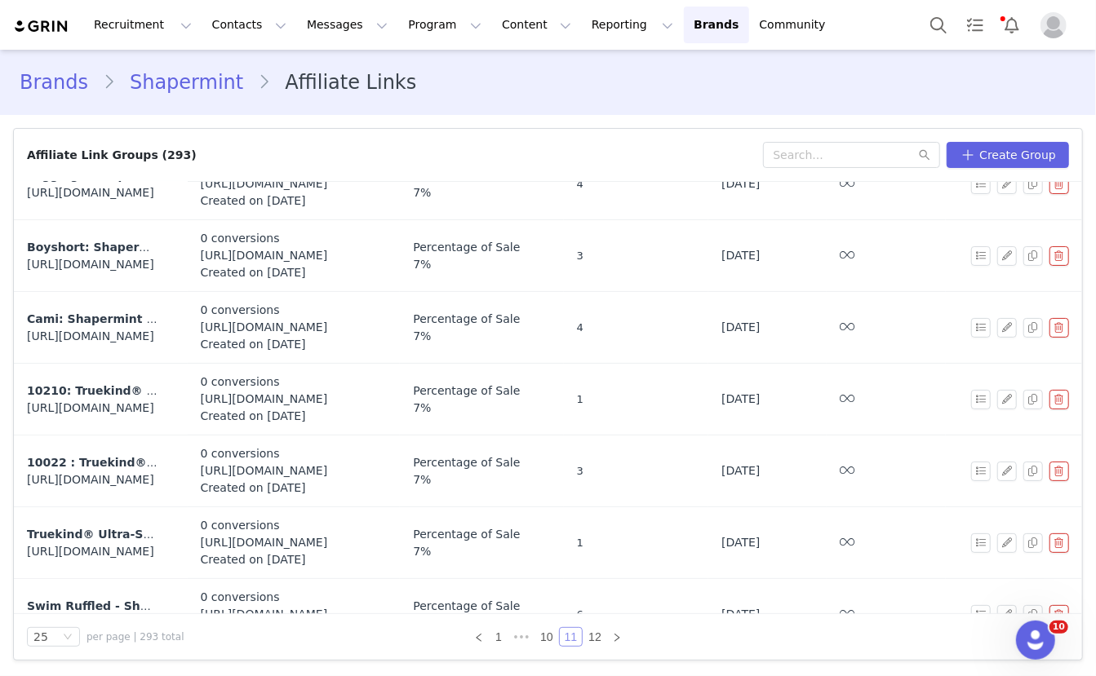
scroll to position [1197, 0]
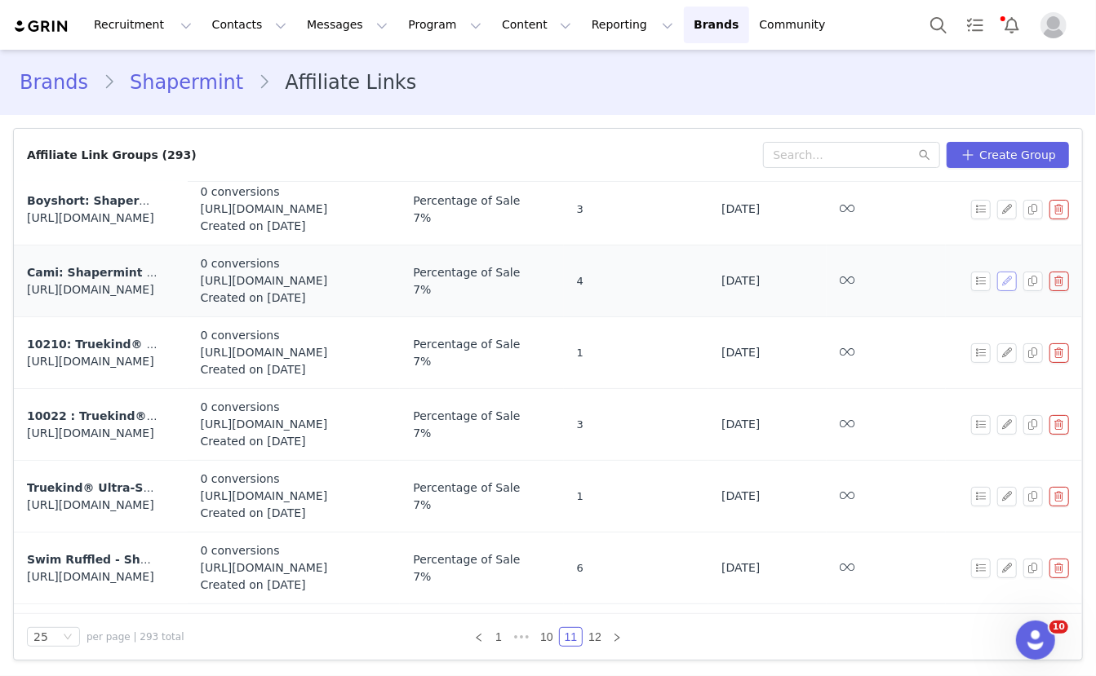
click at [1006, 273] on button "button" at bounding box center [1007, 282] width 20 height 20
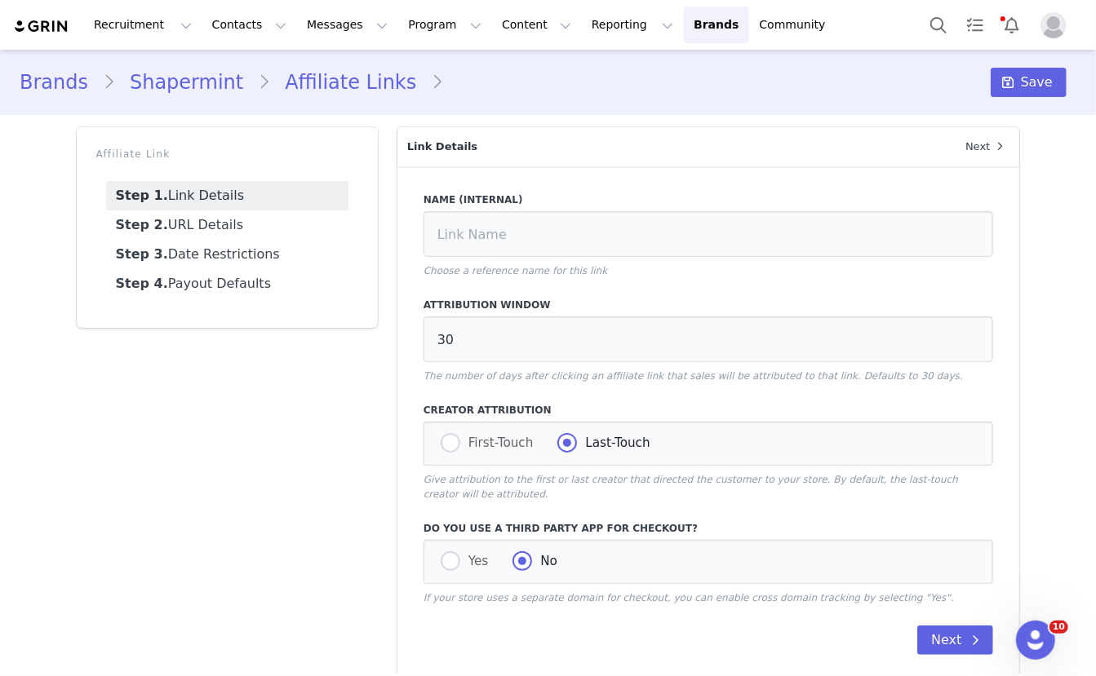
type input "Cami: Shapermint Essentials All Day Every Day Scoop Neck Cami"
type input "https://shapermint.com/products/shapermint-essentials-all-day-every-day-scoop-n…"
type input "[first_name]"
click at [269, 225] on link "Step 2. URL Details" at bounding box center [227, 225] width 242 height 29
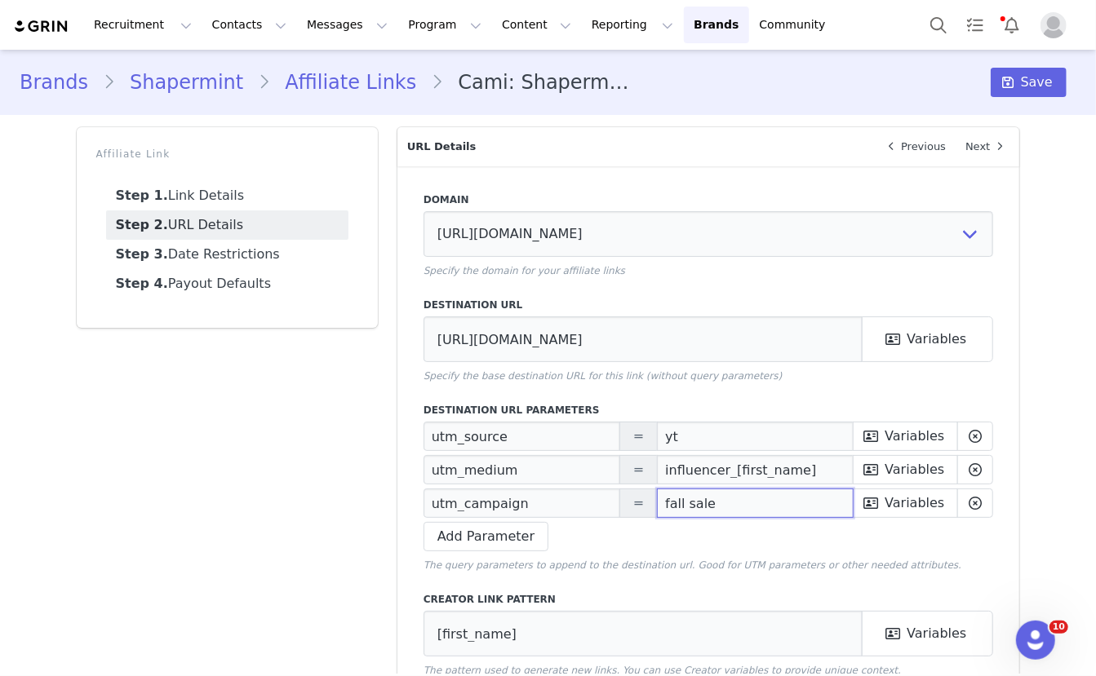
click at [681, 494] on input "fall sale" at bounding box center [755, 503] width 197 height 29
paste input "Prime Deals"
type input "Prime Deals"
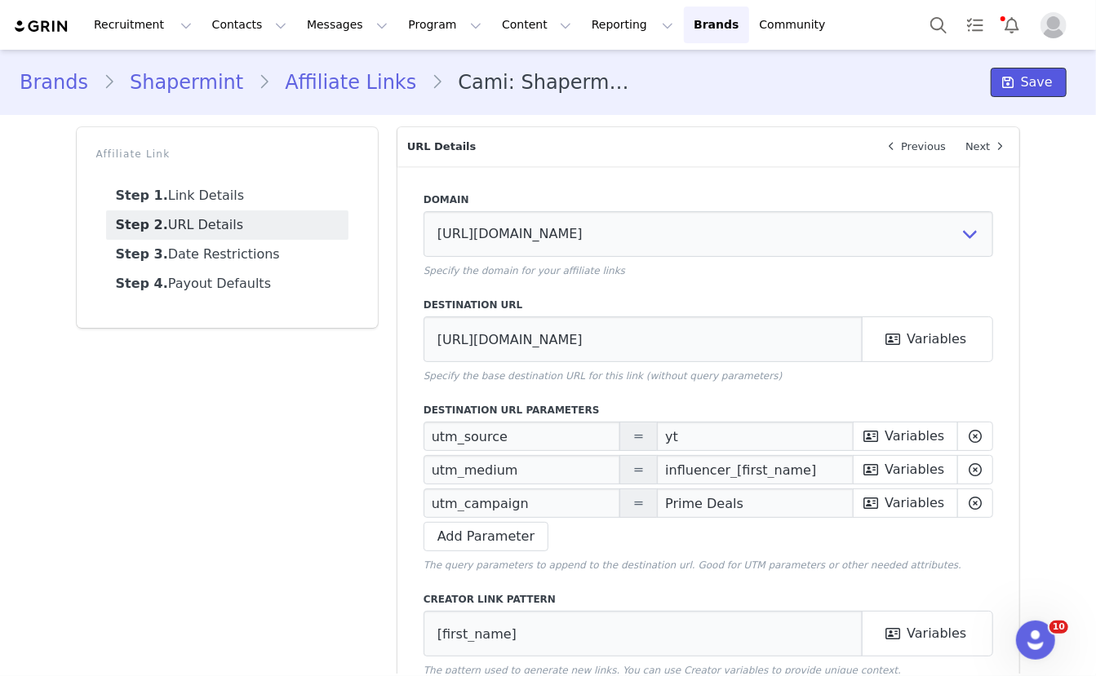
click at [1026, 84] on span "Save" at bounding box center [1037, 83] width 32 height 20
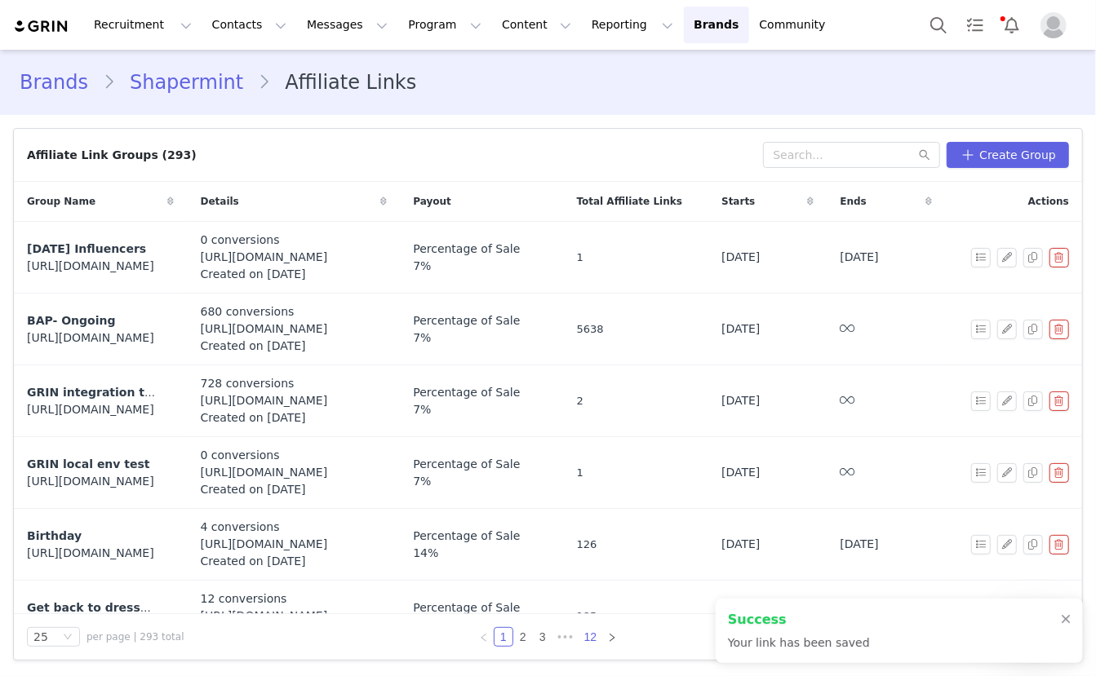
click at [588, 645] on link "12" at bounding box center [590, 637] width 23 height 18
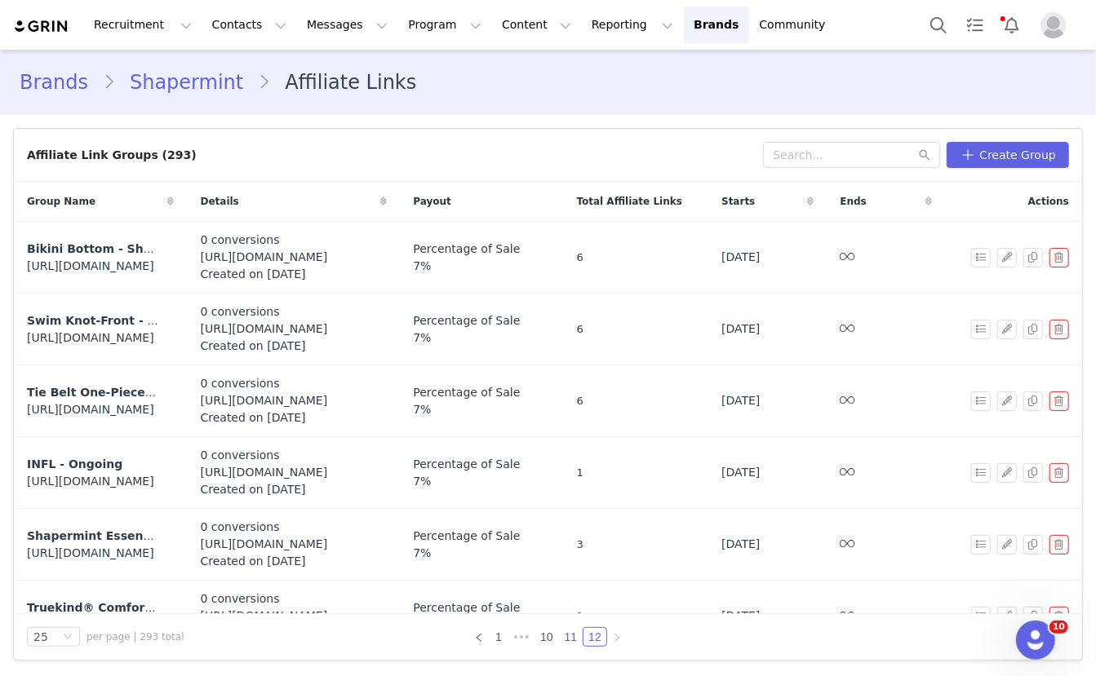
click at [571, 641] on link "11" at bounding box center [571, 637] width 23 height 18
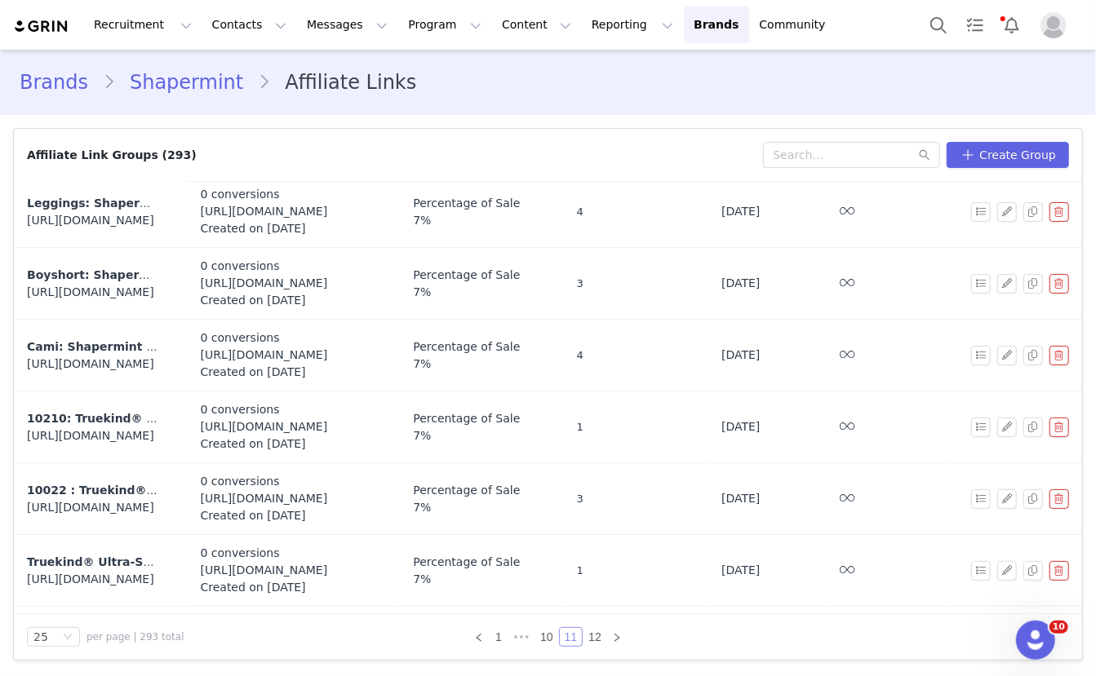
scroll to position [1088, 0]
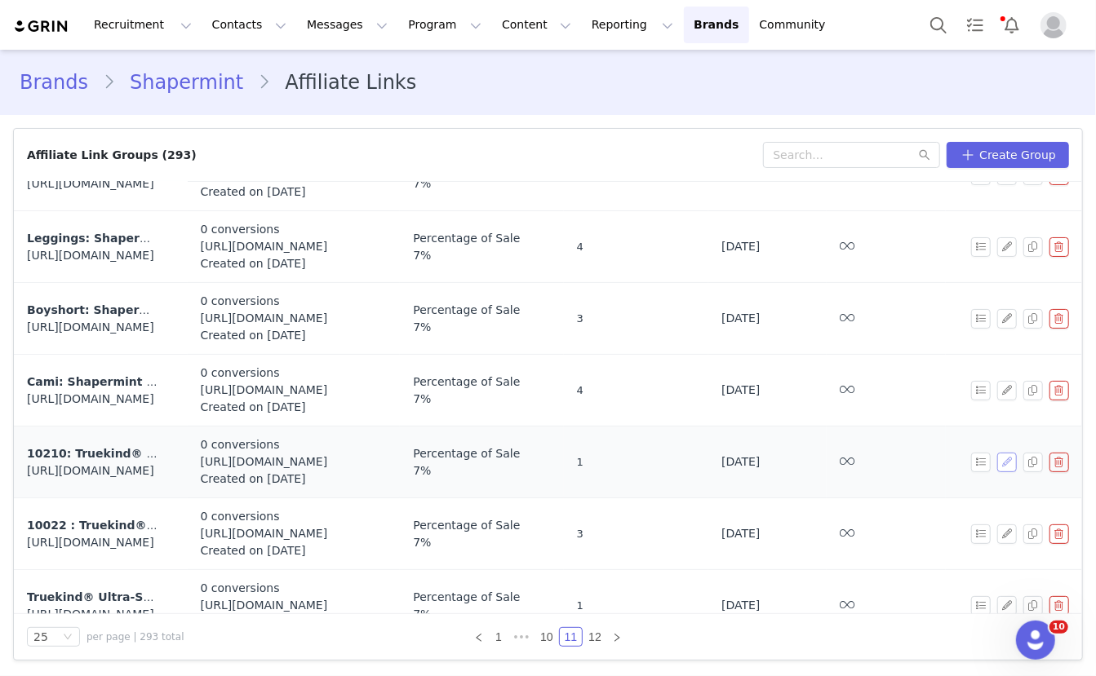
click at [1007, 453] on button "button" at bounding box center [1007, 463] width 20 height 20
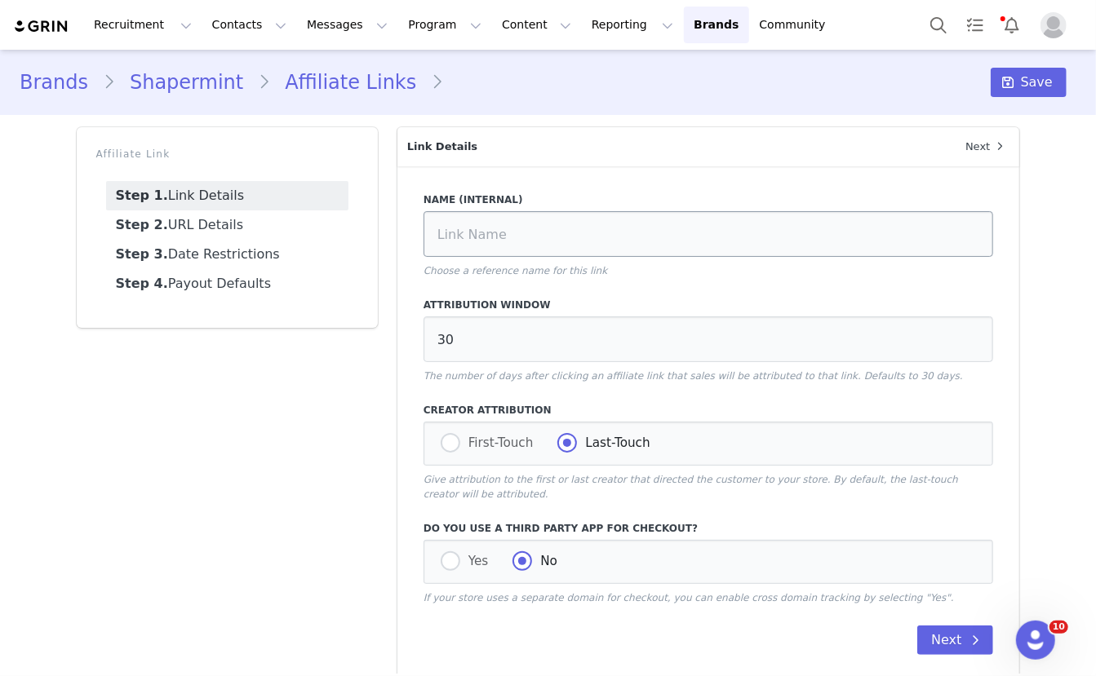
type input "10210: Truekind® Supportive Comfort Wireless Shaping Bra"
type input "https://shapermint.com/products/truekind-supportive-comfort-wireless-shaping-br…"
type input "[first_name]"
click at [271, 215] on link "Step 2. URL Details" at bounding box center [227, 225] width 242 height 29
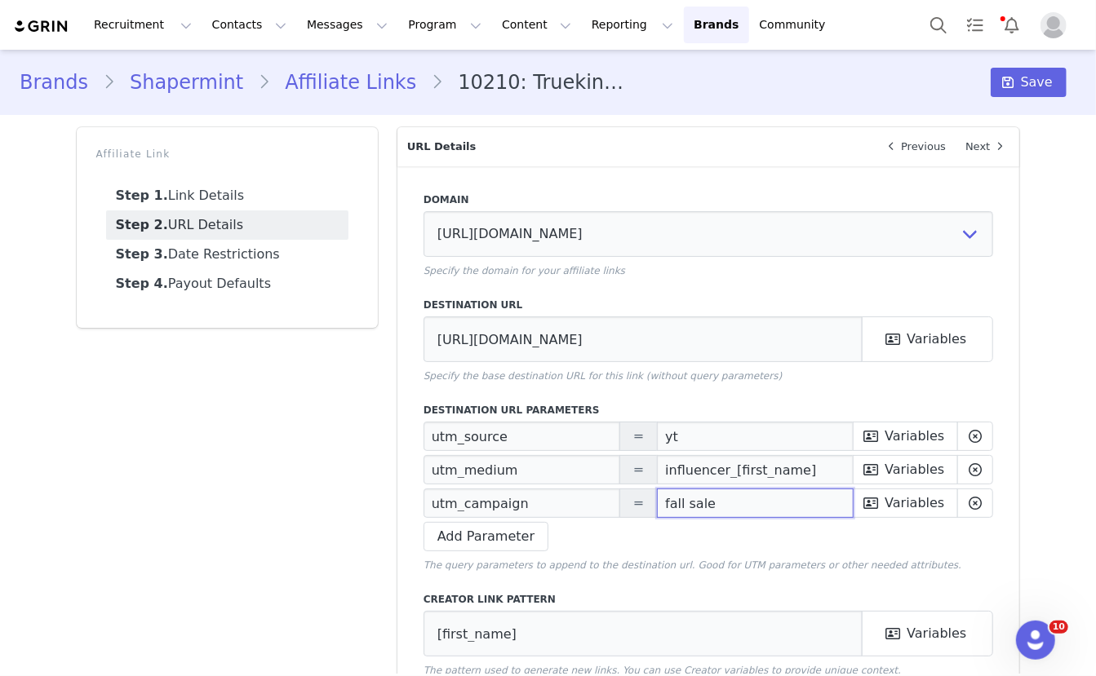
click at [715, 511] on input "fall sale" at bounding box center [755, 503] width 197 height 29
paste input "Prime Deals"
type input "Prime Deals"
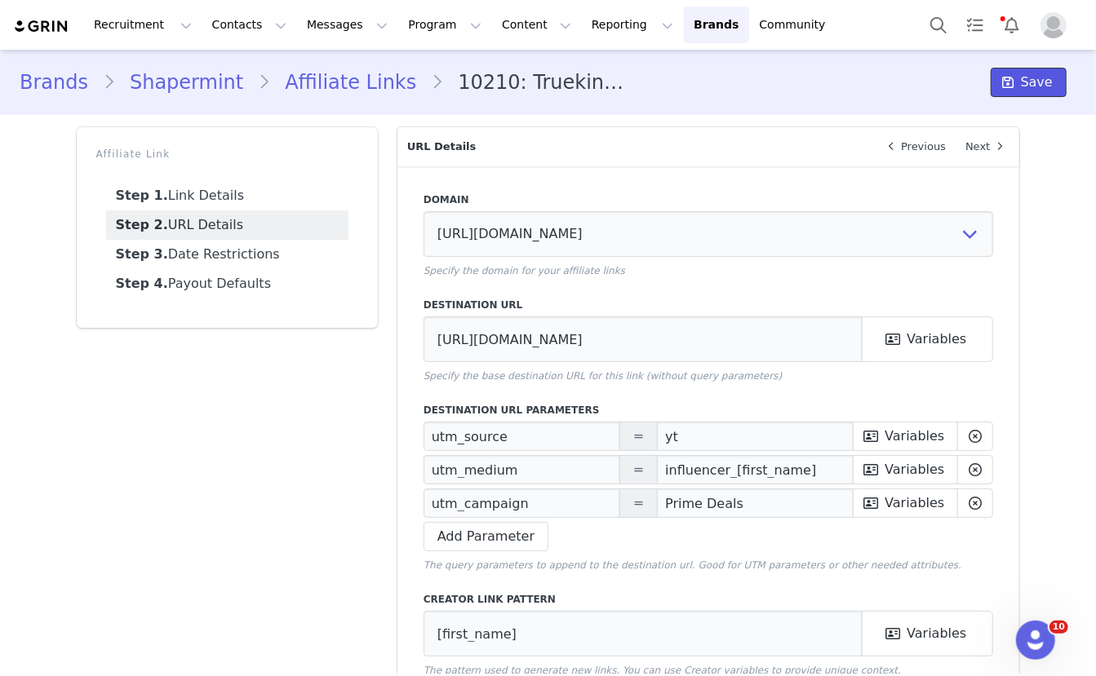
click at [1040, 90] on span "Save" at bounding box center [1037, 83] width 32 height 20
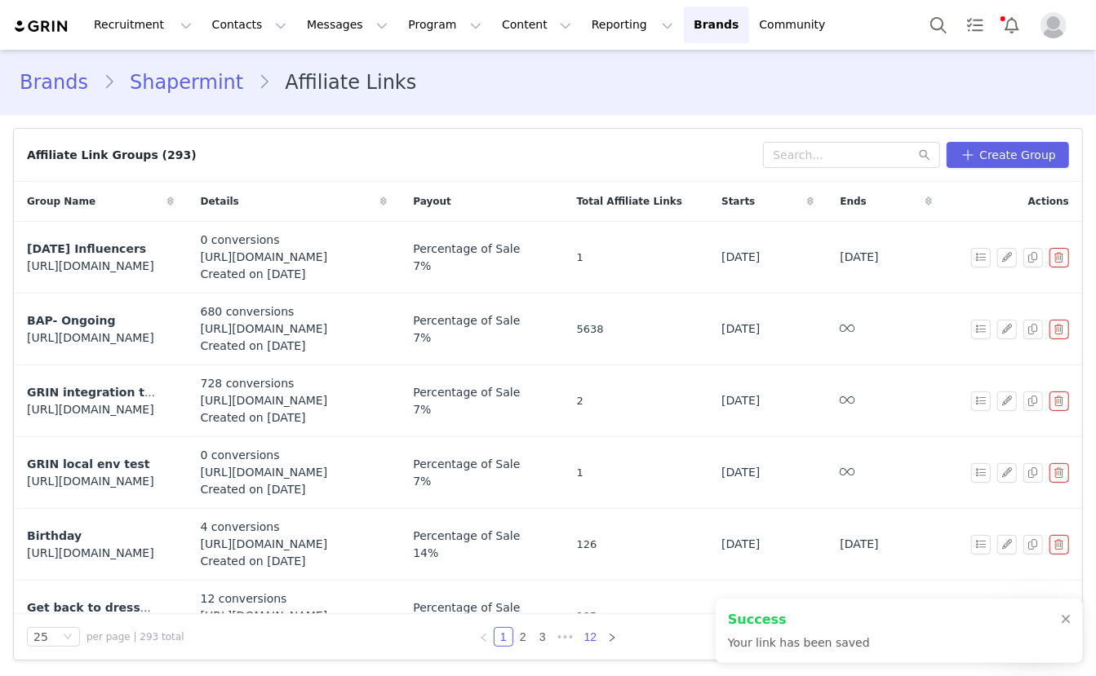
click at [592, 636] on link "12" at bounding box center [590, 637] width 23 height 18
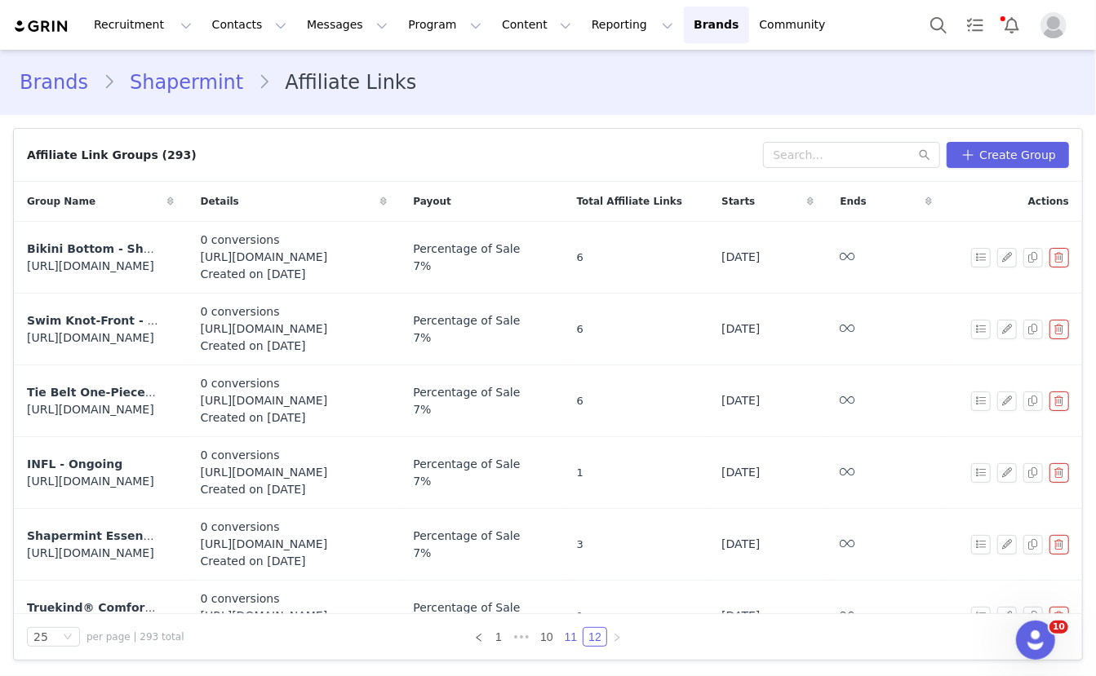
click at [571, 638] on link "11" at bounding box center [571, 637] width 23 height 18
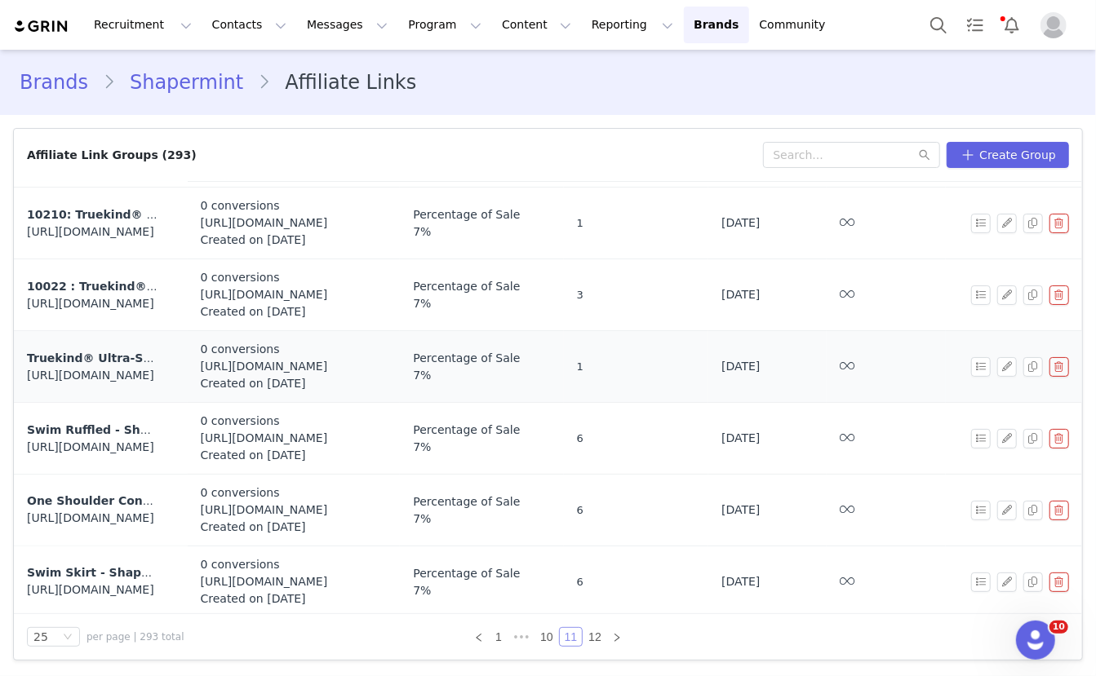
scroll to position [1319, 0]
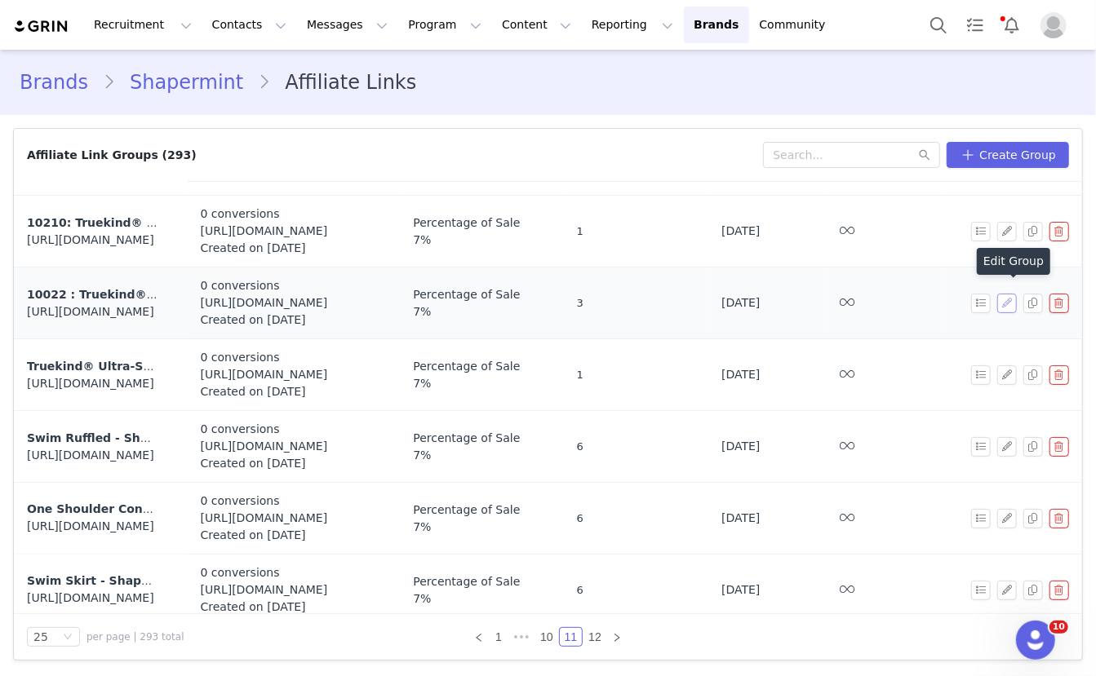
click at [1003, 294] on button "button" at bounding box center [1007, 304] width 20 height 20
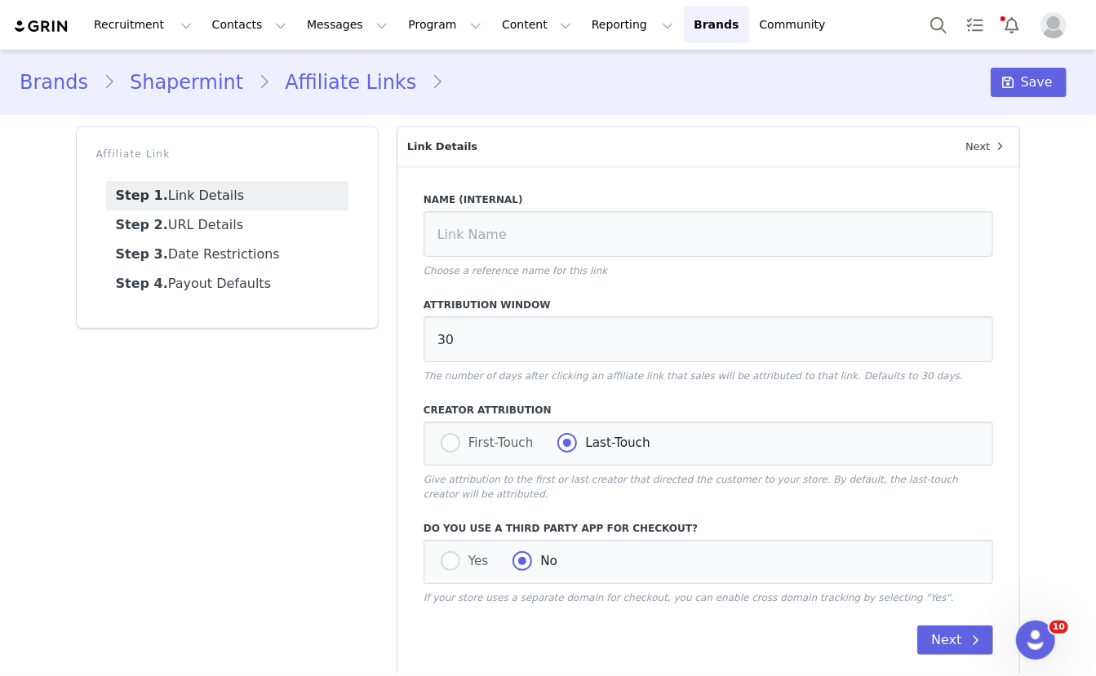
type input "10022 : Truekind® Daily Comfort Wireless Shaper Bra"
type input "https://shapermint.com/products/truekind-daily-comfort-wireless-shaper-bra?vari…"
type input "[first_name]"
click at [208, 226] on link "Step 2. URL Details" at bounding box center [227, 225] width 242 height 29
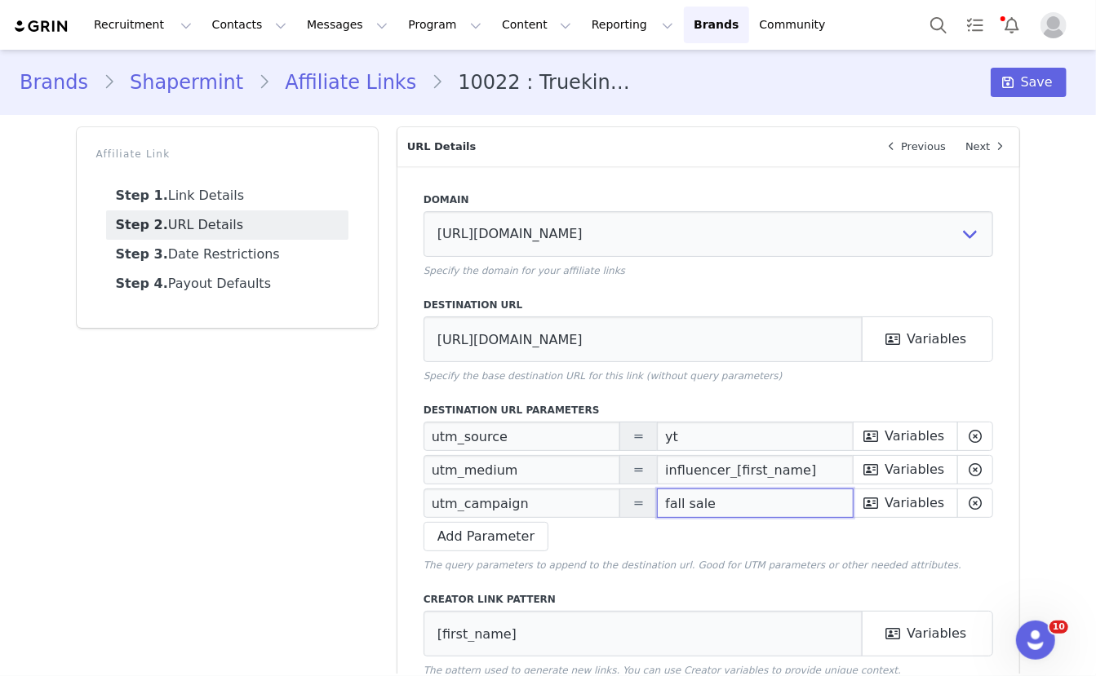
click at [687, 503] on input "fall sale" at bounding box center [755, 503] width 197 height 29
paste input "Prime Deals"
type input "Prime Deals"
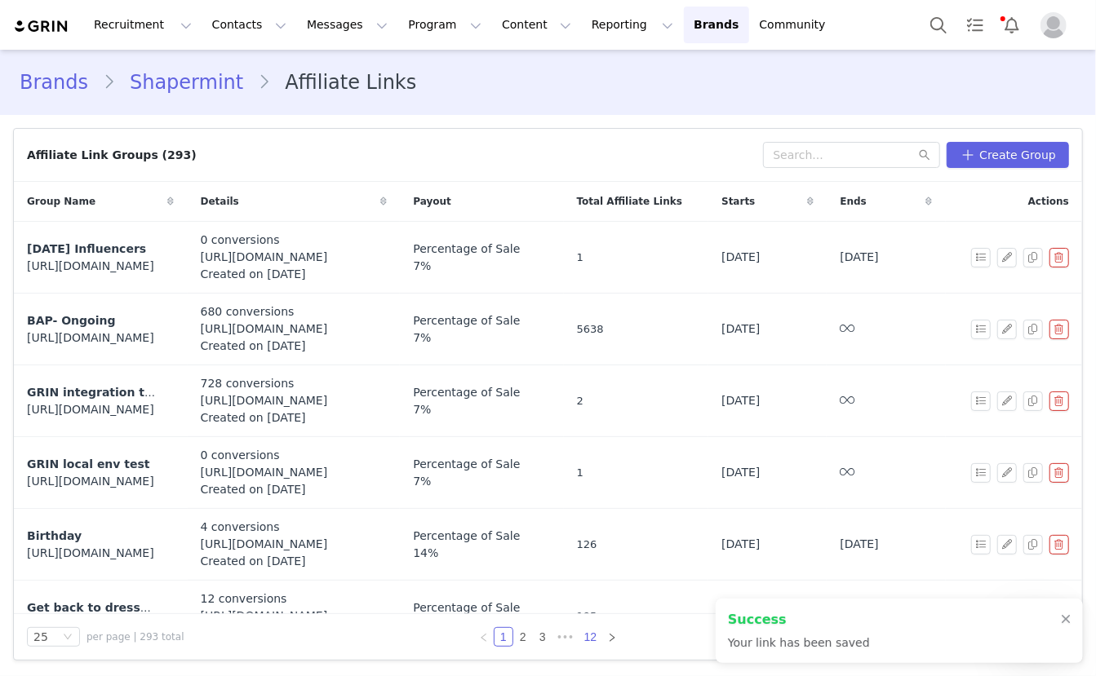
click at [596, 640] on link "12" at bounding box center [590, 637] width 23 height 18
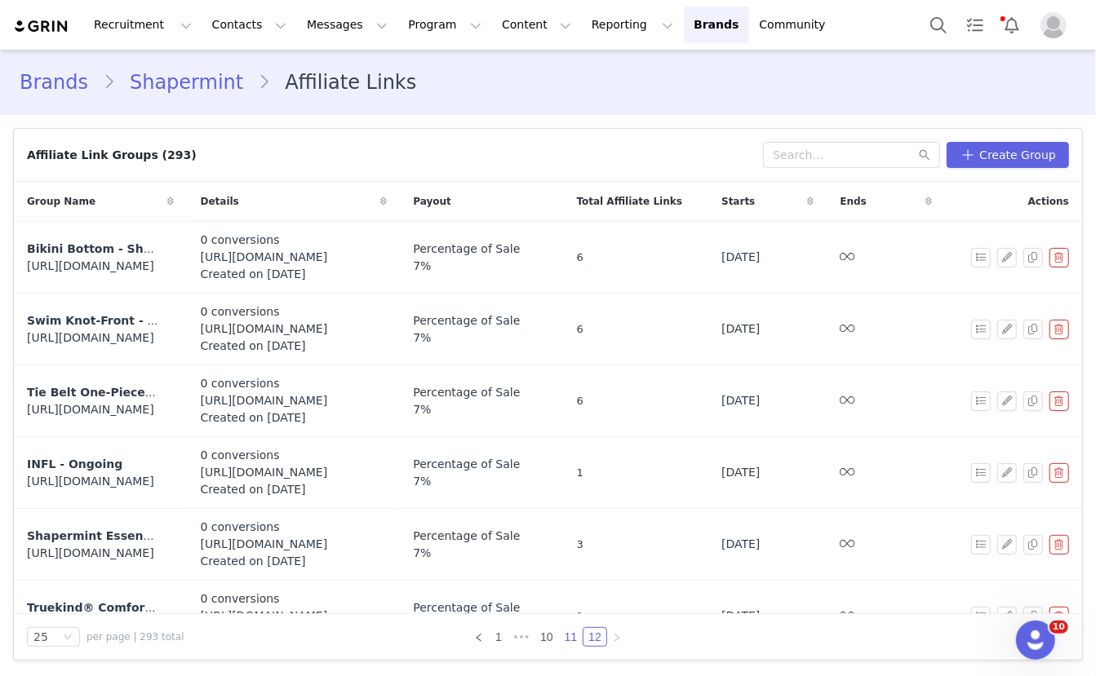
click at [571, 638] on link "11" at bounding box center [571, 637] width 23 height 18
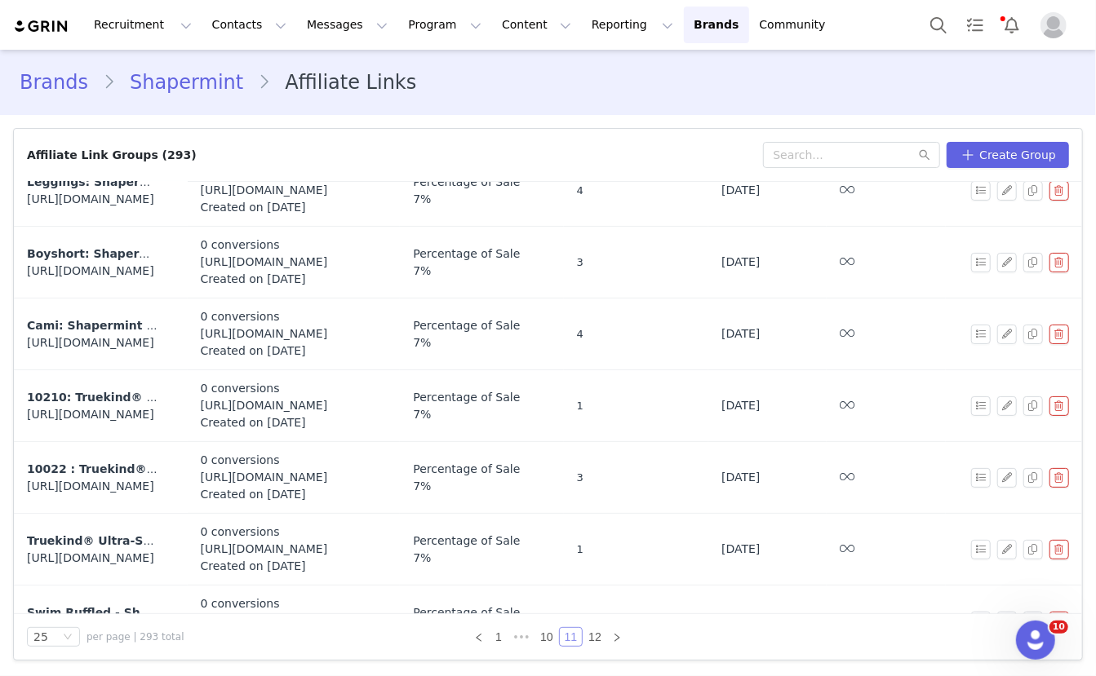
scroll to position [1392, 0]
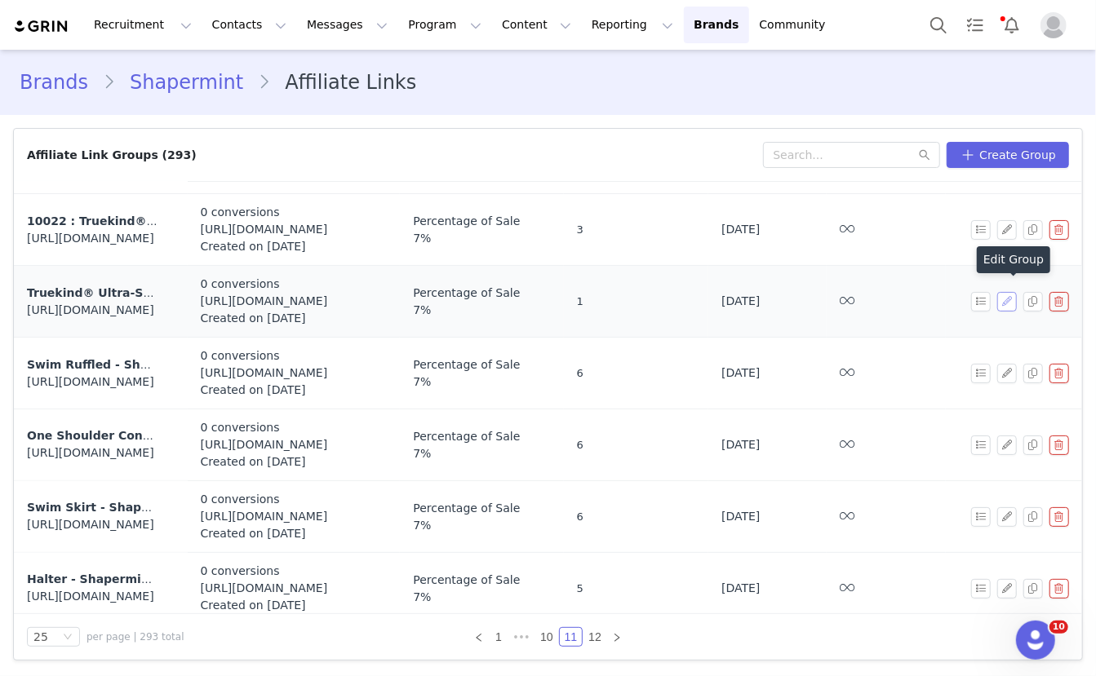
click at [1005, 294] on button "button" at bounding box center [1007, 302] width 20 height 20
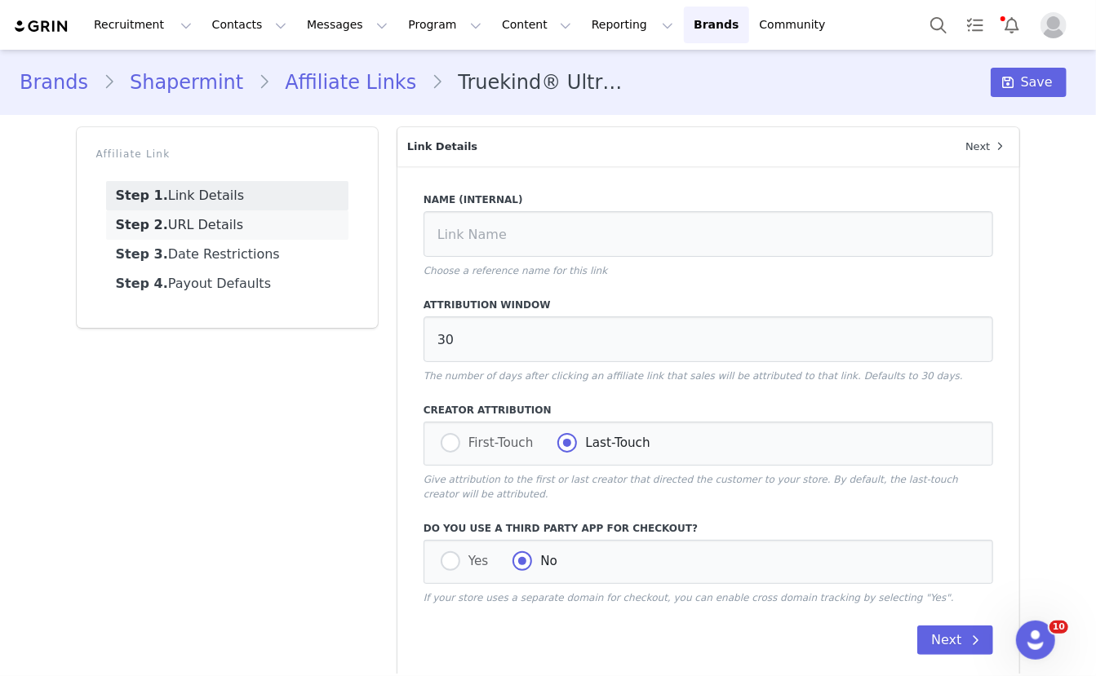
type input "Truekind® Ultra-Soft Essentials Brief"
click at [194, 209] on link "Step 1. Link Details" at bounding box center [227, 195] width 242 height 29
click at [194, 216] on link "Step 2. URL Details" at bounding box center [227, 225] width 242 height 29
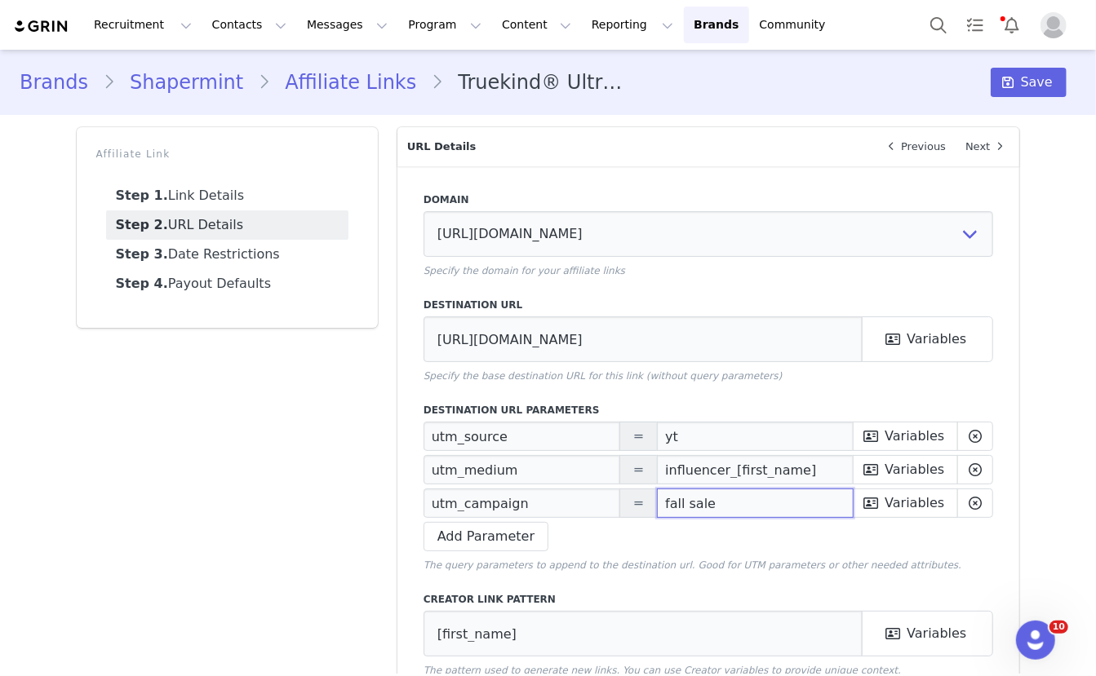
click at [680, 503] on input "fall sale" at bounding box center [755, 503] width 197 height 29
paste input "Prime Deals"
type input "Prime Deals"
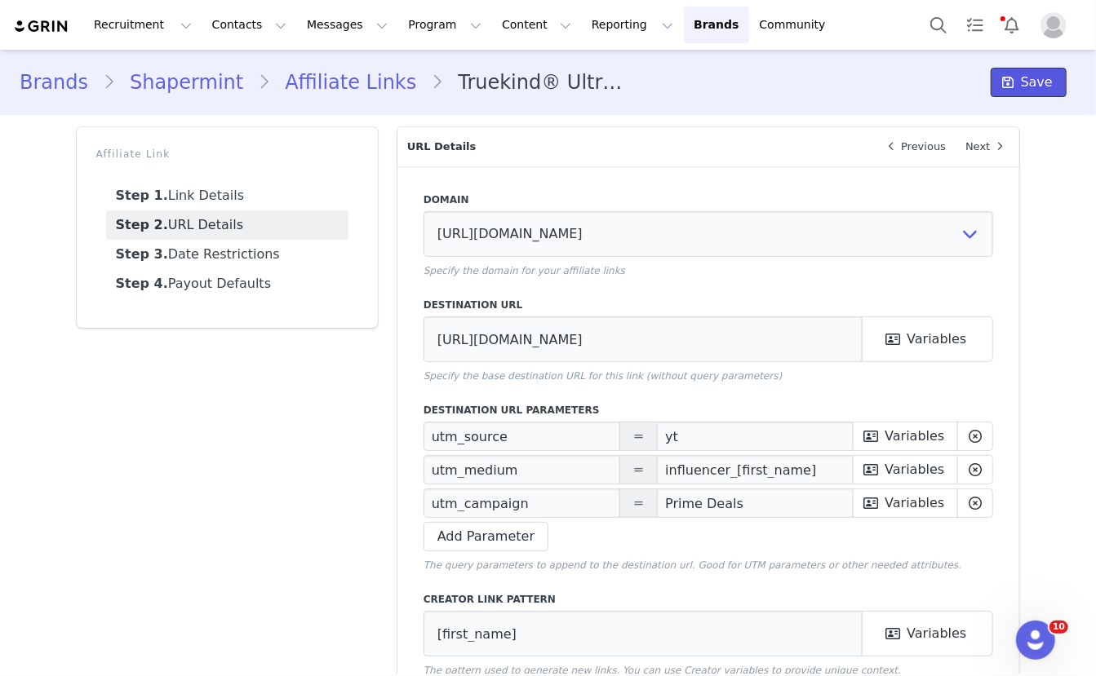
click at [1036, 89] on span "Save" at bounding box center [1037, 83] width 32 height 20
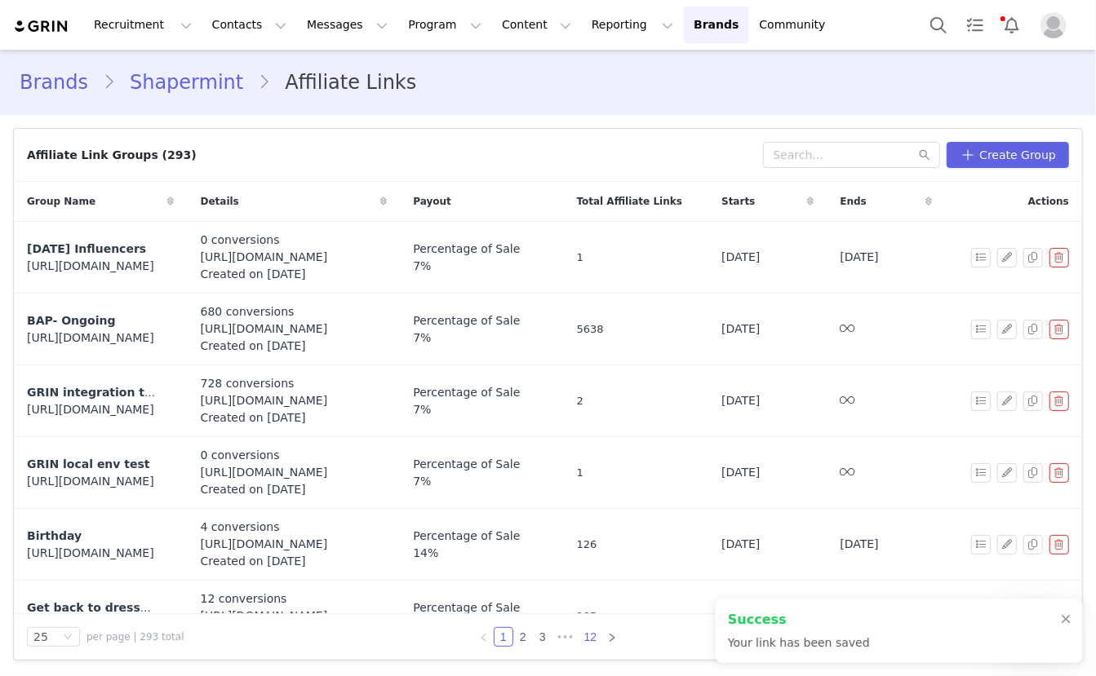
click at [593, 636] on link "12" at bounding box center [590, 637] width 23 height 18
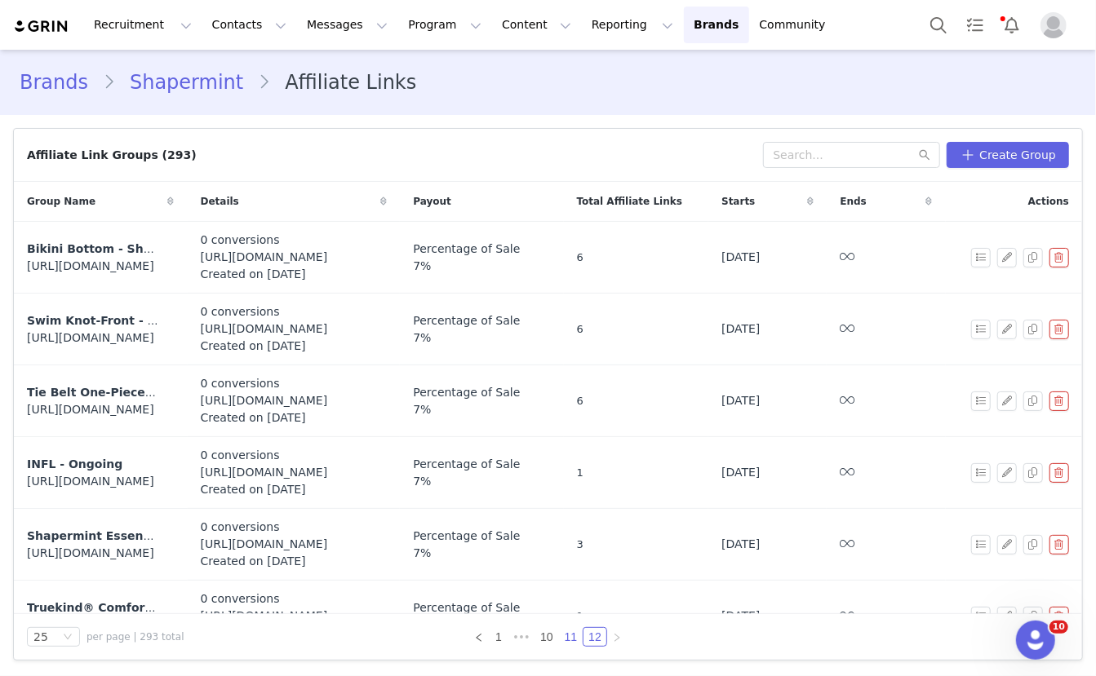
click at [574, 636] on link "11" at bounding box center [571, 637] width 23 height 18
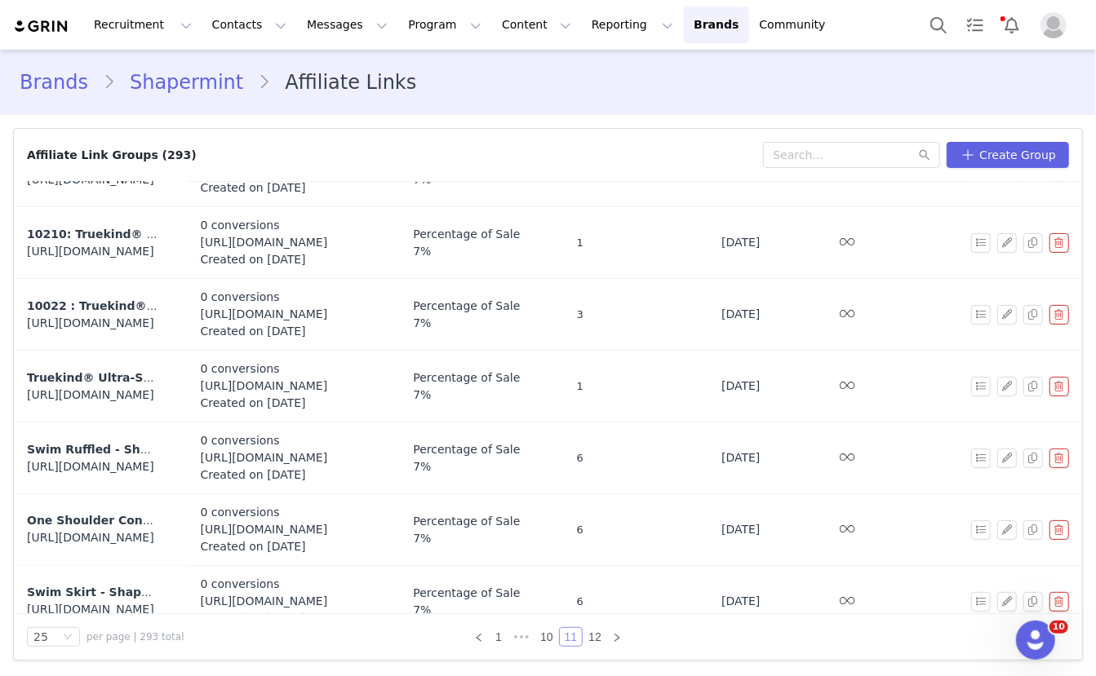
scroll to position [1392, 0]
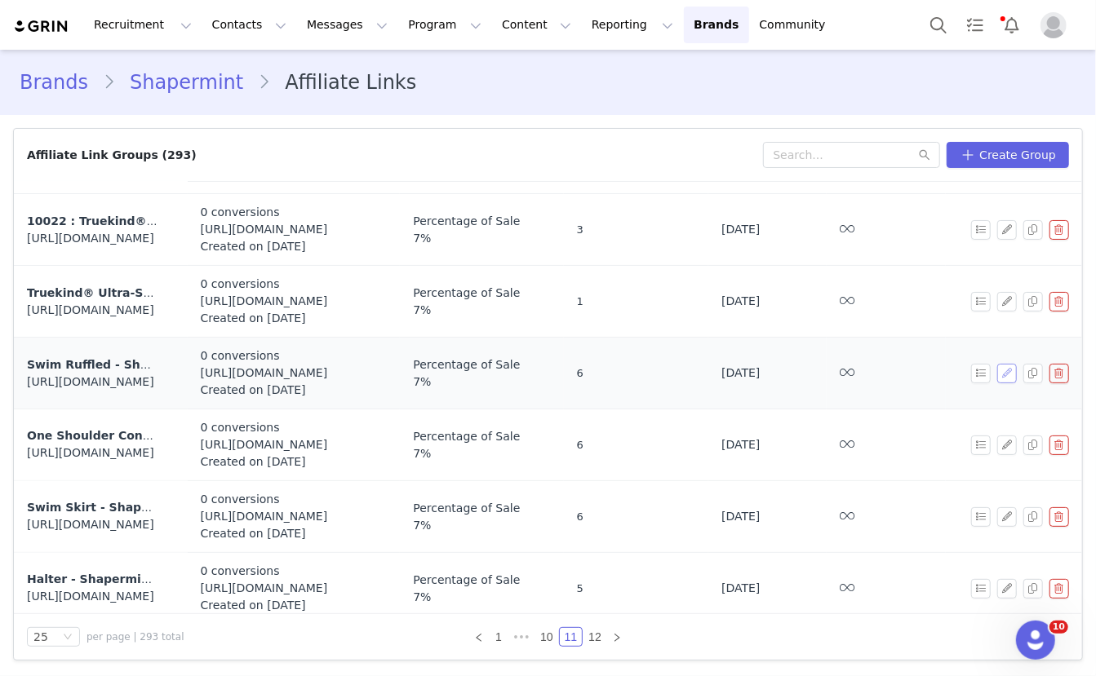
click at [1003, 364] on button "button" at bounding box center [1007, 374] width 20 height 20
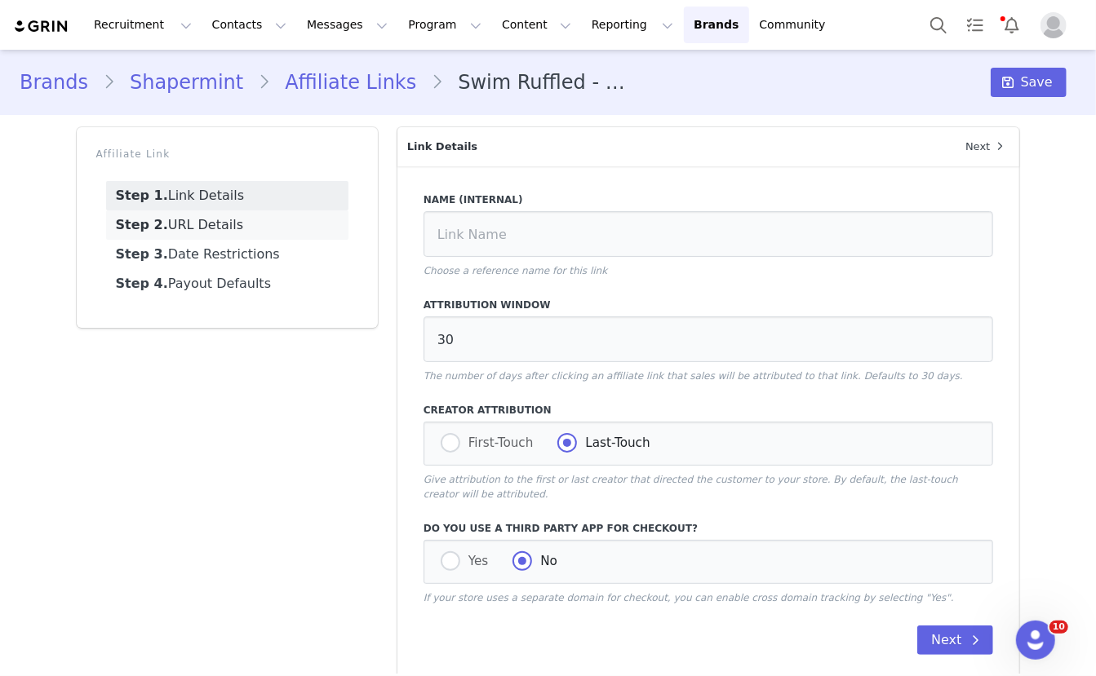
type input "https://shapermint.com/products/shapermint-essentials-swim-ruffled-bikini-top?v…"
type input "[first_name]"
drag, startPoint x: 264, startPoint y: 216, endPoint x: 514, endPoint y: 390, distance: 304.2
click at [264, 216] on link "Step 2. URL Details" at bounding box center [227, 225] width 242 height 29
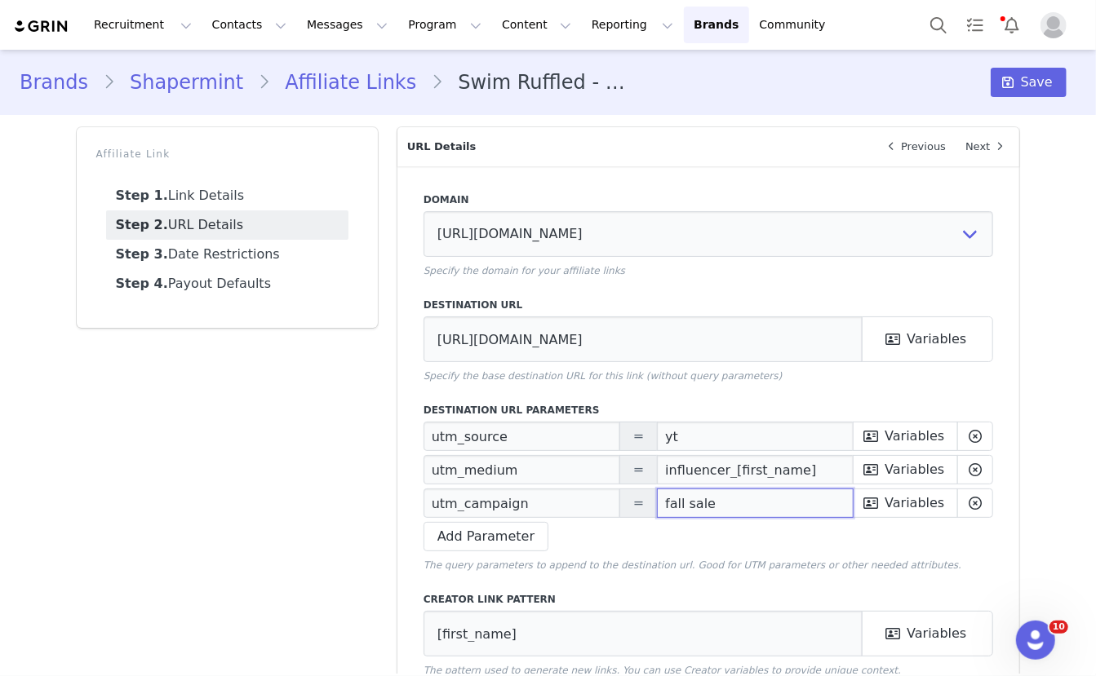
click at [692, 513] on input "fall sale" at bounding box center [755, 503] width 197 height 29
paste input "Prime Deals"
type input "Prime Deals"
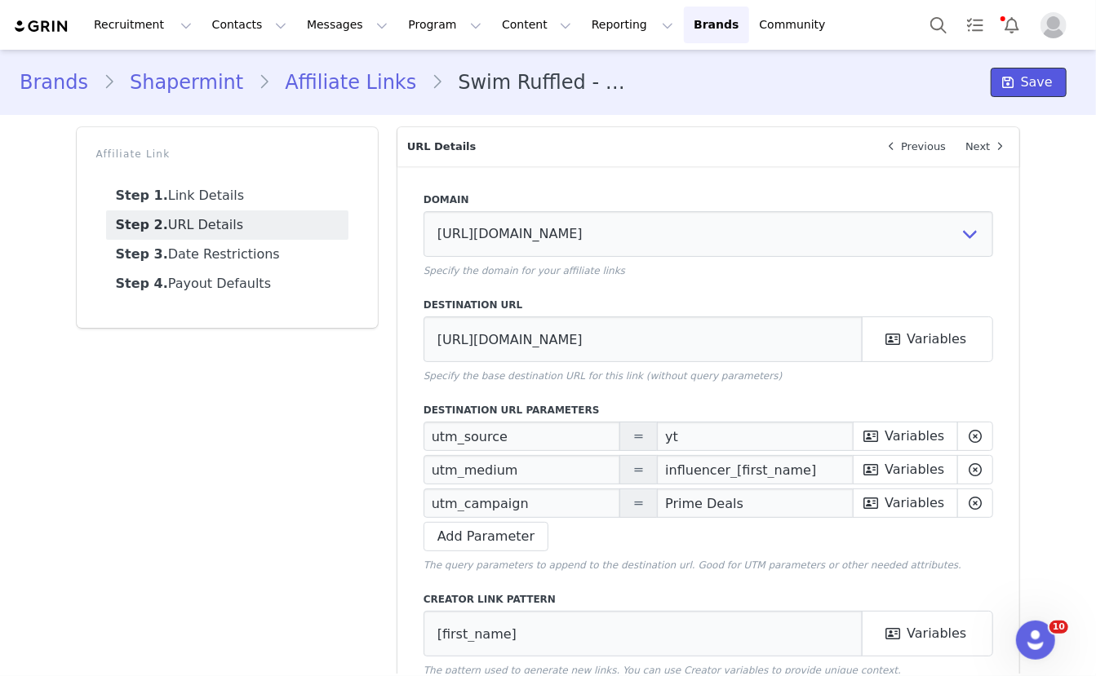
click at [1027, 77] on span "Save" at bounding box center [1037, 83] width 32 height 20
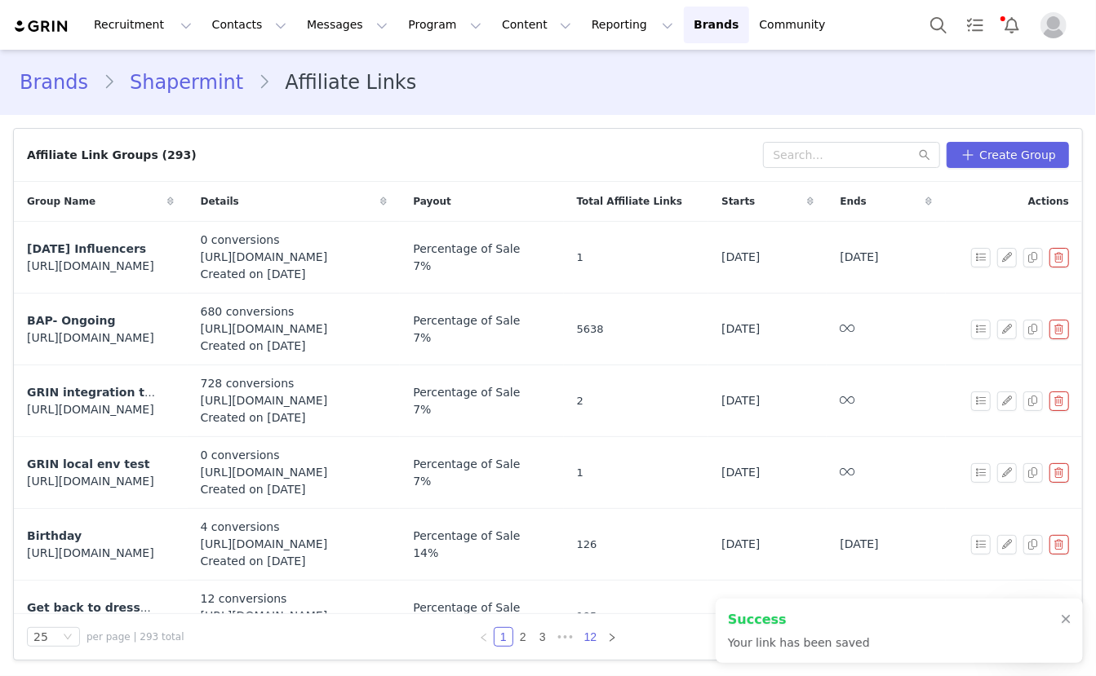
click at [594, 636] on link "12" at bounding box center [590, 637] width 23 height 18
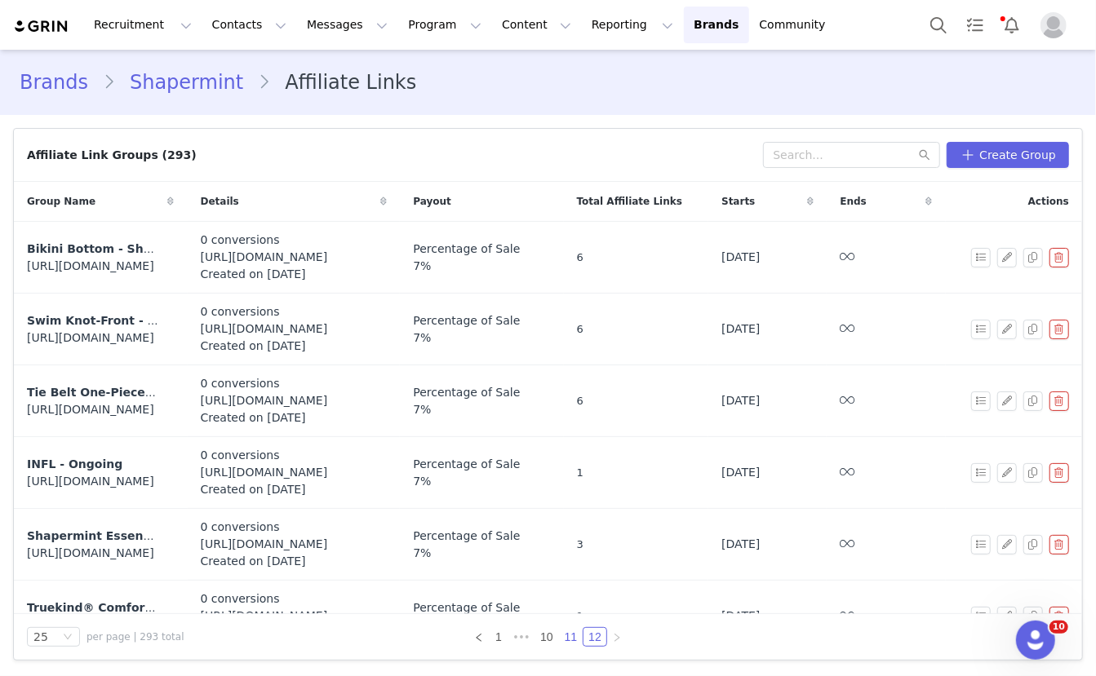
click at [570, 638] on link "11" at bounding box center [571, 637] width 23 height 18
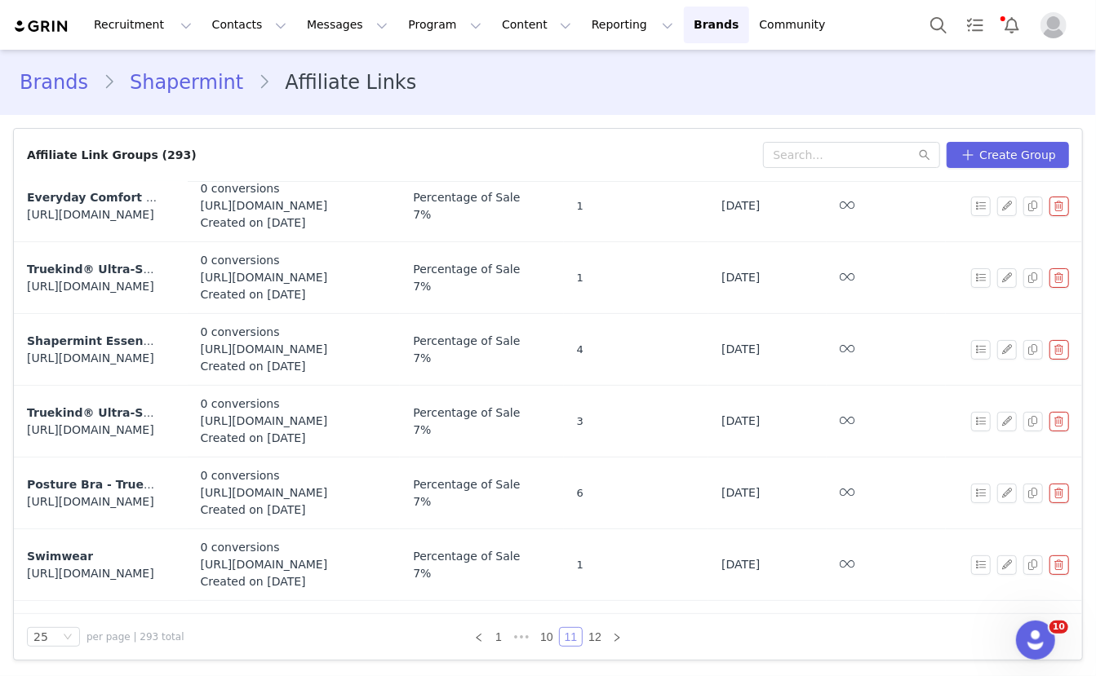
scroll to position [1392, 0]
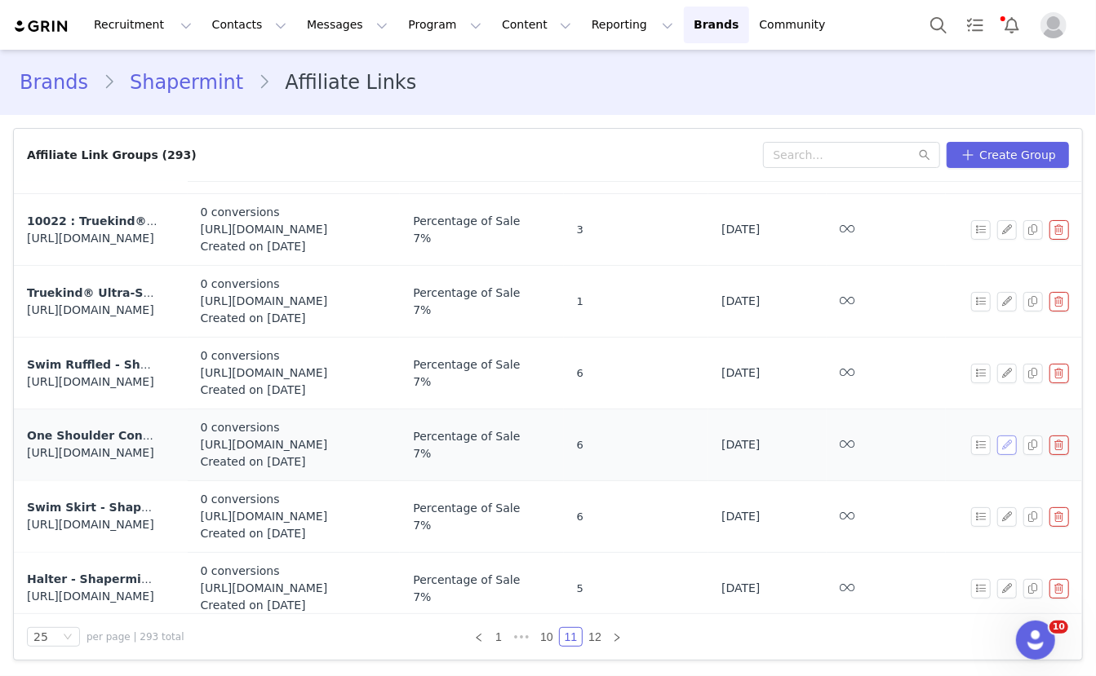
click at [1009, 436] on button "button" at bounding box center [1007, 446] width 20 height 20
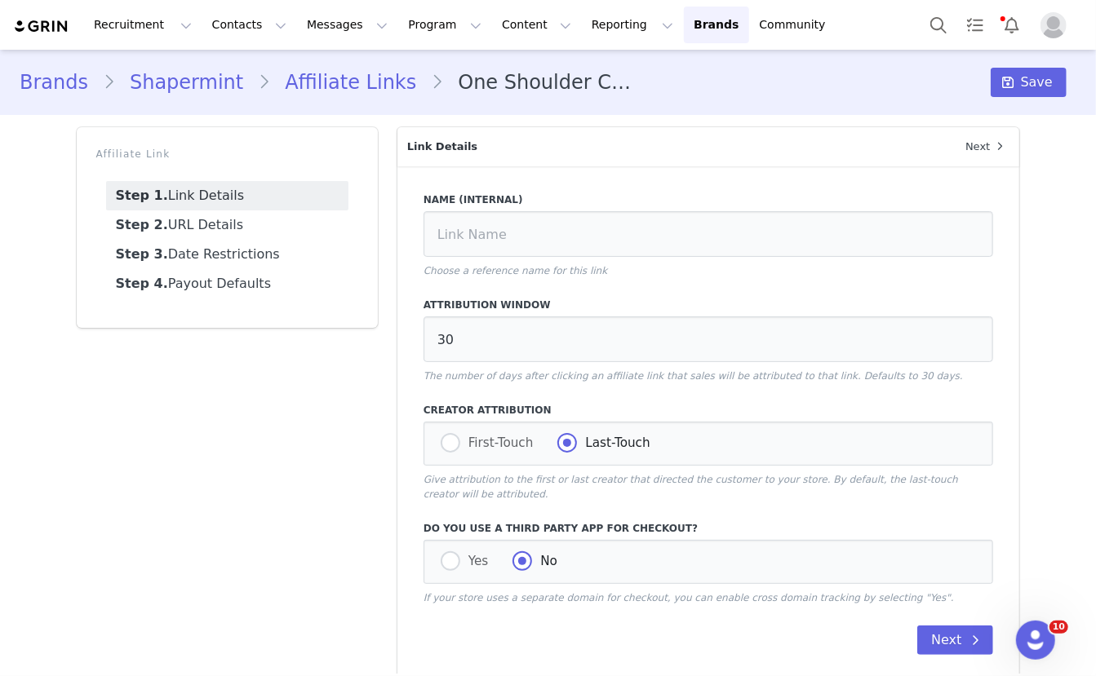
type input "One Shoulder Control - Shapermint Essentials One Shoulder Control Swimsuit"
type input "https://shapermint.com/products/shapermint-essentials-one-shoulder-control-swim…"
type input "[first_name]"
click at [188, 223] on link "Step 2. URL Details" at bounding box center [227, 225] width 242 height 29
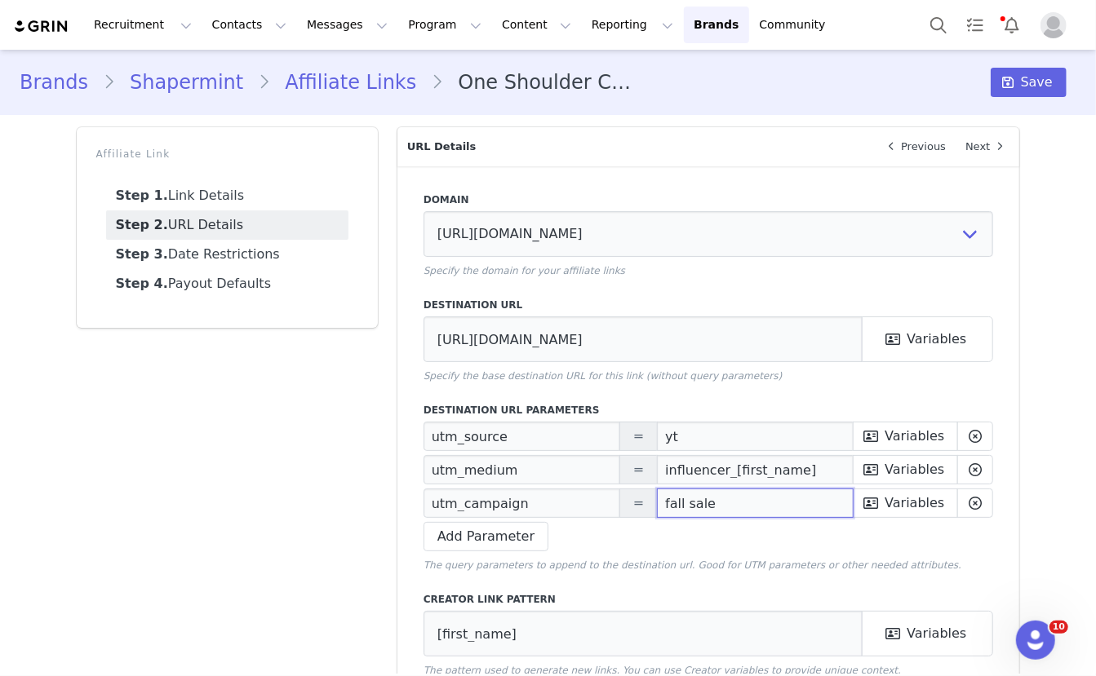
click at [685, 505] on input "fall sale" at bounding box center [755, 503] width 197 height 29
paste input "Prime Deals"
type input "Prime Deals"
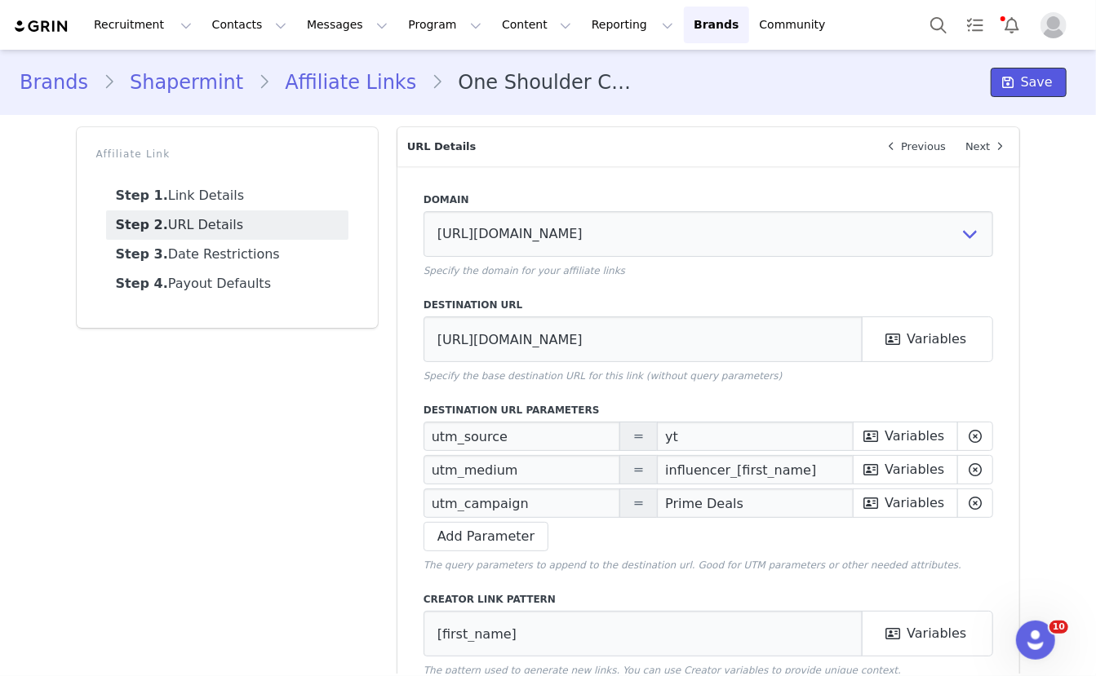
click at [1018, 82] on span at bounding box center [1009, 83] width 20 height 20
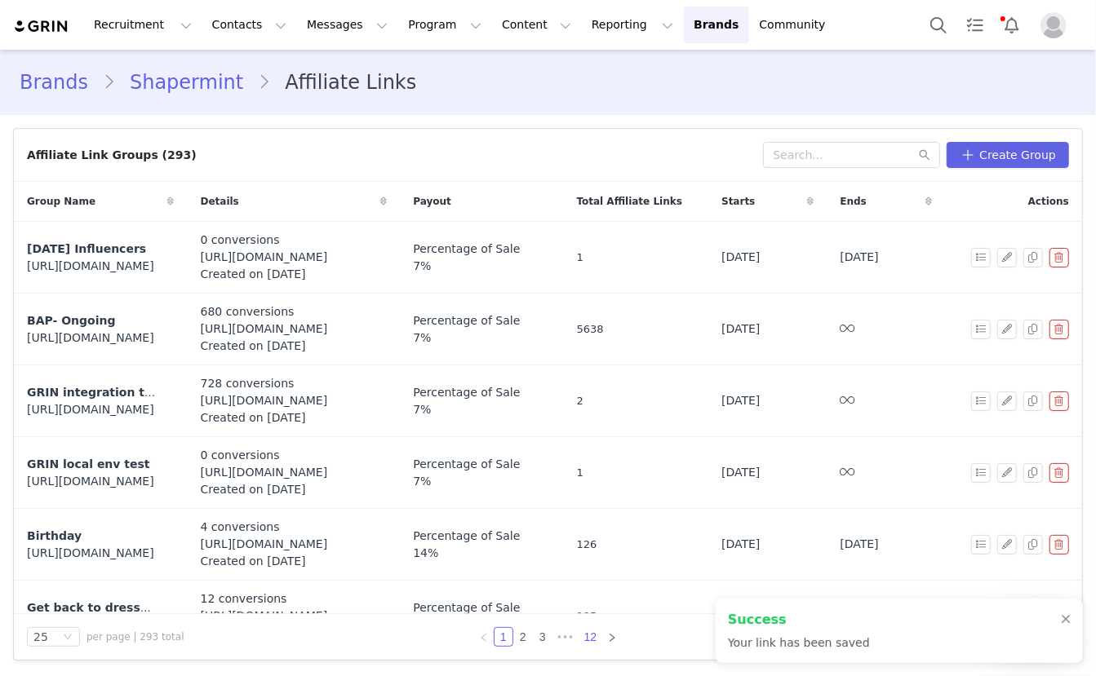
click at [593, 638] on link "12" at bounding box center [590, 637] width 23 height 18
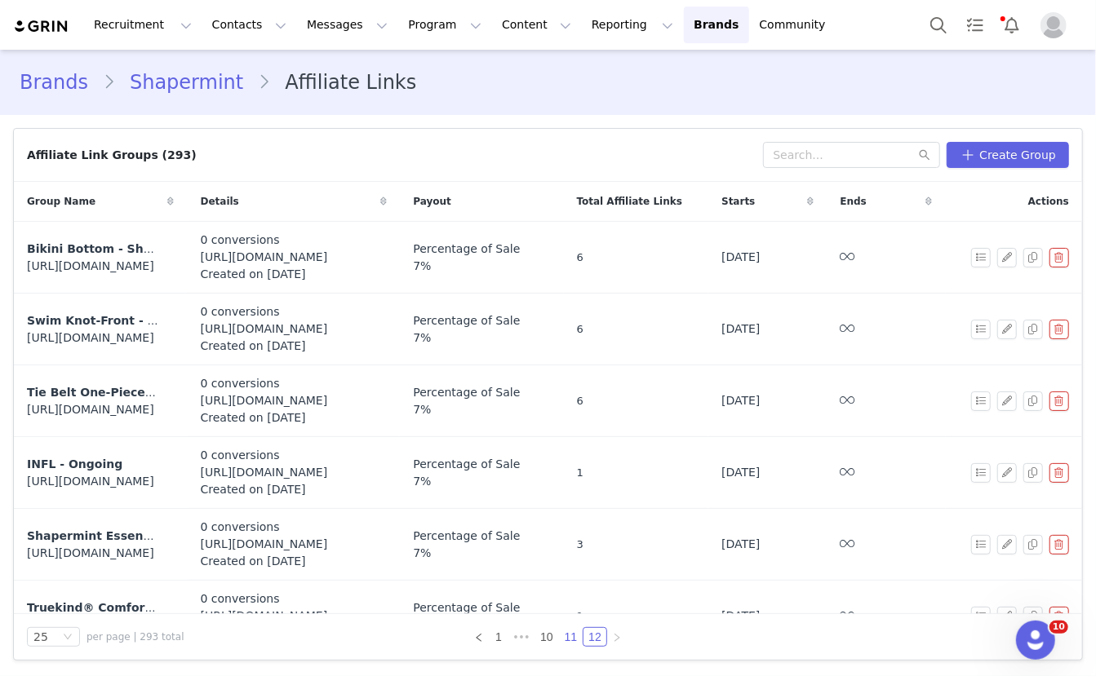
click at [574, 639] on link "11" at bounding box center [571, 637] width 23 height 18
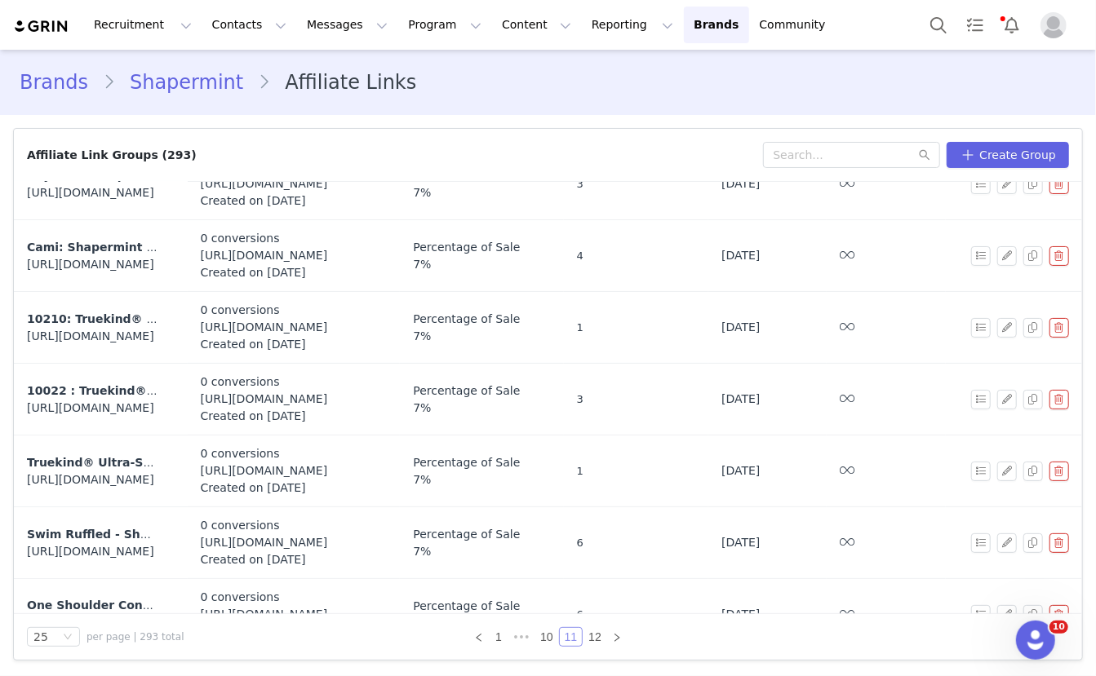
scroll to position [1392, 0]
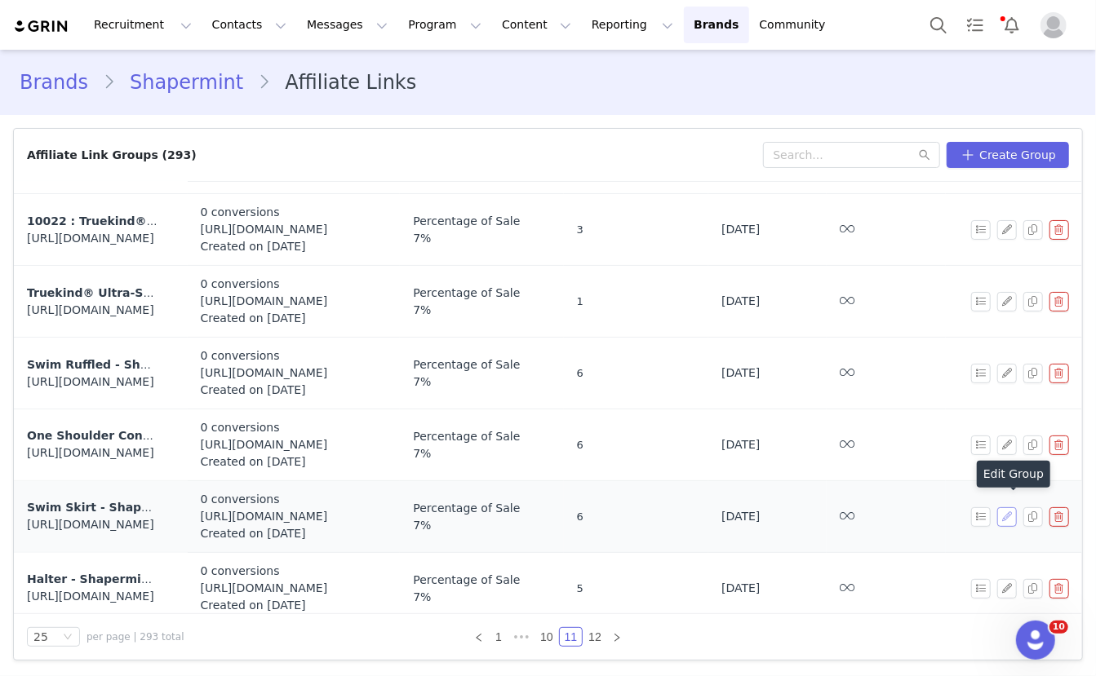
click at [1003, 508] on button "button" at bounding box center [1007, 518] width 20 height 20
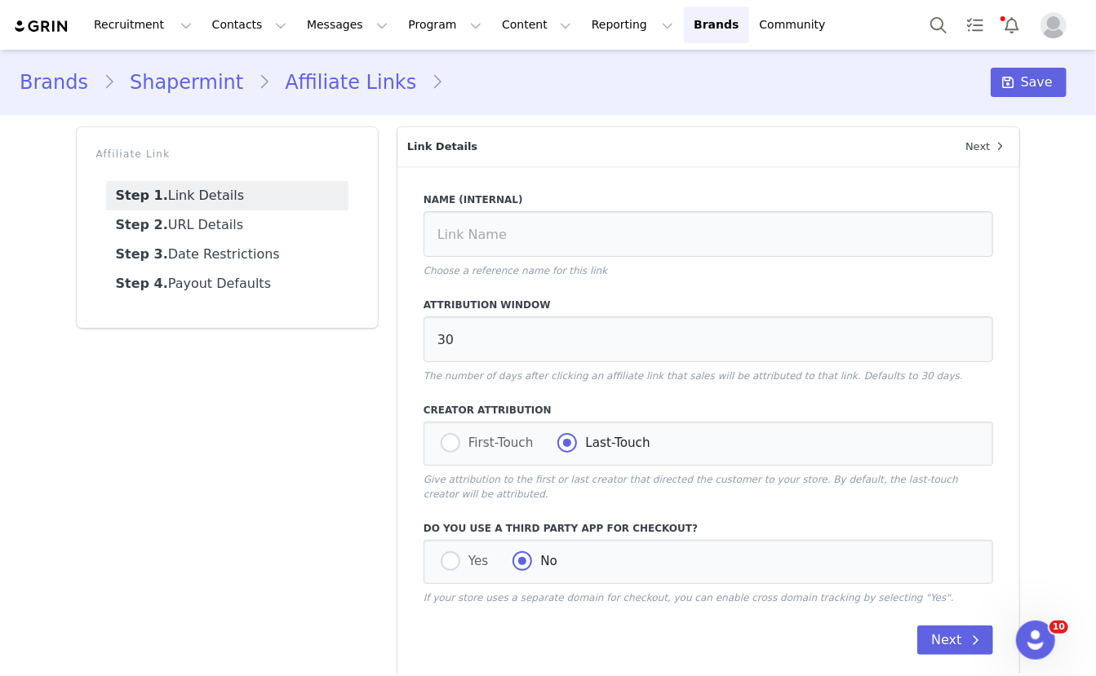
type input "Swim Skirt - Shapermint Essentials High Waisted Full Coverage Swim Skirt"
click at [238, 219] on link "Step 2. URL Details" at bounding box center [227, 225] width 242 height 29
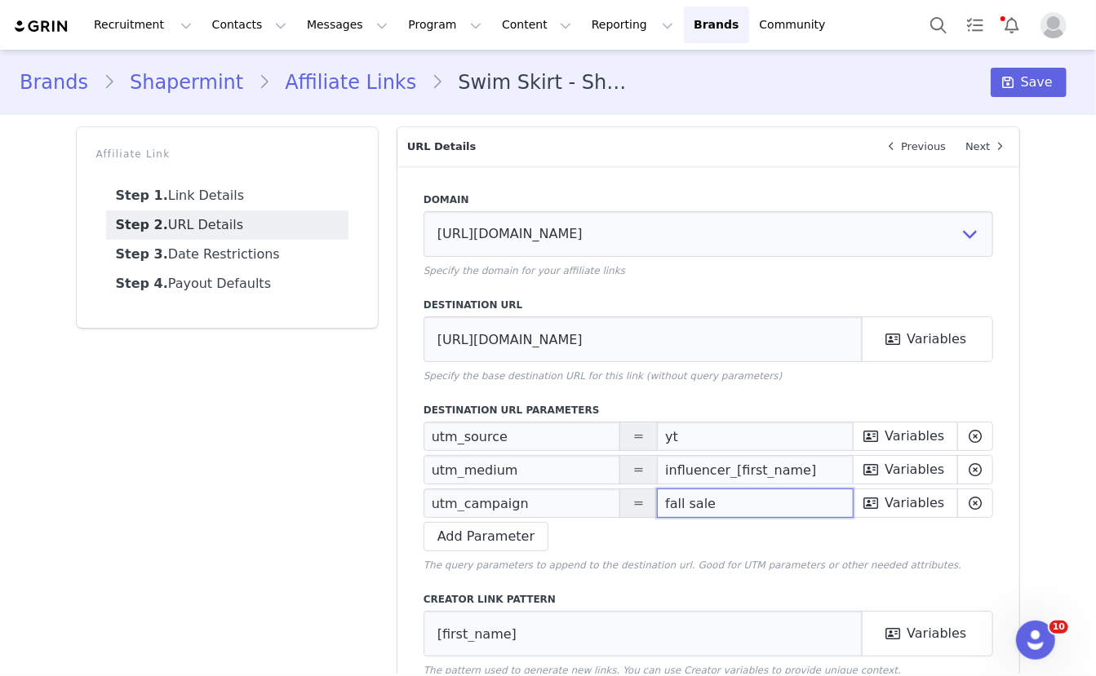
click at [698, 509] on input "fall sale" at bounding box center [755, 503] width 197 height 29
paste input "Prime Deals"
type input "Prime Deals"
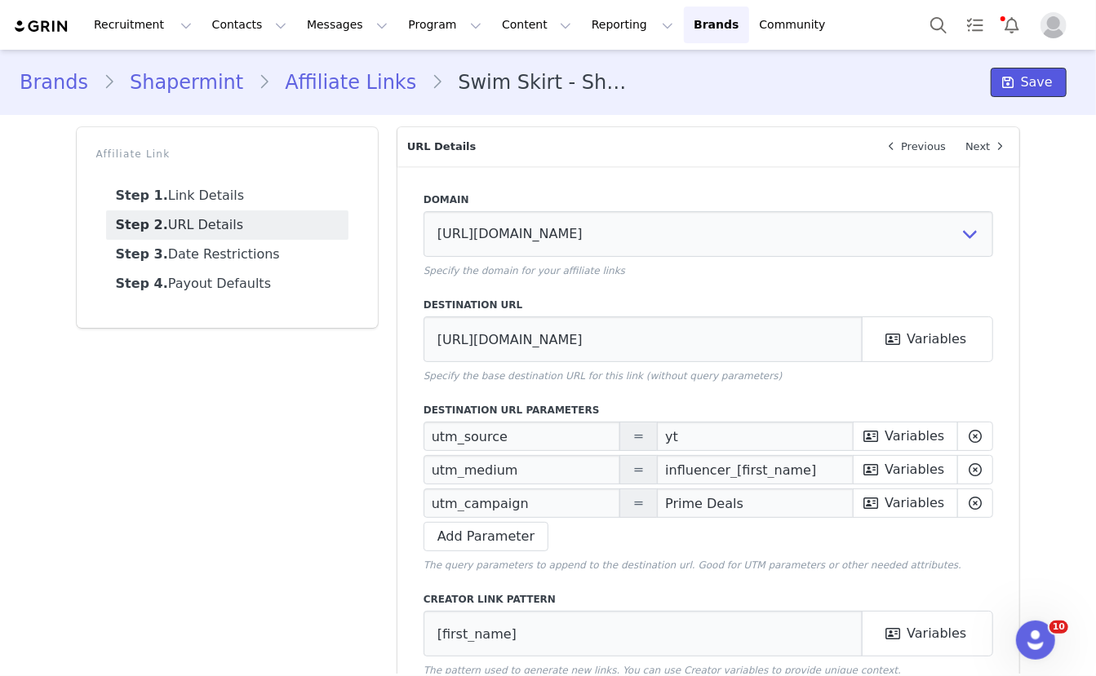
click at [1032, 86] on span "Save" at bounding box center [1037, 83] width 32 height 20
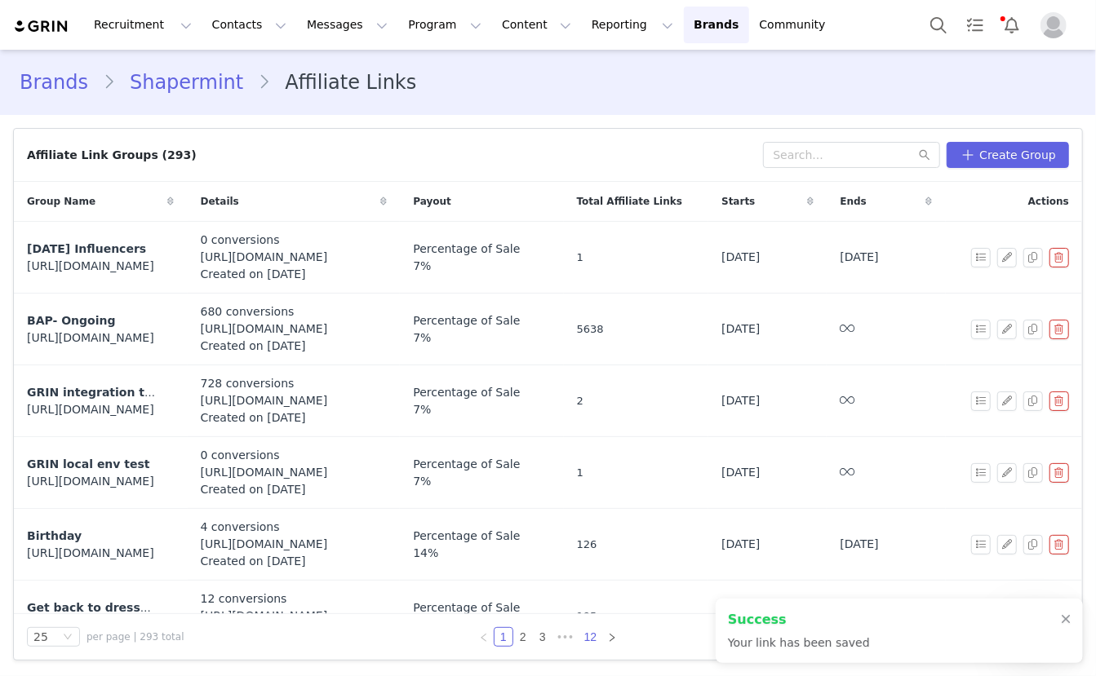
click at [590, 637] on link "12" at bounding box center [590, 637] width 23 height 18
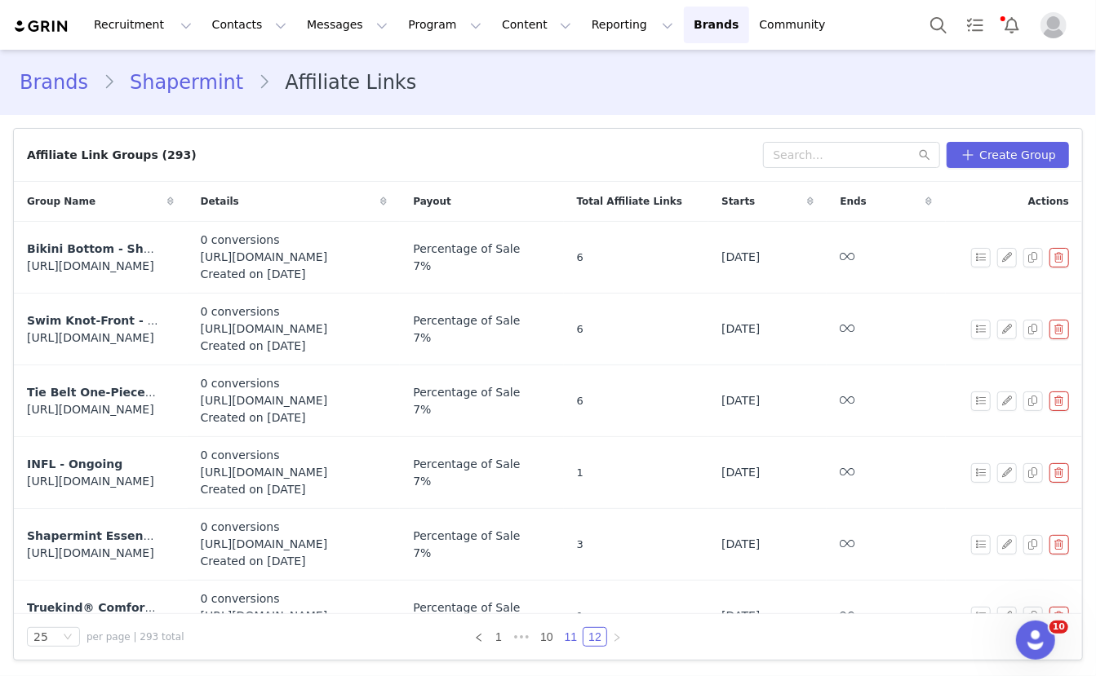
click at [572, 638] on link "11" at bounding box center [571, 637] width 23 height 18
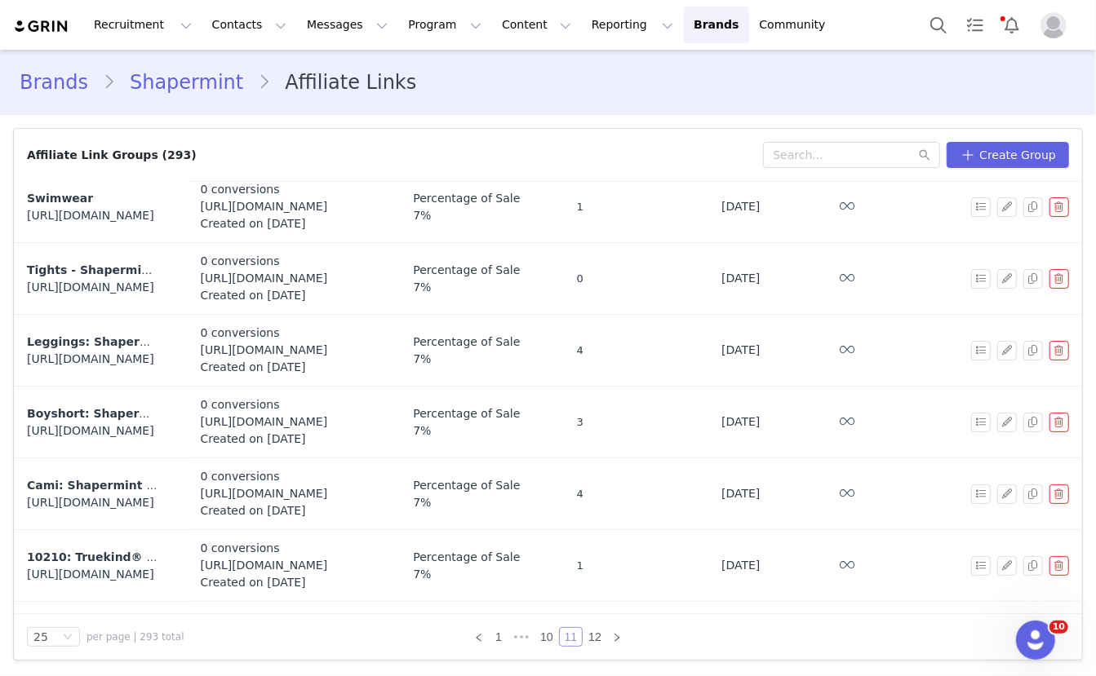
scroll to position [1392, 0]
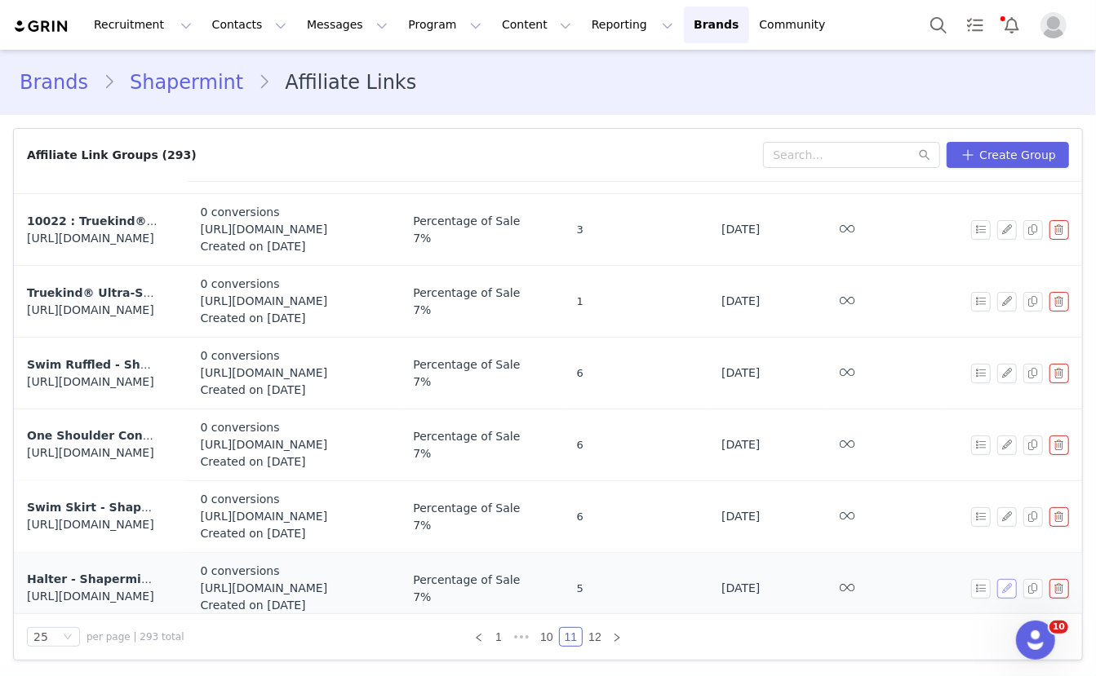
click at [1007, 579] on button "button" at bounding box center [1007, 589] width 20 height 20
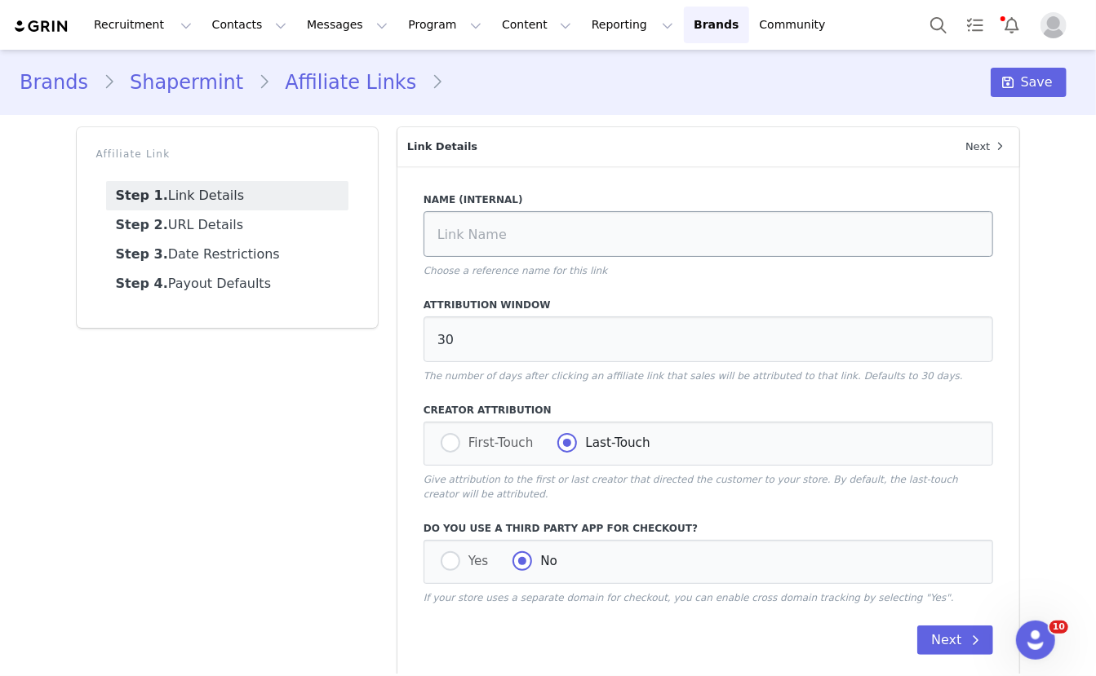
type input "Halter - Shapermint Essentials Full Coverage Halter Bikini Top"
type input "https://shapermint.com/products/shapermint-essentials-full-coverage-halter-biki…"
type input "[first_name]"
click at [264, 219] on link "Step 2. URL Details" at bounding box center [227, 225] width 242 height 29
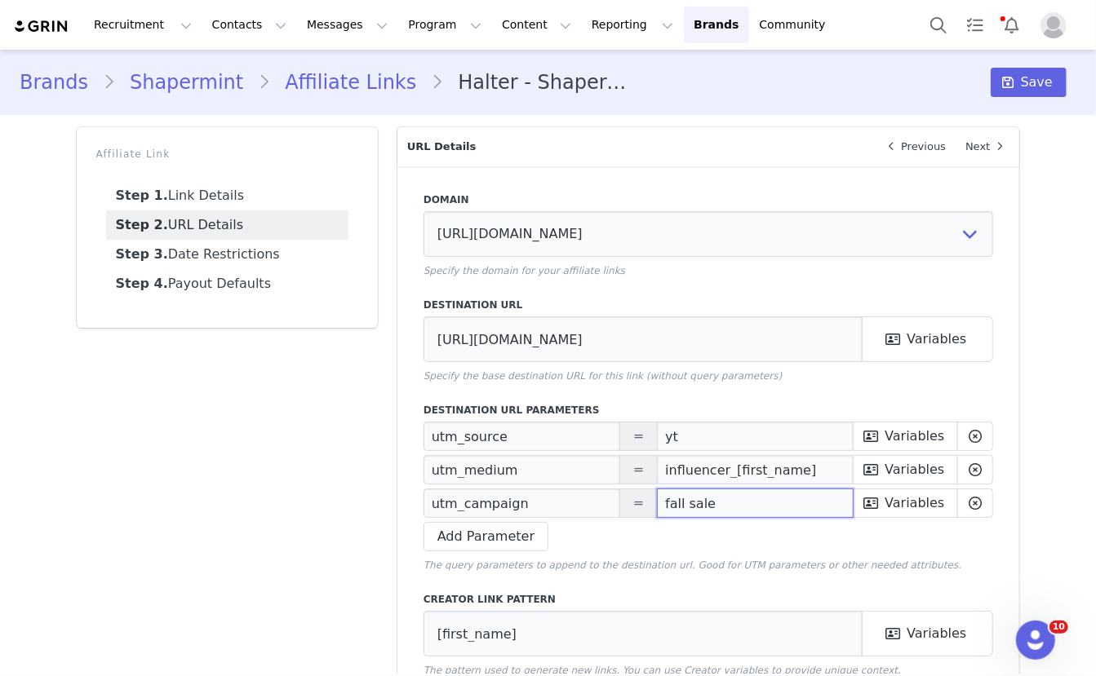
click at [692, 503] on input "fall sale" at bounding box center [755, 503] width 197 height 29
paste input "Prime Deals"
type input "Prime Deals"
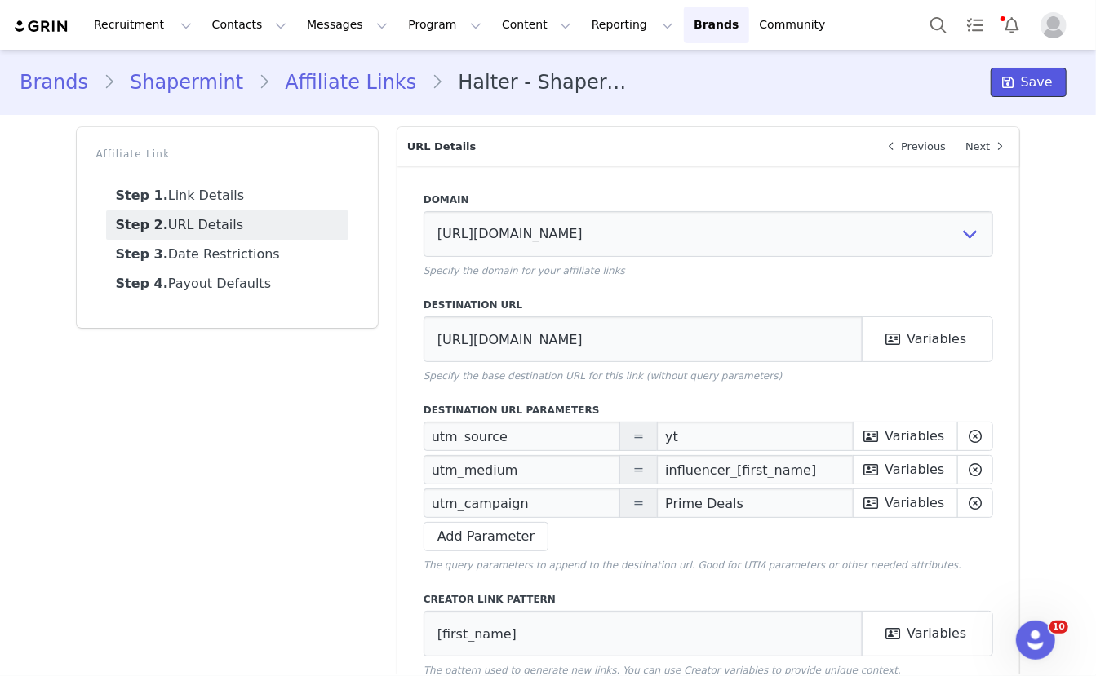
click at [1014, 88] on icon at bounding box center [1008, 82] width 11 height 13
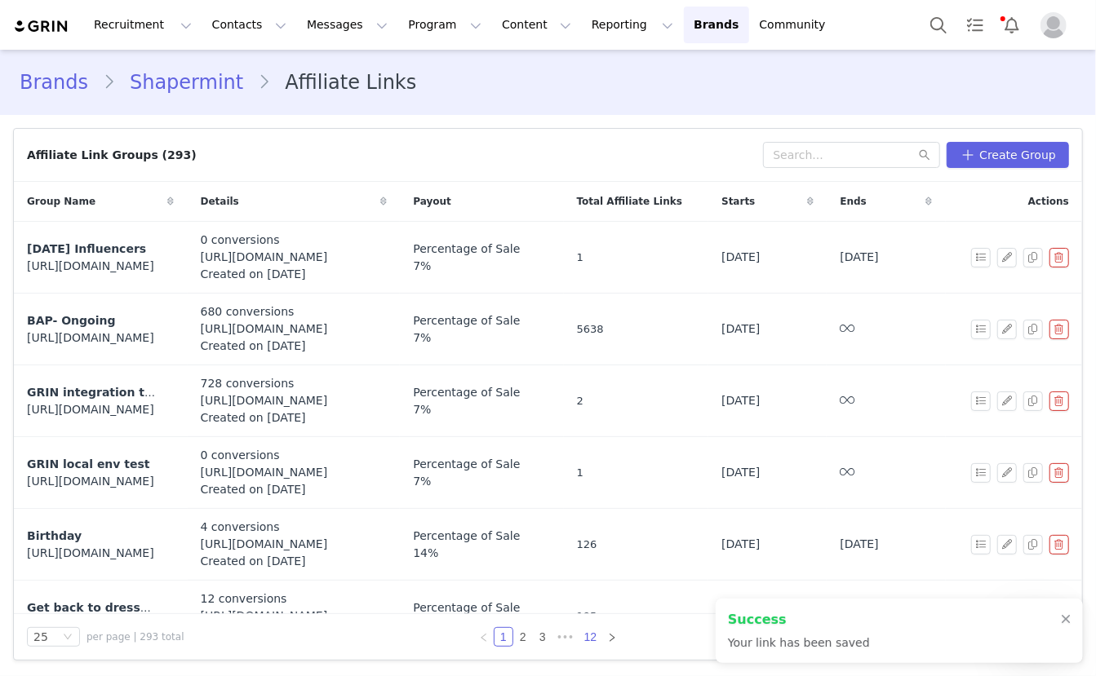
click at [594, 638] on link "12" at bounding box center [590, 637] width 23 height 18
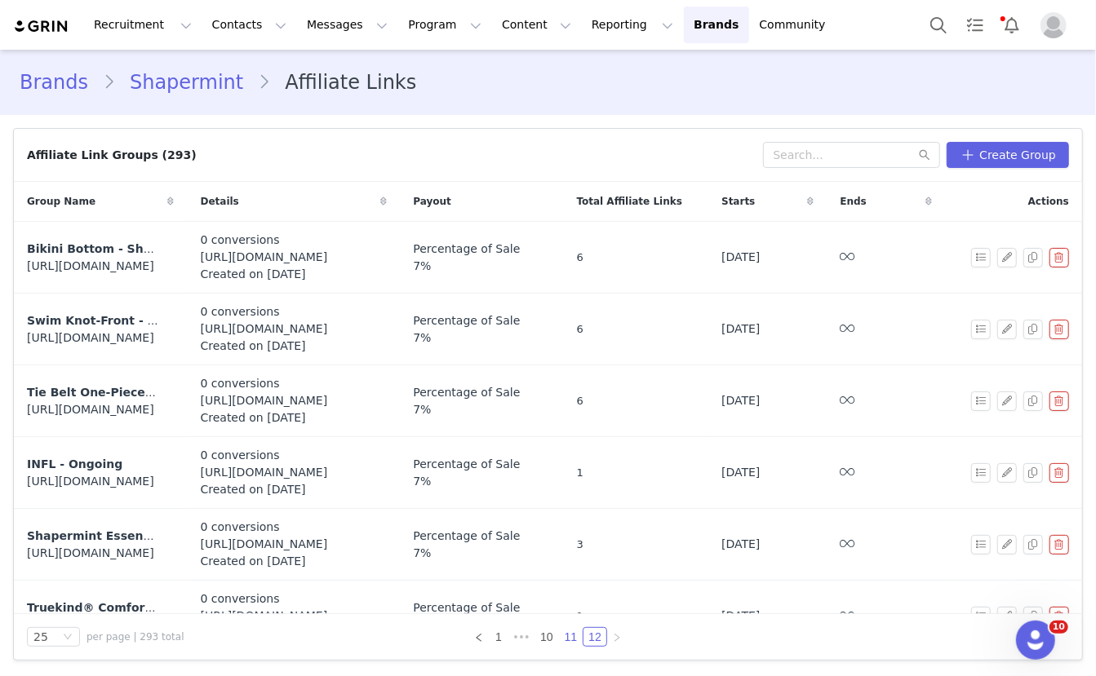
click at [572, 644] on link "11" at bounding box center [571, 637] width 23 height 18
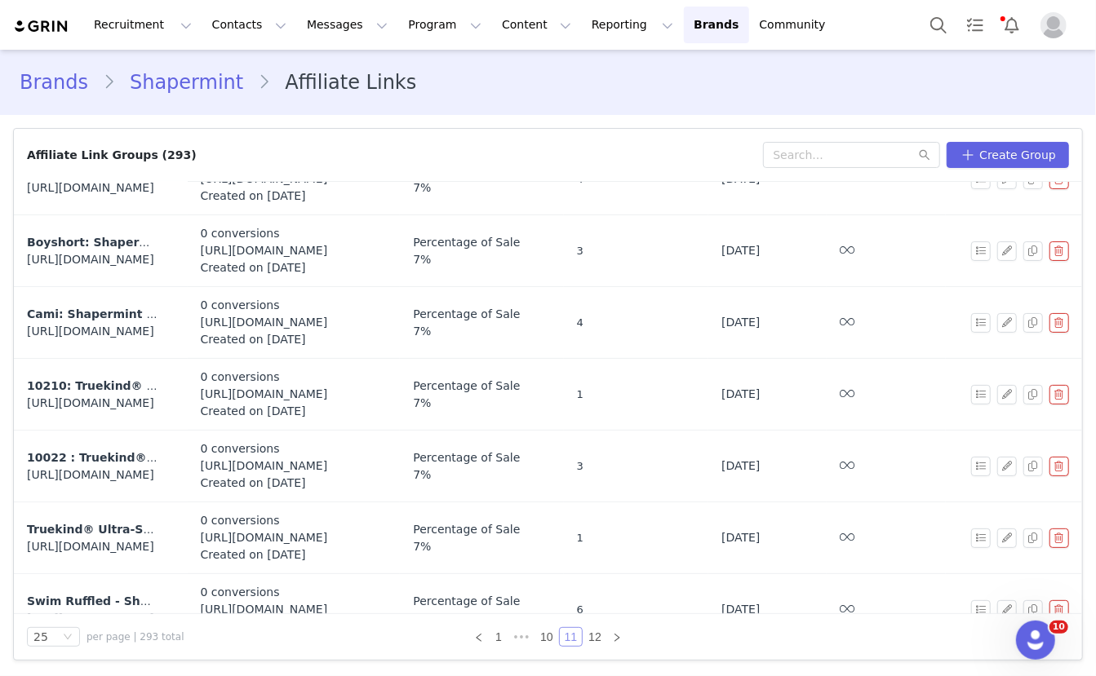
scroll to position [1392, 0]
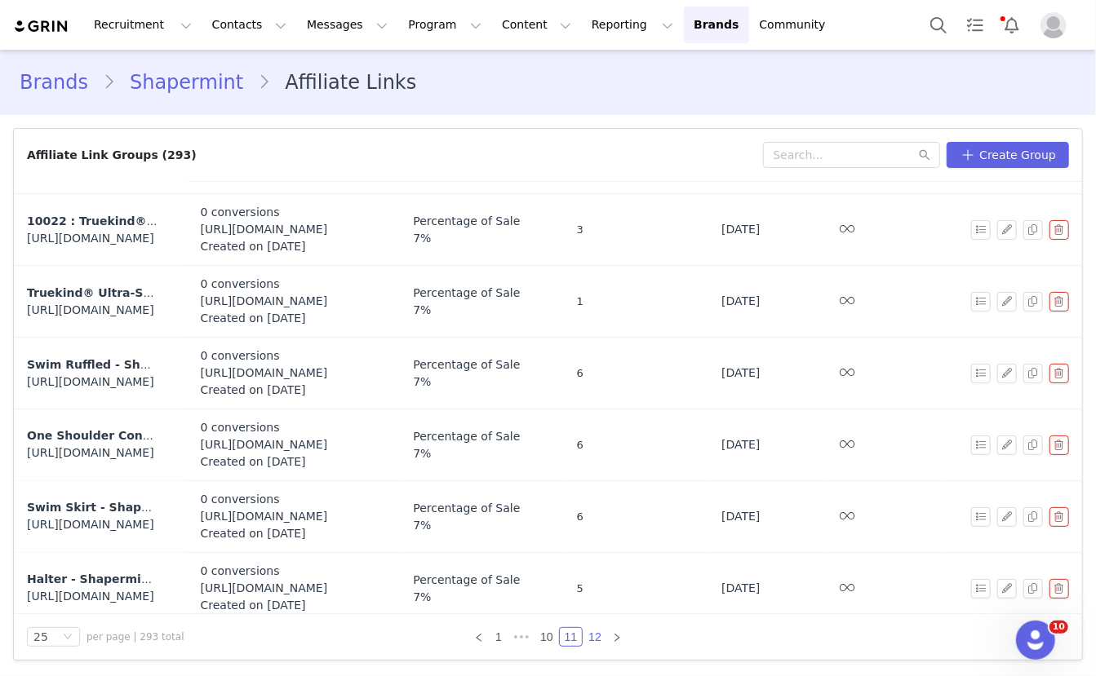
click at [596, 633] on link "12" at bounding box center [594, 637] width 23 height 18
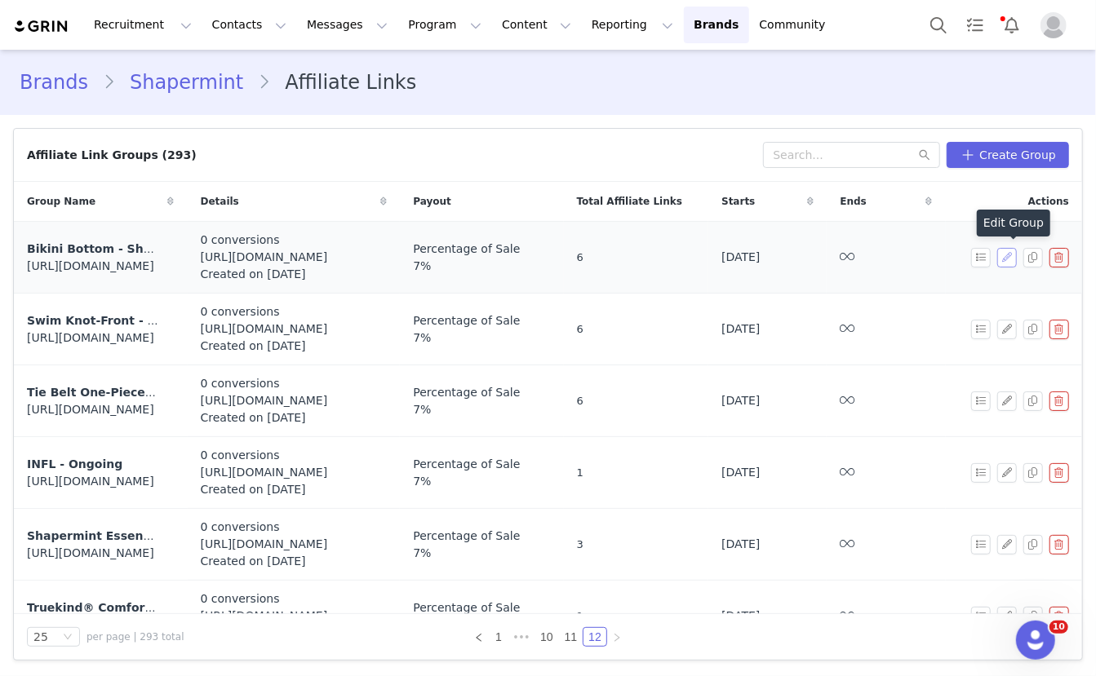
click at [1009, 250] on button "button" at bounding box center [1007, 258] width 20 height 20
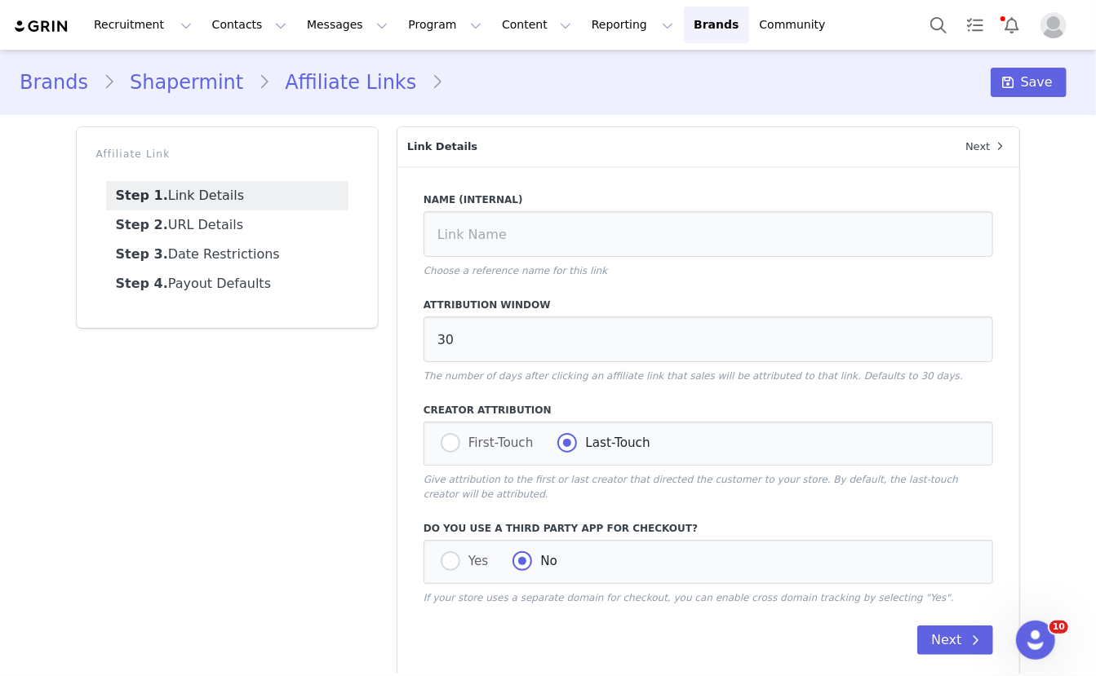
type input "Bikini Bottom - Shapermint Essentials High-Waisted Control Bikini Bottom"
type input "https://shapermint.com/products/shapermint-essentials-high-waisted-control-biki…"
type input "[first_name]"
click at [228, 220] on link "Step 2. URL Details" at bounding box center [227, 225] width 242 height 29
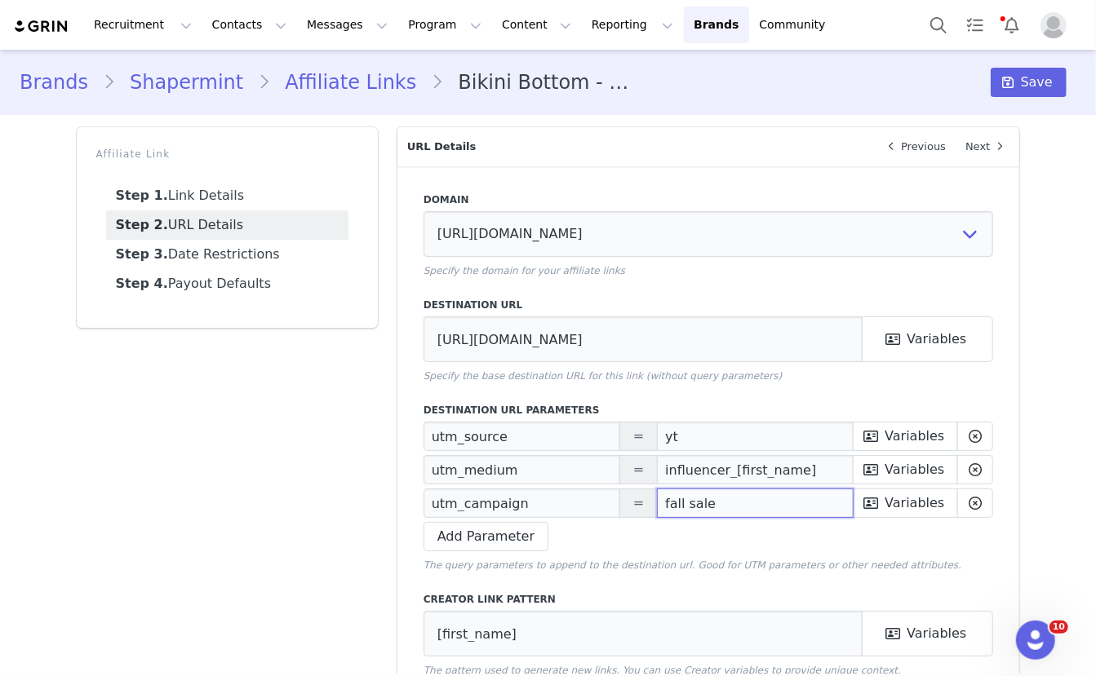
click at [705, 510] on input "fall sale" at bounding box center [755, 503] width 197 height 29
paste input "Prime Deals"
type input "Prime Deals"
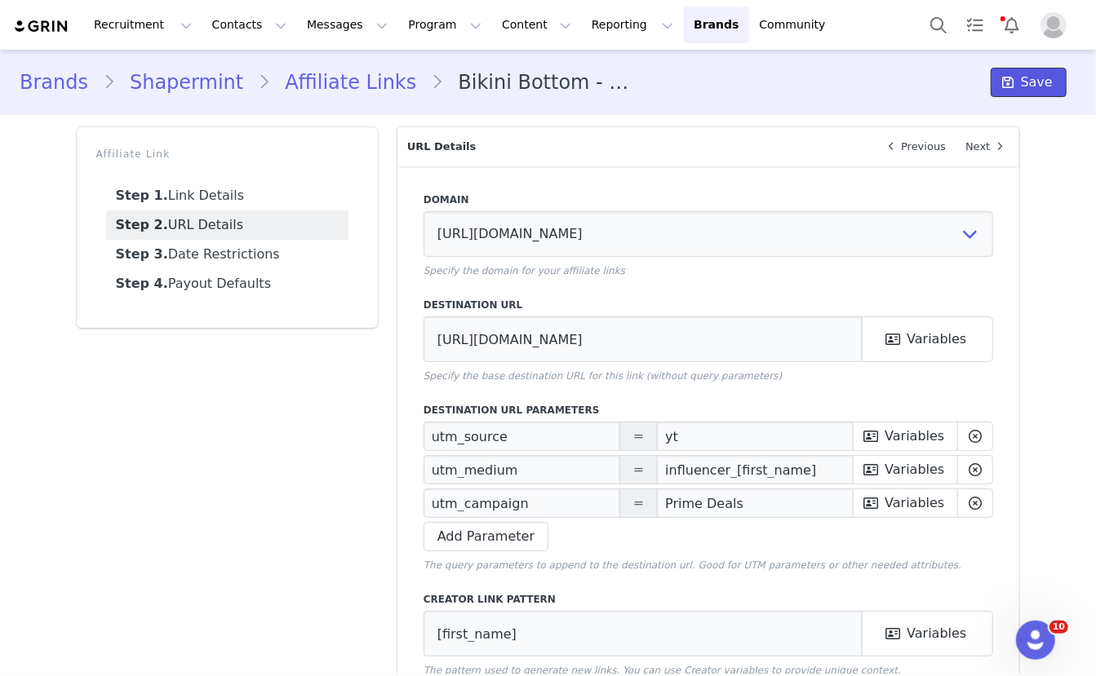
click at [1033, 77] on span "Save" at bounding box center [1037, 83] width 32 height 20
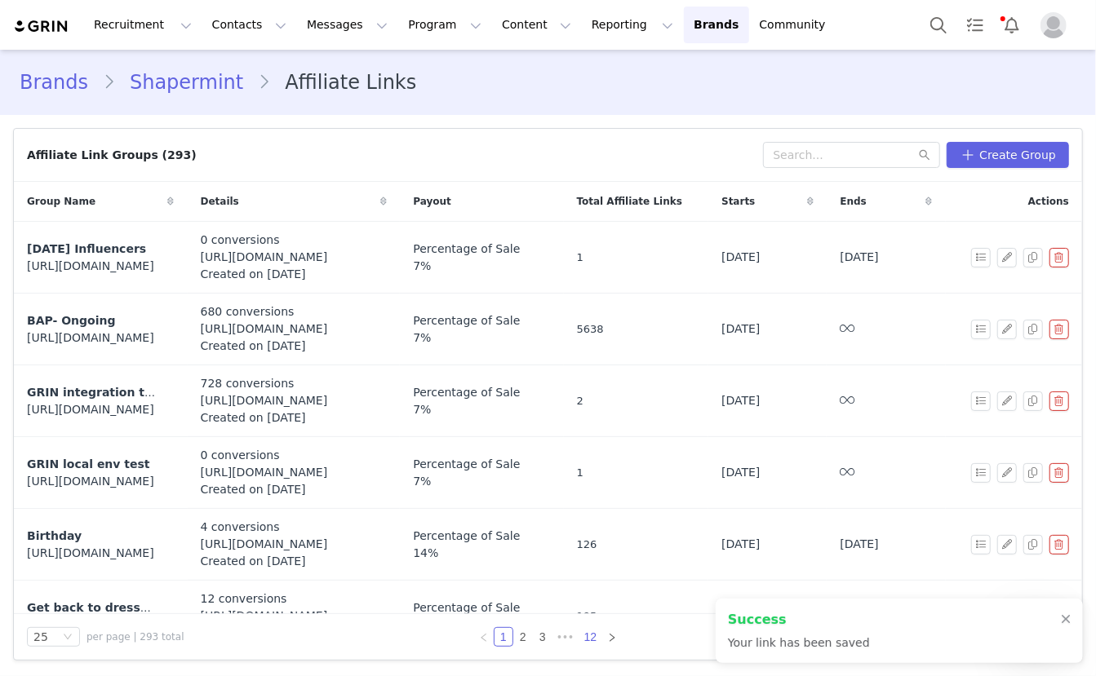
click at [593, 630] on link "12" at bounding box center [590, 637] width 23 height 18
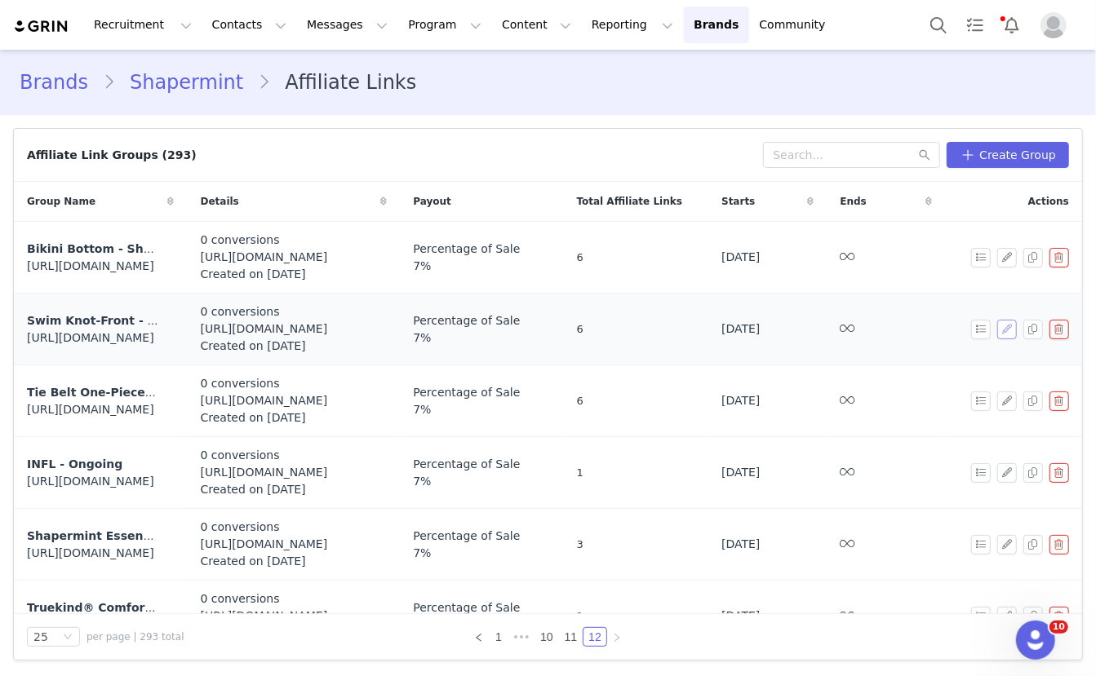
click at [1007, 333] on button "button" at bounding box center [1007, 330] width 20 height 20
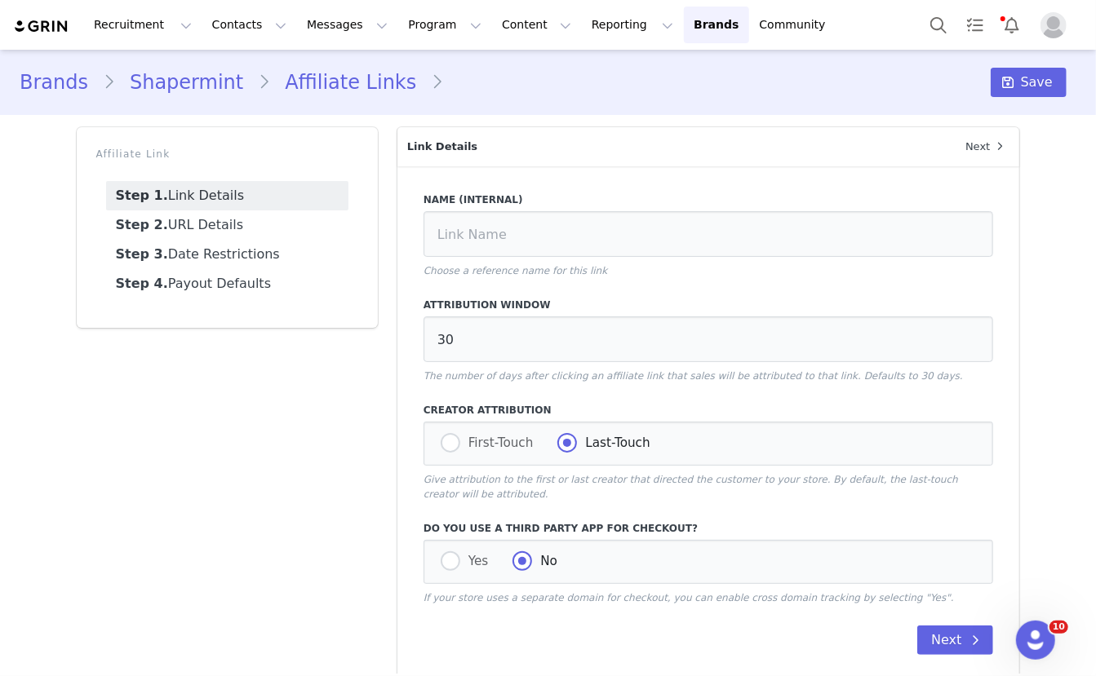
type input "Swim Knot-Front - Shapermint Essentials Swim Knot-Front Swim Dress"
click at [269, 219] on link "Step 2. URL Details" at bounding box center [227, 225] width 242 height 29
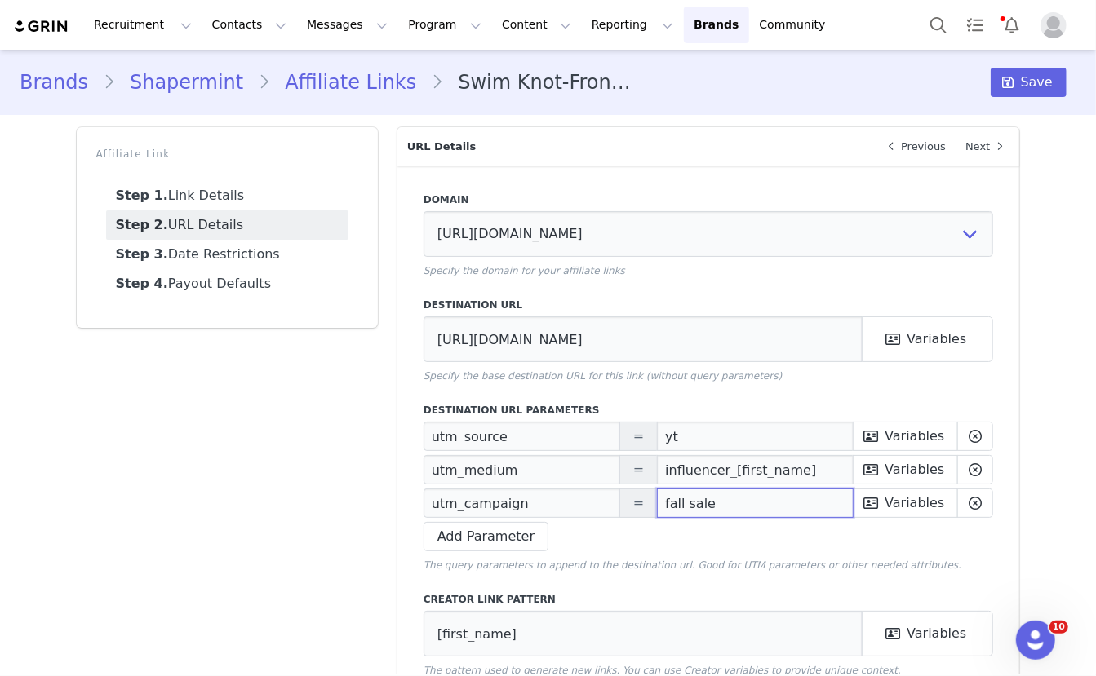
click at [720, 503] on input "fall sale" at bounding box center [755, 503] width 197 height 29
paste input "Prime Deals"
type input "Prime Deals"
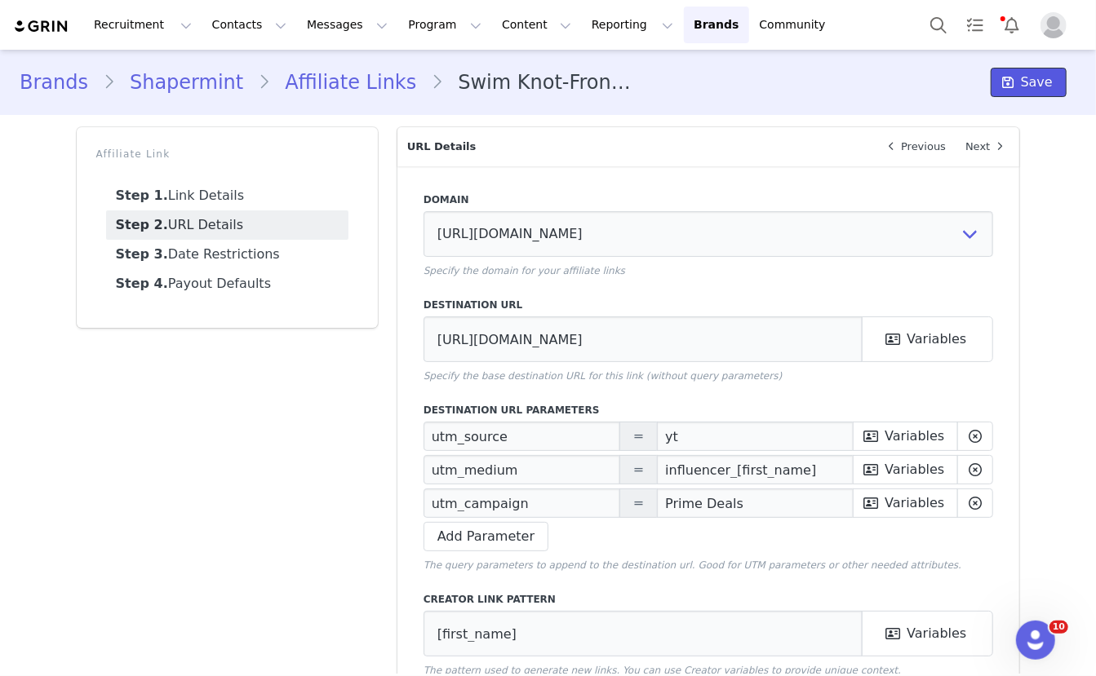
click at [1031, 91] on span "Save" at bounding box center [1037, 83] width 32 height 20
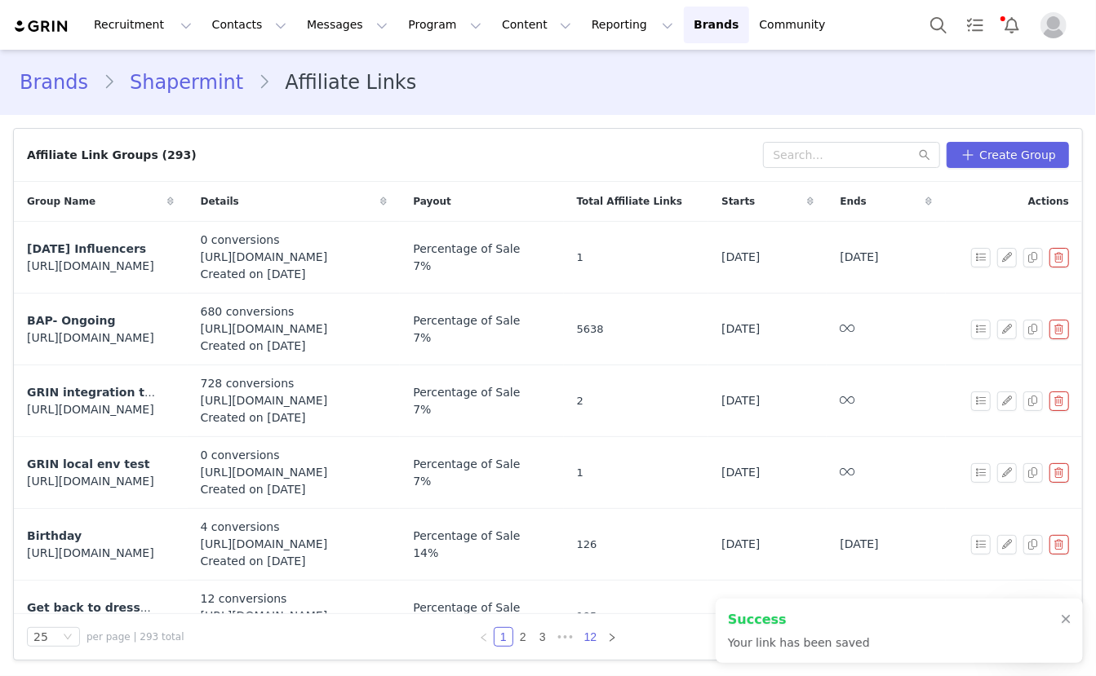
click at [592, 639] on link "12" at bounding box center [590, 637] width 23 height 18
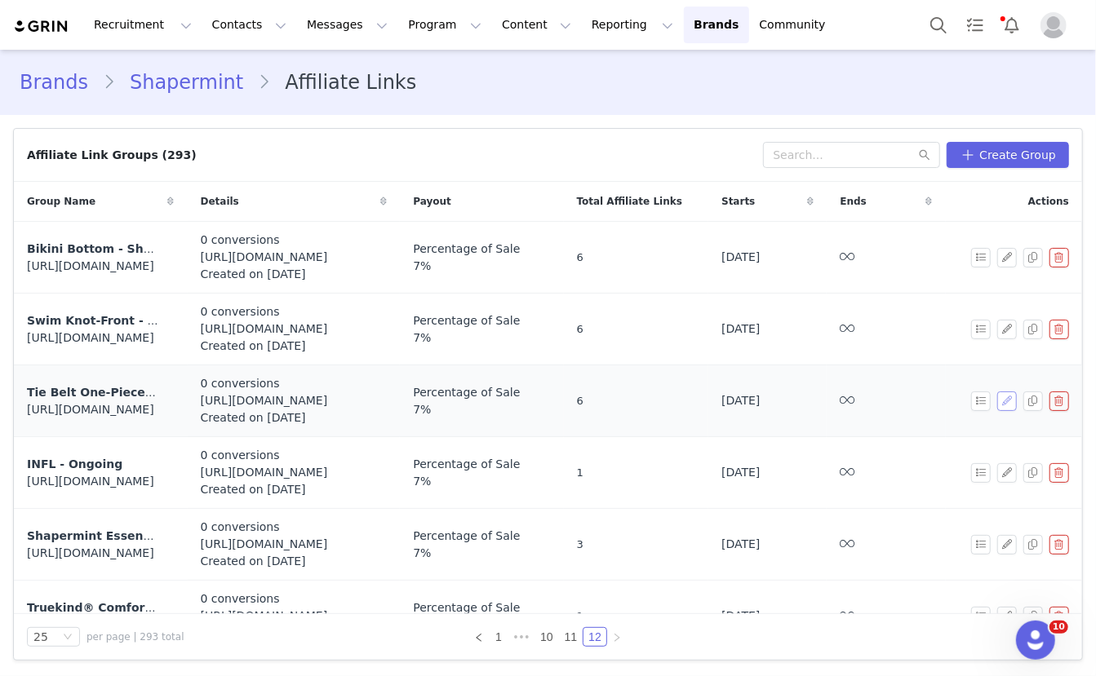
click at [1009, 401] on button "button" at bounding box center [1007, 402] width 20 height 20
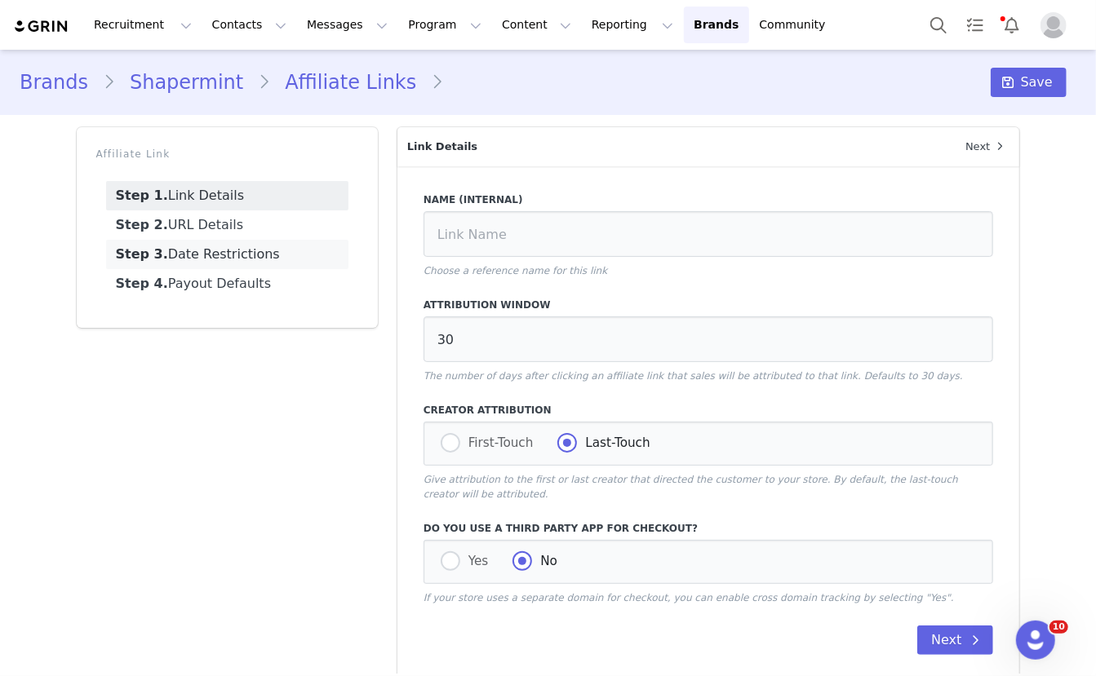
type input "Tie Belt One-Piece: Shapermint Essentials Tie Belt One-Piece Swimsuit"
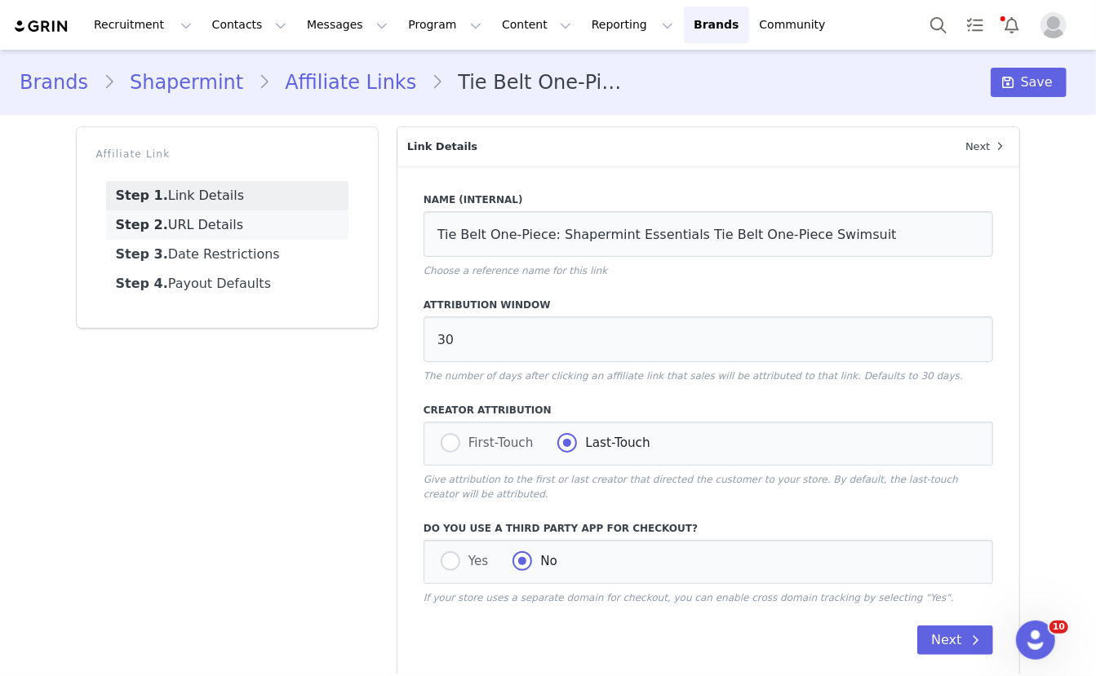
click at [253, 218] on link "Step 2. URL Details" at bounding box center [227, 225] width 242 height 29
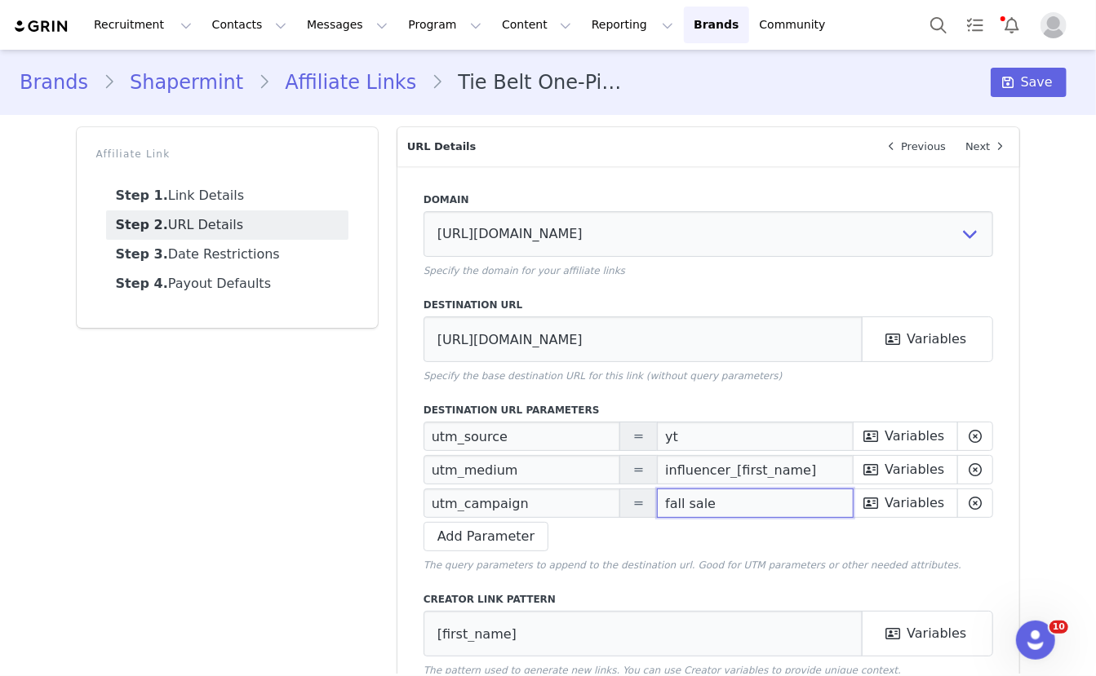
click at [716, 504] on input "fall sale" at bounding box center [755, 503] width 197 height 29
paste input "Prime Deals"
type input "Prime Deals"
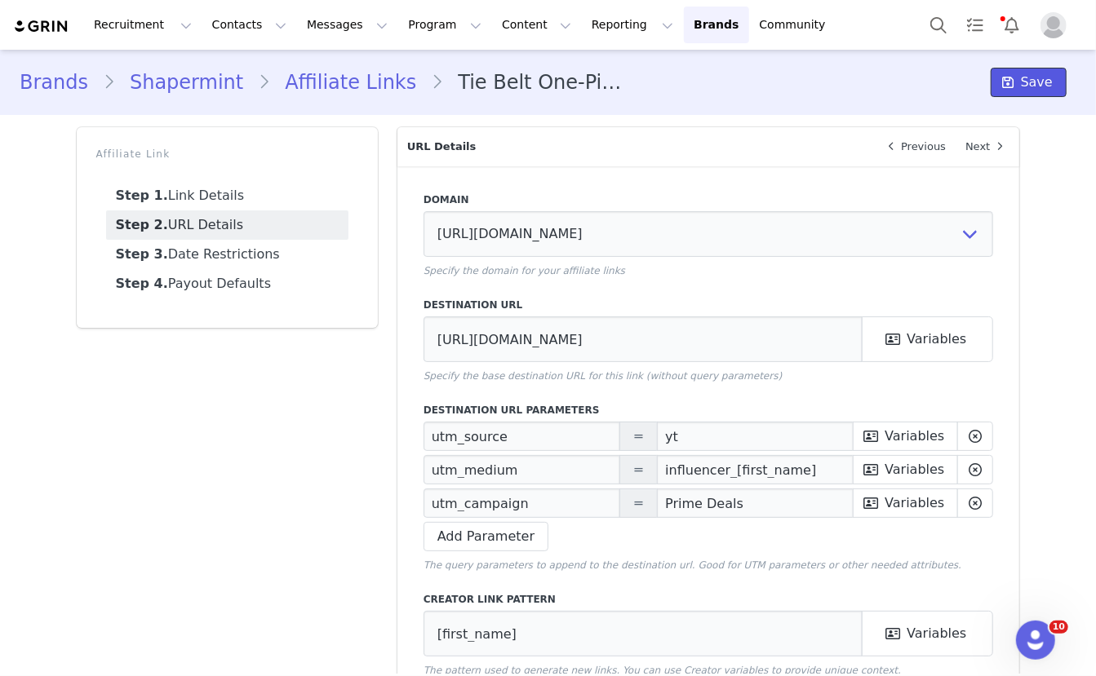
click at [1049, 73] on span "Save" at bounding box center [1037, 83] width 32 height 20
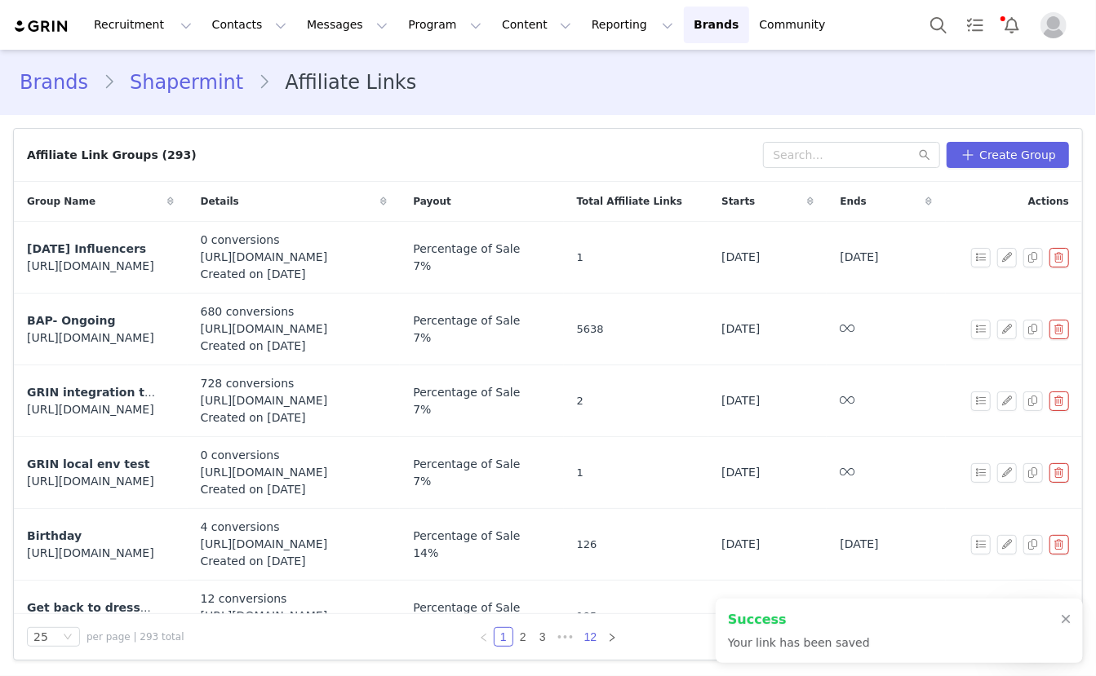
click at [594, 638] on link "12" at bounding box center [590, 637] width 23 height 18
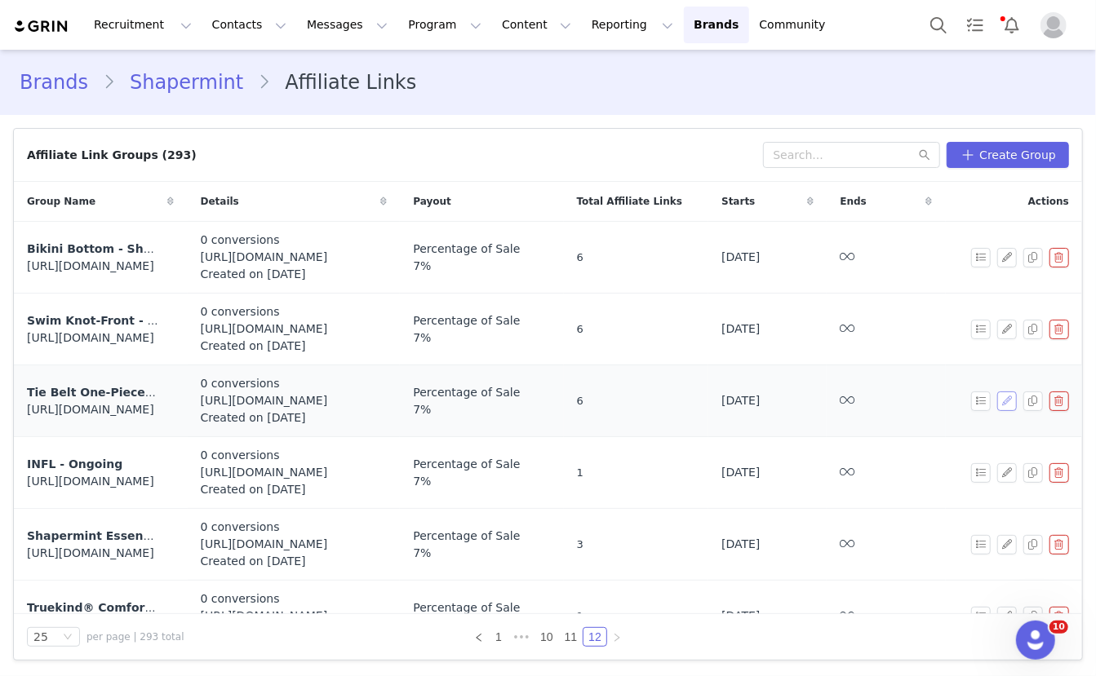
click at [1009, 397] on button "button" at bounding box center [1007, 402] width 20 height 20
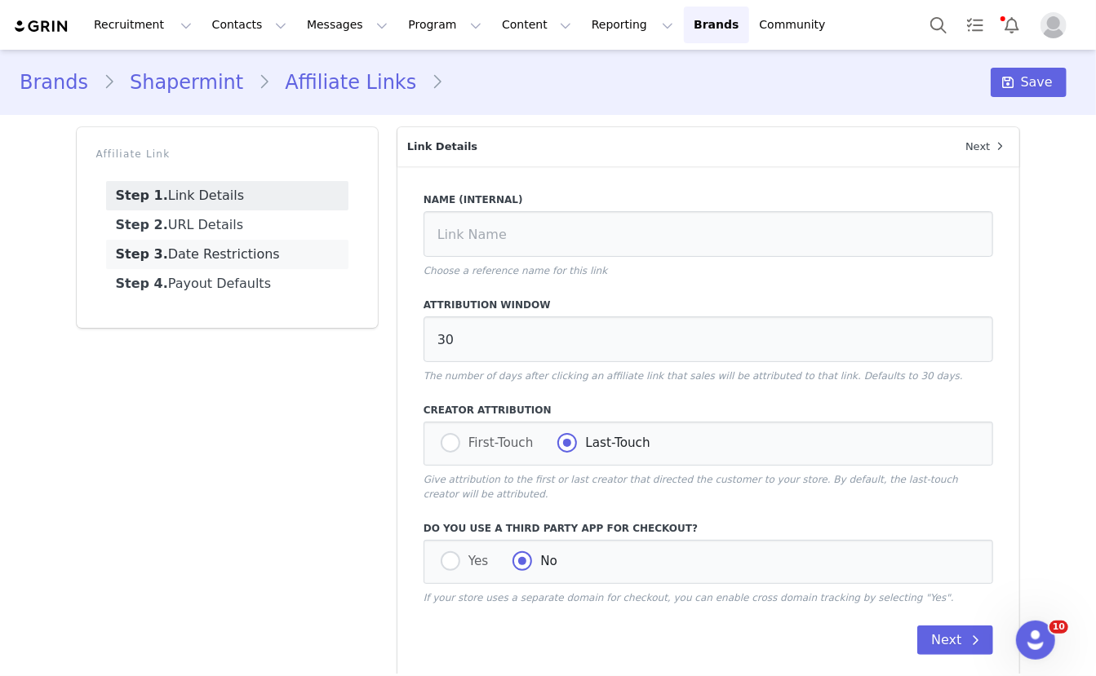
type input "Tie Belt One-Piece: Shapermint Essentials Tie Belt One-Piece Swimsuit"
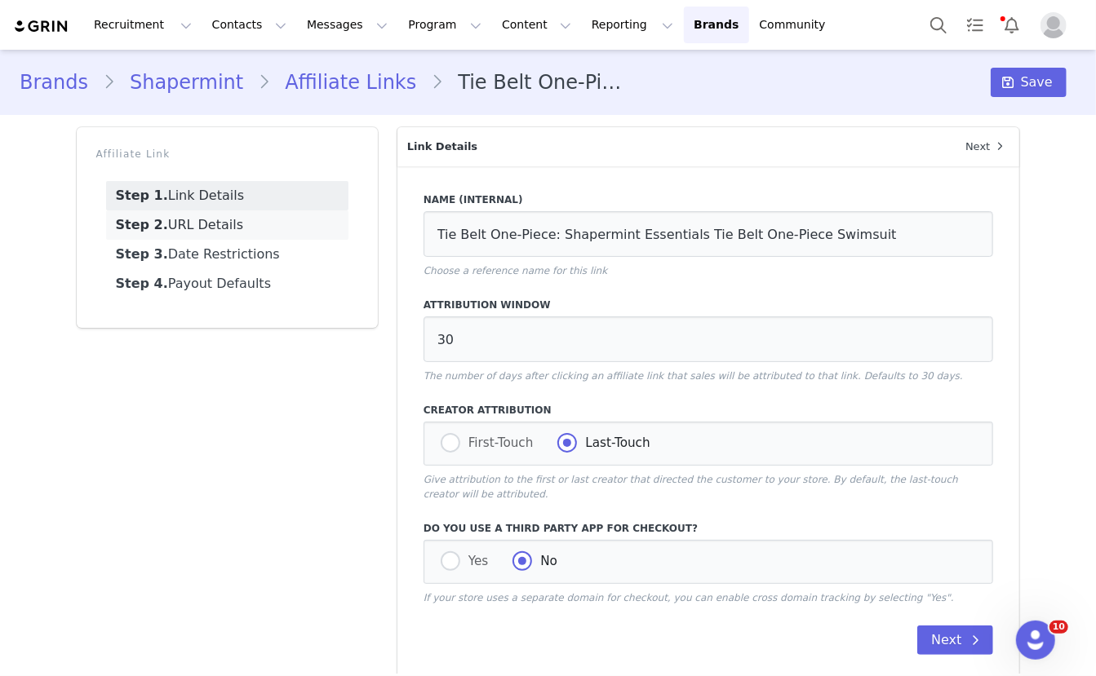
click at [242, 226] on link "Step 2. URL Details" at bounding box center [227, 225] width 242 height 29
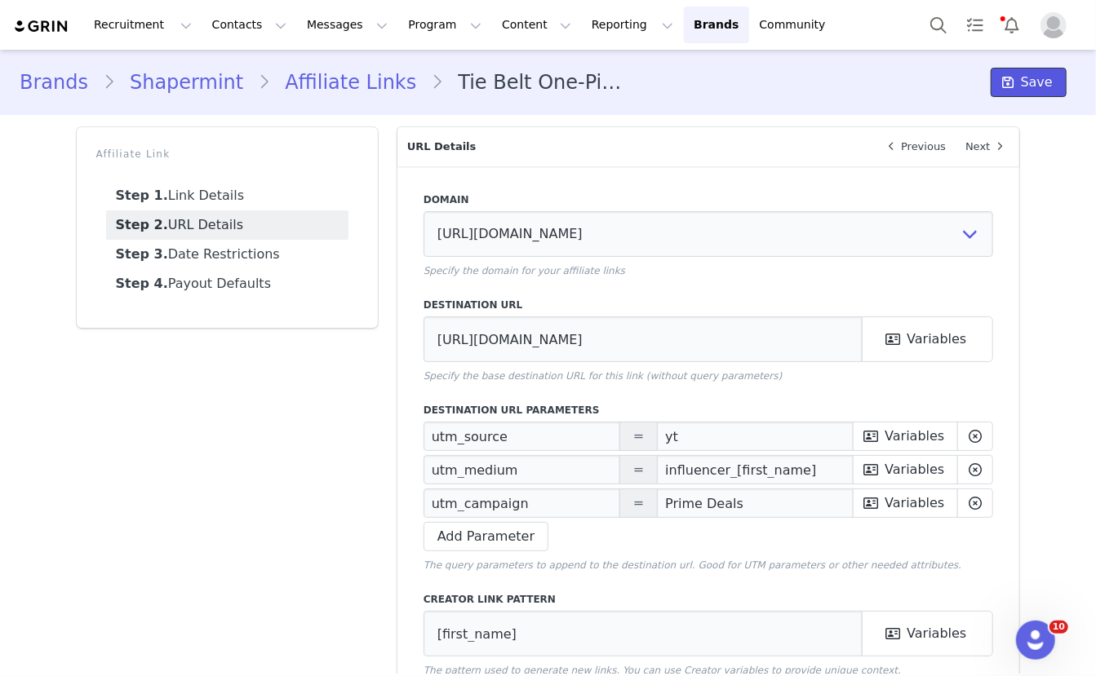
click at [1027, 87] on span "Save" at bounding box center [1037, 83] width 32 height 20
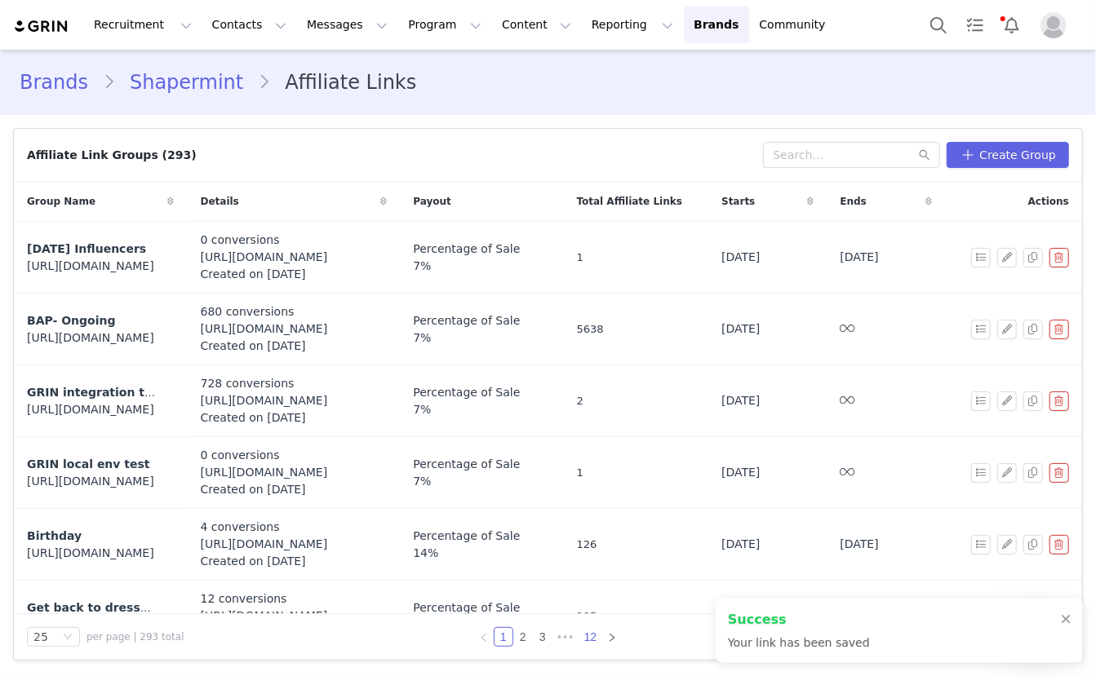
click at [591, 641] on link "12" at bounding box center [590, 637] width 23 height 18
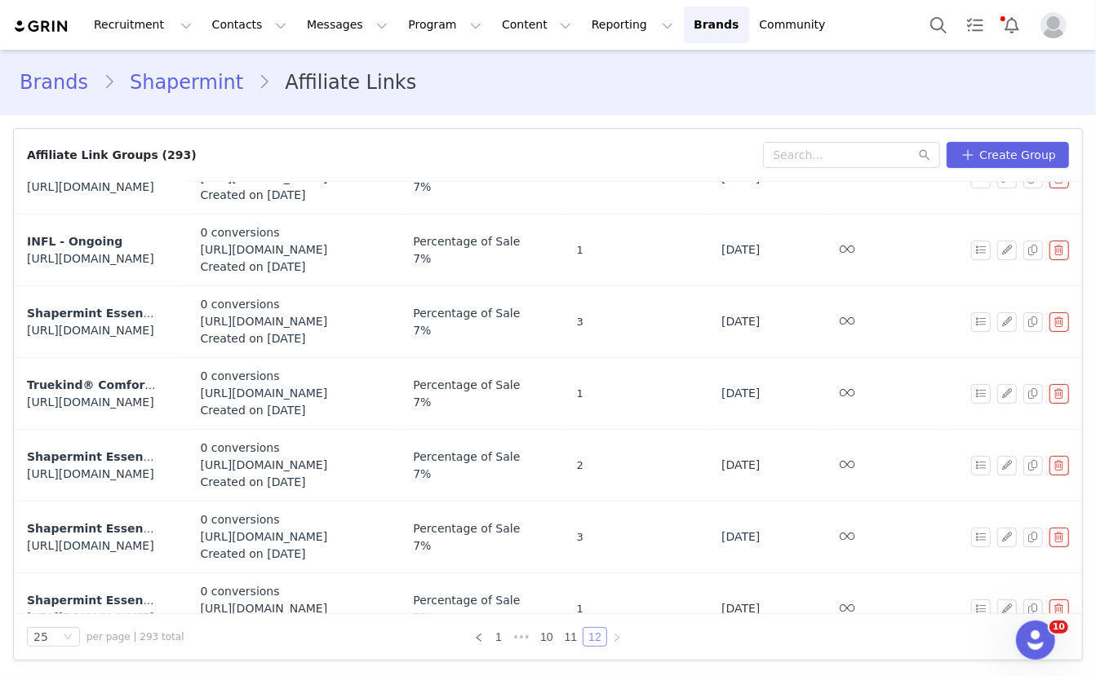
scroll to position [173, 0]
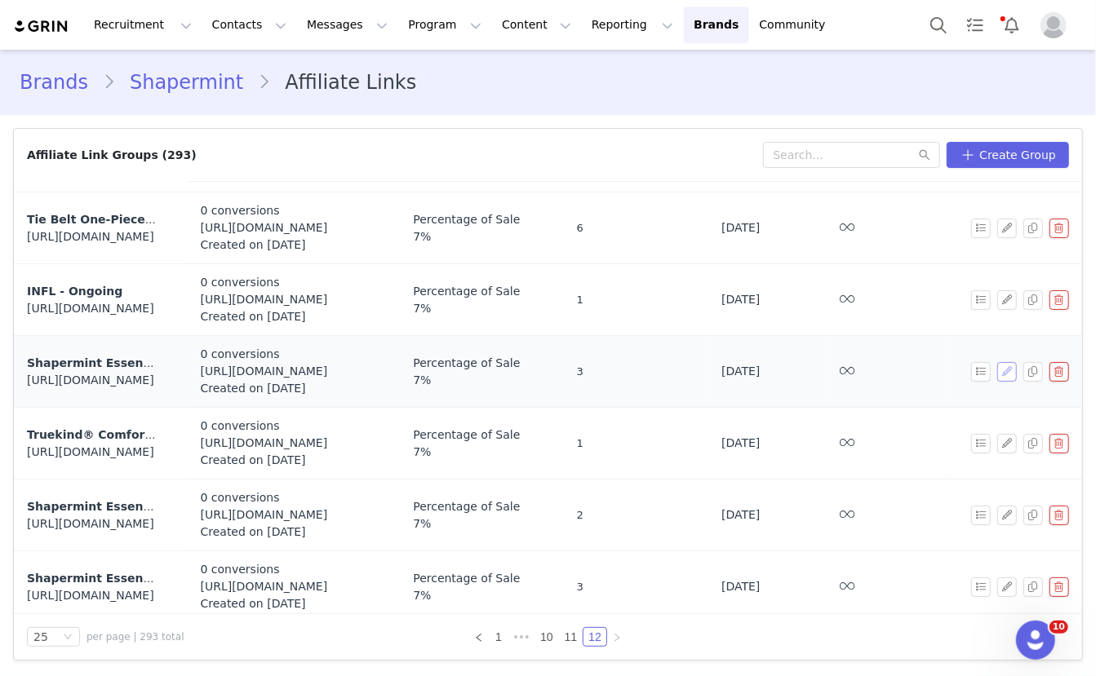
click at [1005, 367] on button "button" at bounding box center [1007, 372] width 20 height 20
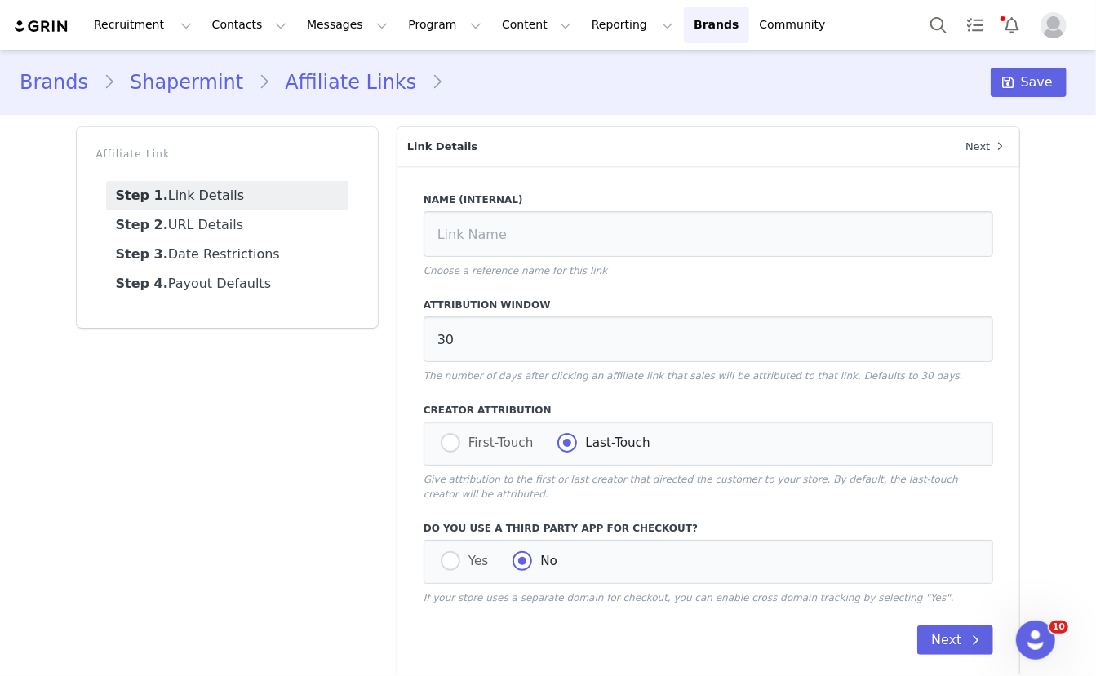
type input "Shapermint Essentials Sweetheart Wireless Contour Bra"
type input "https://shapermint.com/products/shapermint-essentials-sweetheart-wireless-conto…"
type input "[first_name]"
click at [290, 227] on link "Step 2. URL Details" at bounding box center [227, 225] width 242 height 29
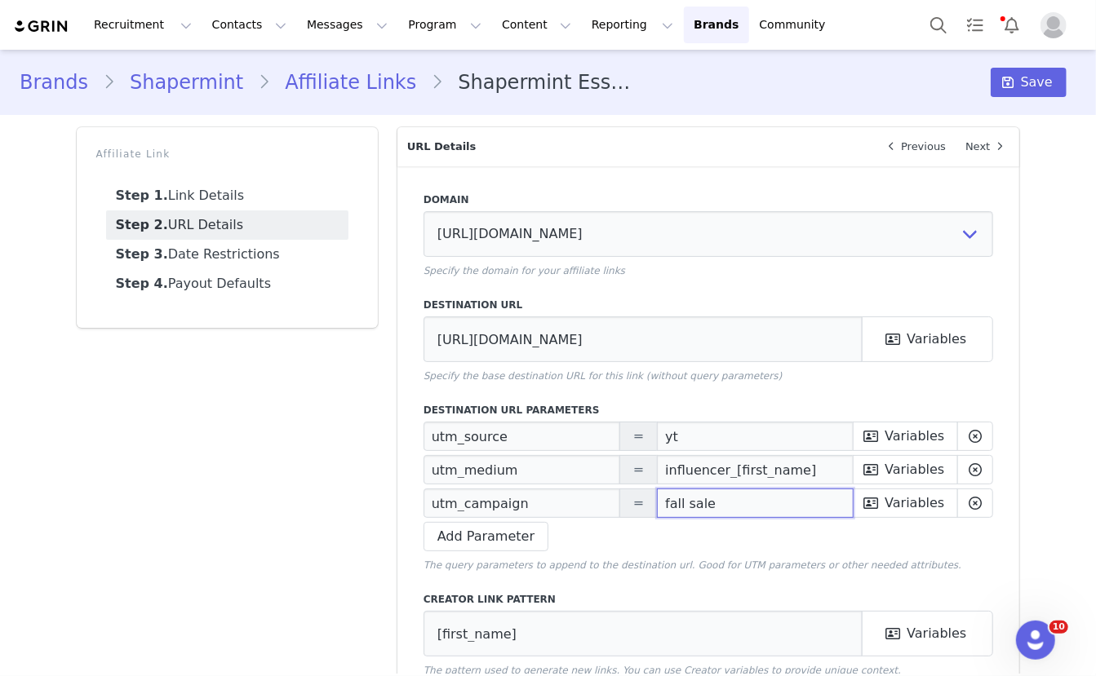
click at [695, 508] on input "fall sale" at bounding box center [755, 503] width 197 height 29
paste input "Prime Deals"
type input "Prime Deals"
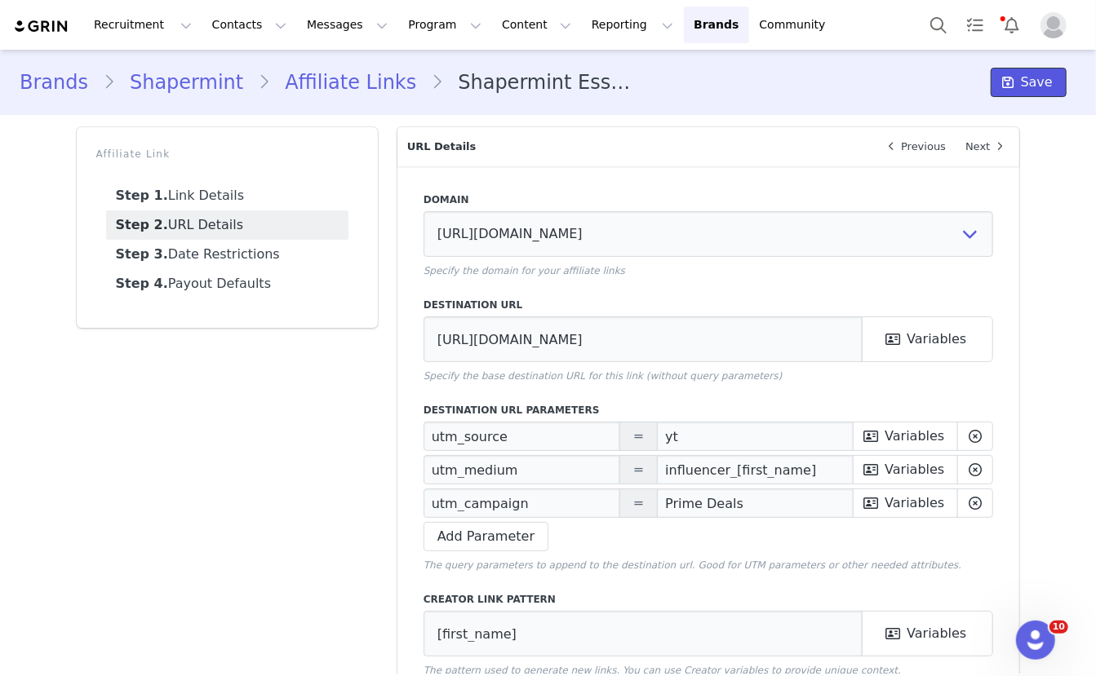
click at [1040, 91] on span "Save" at bounding box center [1037, 83] width 32 height 20
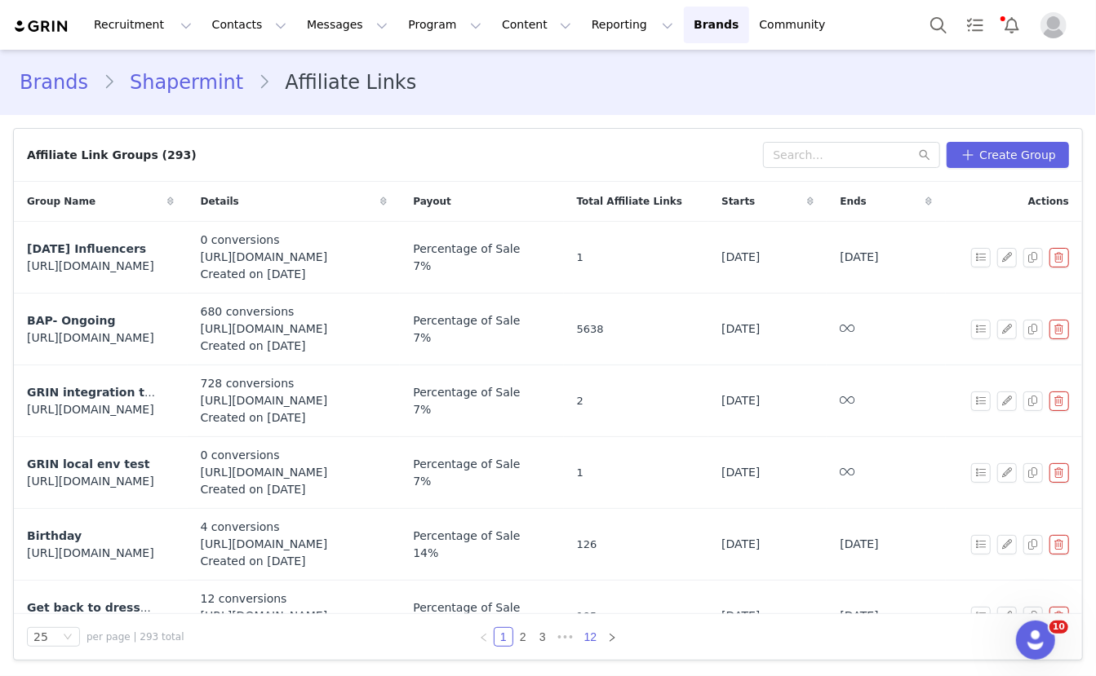
click at [593, 635] on link "12" at bounding box center [590, 637] width 23 height 18
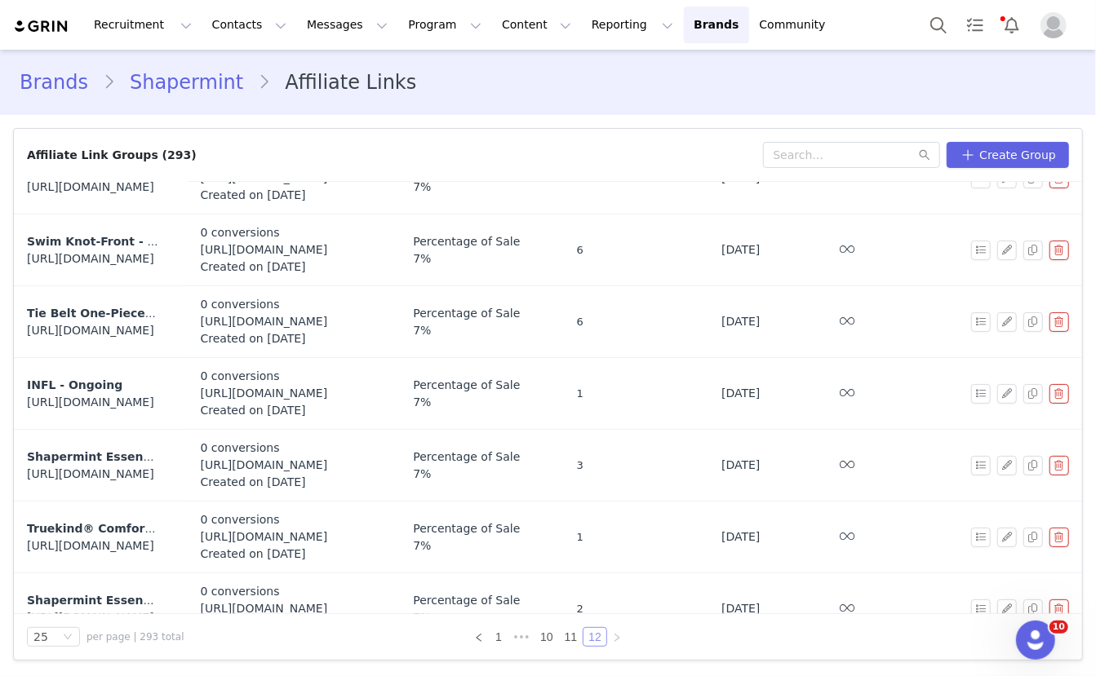
scroll to position [103, 0]
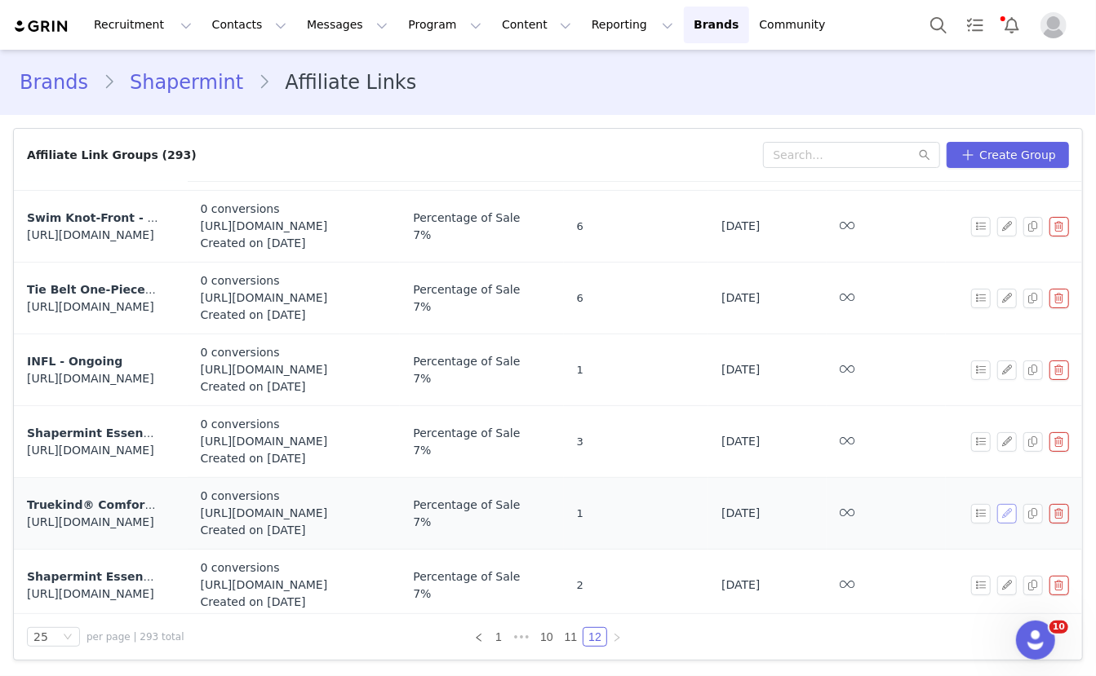
click at [1008, 515] on button "button" at bounding box center [1007, 514] width 20 height 20
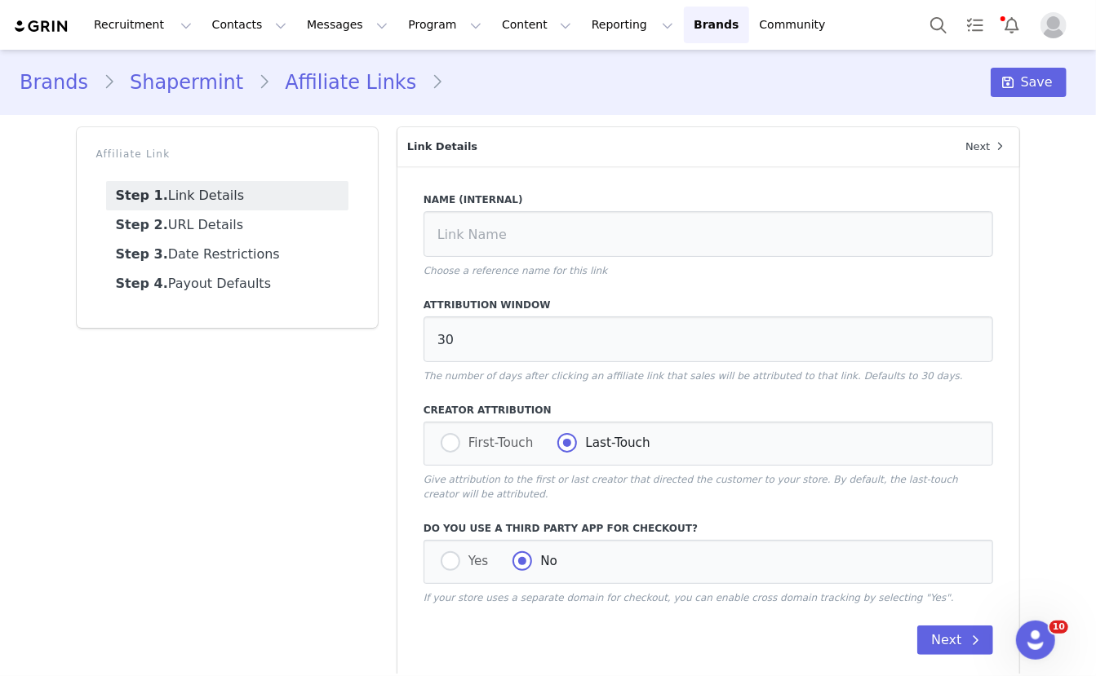
type input "Truekind® Comfort Cotton Smoothing Panty"
click at [325, 223] on link "Step 2. URL Details" at bounding box center [227, 225] width 242 height 29
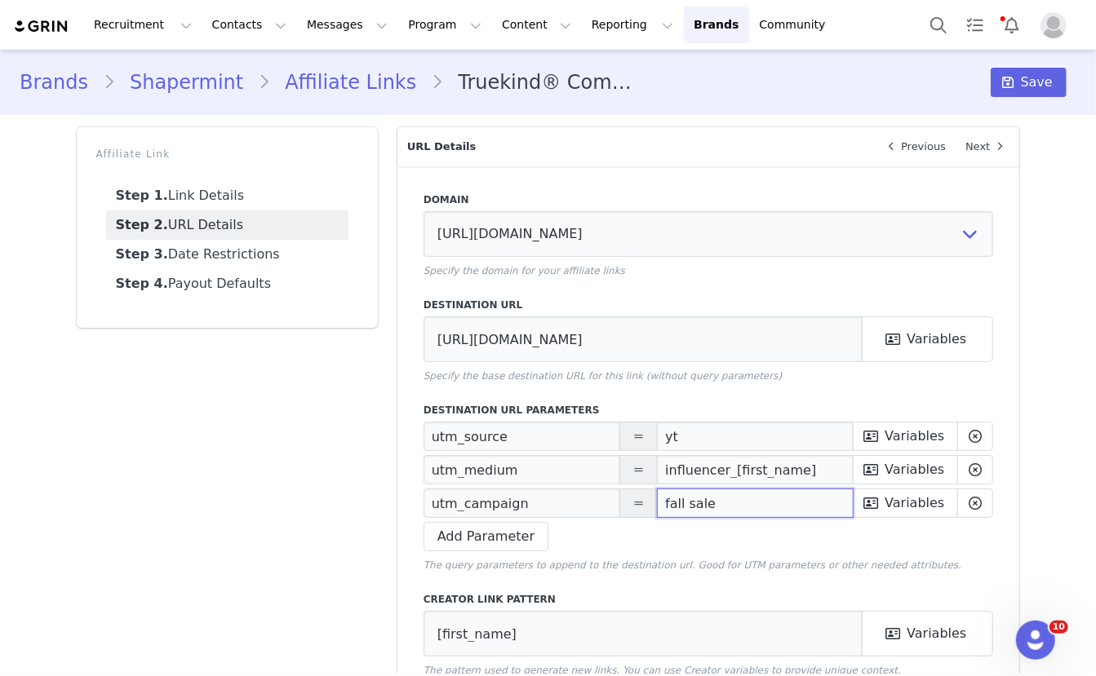
click at [710, 508] on input "fall sale" at bounding box center [755, 503] width 197 height 29
paste input "Prime Deals"
type input "Prime Deals"
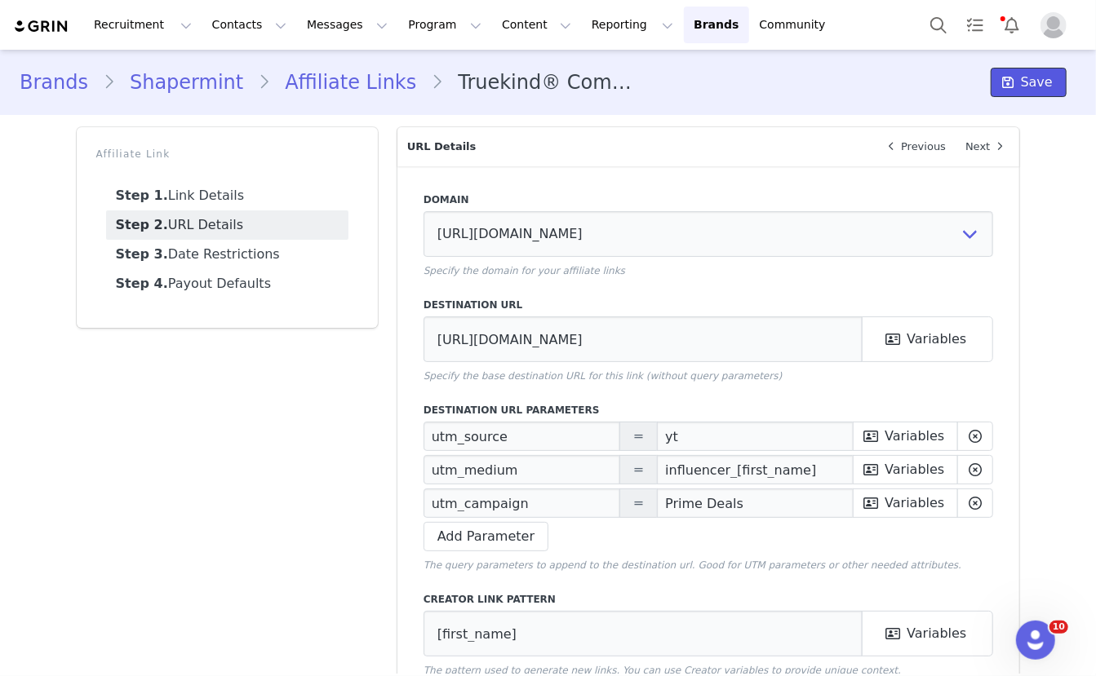
click at [1029, 86] on span "Save" at bounding box center [1037, 83] width 32 height 20
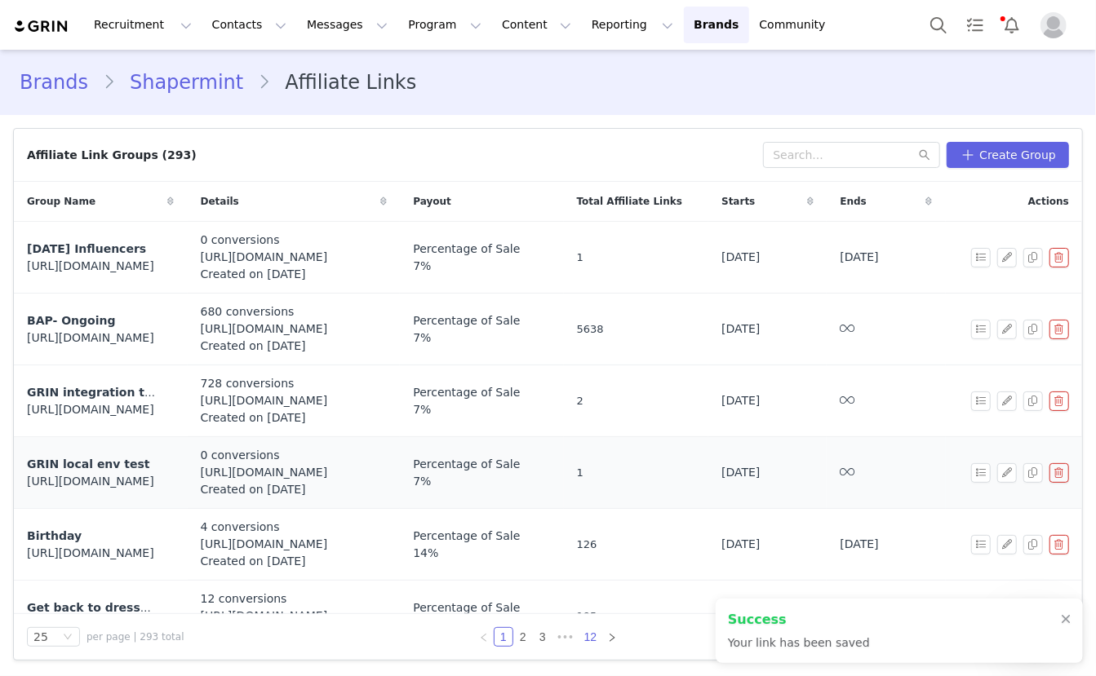
click at [592, 632] on link "12" at bounding box center [590, 637] width 23 height 18
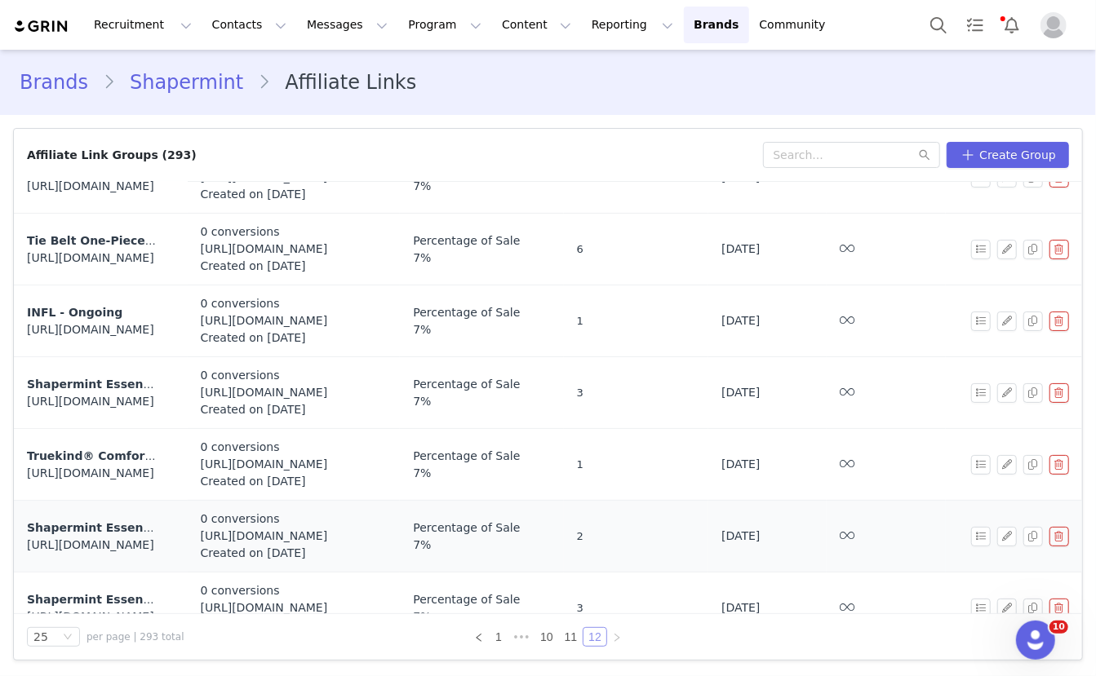
scroll to position [158, 0]
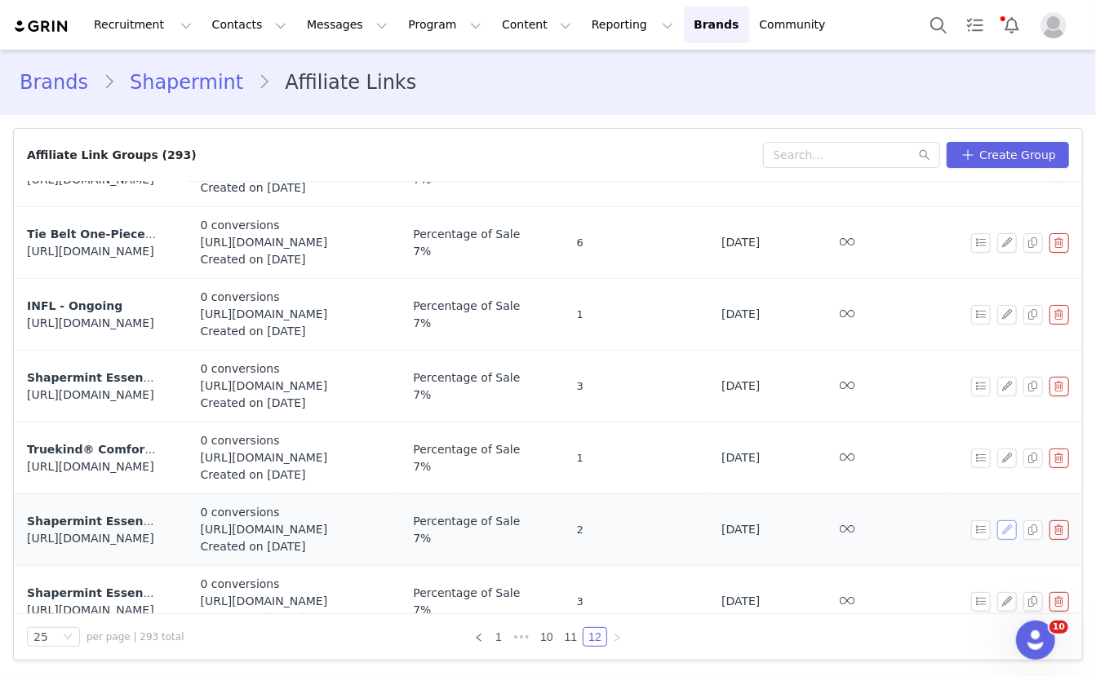
click at [1004, 521] on button "button" at bounding box center [1007, 531] width 20 height 20
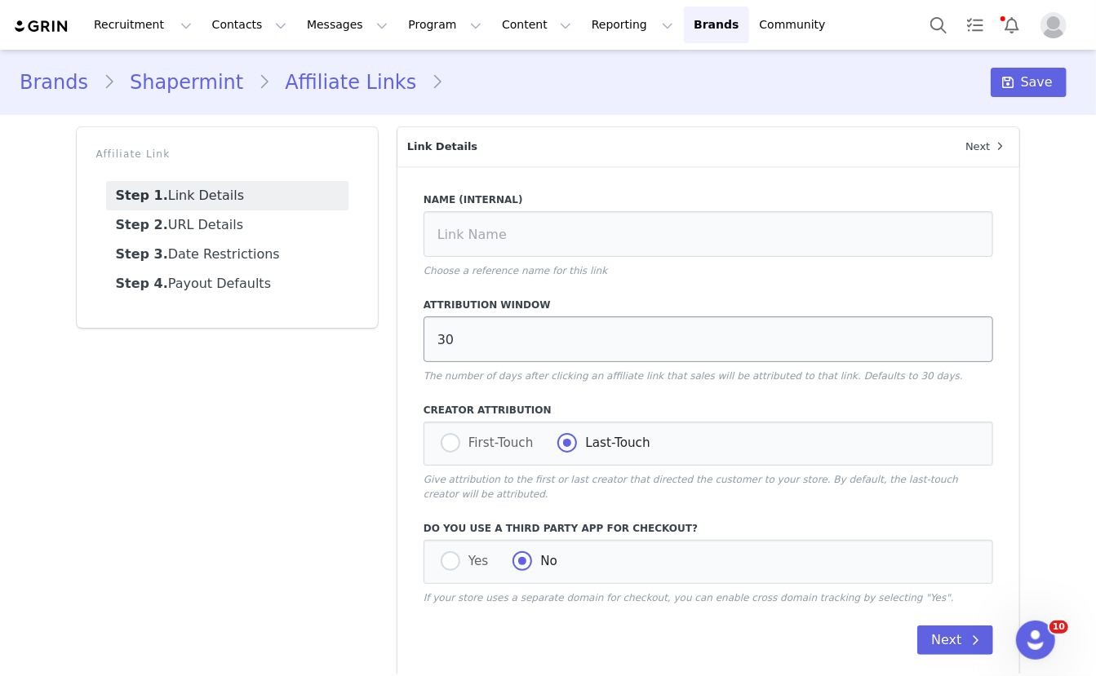
type input "Shapermint Essentials Sweetheart Wireless Contour Bra"
type input "https://shapermint.com/products/shapermint-essentials-sweetheart-wireless-conto…"
type input "[first_name]"
click at [286, 219] on link "Step 2. URL Details" at bounding box center [227, 225] width 242 height 29
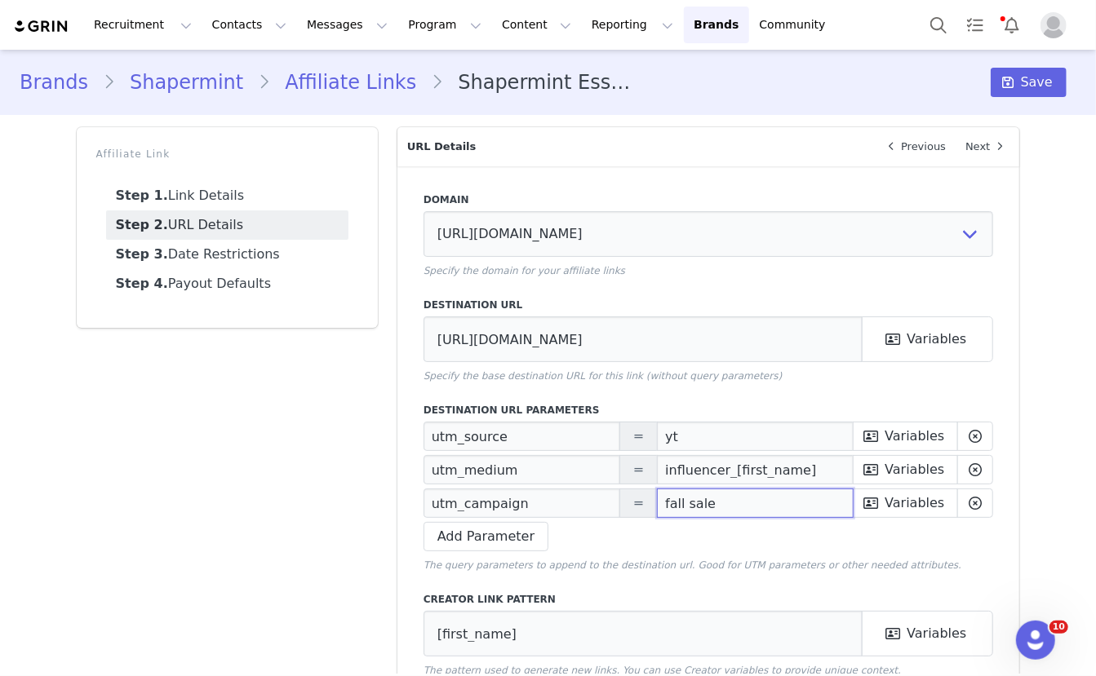
click at [738, 502] on input "fall sale" at bounding box center [755, 503] width 197 height 29
paste input "Prime Deals"
type input "Prime Deals"
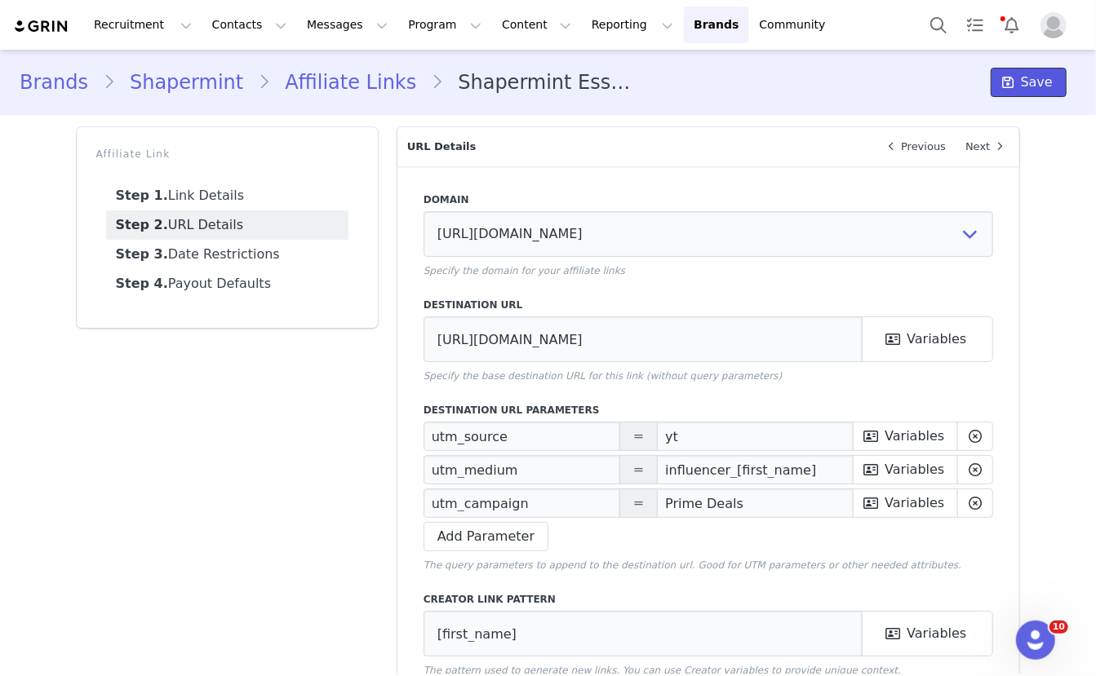
click at [1035, 86] on span "Save" at bounding box center [1037, 83] width 32 height 20
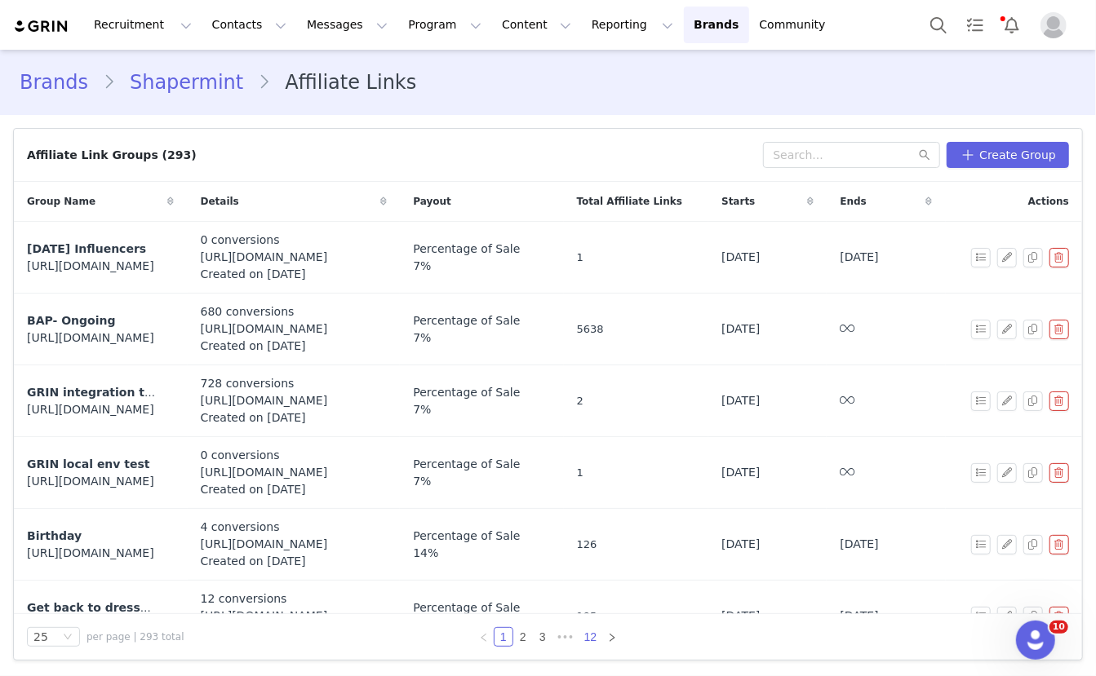
click at [590, 635] on link "12" at bounding box center [590, 637] width 23 height 18
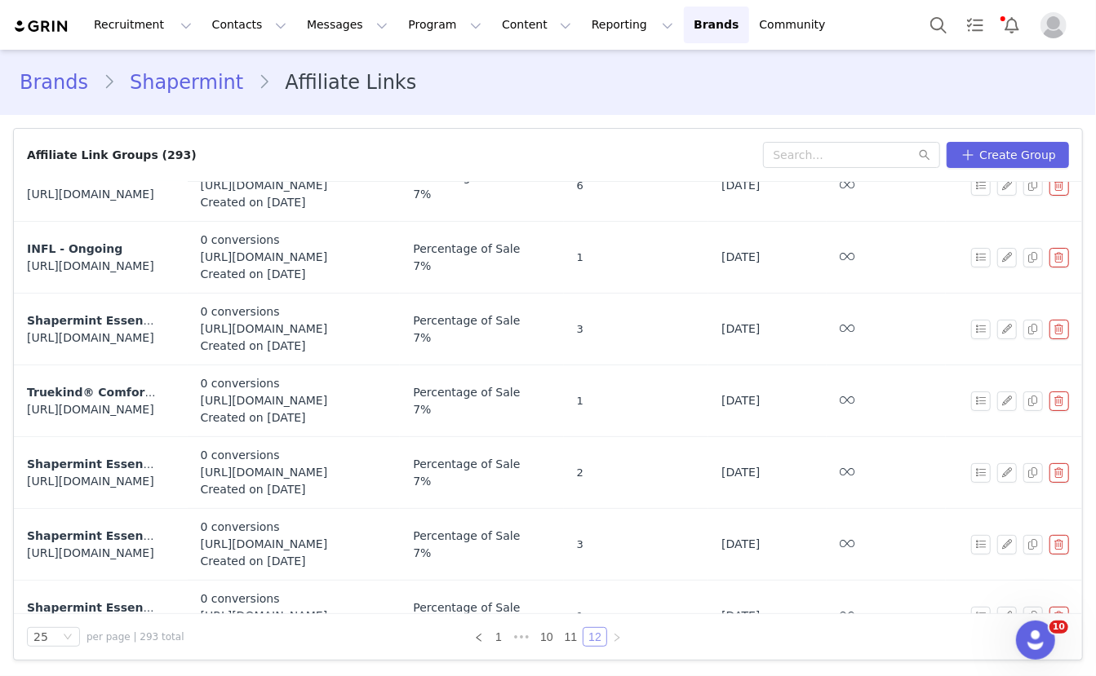
scroll to position [220, 0]
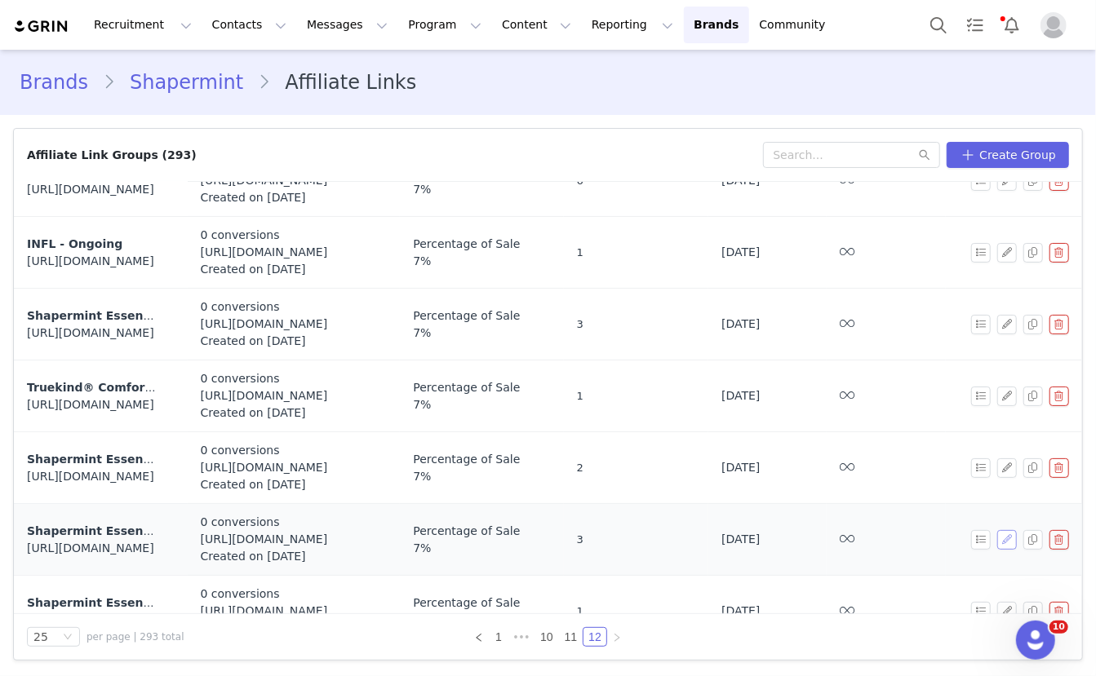
click at [1005, 535] on button "button" at bounding box center [1007, 540] width 20 height 20
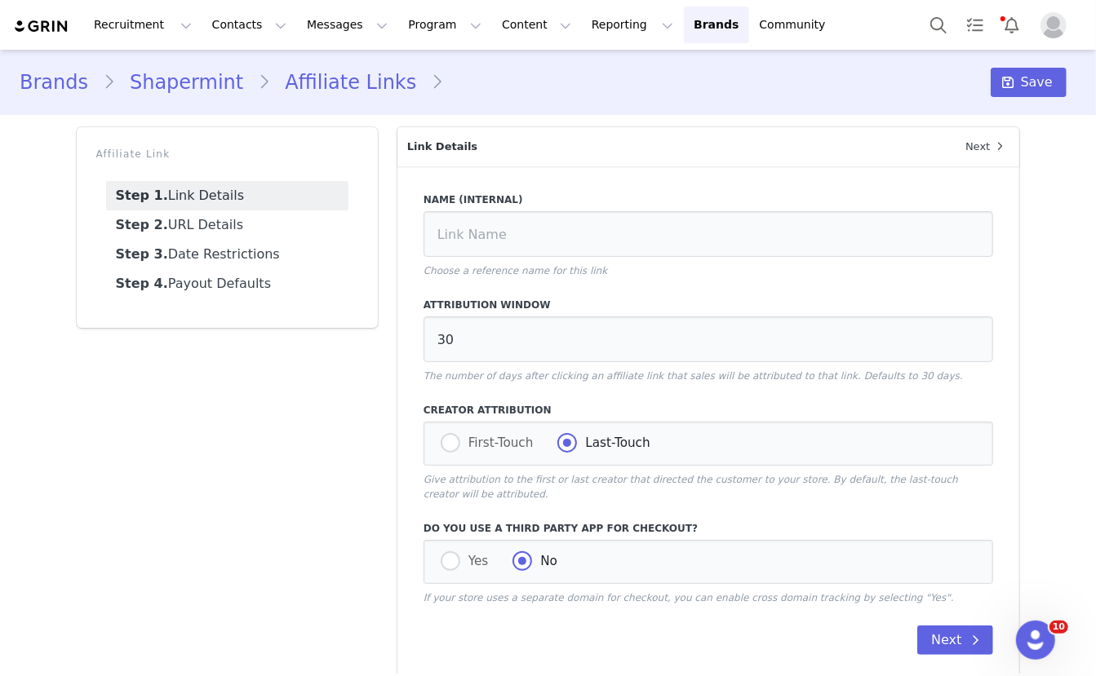
type input "Shapermint Essentials All Day Every Day Mid-Waisted Shaper Short"
click at [229, 221] on link "Step 2. URL Details" at bounding box center [227, 225] width 242 height 29
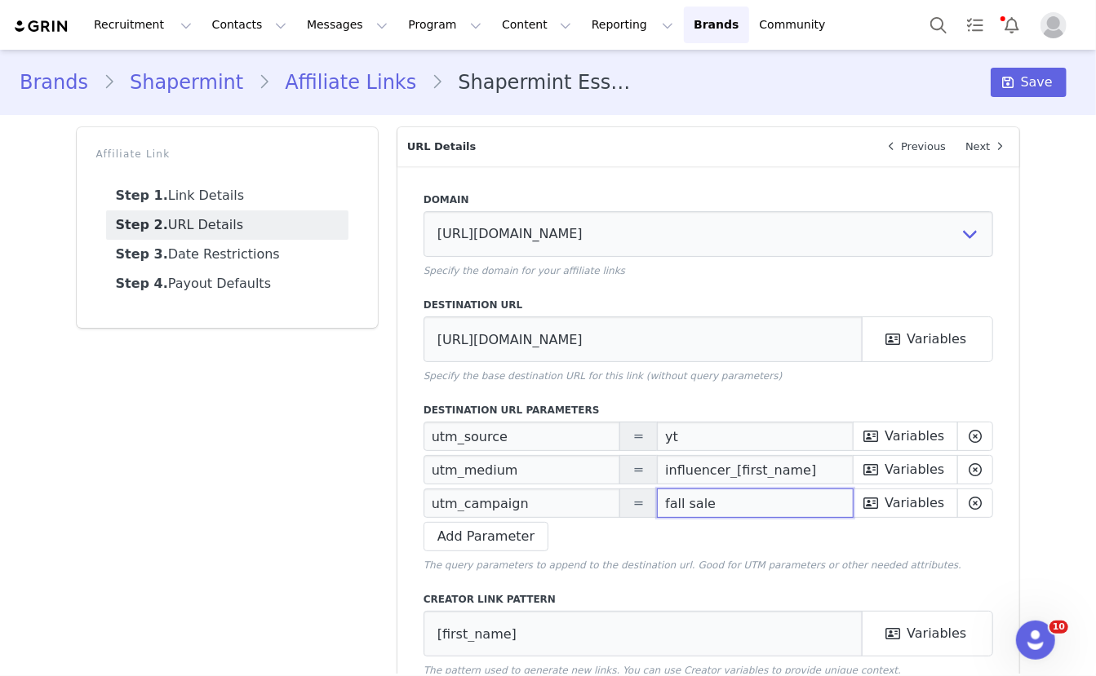
click at [676, 503] on input "fall sale" at bounding box center [755, 503] width 197 height 29
paste input "Prime Deals"
type input "Prime Deals"
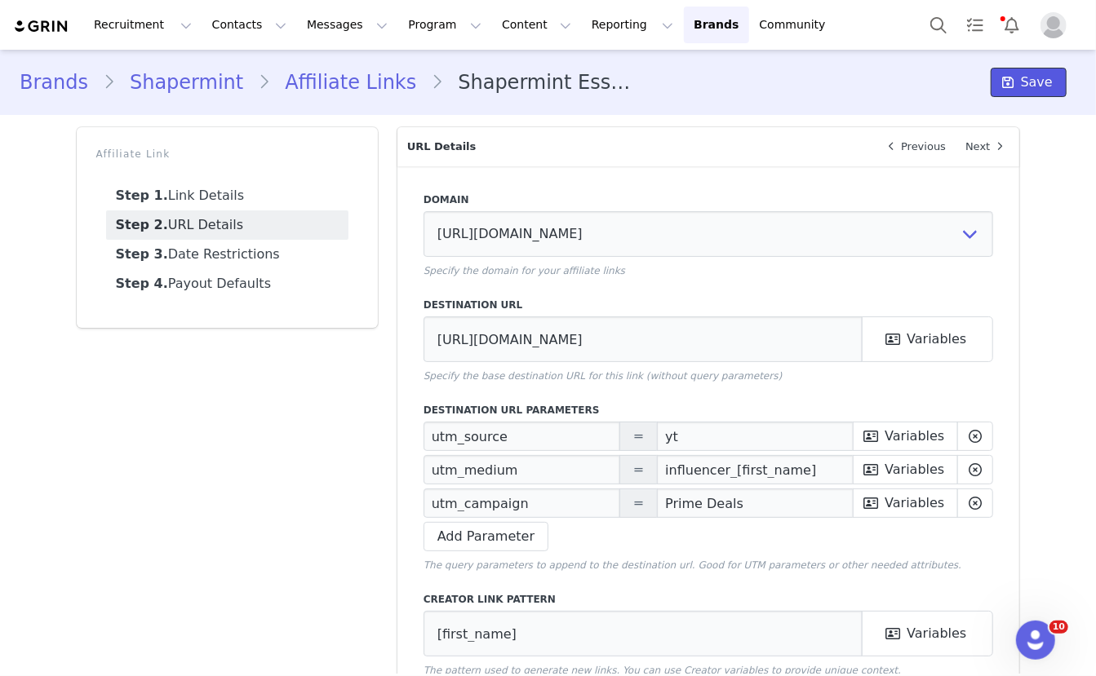
click at [1038, 87] on span "Save" at bounding box center [1037, 83] width 32 height 20
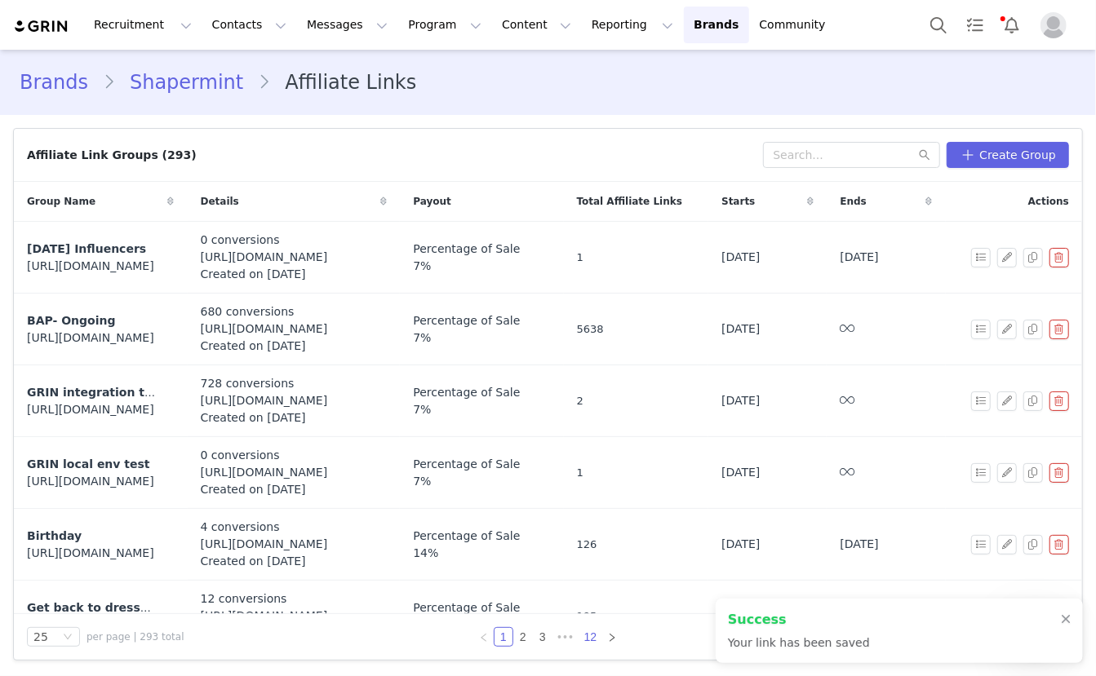
click at [592, 635] on link "12" at bounding box center [590, 637] width 23 height 18
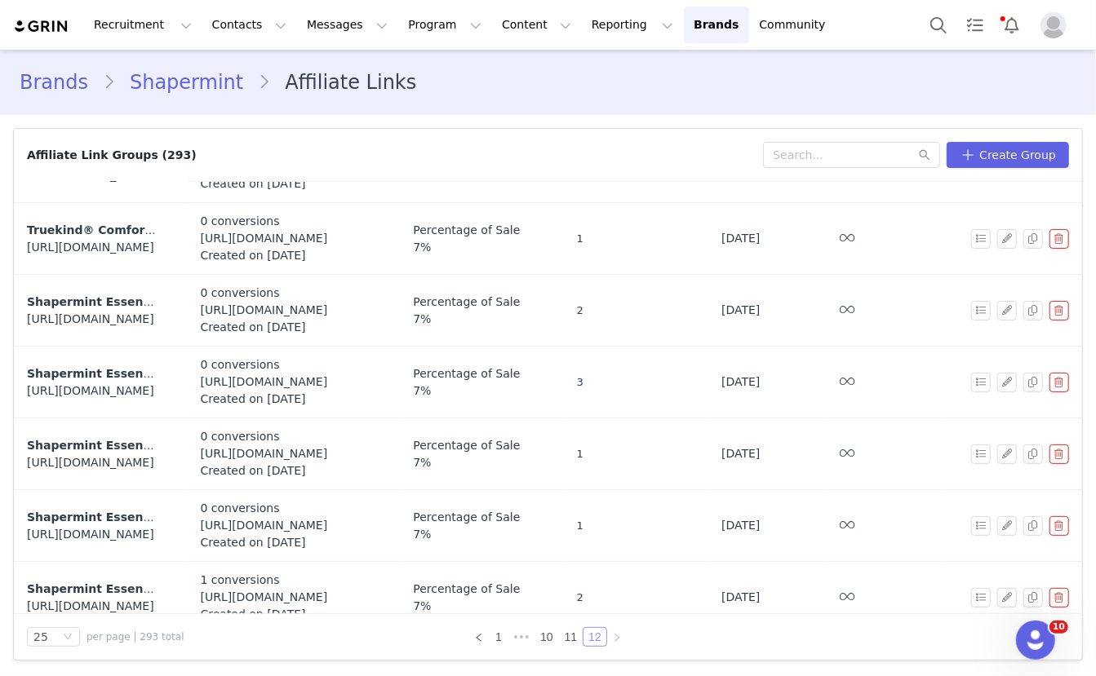
scroll to position [351, 0]
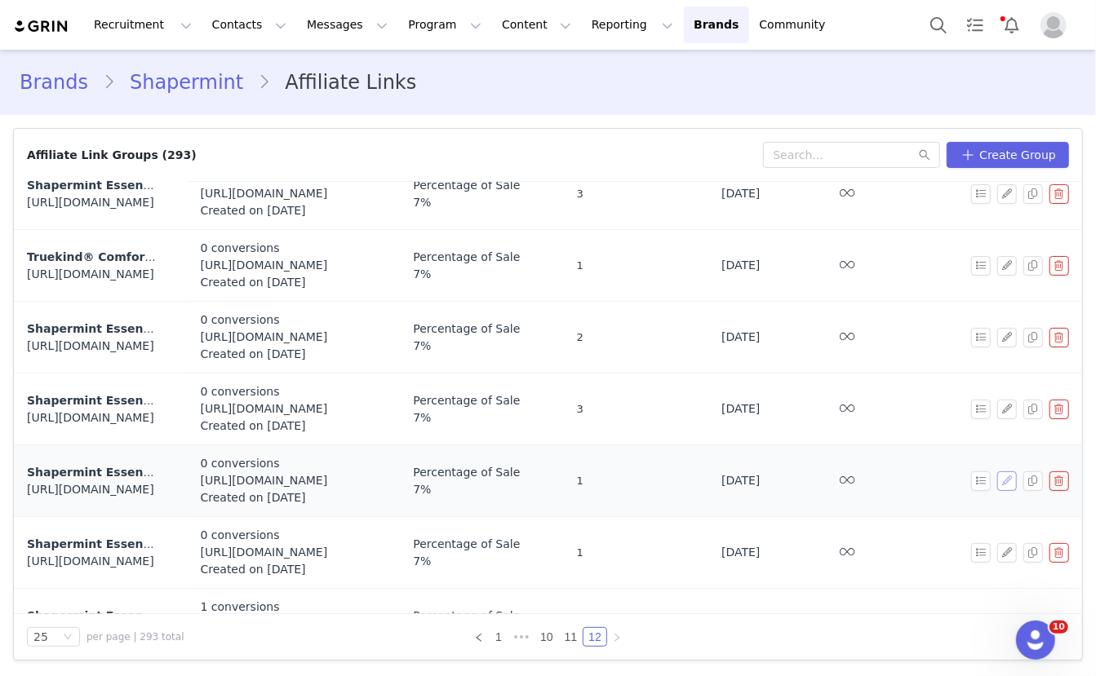
click at [1002, 475] on button "button" at bounding box center [1007, 482] width 20 height 20
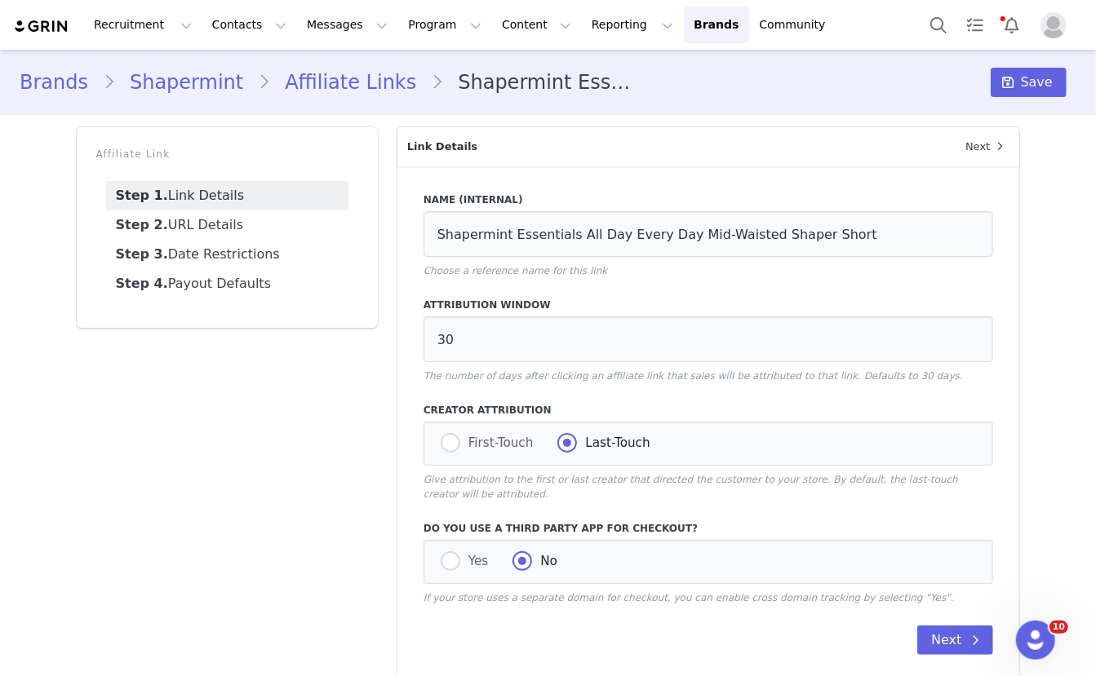
click at [228, 227] on link "Step 2. URL Details" at bounding box center [227, 225] width 242 height 29
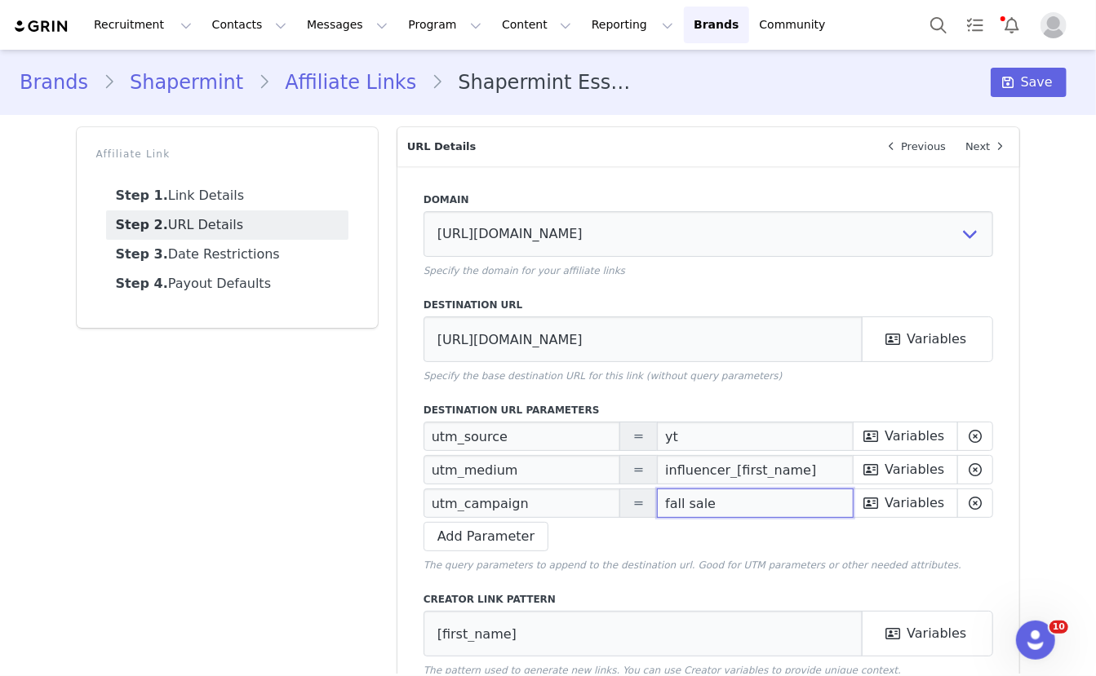
click at [673, 495] on input "fall sale" at bounding box center [755, 503] width 197 height 29
paste input "Prime Deals"
type input "Prime Deals"
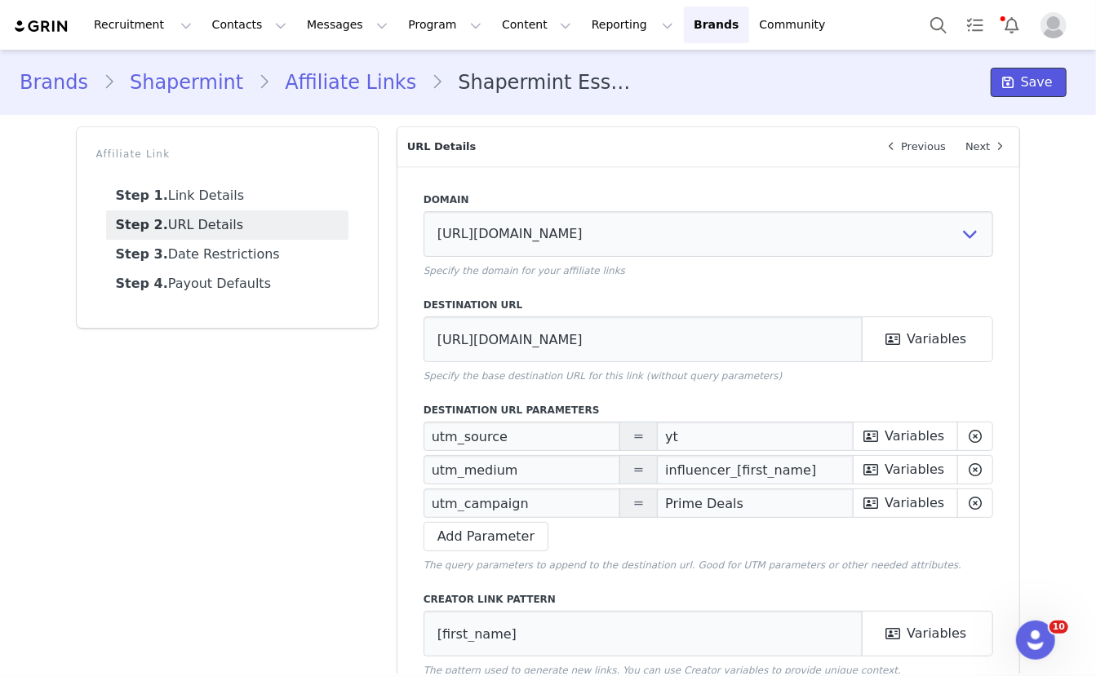
click at [1040, 80] on span "Save" at bounding box center [1037, 83] width 32 height 20
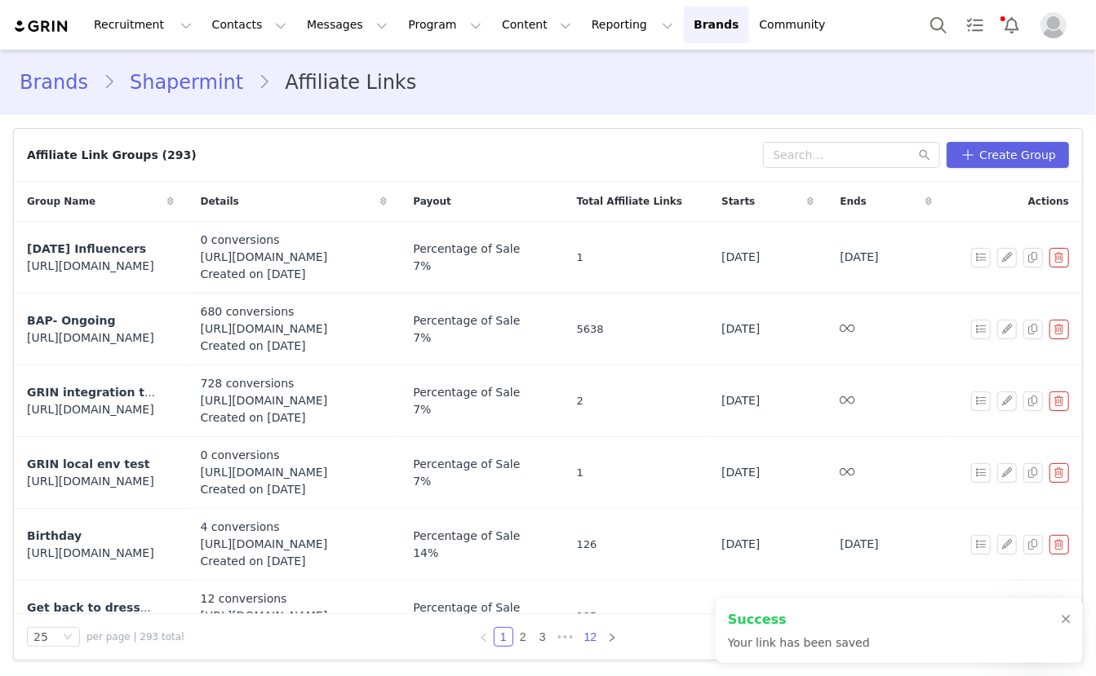
click at [591, 641] on link "12" at bounding box center [590, 637] width 23 height 18
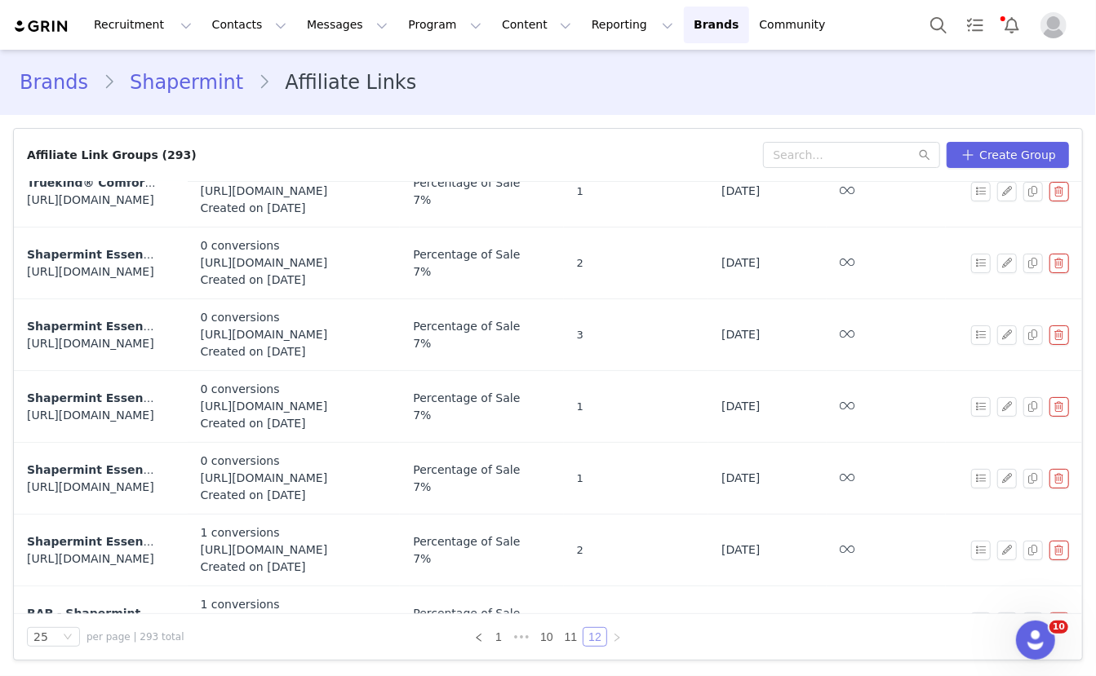
scroll to position [441, 0]
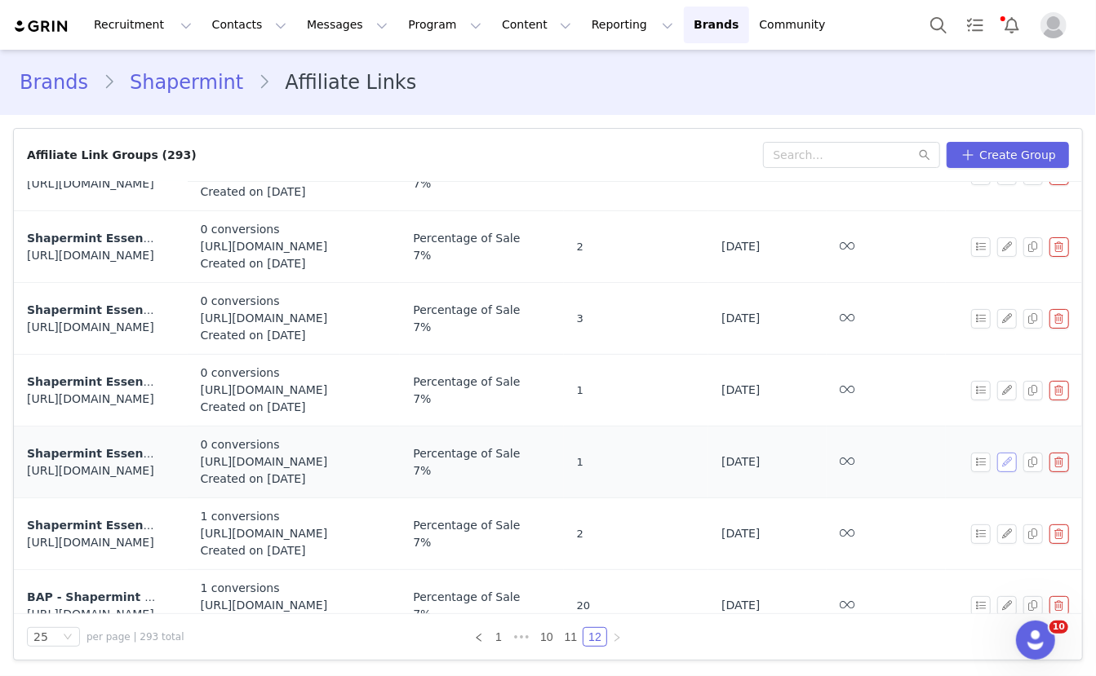
click at [1006, 463] on button "button" at bounding box center [1007, 463] width 20 height 20
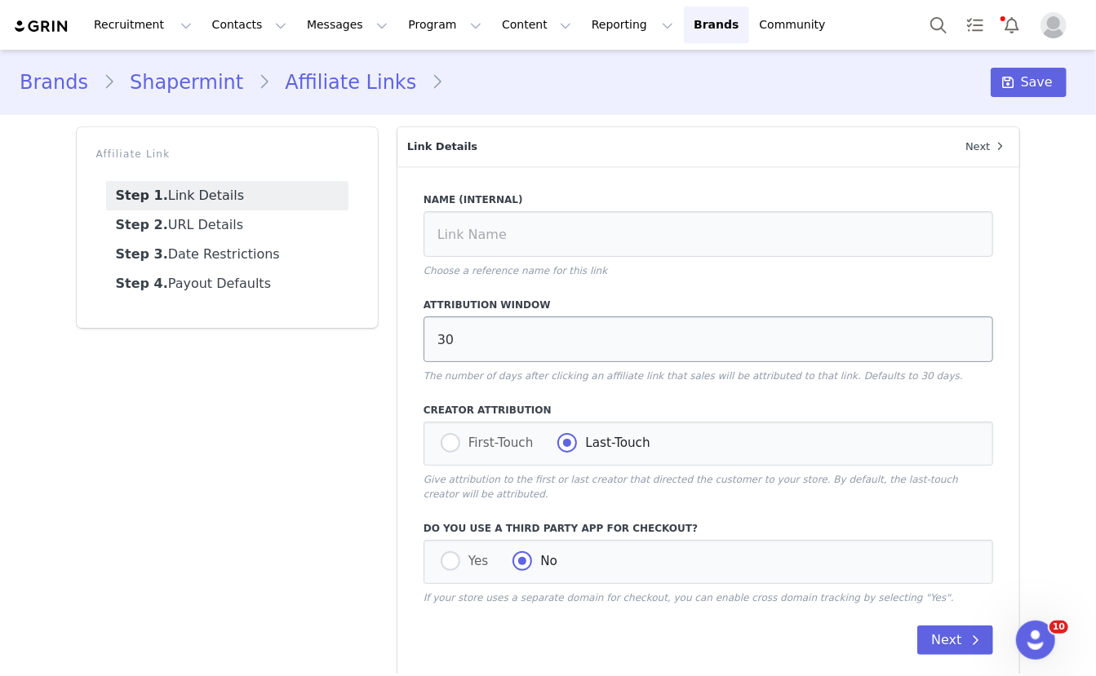
type input "Shapermint Essentials High-Waisted Control Swim Bottom"
type input "https://shapermint.com/products/shapermint-essentials-high-waisted-control-swim…"
type input "[first_name]"
click at [289, 222] on link "Step 2. URL Details" at bounding box center [227, 225] width 242 height 29
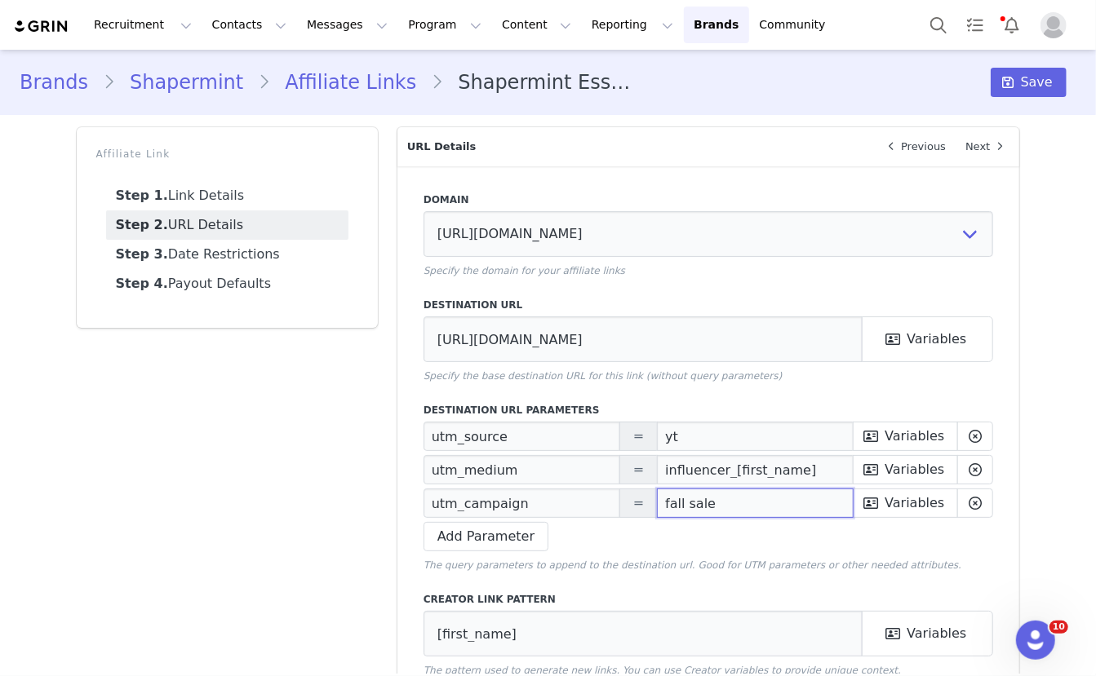
click at [689, 501] on input "fall sale" at bounding box center [755, 503] width 197 height 29
paste input "Prime Deals"
type input "Prime Deals"
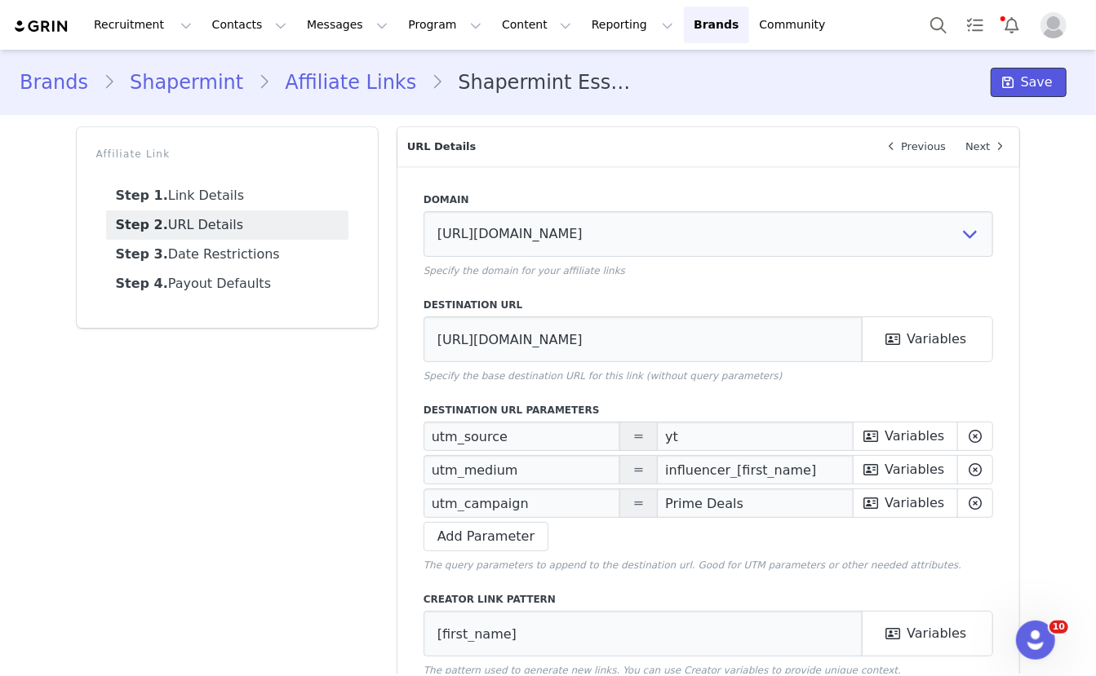
click at [1035, 86] on span "Save" at bounding box center [1037, 83] width 32 height 20
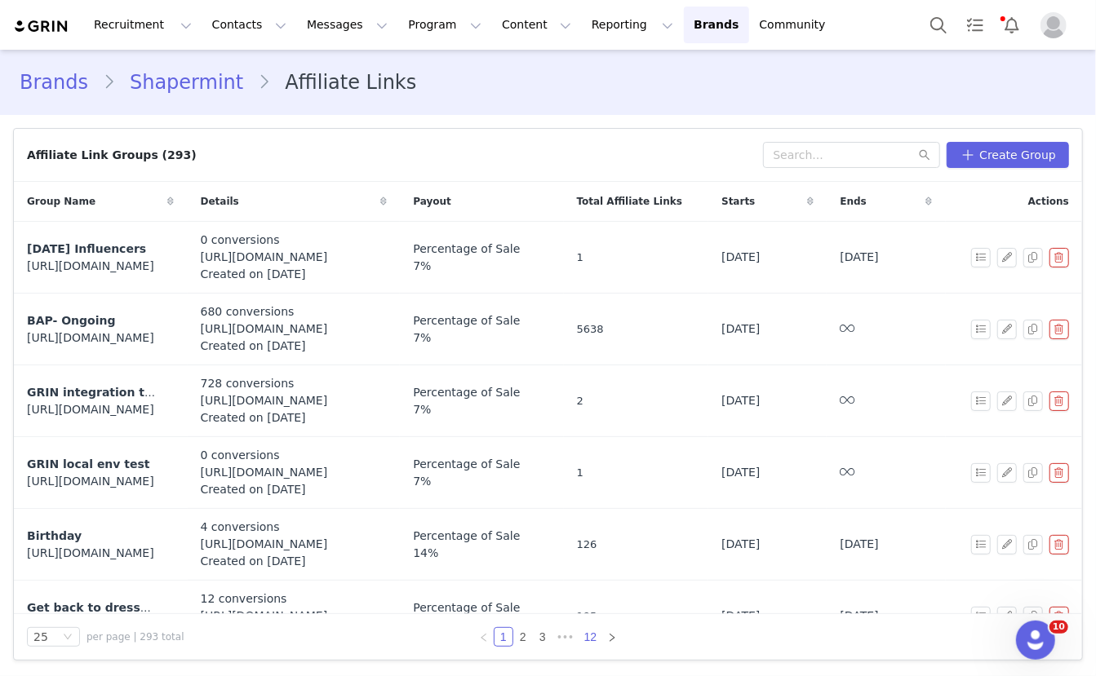
click at [590, 637] on link "12" at bounding box center [590, 637] width 23 height 18
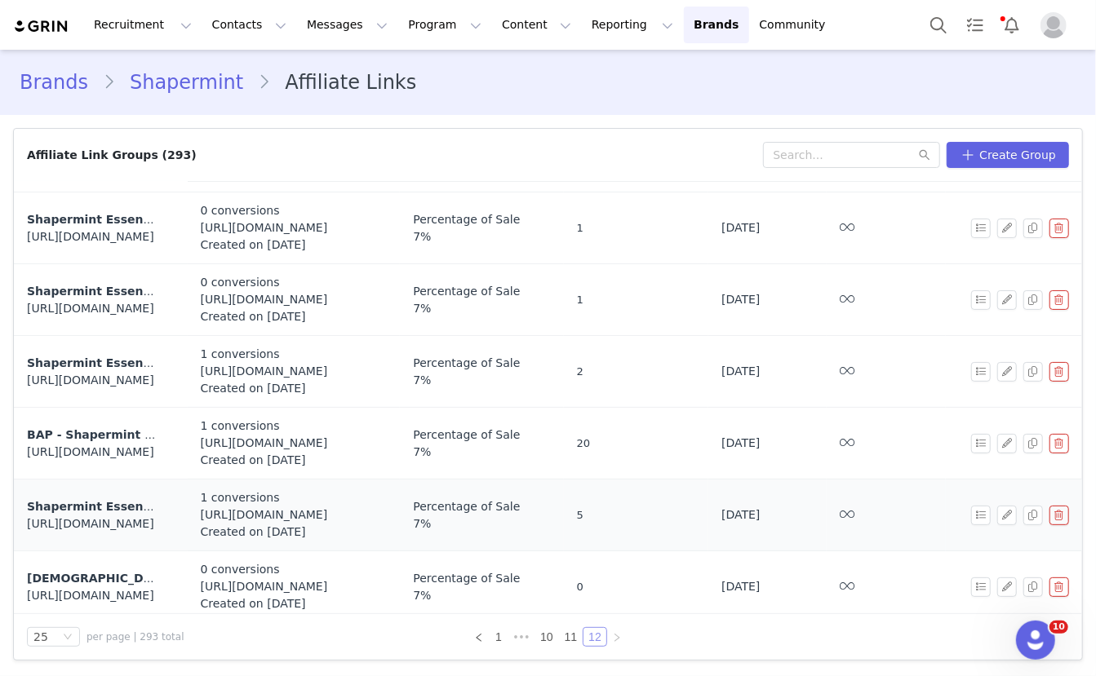
scroll to position [618, 0]
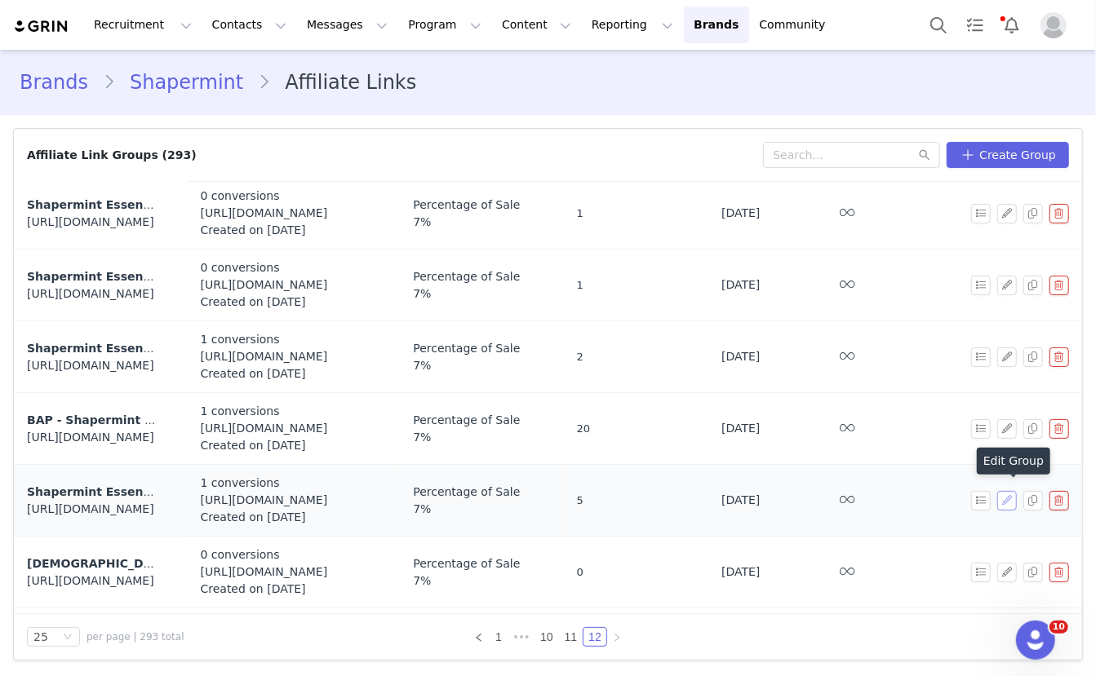
click at [1008, 491] on button "button" at bounding box center [1007, 501] width 20 height 20
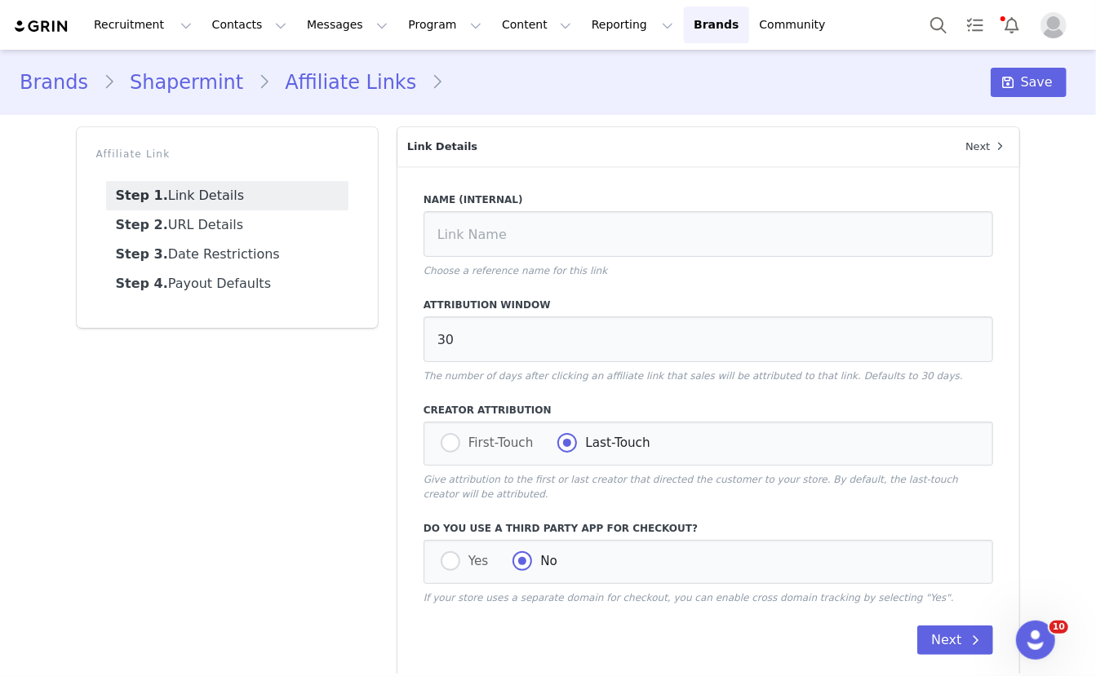
type input "Shapermint Essentials High-Waisted Shaping Jeggings"
type input "https://shapermint.com/products/shapermint-essentials-high-waisted-shaping-jegg…"
type input "[first_name]"
click at [244, 220] on link "Step 2. URL Details" at bounding box center [227, 225] width 242 height 29
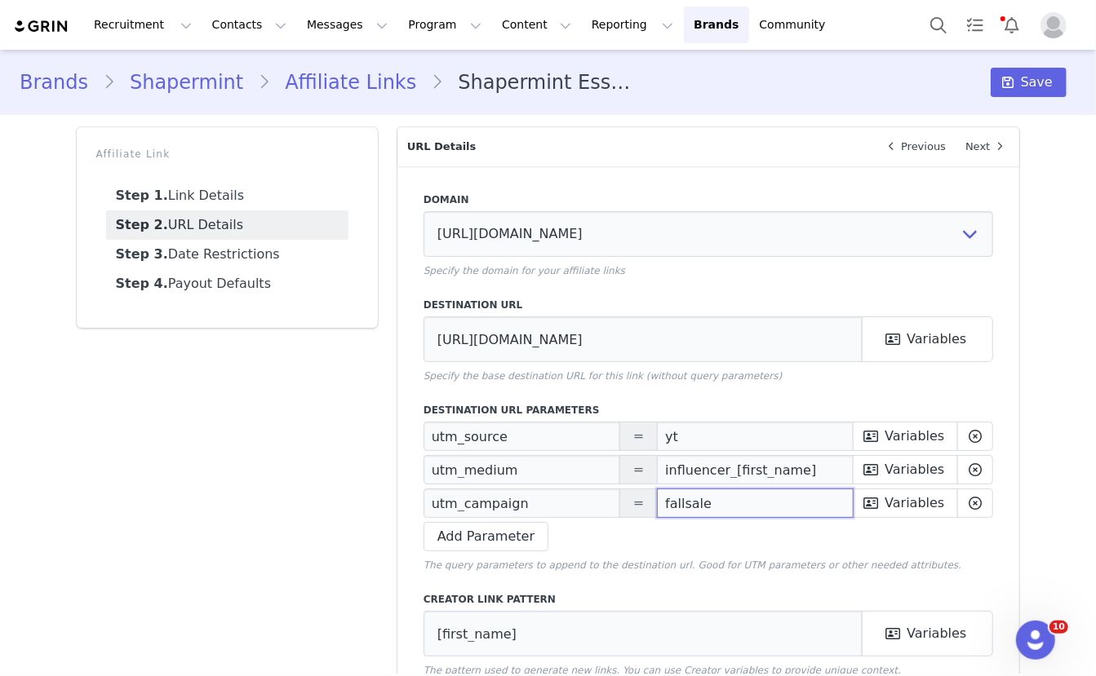
click at [734, 513] on input "fallsale" at bounding box center [755, 503] width 197 height 29
paste input "Prime Deals"
type input "Prime Deals"
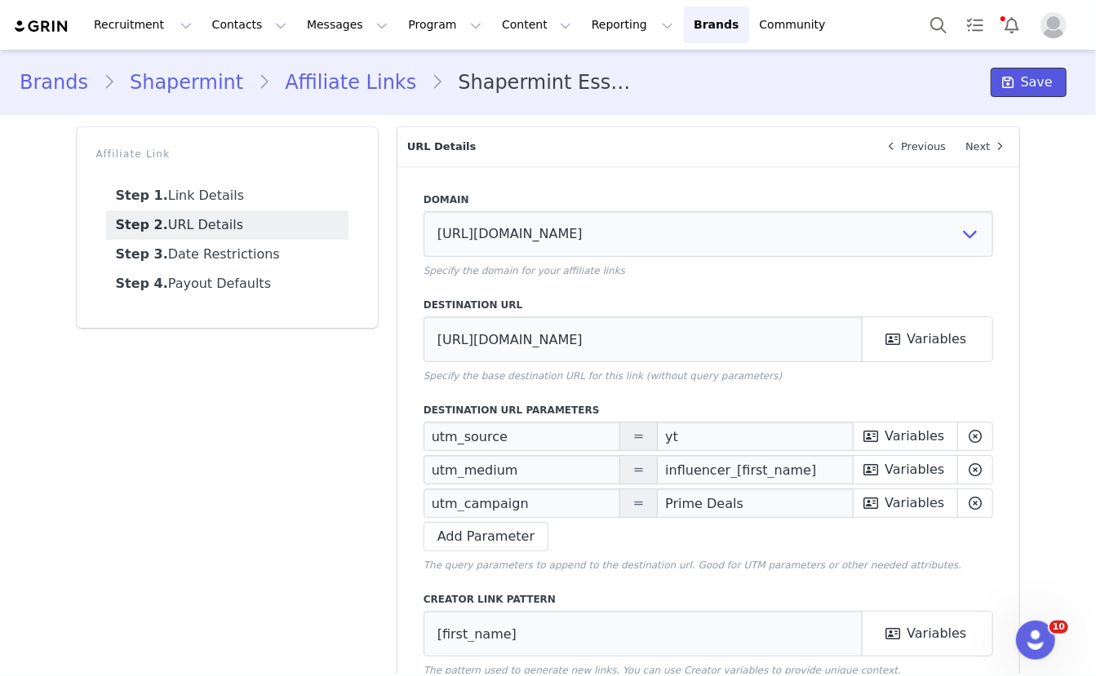
click at [1046, 88] on span "Save" at bounding box center [1037, 83] width 32 height 20
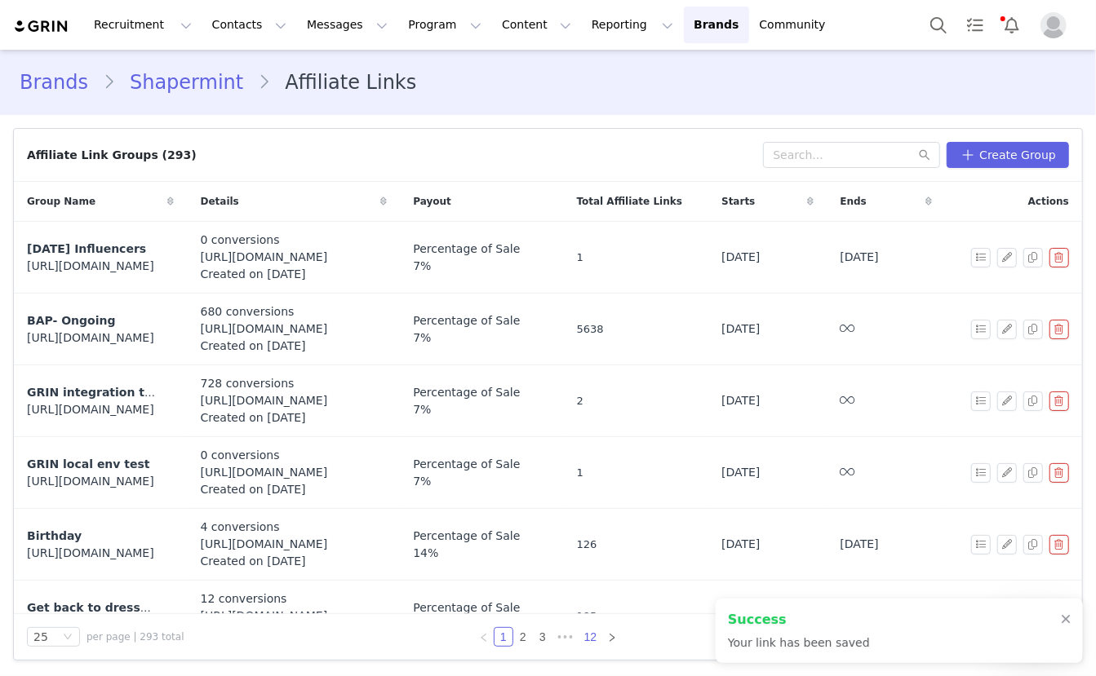
click at [592, 641] on link "12" at bounding box center [590, 637] width 23 height 18
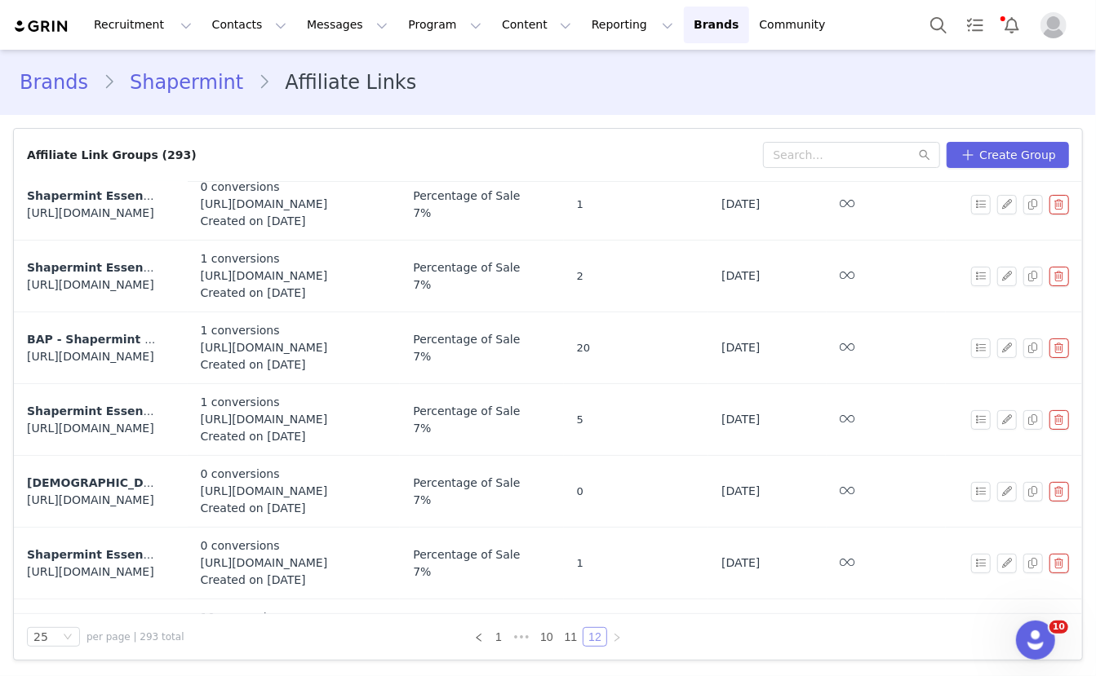
scroll to position [719, 0]
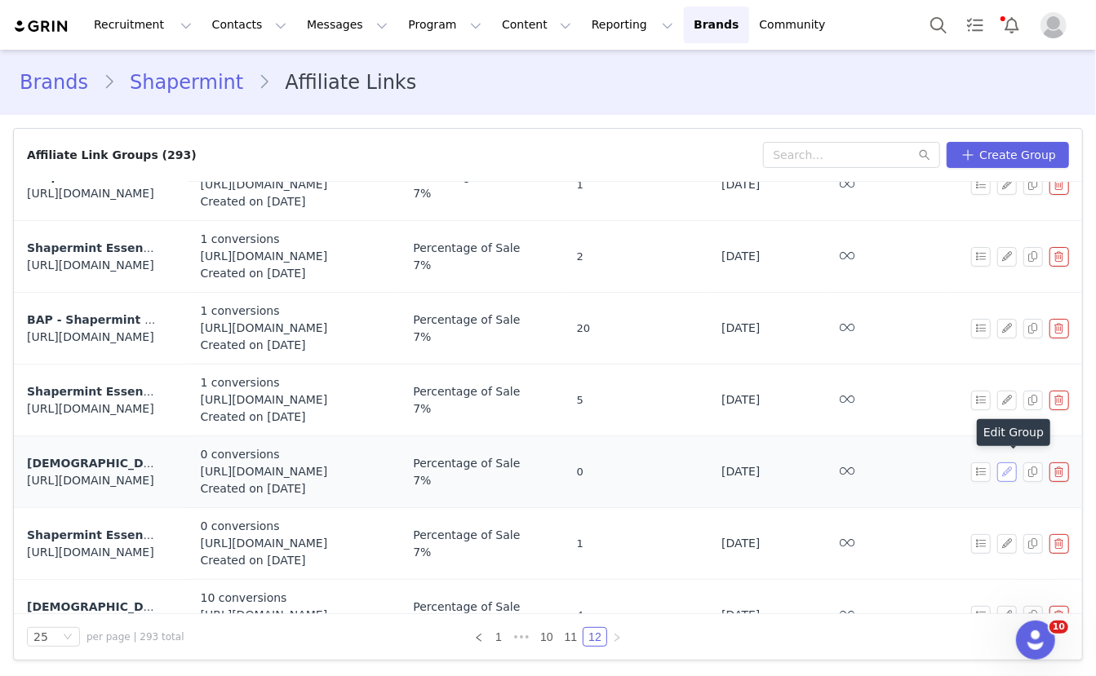
click at [1006, 463] on button "button" at bounding box center [1007, 473] width 20 height 20
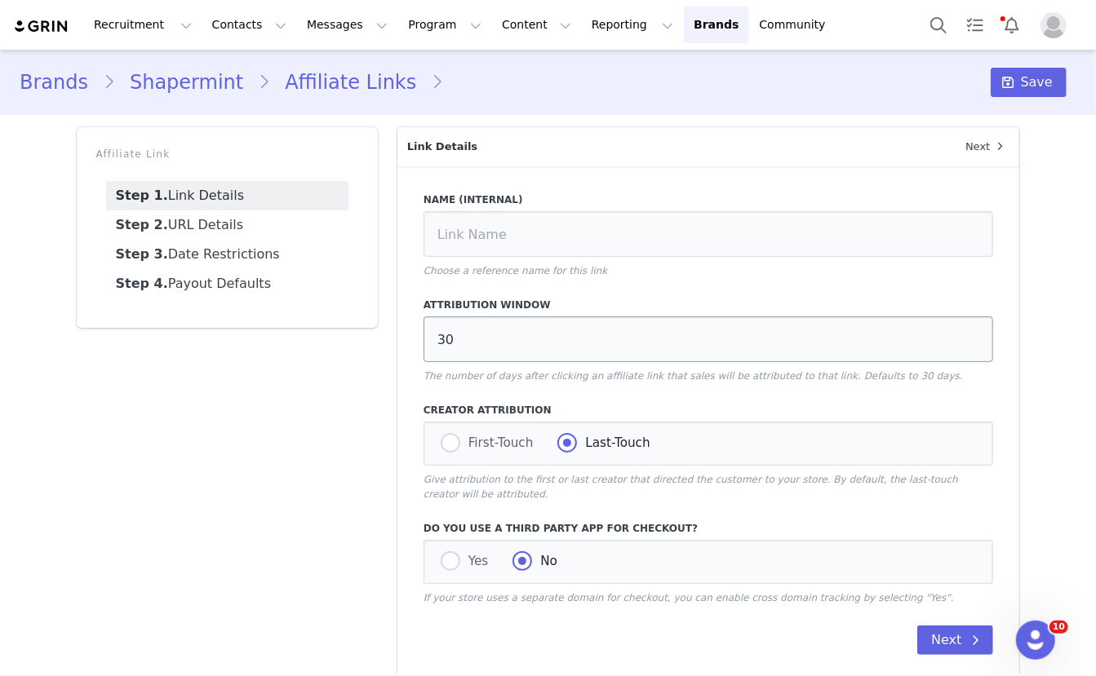
type input "Shapermint Essentials Sweetheart Built-In Bra Shaper Cami"
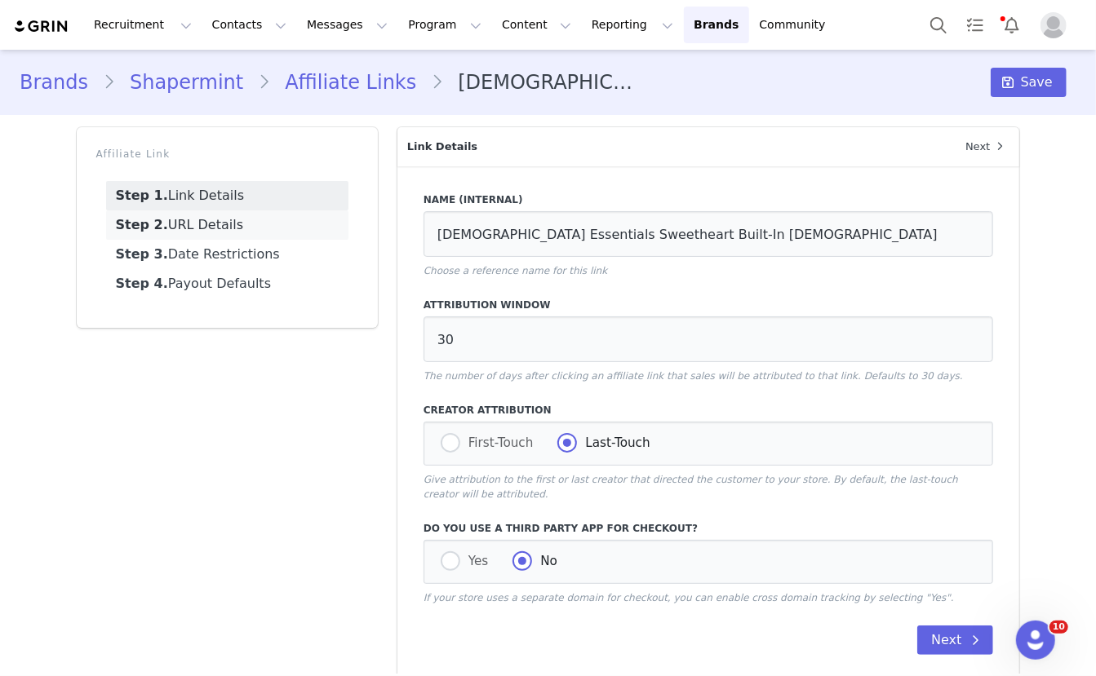
click at [278, 218] on link "Step 2. URL Details" at bounding box center [227, 225] width 242 height 29
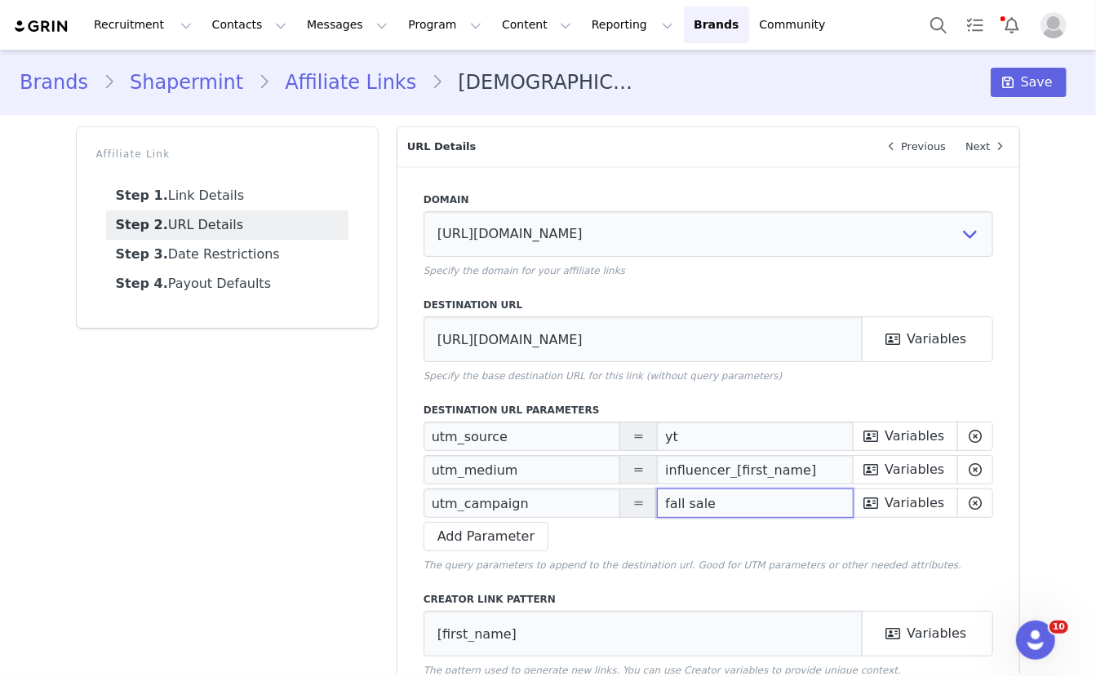
click at [682, 499] on input "fall sale" at bounding box center [755, 503] width 197 height 29
paste input "Prime Deals"
type input "Prime Deals"
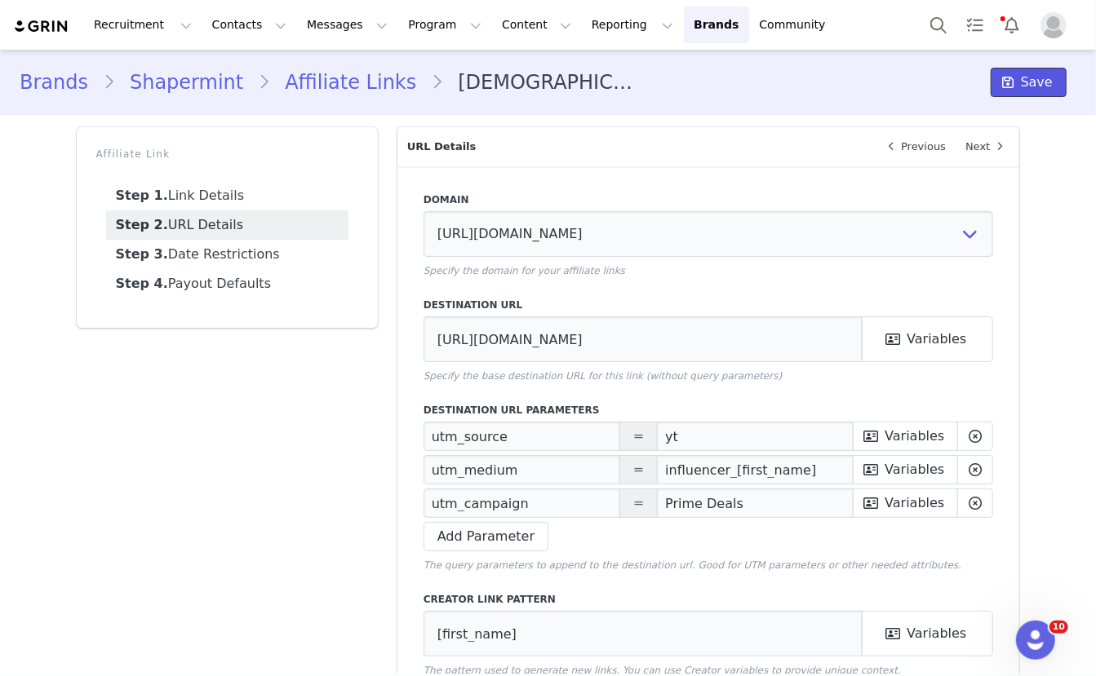
click at [1040, 83] on span "Save" at bounding box center [1037, 83] width 32 height 20
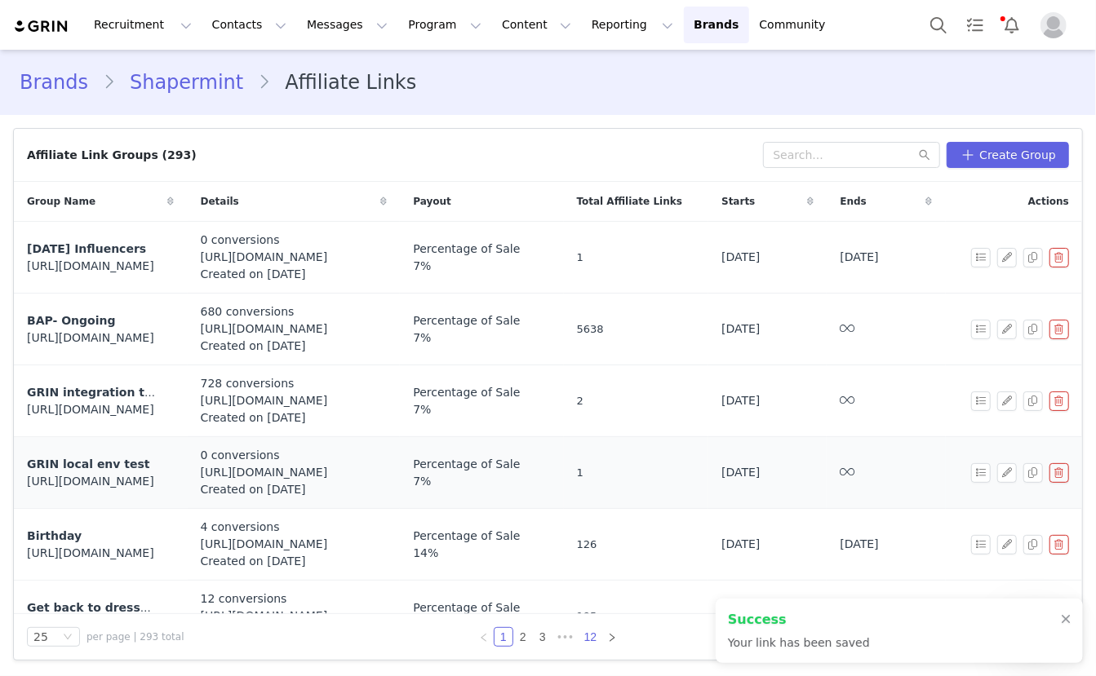
click at [591, 641] on link "12" at bounding box center [590, 637] width 23 height 18
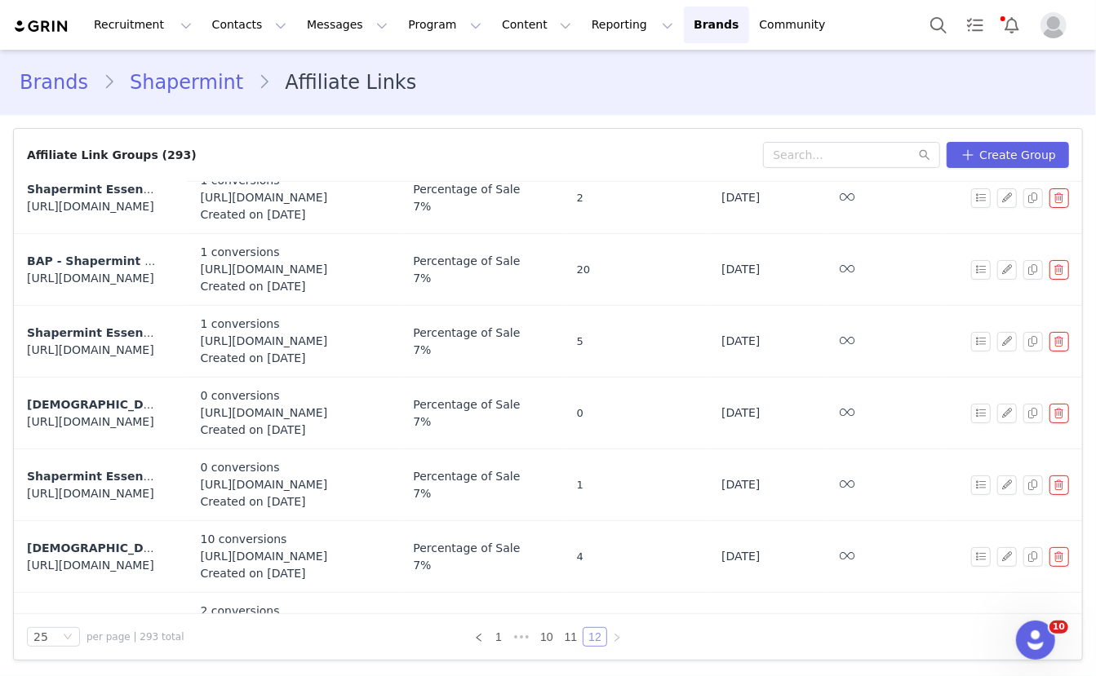
scroll to position [841, 0]
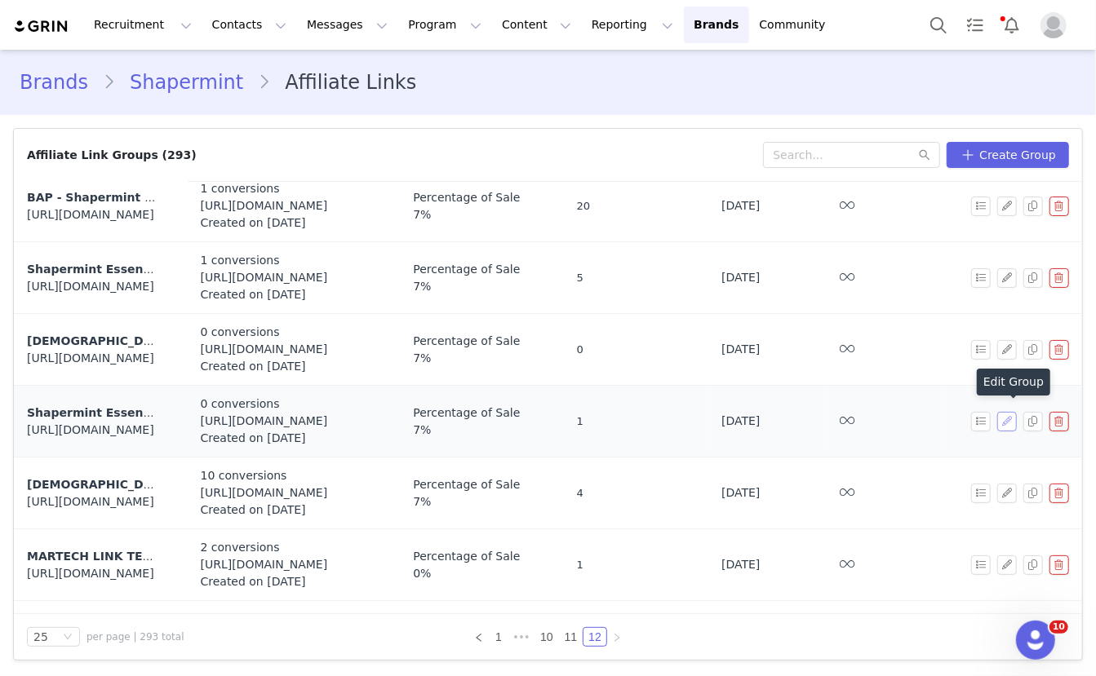
click at [1007, 412] on button "button" at bounding box center [1007, 422] width 20 height 20
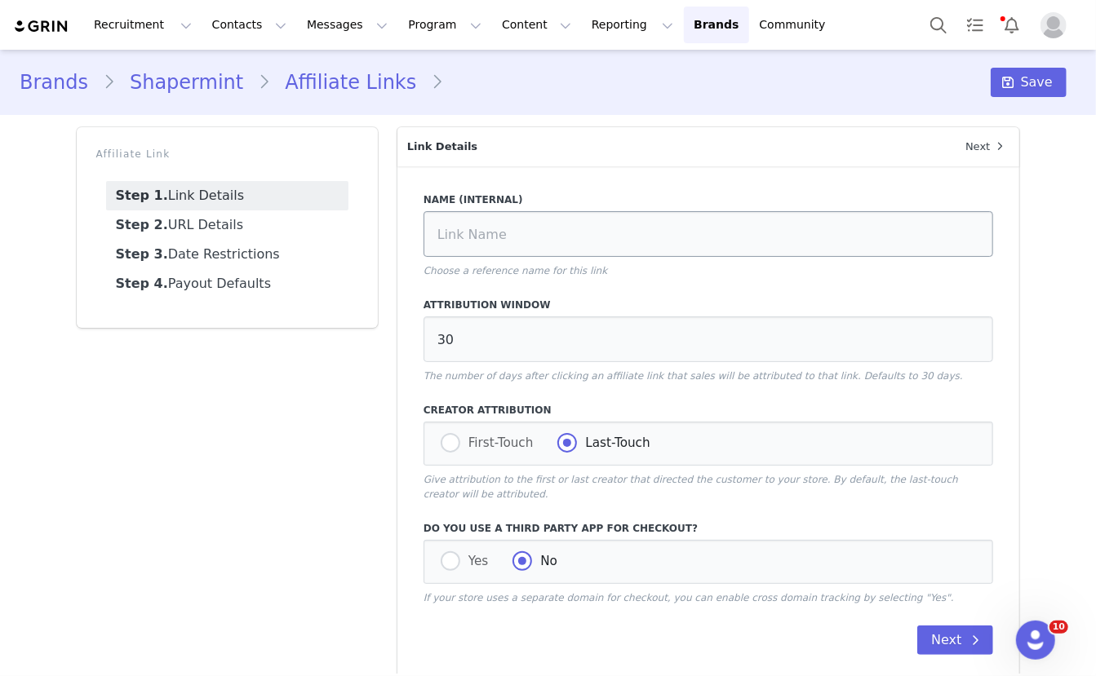
type input "Shapermint Essentials Ultra-Resistant Shaping Tights"
type input "https://shapermint.com/products/shapermint-essentials-tear-proof-shaping-tights…"
type input "[first_name]"
click at [253, 223] on link "Step 2. URL Details" at bounding box center [227, 225] width 242 height 29
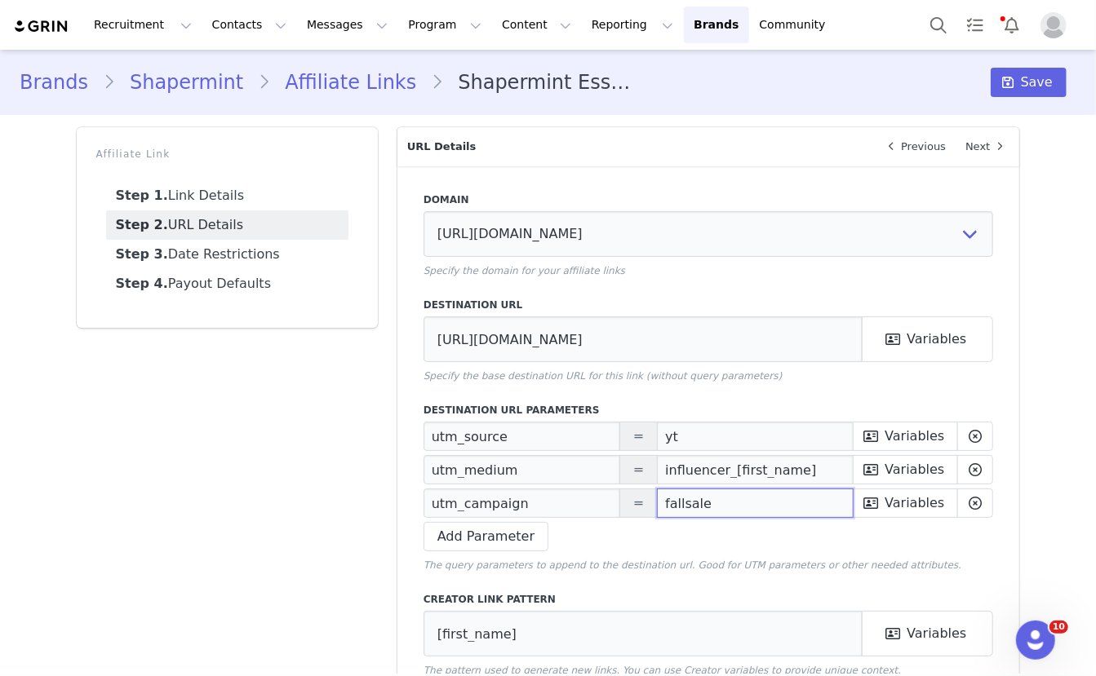
click at [694, 507] on input "fallsale" at bounding box center [755, 503] width 197 height 29
paste input "Prime Deals"
type input "Prime Deals"
click at [1050, 78] on span "Save" at bounding box center [1037, 83] width 32 height 20
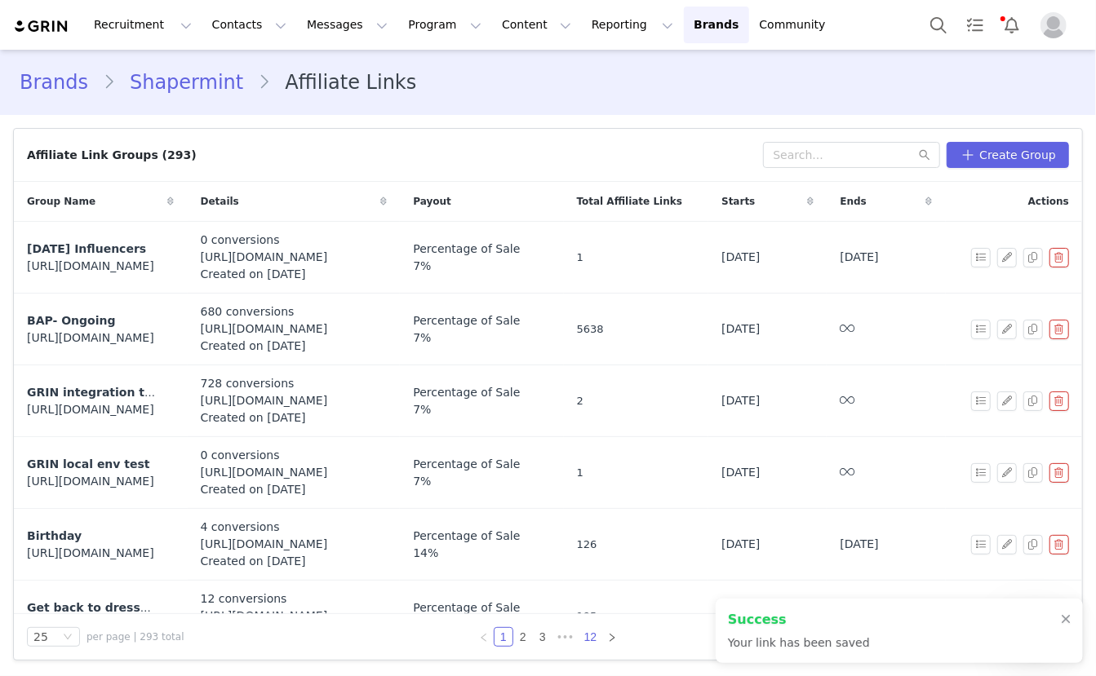
click at [591, 640] on link "12" at bounding box center [590, 637] width 23 height 18
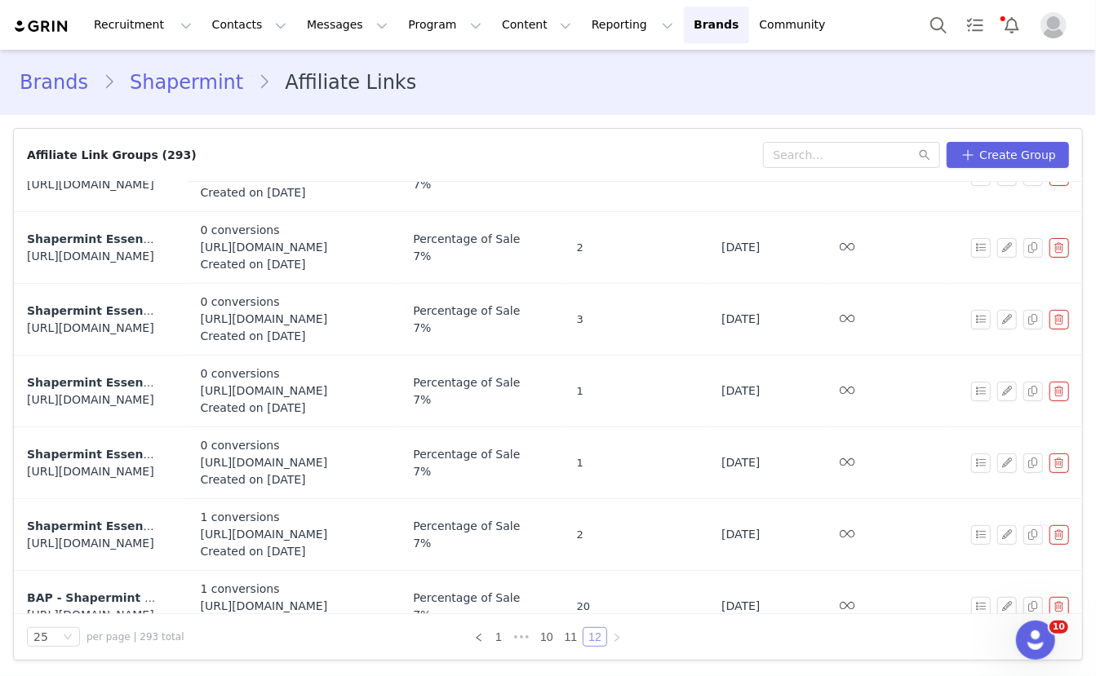
scroll to position [892, 0]
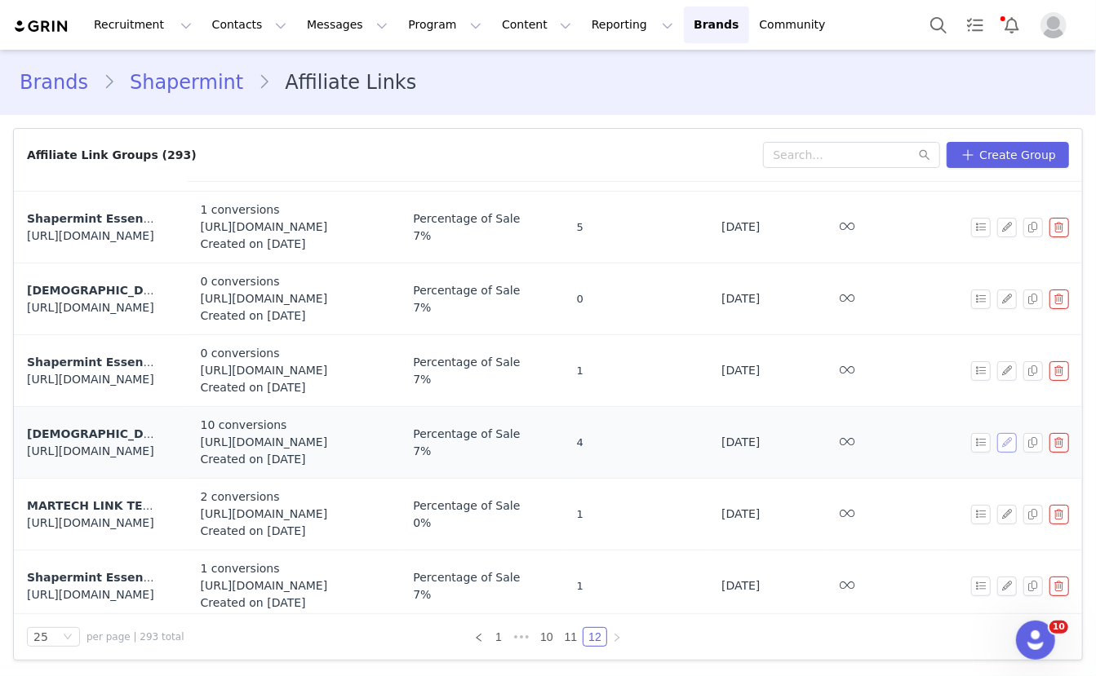
click at [1004, 434] on button "button" at bounding box center [1007, 443] width 20 height 20
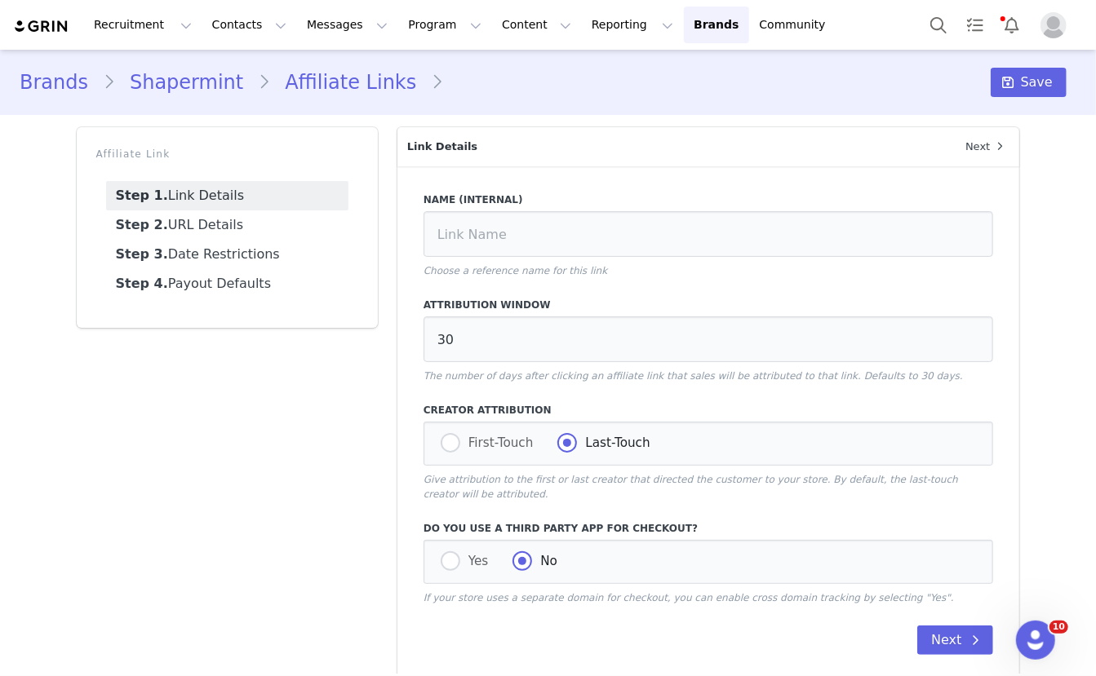
type input "Shapermint Essentials Sweetheart Built-In Bra Shaper Cami"
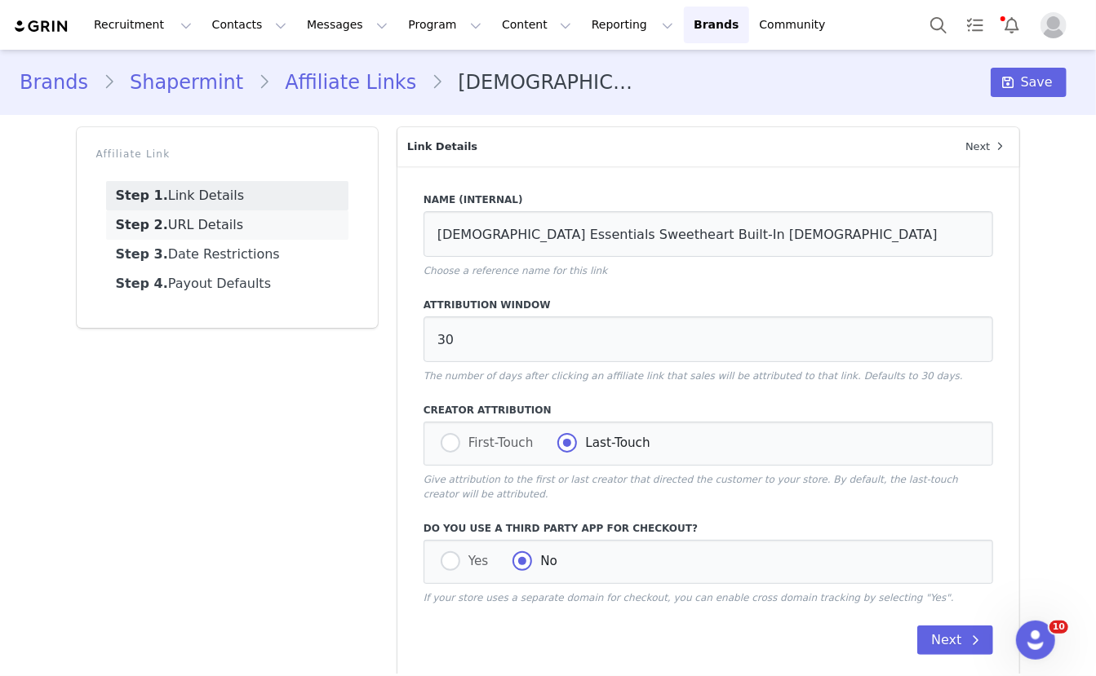
click at [252, 224] on link "Step 2. URL Details" at bounding box center [227, 225] width 242 height 29
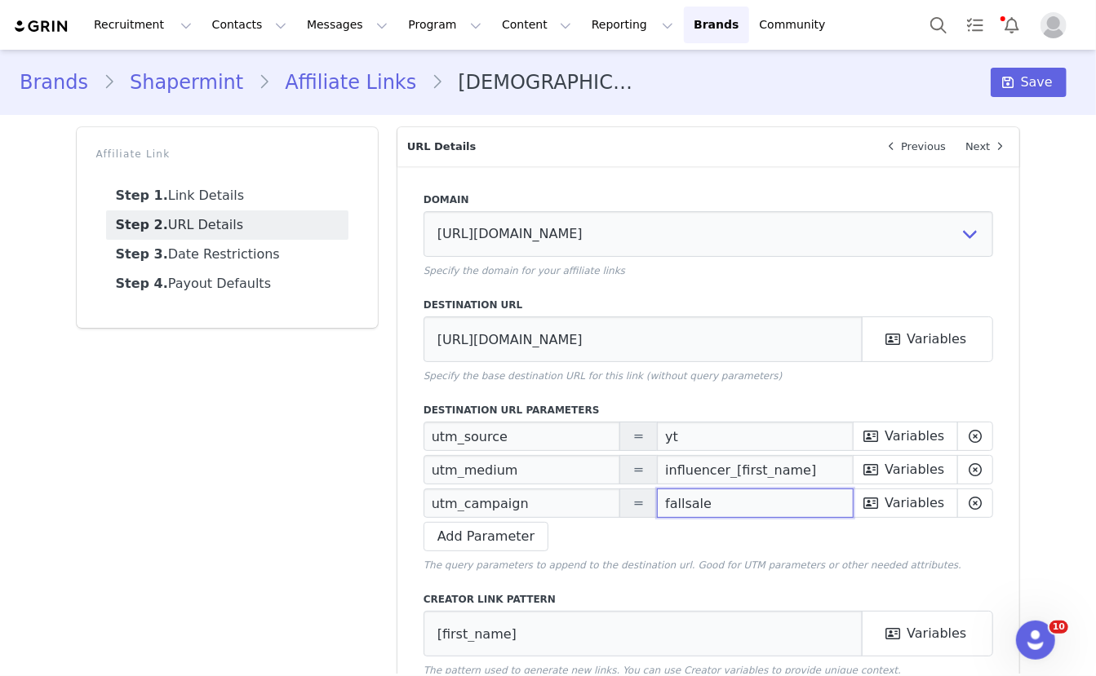
click at [672, 509] on input "fallsale" at bounding box center [755, 503] width 197 height 29
paste input "Prime Deals"
type input "Prime Deals"
click at [1040, 73] on span "Save" at bounding box center [1037, 83] width 32 height 20
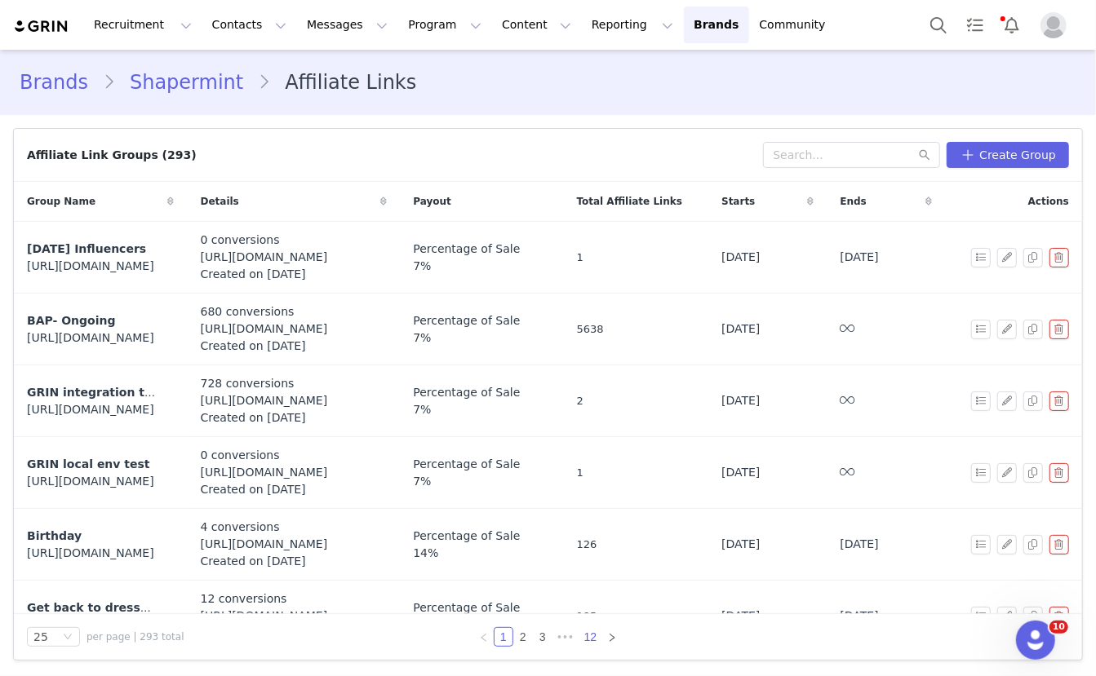
click at [592, 634] on link "12" at bounding box center [590, 637] width 23 height 18
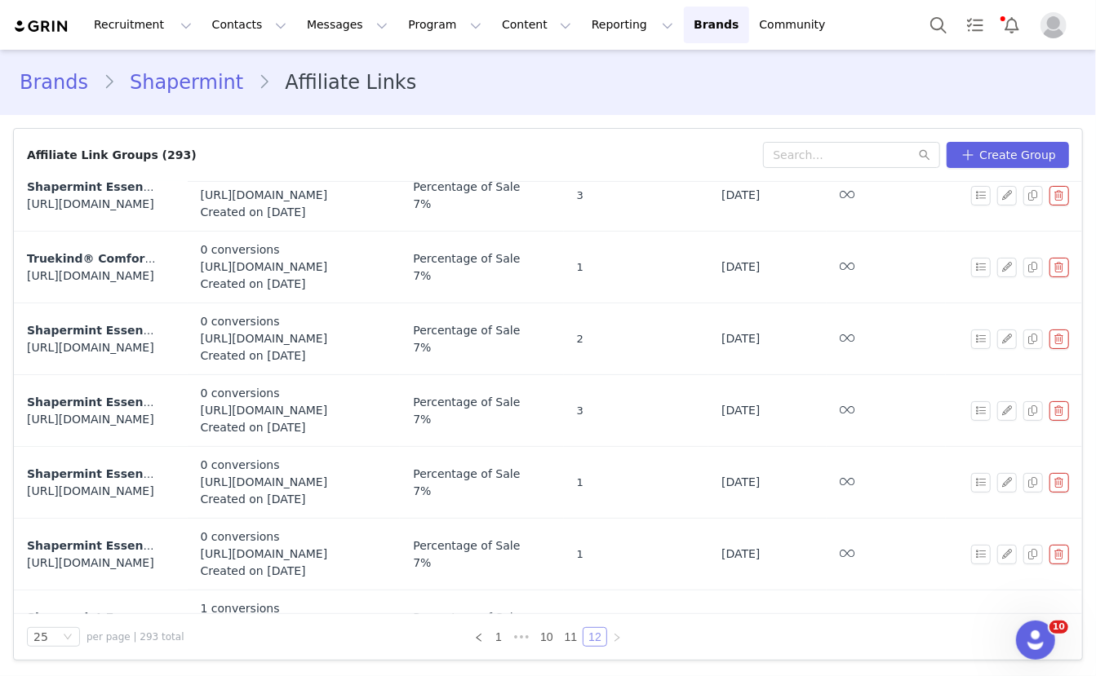
scroll to position [892, 0]
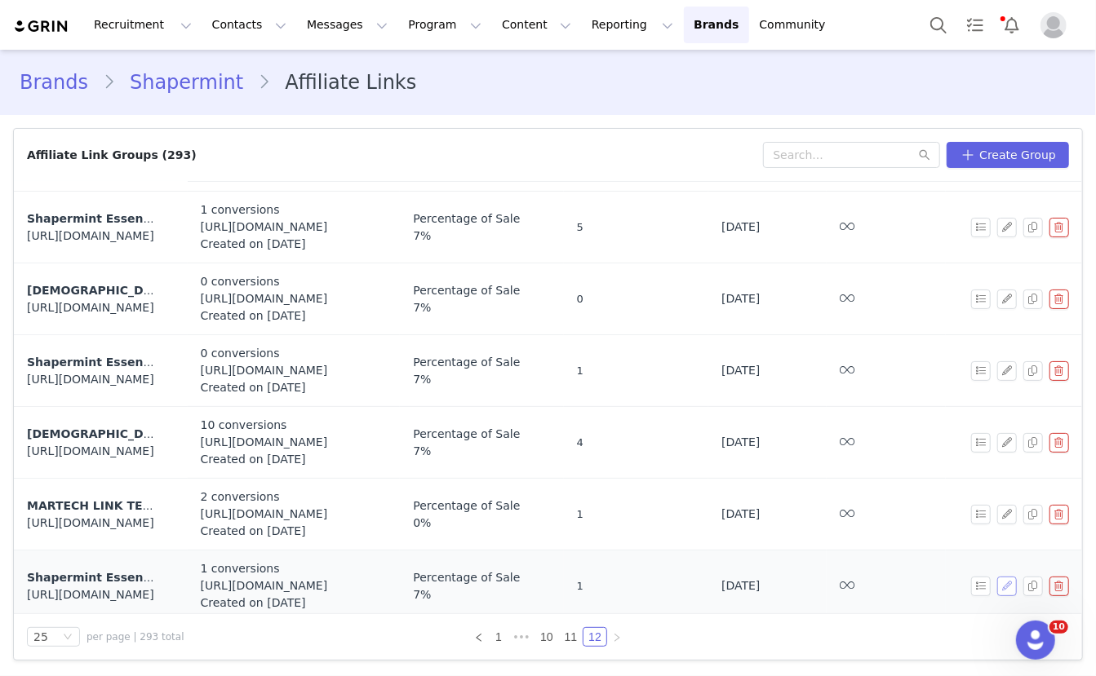
click at [997, 579] on button "button" at bounding box center [1007, 587] width 20 height 20
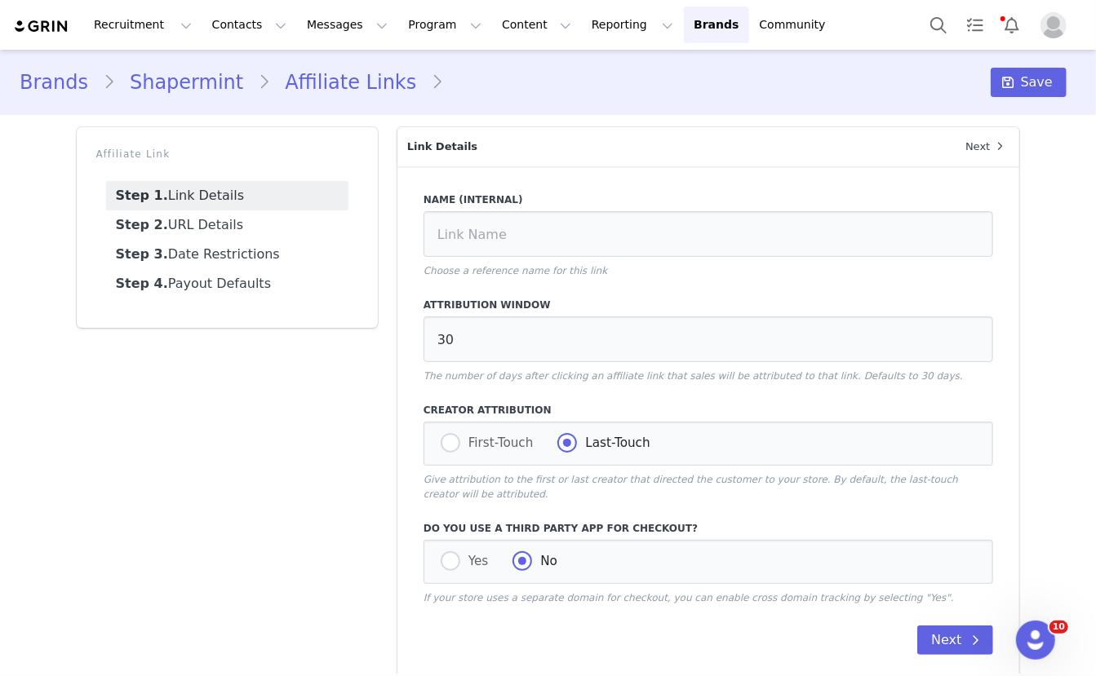
type input "Shapermint Essentials High-Waisted Active Shaping Leggings"
click at [236, 222] on link "Step 2. URL Details" at bounding box center [227, 225] width 242 height 29
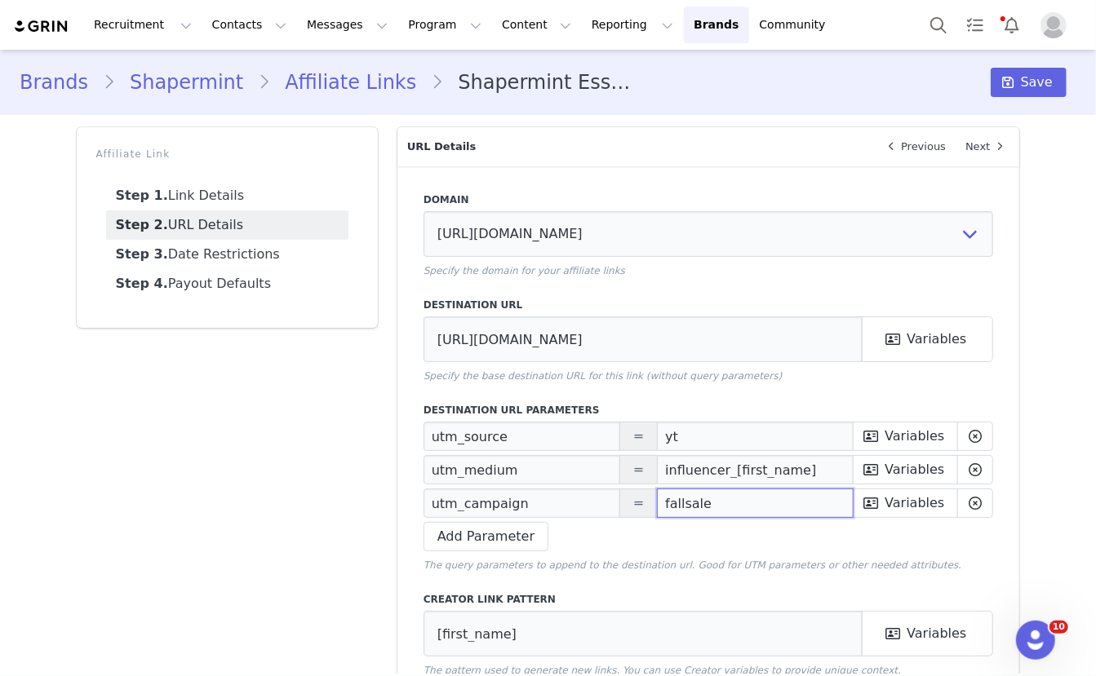
click at [738, 514] on input "fallsale" at bounding box center [755, 503] width 197 height 29
paste input "Prime Deals"
type input "Prime Deals"
click at [1036, 86] on span "Save" at bounding box center [1037, 83] width 32 height 20
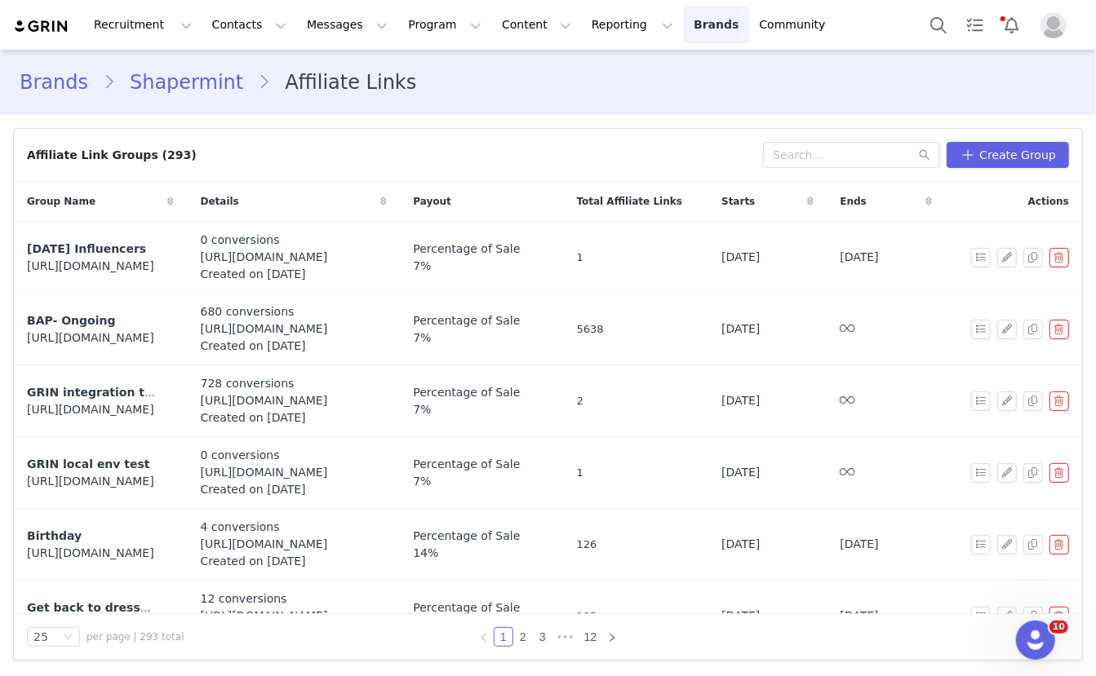
click at [684, 33] on link "Brands Brands" at bounding box center [716, 25] width 64 height 37
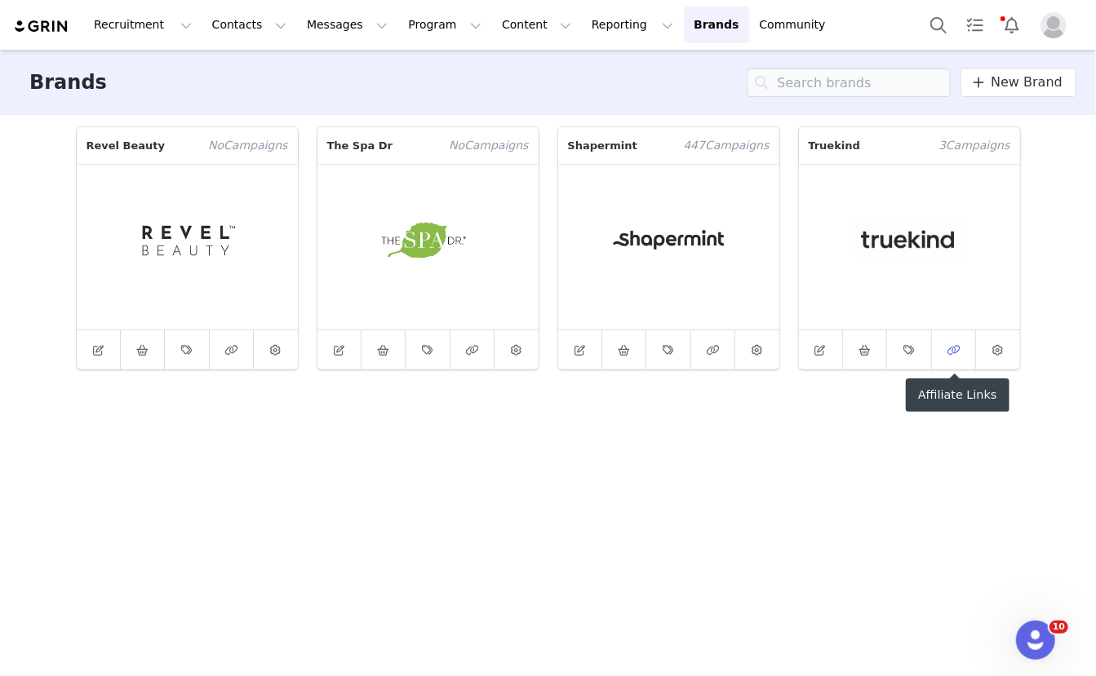
click at [945, 355] on span at bounding box center [953, 350] width 20 height 20
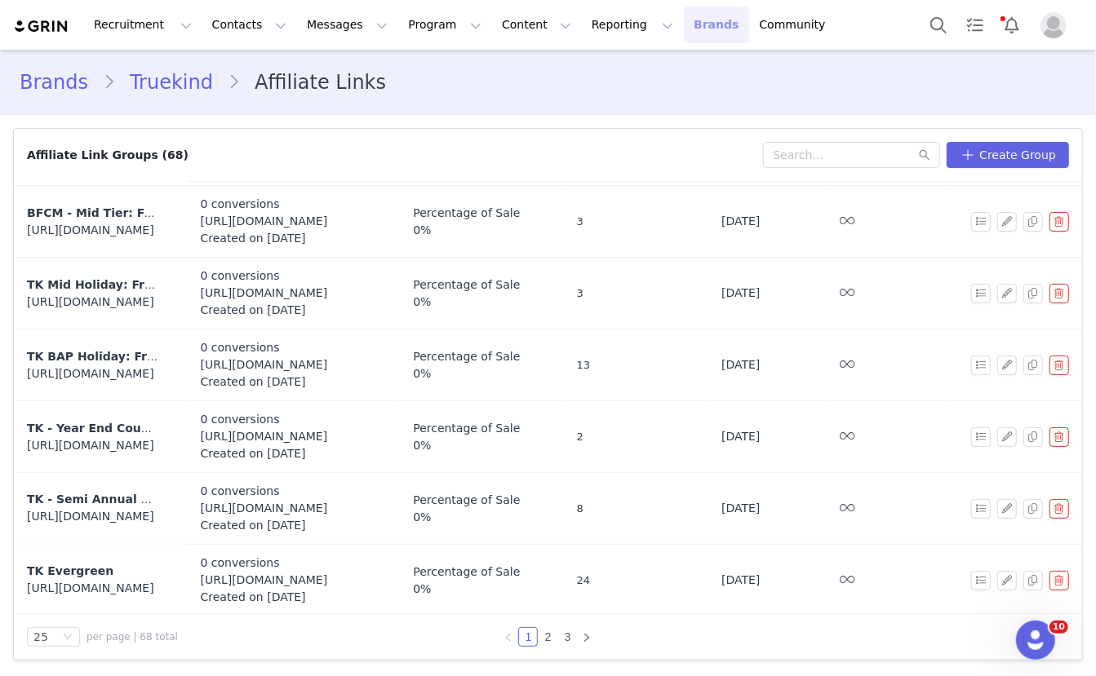
scroll to position [1392, 0]
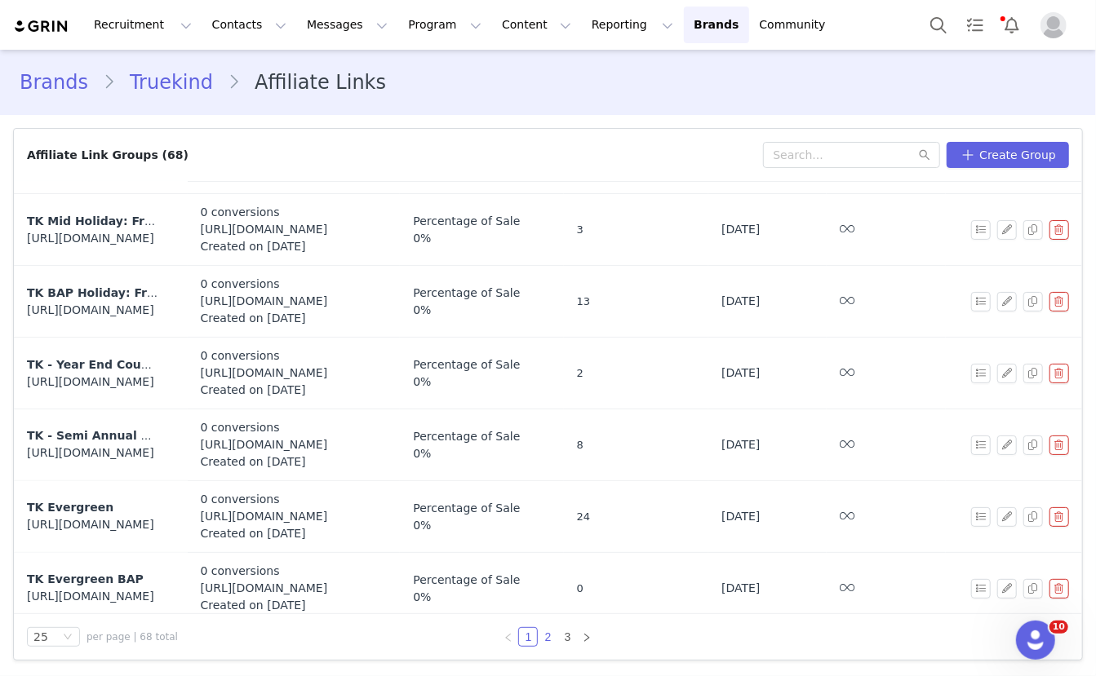
click at [548, 640] on link "2" at bounding box center [548, 637] width 18 height 18
click at [1011, 583] on button "button" at bounding box center [1007, 589] width 20 height 20
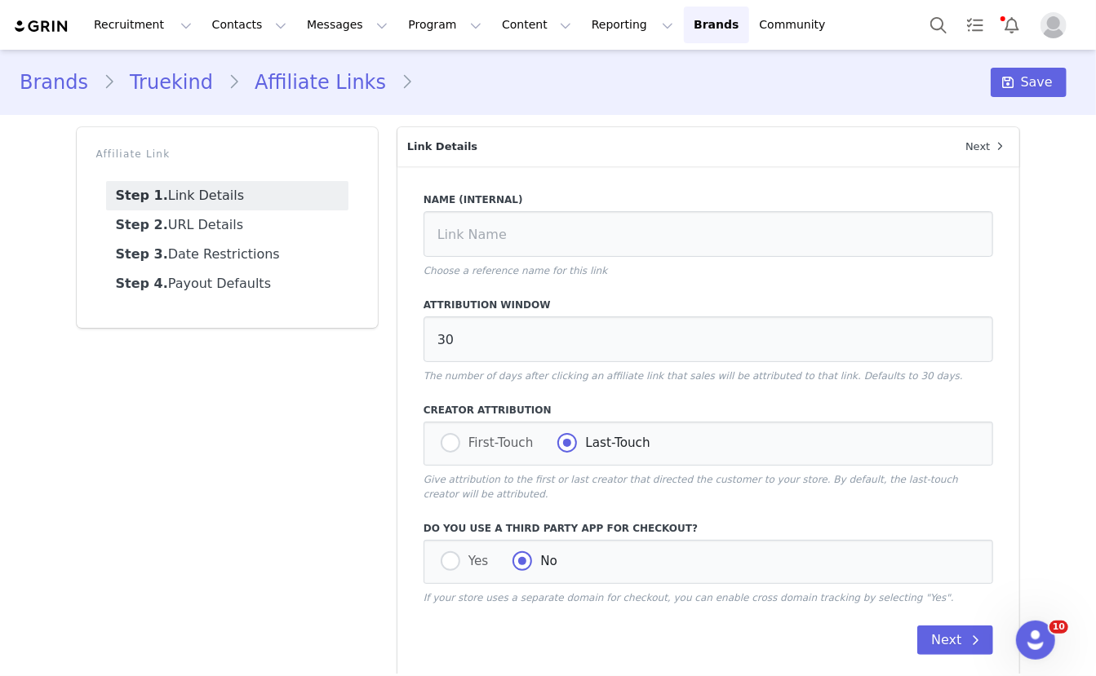
type input "Truekind BAP"
type input "https://truekind.com/collections/warehouse-sale"
type input "[first_name]"
click at [266, 214] on link "Step 2. URL Details" at bounding box center [227, 225] width 242 height 29
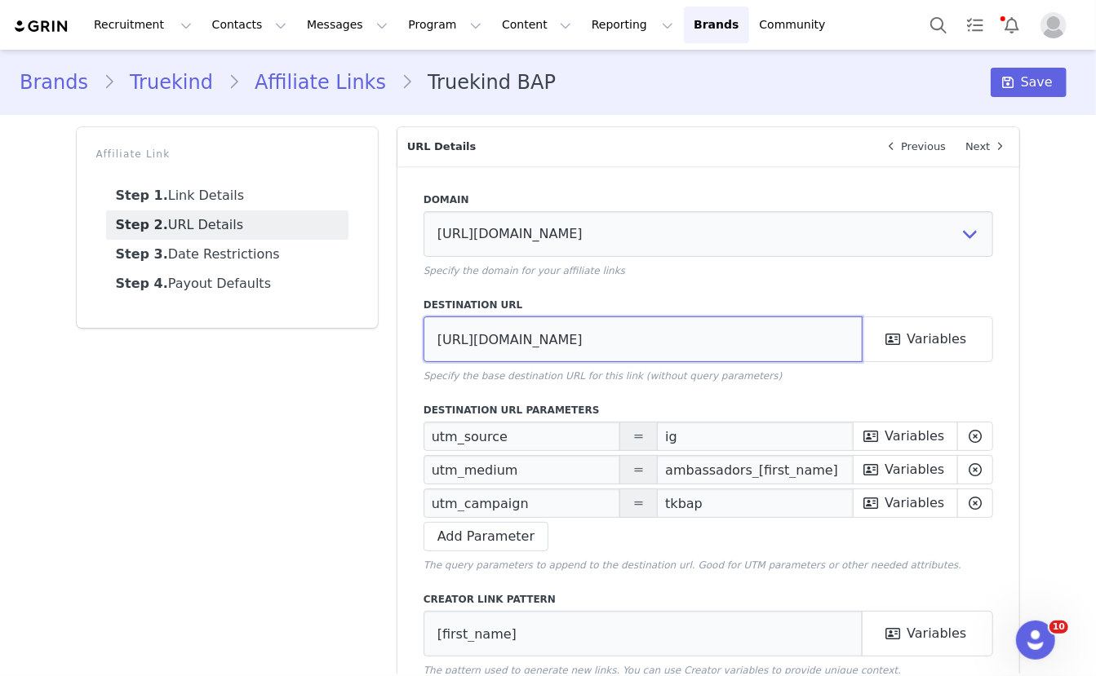
click at [730, 341] on input "https://truekind.com/collections/warehouse-sale" at bounding box center [643, 340] width 440 height 46
paste input "prime-deals-event"
type input "https://truekind.com/collections/prime-deals-event"
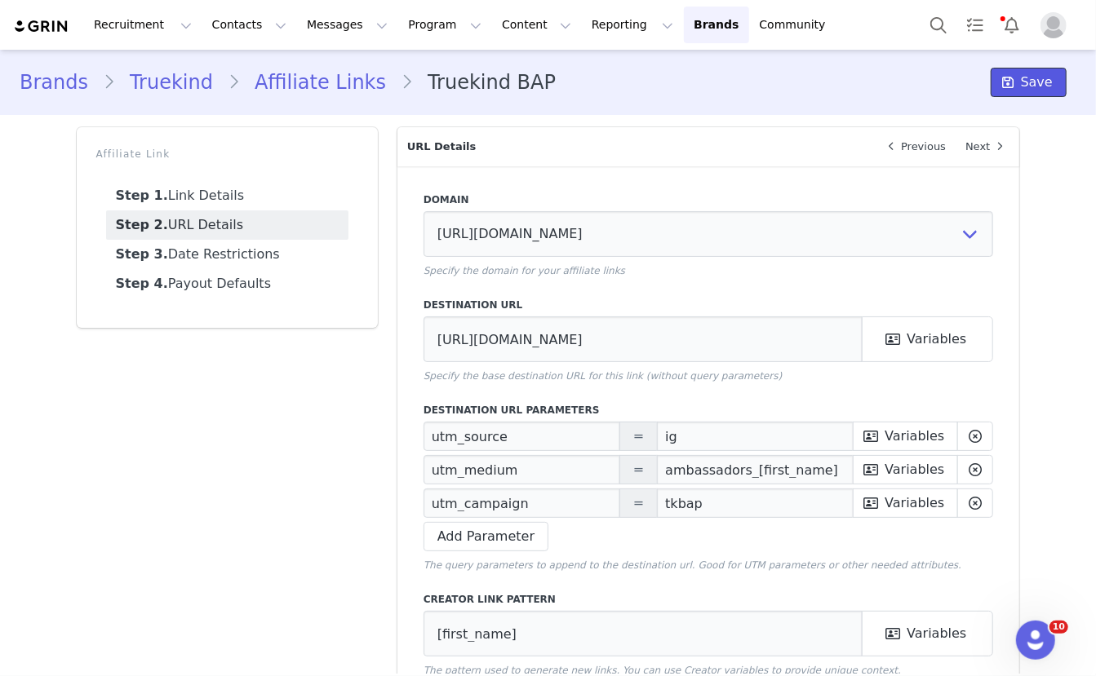
click at [1037, 84] on span "Save" at bounding box center [1037, 83] width 32 height 20
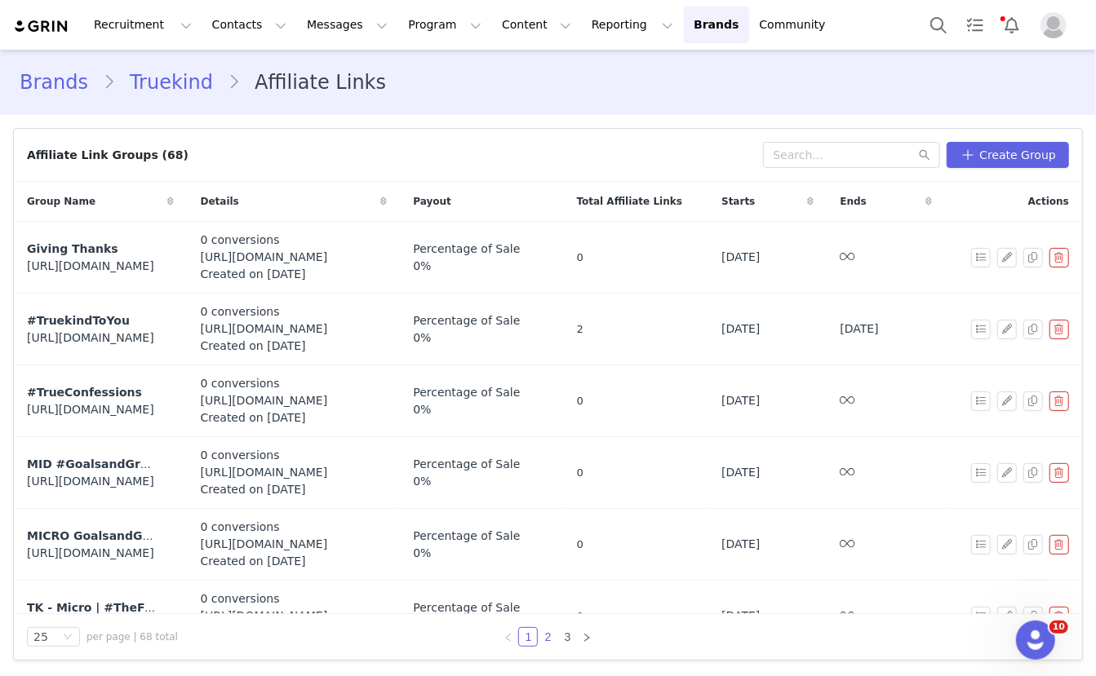
click at [551, 637] on link "2" at bounding box center [548, 637] width 18 height 18
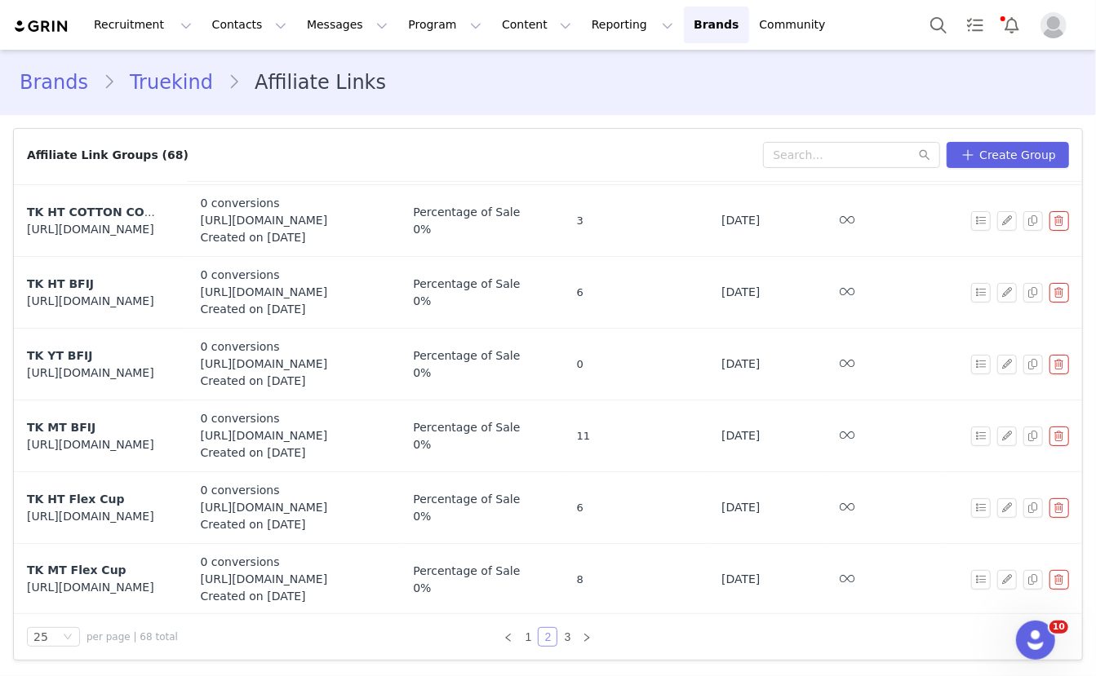
scroll to position [1392, 0]
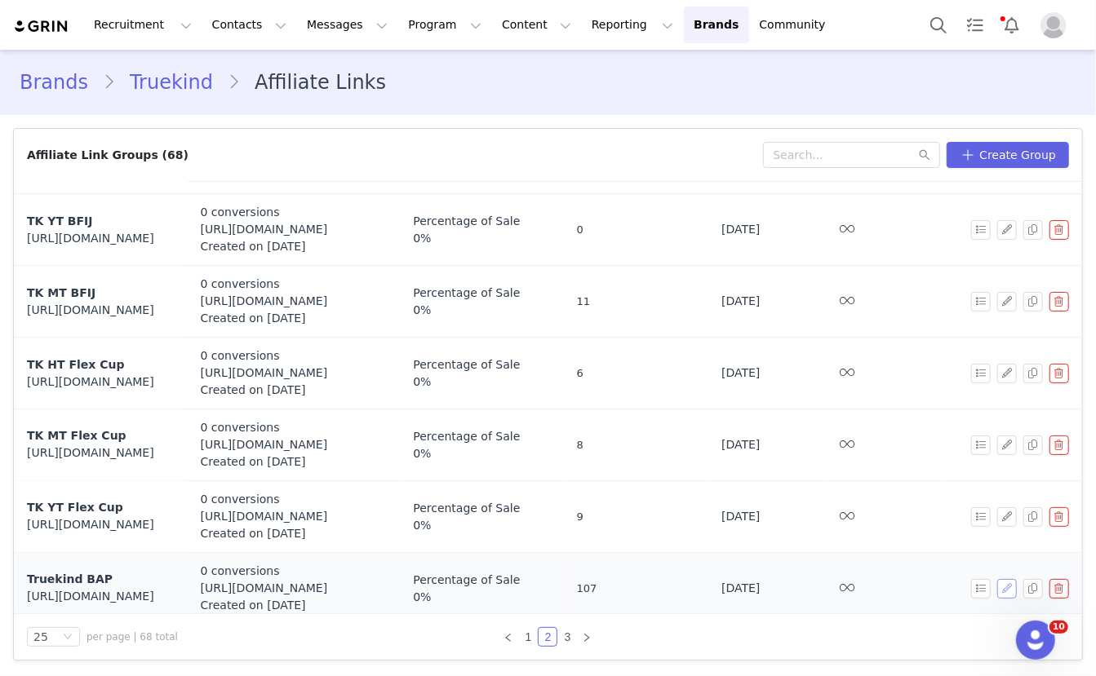
click at [1004, 579] on button "button" at bounding box center [1007, 589] width 20 height 20
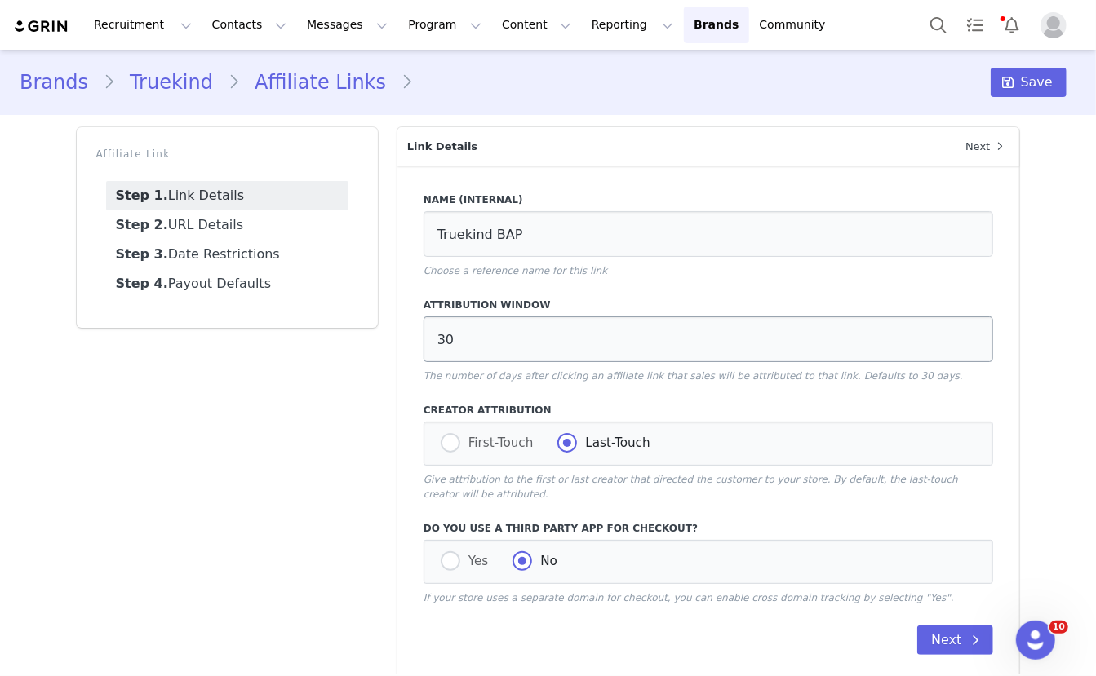
type input "https://truekind.com/collections/prime-deals-event"
type input "[first_name]"
click at [229, 214] on link "Step 2. URL Details" at bounding box center [227, 225] width 242 height 29
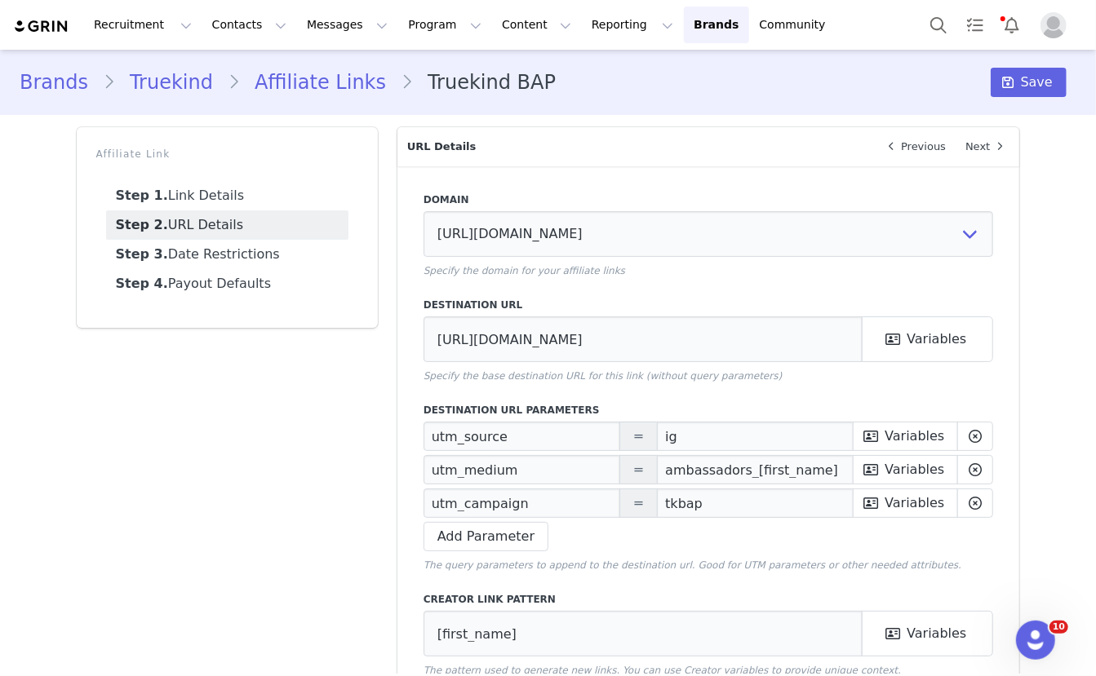
click at [320, 84] on link "Affiliate Links" at bounding box center [320, 82] width 161 height 29
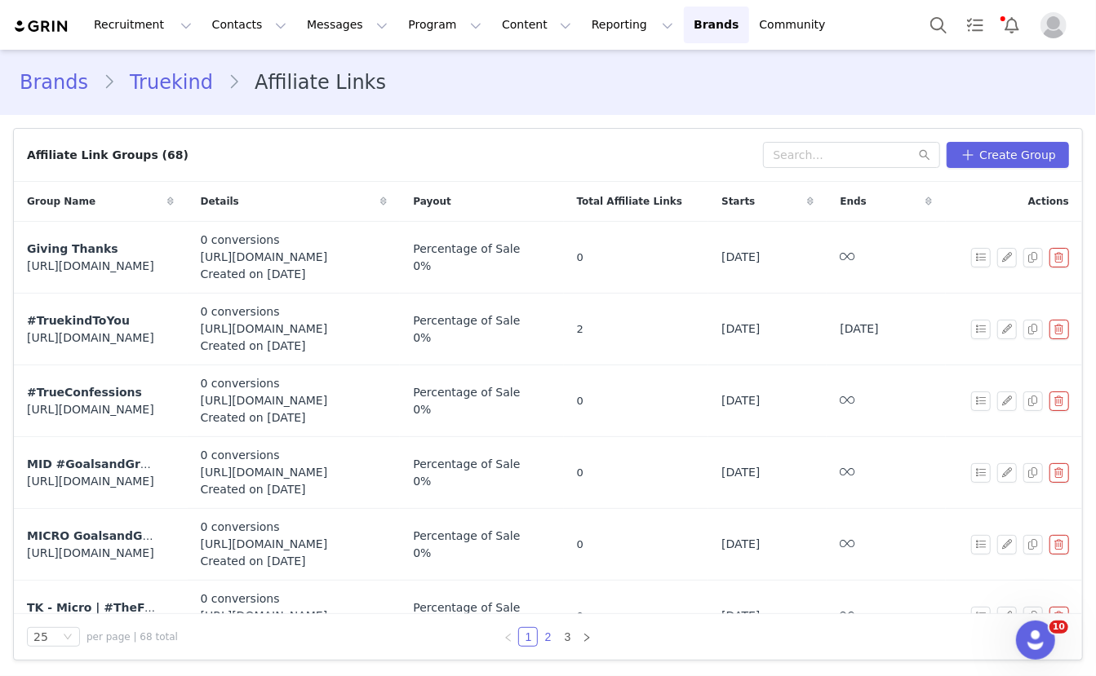
click at [543, 636] on link "2" at bounding box center [548, 637] width 18 height 18
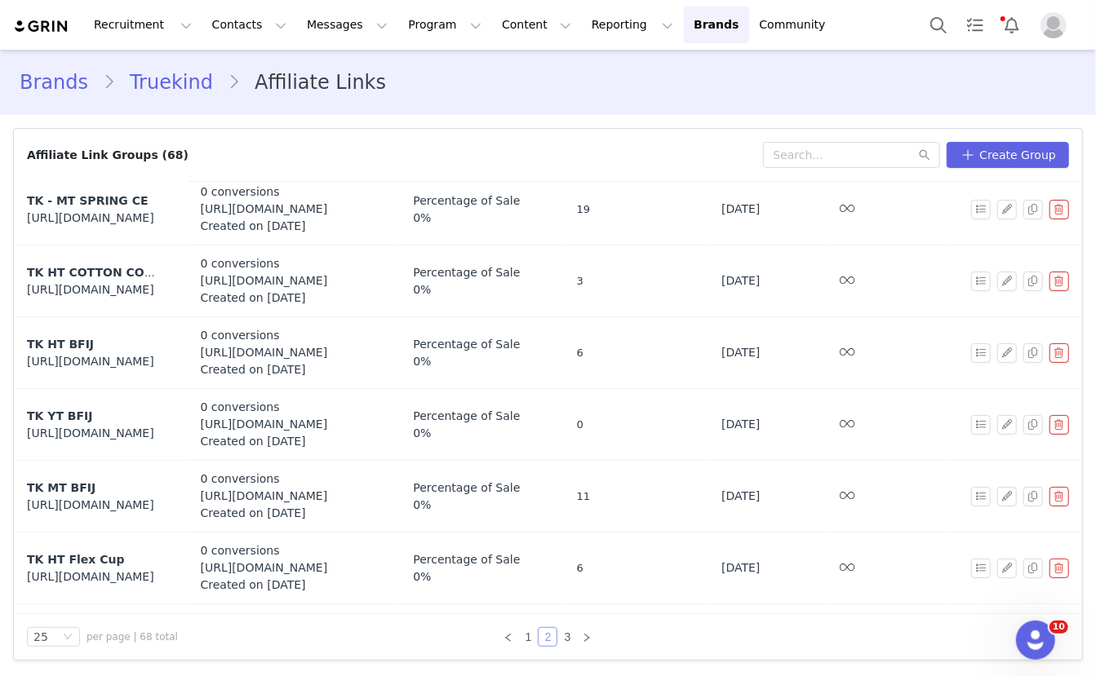
scroll to position [1392, 0]
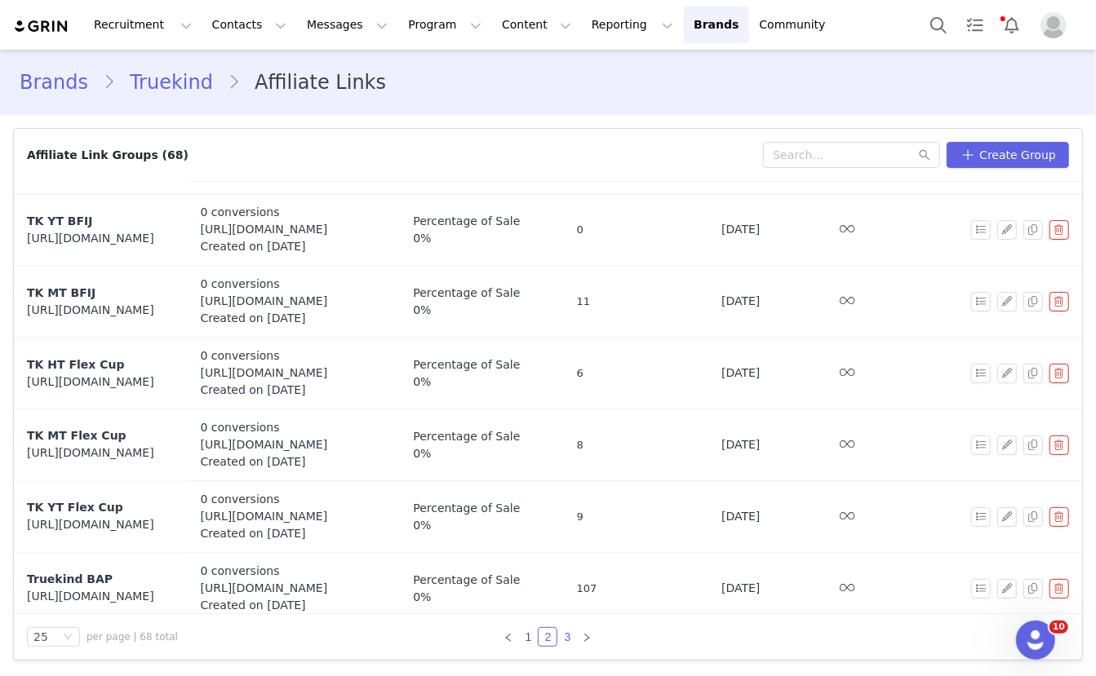
click at [565, 640] on link "3" at bounding box center [567, 637] width 18 height 18
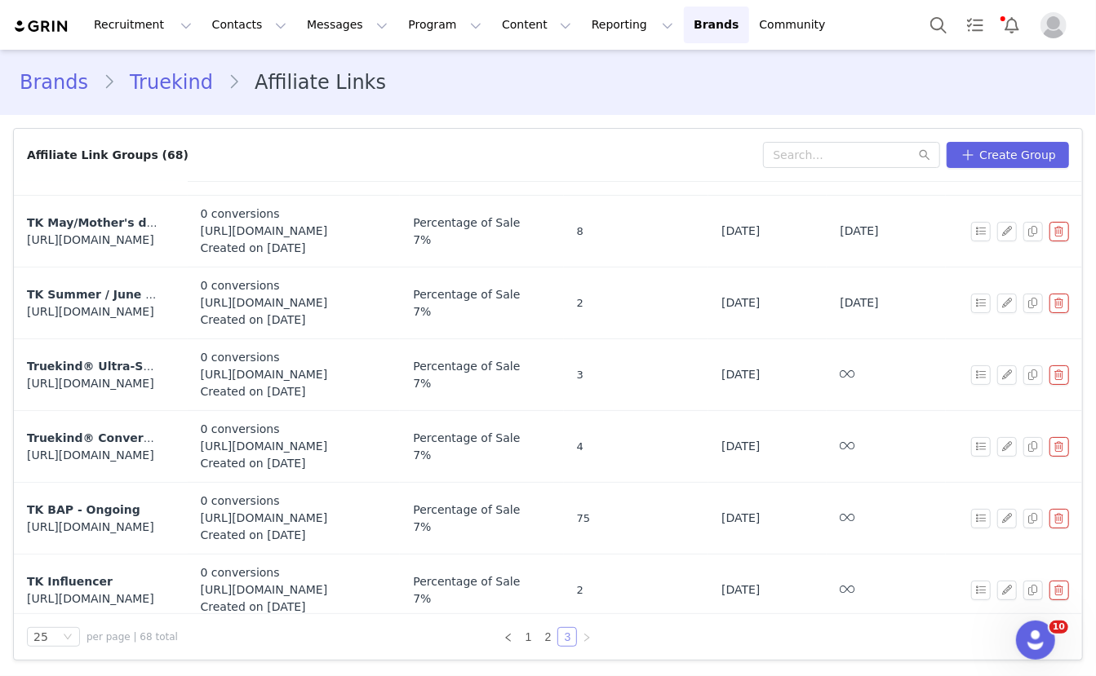
scroll to position [892, 0]
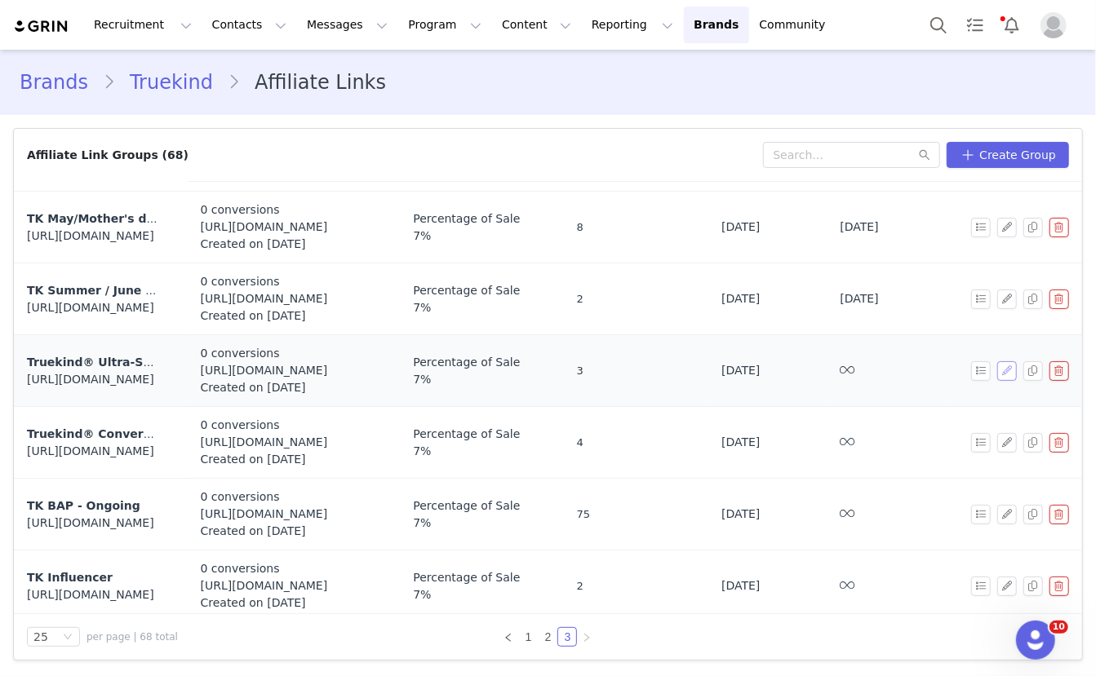
click at [1005, 361] on button "button" at bounding box center [1007, 371] width 20 height 20
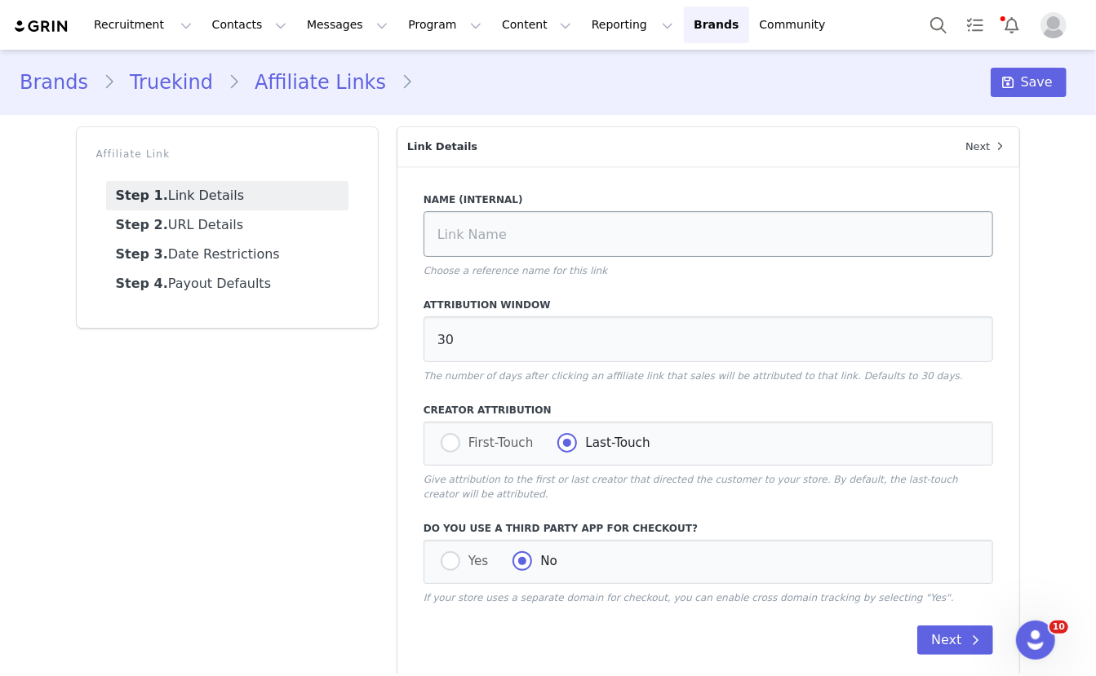
type input "Truekind® Ultra-Soft Essentials Brief"
type input "https://truekind.com/products/truekind-ultra-soft-essentials-brief?variant=4489…"
type input "[first_name]"
click at [219, 227] on link "Step 2. URL Details" at bounding box center [227, 225] width 242 height 29
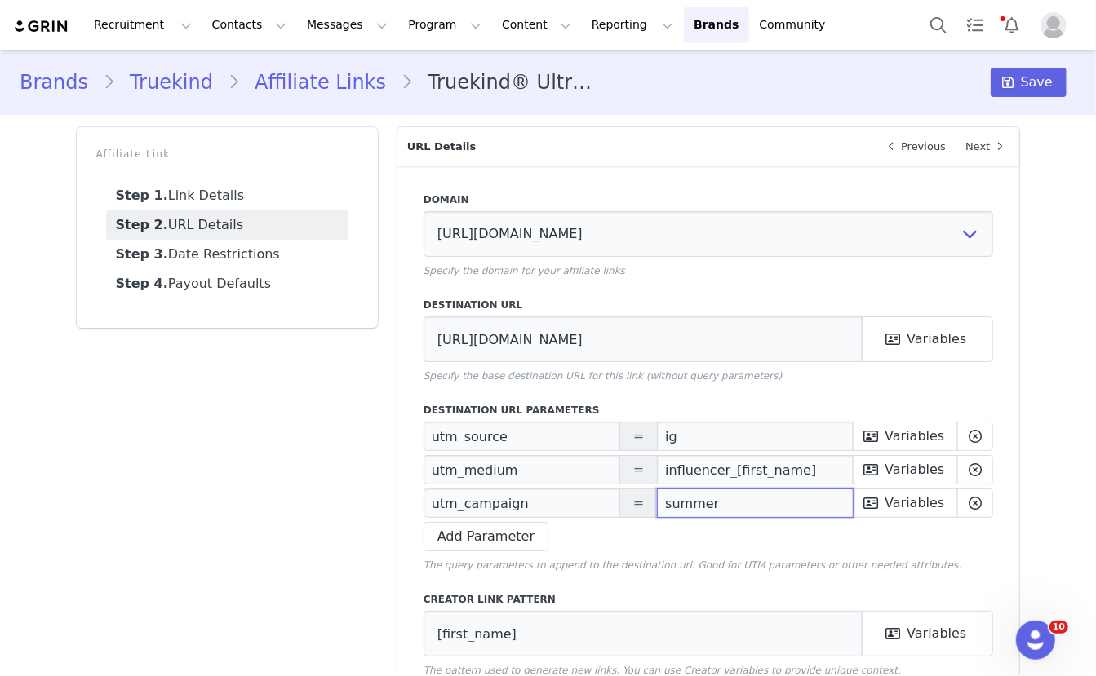
click at [703, 495] on input "summer" at bounding box center [755, 503] width 197 height 29
paste input "Prime Deals"
type input "Prime Deals"
click at [1031, 79] on span "Save" at bounding box center [1037, 83] width 32 height 20
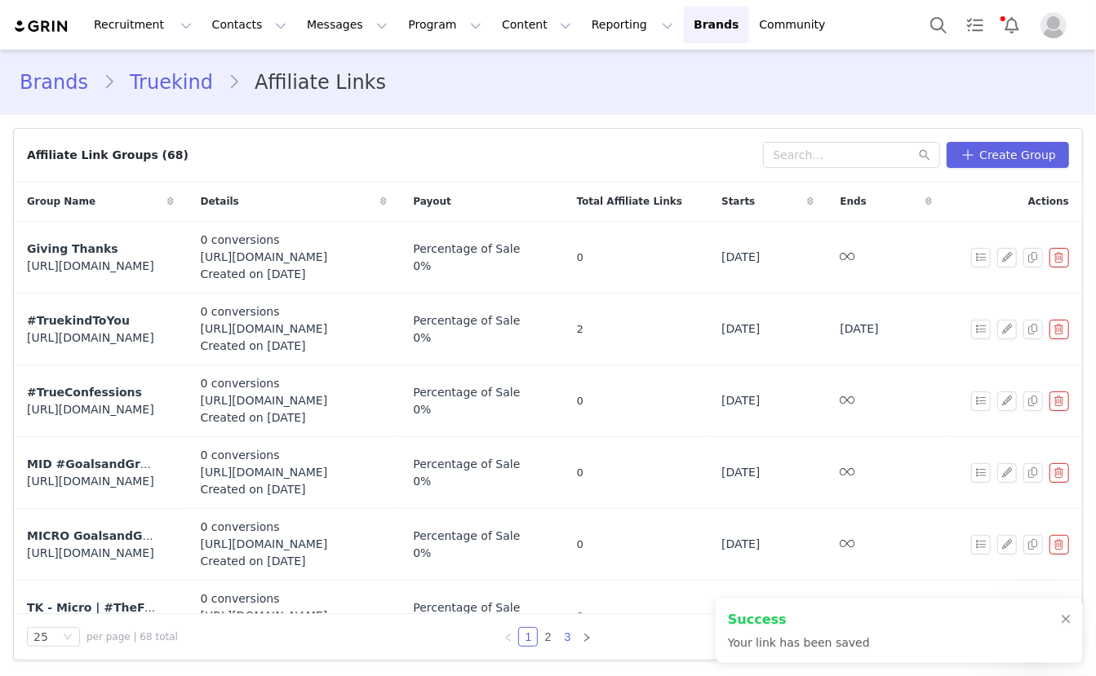
click at [566, 636] on link "3" at bounding box center [567, 637] width 18 height 18
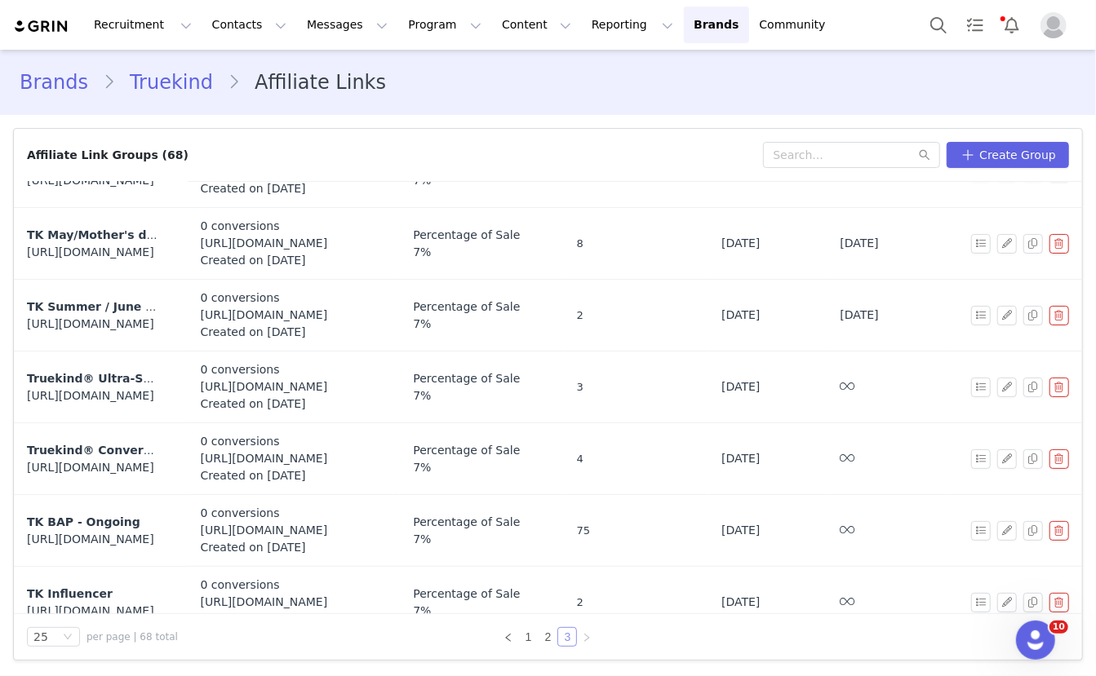
scroll to position [892, 0]
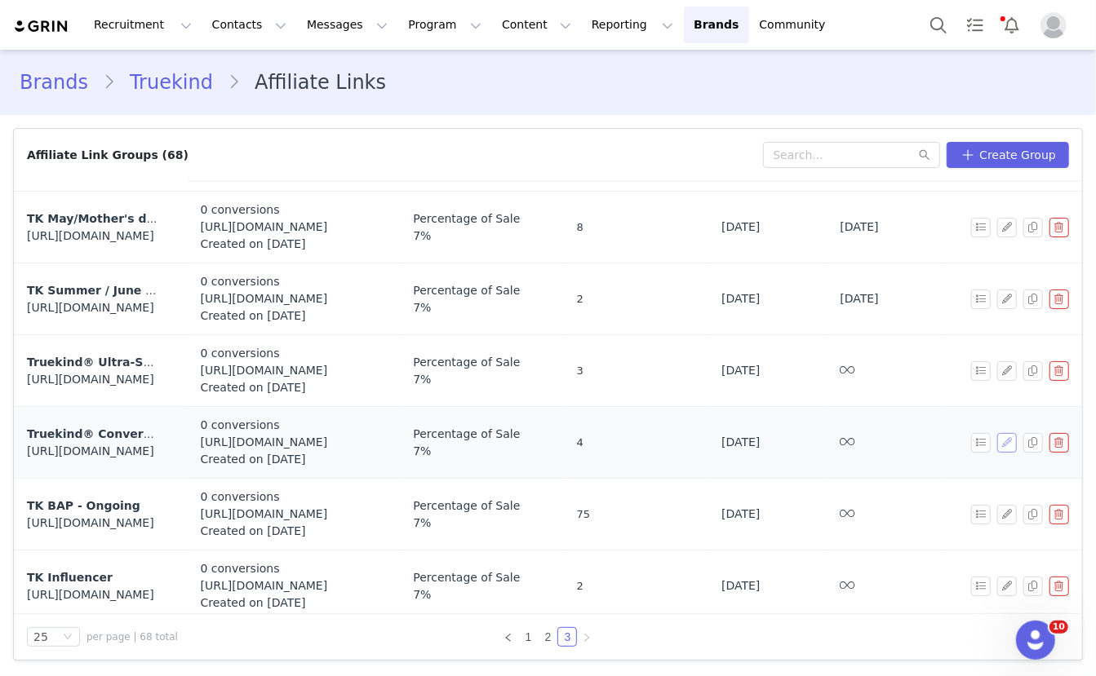
click at [1007, 435] on button "button" at bounding box center [1007, 443] width 20 height 20
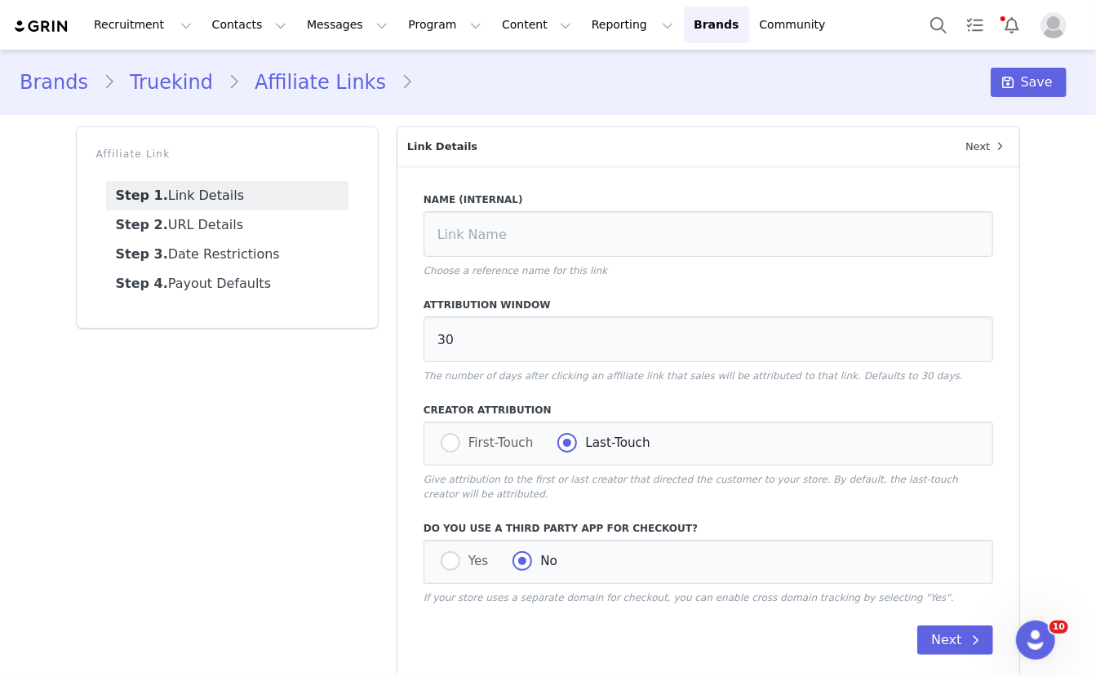
type input "Truekind® Convertible Strapless Bandeau Bra"
type input "https://truekind.com/products/truekind-convertible-strapless-bandeau-bra?varian…"
type input "[first_name]"
click at [224, 229] on link "Step 2. URL Details" at bounding box center [227, 225] width 242 height 29
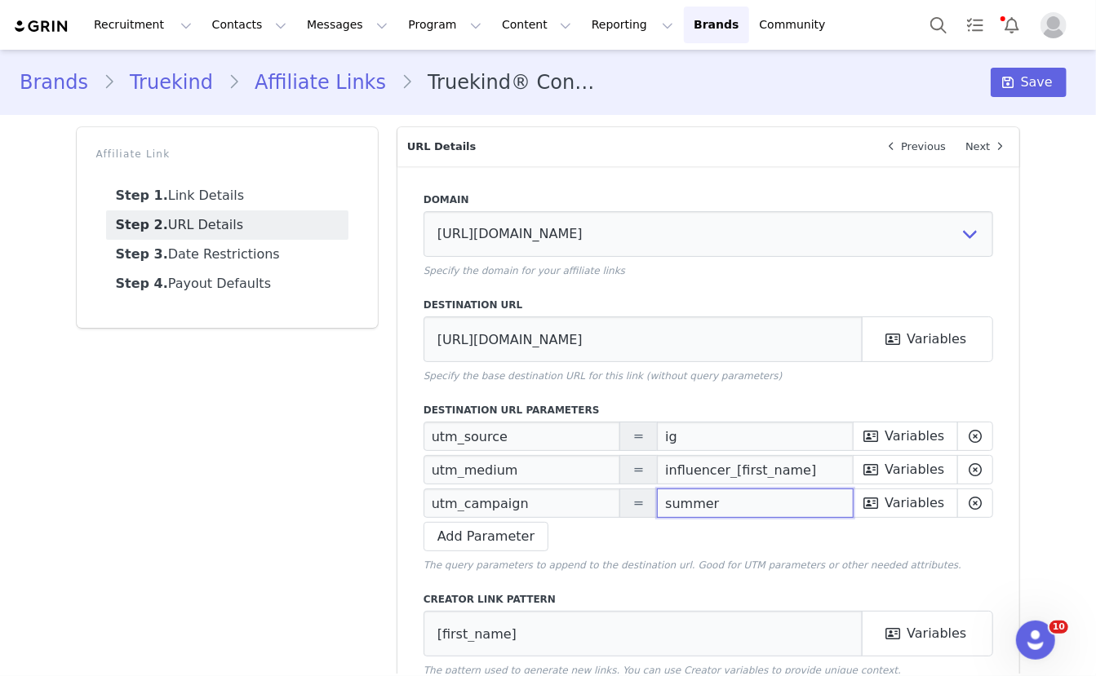
click at [689, 494] on input "summer" at bounding box center [755, 503] width 197 height 29
paste input "Prime Deals"
type input "Prime Deals"
click at [1035, 83] on span "Save" at bounding box center [1037, 83] width 32 height 20
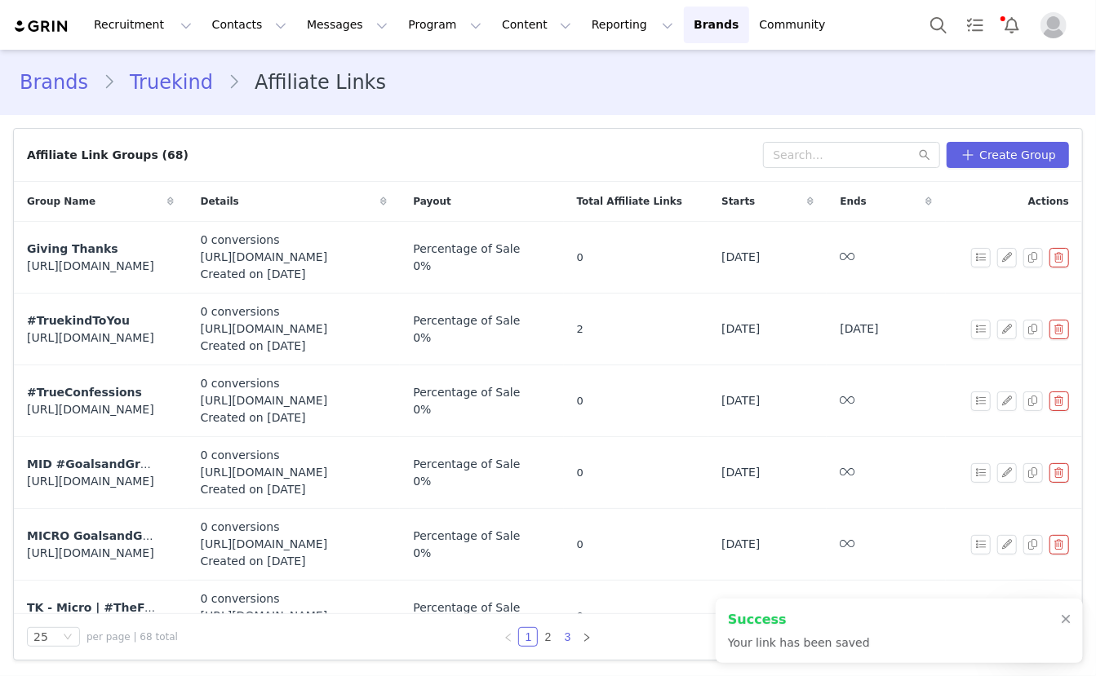
click at [569, 635] on link "3" at bounding box center [567, 637] width 18 height 18
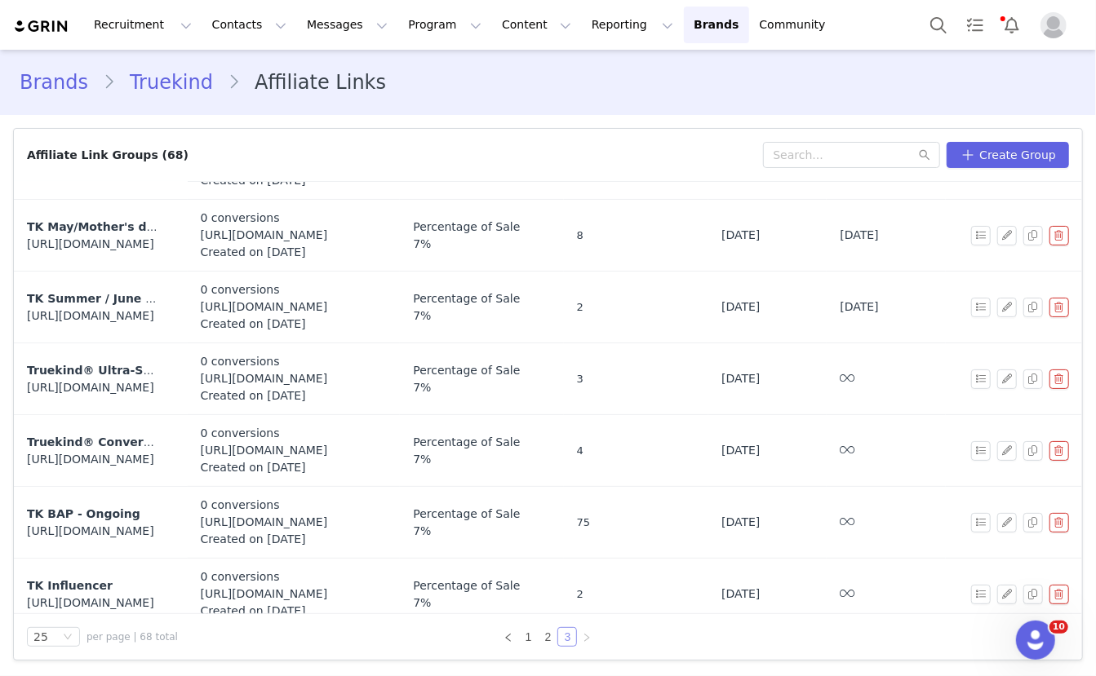
scroll to position [892, 0]
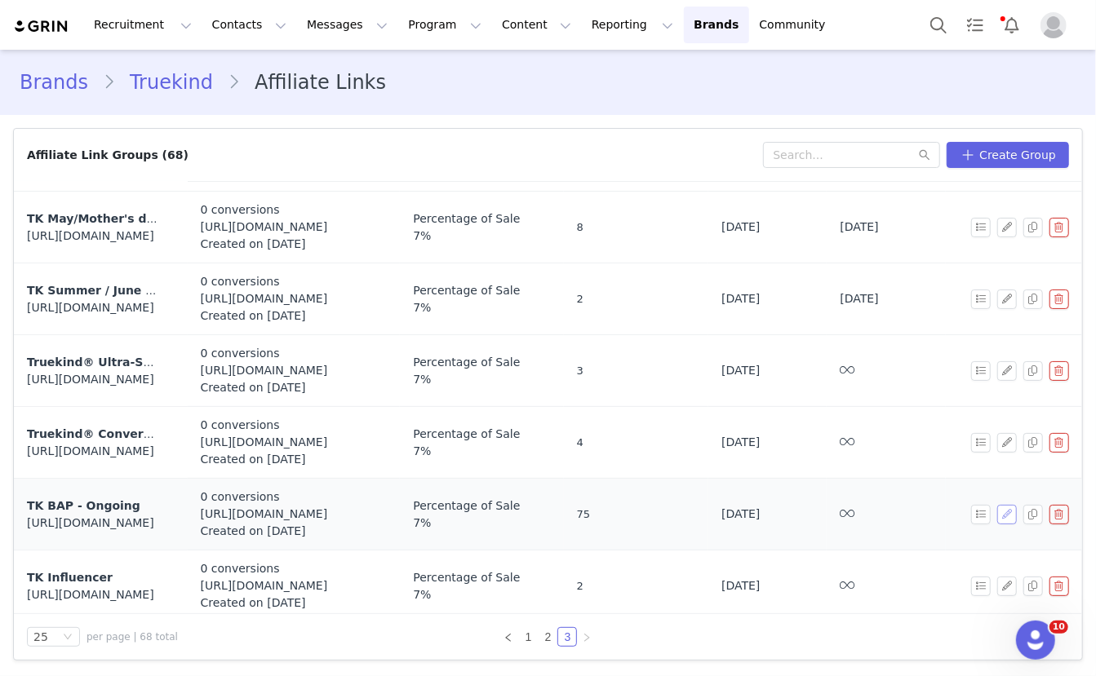
click at [1009, 512] on button "button" at bounding box center [1007, 515] width 20 height 20
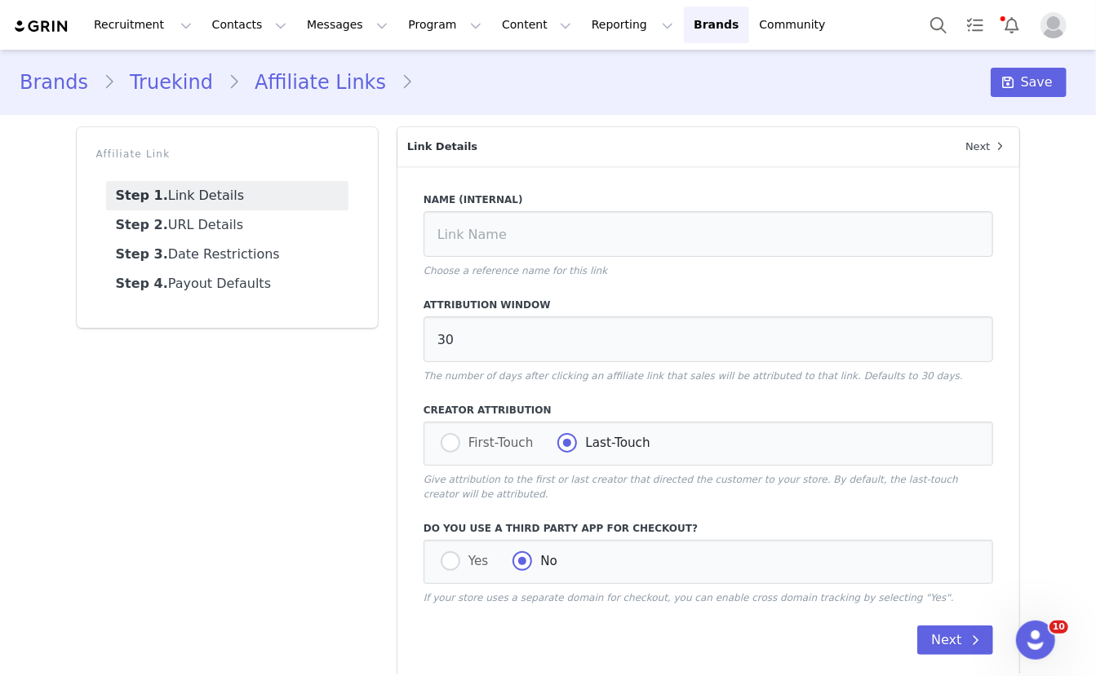
type input "TK BAP - Ongoing"
type input "https://truekind.com/collections/warehouse-sale"
type input "[first_name]"
click at [270, 224] on link "Step 2. URL Details" at bounding box center [227, 225] width 242 height 29
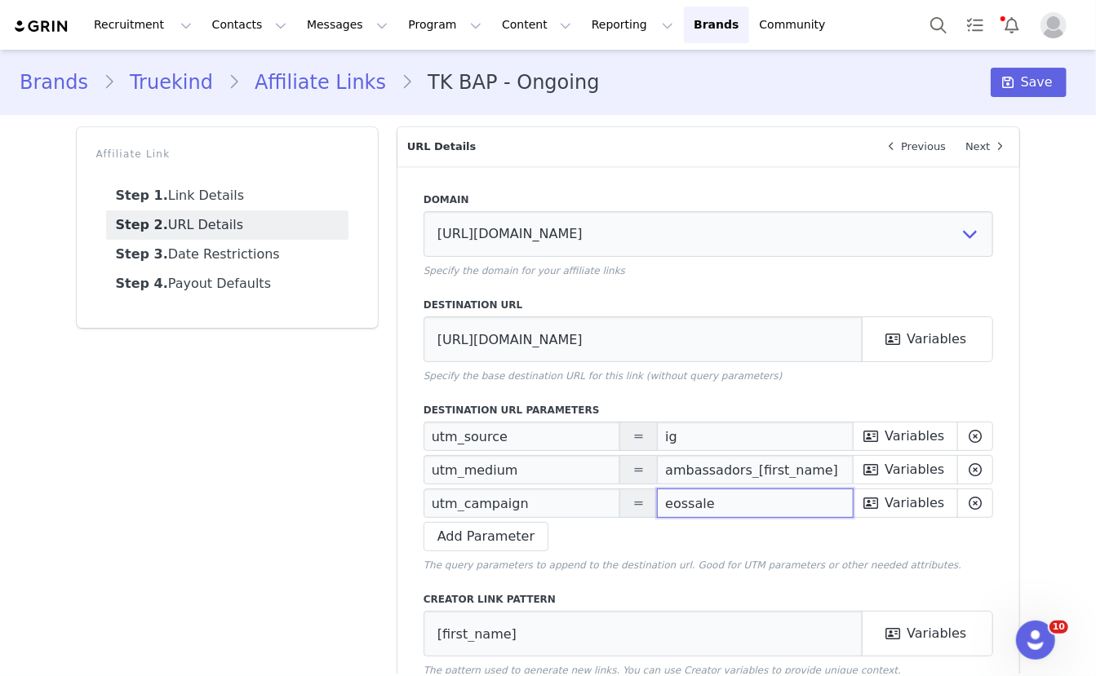
click at [690, 502] on input "eossale" at bounding box center [755, 503] width 197 height 29
paste input "Prime Deals"
type input "Prime Deals"
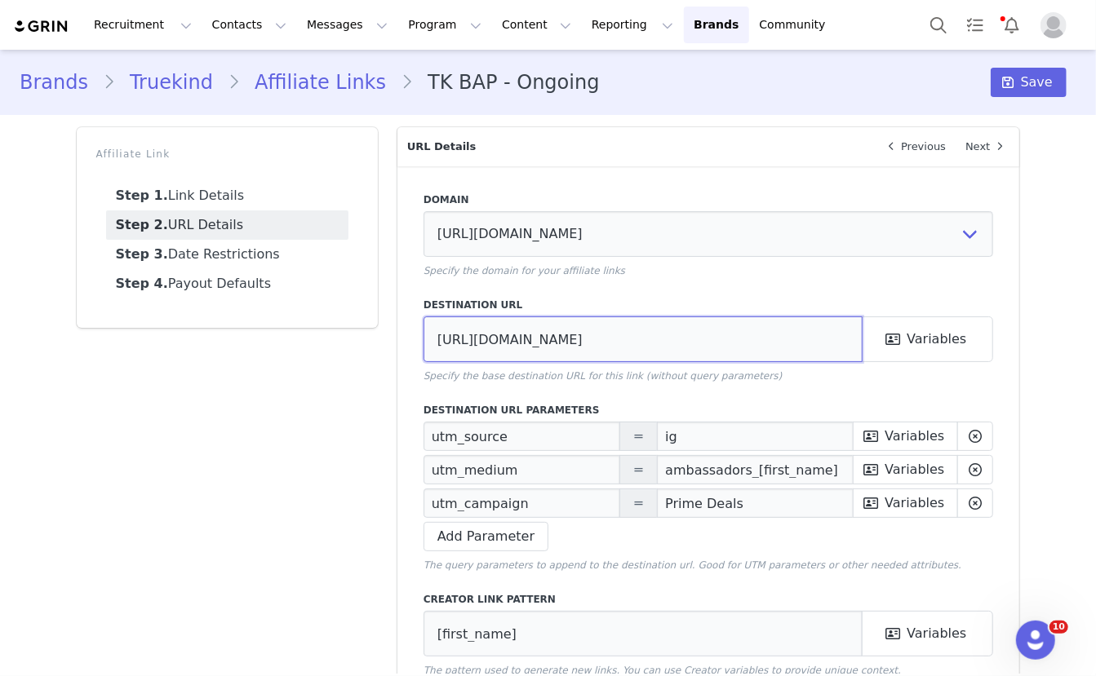
click at [678, 352] on input "https://truekind.com/collections/warehouse-sale" at bounding box center [643, 340] width 440 height 46
paste input "prime-deals-event"
type input "https://truekind.com/collections/prime-deals-event"
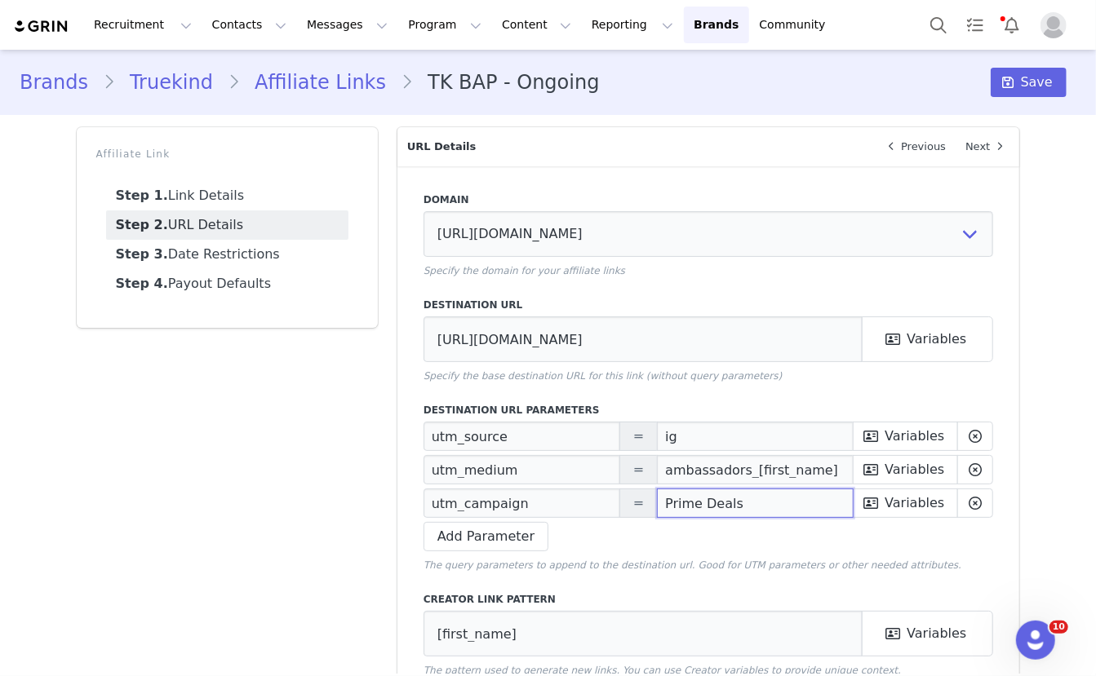
click at [693, 509] on input "Prime Deals" at bounding box center [755, 503] width 197 height 29
click at [1034, 81] on span "Save" at bounding box center [1037, 83] width 32 height 20
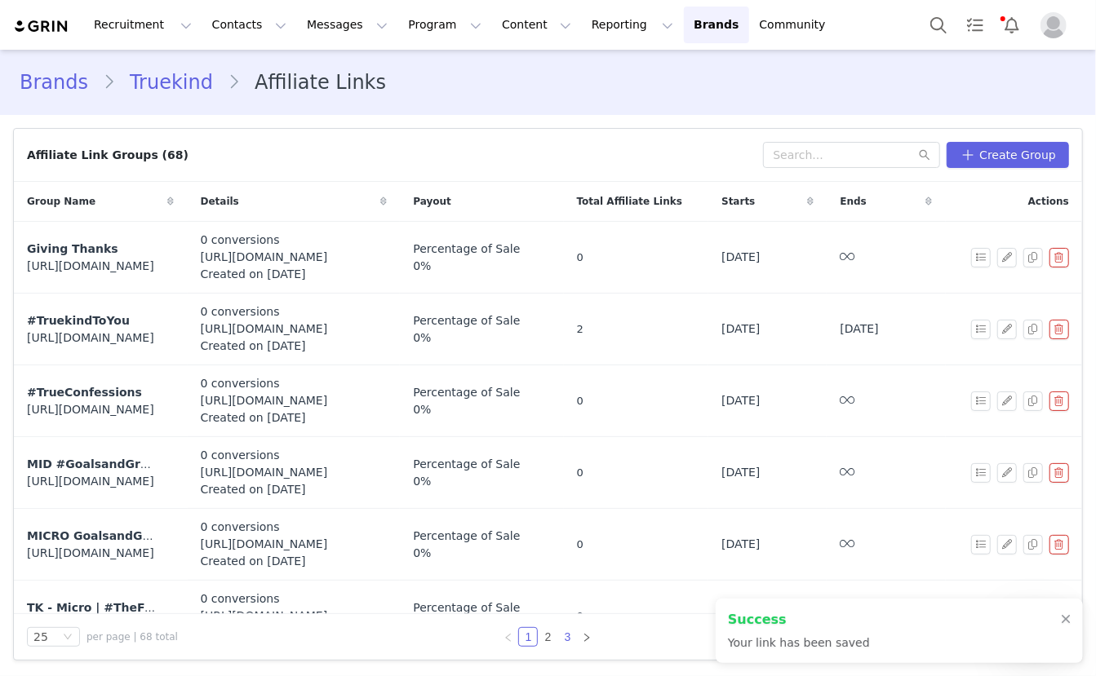
click at [570, 641] on link "3" at bounding box center [567, 637] width 18 height 18
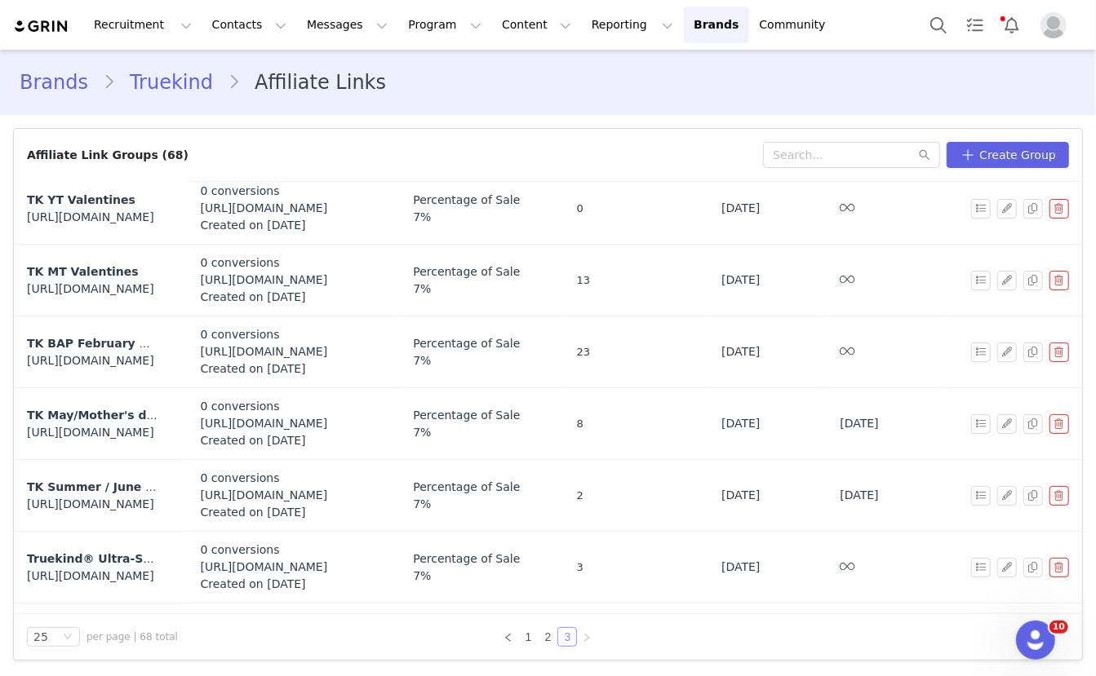
scroll to position [892, 0]
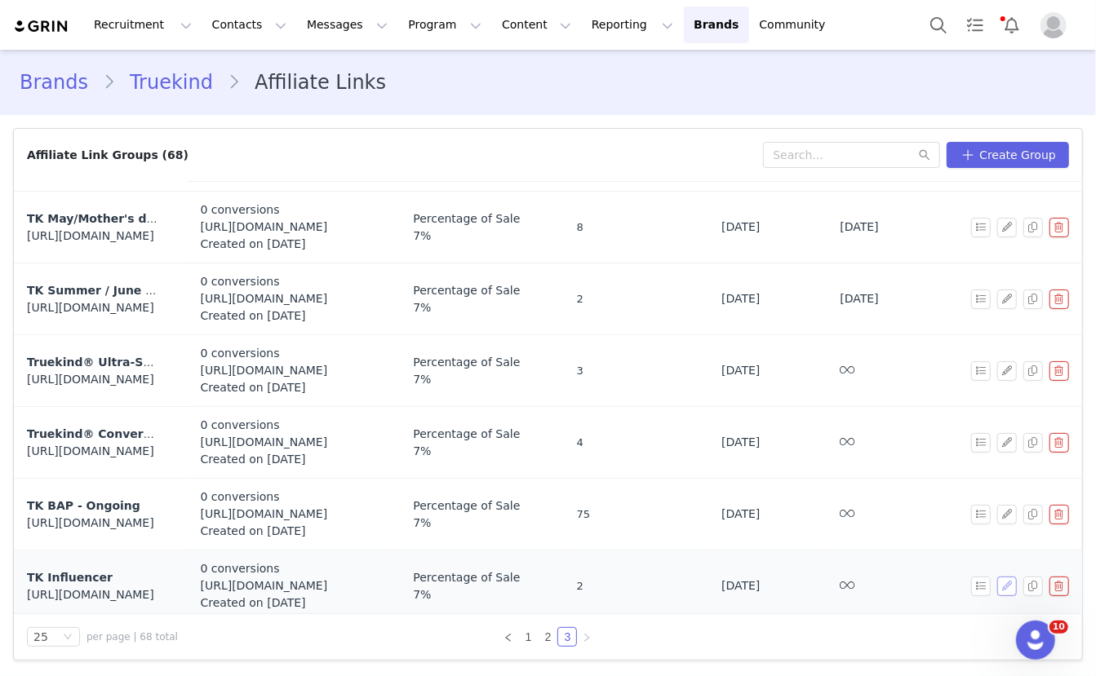
click at [1008, 577] on button "button" at bounding box center [1007, 587] width 20 height 20
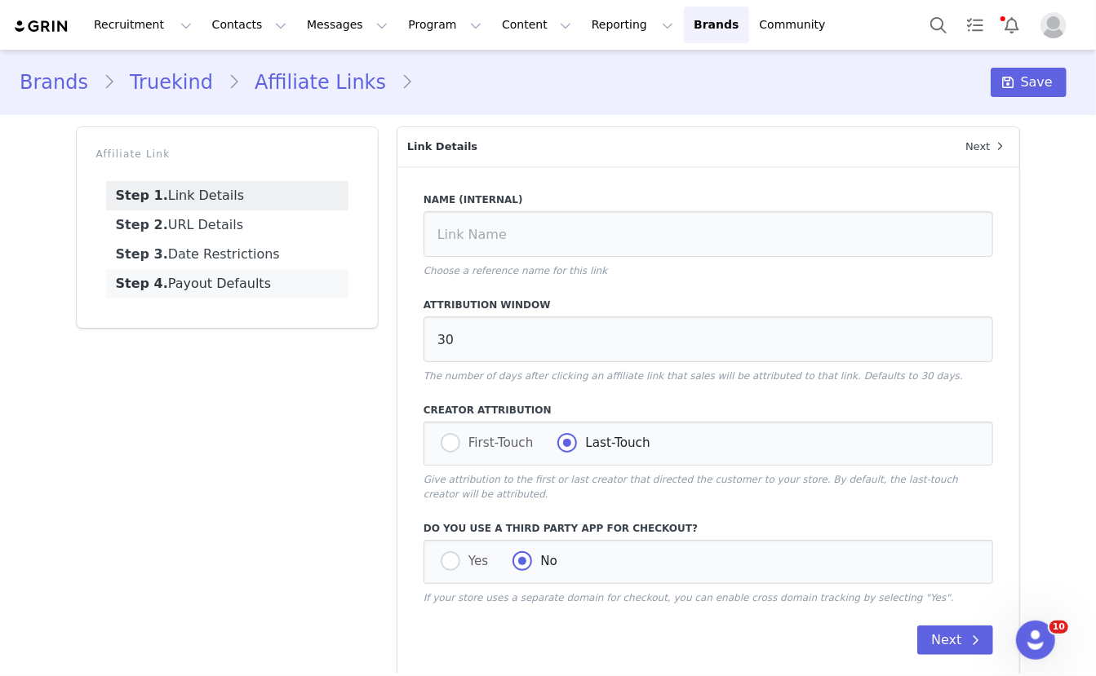
type input "TK Influencer"
type input "https://truekind.com/collections/warehouse-sale"
type input "[first_name]"
click at [224, 228] on link "Step 2. URL Details" at bounding box center [227, 225] width 242 height 29
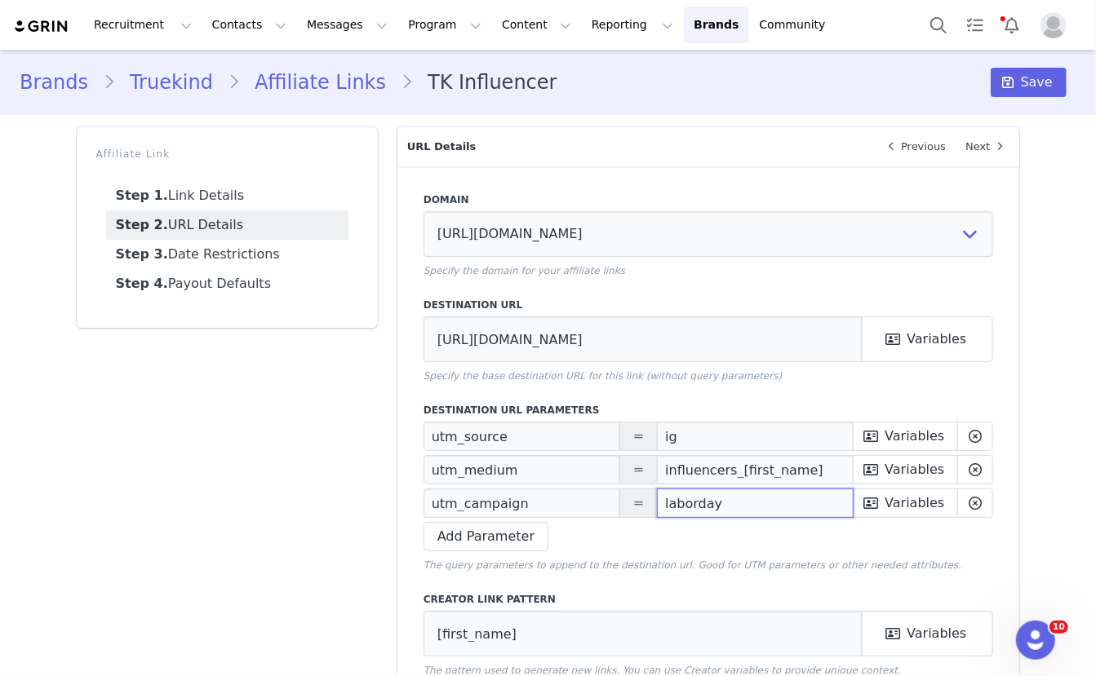
click at [692, 500] on input "laborday" at bounding box center [755, 503] width 197 height 29
paste input "Prime Deals"
type input "Prime Deals"
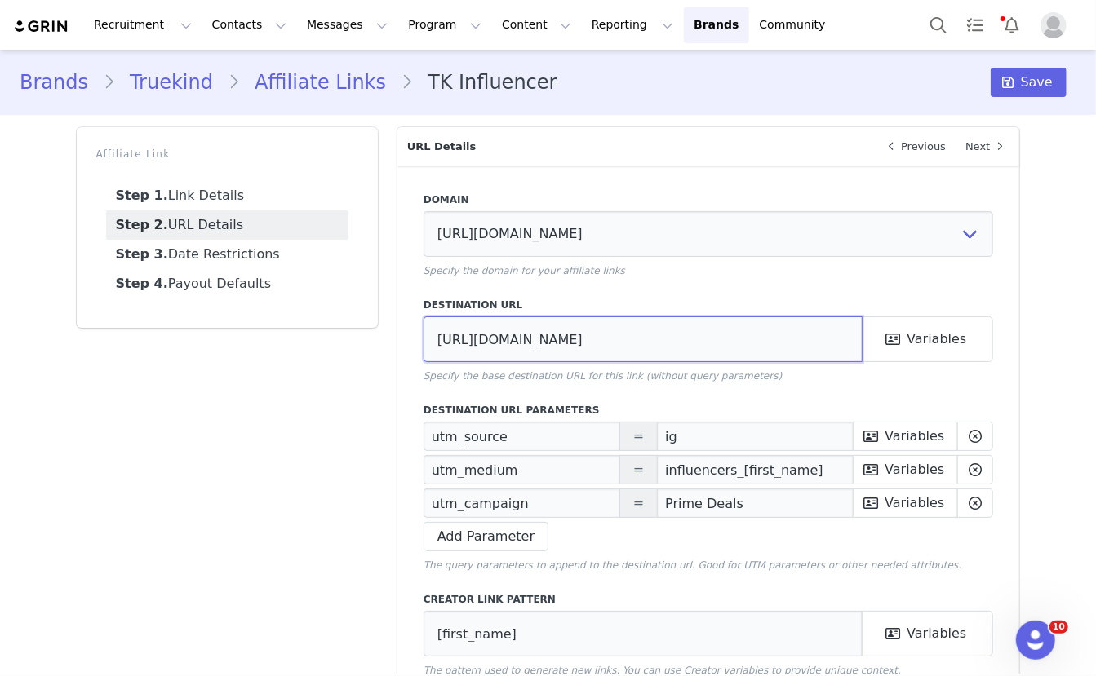
click at [707, 326] on input "https://truekind.com/collections/warehouse-sale" at bounding box center [643, 340] width 440 height 46
paste input "prime-deals-event"
type input "https://truekind.com/collections/prime-deals-event"
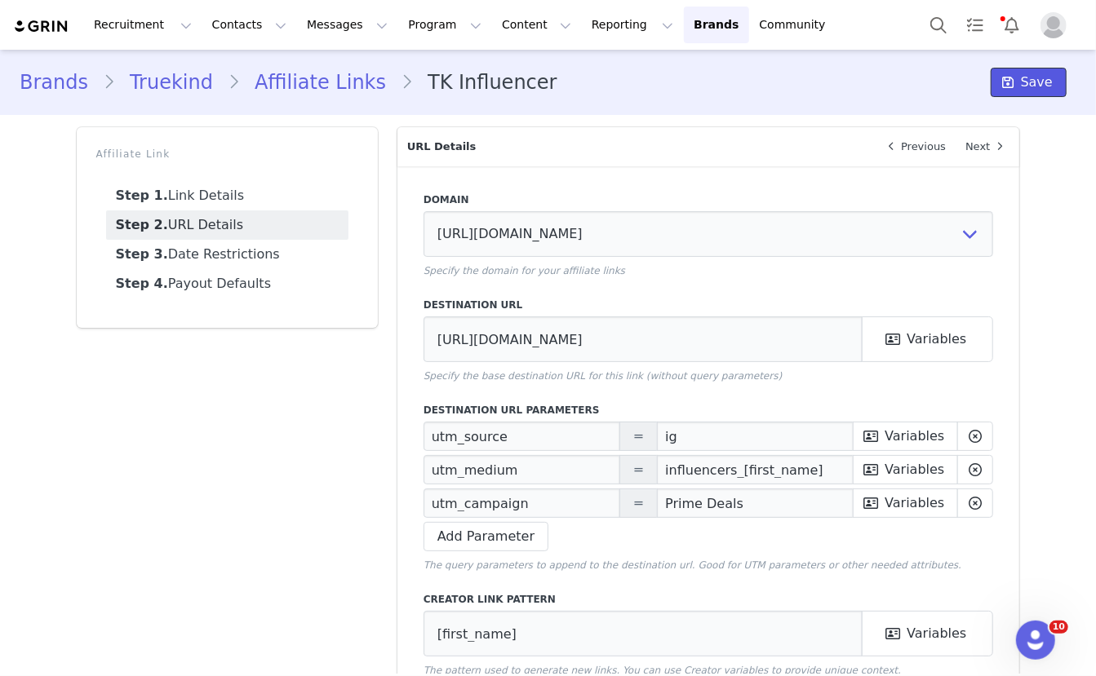
click at [1024, 84] on span "Save" at bounding box center [1037, 83] width 32 height 20
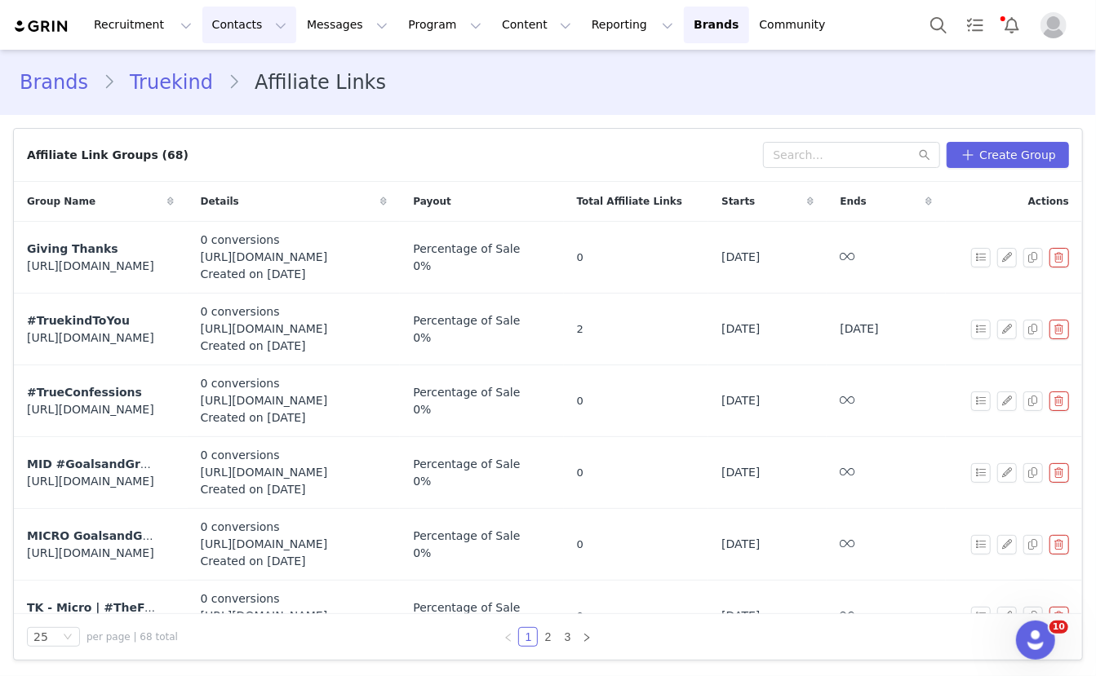
click at [239, 27] on button "Contacts Contacts" at bounding box center [249, 25] width 94 height 37
click at [235, 94] on p "Prospects" at bounding box center [231, 102] width 55 height 17
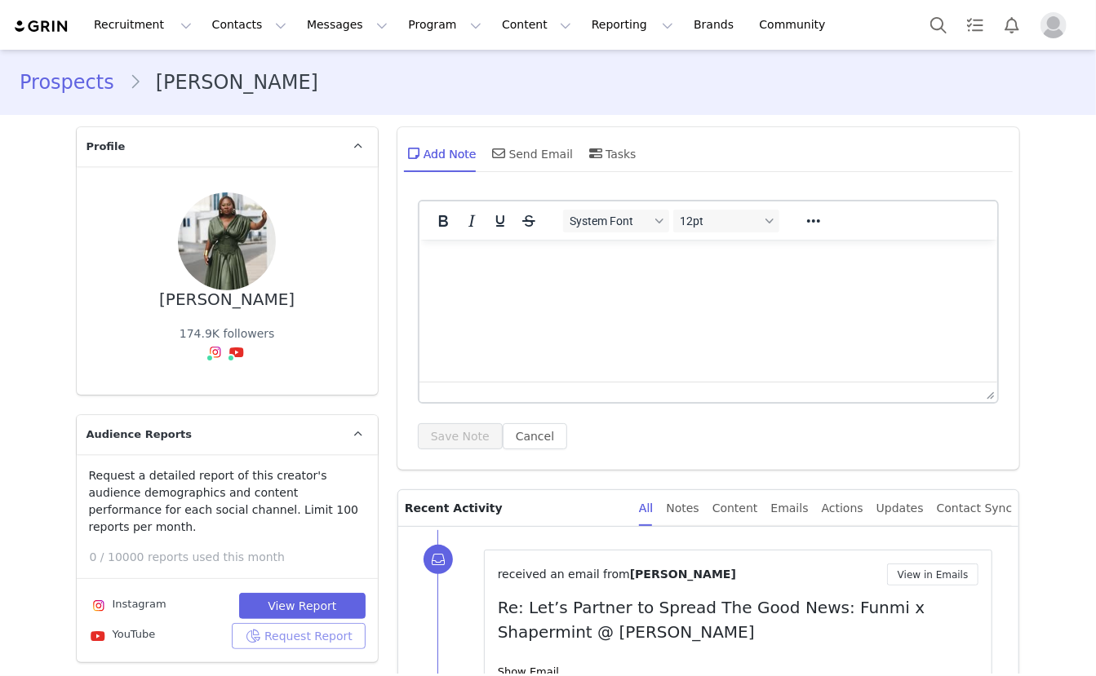
click at [307, 623] on button "Request Report" at bounding box center [299, 636] width 134 height 26
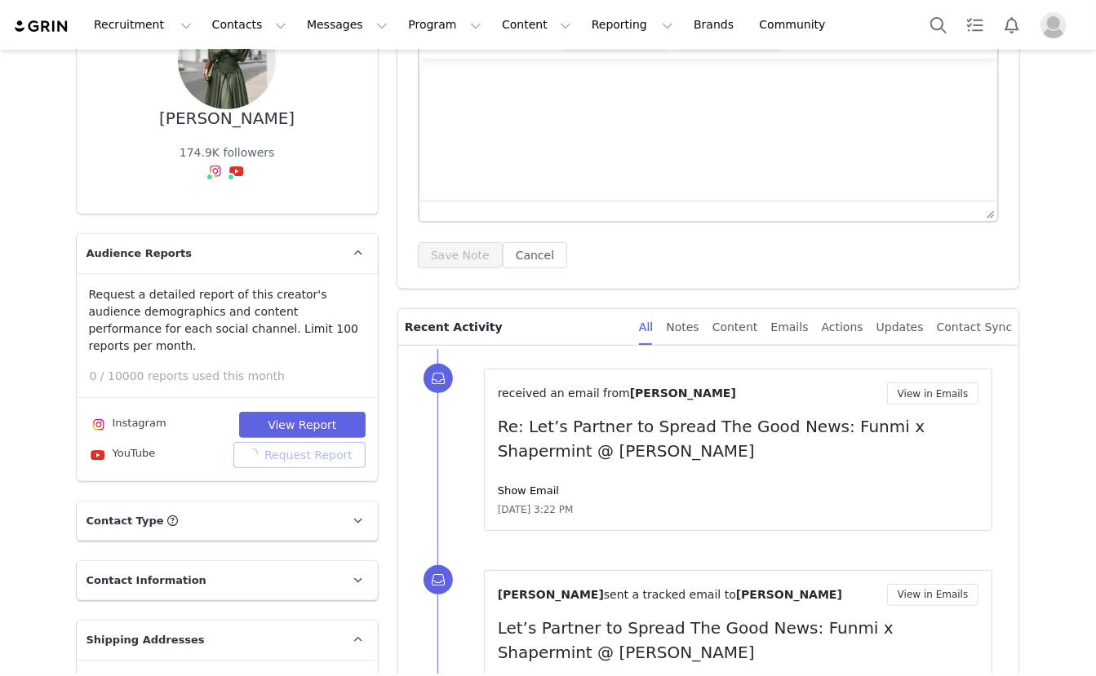
scroll to position [246, 0]
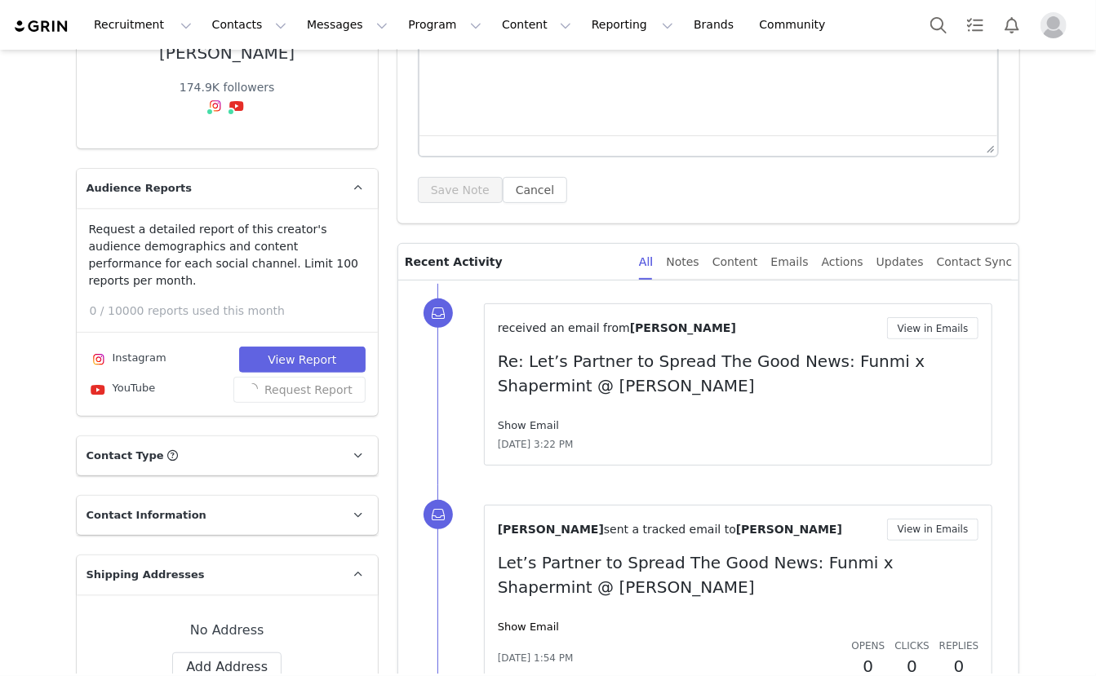
click at [543, 423] on link "Show Email" at bounding box center [528, 425] width 61 height 12
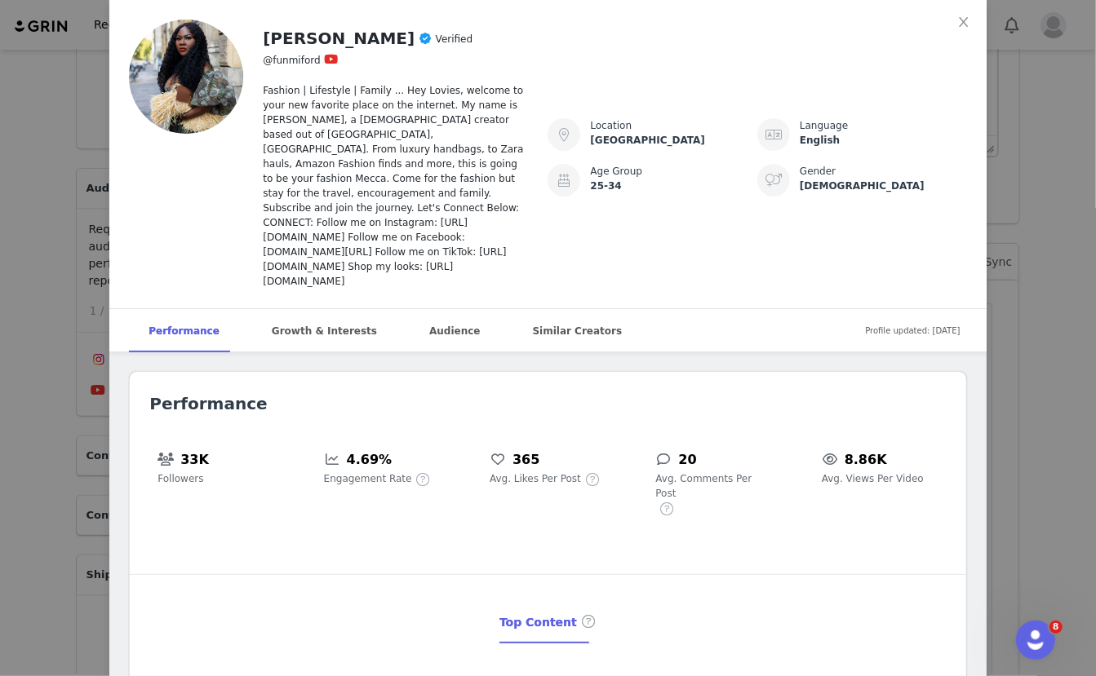
scroll to position [0, 0]
click at [437, 310] on div "Audience" at bounding box center [455, 331] width 90 height 44
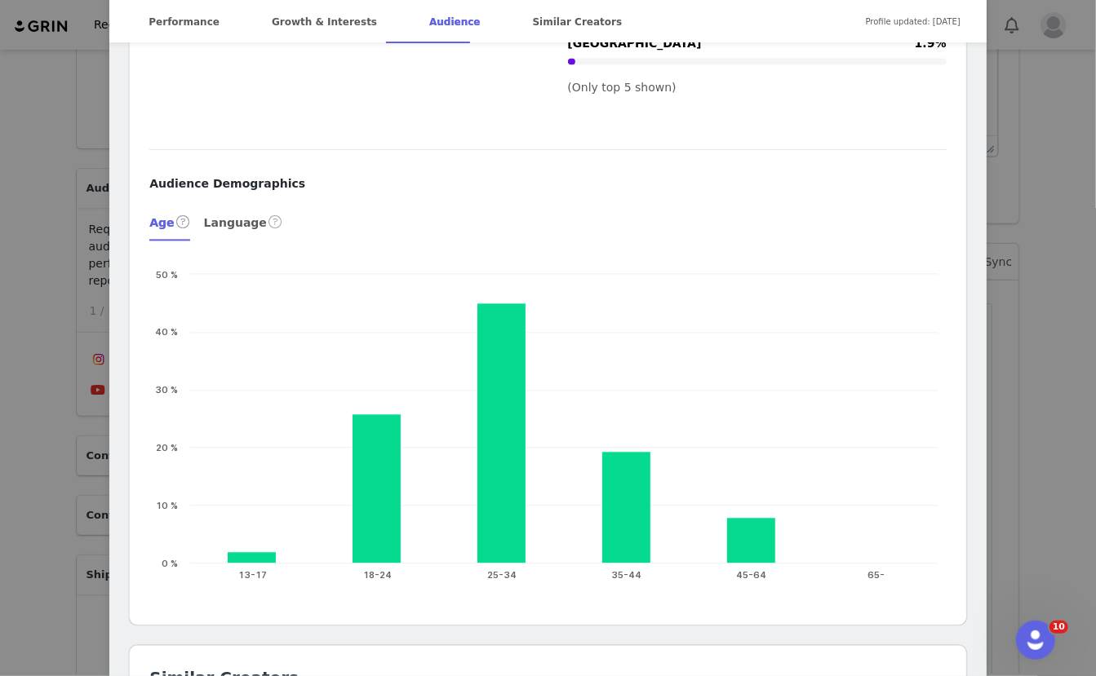
scroll to position [1907, 0]
